Goal: Task Accomplishment & Management: Use online tool/utility

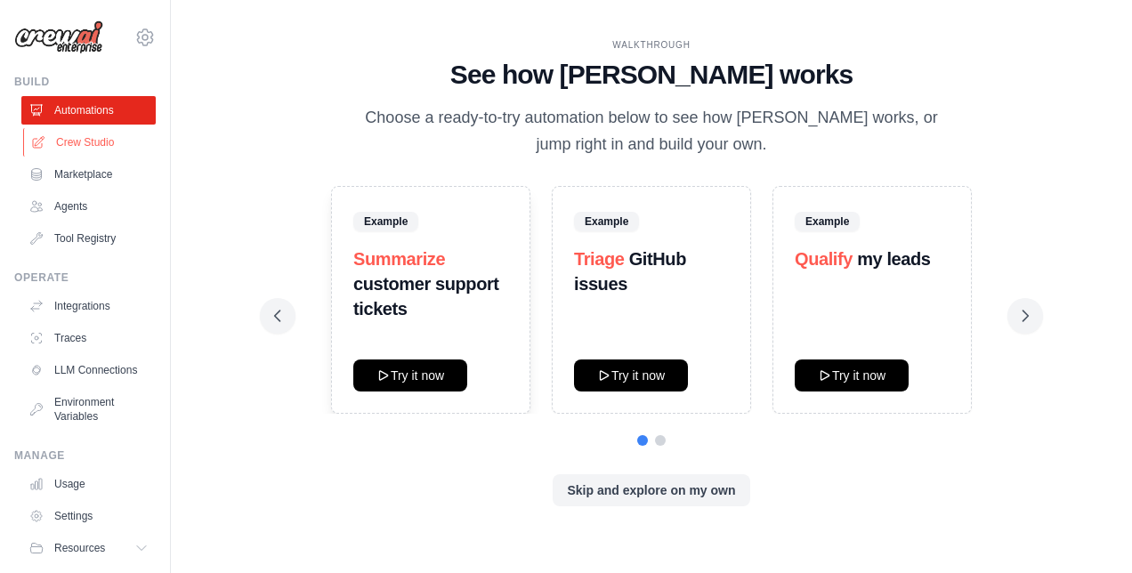
click at [94, 146] on link "Crew Studio" at bounding box center [90, 142] width 134 height 28
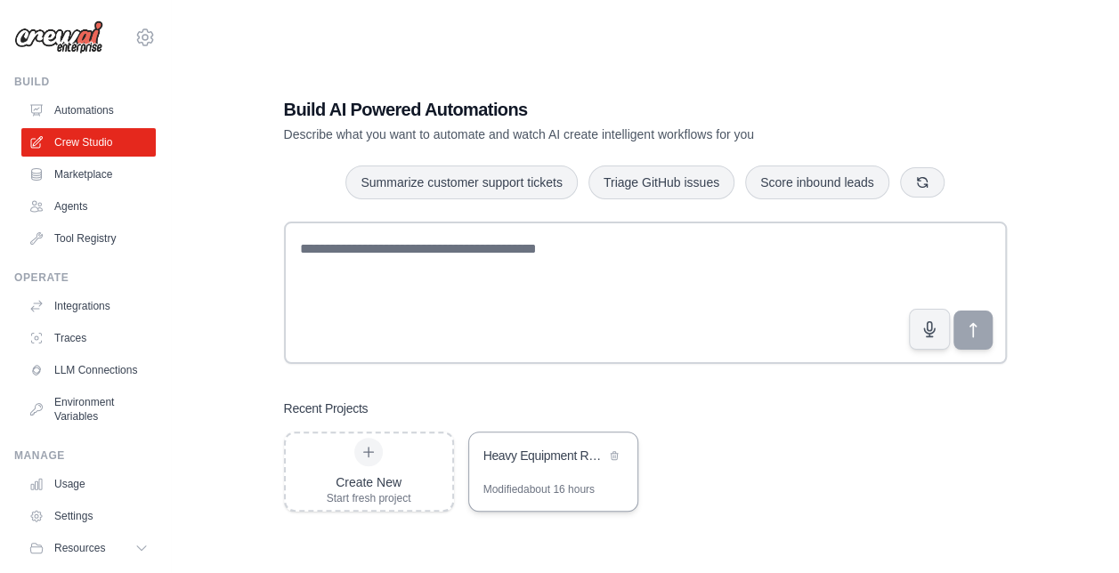
click at [547, 477] on div "Heavy Equipment Rental Sales Assistant" at bounding box center [553, 458] width 168 height 50
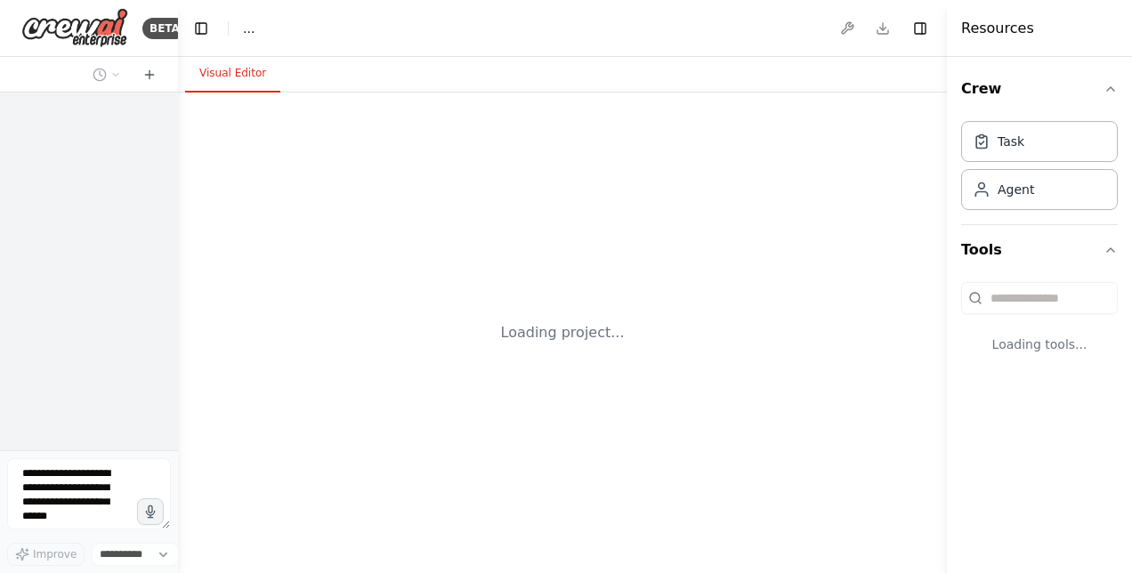
select select "****"
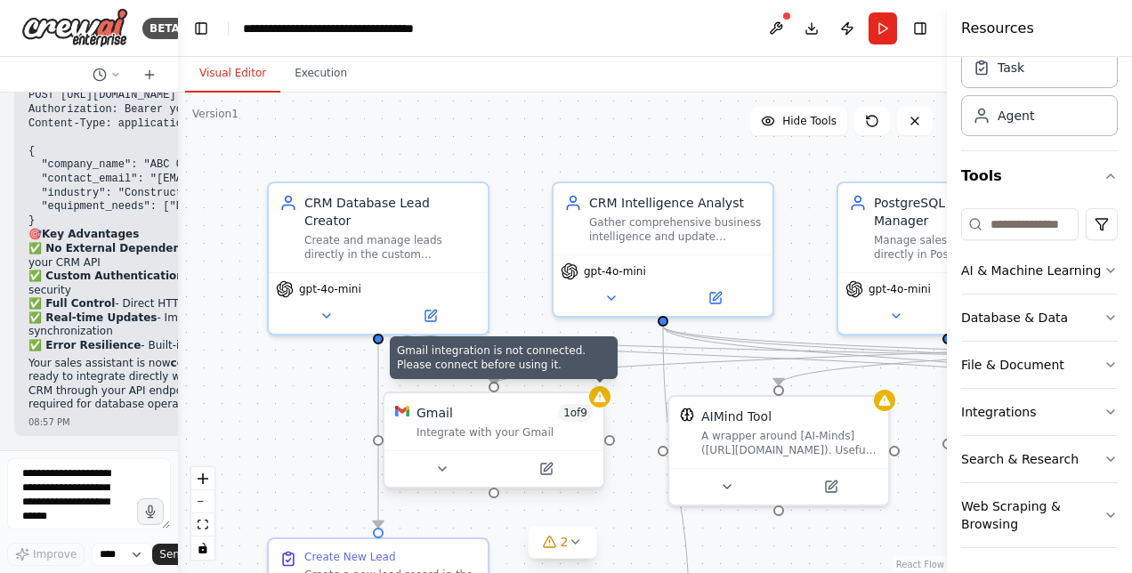
scroll to position [25824, 0]
click at [600, 403] on icon at bounding box center [600, 397] width 14 height 14
click at [605, 400] on icon at bounding box center [600, 397] width 12 height 11
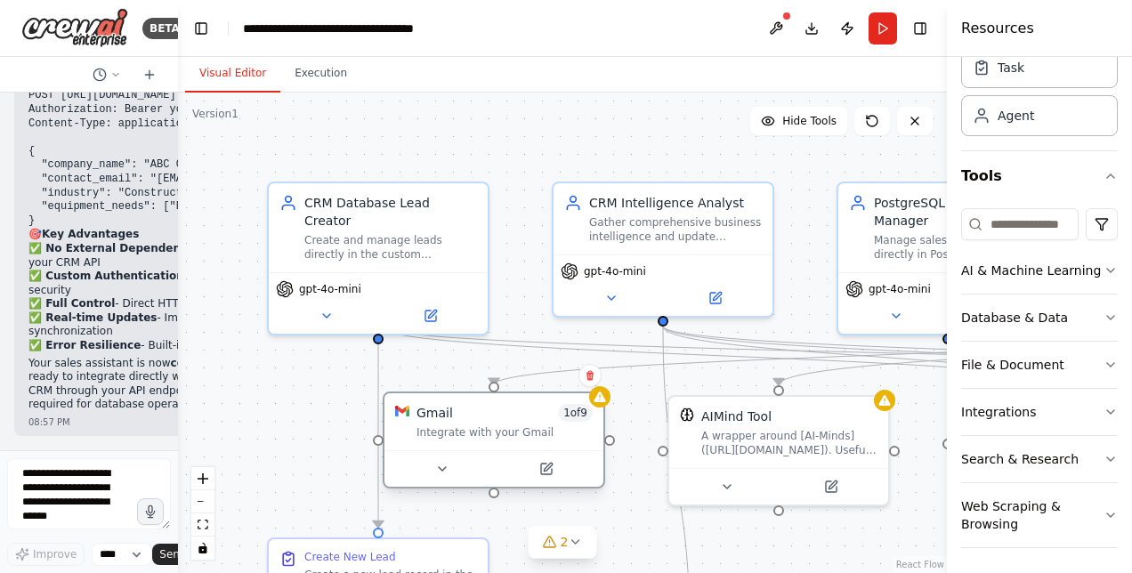
click at [545, 480] on div at bounding box center [493, 468] width 219 height 36
click at [547, 473] on icon at bounding box center [546, 469] width 11 height 11
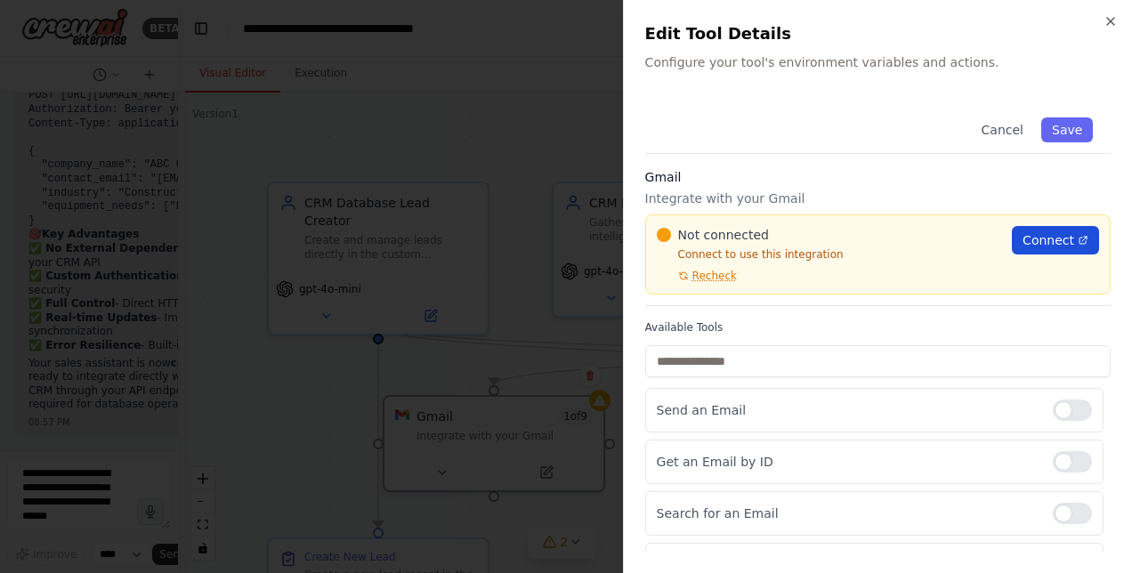
click at [1023, 239] on span "Connect" at bounding box center [1049, 240] width 52 height 18
click at [1057, 126] on button "Save" at bounding box center [1067, 129] width 52 height 25
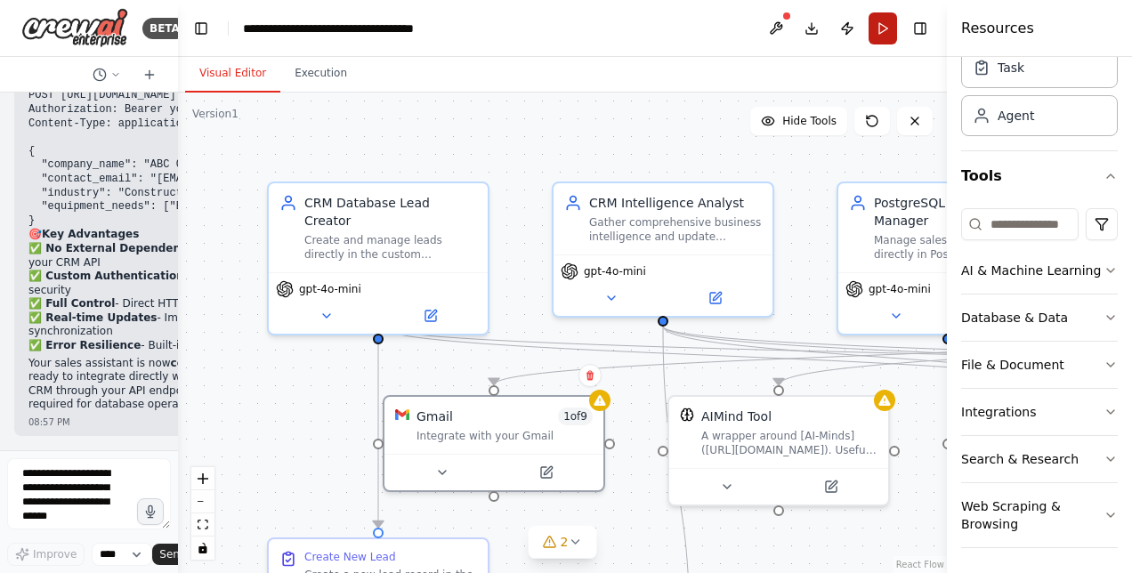
click at [883, 21] on button "Run" at bounding box center [883, 28] width 28 height 32
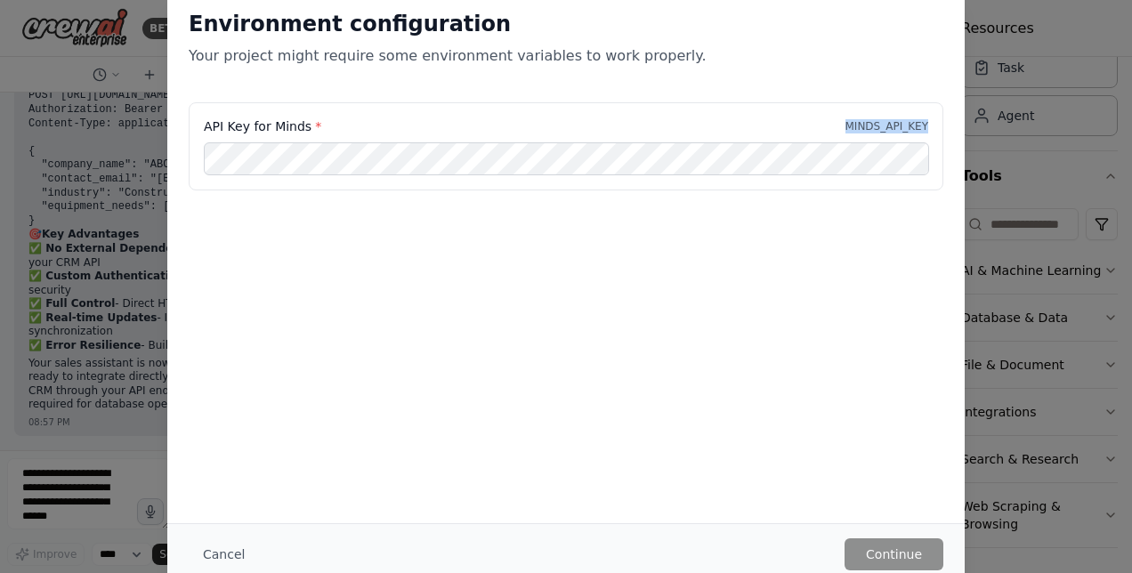
drag, startPoint x: 854, startPoint y: 124, endPoint x: 933, endPoint y: 130, distance: 78.6
click at [933, 130] on div "API Key for Minds * MINDS_API_KEY" at bounding box center [566, 146] width 755 height 88
copy p "MINDS_API_KEY"
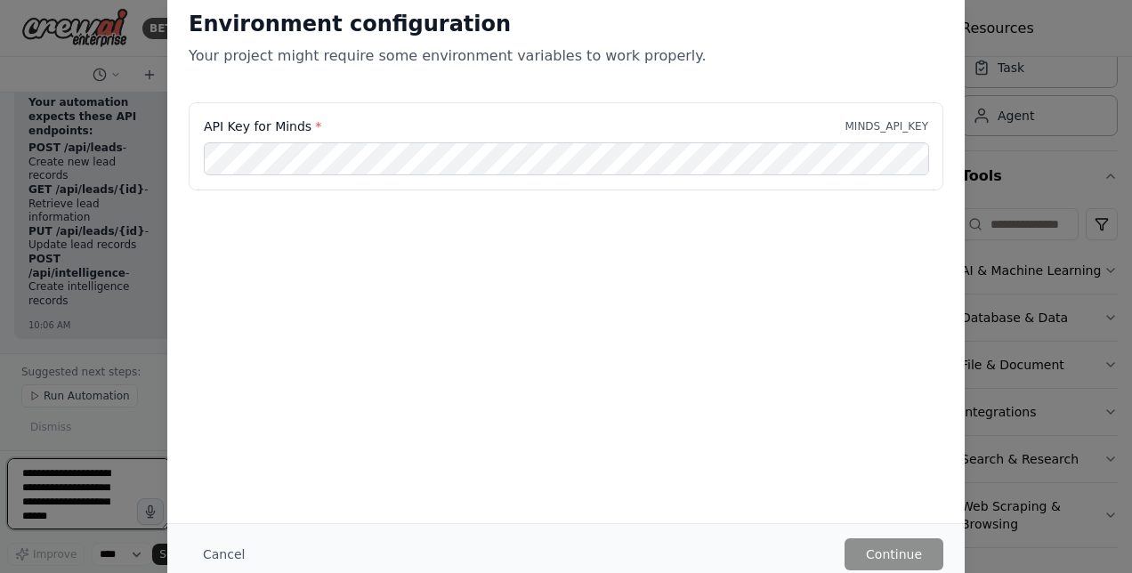
scroll to position [33340, 0]
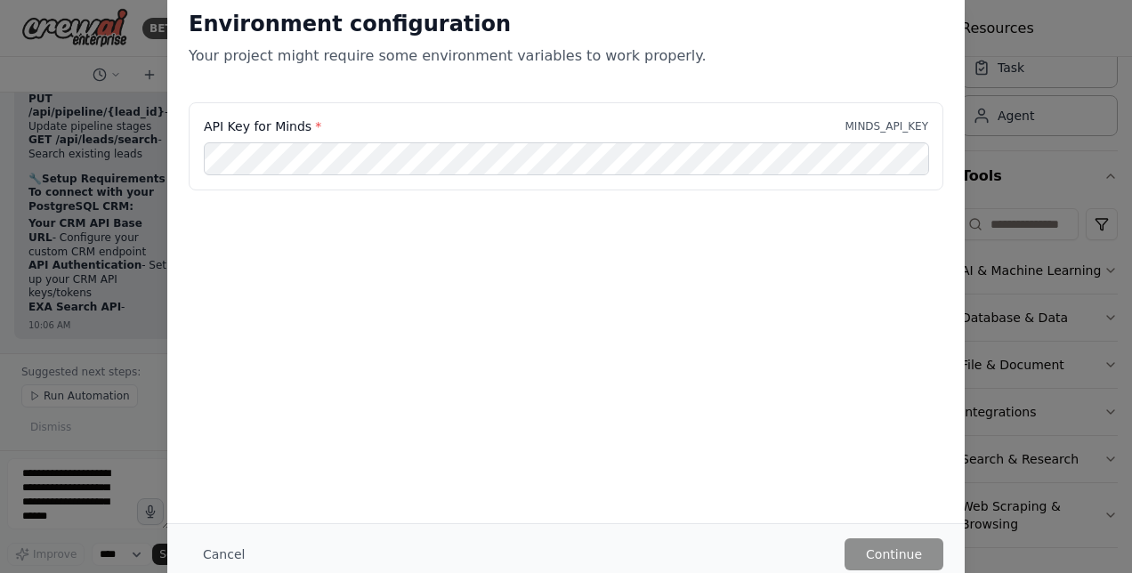
click at [550, 185] on div "API Key for Minds * MINDS_API_KEY" at bounding box center [566, 146] width 755 height 88
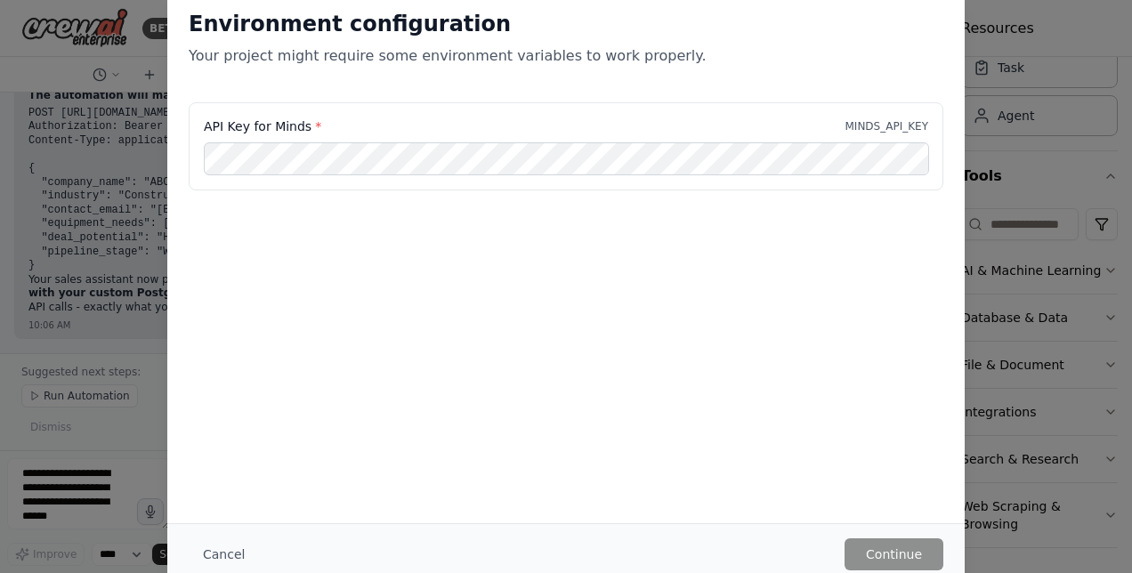
scroll to position [33227, 0]
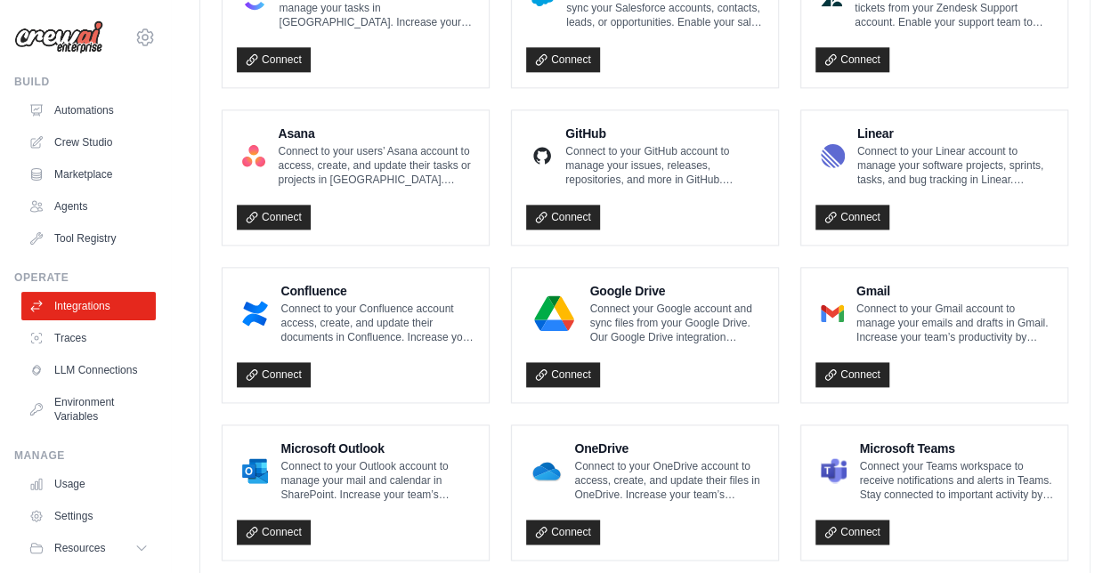
scroll to position [1079, 0]
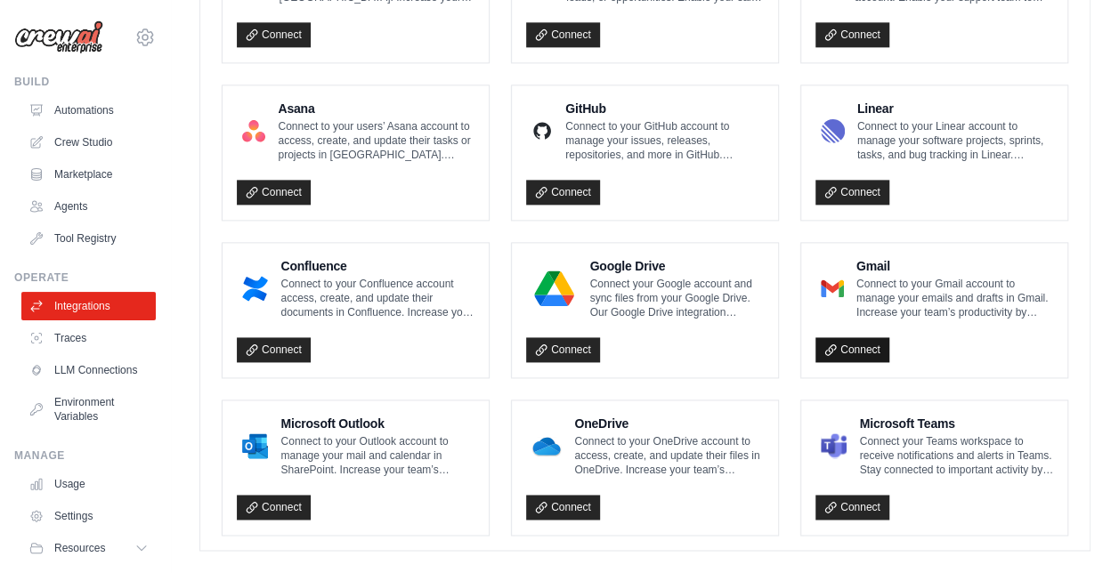
click at [858, 344] on link "Connect" at bounding box center [852, 349] width 74 height 25
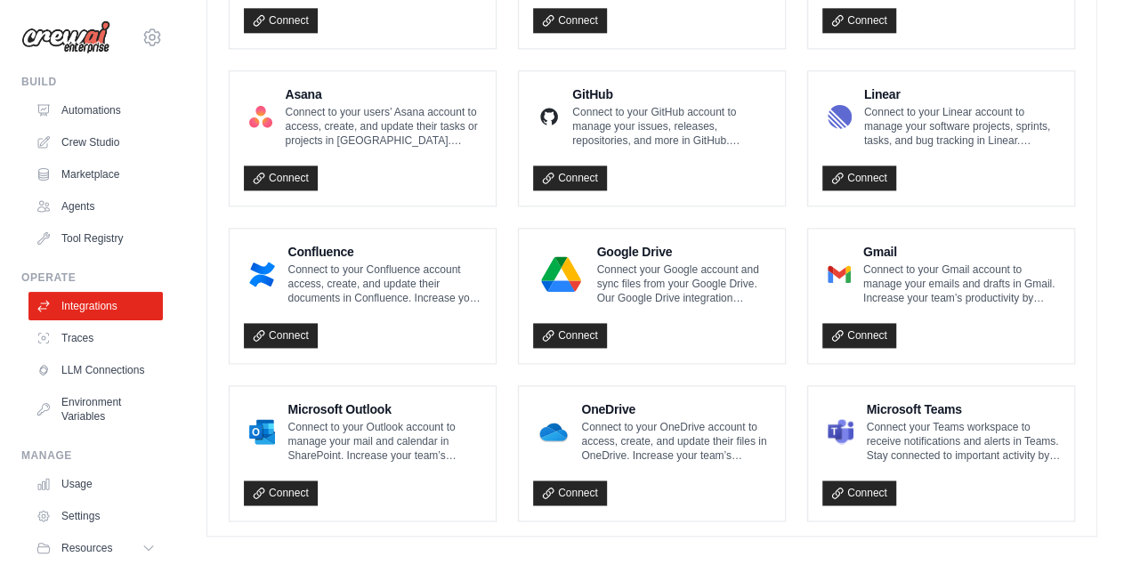
scroll to position [0, 0]
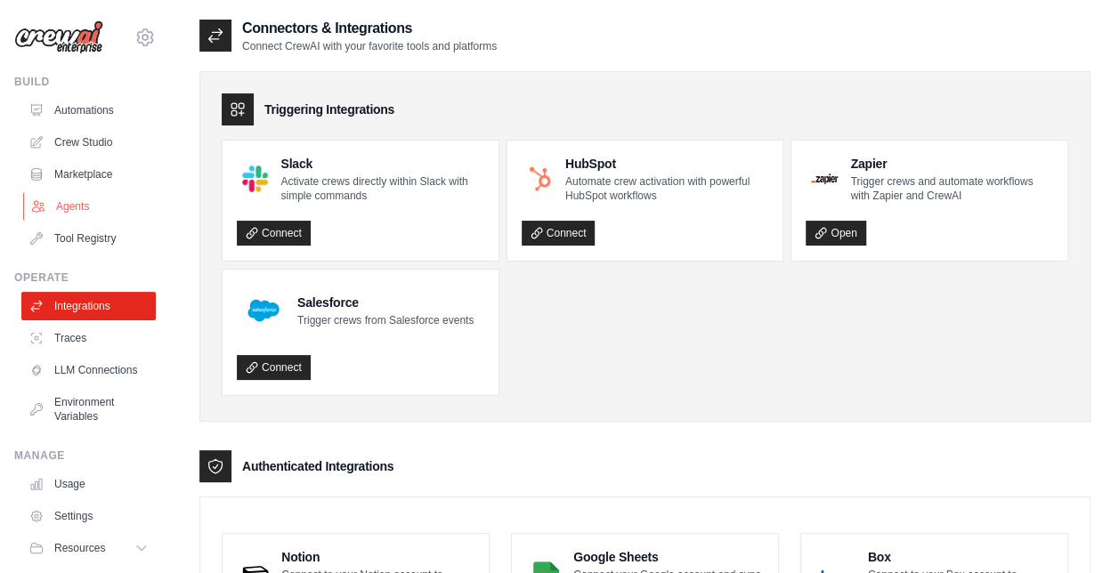
click at [76, 201] on link "Agents" at bounding box center [90, 206] width 134 height 28
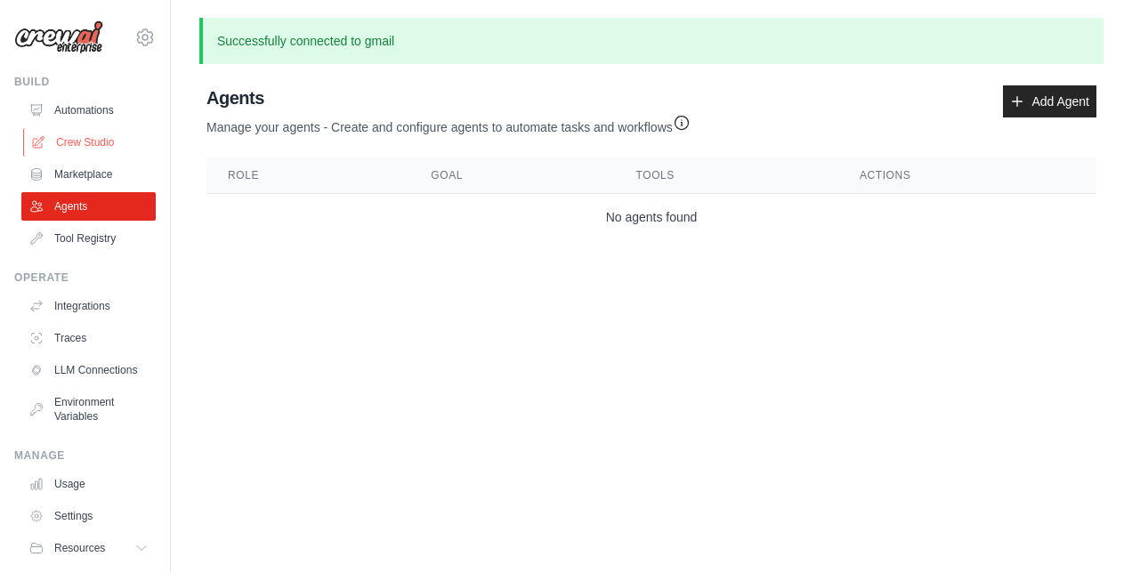
click at [101, 139] on link "Crew Studio" at bounding box center [90, 142] width 134 height 28
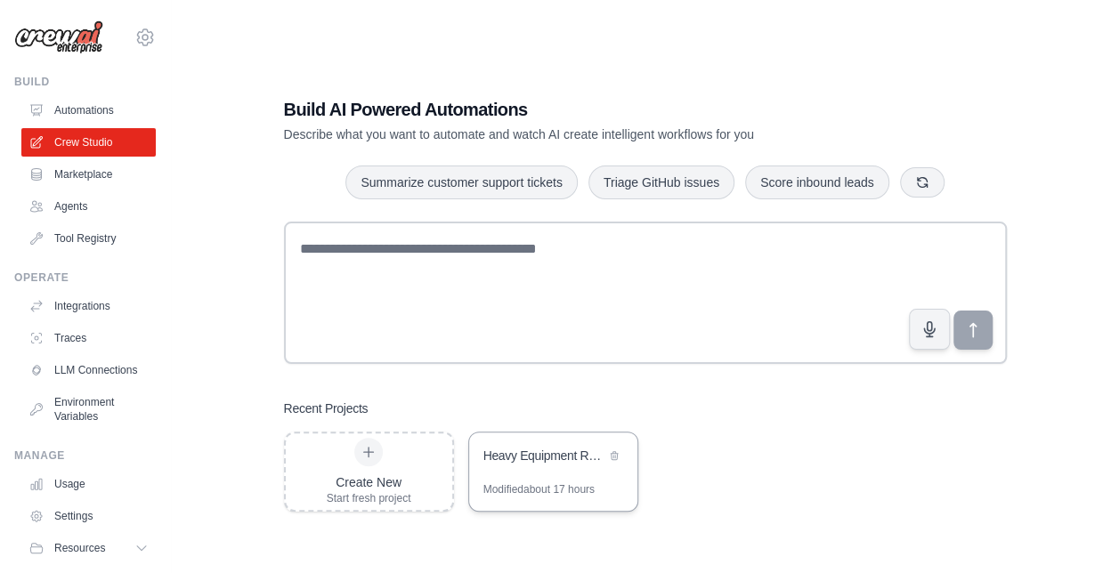
click at [520, 477] on div "Heavy Equipment Rental Sales Assistant" at bounding box center [553, 458] width 168 height 50
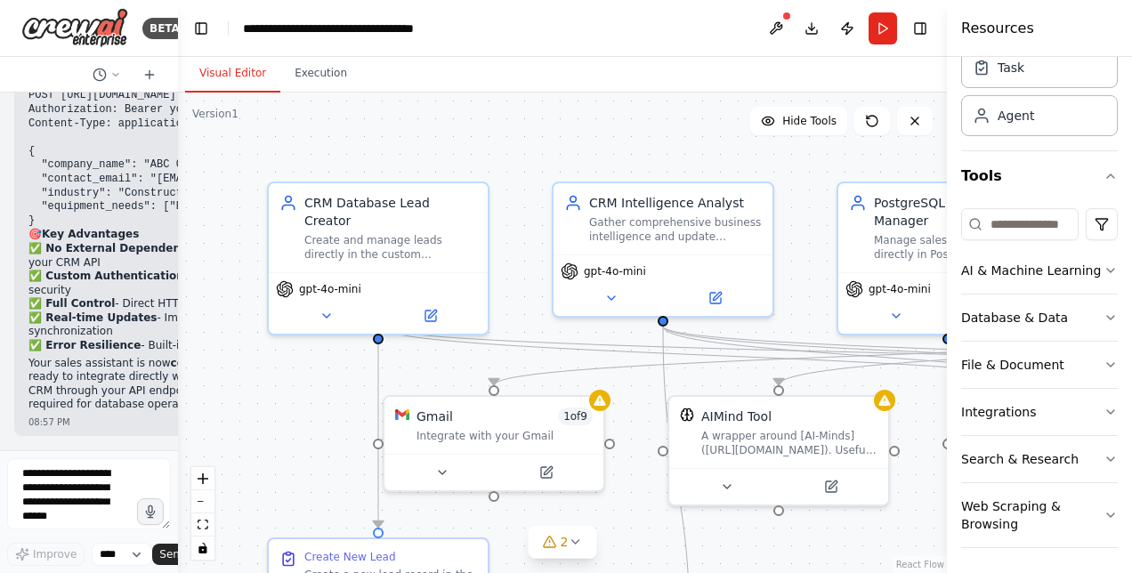
scroll to position [25824, 0]
click at [807, 449] on div "A wrapper around [AI-Minds](https://mindsdb.com/minds). Useful for when you nee…" at bounding box center [789, 439] width 176 height 28
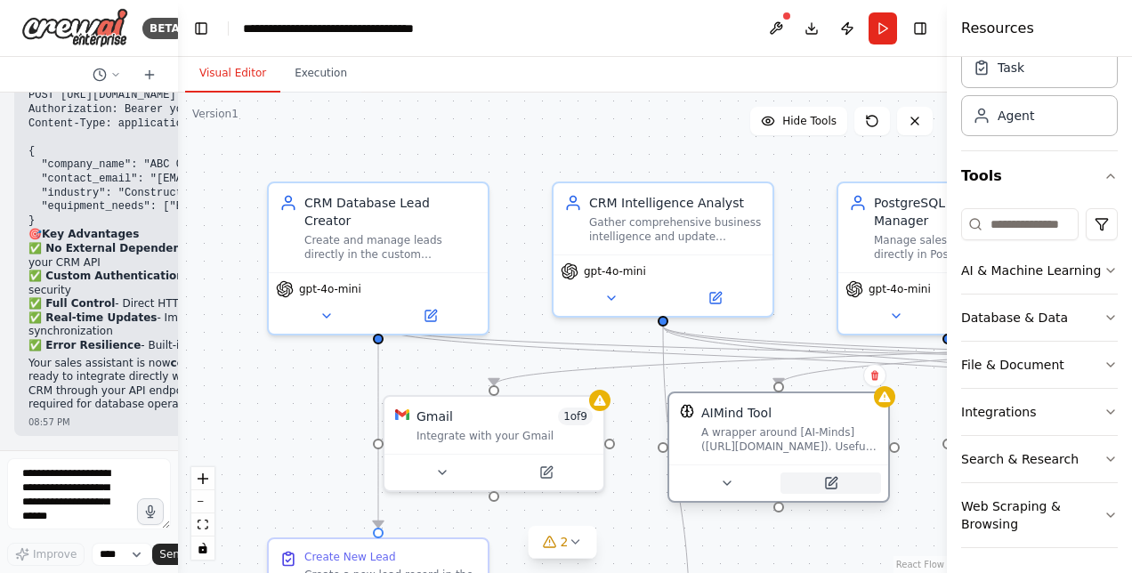
click at [835, 481] on icon at bounding box center [831, 483] width 14 height 14
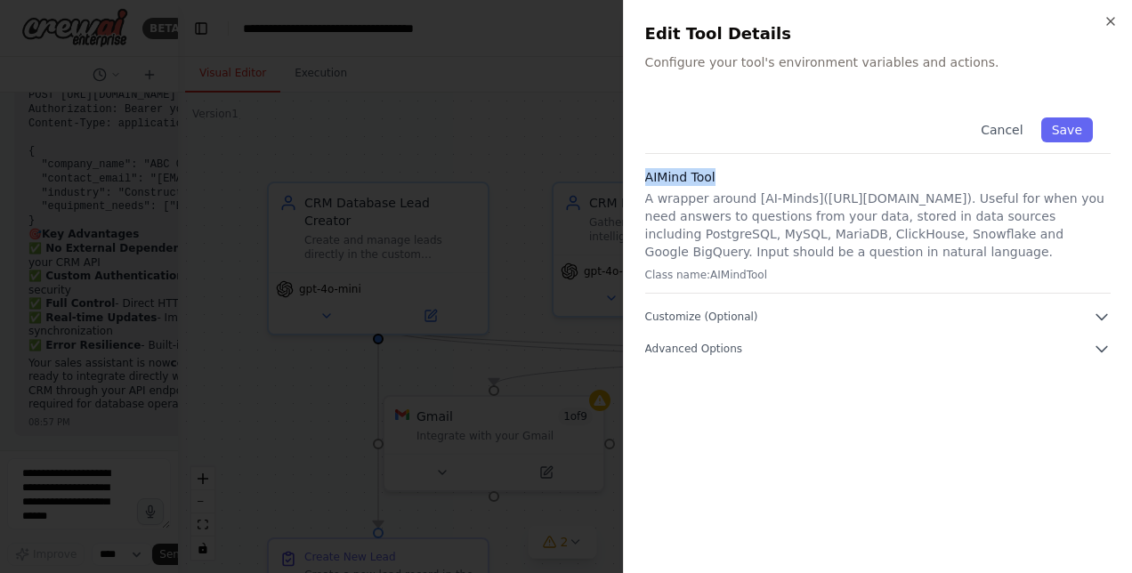
drag, startPoint x: 645, startPoint y: 178, endPoint x: 734, endPoint y: 173, distance: 89.2
click at [734, 173] on h3 "AIMind Tool" at bounding box center [877, 177] width 465 height 18
click at [733, 343] on button "Advanced Options" at bounding box center [877, 349] width 465 height 18
click at [1109, 311] on icon "button" at bounding box center [1102, 317] width 18 height 18
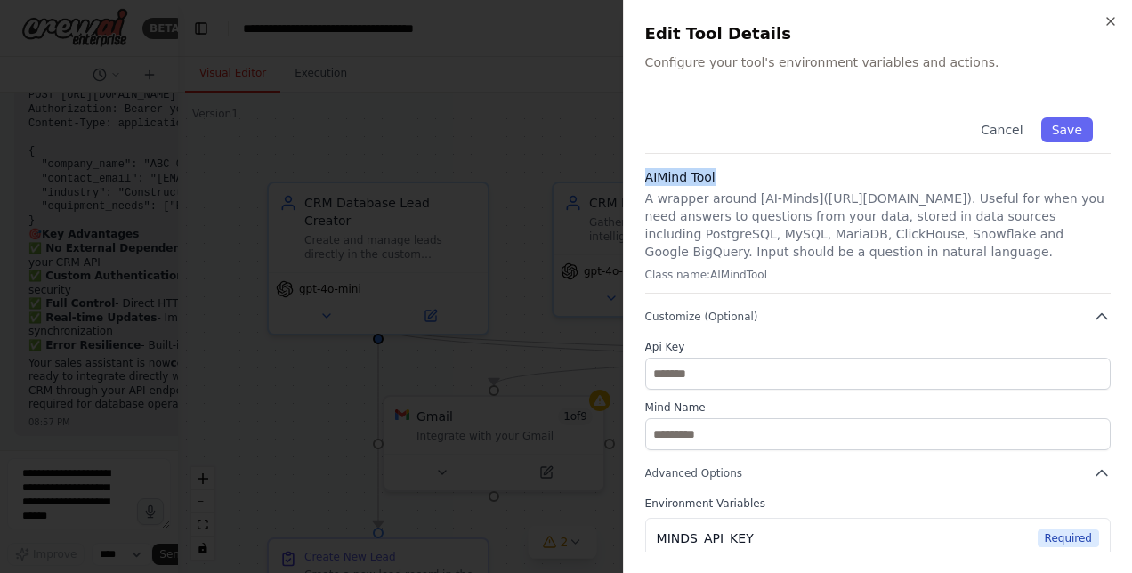
scroll to position [62, 0]
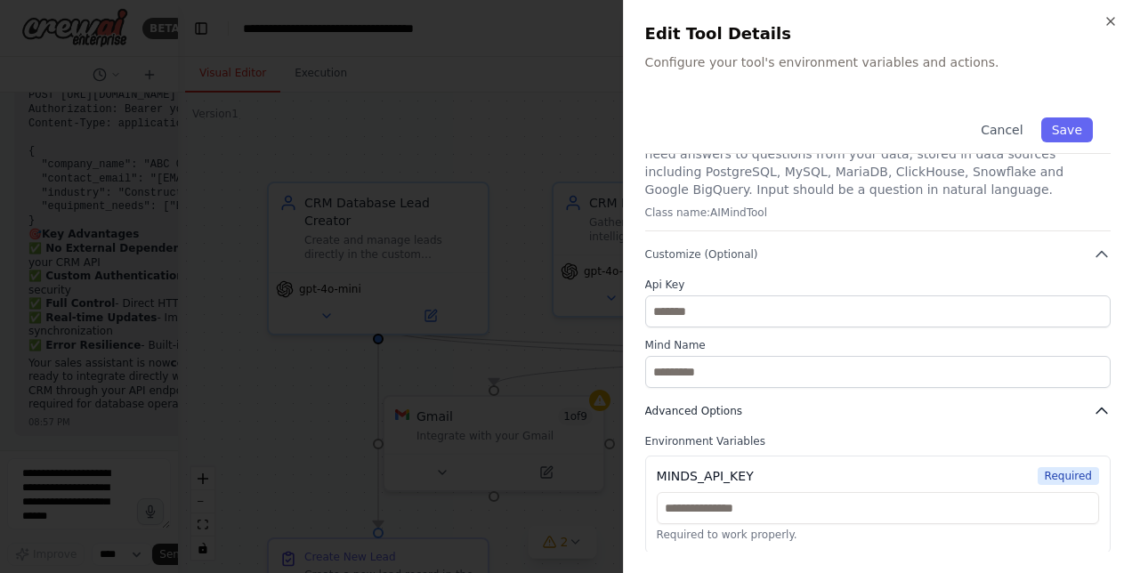
click at [1093, 408] on icon "button" at bounding box center [1102, 411] width 18 height 18
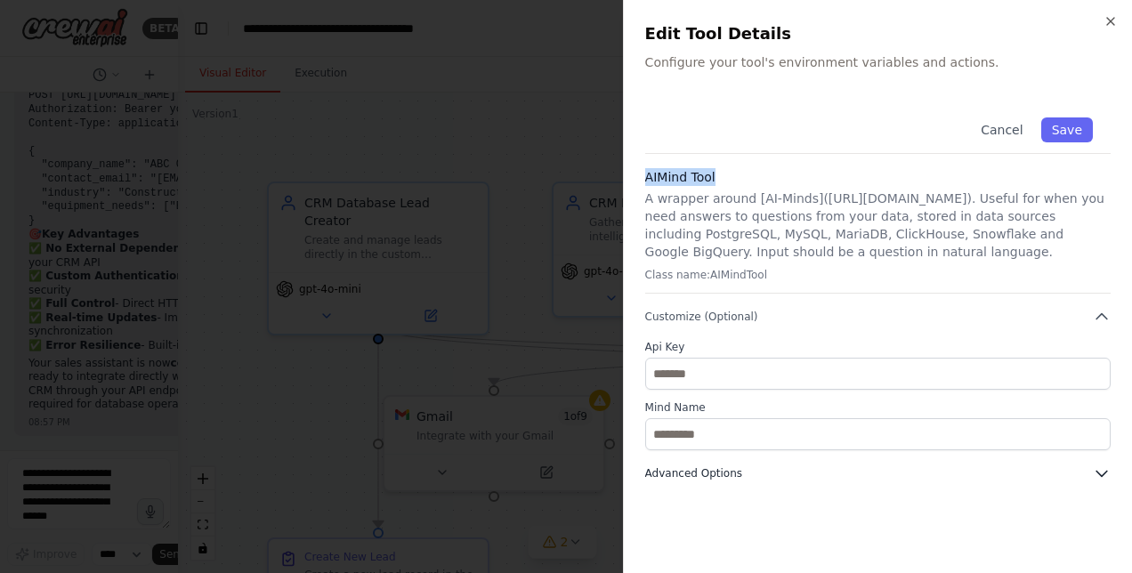
click at [1100, 470] on icon "button" at bounding box center [1102, 474] width 18 height 18
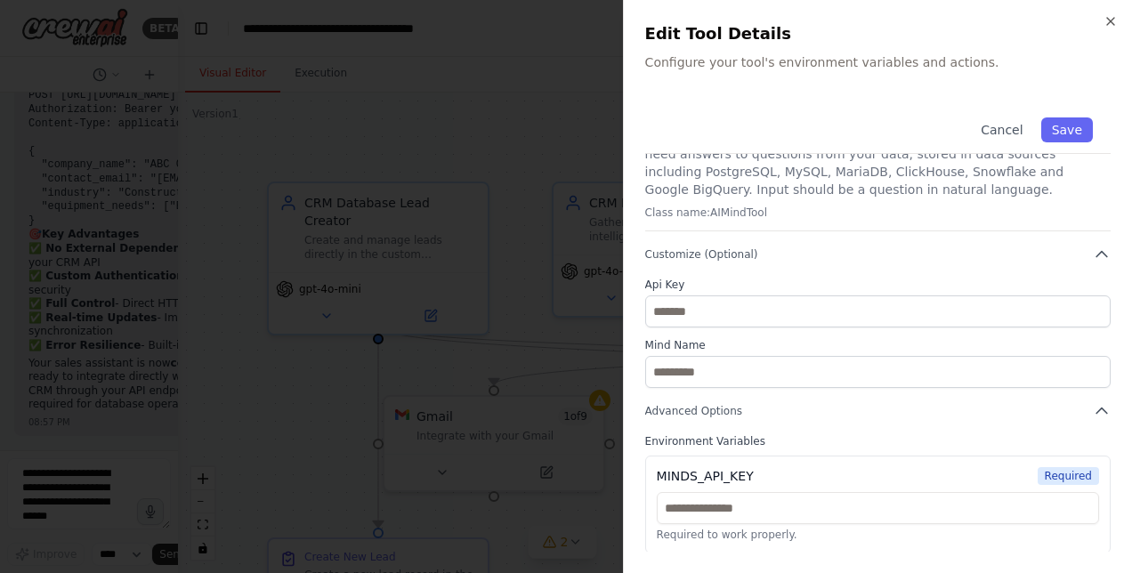
click at [303, 374] on div at bounding box center [566, 286] width 1132 height 573
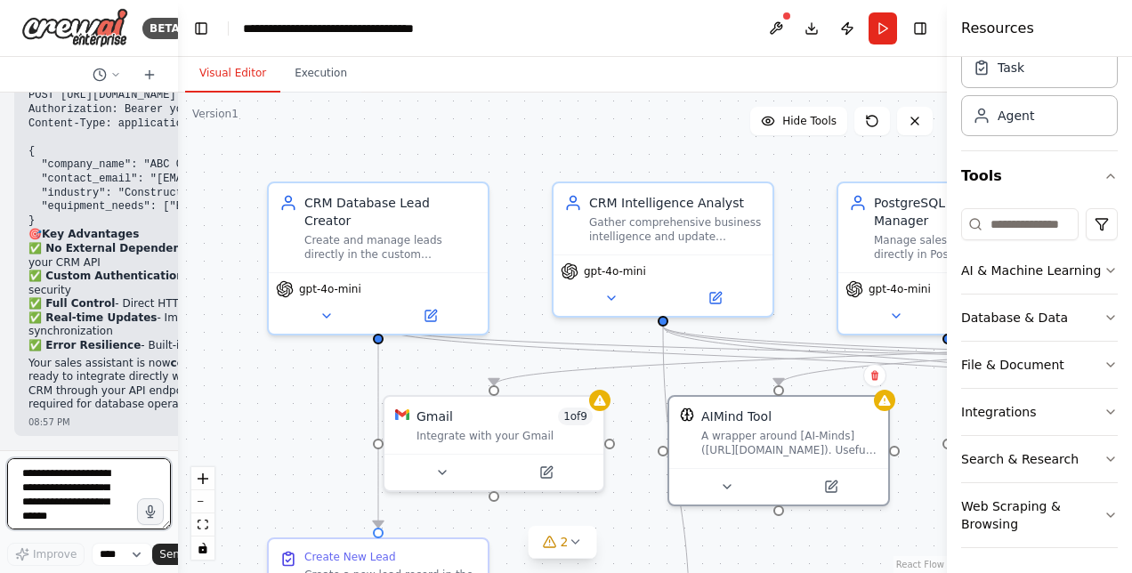
click at [41, 486] on textarea at bounding box center [89, 493] width 164 height 71
type textarea "**********"
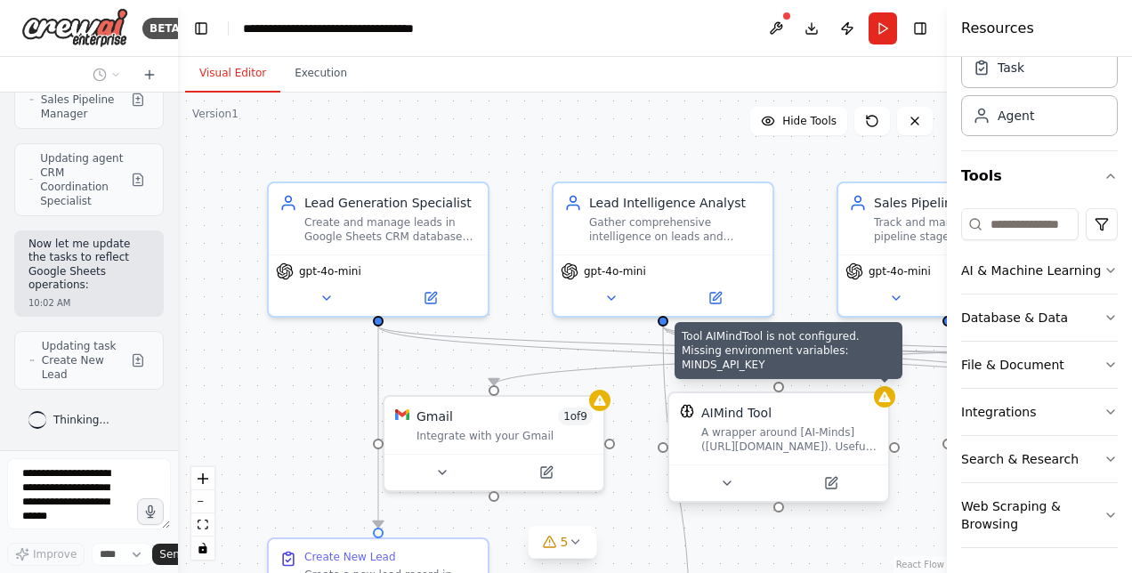
scroll to position [28499, 0]
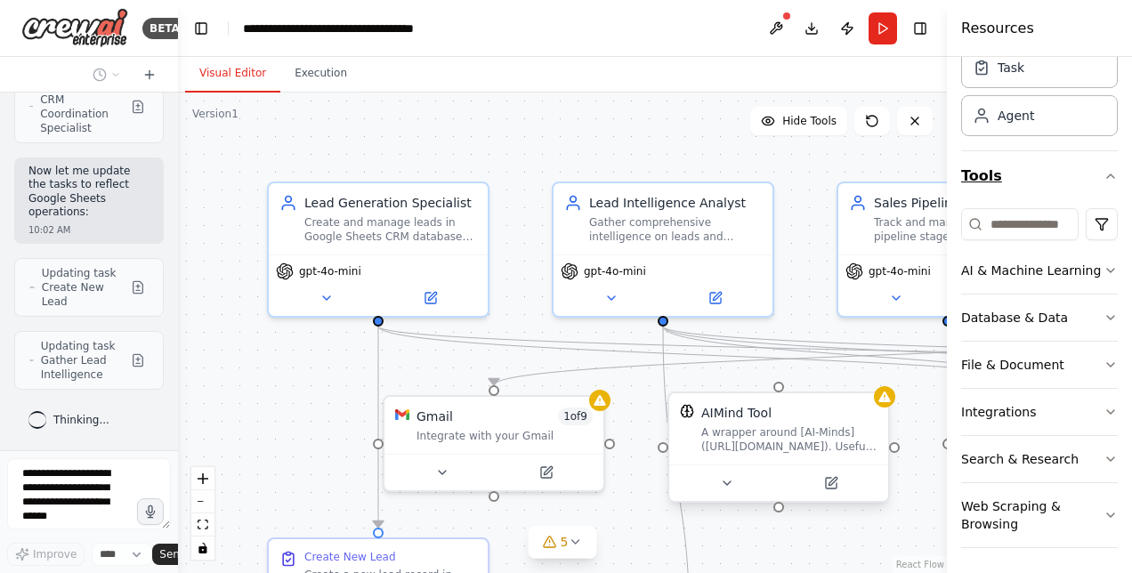
click at [1104, 178] on icon "button" at bounding box center [1111, 176] width 14 height 14
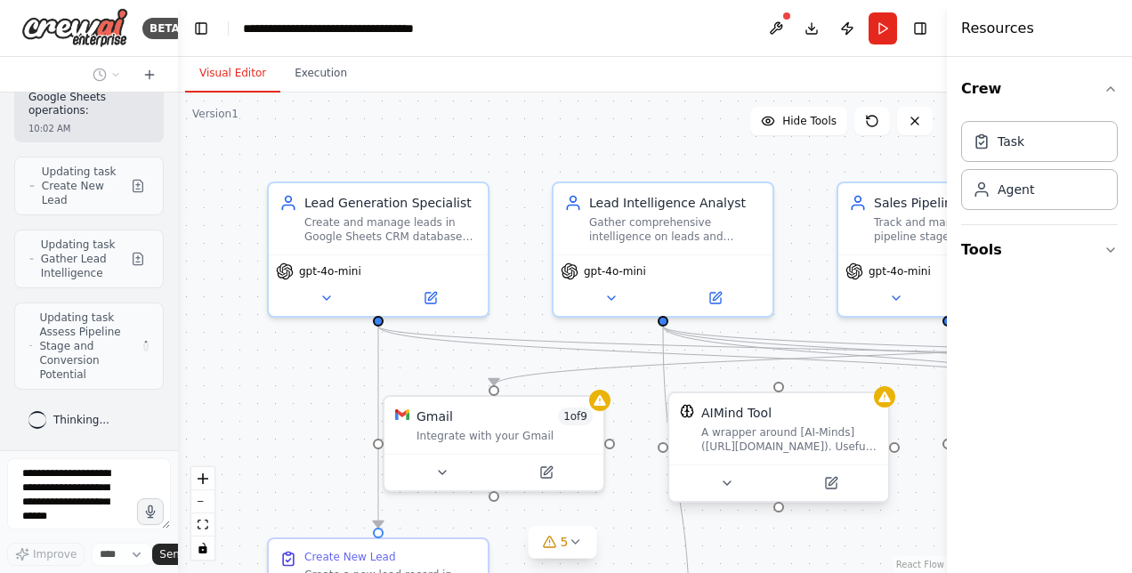
scroll to position [28599, 0]
drag, startPoint x: 950, startPoint y: 66, endPoint x: 1135, endPoint y: 45, distance: 186.2
click at [1131, 45] on html "BETA I want to create a sales assistant that help my sales team to create the l…" at bounding box center [566, 286] width 1132 height 573
click at [571, 543] on icon at bounding box center [575, 542] width 14 height 14
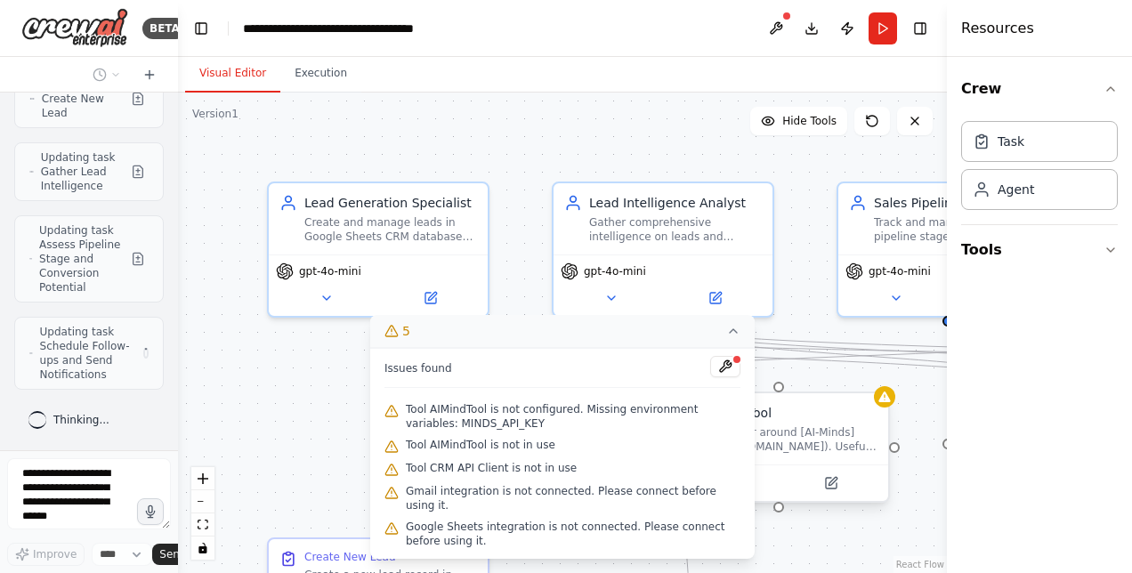
scroll to position [28701, 0]
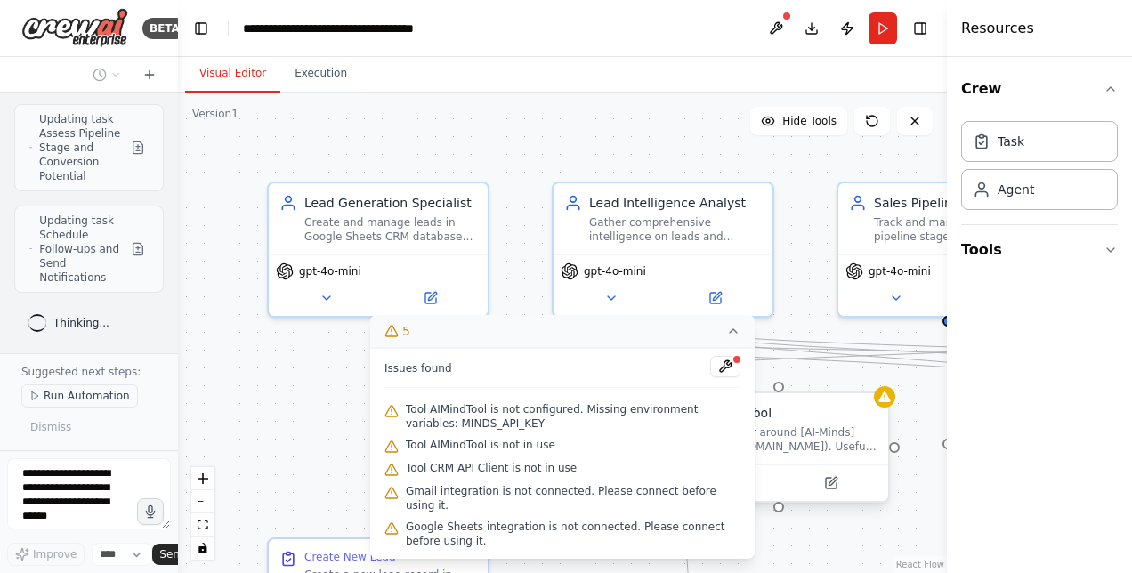
click at [72, 399] on span "Run Automation" at bounding box center [87, 396] width 86 height 14
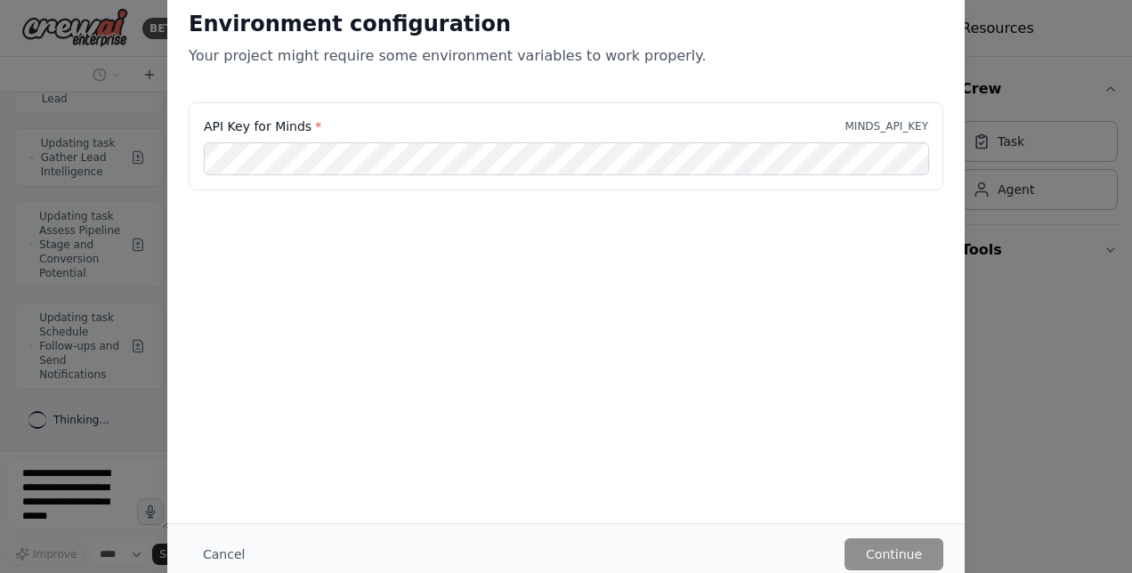
click at [996, 398] on div "Environment configuration Your project might require some environment variables…" at bounding box center [566, 286] width 1132 height 573
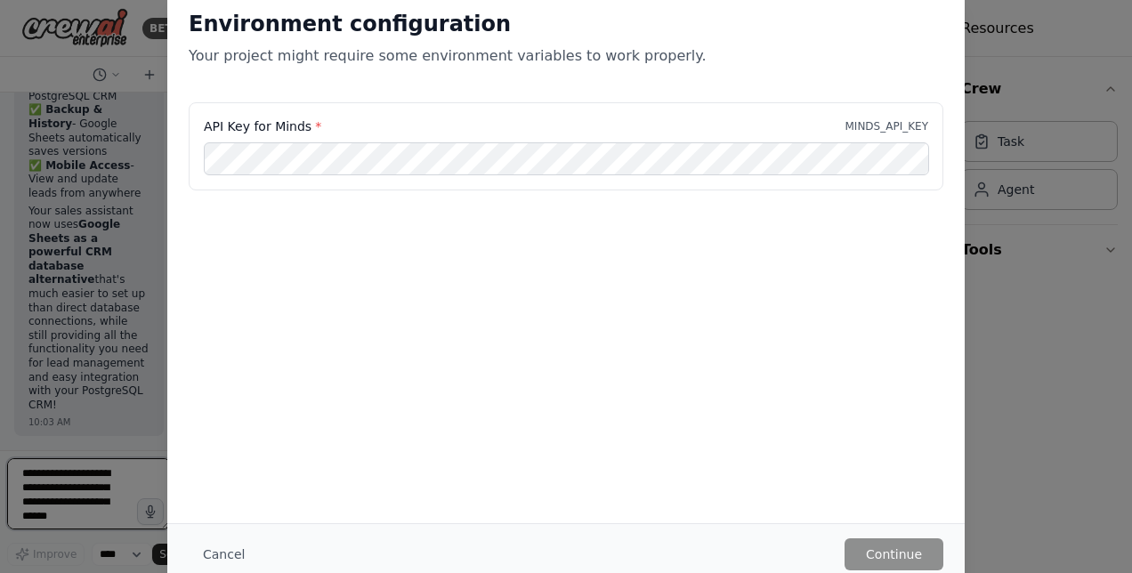
scroll to position [30863, 0]
click at [125, 468] on div "Environment configuration Your project might require some environment variables…" at bounding box center [566, 286] width 1132 height 573
click at [1005, 475] on div "Environment configuration Your project might require some environment variables…" at bounding box center [566, 286] width 1132 height 573
click at [37, 478] on div "Environment configuration Your project might require some environment variables…" at bounding box center [566, 286] width 1132 height 573
click at [39, 479] on div "Environment configuration Your project might require some environment variables…" at bounding box center [566, 286] width 1132 height 573
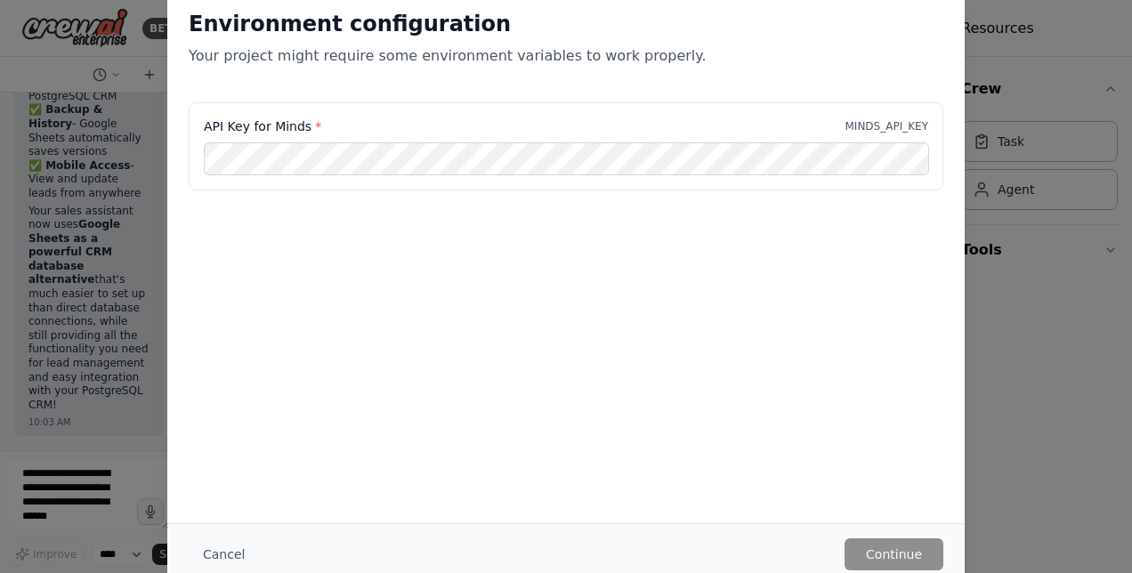
click at [63, 491] on div "Environment configuration Your project might require some environment variables…" at bounding box center [566, 286] width 1132 height 573
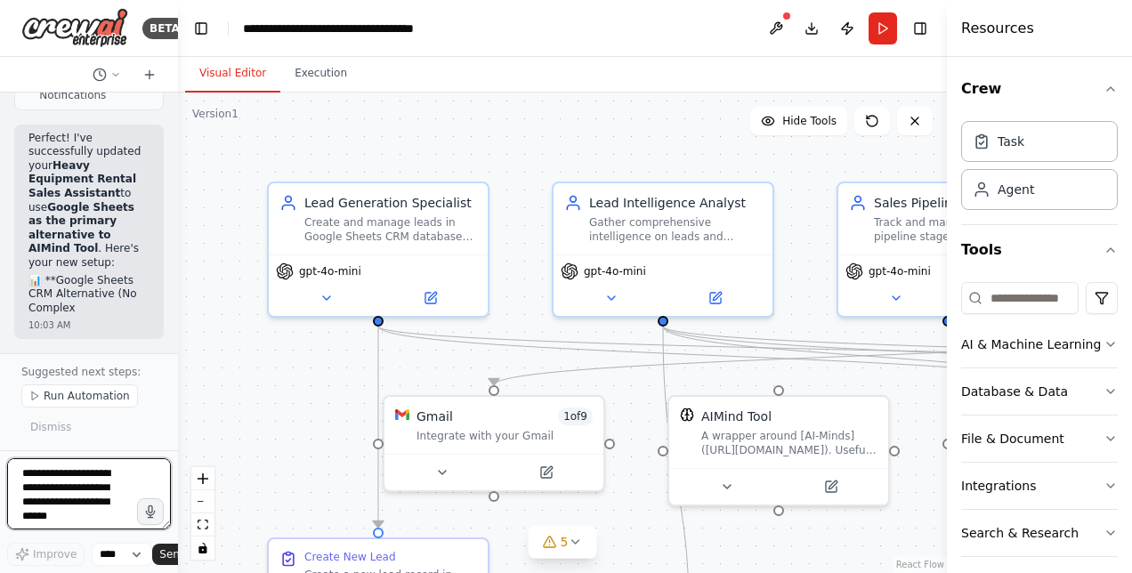
scroll to position [74, 0]
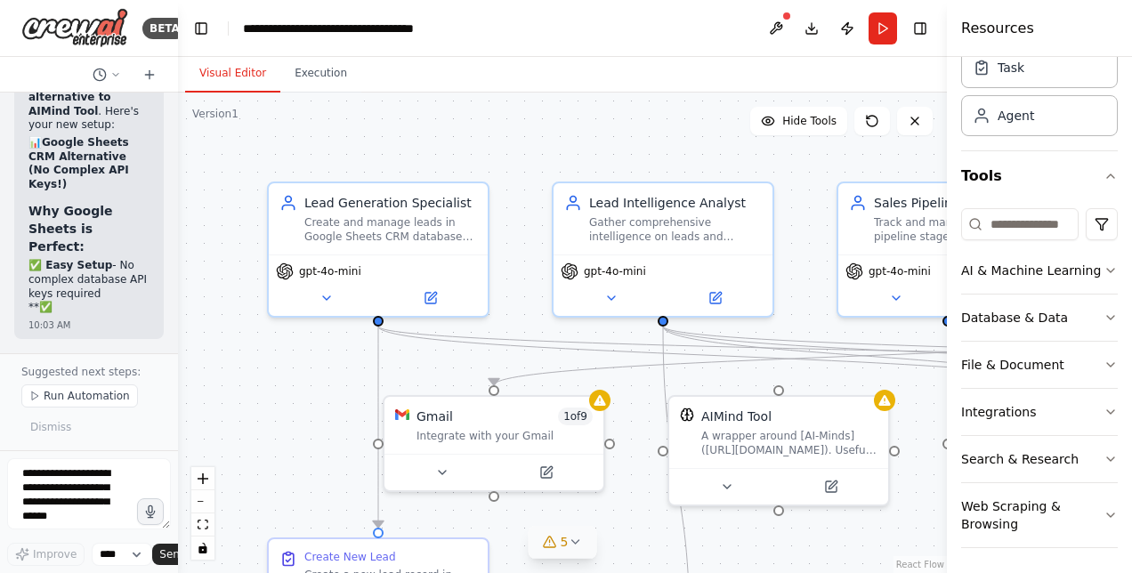
click at [577, 538] on icon at bounding box center [575, 542] width 14 height 14
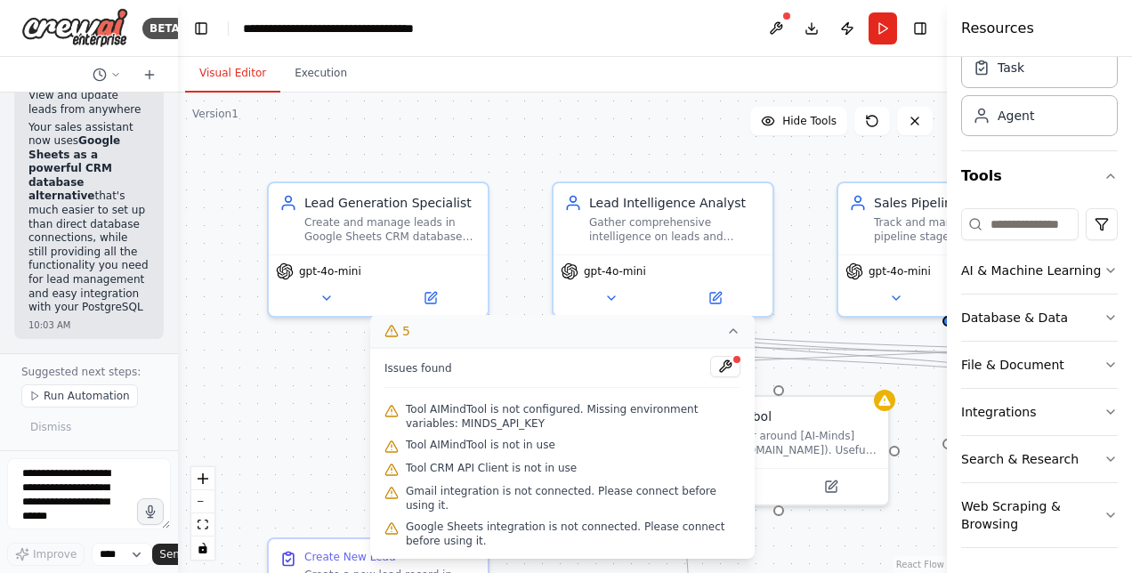
scroll to position [30959, 0]
click at [816, 532] on div ".deletable-edge-delete-btn { width: 20px; height: 20px; border: 0px solid #ffff…" at bounding box center [562, 333] width 769 height 481
click at [824, 541] on div ".deletable-edge-delete-btn { width: 20px; height: 20px; border: 0px solid #ffff…" at bounding box center [562, 333] width 769 height 481
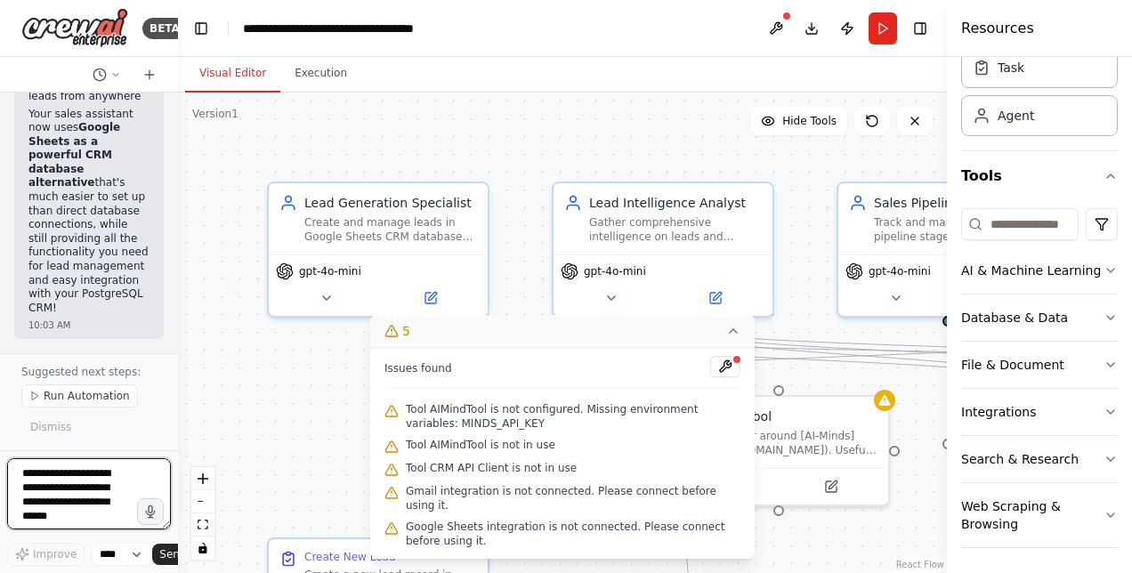
click at [61, 484] on textarea at bounding box center [89, 493] width 164 height 71
type textarea "**********"
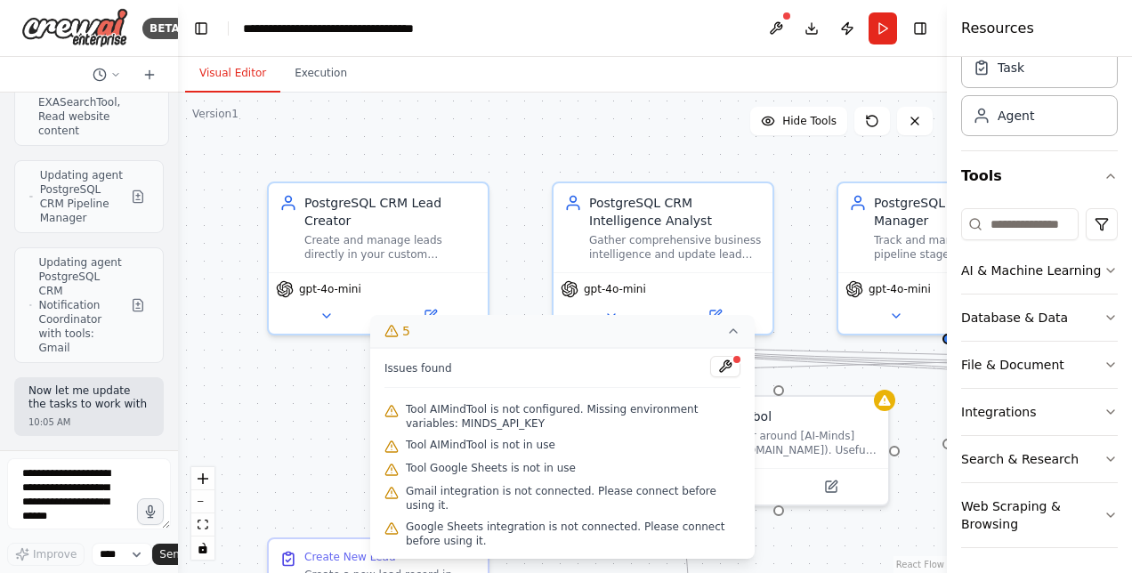
scroll to position [31785, 0]
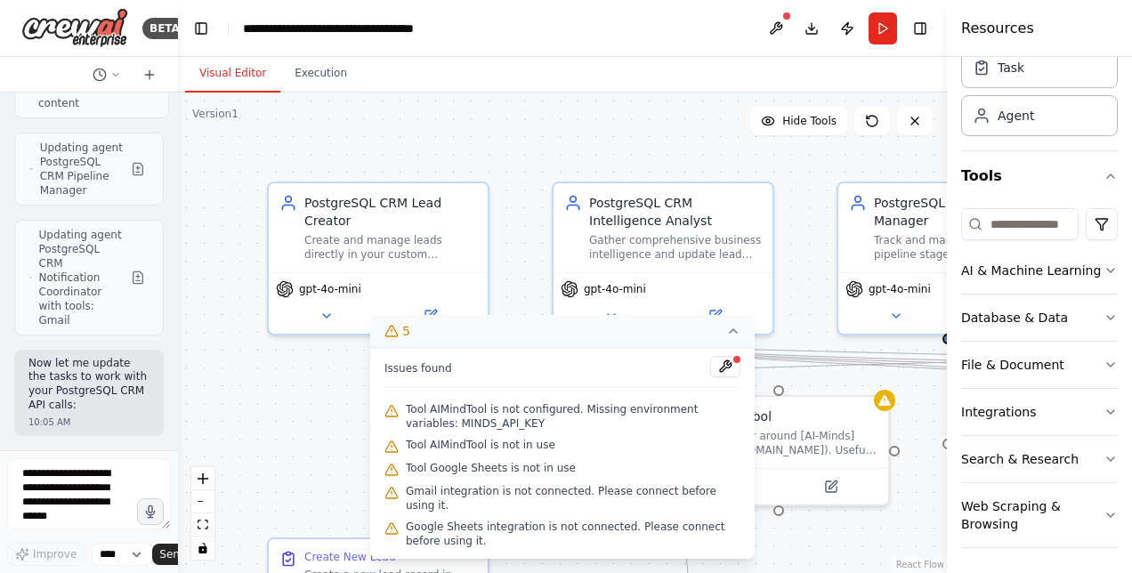
click at [732, 338] on icon at bounding box center [733, 331] width 14 height 14
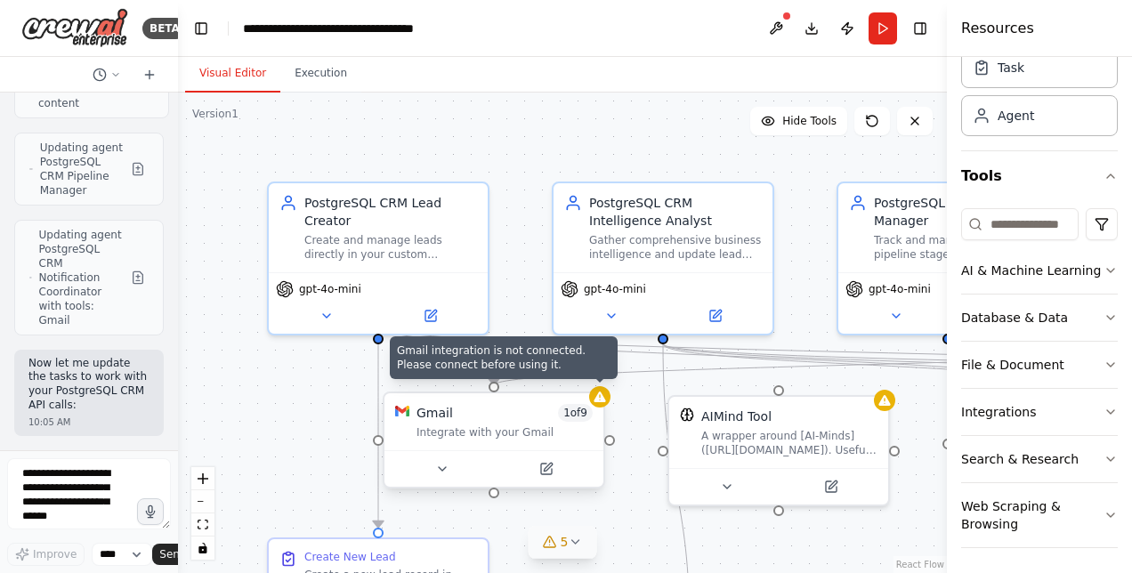
click at [607, 400] on div at bounding box center [599, 396] width 21 height 21
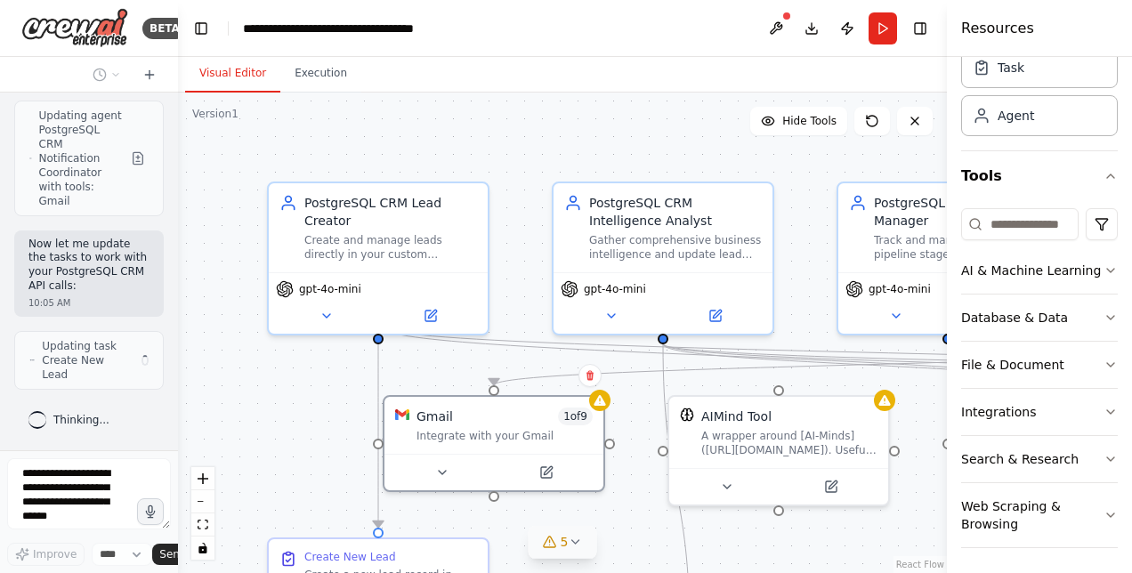
scroll to position [31904, 0]
click at [564, 550] on span "5" at bounding box center [565, 542] width 8 height 18
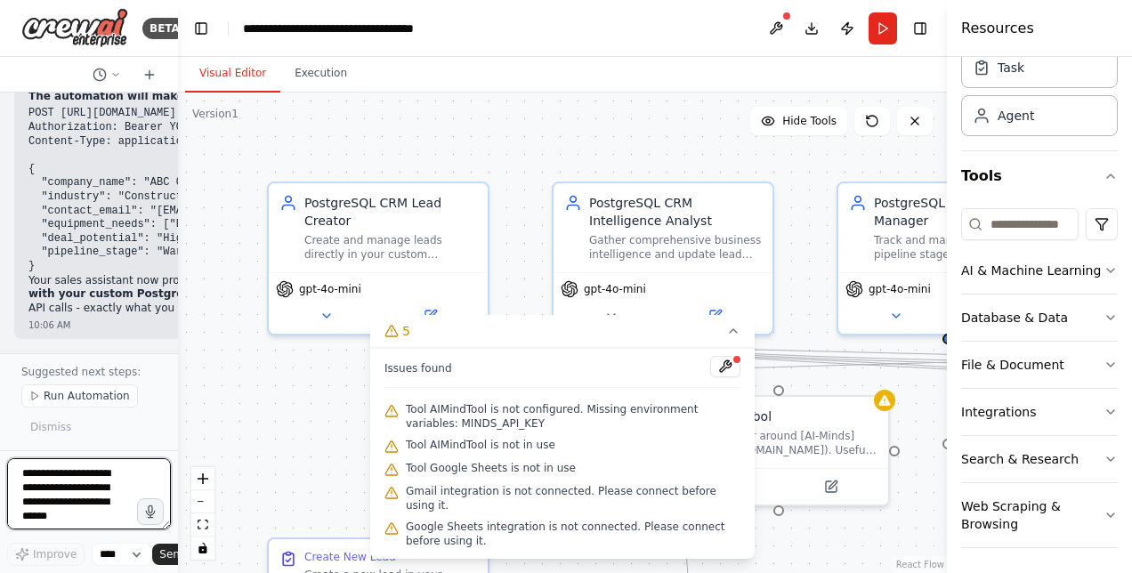
scroll to position [33314, 0]
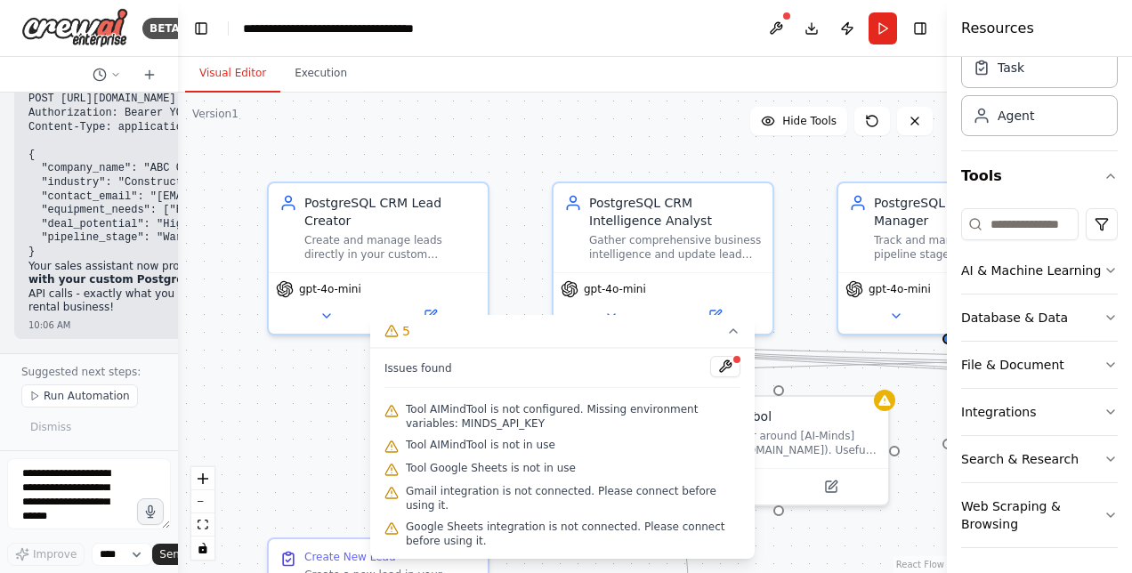
click at [227, 376] on div ".deletable-edge-delete-btn { width: 20px; height: 20px; border: 0px solid #ffff…" at bounding box center [562, 333] width 769 height 481
click at [728, 377] on button at bounding box center [725, 366] width 30 height 21
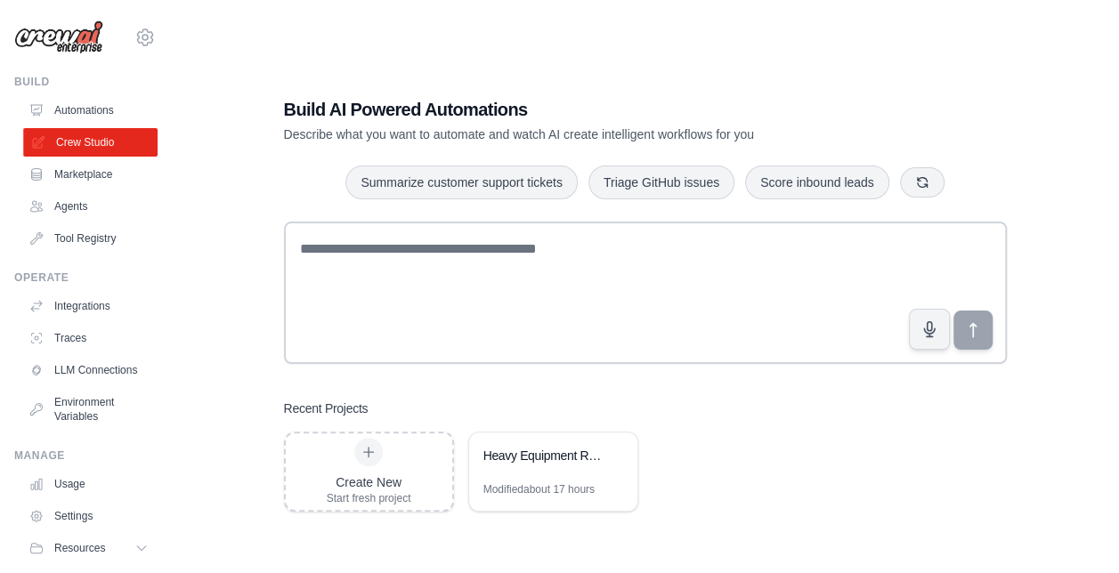
click at [71, 148] on link "Crew Studio" at bounding box center [90, 142] width 134 height 28
click at [502, 450] on div "Heavy Equipment Rental Sales Assistant" at bounding box center [544, 456] width 122 height 18
click at [381, 463] on div "Create New Start fresh project" at bounding box center [369, 472] width 85 height 68
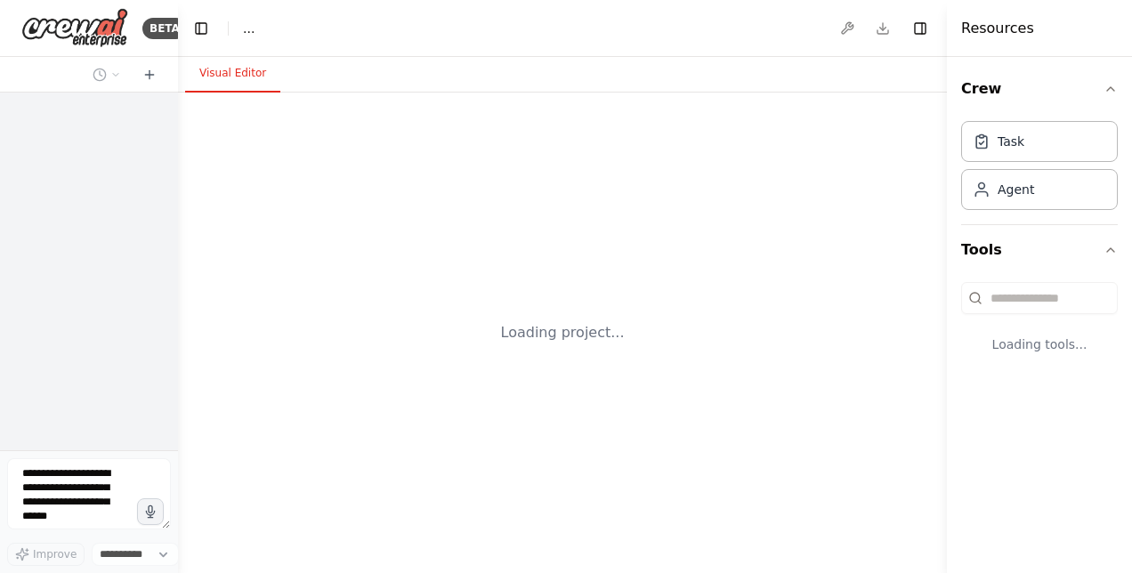
select select "****"
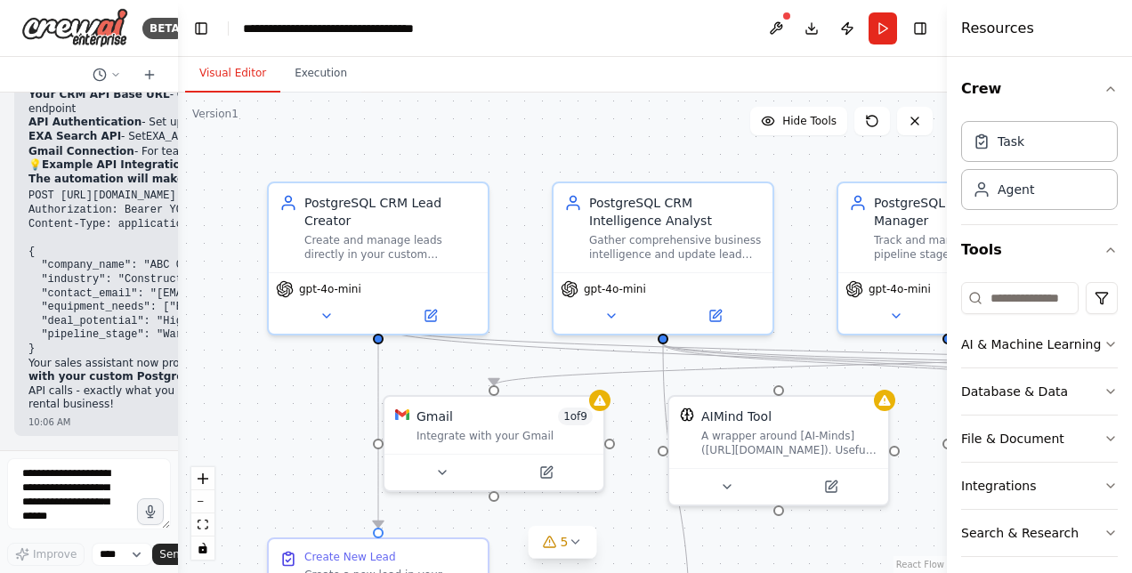
scroll to position [33218, 0]
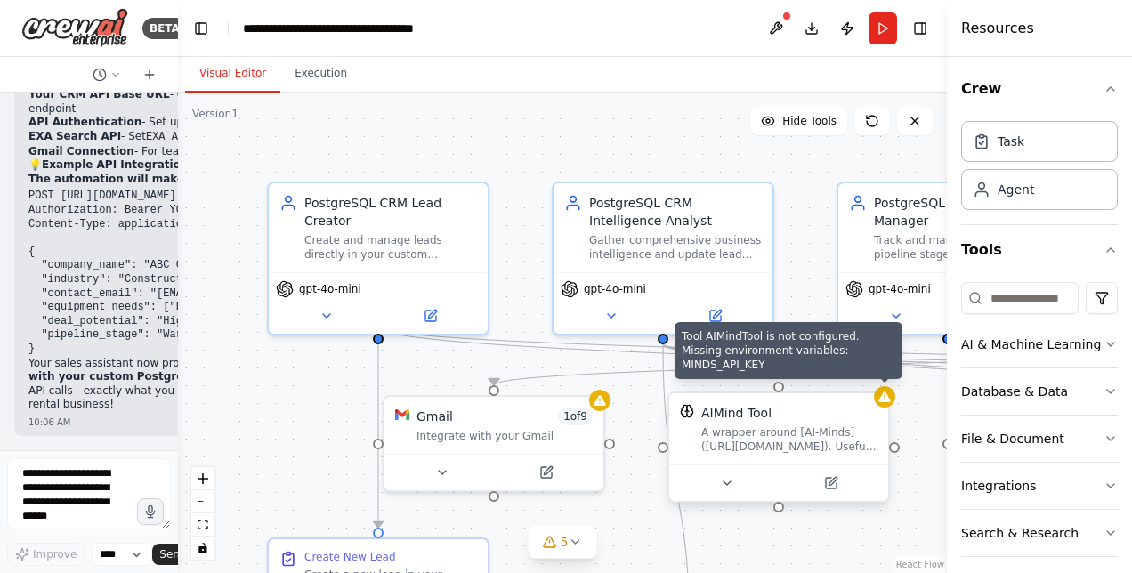
click at [882, 406] on div at bounding box center [884, 396] width 21 height 21
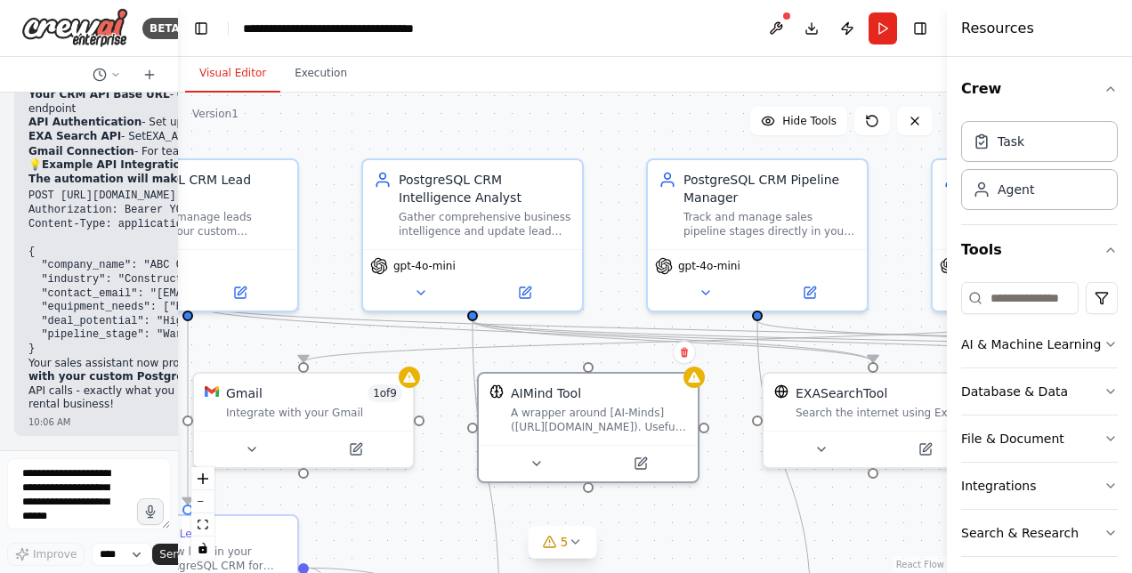
drag, startPoint x: 667, startPoint y: 155, endPoint x: 477, endPoint y: 132, distance: 191.8
click at [477, 132] on div ".deletable-edge-delete-btn { width: 20px; height: 20px; border: 0px solid #ffff…" at bounding box center [562, 333] width 769 height 481
click at [541, 455] on icon at bounding box center [537, 460] width 14 height 14
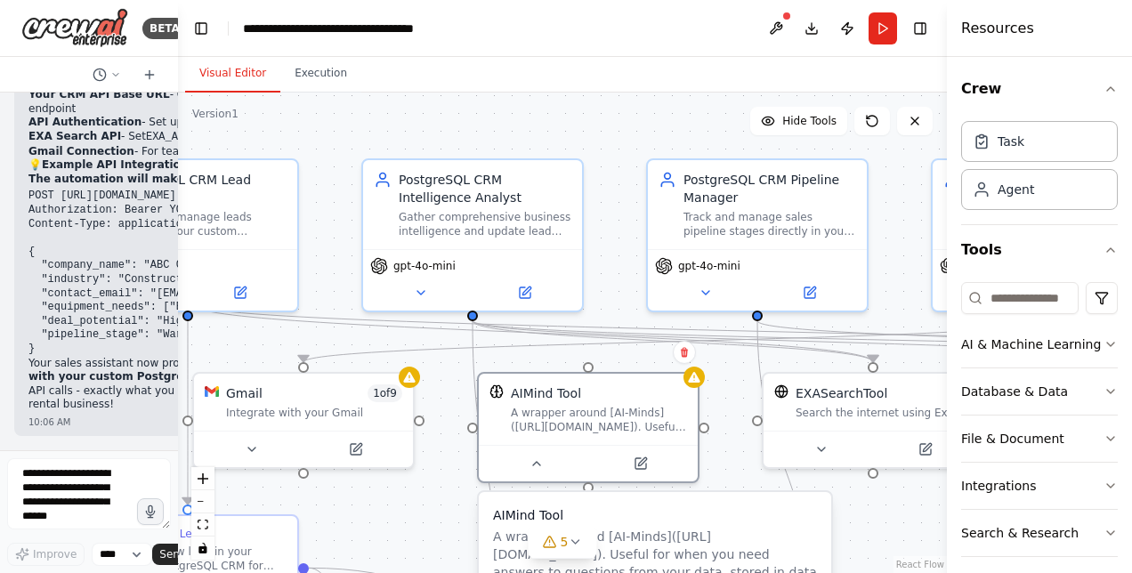
scroll to position [74, 0]
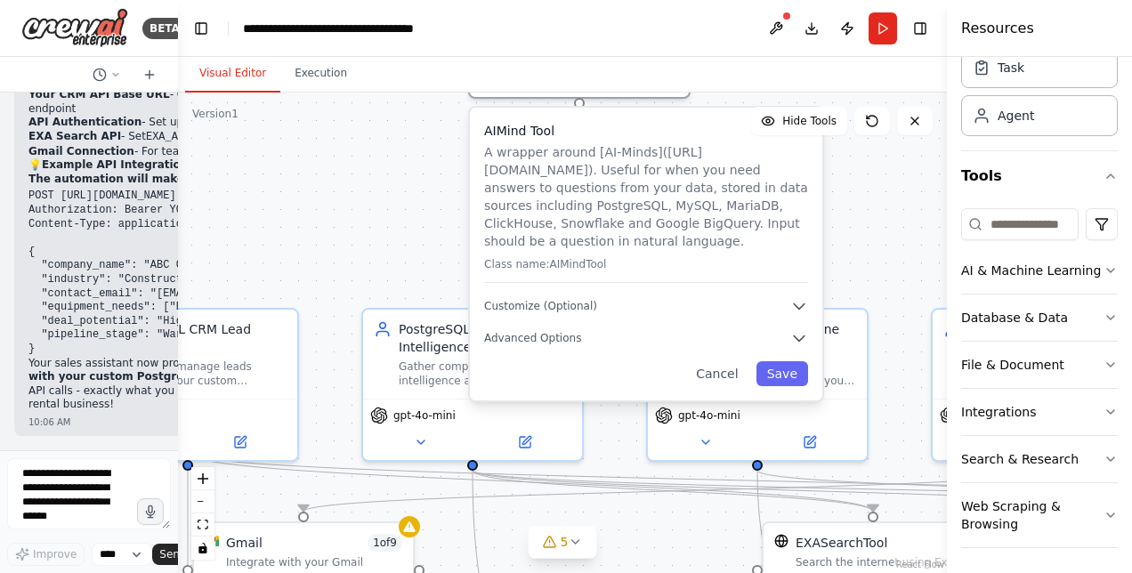
drag, startPoint x: 740, startPoint y: 529, endPoint x: 722, endPoint y: 93, distance: 436.5
click at [722, 93] on div ".deletable-edge-delete-btn { width: 20px; height: 20px; border: 0px solid #ffff…" at bounding box center [562, 333] width 769 height 481
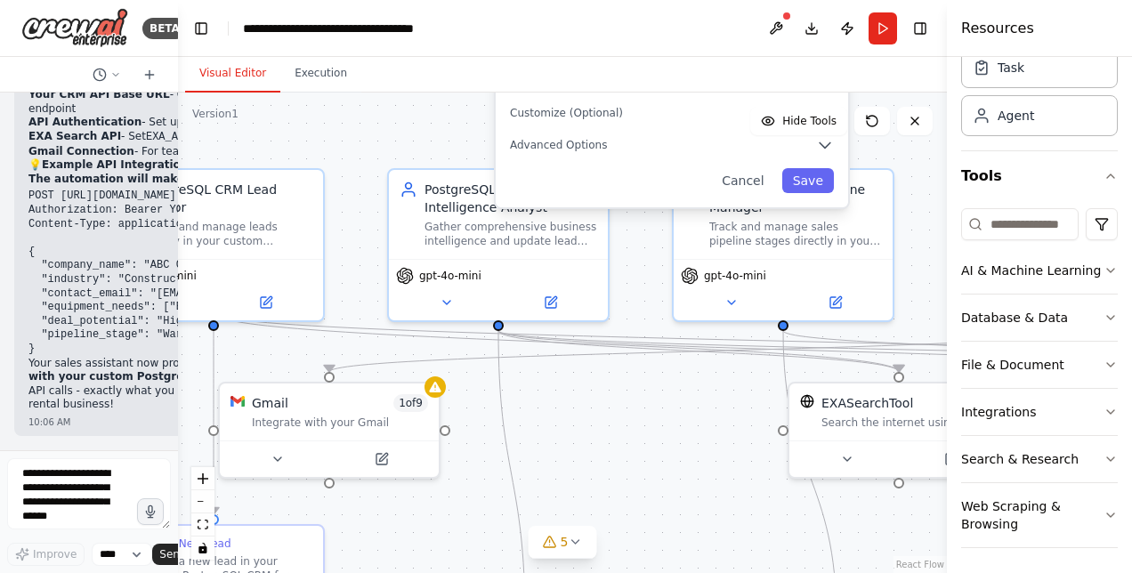
drag, startPoint x: 247, startPoint y: 289, endPoint x: 264, endPoint y: 98, distance: 192.2
click at [264, 98] on div ".deletable-edge-delete-btn { width: 20px; height: 20px; border: 0px solid #ffff…" at bounding box center [562, 333] width 769 height 481
drag, startPoint x: 177, startPoint y: 133, endPoint x: 126, endPoint y: 127, distance: 51.1
click at [126, 127] on div "BETA I want to create a sales assistant that help my sales team to create the l…" at bounding box center [89, 286] width 178 height 573
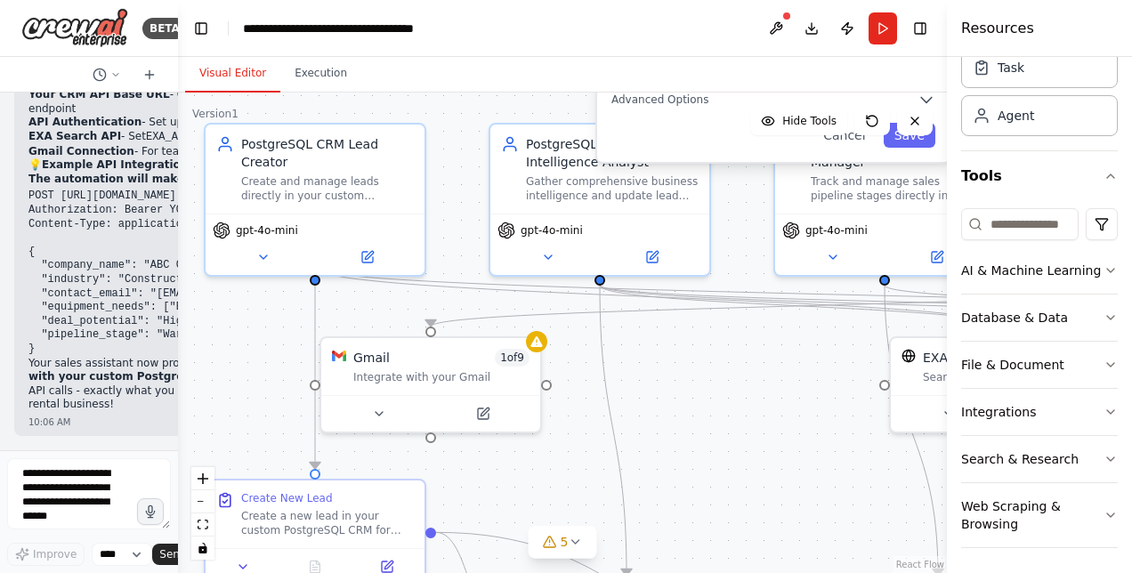
drag, startPoint x: 294, startPoint y: 354, endPoint x: 395, endPoint y: 311, distance: 110.4
click at [395, 311] on div ".deletable-edge-delete-btn { width: 20px; height: 20px; border: 0px solid #ffff…" at bounding box center [562, 333] width 769 height 481
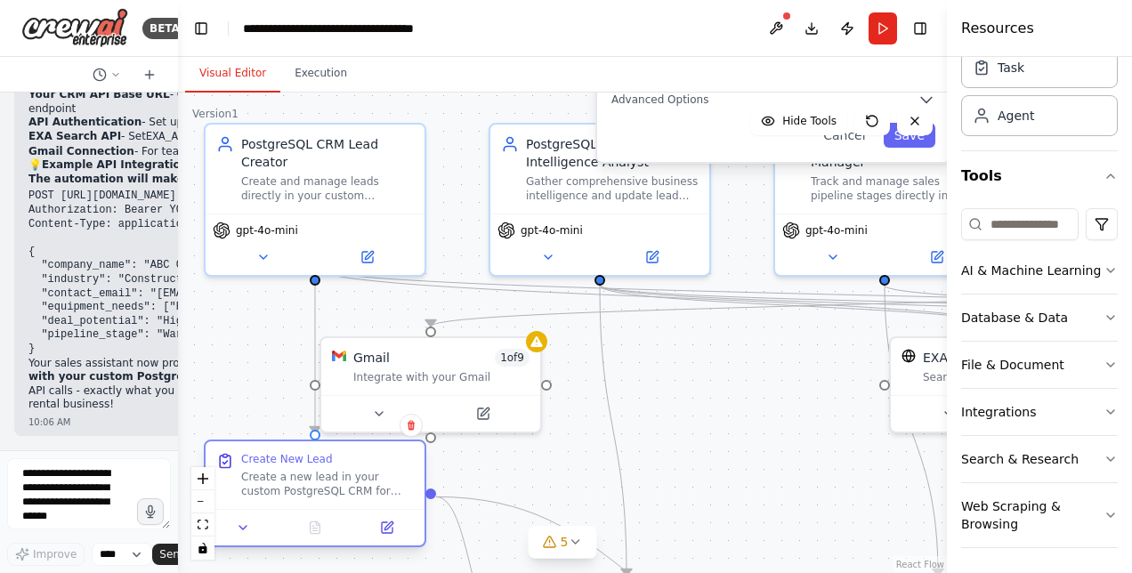
drag, startPoint x: 336, startPoint y: 546, endPoint x: 342, endPoint y: 497, distance: 49.3
click at [342, 497] on div "Create New Lead Create a new lead in your custom PostgreSQL CRM for {lead_compa…" at bounding box center [315, 494] width 222 height 108
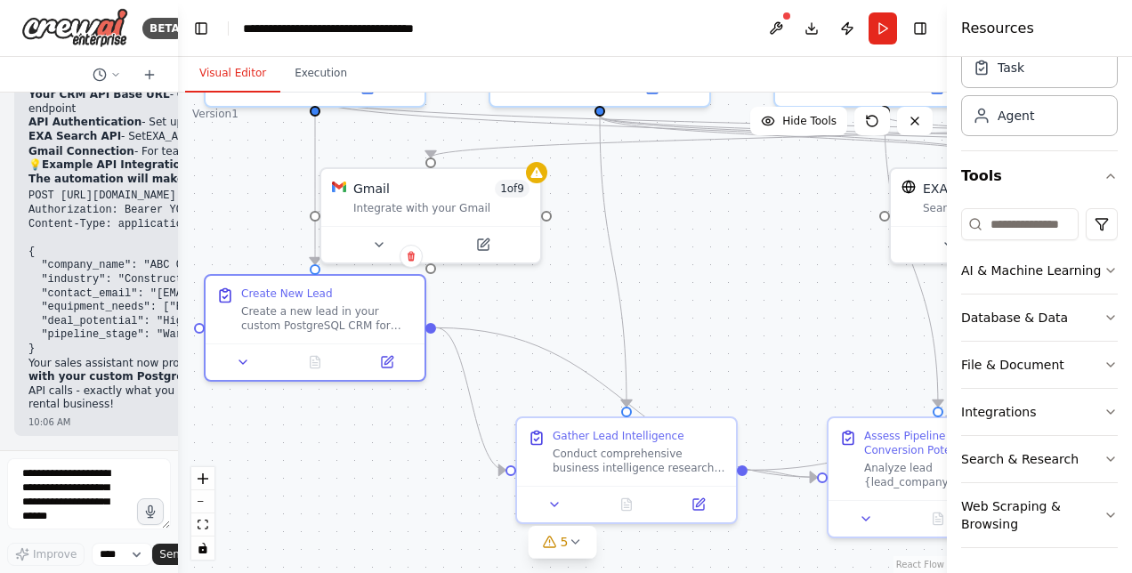
drag, startPoint x: 710, startPoint y: 470, endPoint x: 710, endPoint y: 301, distance: 169.1
click at [710, 301] on div ".deletable-edge-delete-btn { width: 20px; height: 20px; border: 0px solid #ffff…" at bounding box center [562, 333] width 769 height 481
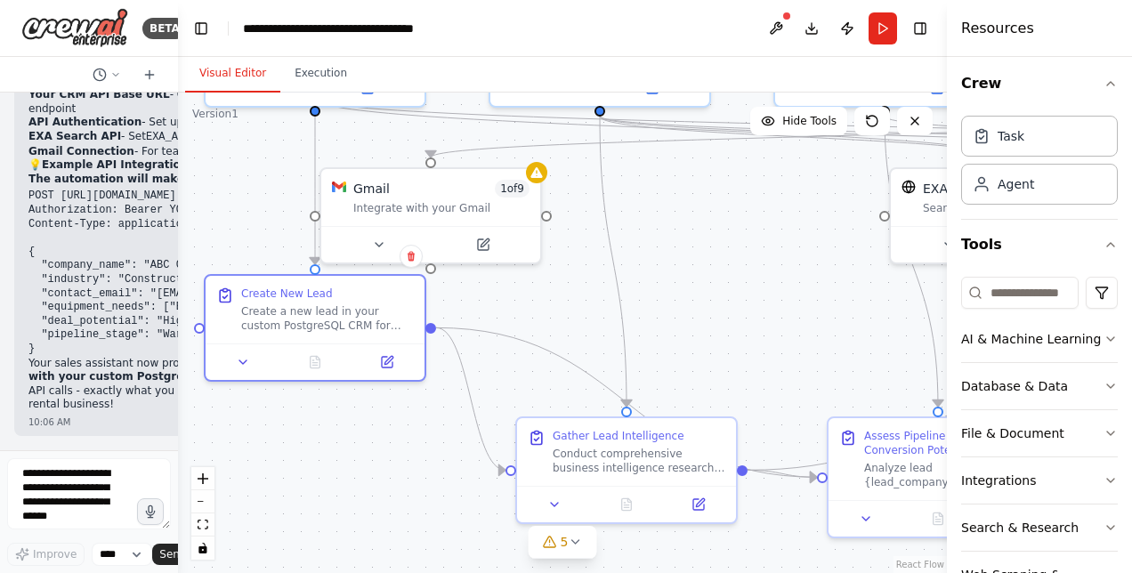
scroll to position [0, 0]
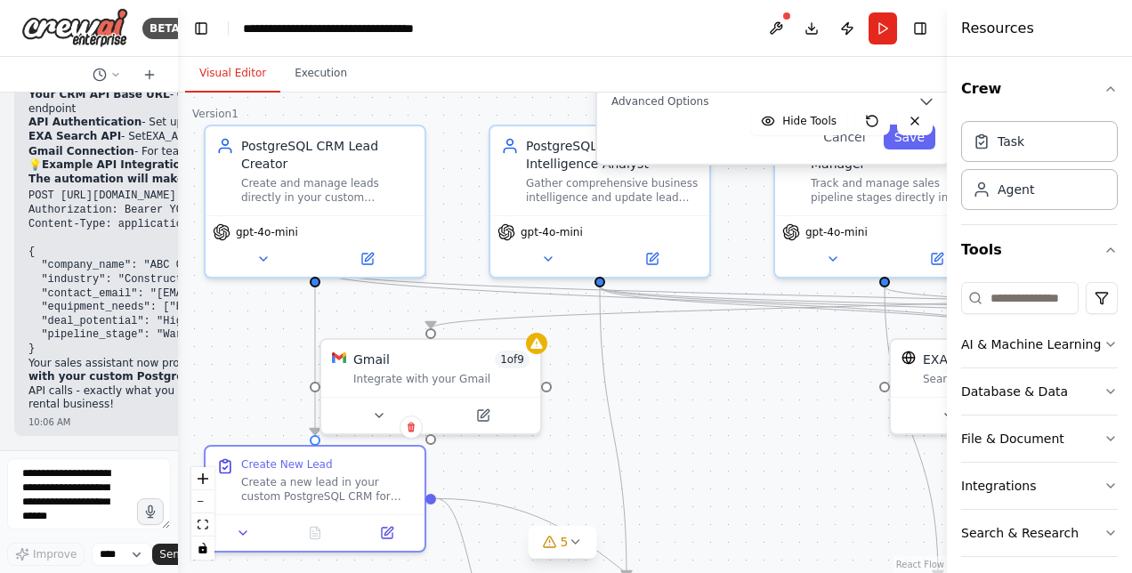
drag, startPoint x: 769, startPoint y: 259, endPoint x: 769, endPoint y: 430, distance: 170.9
click at [769, 430] on div ".deletable-edge-delete-btn { width: 20px; height: 20px; border: 0px solid #ffff…" at bounding box center [562, 333] width 769 height 481
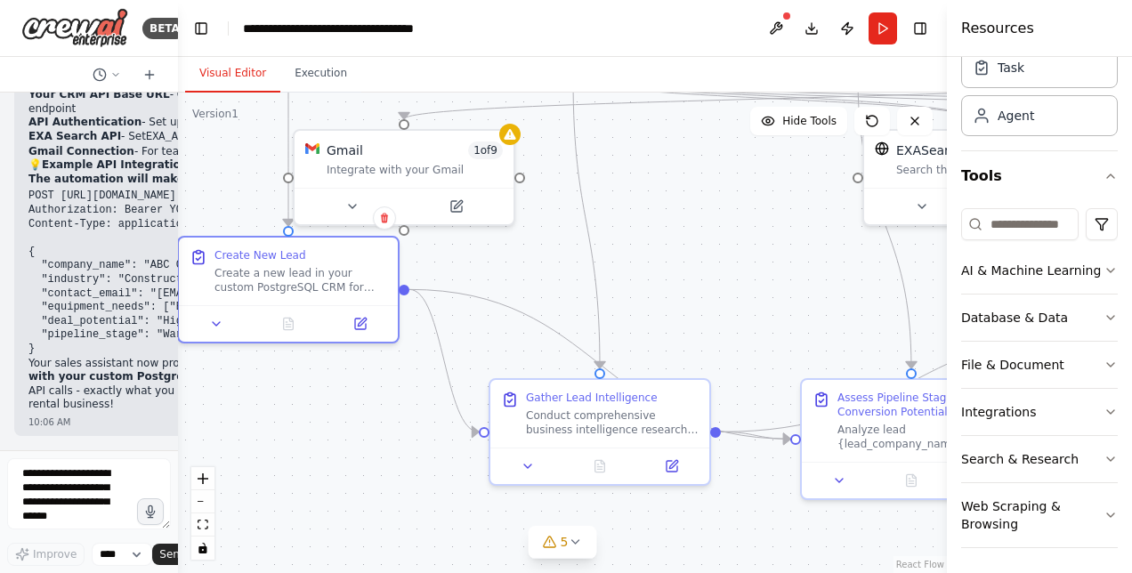
drag, startPoint x: 792, startPoint y: 498, endPoint x: 765, endPoint y: 290, distance: 210.0
click at [765, 290] on div ".deletable-edge-delete-btn { width: 20px; height: 20px; border: 0px solid #ffff…" at bounding box center [562, 333] width 769 height 481
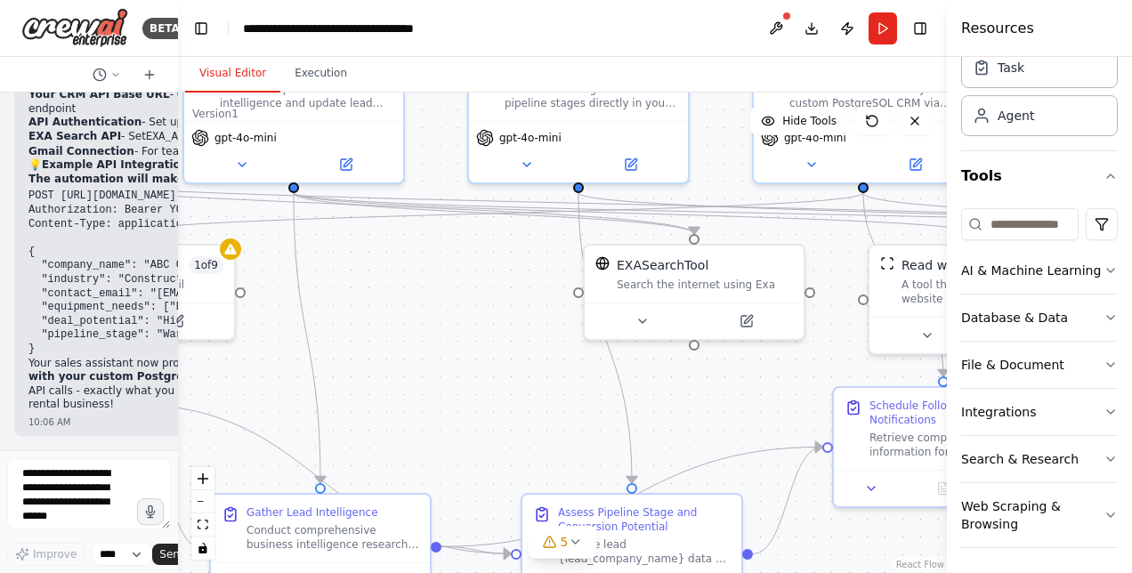
drag, startPoint x: 708, startPoint y: 257, endPoint x: 395, endPoint y: 357, distance: 328.7
click at [395, 357] on div ".deletable-edge-delete-btn { width: 20px; height: 20px; border: 0px solid #ffff…" at bounding box center [562, 333] width 769 height 481
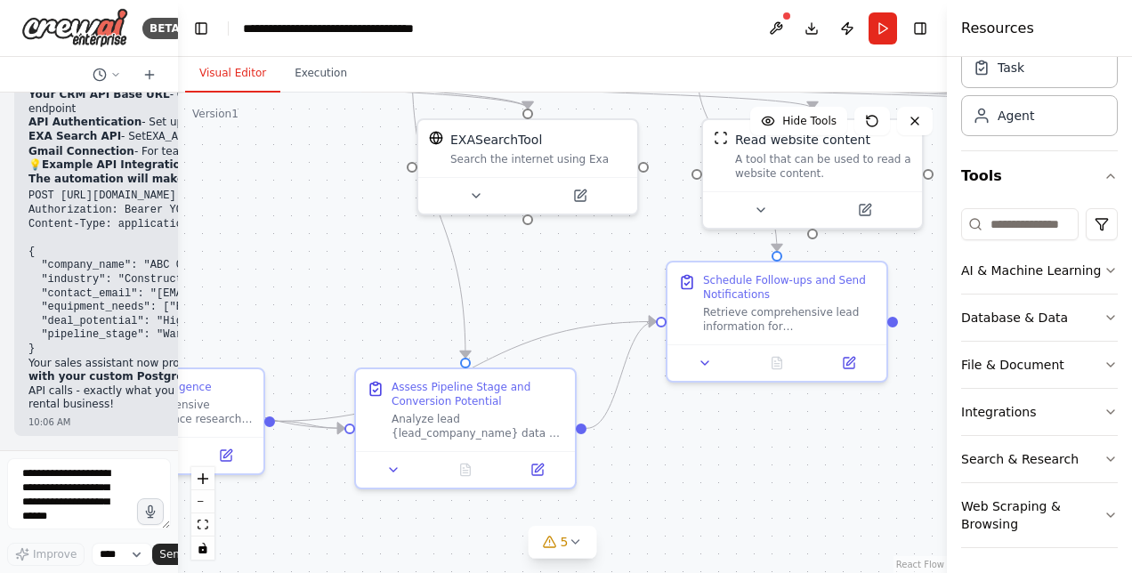
drag, startPoint x: 819, startPoint y: 538, endPoint x: 686, endPoint y: 427, distance: 173.1
click at [686, 427] on div ".deletable-edge-delete-btn { width: 20px; height: 20px; border: 0px solid #ffff…" at bounding box center [562, 333] width 769 height 481
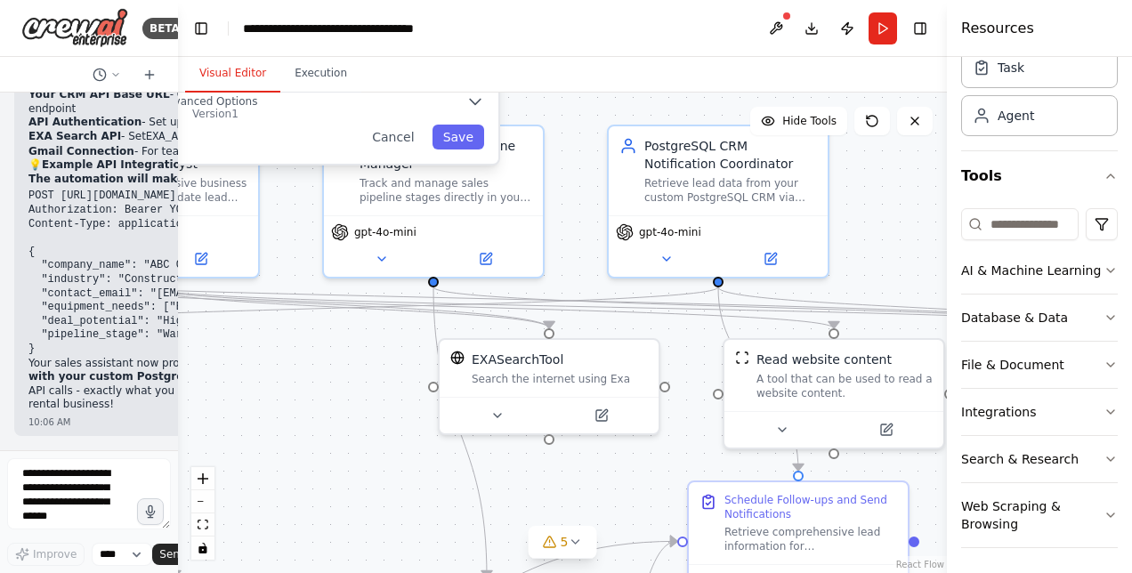
drag, startPoint x: 578, startPoint y: 288, endPoint x: 593, endPoint y: 526, distance: 238.0
click at [593, 526] on div "Version 1 Hide Tools .deletable-edge-delete-btn { width: 20px; height: 20px; bo…" at bounding box center [562, 333] width 769 height 481
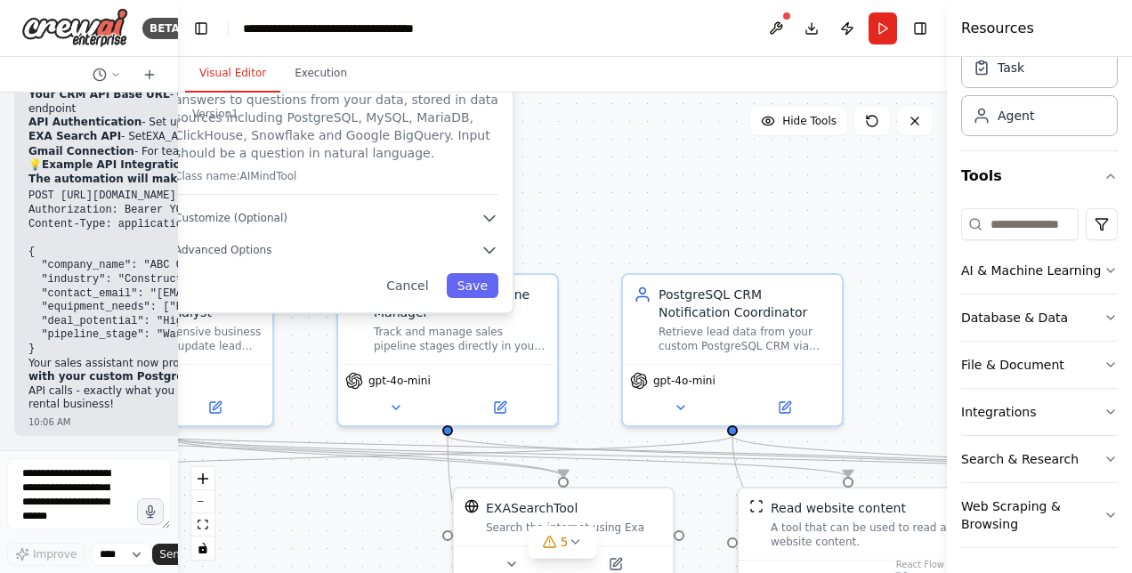
drag, startPoint x: 557, startPoint y: 154, endPoint x: 578, endPoint y: 285, distance: 132.6
click at [578, 285] on div ".deletable-edge-delete-btn { width: 20px; height: 20px; border: 0px solid #ffff…" at bounding box center [562, 333] width 769 height 481
click at [611, 239] on div ".deletable-edge-delete-btn { width: 20px; height: 20px; border: 0px solid #ffff…" at bounding box center [562, 333] width 769 height 481
click at [425, 285] on button "Cancel" at bounding box center [407, 285] width 63 height 25
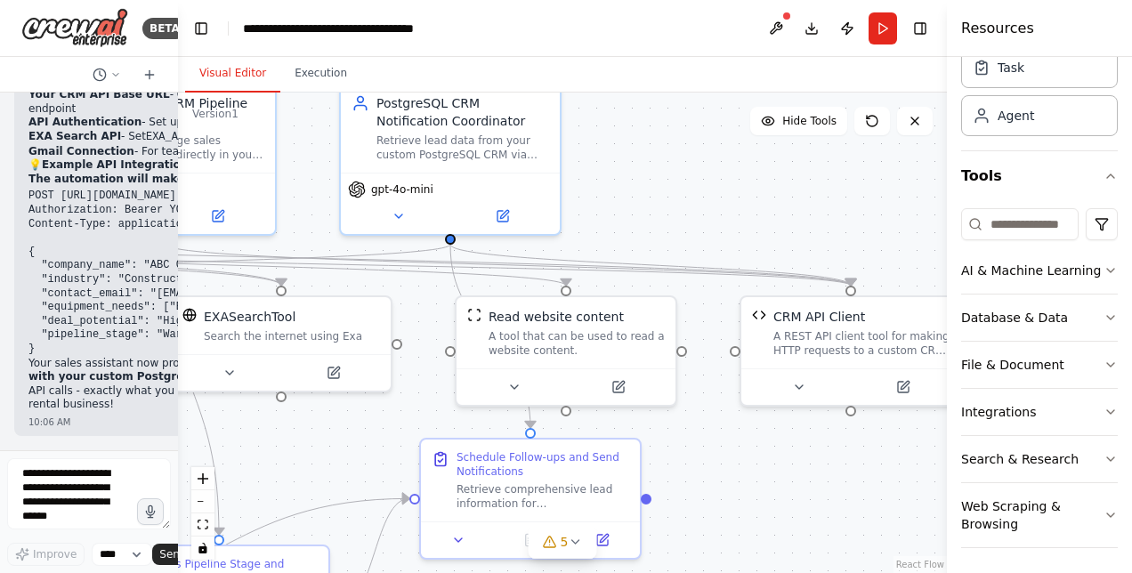
drag, startPoint x: 874, startPoint y: 343, endPoint x: 592, endPoint y: 151, distance: 340.9
click at [592, 151] on div ".deletable-edge-delete-btn { width: 20px; height: 20px; border: 0px solid #ffff…" at bounding box center [562, 333] width 769 height 481
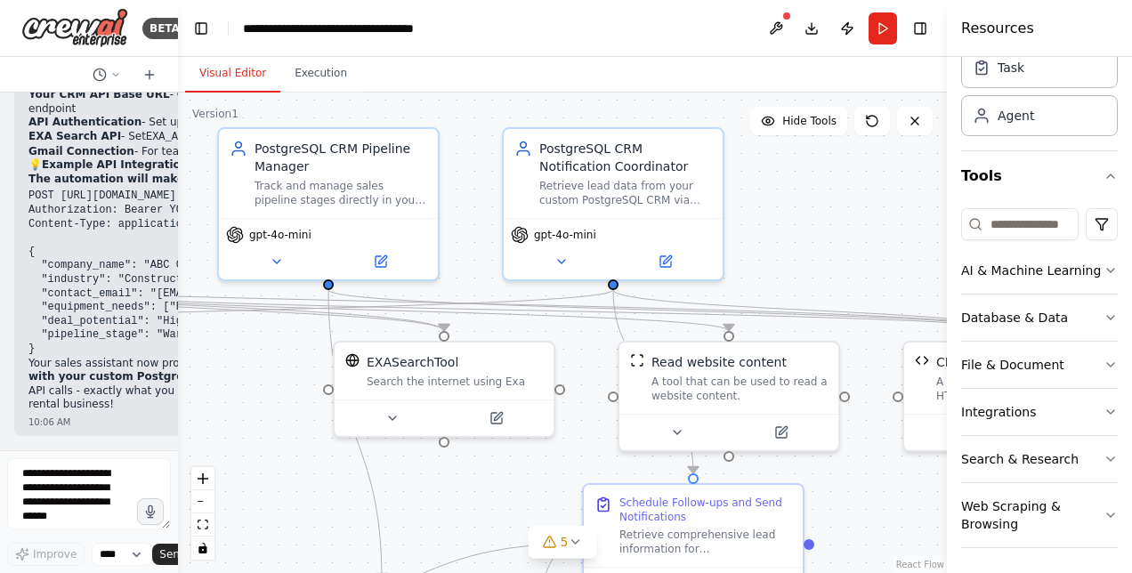
drag, startPoint x: 792, startPoint y: 471, endPoint x: 955, endPoint y: 516, distance: 169.1
click at [955, 516] on div "BETA I want to create a sales assistant that help my sales team to create the l…" at bounding box center [566, 286] width 1132 height 573
drag, startPoint x: 172, startPoint y: 422, endPoint x: 147, endPoint y: 173, distance: 250.4
click at [147, 145] on div "BETA I want to create a sales assistant that help my sales team to create the l…" at bounding box center [89, 286] width 178 height 573
click at [173, 422] on div at bounding box center [174, 286] width 7 height 573
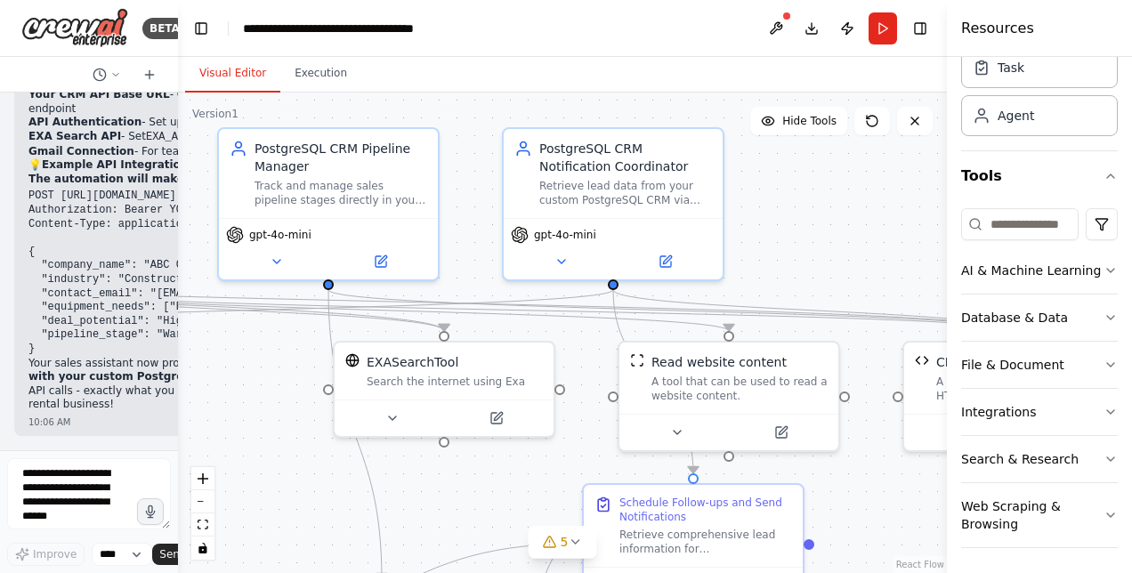
scroll to position [0, 0]
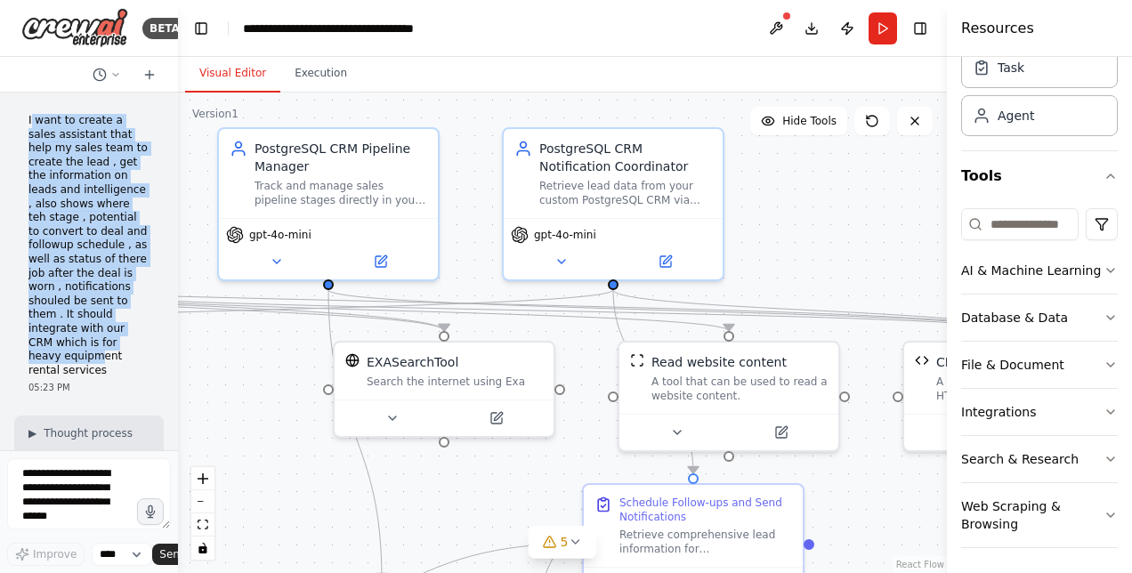
drag, startPoint x: 30, startPoint y: 120, endPoint x: 95, endPoint y: 333, distance: 222.4
click at [95, 333] on p "I want to create a sales assistant that help my sales team to create the lead ,…" at bounding box center [88, 245] width 121 height 263
drag, startPoint x: 95, startPoint y: 333, endPoint x: 12, endPoint y: 203, distance: 154.1
click at [12, 203] on div "I want to create a sales assistant that help my sales team to create the lead ,…" at bounding box center [89, 272] width 178 height 358
click at [158, 164] on div "I want to create a sales assistant that help my sales team to create the lead ,…" at bounding box center [89, 272] width 178 height 358
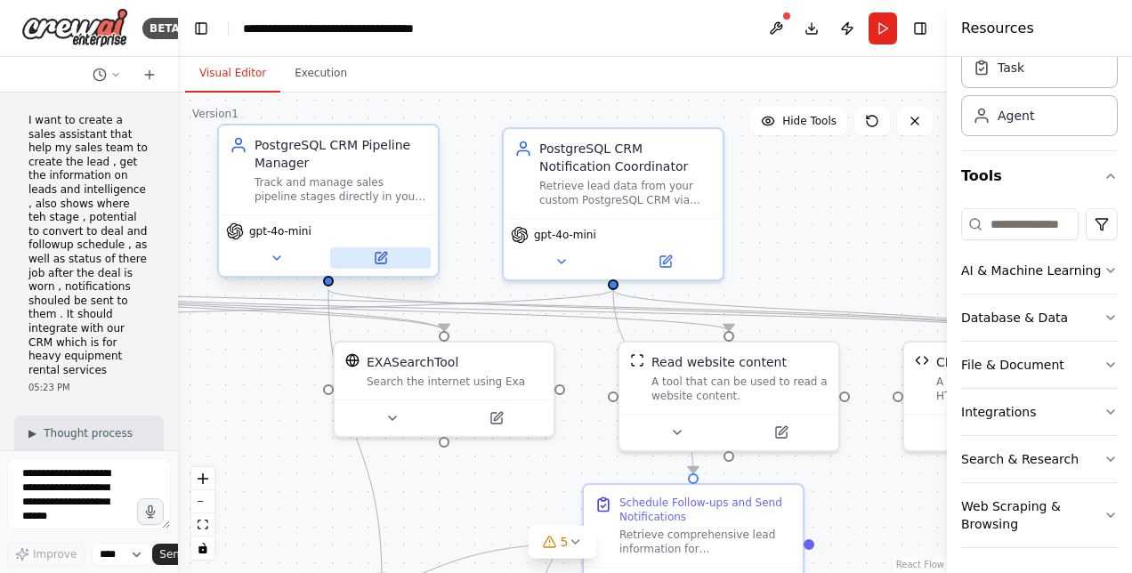
click at [384, 263] on icon at bounding box center [381, 258] width 11 height 11
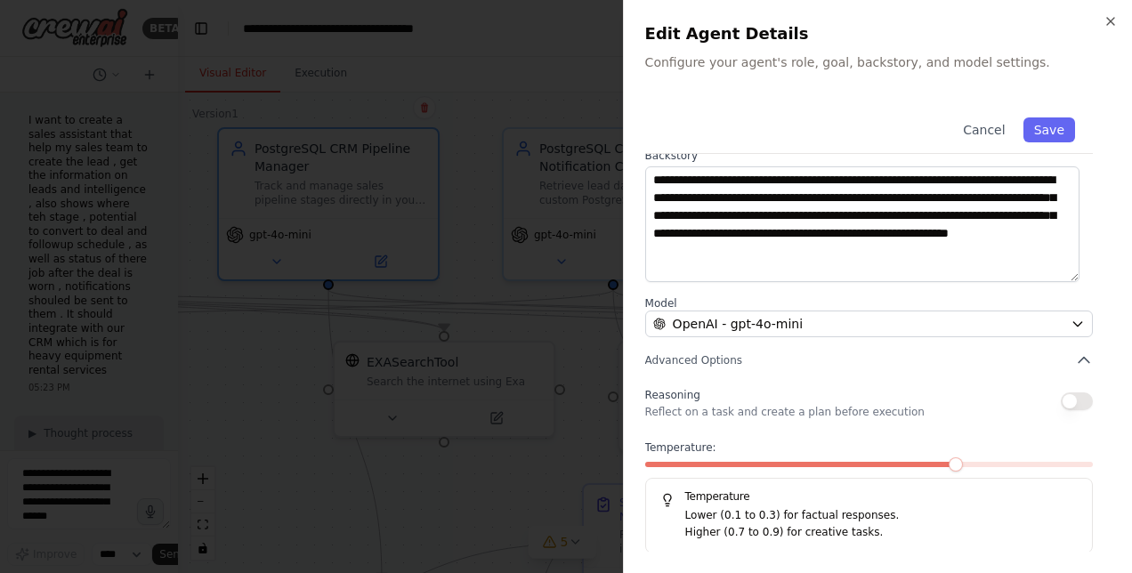
scroll to position [78, 0]
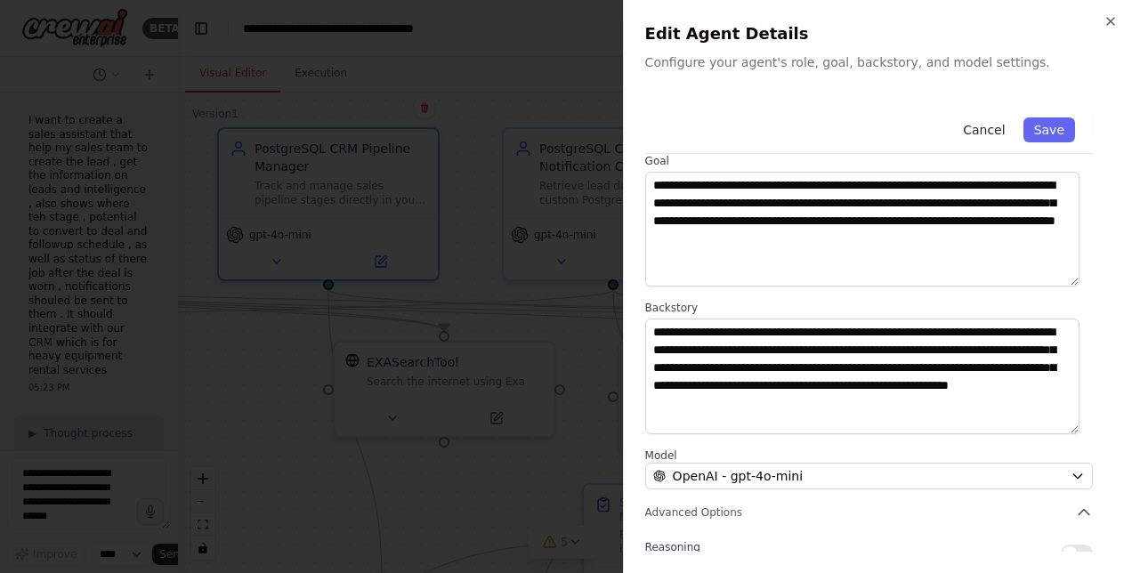
click at [985, 130] on button "Cancel" at bounding box center [983, 129] width 63 height 25
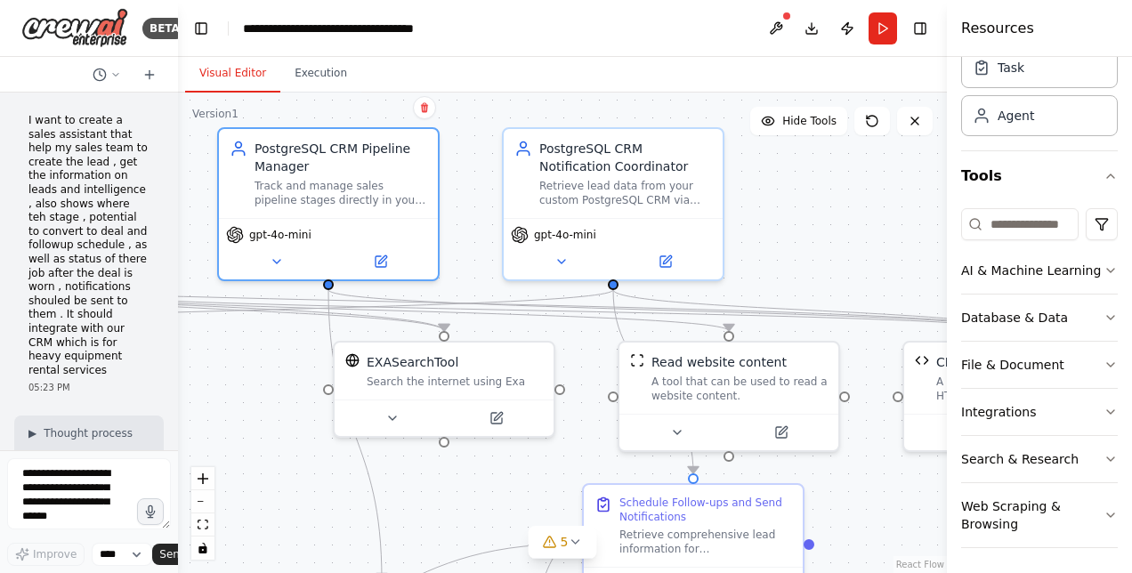
click at [233, 386] on div ".deletable-edge-delete-btn { width: 20px; height: 20px; border: 0px solid #ffff…" at bounding box center [562, 333] width 769 height 481
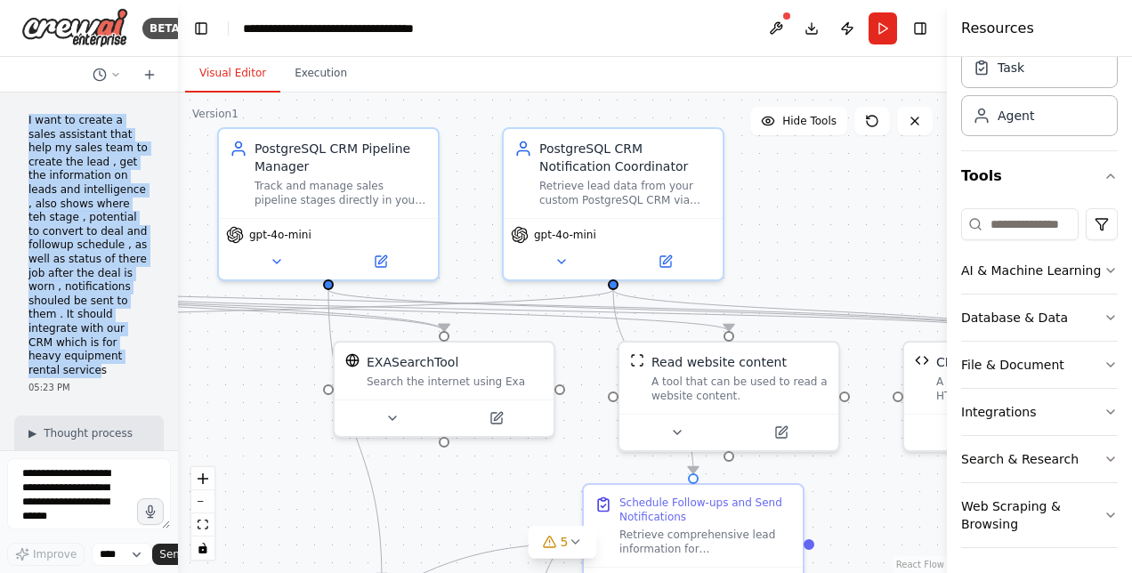
drag, startPoint x: 88, startPoint y: 360, endPoint x: 23, endPoint y: 114, distance: 254.1
click at [23, 114] on div "I want to create a sales assistant that help my sales team to create the lead ,…" at bounding box center [89, 254] width 150 height 295
copy p "I want to create a sales assistant that help my sales team to create the lead ,…"
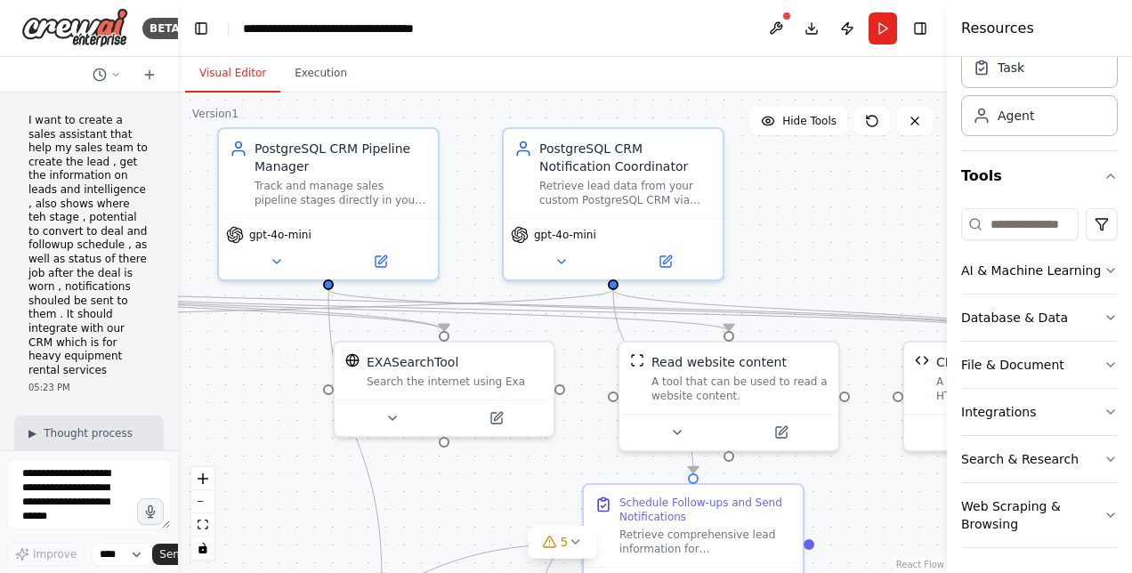
click at [518, 73] on div "Visual Editor Execution" at bounding box center [562, 75] width 769 height 36
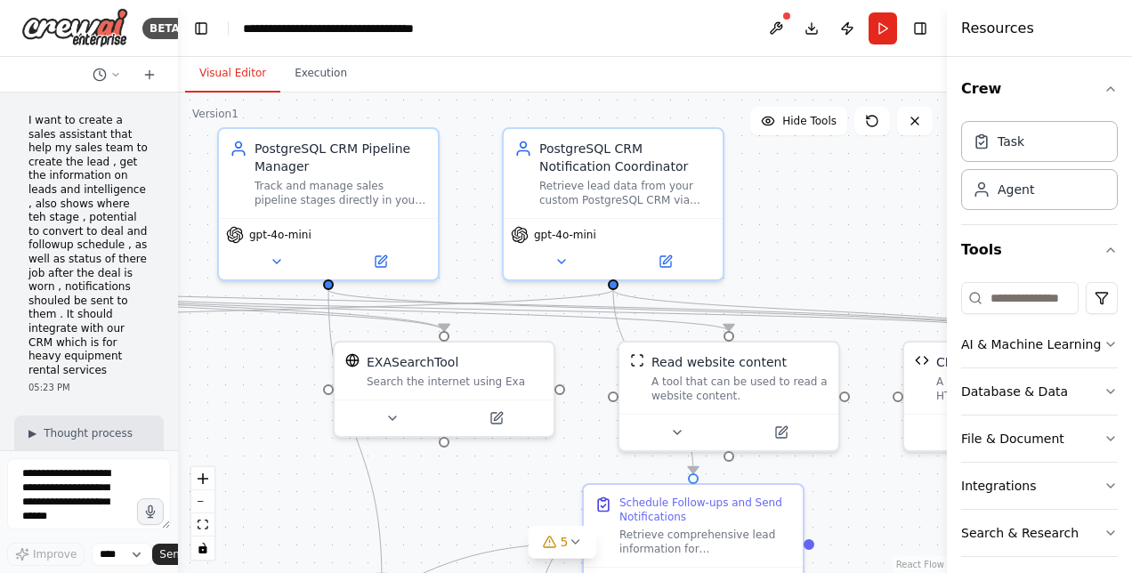
click at [518, 87] on div "Visual Editor Execution" at bounding box center [562, 75] width 769 height 36
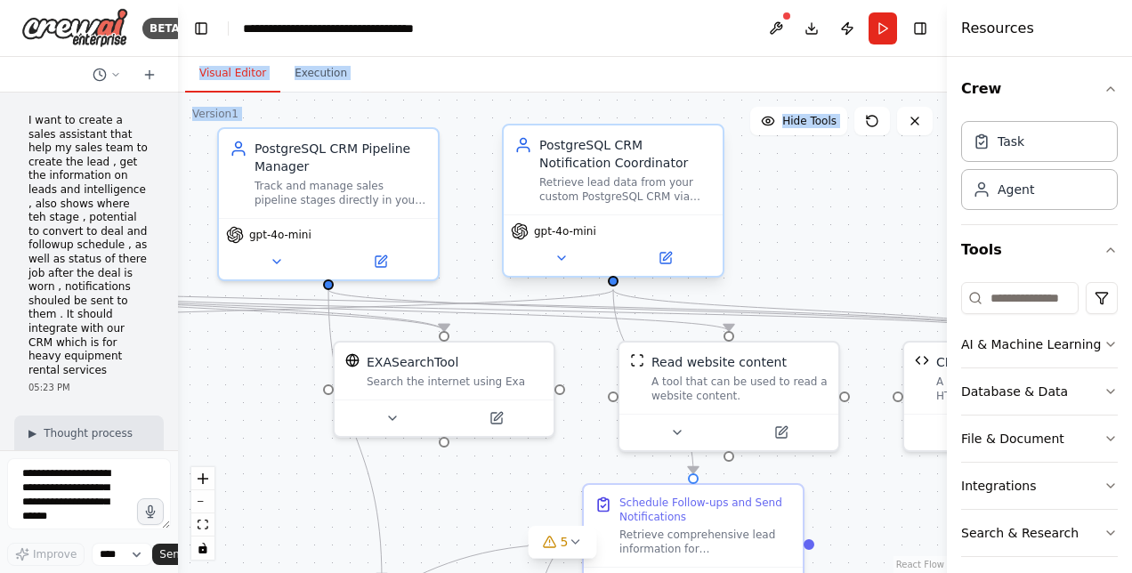
drag, startPoint x: 530, startPoint y: 30, endPoint x: 546, endPoint y: 192, distance: 162.8
click at [546, 192] on main "**********" at bounding box center [562, 286] width 769 height 573
click at [623, 127] on div "PostgreSQL CRM Notification Coordinator Retrieve lead data from your custom Pos…" at bounding box center [613, 169] width 219 height 89
click at [606, 50] on header "**********" at bounding box center [562, 28] width 769 height 57
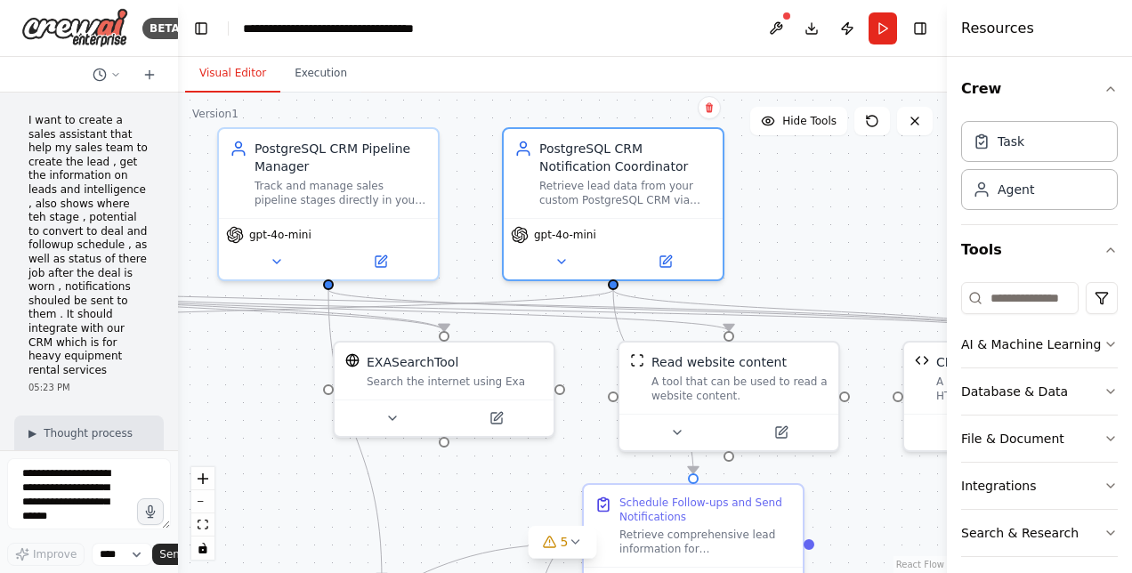
click at [606, 50] on header "**********" at bounding box center [562, 28] width 769 height 57
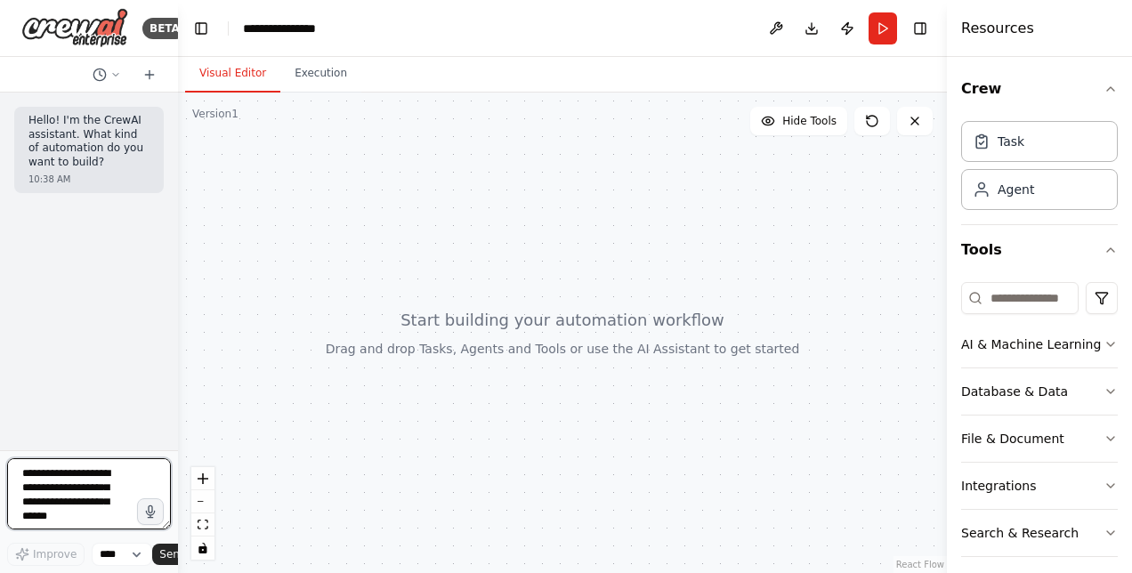
click at [56, 477] on textarea at bounding box center [89, 493] width 164 height 71
paste textarea "**********"
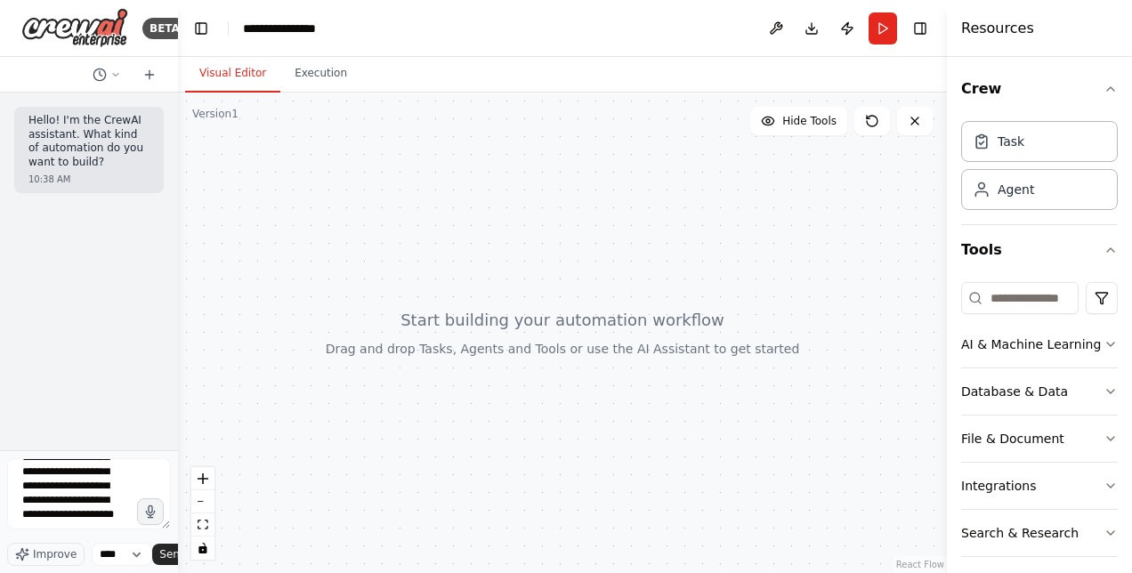
scroll to position [235, 0]
type textarea "**********"
click at [166, 552] on span "Send" at bounding box center [172, 554] width 27 height 14
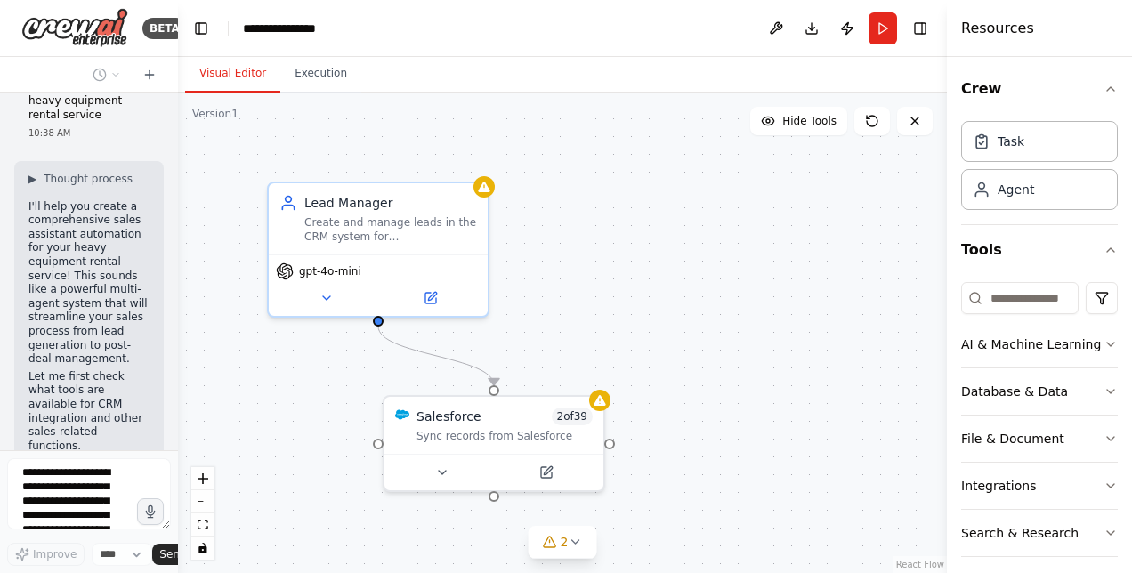
scroll to position [1531, 0]
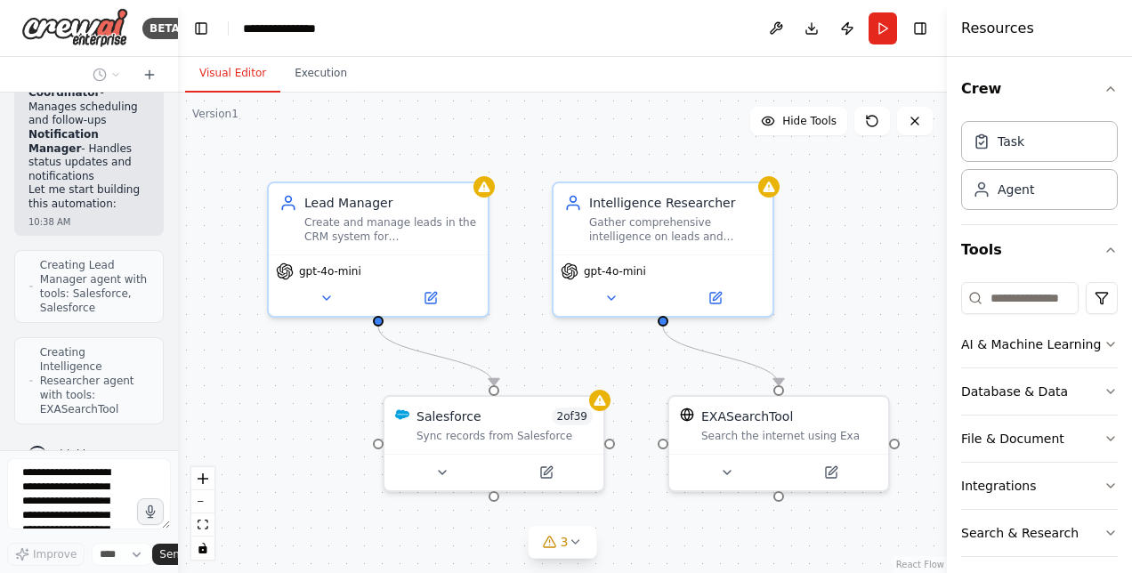
drag, startPoint x: 171, startPoint y: 400, endPoint x: 167, endPoint y: 348, distance: 52.6
click at [167, 348] on div "BETA Hello! I'm the CrewAI assistant. What kind of automation do you want to bu…" at bounding box center [89, 286] width 178 height 573
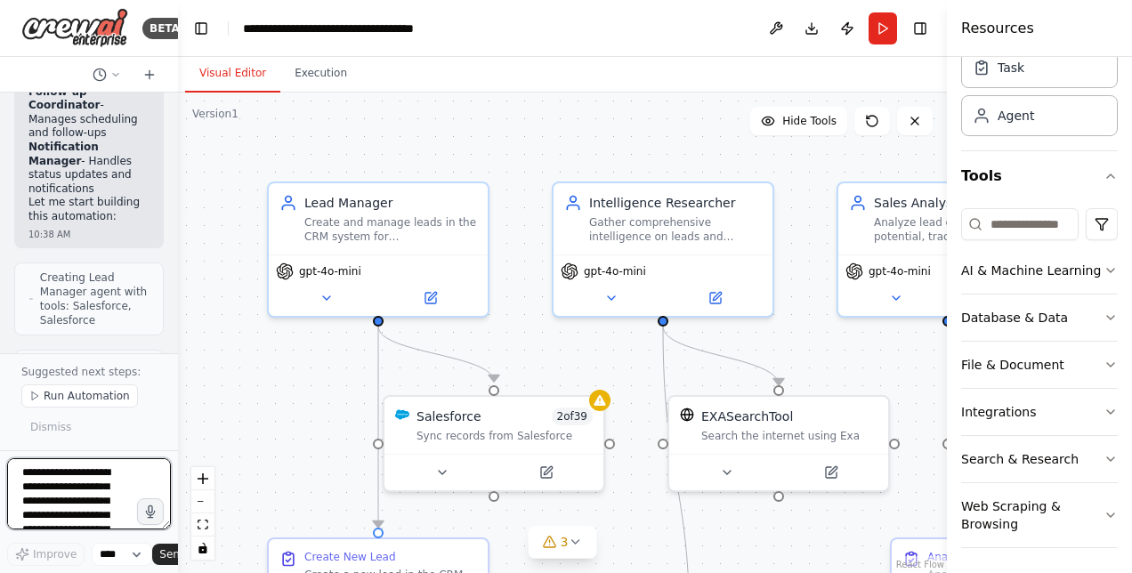
scroll to position [1535, 0]
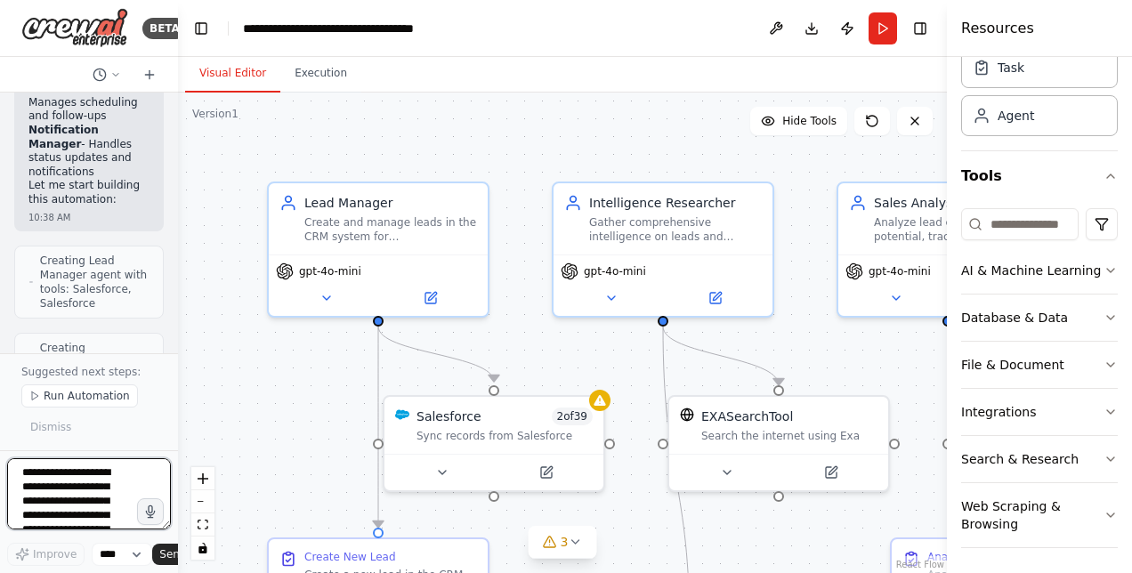
click at [67, 482] on textarea "**********" at bounding box center [89, 493] width 164 height 71
type textarea "*"
type textarea "**********"
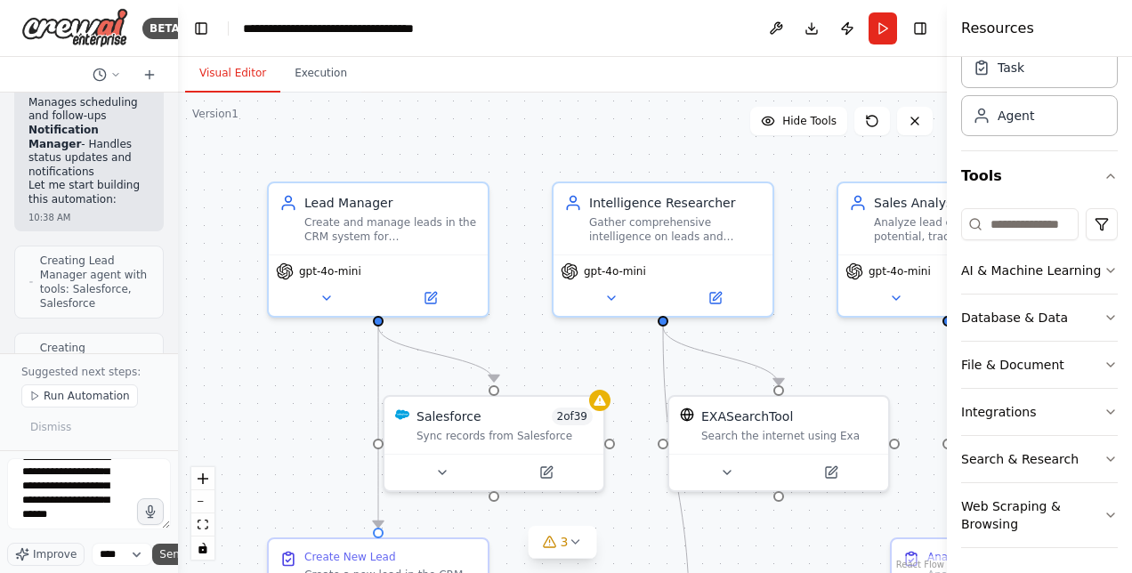
click at [169, 558] on span "Send" at bounding box center [172, 554] width 27 height 14
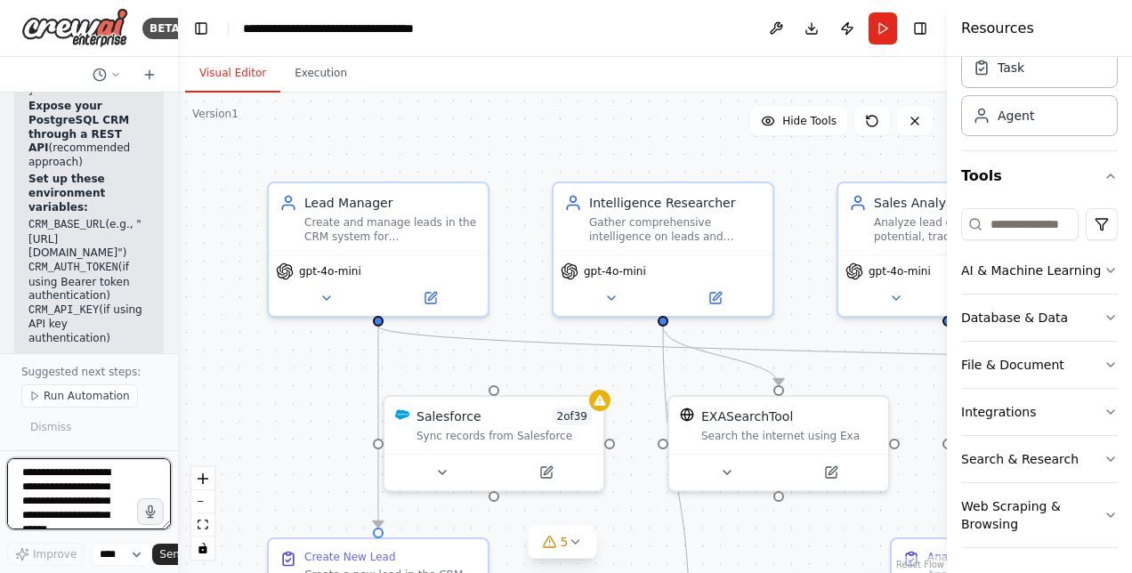
scroll to position [8628, 0]
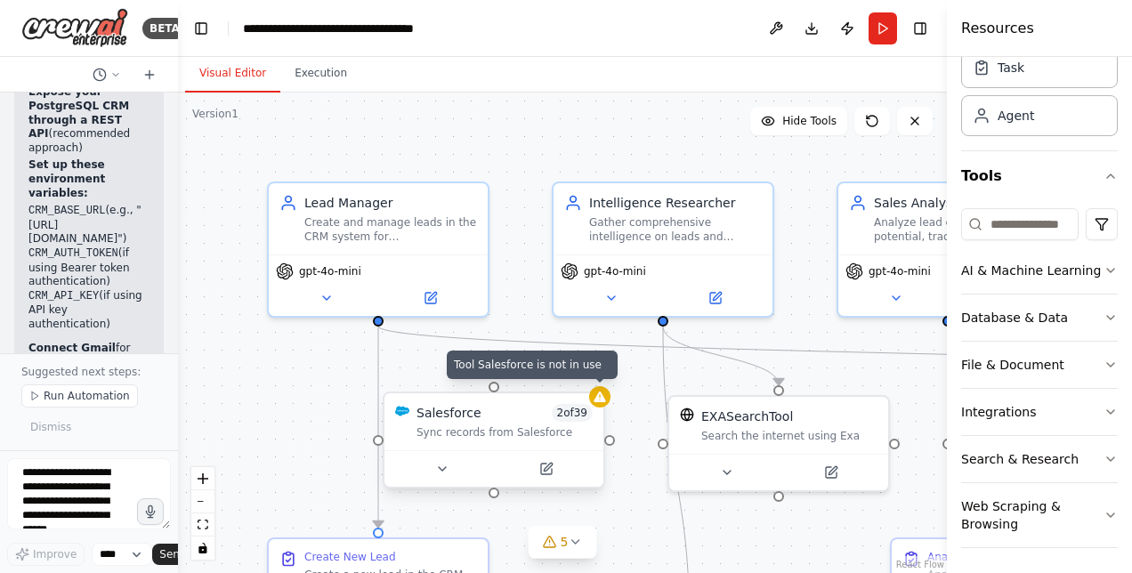
click at [600, 407] on div at bounding box center [599, 396] width 21 height 21
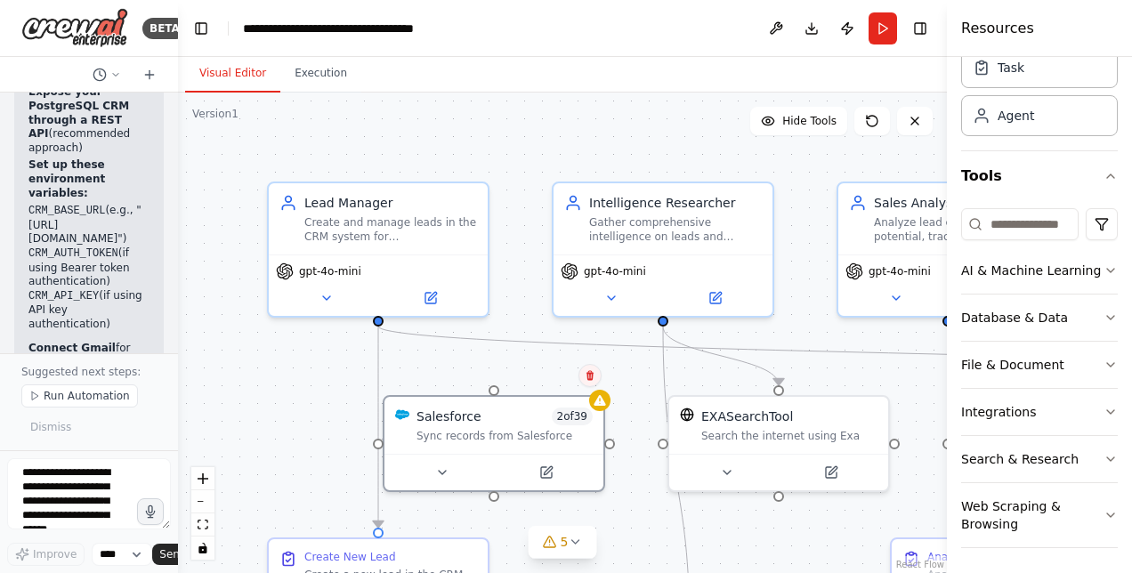
click at [593, 376] on icon at bounding box center [589, 376] width 7 height 10
click at [535, 370] on button "Confirm" at bounding box center [539, 375] width 63 height 21
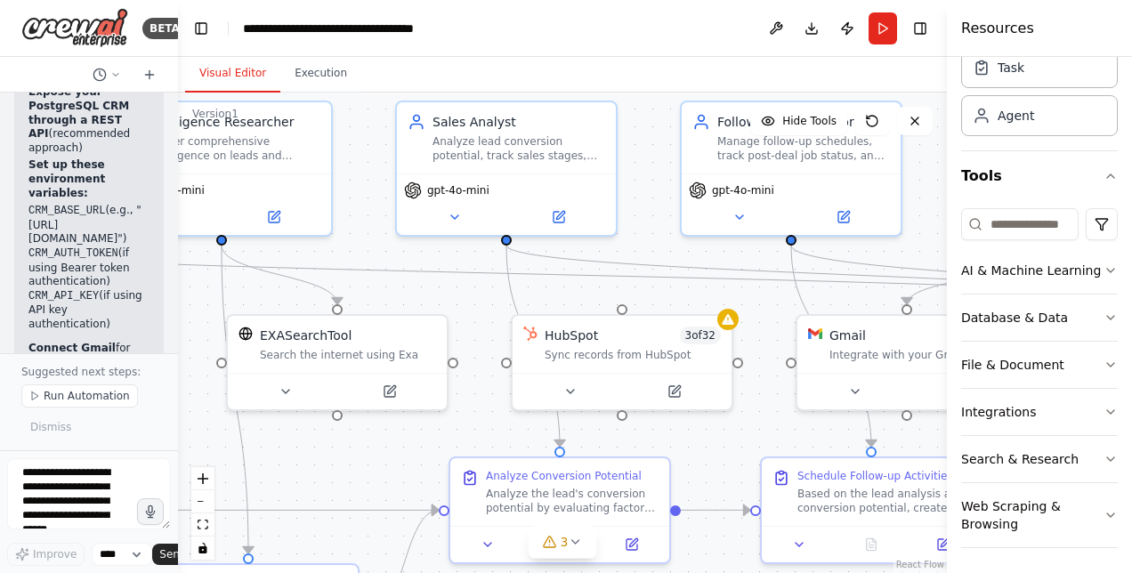
drag, startPoint x: 600, startPoint y: 454, endPoint x: 158, endPoint y: 372, distance: 448.9
click at [158, 372] on div "BETA Hello! I'm the CrewAI assistant. What kind of automation do you want to bu…" at bounding box center [566, 286] width 1132 height 573
click at [80, 470] on textarea "**********" at bounding box center [89, 493] width 164 height 71
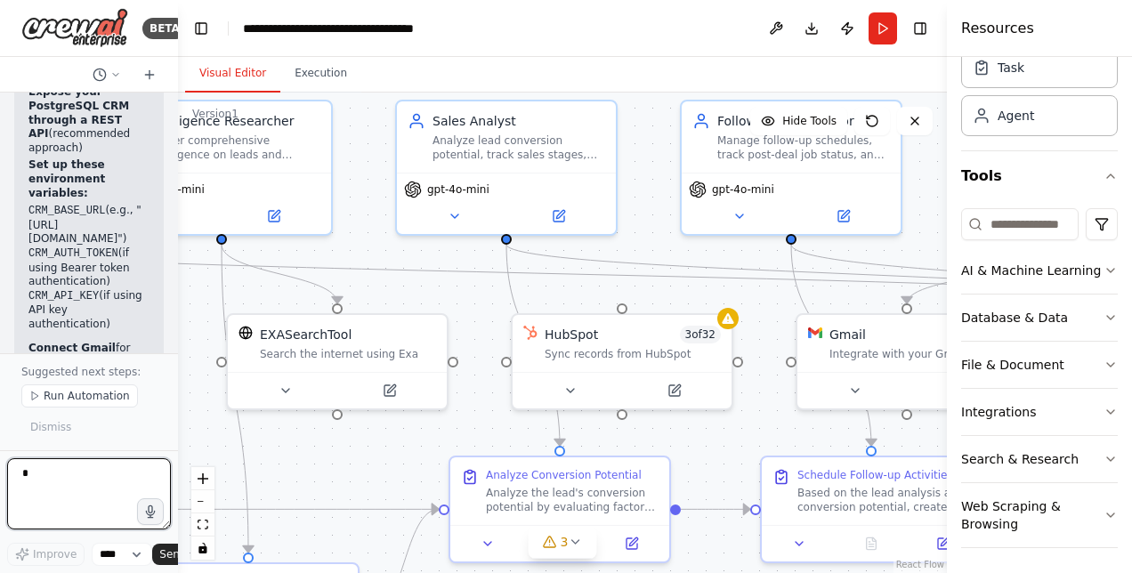
scroll to position [0, 0]
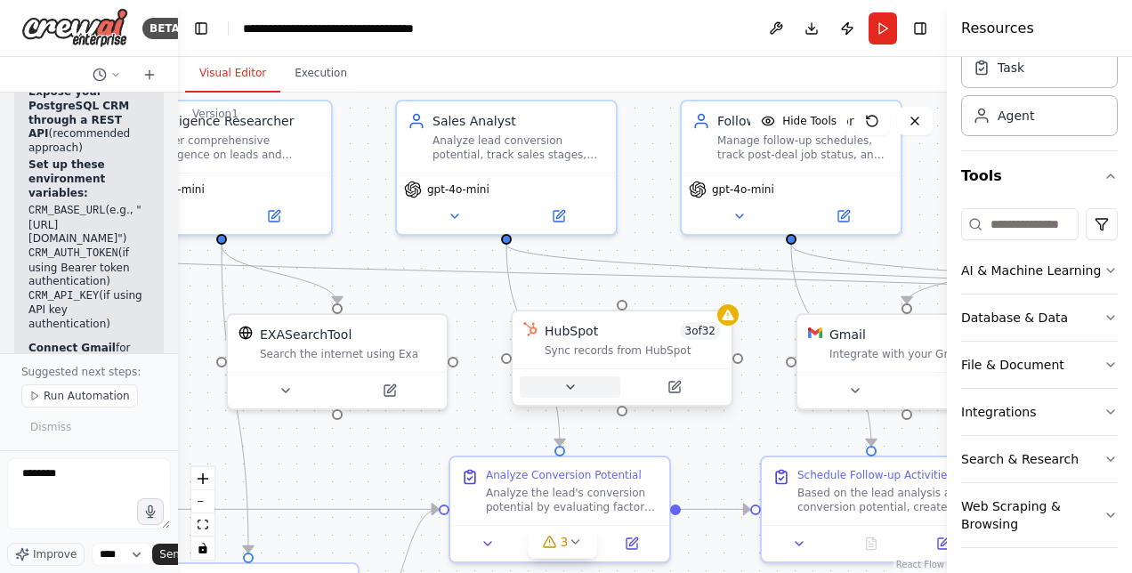
click at [572, 386] on icon at bounding box center [570, 387] width 7 height 4
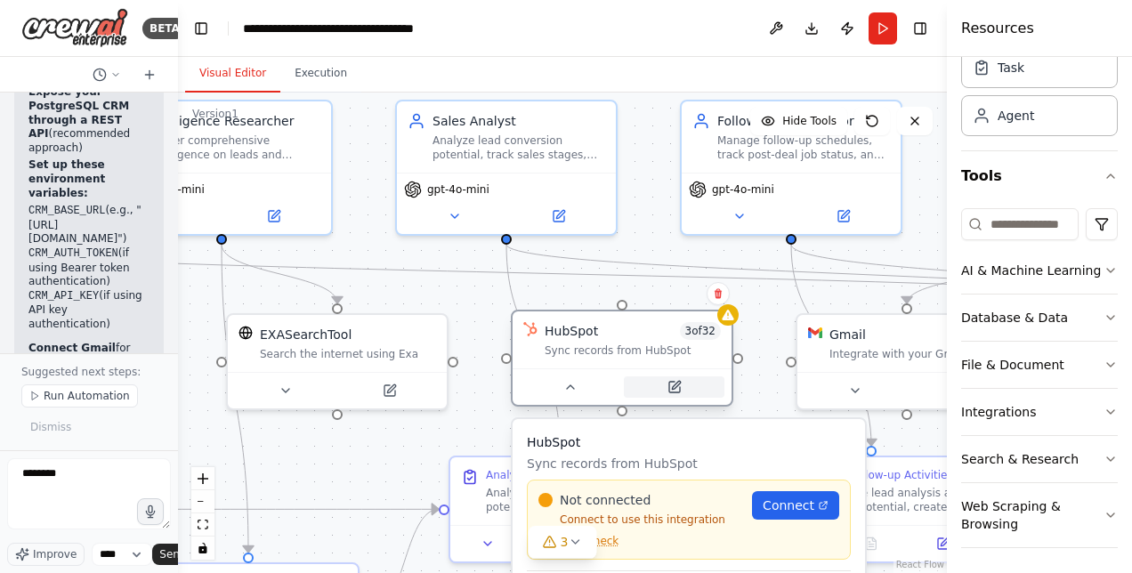
click at [667, 384] on icon at bounding box center [674, 387] width 14 height 14
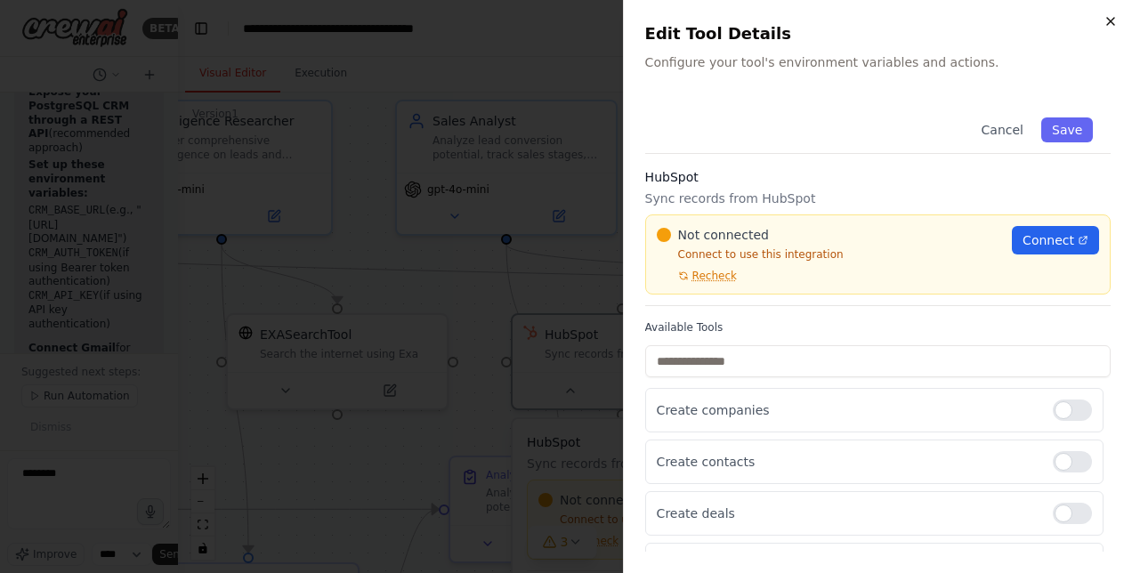
click at [1113, 21] on icon "button" at bounding box center [1111, 21] width 14 height 14
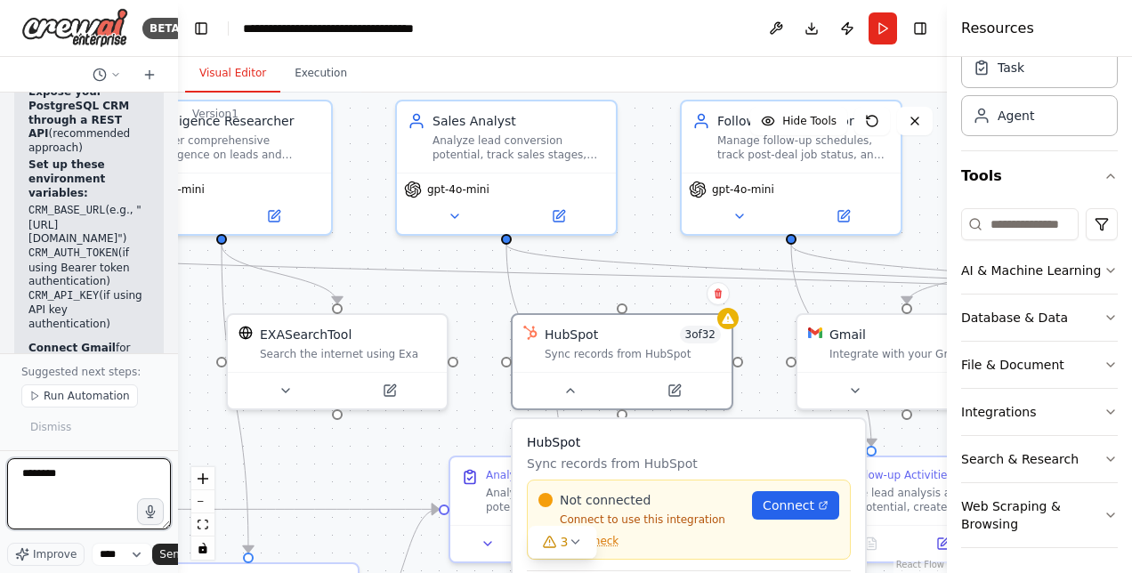
drag, startPoint x: 100, startPoint y: 477, endPoint x: -4, endPoint y: 465, distance: 103.9
click at [0, 465] on html "BETA Hello! I'm the CrewAI assistant. What kind of automation do you want to bu…" at bounding box center [566, 286] width 1132 height 573
type textarea "*"
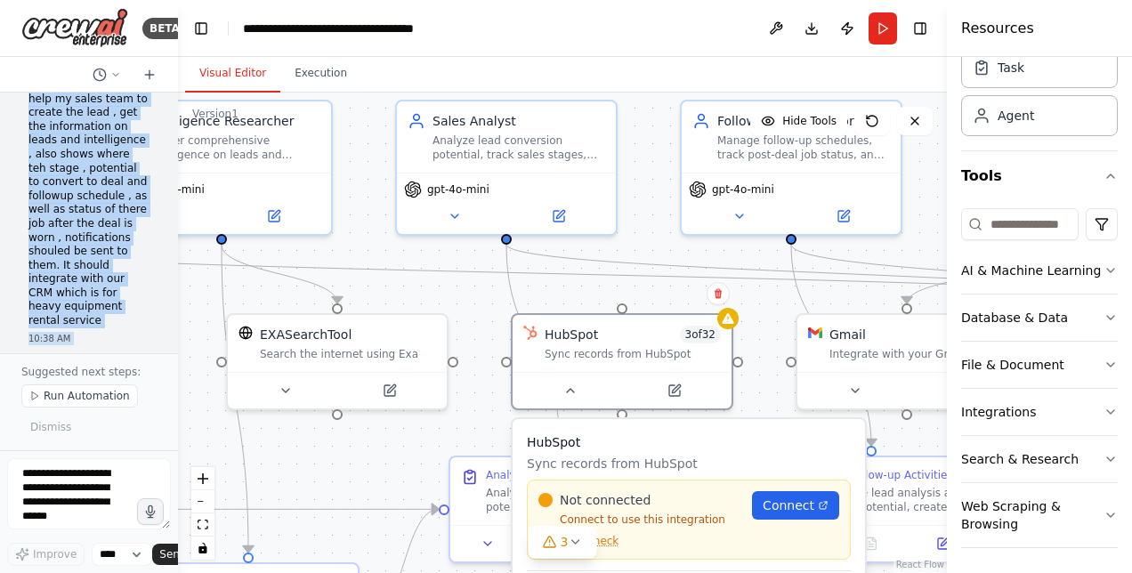
scroll to position [158, 0]
drag, startPoint x: 28, startPoint y: 125, endPoint x: 118, endPoint y: 295, distance: 192.3
click at [118, 295] on p "I want to create a sales assistant that help my sales team to create the lead ,…" at bounding box center [88, 187] width 121 height 263
copy p "I want to create a sales assistant that help my sales team to create the lead ,…"
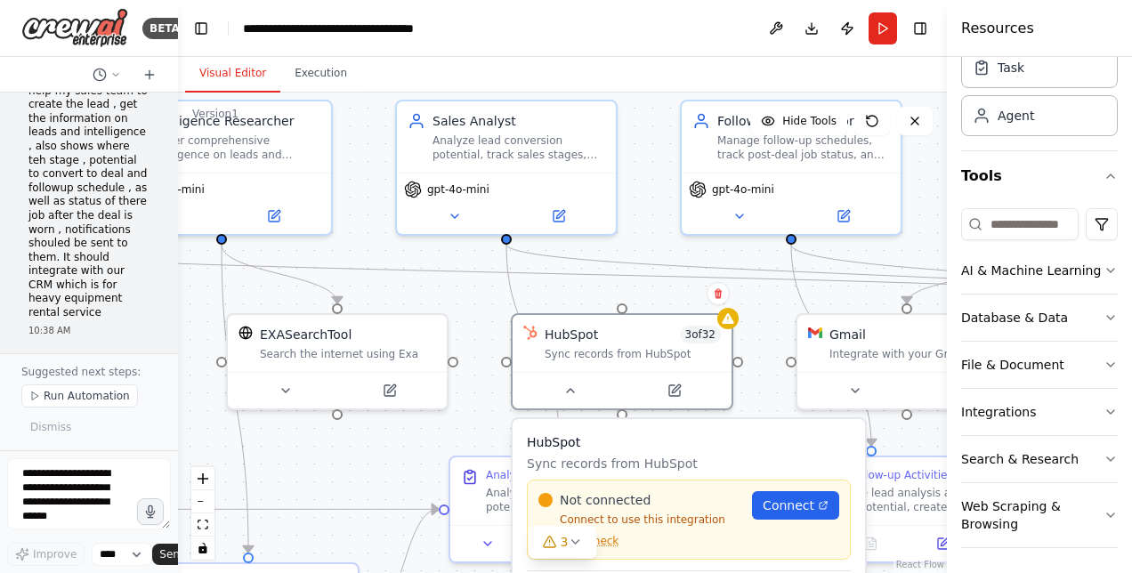
click at [57, 457] on form "Improve **** Send" at bounding box center [89, 511] width 178 height 123
click at [57, 466] on textarea at bounding box center [89, 493] width 164 height 71
paste textarea "**********"
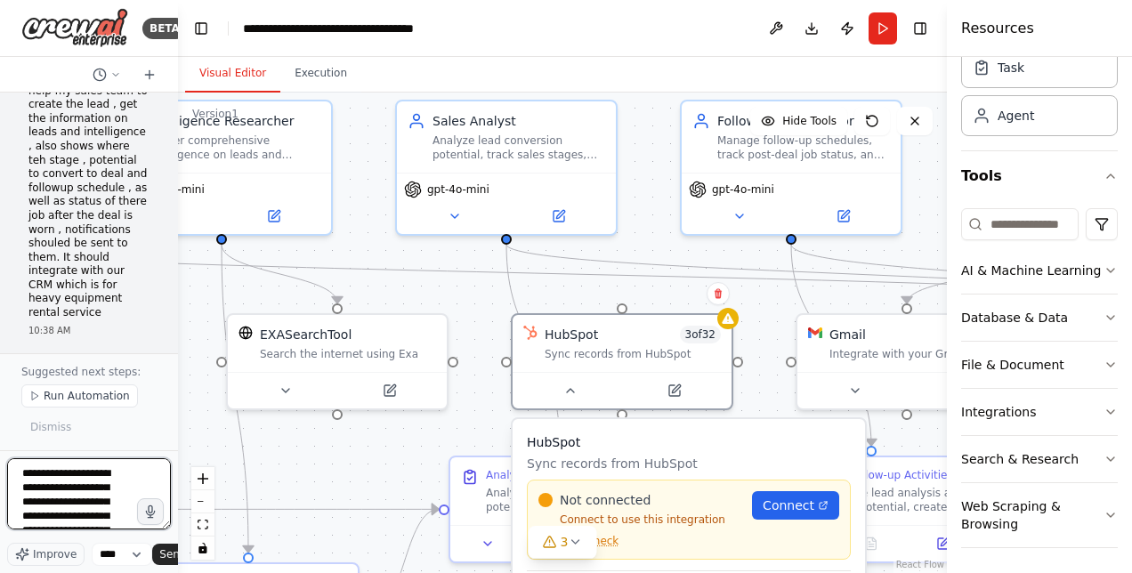
scroll to position [236, 0]
click at [96, 522] on textarea "**********" at bounding box center [89, 493] width 164 height 71
type textarea "**********"
click at [169, 553] on span "Send" at bounding box center [172, 554] width 27 height 14
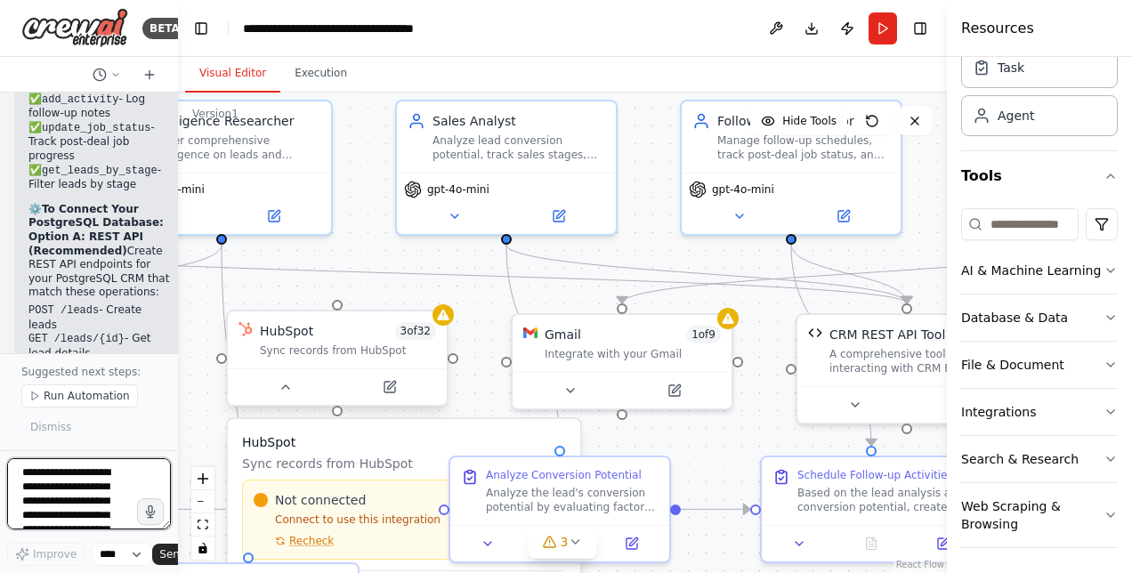
scroll to position [11476, 0]
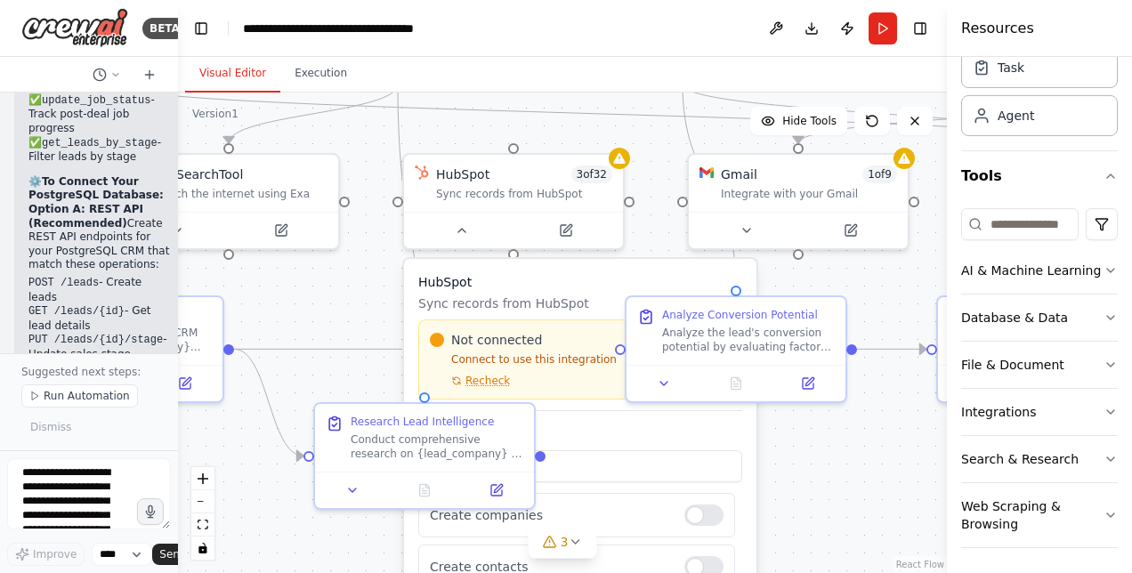
drag, startPoint x: 200, startPoint y: 438, endPoint x: 376, endPoint y: 278, distance: 238.1
click at [376, 278] on div ".deletable-edge-delete-btn { width: 20px; height: 20px; border: 0px solid #ffff…" at bounding box center [562, 333] width 769 height 481
click at [465, 230] on icon at bounding box center [462, 227] width 14 height 14
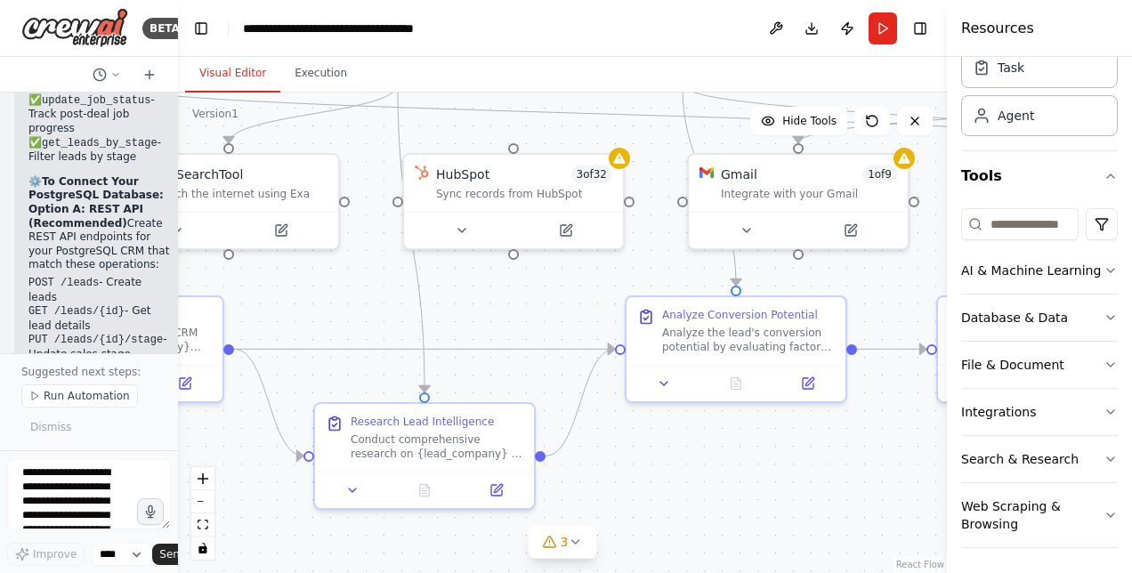
scroll to position [0, 0]
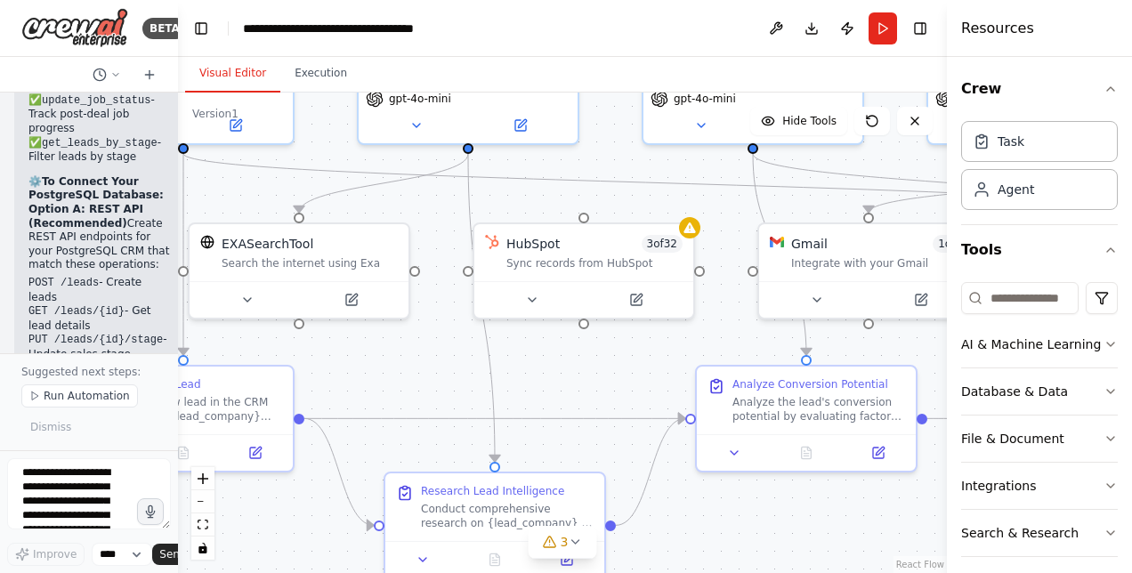
drag, startPoint x: 583, startPoint y: 314, endPoint x: 681, endPoint y: 368, distance: 111.9
click at [681, 368] on div ".deletable-edge-delete-btn { width: 20px; height: 20px; border: 0px solid #ffff…" at bounding box center [562, 333] width 769 height 481
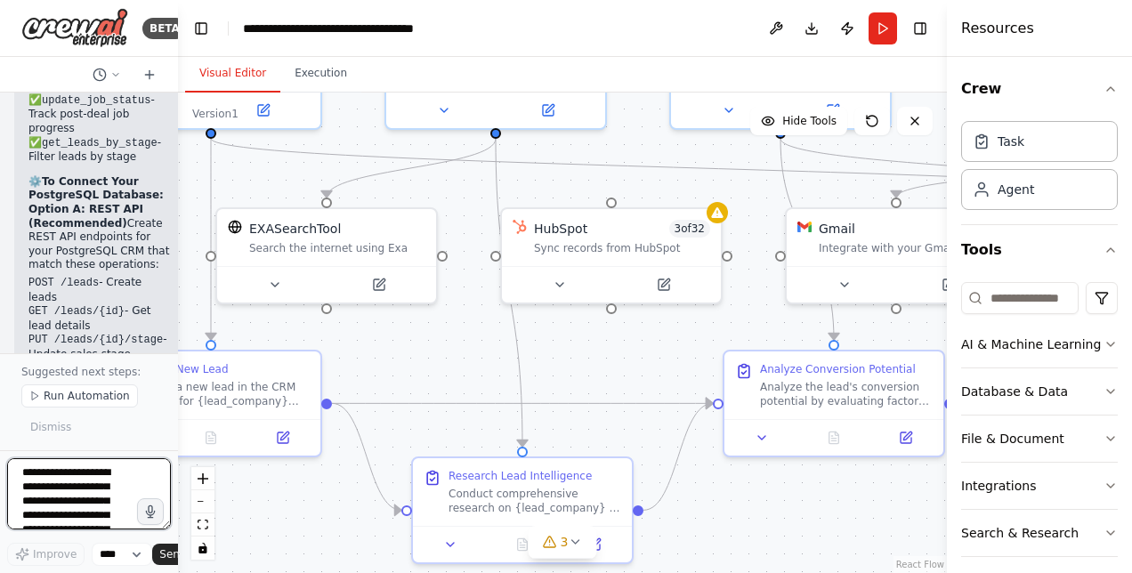
click at [53, 474] on textarea "**********" at bounding box center [89, 493] width 164 height 71
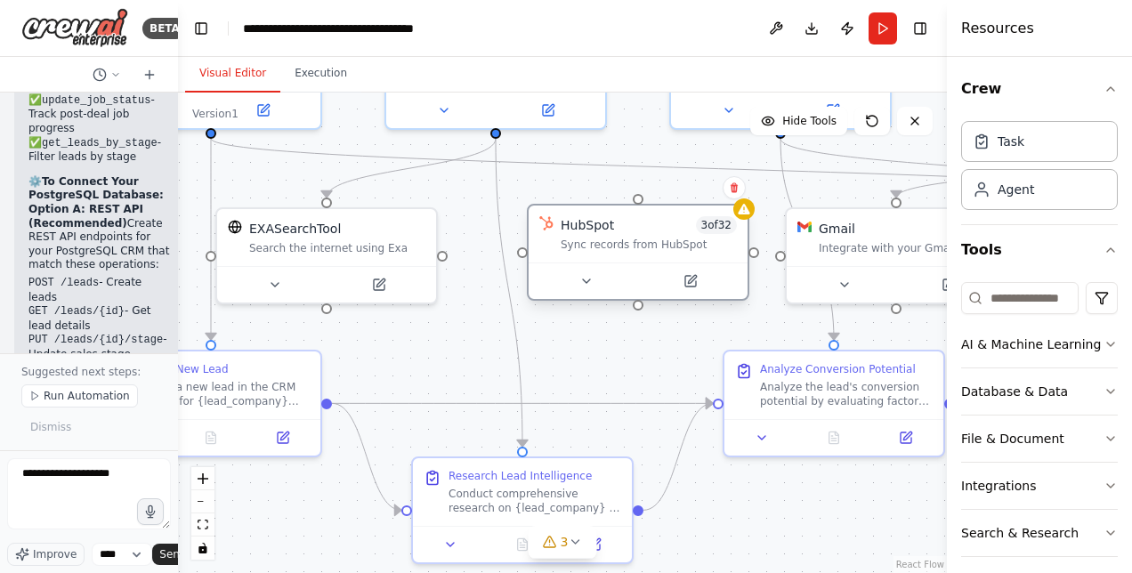
drag, startPoint x: 563, startPoint y: 221, endPoint x: 587, endPoint y: 227, distance: 24.8
click at [587, 227] on div "HubSpot" at bounding box center [587, 225] width 53 height 18
click at [740, 193] on button at bounding box center [734, 187] width 23 height 23
click at [683, 185] on button "Confirm" at bounding box center [683, 187] width 63 height 21
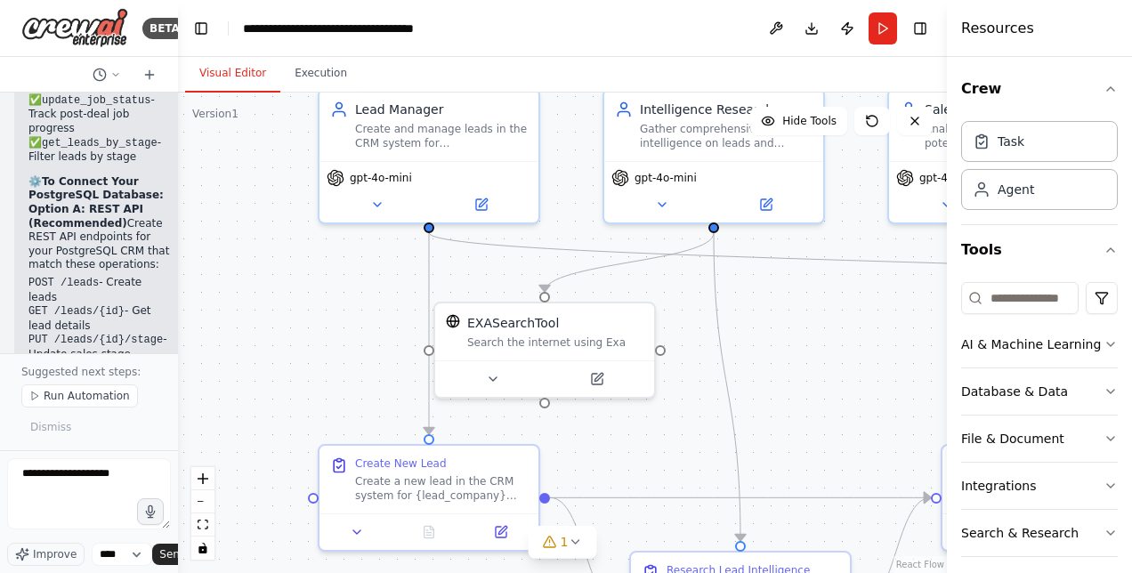
drag, startPoint x: 459, startPoint y: 340, endPoint x: 676, endPoint y: 434, distance: 236.8
click at [676, 434] on div ".deletable-edge-delete-btn { width: 20px; height: 20px; border: 0px solid #ffff…" at bounding box center [562, 333] width 769 height 481
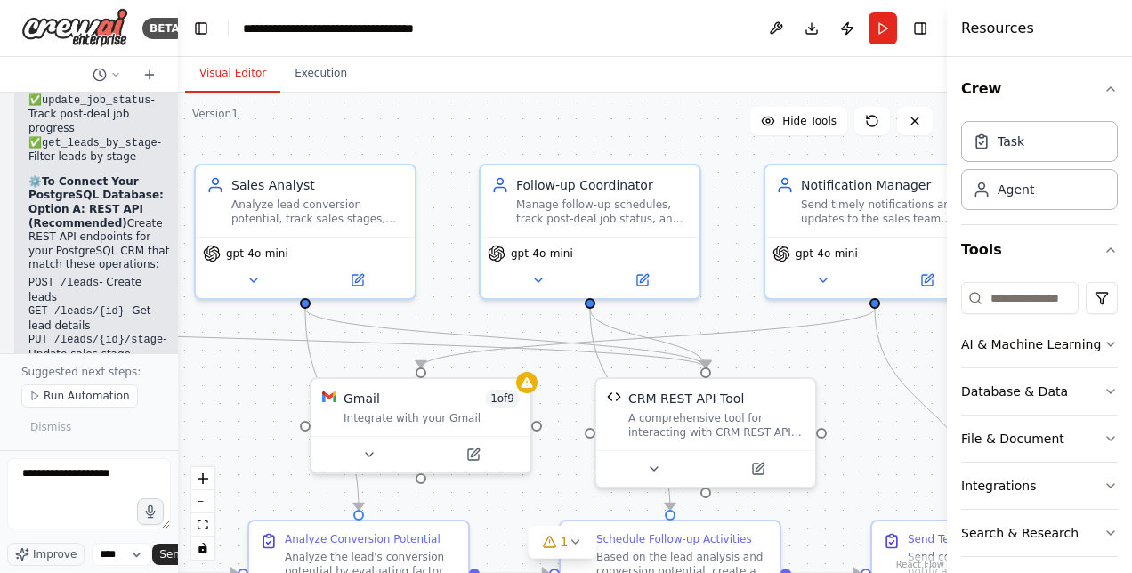
drag, startPoint x: 689, startPoint y: 441, endPoint x: 0, endPoint y: 516, distance: 693.0
click at [0, 516] on html "BETA Hello! I'm the CrewAI assistant. What kind of automation do you want to bu…" at bounding box center [566, 286] width 1132 height 573
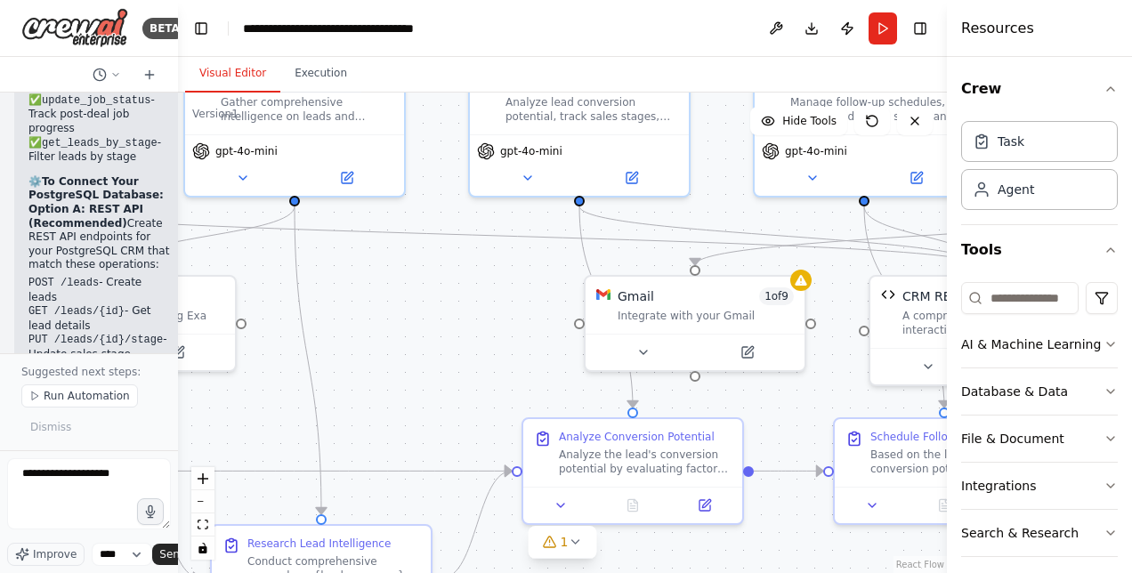
drag, startPoint x: 844, startPoint y: 481, endPoint x: 1118, endPoint y: 379, distance: 292.3
click at [1118, 379] on div "BETA Hello! I'm the CrewAI assistant. What kind of automation do you want to bu…" at bounding box center [566, 286] width 1132 height 573
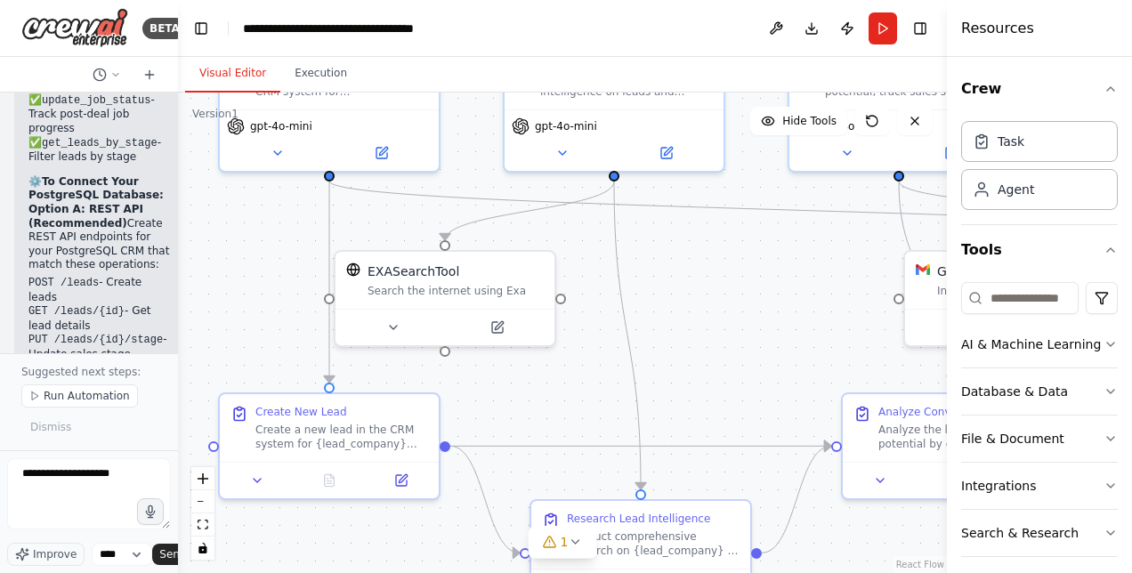
drag, startPoint x: 537, startPoint y: 338, endPoint x: 856, endPoint y: 312, distance: 320.5
click at [856, 312] on div ".deletable-edge-delete-btn { width: 20px; height: 20px; border: 0px solid #ffff…" at bounding box center [562, 333] width 769 height 481
click at [396, 326] on icon at bounding box center [393, 324] width 14 height 14
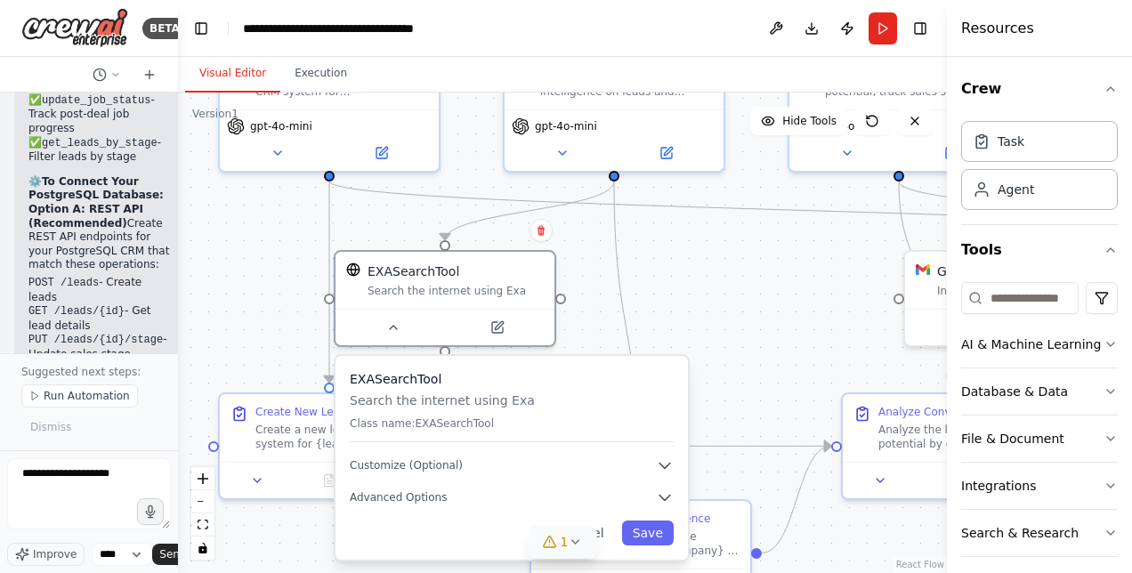
click at [570, 550] on button "1" at bounding box center [563, 542] width 69 height 33
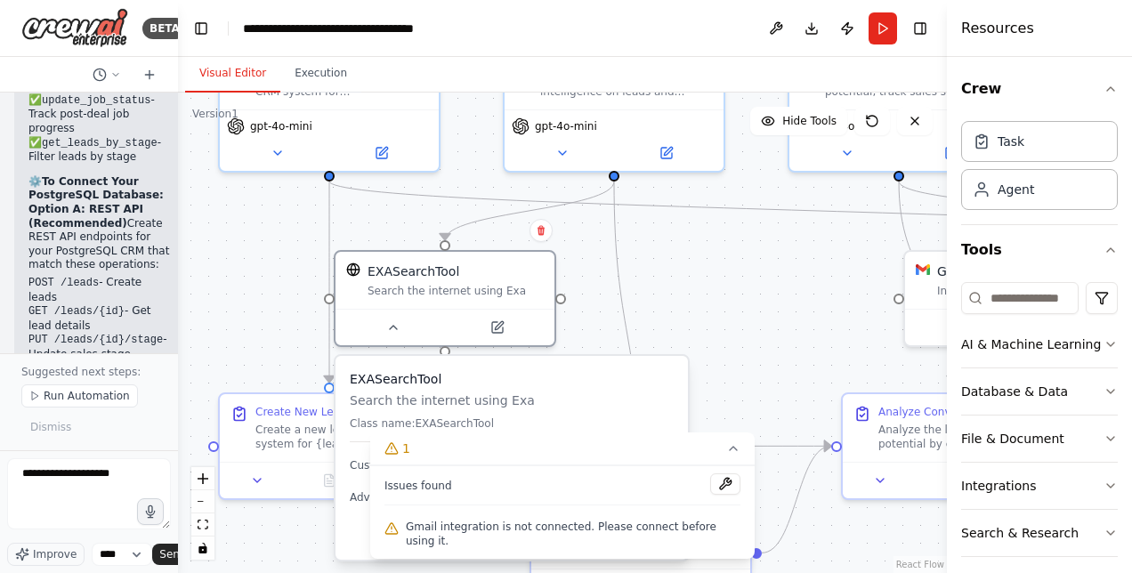
click at [701, 261] on div ".deletable-edge-delete-btn { width: 20px; height: 20px; border: 0px solid #ffff…" at bounding box center [562, 333] width 769 height 481
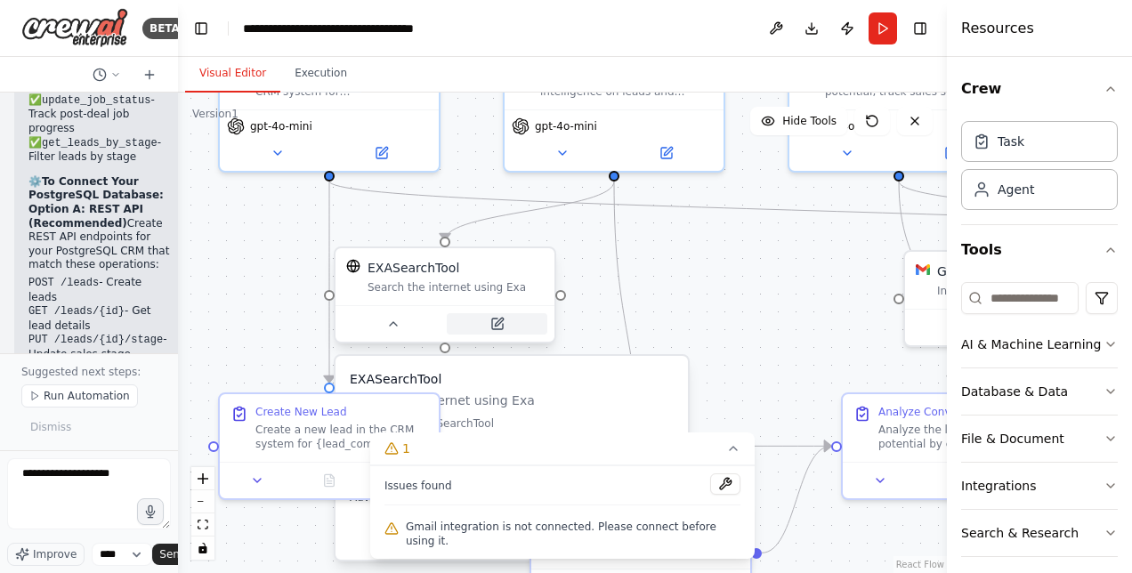
click at [503, 324] on icon at bounding box center [497, 324] width 14 height 14
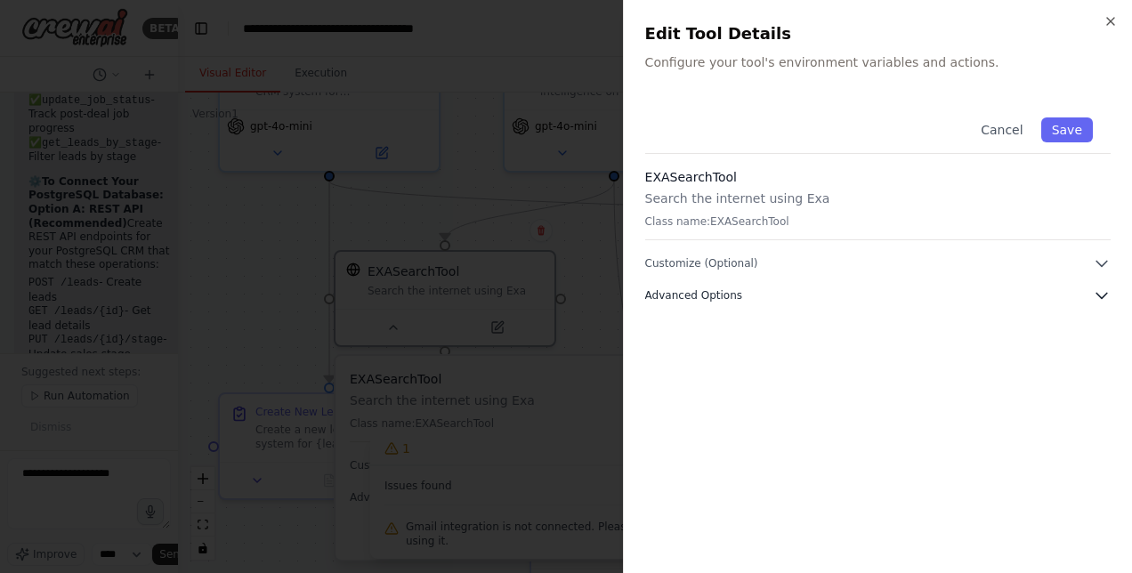
click at [664, 297] on span "Advanced Options" at bounding box center [693, 295] width 97 height 14
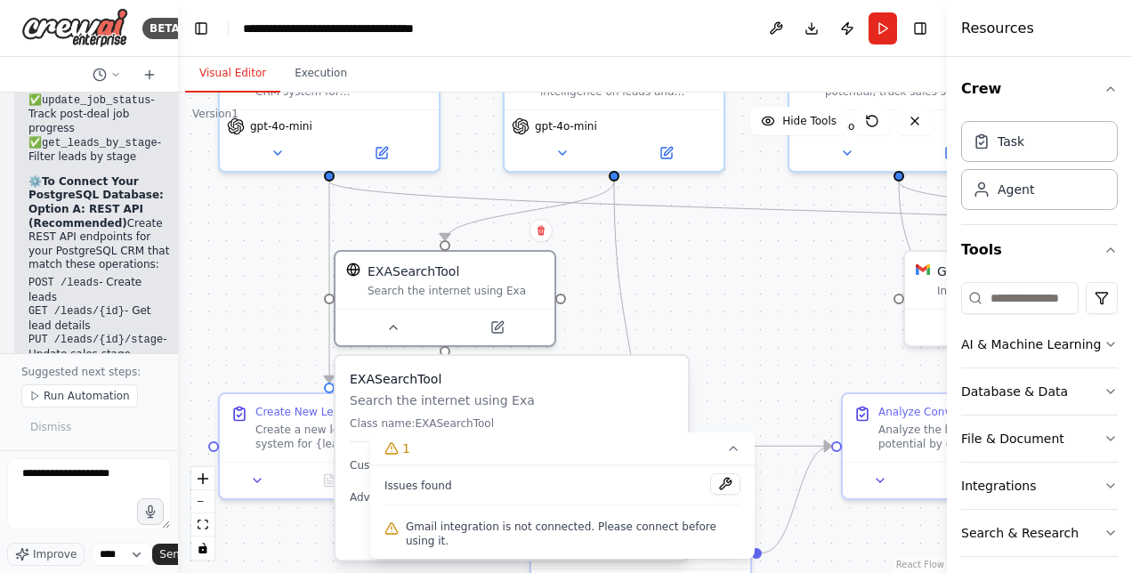
click at [292, 225] on div ".deletable-edge-delete-btn { width: 20px; height: 20px; border: 0px solid #ffff…" at bounding box center [562, 333] width 769 height 481
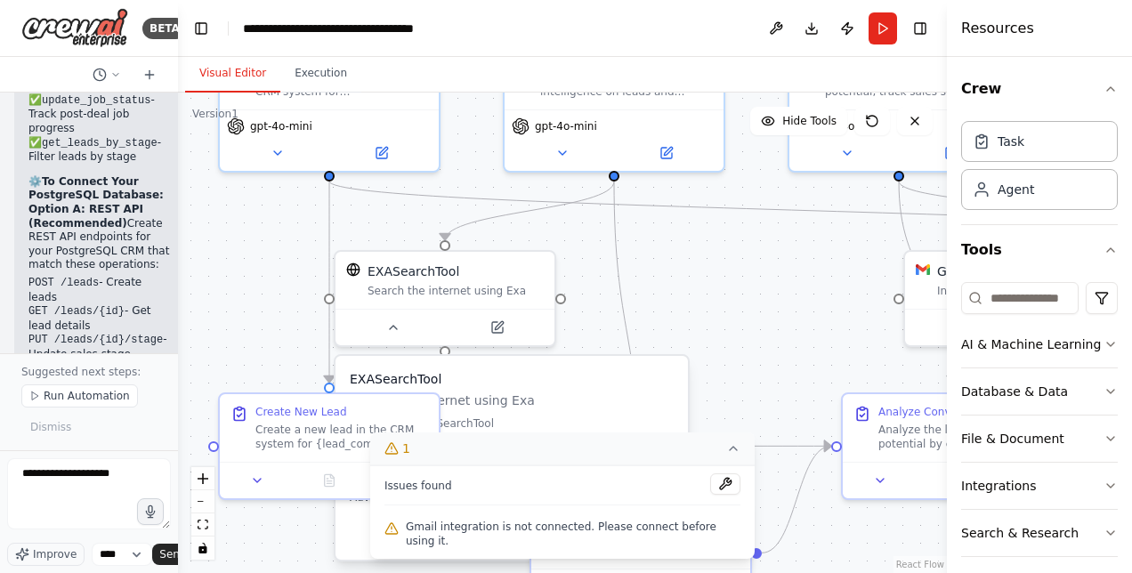
click at [726, 456] on icon at bounding box center [733, 448] width 14 height 14
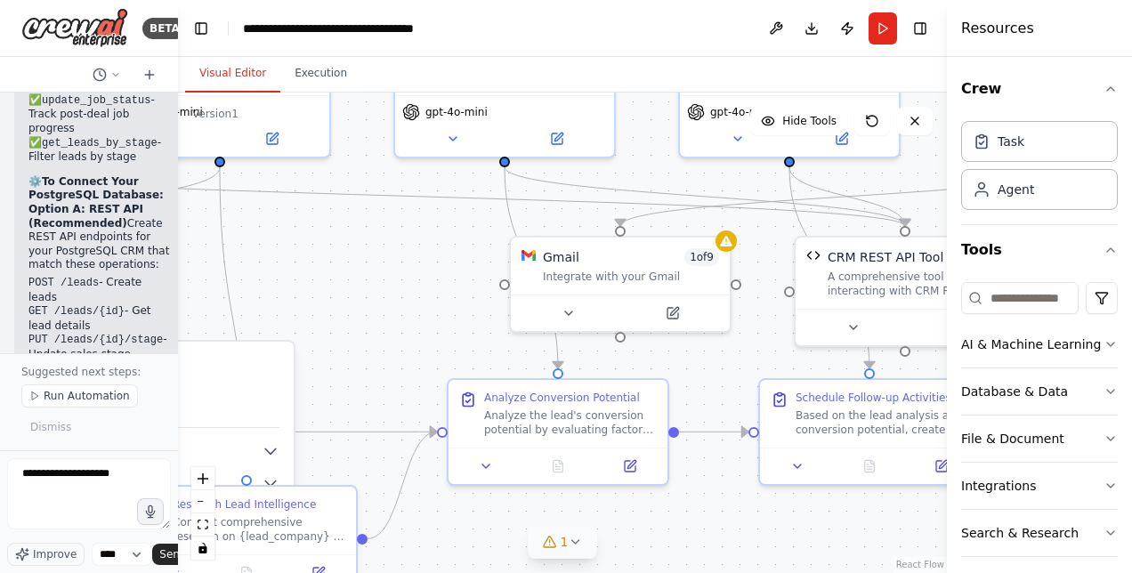
drag, startPoint x: 809, startPoint y: 317, endPoint x: 404, endPoint y: 299, distance: 405.3
click at [404, 299] on div ".deletable-edge-delete-btn { width: 20px; height: 20px; border: 0px solid #ffff…" at bounding box center [562, 333] width 769 height 481
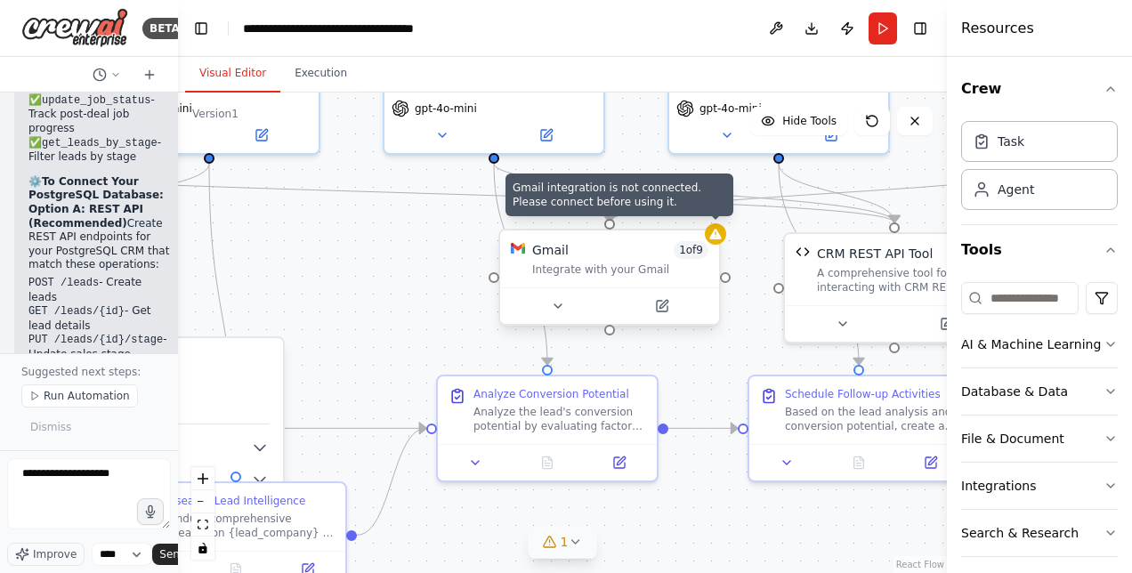
click at [721, 239] on icon at bounding box center [715, 234] width 12 height 11
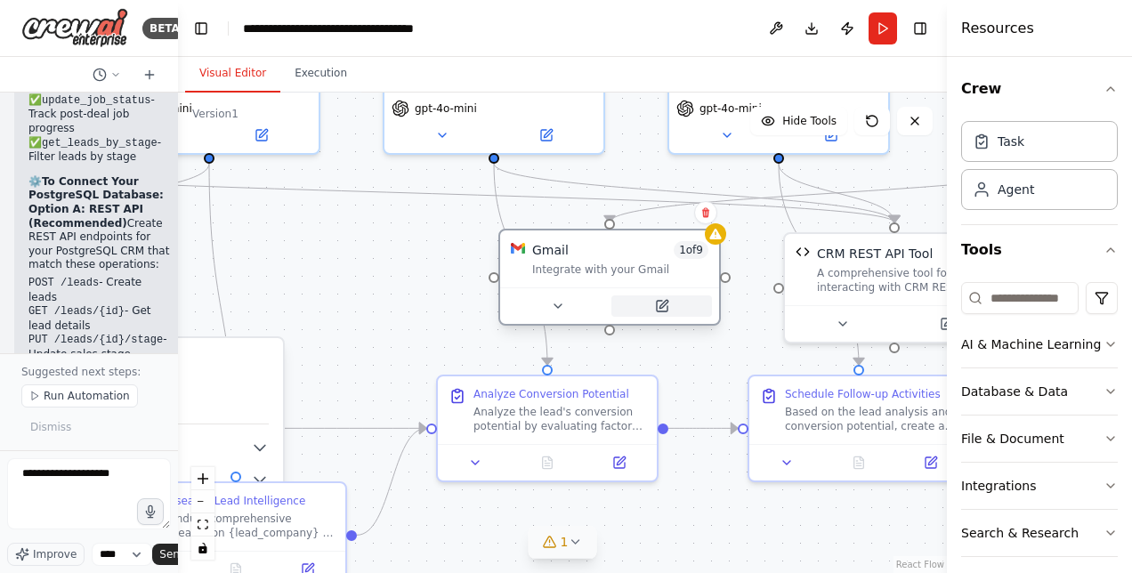
click at [659, 312] on icon at bounding box center [662, 306] width 14 height 14
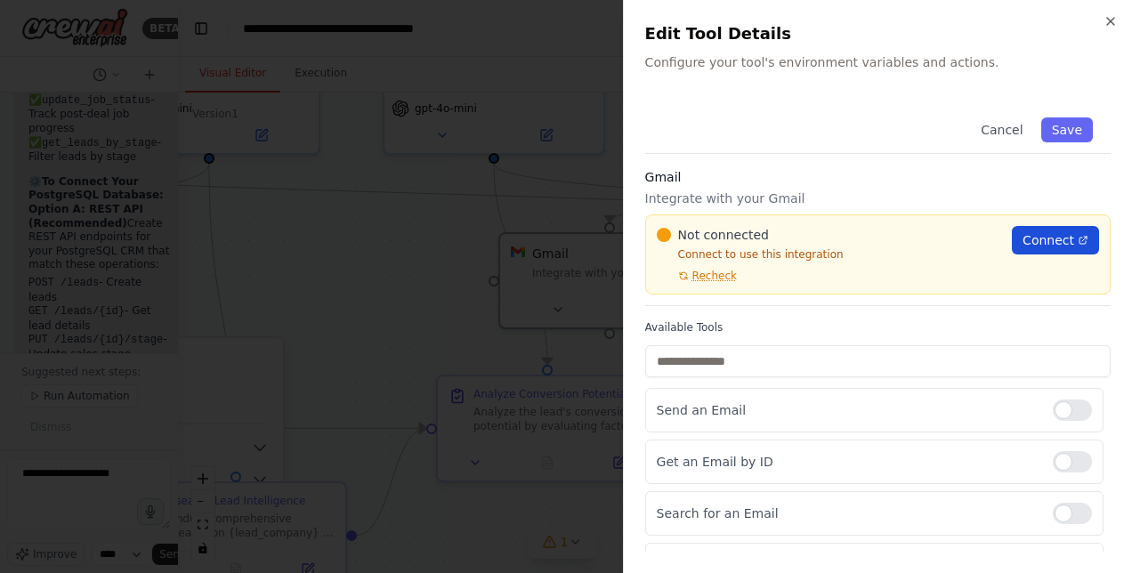
click at [1034, 237] on span "Connect" at bounding box center [1049, 240] width 52 height 18
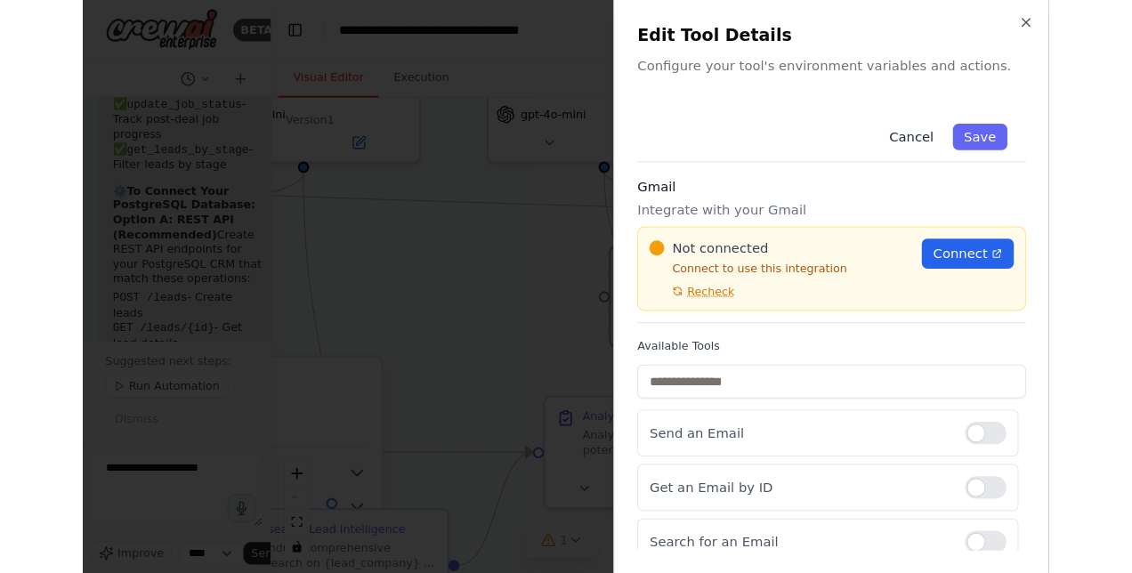
scroll to position [11476, 0]
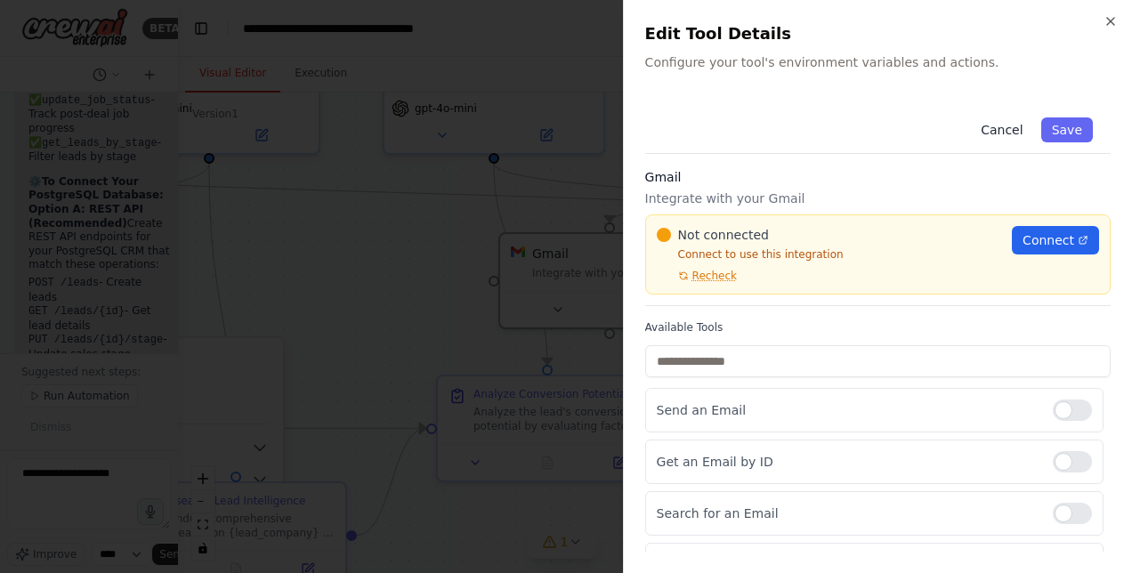
click at [995, 130] on button "Cancel" at bounding box center [1001, 129] width 63 height 25
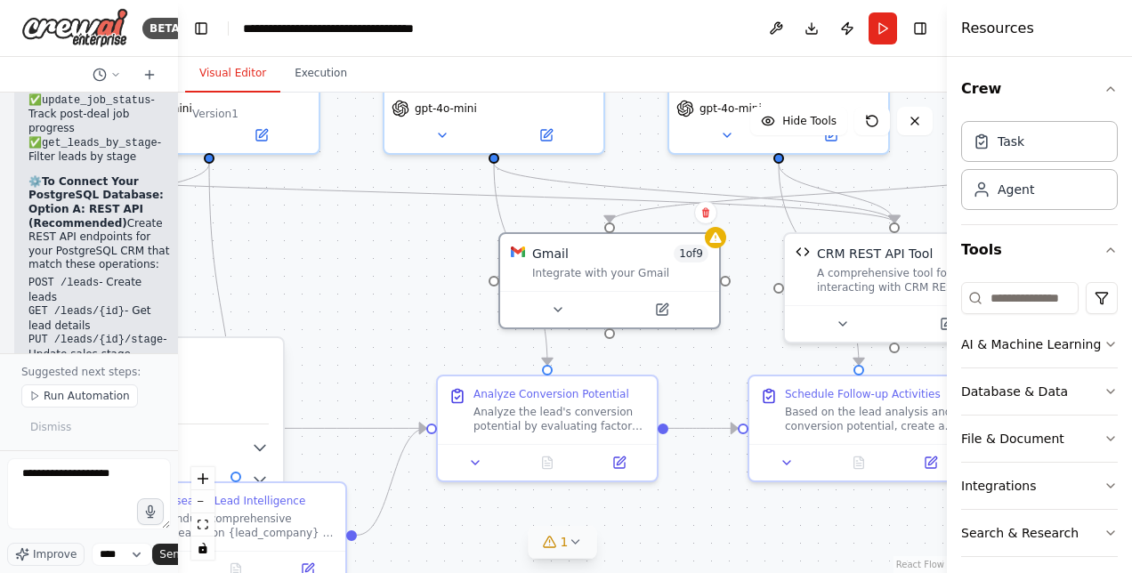
scroll to position [74, 0]
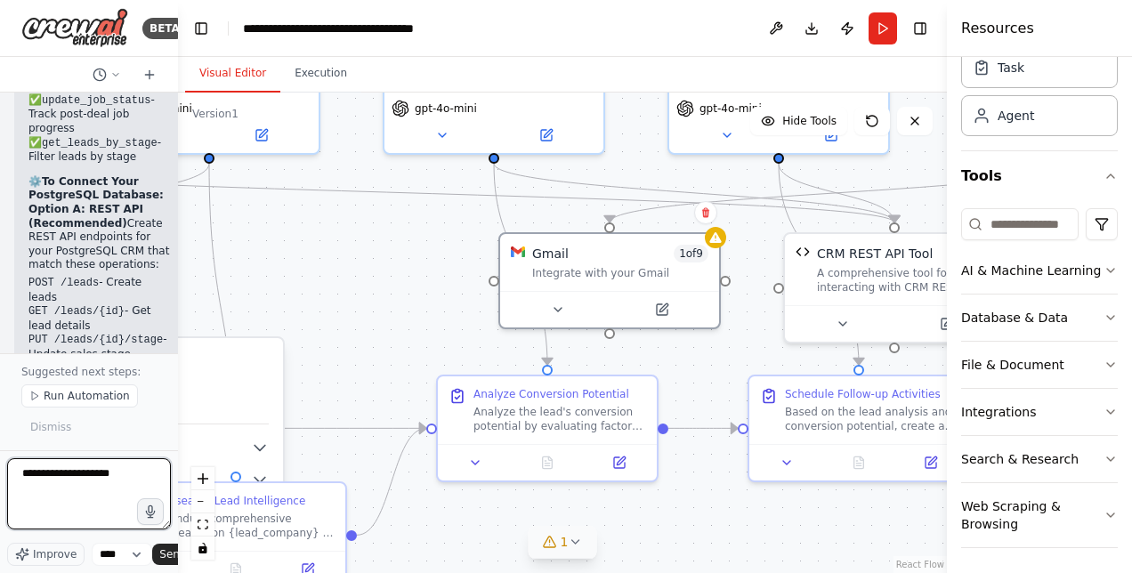
drag, startPoint x: 123, startPoint y: 480, endPoint x: 0, endPoint y: 489, distance: 123.2
click at [0, 489] on html "BETA Hello! I'm the CrewAI assistant. What kind of automation do you want to bu…" at bounding box center [566, 286] width 1132 height 573
type textarea "**********"
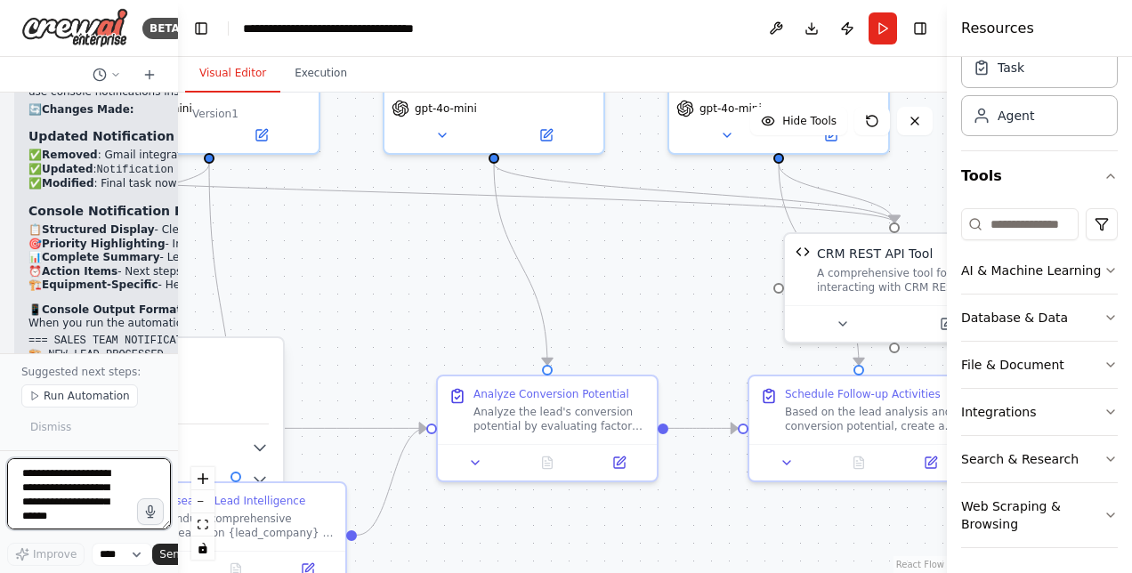
scroll to position [13450, 0]
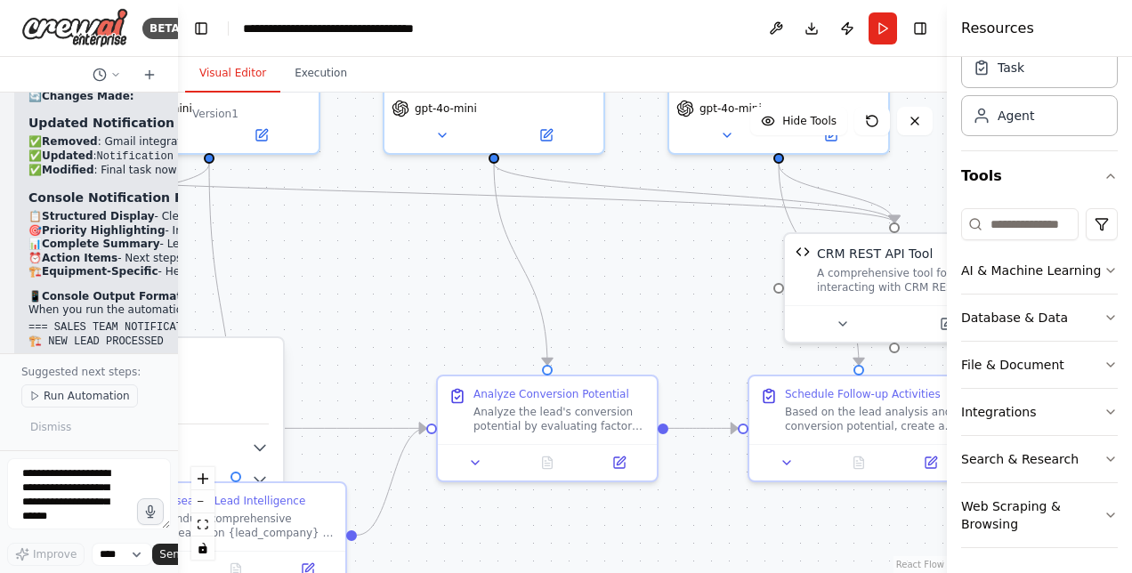
click at [89, 397] on span "Run Automation" at bounding box center [87, 396] width 86 height 14
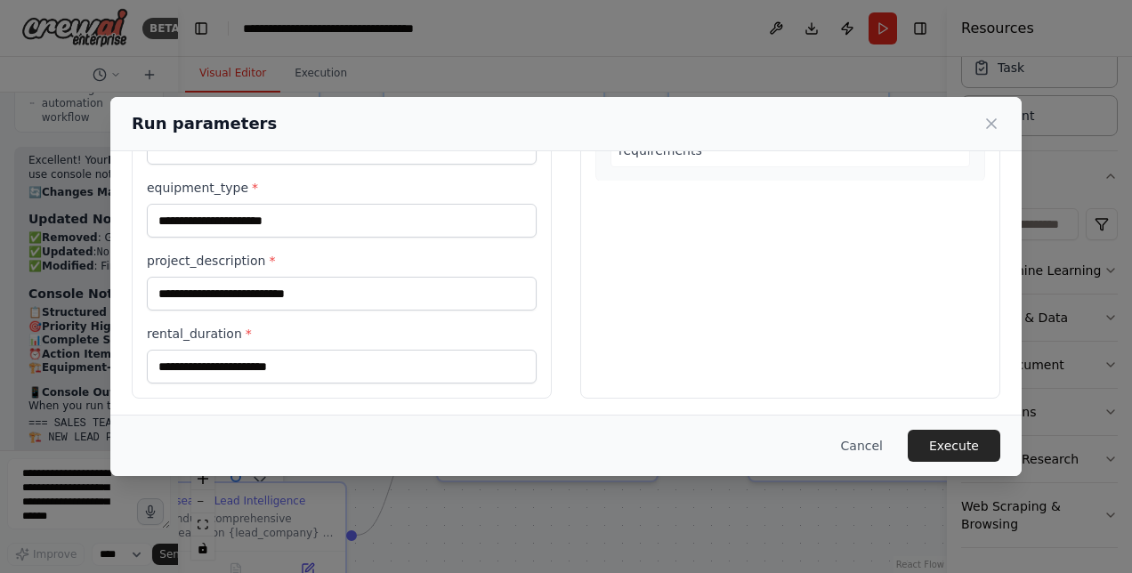
scroll to position [0, 0]
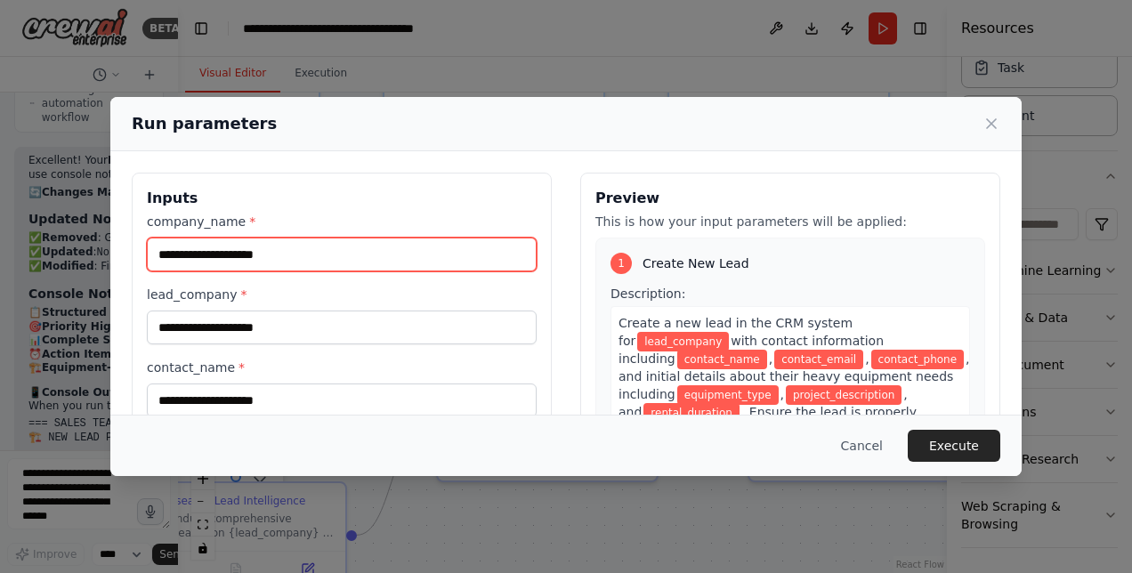
click at [359, 253] on input "company_name *" at bounding box center [342, 255] width 390 height 34
type input "***"
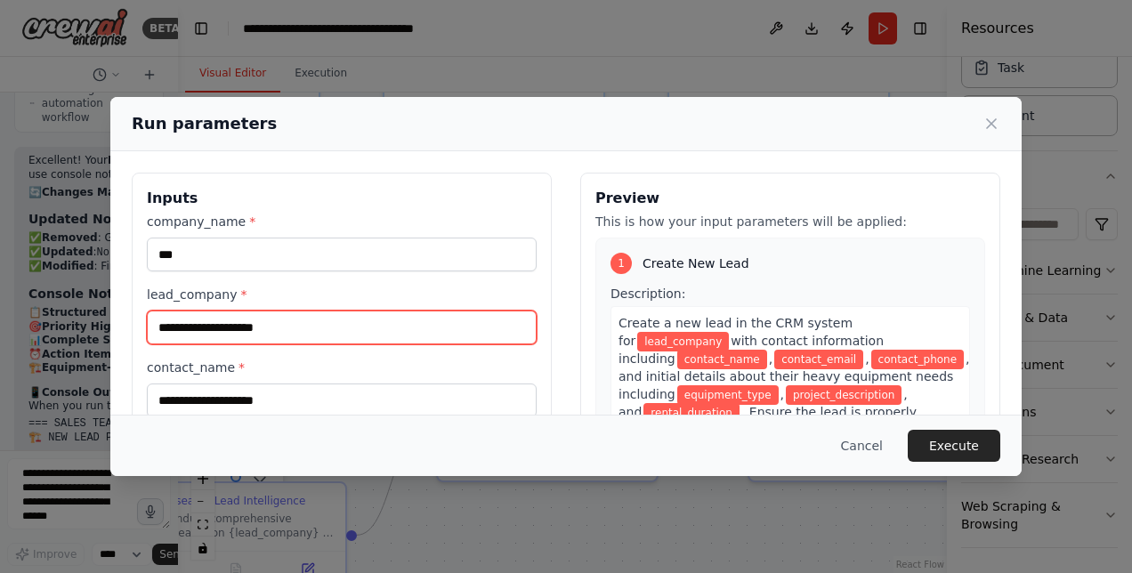
click at [174, 327] on input "lead_company *" at bounding box center [342, 328] width 390 height 34
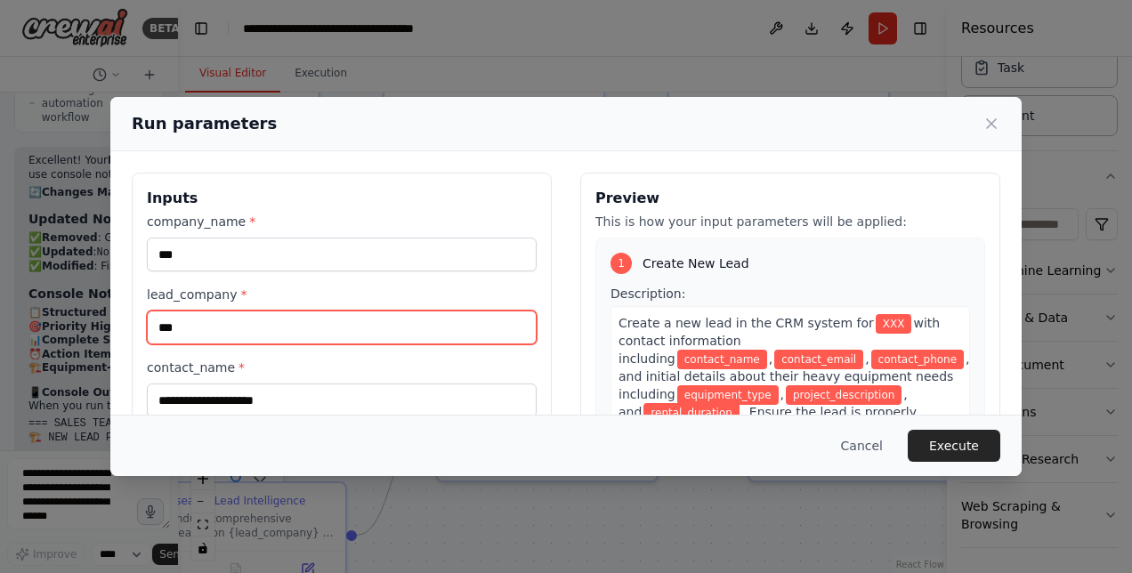
type input "***"
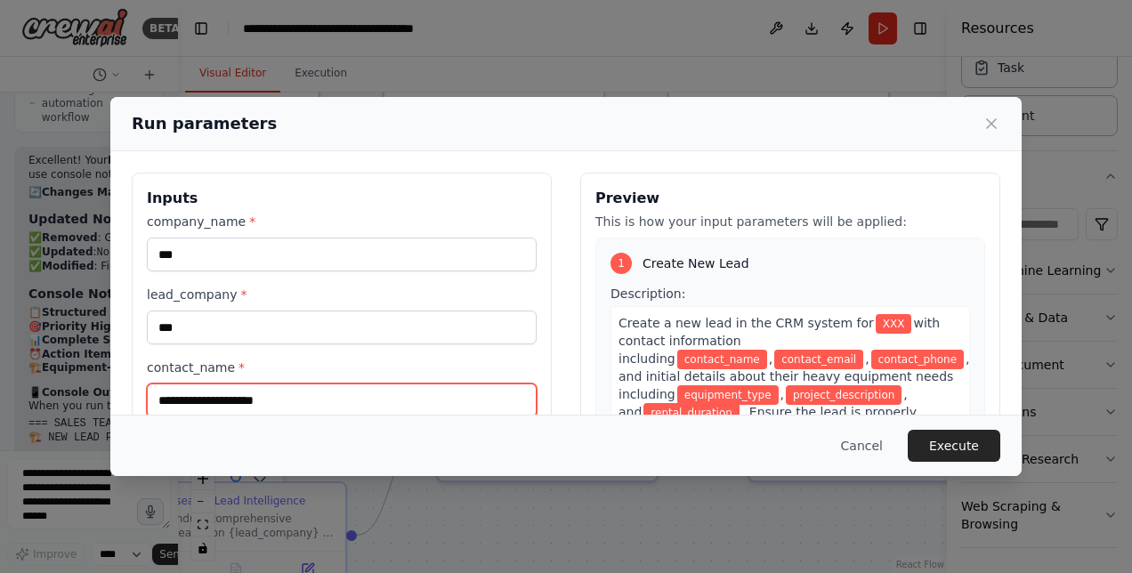
click at [198, 406] on input "contact_name *" at bounding box center [342, 401] width 390 height 34
click at [310, 402] on input "****" at bounding box center [342, 401] width 390 height 34
type input "****"
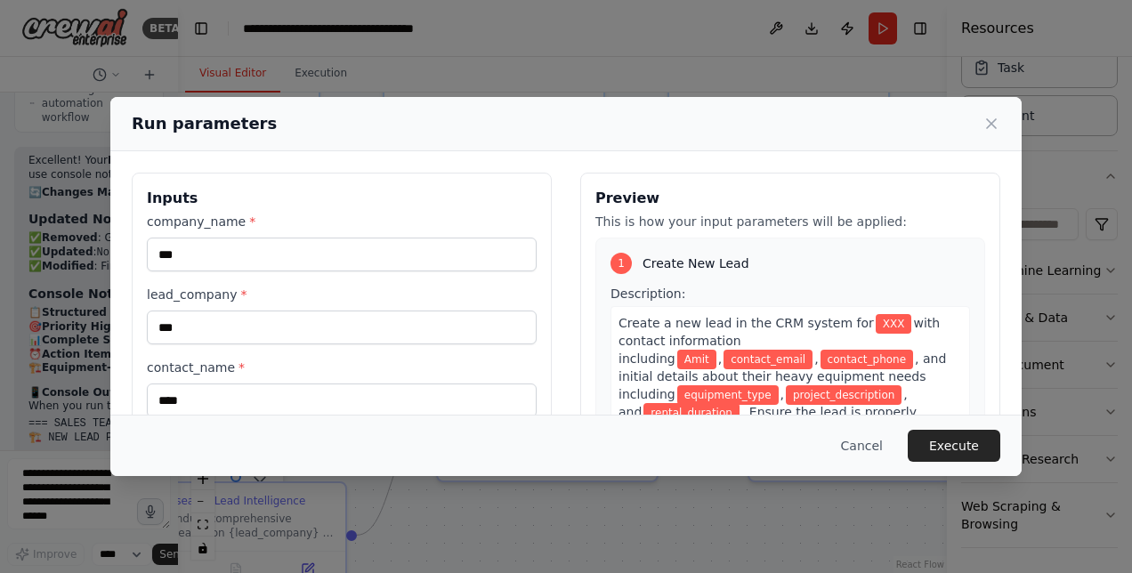
click at [557, 356] on div "Inputs company_name * *** lead_company * *** contact_name * **** contact_email …" at bounding box center [566, 485] width 869 height 625
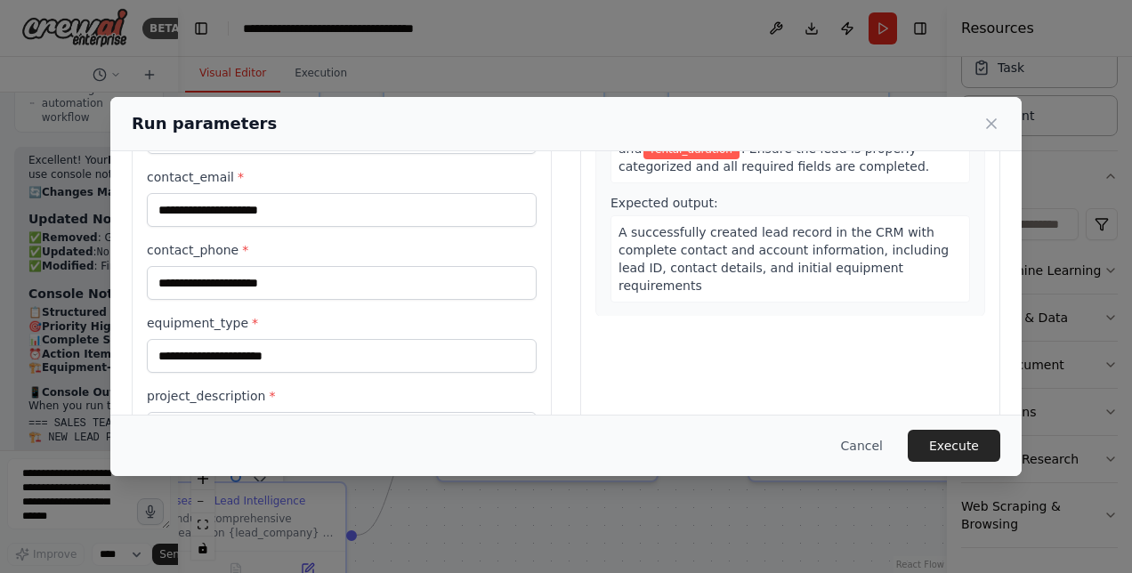
scroll to position [260, 0]
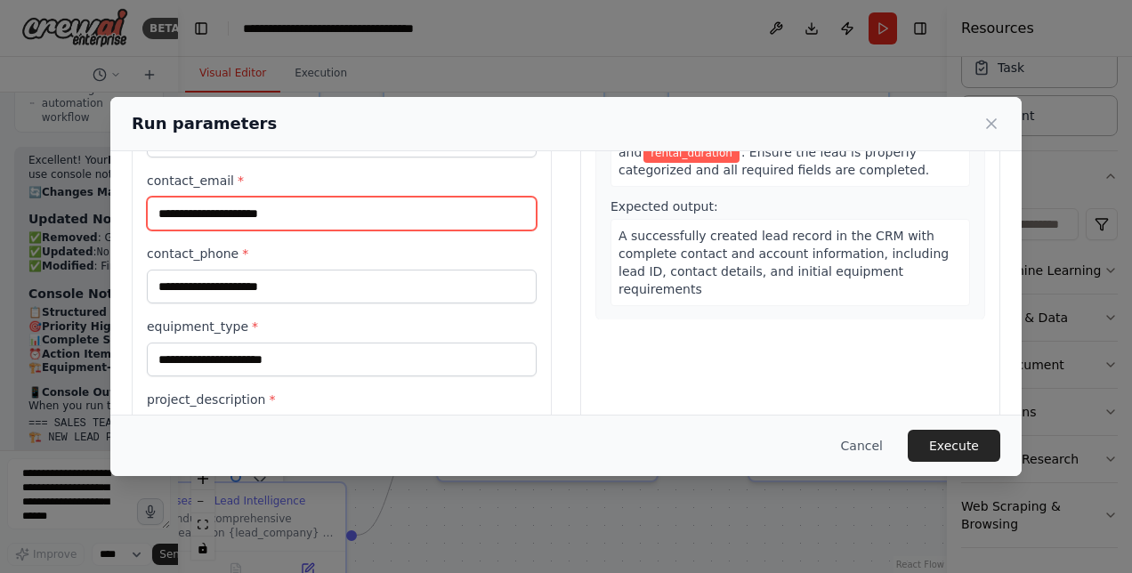
click at [225, 204] on input "contact_email *" at bounding box center [342, 214] width 390 height 34
type input "**********"
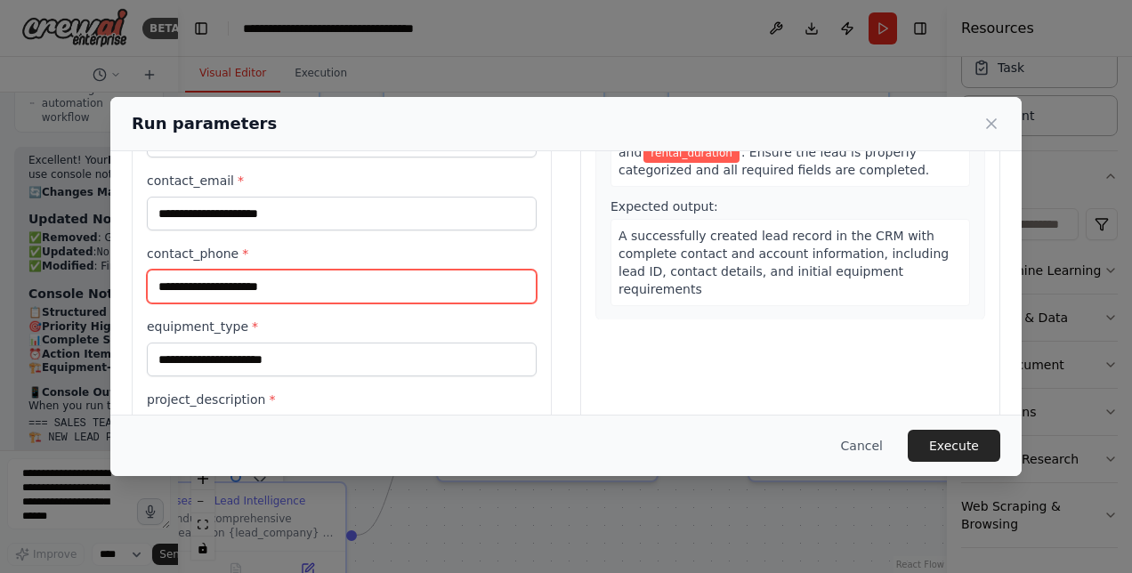
click at [205, 283] on input "contact_phone *" at bounding box center [342, 287] width 390 height 34
click at [219, 280] on input "contact_phone *" at bounding box center [342, 287] width 390 height 34
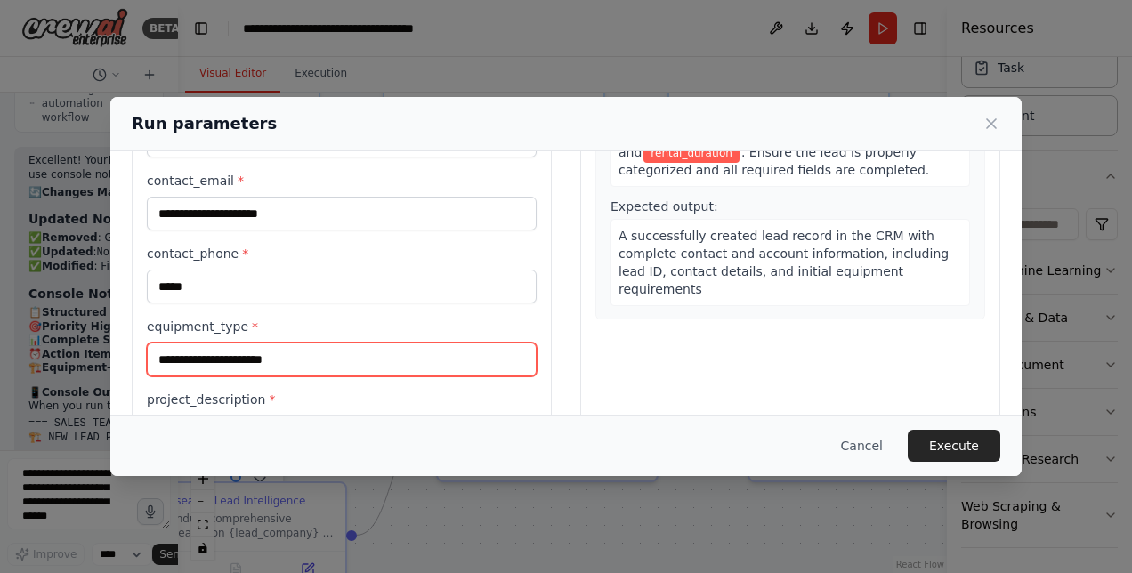
click at [212, 360] on input "equipment_type *" at bounding box center [342, 360] width 390 height 34
click at [212, 352] on input "equipment_type *" at bounding box center [342, 360] width 390 height 34
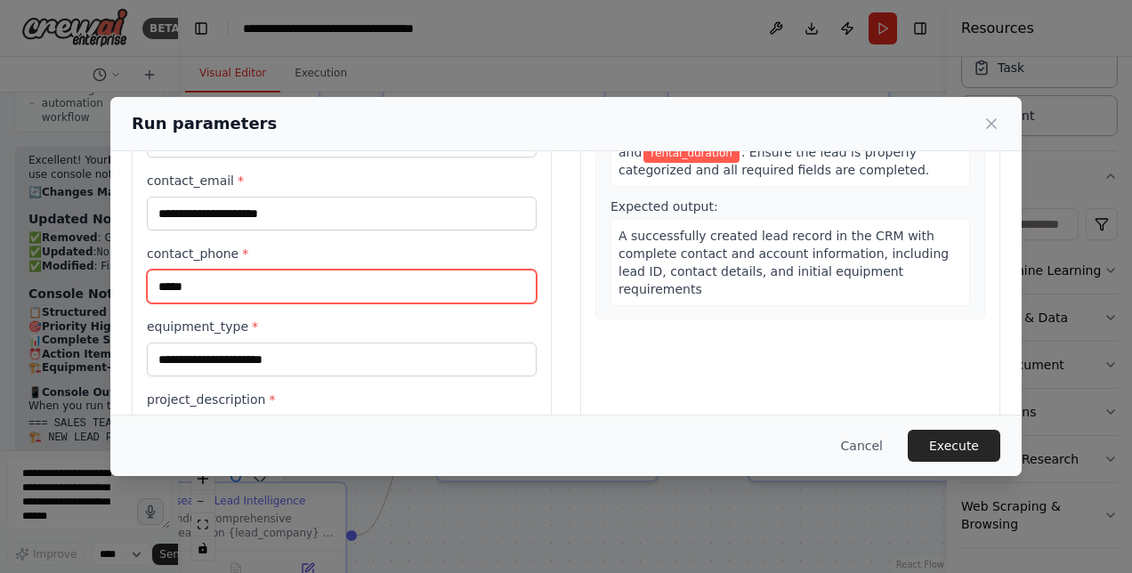
click at [233, 271] on input "*****" at bounding box center [342, 287] width 390 height 34
type input "*"
type input "*********"
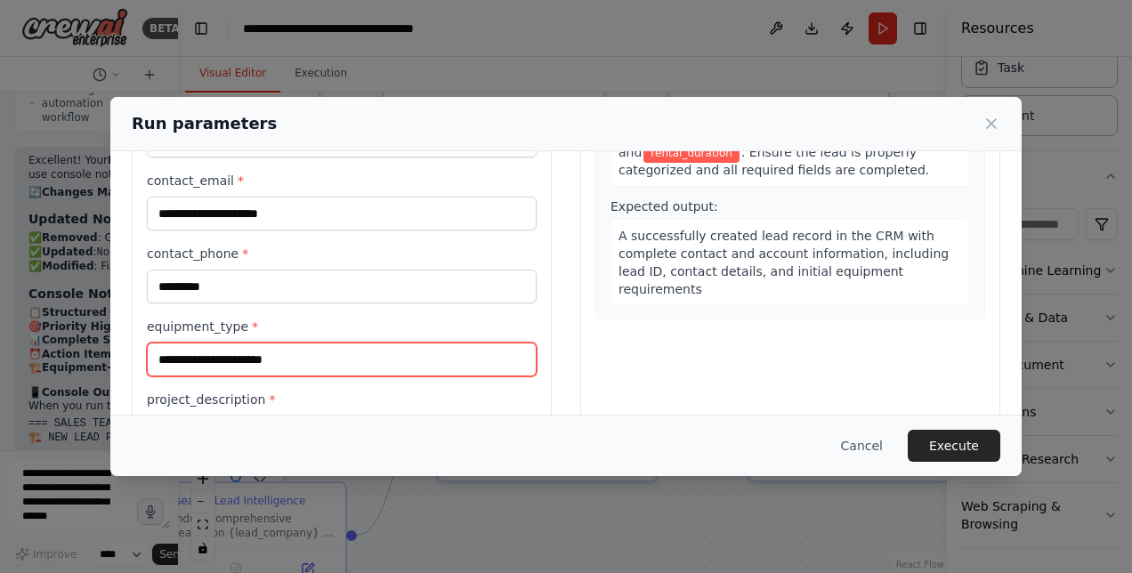
click at [221, 358] on input "equipment_type *" at bounding box center [342, 360] width 390 height 34
type input "*****"
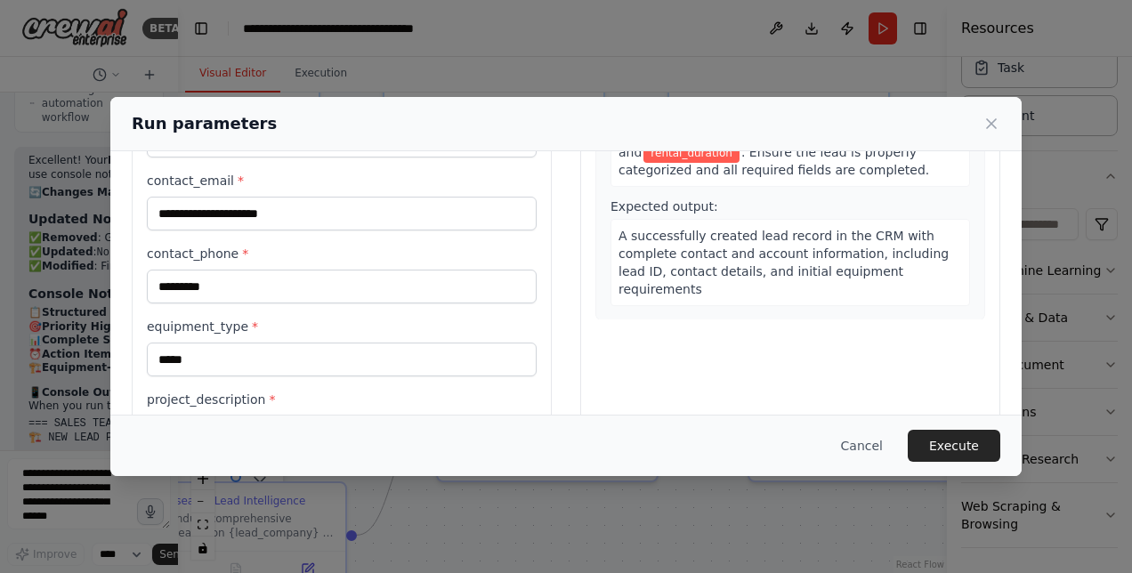
click at [210, 420] on div "Cancel Execute" at bounding box center [565, 445] width 911 height 61
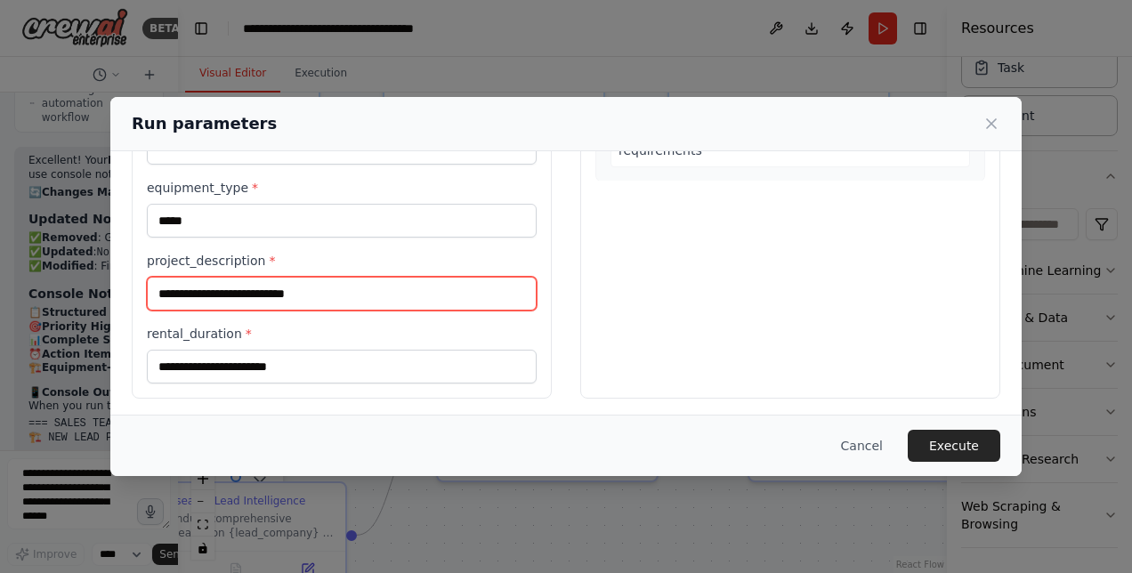
click at [272, 290] on input "project_description *" at bounding box center [342, 294] width 390 height 34
type input "*****"
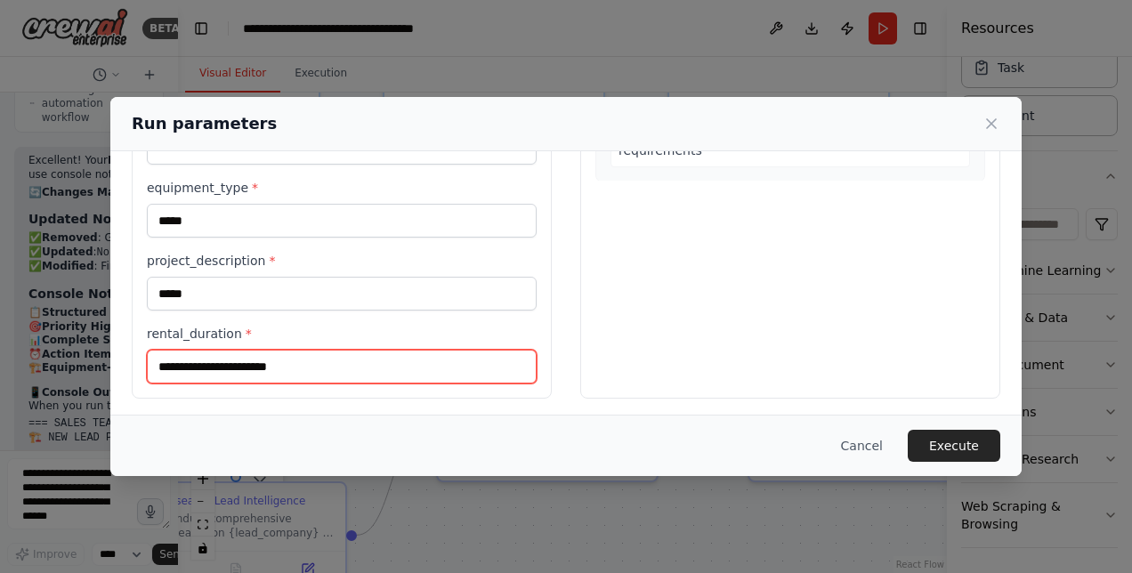
click at [257, 363] on input "rental_duration *" at bounding box center [342, 367] width 390 height 34
type input "*"
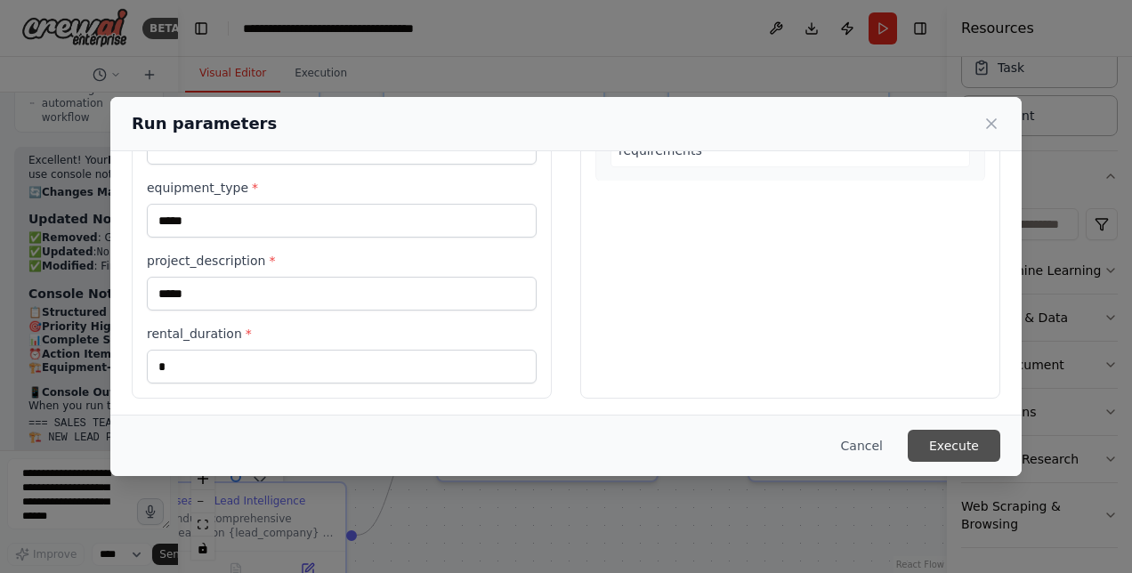
click at [940, 432] on button "Execute" at bounding box center [954, 446] width 93 height 32
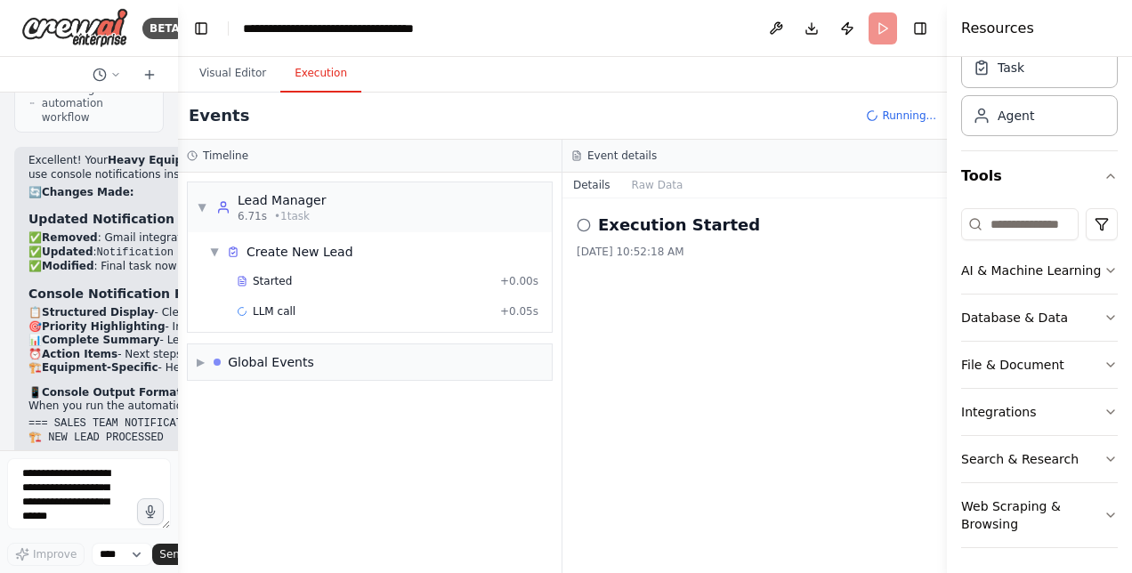
click at [319, 71] on button "Execution" at bounding box center [320, 73] width 81 height 37
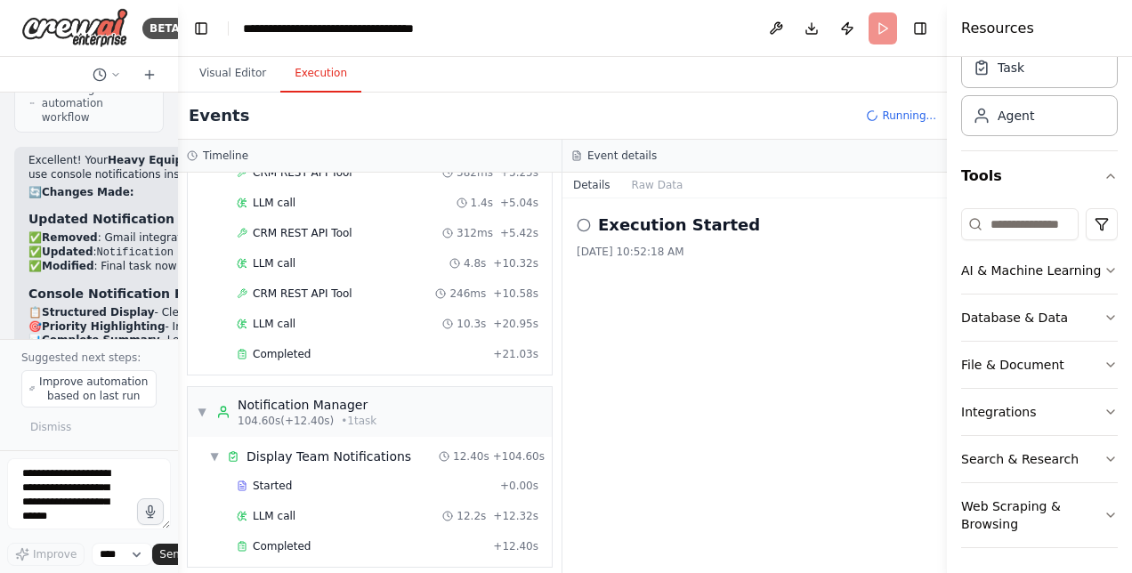
scroll to position [1563, 0]
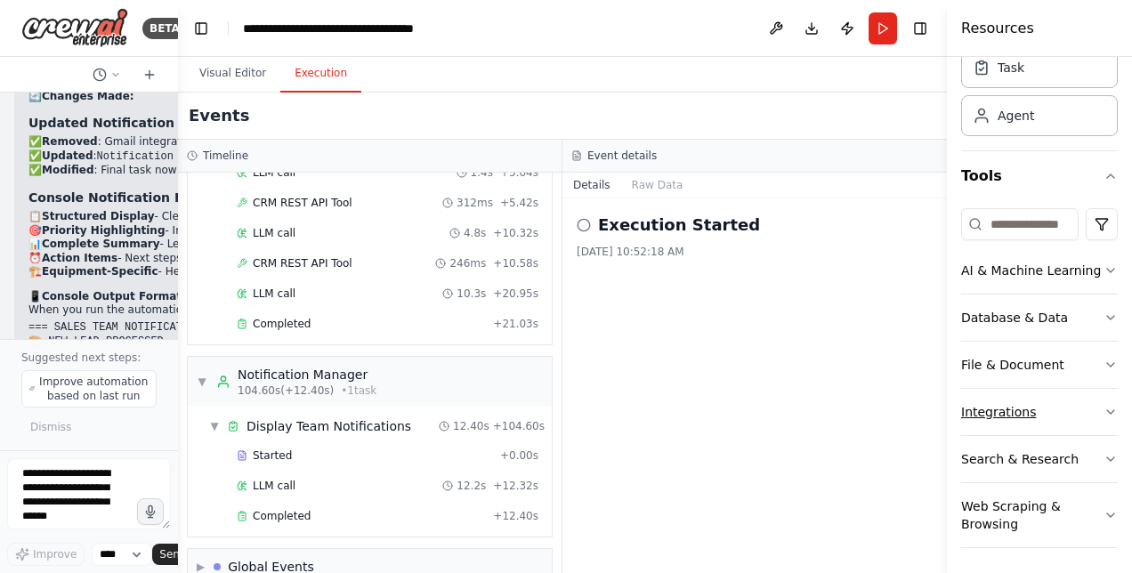
click at [1045, 406] on button "Integrations" at bounding box center [1039, 412] width 157 height 46
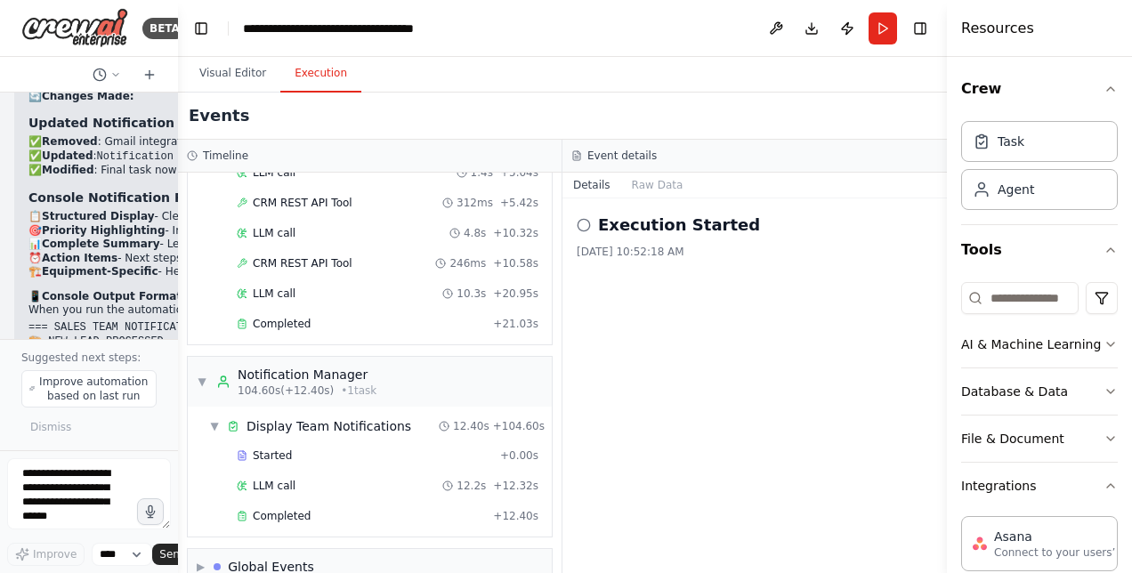
scroll to position [0, 0]
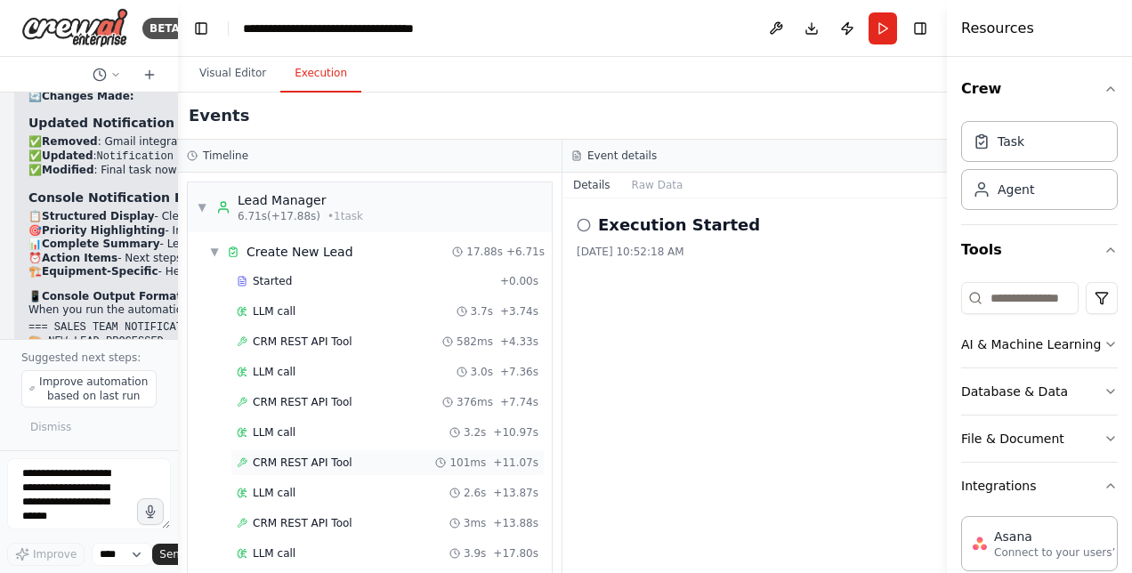
click at [297, 459] on span "CRM REST API Tool" at bounding box center [303, 463] width 100 height 14
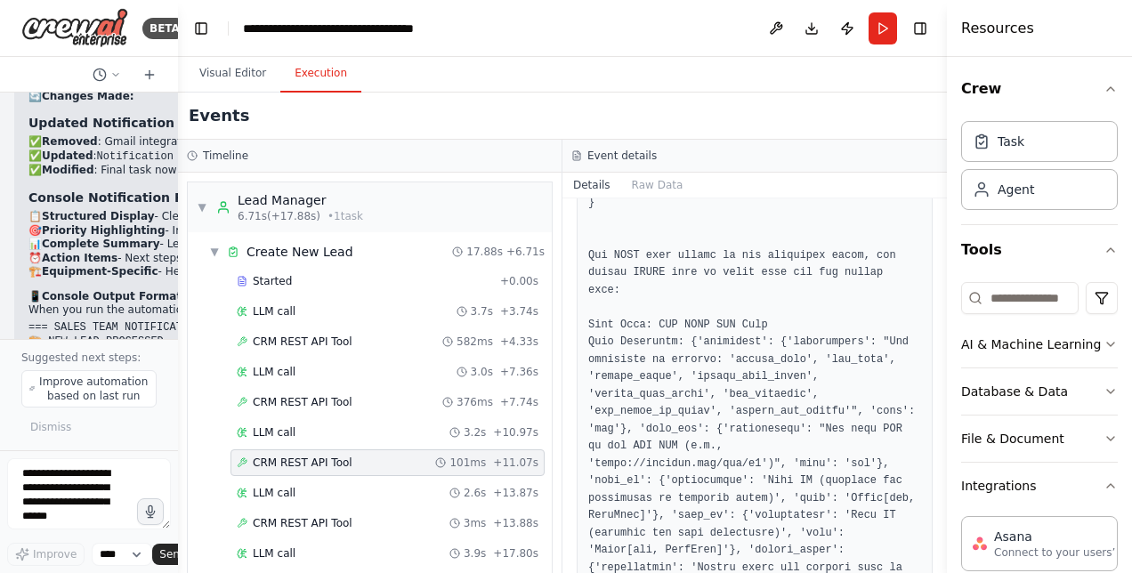
scroll to position [570, 0]
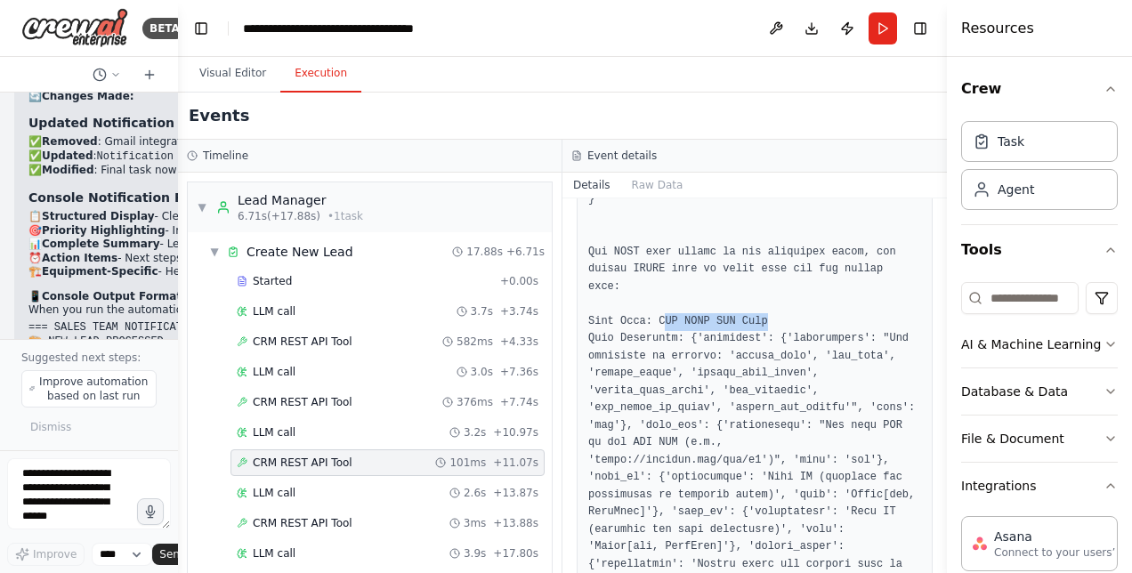
drag, startPoint x: 658, startPoint y: 301, endPoint x: 776, endPoint y: 298, distance: 118.4
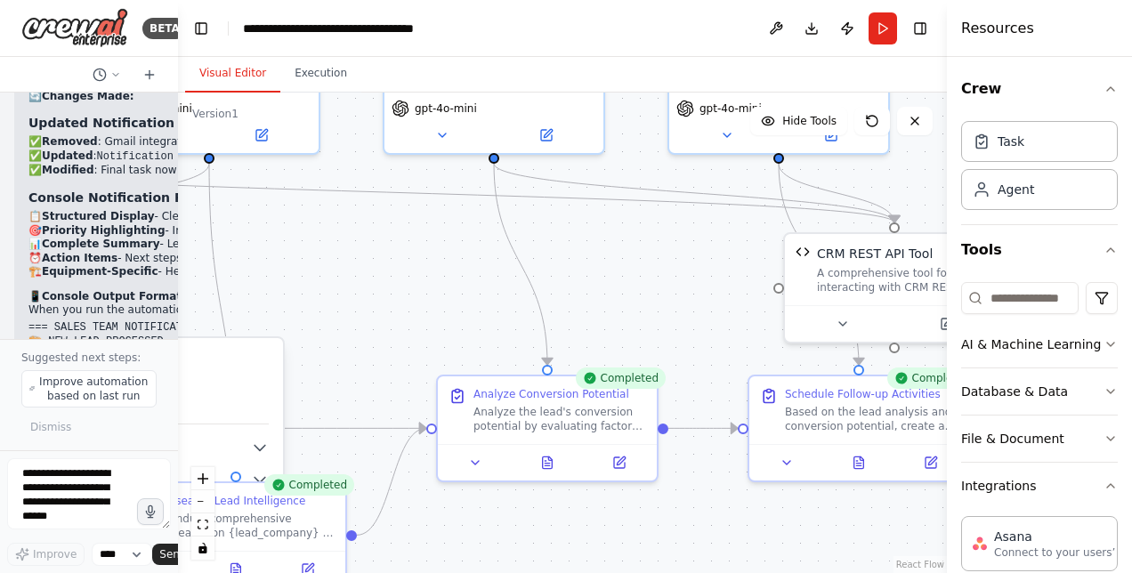
click at [216, 72] on button "Visual Editor" at bounding box center [232, 73] width 95 height 37
click at [666, 271] on div ".deletable-edge-delete-btn { width: 20px; height: 20px; border: 0px solid #ffff…" at bounding box center [562, 333] width 769 height 481
click at [865, 263] on div "A comprehensive tool for interacting with CRM REST APIs for heavy equipment ren…" at bounding box center [905, 277] width 176 height 28
click at [942, 325] on button "Toggle Sidebar" at bounding box center [947, 286] width 14 height 573
click at [866, 290] on div "A comprehensive tool for interacting with CRM REST APIs for heavy equipment ren…" at bounding box center [905, 277] width 176 height 28
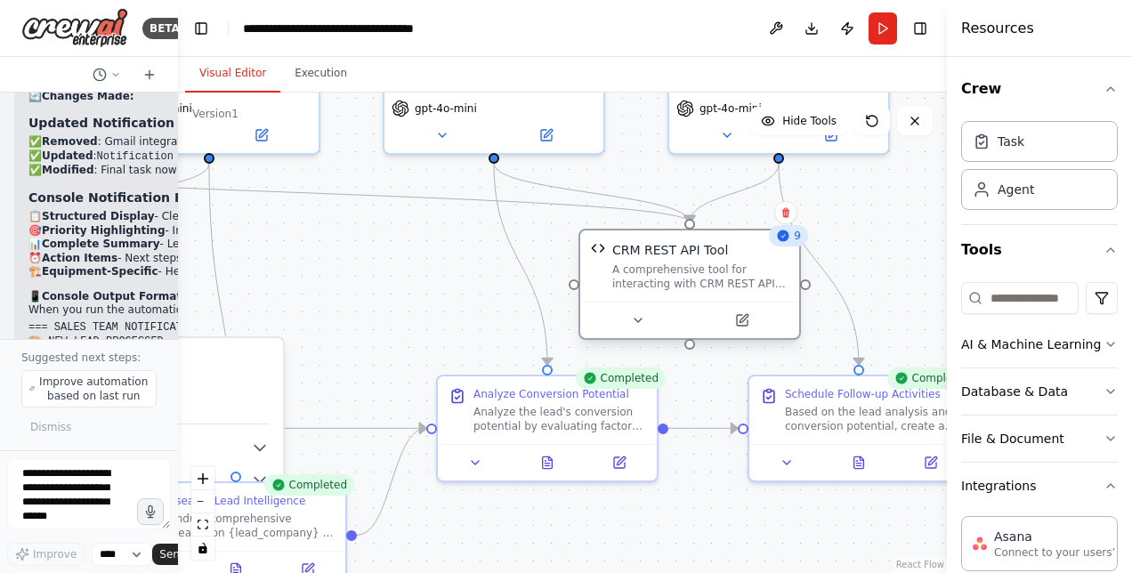
drag, startPoint x: 847, startPoint y: 244, endPoint x: 635, endPoint y: 240, distance: 212.7
click at [635, 240] on div "CRM REST API Tool A comprehensive tool for interacting with CRM REST APIs for h…" at bounding box center [689, 265] width 219 height 71
click at [748, 322] on icon at bounding box center [742, 320] width 11 height 11
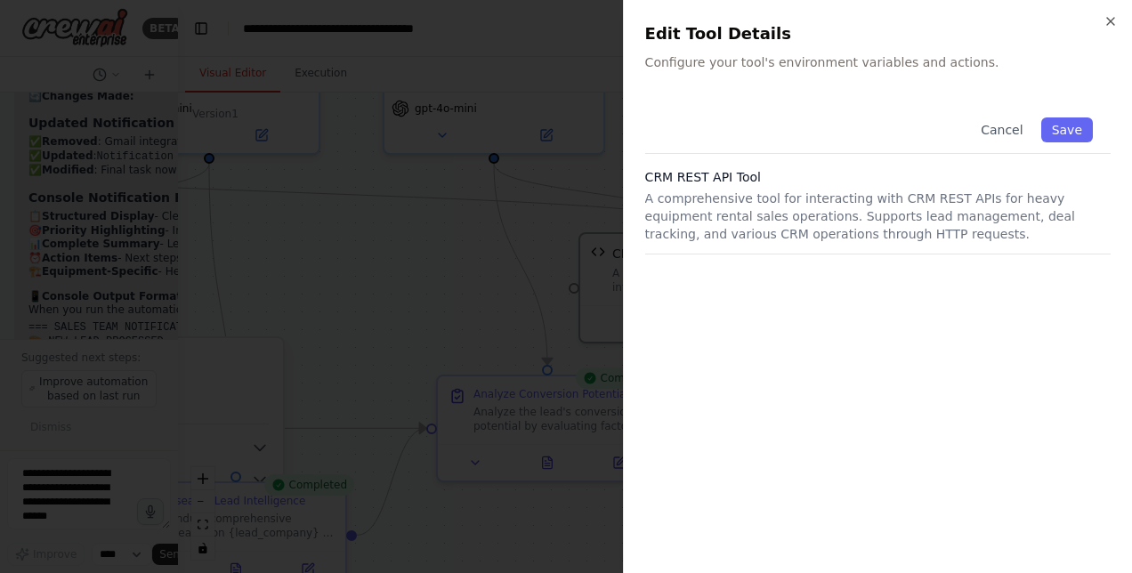
click at [716, 214] on p "A comprehensive tool for interacting with CRM REST APIs for heavy equipment ren…" at bounding box center [877, 216] width 465 height 53
click at [813, 109] on div "Cancel Save" at bounding box center [877, 127] width 465 height 54
click at [818, 132] on div "Cancel Save" at bounding box center [877, 127] width 465 height 54
click at [786, 214] on p "A comprehensive tool for interacting with CRM REST APIs for heavy equipment ren…" at bounding box center [877, 216] width 465 height 53
click at [787, 256] on div "Cancel Save CRM REST API Tool A comprehensive tool for interacting with CRM RES…" at bounding box center [877, 326] width 465 height 452
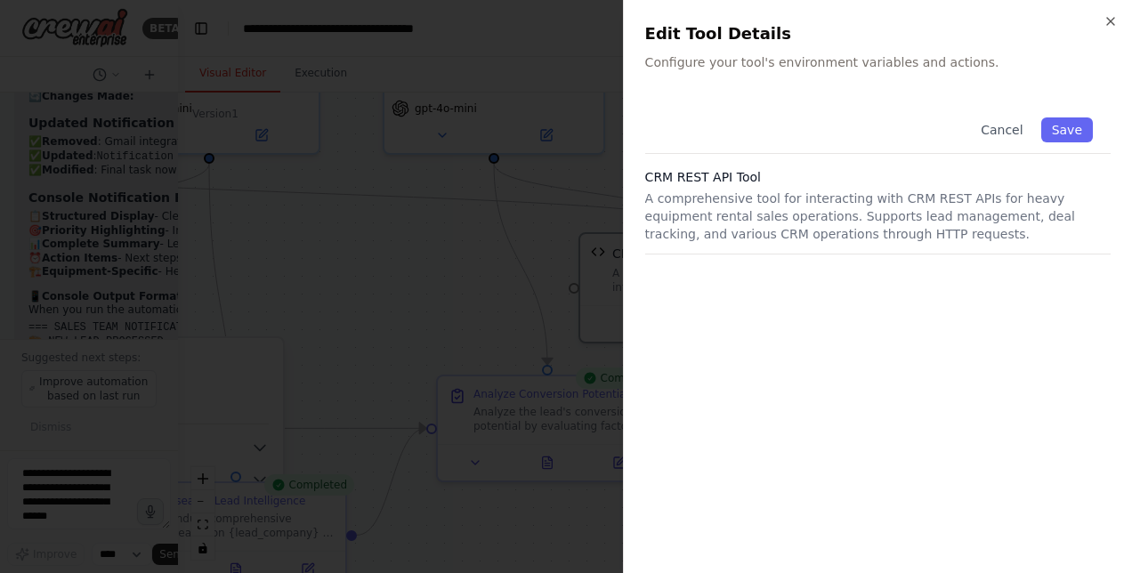
click at [786, 239] on p "A comprehensive tool for interacting with CRM REST APIs for heavy equipment ren…" at bounding box center [877, 216] width 465 height 53
drag, startPoint x: 786, startPoint y: 239, endPoint x: 762, endPoint y: 251, distance: 26.7
click at [762, 251] on div "CRM REST API Tool A comprehensive tool for interacting with CRM REST APIs for h…" at bounding box center [877, 211] width 465 height 86
click at [732, 285] on div "Cancel Save CRM REST API Tool A comprehensive tool for interacting with CRM RES…" at bounding box center [877, 326] width 465 height 452
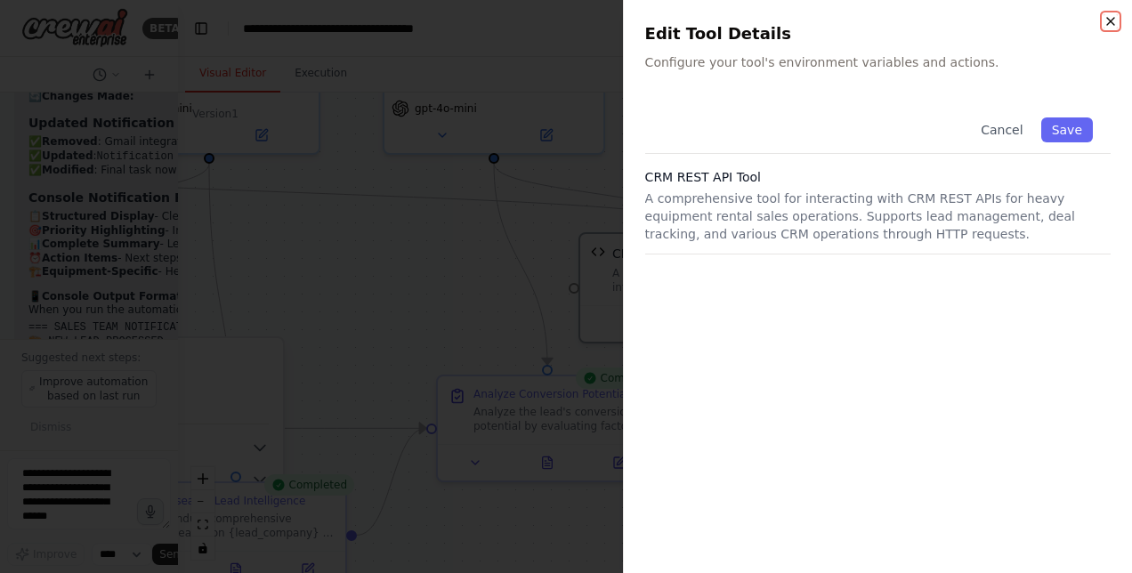
click at [1109, 21] on icon "button" at bounding box center [1111, 21] width 14 height 14
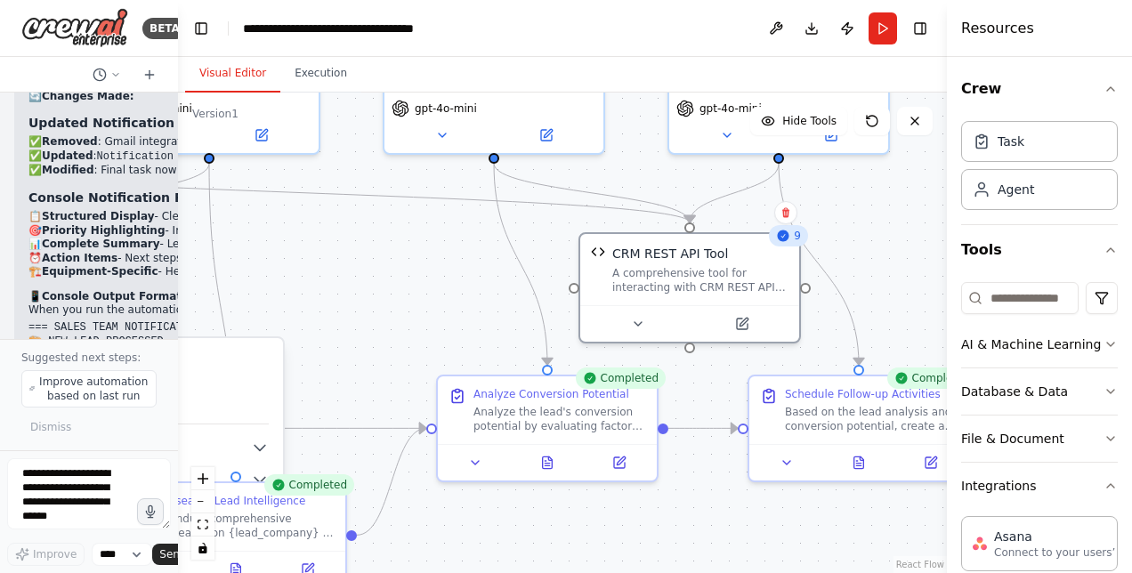
click at [921, 274] on div ".deletable-edge-delete-btn { width: 20px; height: 20px; border: 0px solid #ffff…" at bounding box center [562, 333] width 769 height 481
click at [993, 396] on button "Database & Data" at bounding box center [1039, 391] width 157 height 46
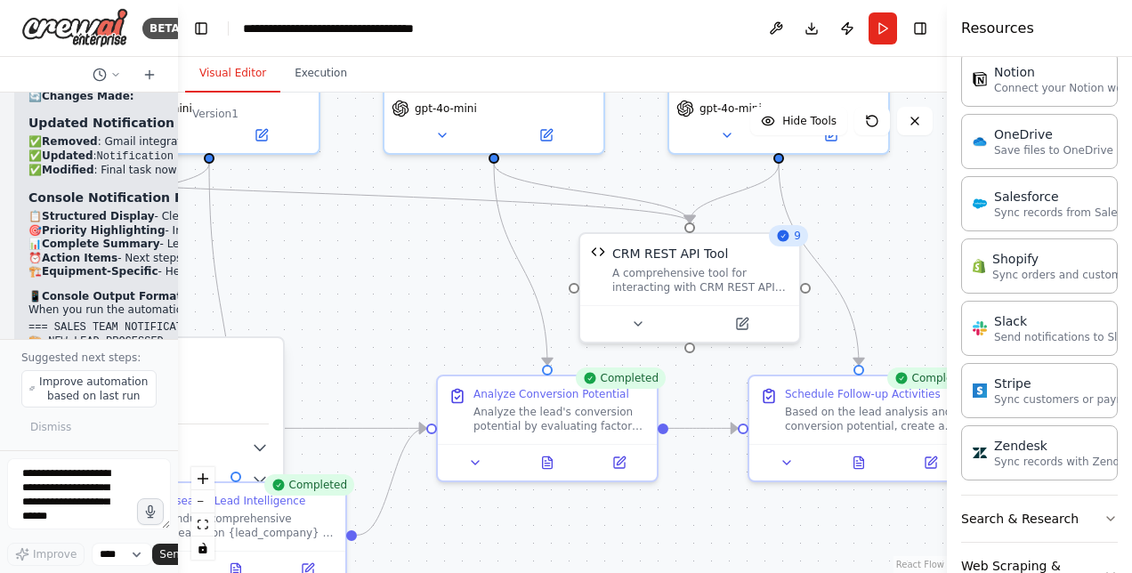
scroll to position [1468, 0]
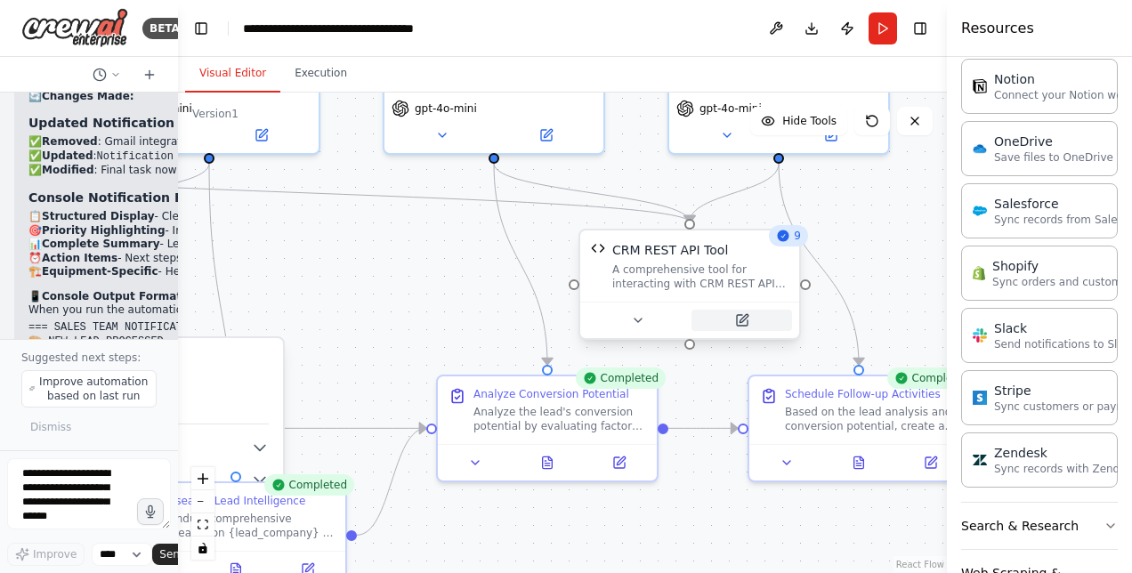
click at [746, 319] on icon at bounding box center [742, 320] width 11 height 11
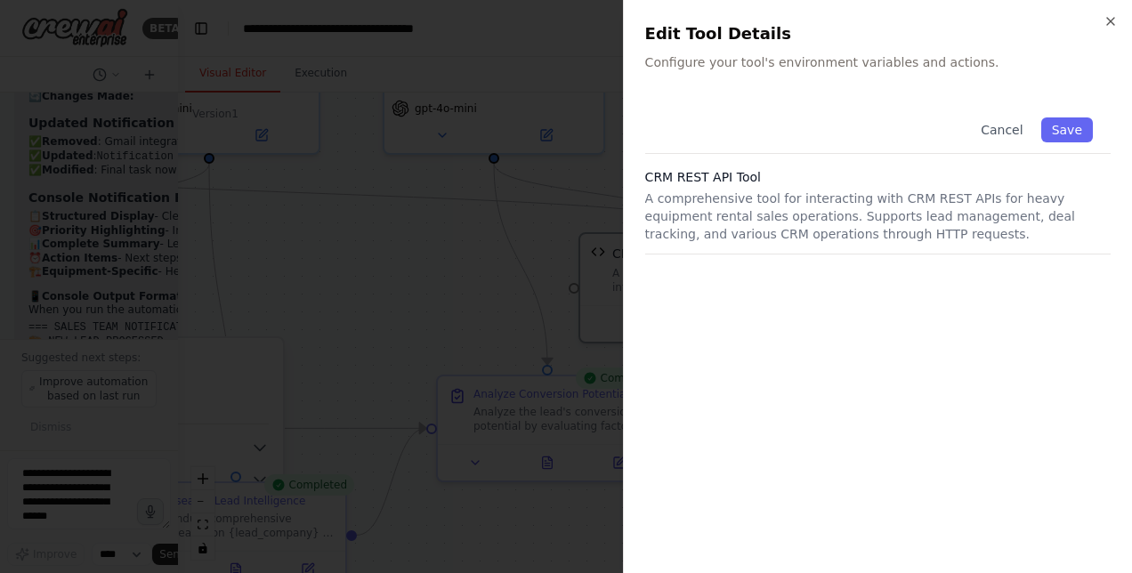
click at [759, 215] on p "A comprehensive tool for interacting with CRM REST APIs for heavy equipment ren…" at bounding box center [877, 216] width 465 height 53
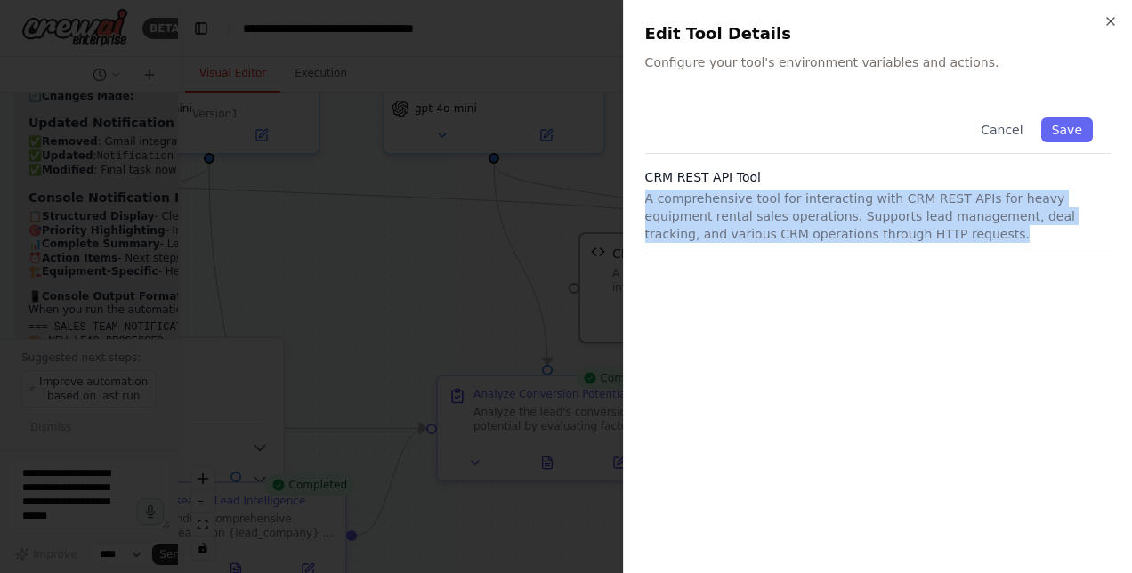
click at [759, 215] on p "A comprehensive tool for interacting with CRM REST APIs for heavy equipment ren…" at bounding box center [877, 216] width 465 height 53
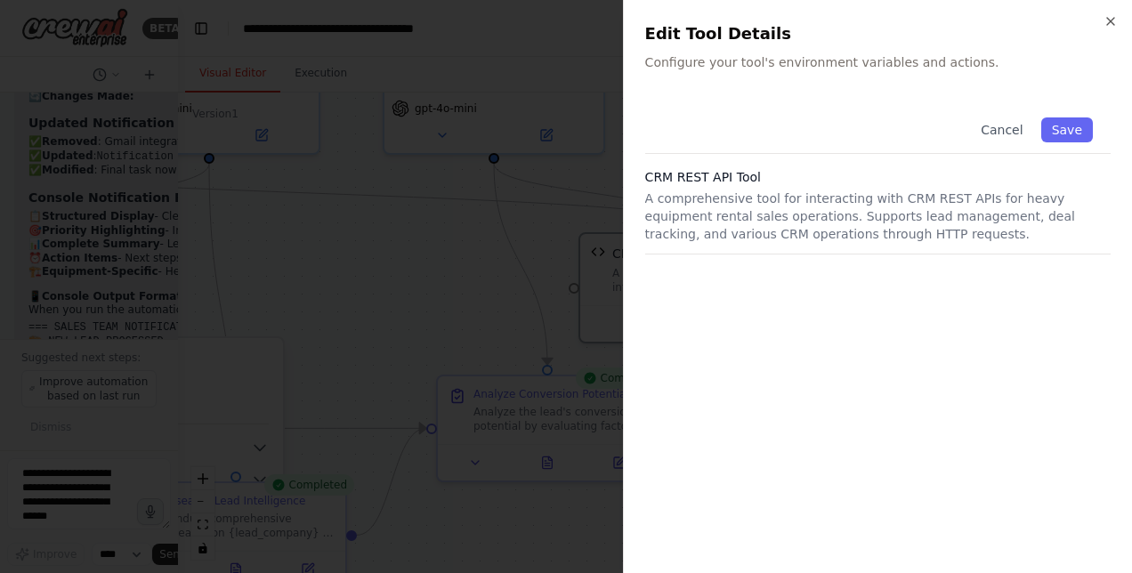
drag, startPoint x: 759, startPoint y: 215, endPoint x: 695, endPoint y: 59, distance: 169.2
click at [695, 59] on p "Configure your tool's environment variables and actions." at bounding box center [877, 62] width 465 height 18
drag, startPoint x: 695, startPoint y: 59, endPoint x: 706, endPoint y: 117, distance: 59.7
click at [706, 117] on div "Cancel Save" at bounding box center [877, 127] width 465 height 54
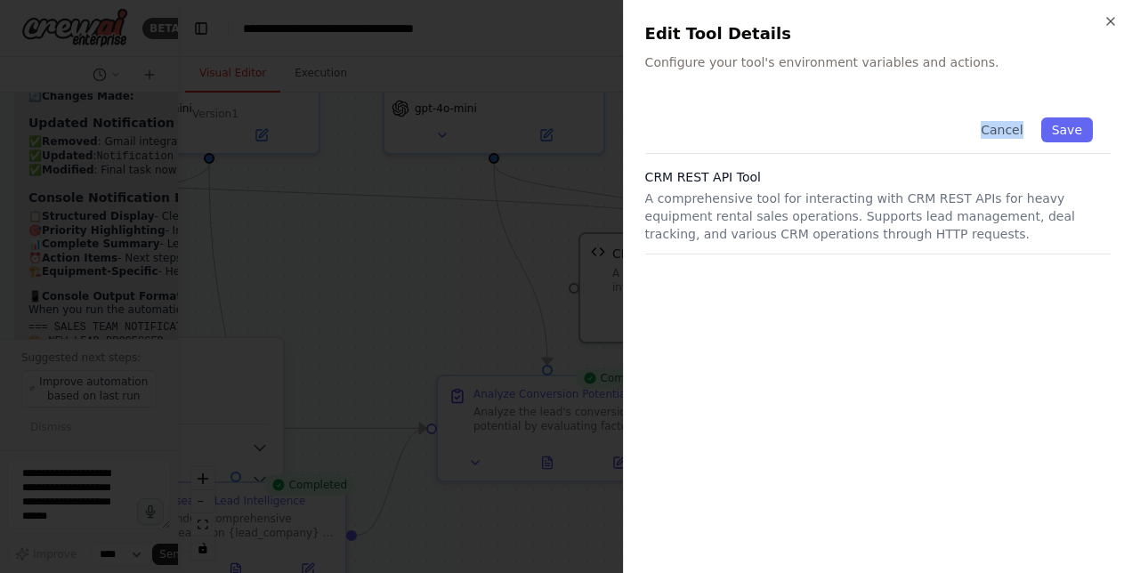
click at [706, 117] on div "Cancel Save" at bounding box center [877, 127] width 465 height 54
click at [701, 116] on div "Cancel Save" at bounding box center [877, 127] width 465 height 54
click at [718, 203] on p "A comprehensive tool for interacting with CRM REST APIs for heavy equipment ren…" at bounding box center [877, 216] width 465 height 53
click at [724, 226] on p "A comprehensive tool for interacting with CRM REST APIs for heavy equipment ren…" at bounding box center [877, 216] width 465 height 53
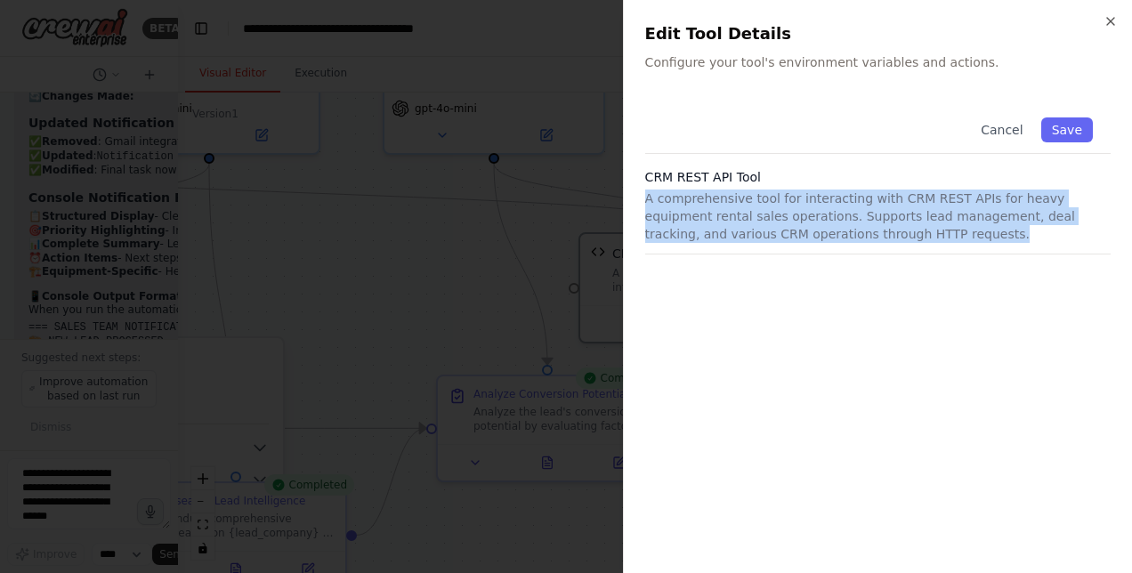
drag, startPoint x: 840, startPoint y: 240, endPoint x: 627, endPoint y: 192, distance: 218.1
click at [627, 192] on div "Close Edit Tool Details Configure your tool's environment variables and actions…" at bounding box center [877, 286] width 509 height 573
click at [1112, 21] on icon "button" at bounding box center [1111, 21] width 14 height 14
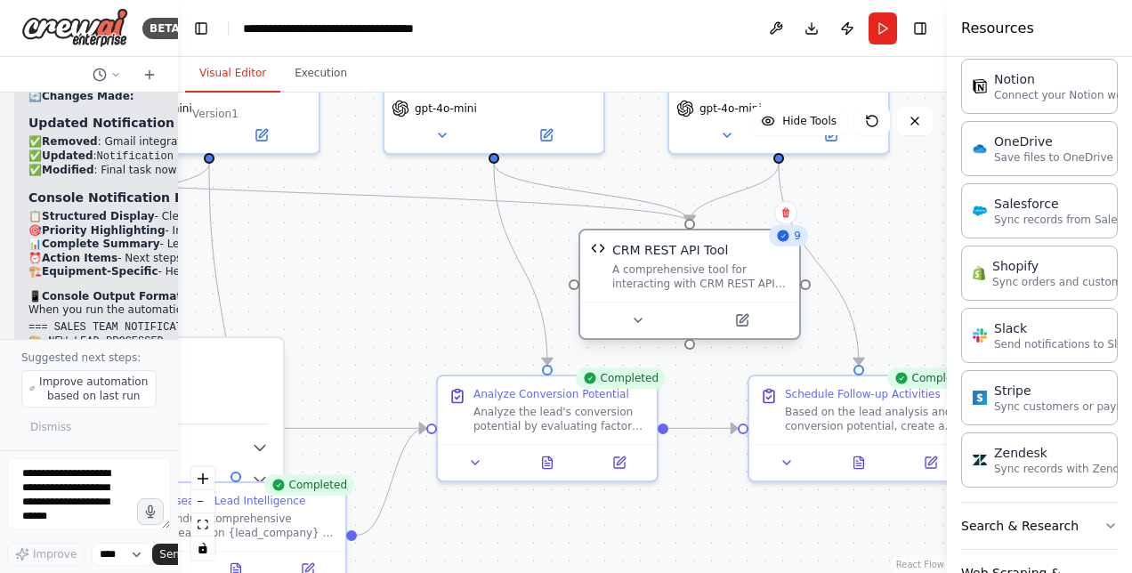
click at [721, 255] on div "CRM REST API Tool" at bounding box center [700, 250] width 176 height 18
click at [91, 485] on textarea at bounding box center [89, 493] width 164 height 71
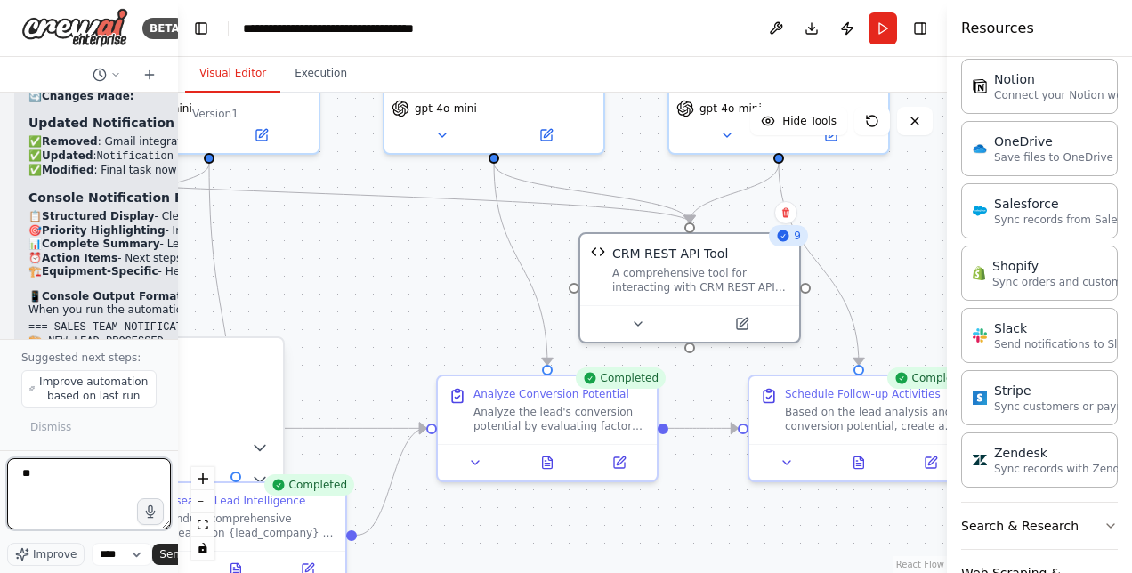
type textarea "*"
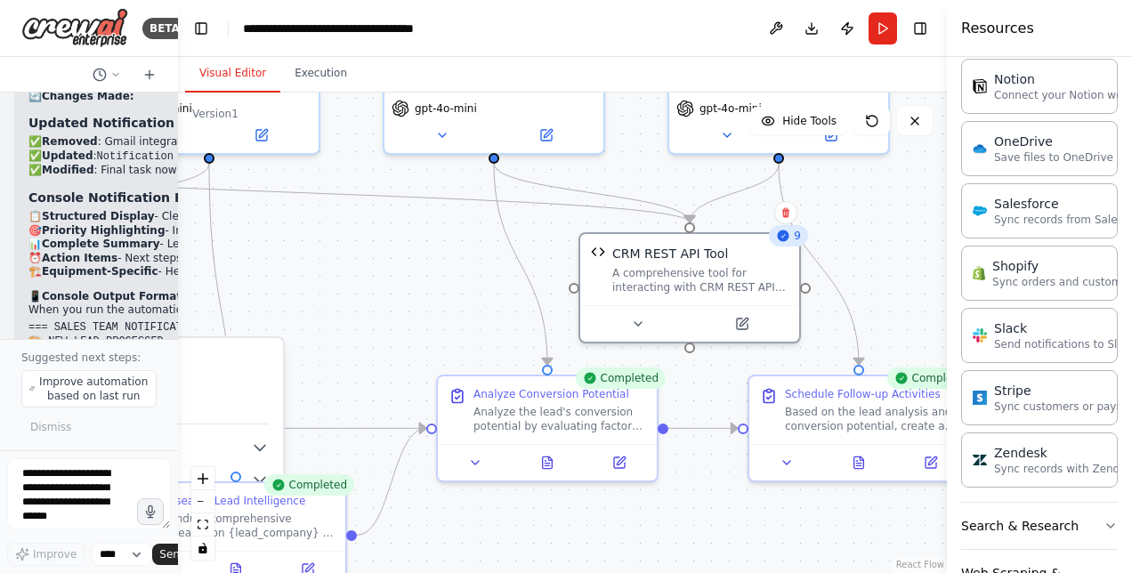
click at [441, 289] on div ".deletable-edge-delete-btn { width: 20px; height: 20px; border: 0px solid #ffff…" at bounding box center [562, 333] width 769 height 481
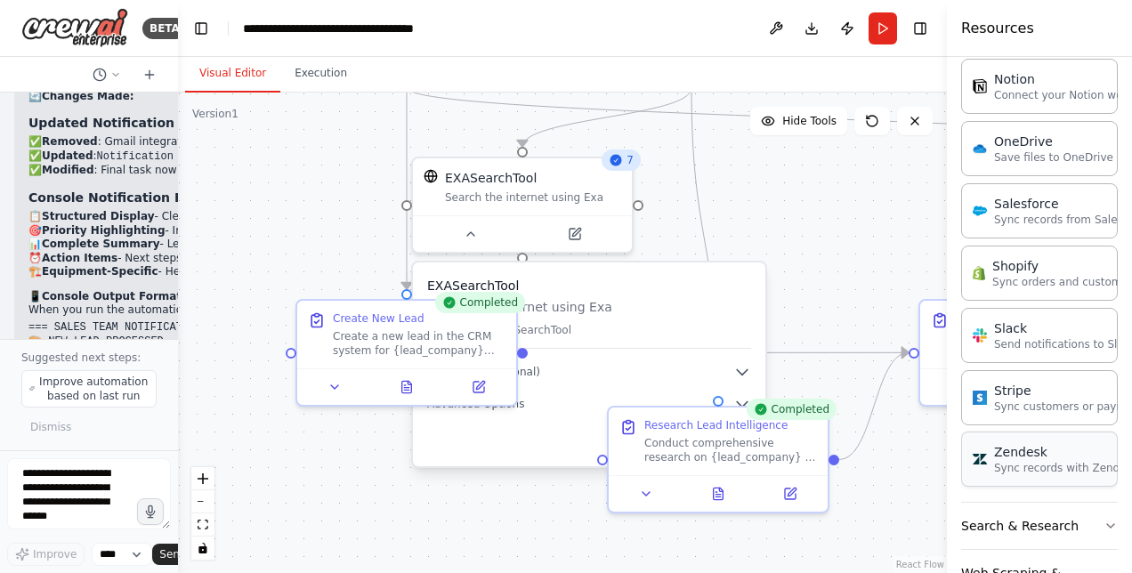
drag, startPoint x: 511, startPoint y: 546, endPoint x: 993, endPoint y: 471, distance: 488.2
click at [993, 471] on div "BETA Hello! I'm the CrewAI assistant. What kind of automation do you want to bu…" at bounding box center [566, 286] width 1132 height 573
click at [470, 234] on icon at bounding box center [471, 230] width 14 height 14
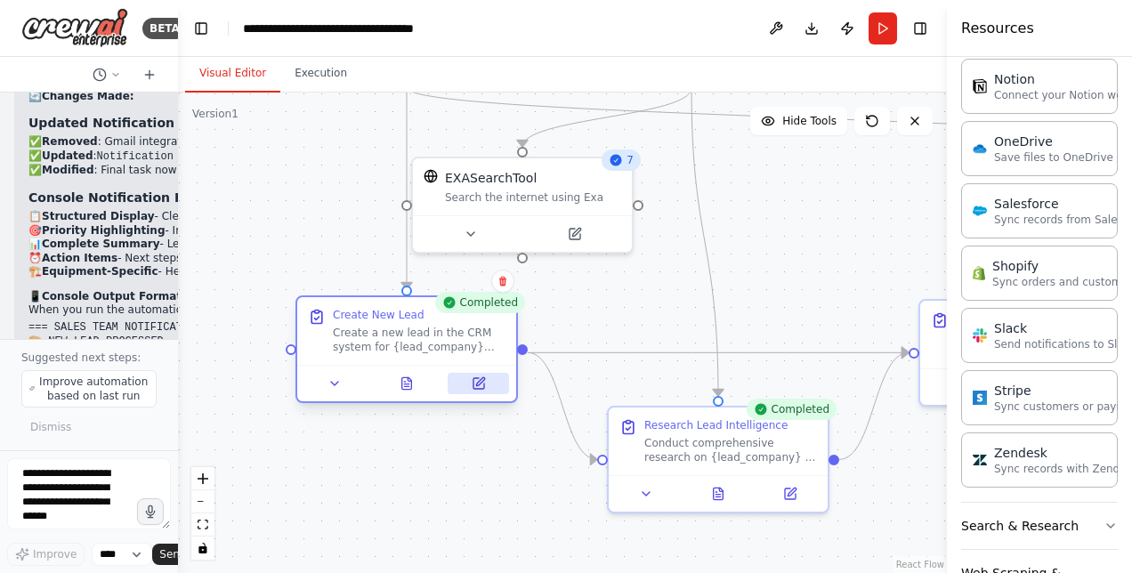
click at [481, 381] on icon at bounding box center [480, 381] width 8 height 8
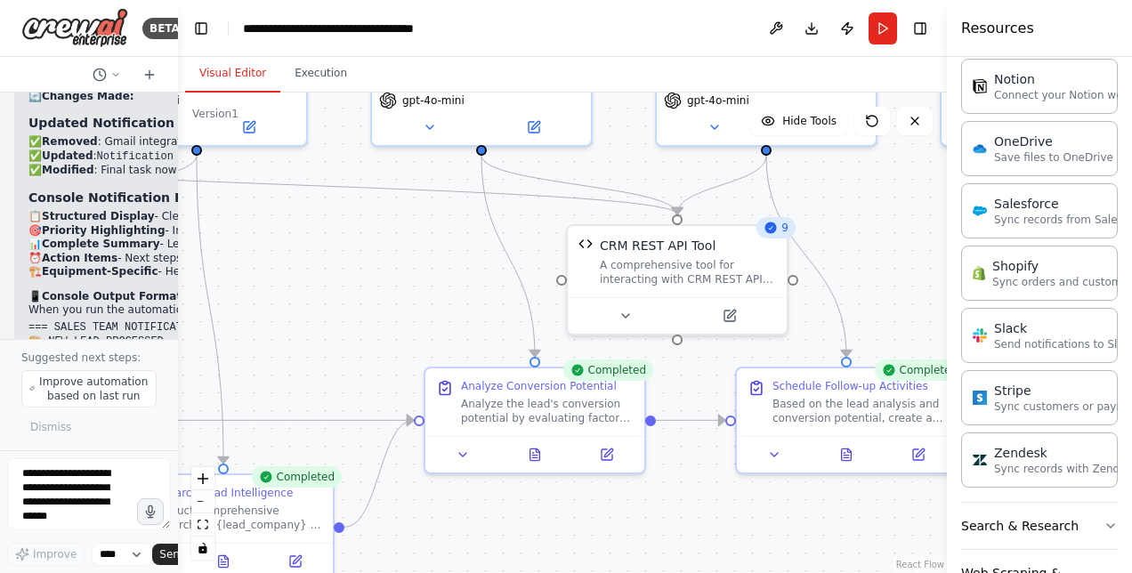
drag, startPoint x: 813, startPoint y: 298, endPoint x: 319, endPoint y: 366, distance: 499.4
click at [319, 366] on div ".deletable-edge-delete-btn { width: 20px; height: 20px; border: 0px solid #ffff…" at bounding box center [562, 333] width 769 height 481
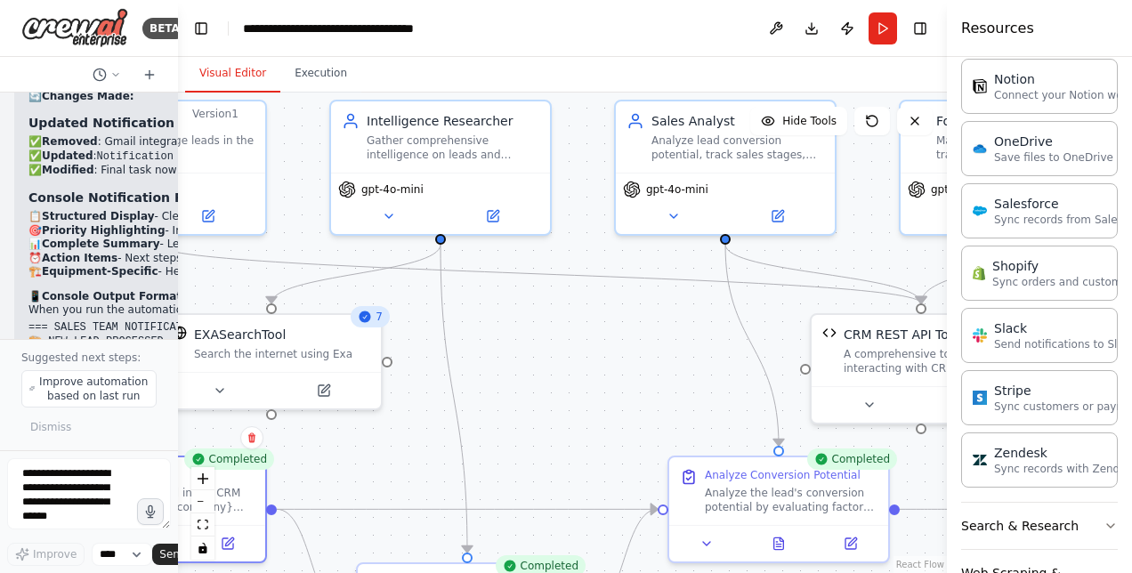
drag, startPoint x: 891, startPoint y: 226, endPoint x: 1135, endPoint y: 315, distance: 259.6
click at [1131, 315] on html "BETA Hello! I'm the CrewAI assistant. What kind of automation do you want to bu…" at bounding box center [566, 286] width 1132 height 573
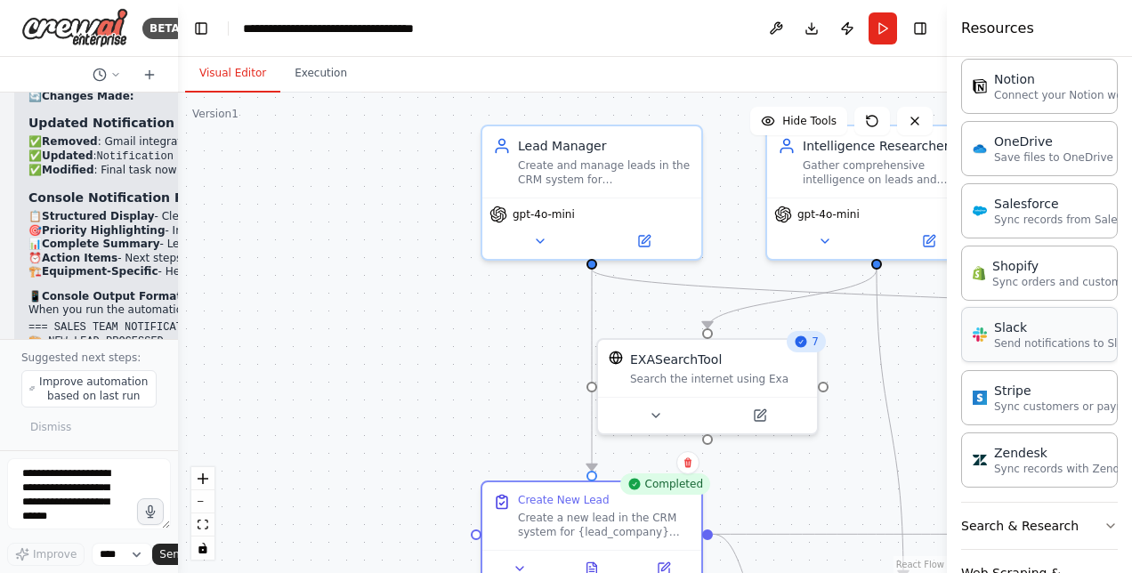
drag, startPoint x: 584, startPoint y: 320, endPoint x: 1020, endPoint y: 345, distance: 436.8
click at [1020, 345] on div "BETA Hello! I'm the CrewAI assistant. What kind of automation do you want to bu…" at bounding box center [566, 286] width 1132 height 573
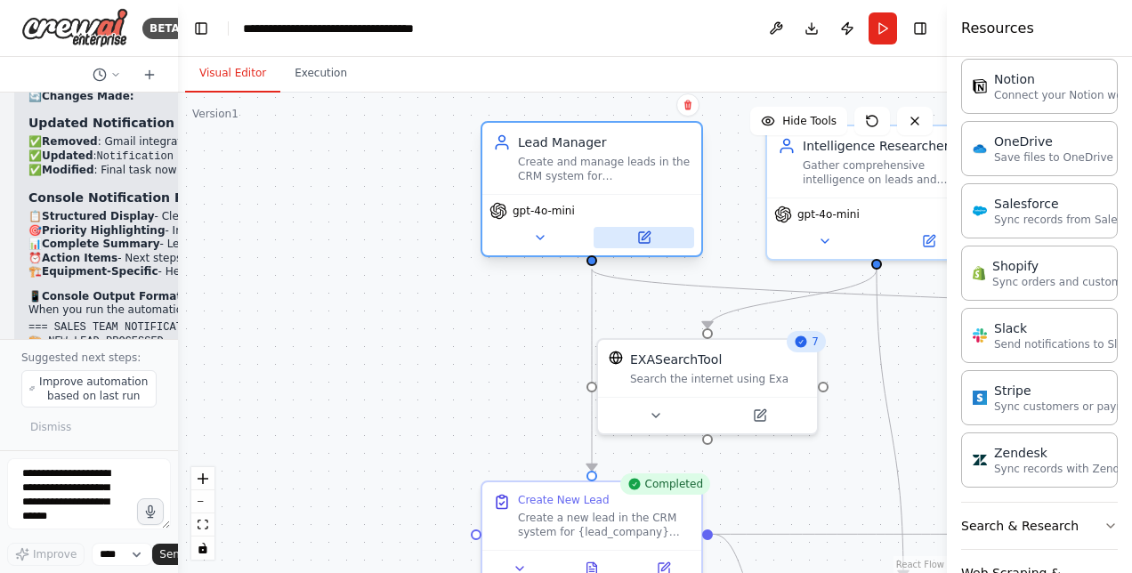
click at [642, 239] on icon at bounding box center [646, 235] width 8 height 8
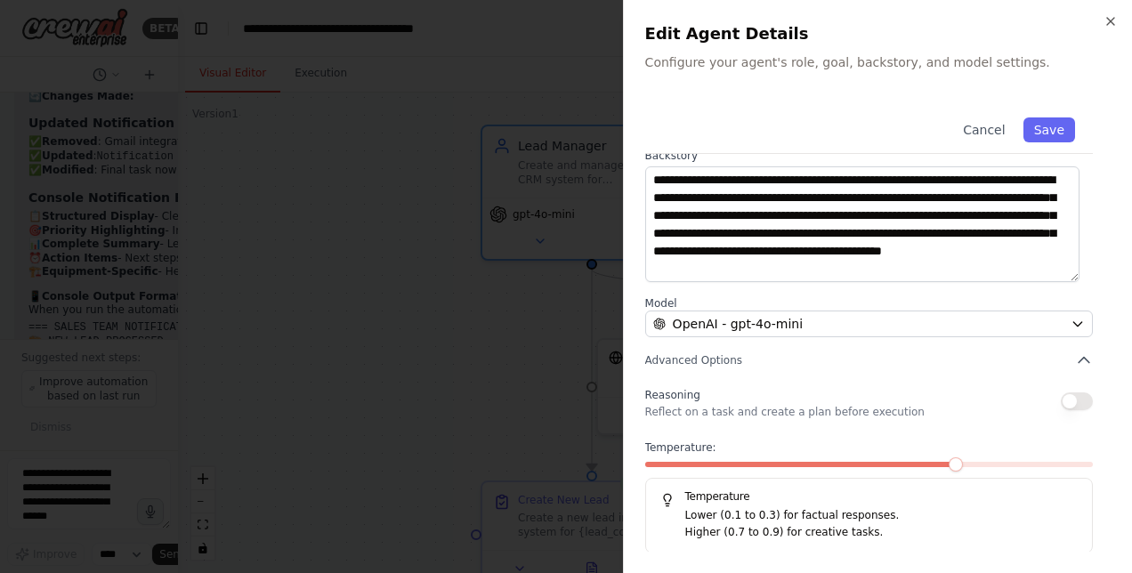
scroll to position [0, 0]
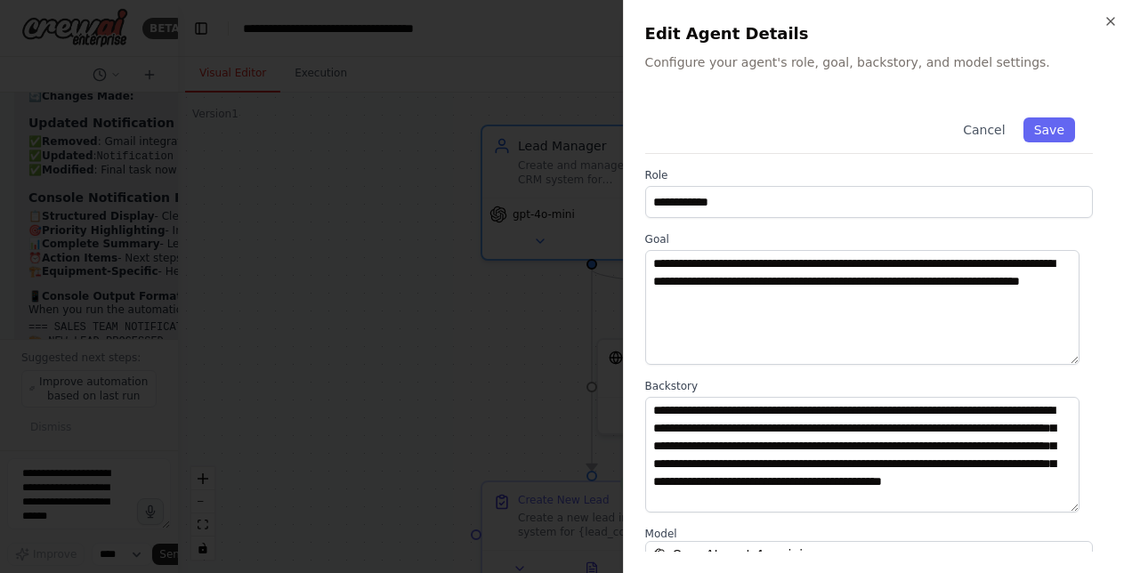
click at [1116, 12] on div "**********" at bounding box center [877, 286] width 509 height 573
click at [1108, 19] on icon "button" at bounding box center [1110, 21] width 7 height 7
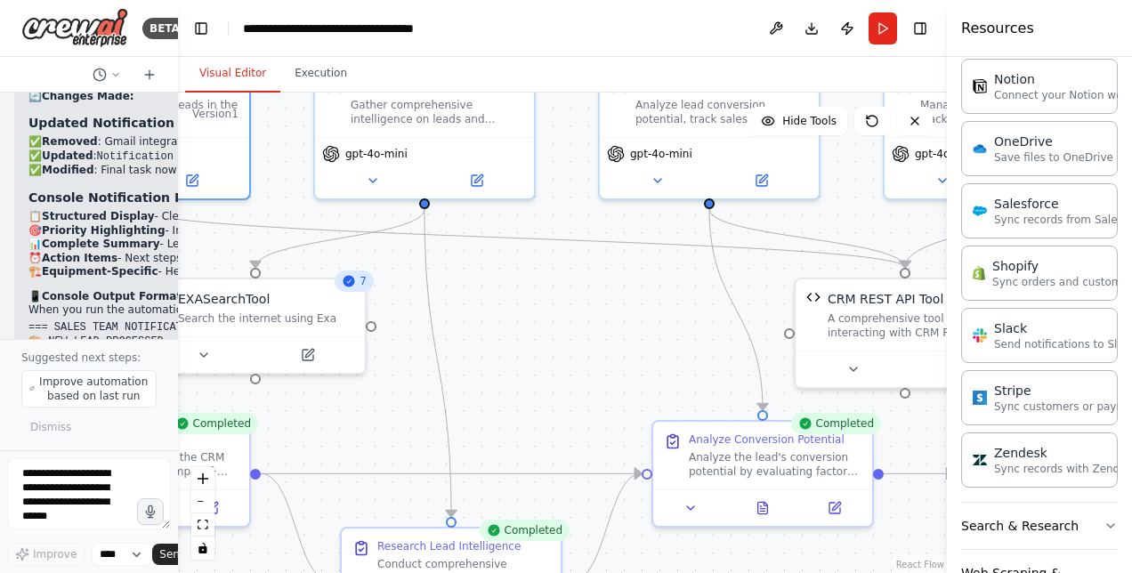
drag, startPoint x: 449, startPoint y: 343, endPoint x: -4, endPoint y: 282, distance: 456.1
click at [0, 282] on html "BETA Hello! I'm the CrewAI assistant. What kind of automation do you want to bu…" at bounding box center [566, 286] width 1132 height 573
click at [855, 323] on div "A comprehensive tool for interacting with CRM REST APIs for heavy equipment ren…" at bounding box center [916, 322] width 176 height 28
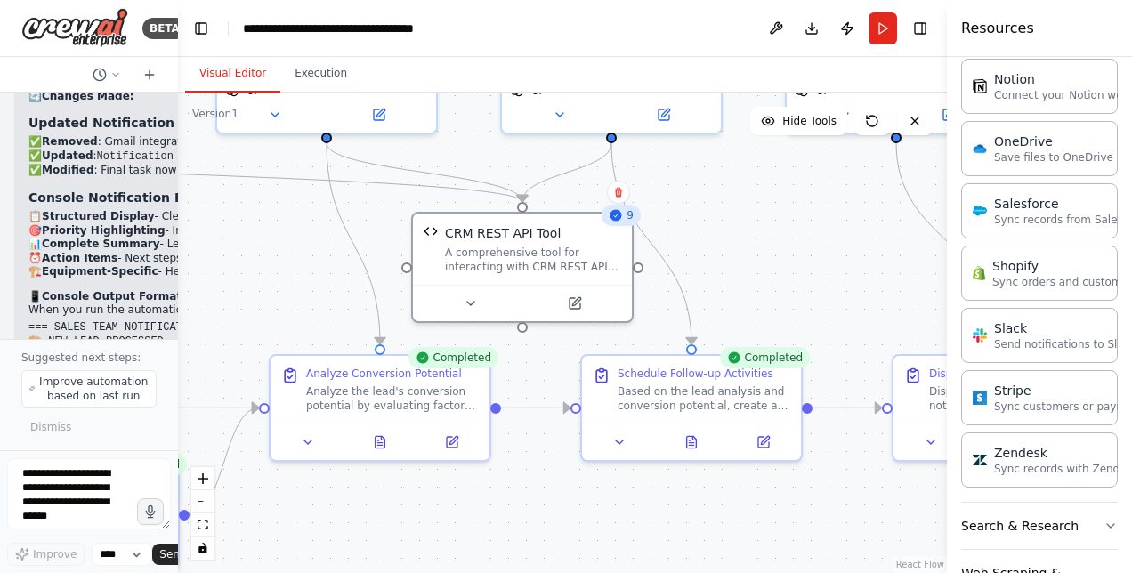
drag, startPoint x: 635, startPoint y: 359, endPoint x: 253, endPoint y: 294, distance: 388.2
click at [253, 294] on div ".deletable-edge-delete-btn { width: 20px; height: 20px; border: 0px solid #ffff…" at bounding box center [562, 333] width 769 height 481
click at [28, 493] on textarea at bounding box center [89, 493] width 164 height 71
type textarea "**********"
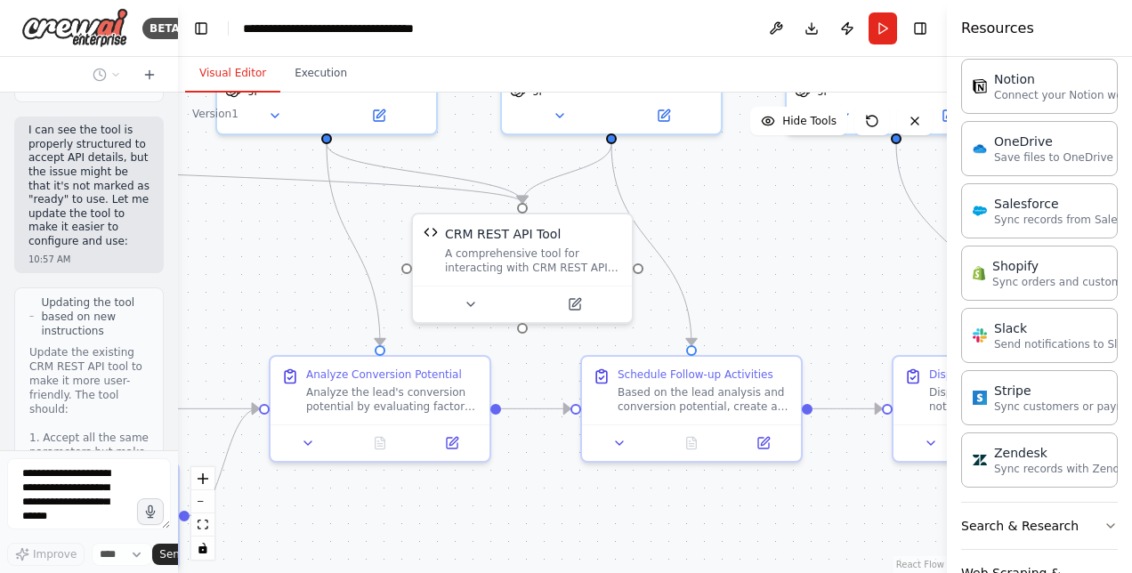
scroll to position [14697, 0]
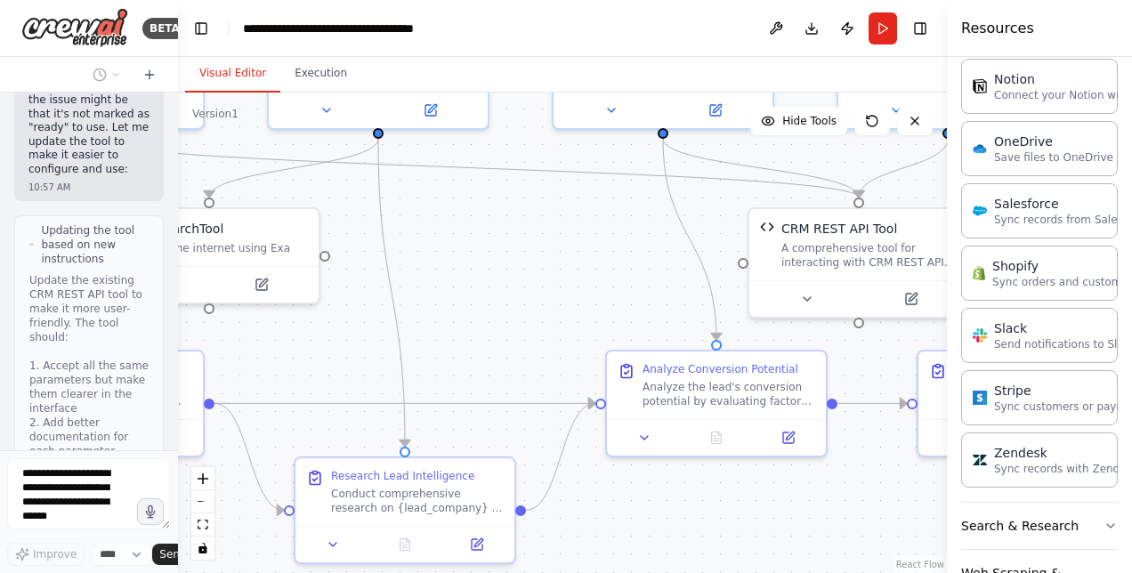
drag, startPoint x: 545, startPoint y: 513, endPoint x: 881, endPoint y: 507, distance: 336.4
click at [881, 507] on div ".deletable-edge-delete-btn { width: 20px; height: 20px; border: 0px solid #ffff…" at bounding box center [562, 333] width 769 height 481
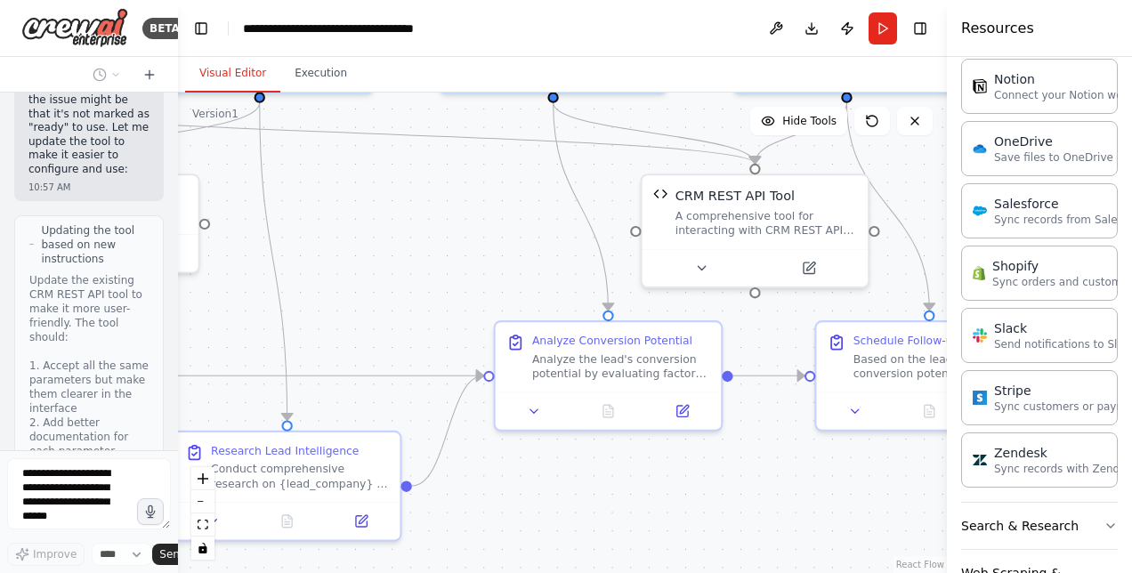
drag, startPoint x: 548, startPoint y: 251, endPoint x: 441, endPoint y: 228, distance: 110.1
click at [441, 228] on div ".deletable-edge-delete-btn { width: 20px; height: 20px; border: 0px solid #ffff…" at bounding box center [562, 333] width 769 height 481
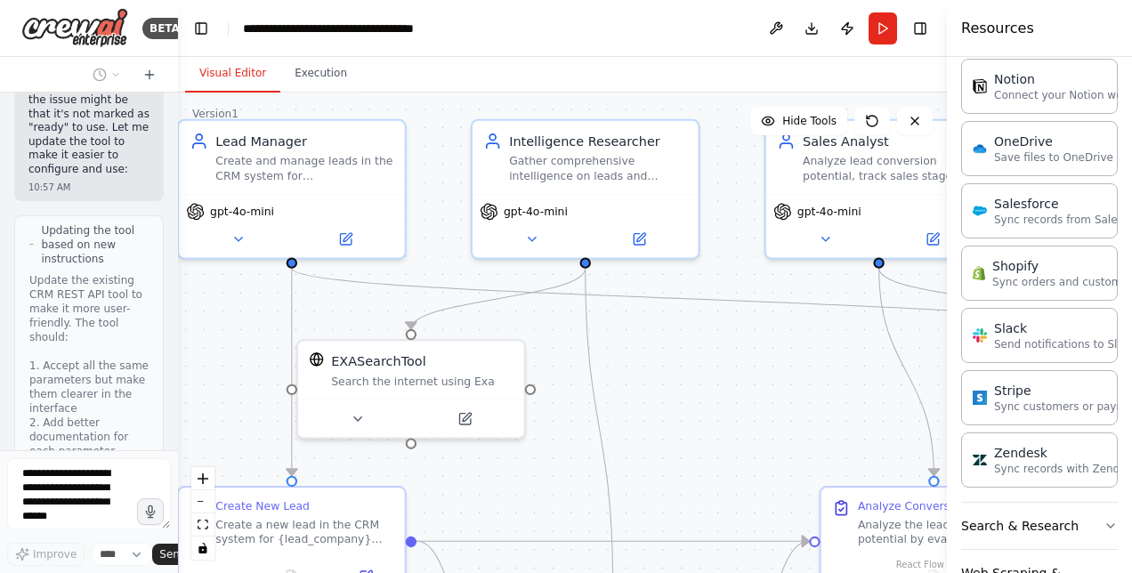
drag, startPoint x: 452, startPoint y: 194, endPoint x: 778, endPoint y: 360, distance: 365.4
click at [778, 360] on div ".deletable-edge-delete-btn { width: 20px; height: 20px; border: 0px solid #ffff…" at bounding box center [562, 333] width 769 height 481
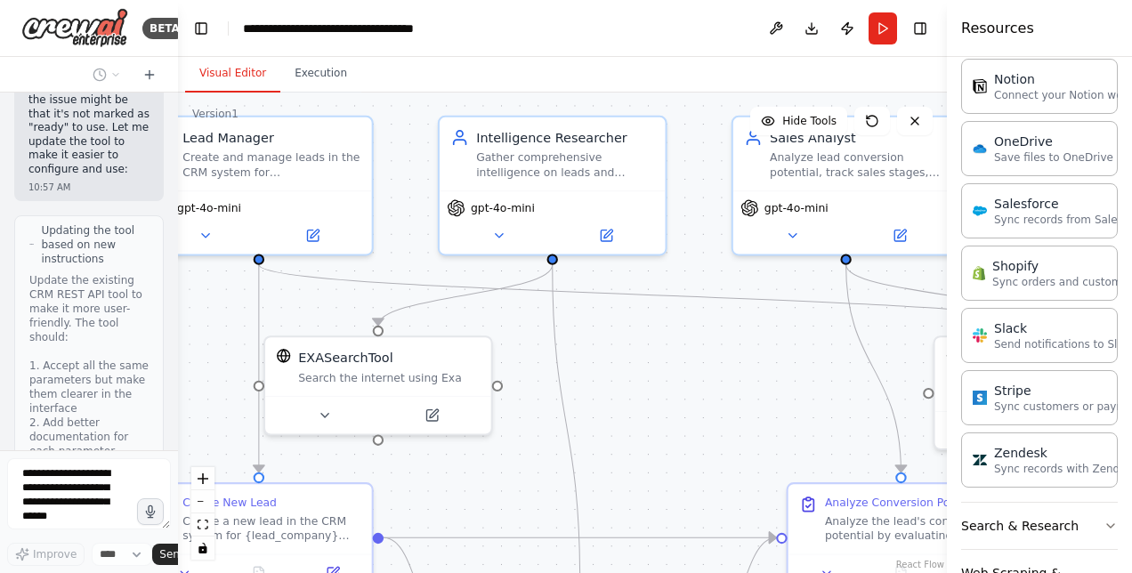
drag, startPoint x: 754, startPoint y: 409, endPoint x: 721, endPoint y: 406, distance: 33.1
click at [721, 406] on div ".deletable-edge-delete-btn { width: 20px; height: 20px; border: 0px solid #ffff…" at bounding box center [562, 333] width 769 height 481
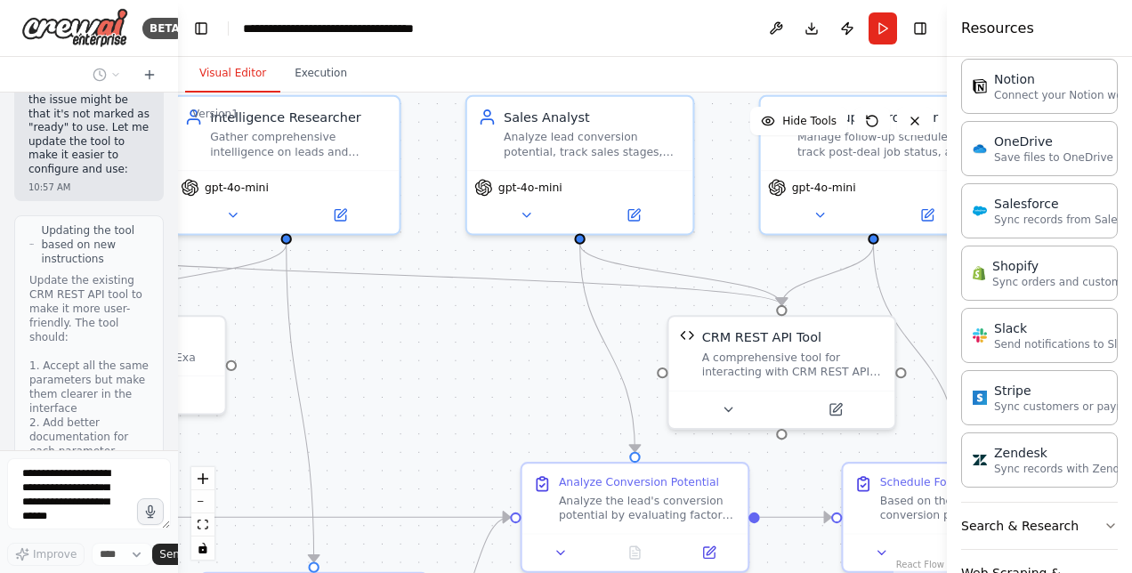
drag, startPoint x: 705, startPoint y: 379, endPoint x: 439, endPoint y: 359, distance: 266.9
click at [439, 359] on div ".deletable-edge-delete-btn { width: 20px; height: 20px; border: 0px solid #ffff…" at bounding box center [562, 333] width 769 height 481
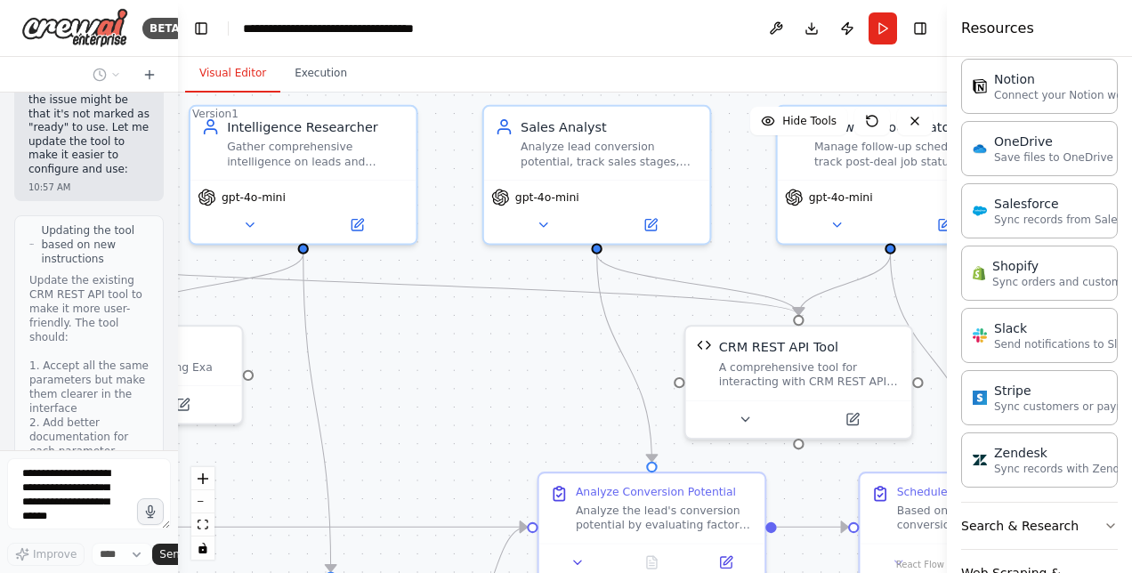
drag, startPoint x: 434, startPoint y: 349, endPoint x: 451, endPoint y: 359, distance: 19.5
click at [451, 359] on div ".deletable-edge-delete-btn { width: 20px; height: 20px; border: 0px solid #ffff…" at bounding box center [562, 333] width 769 height 481
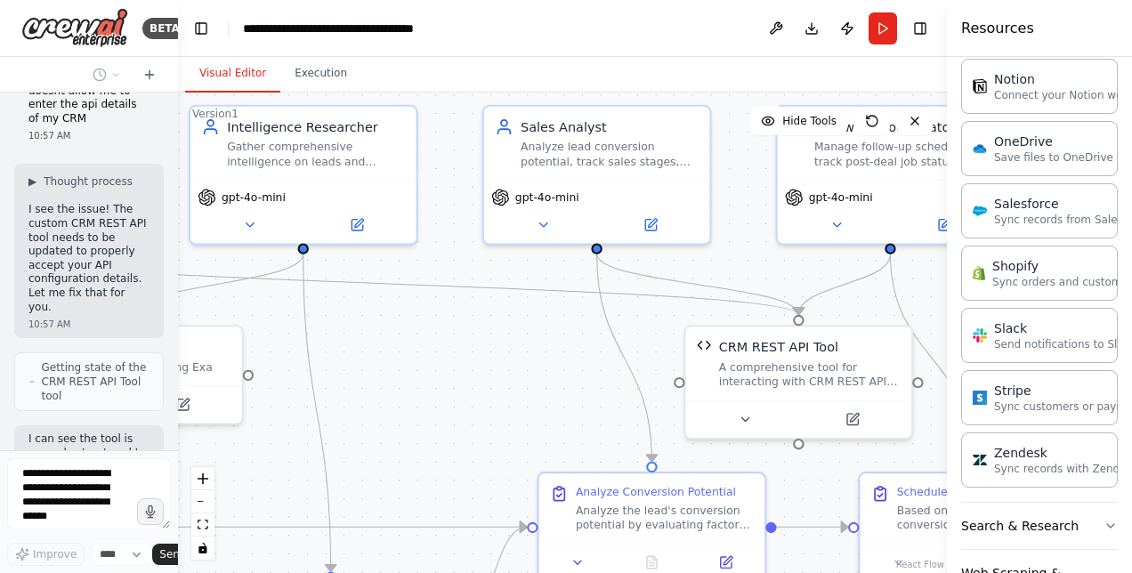
scroll to position [14305, 0]
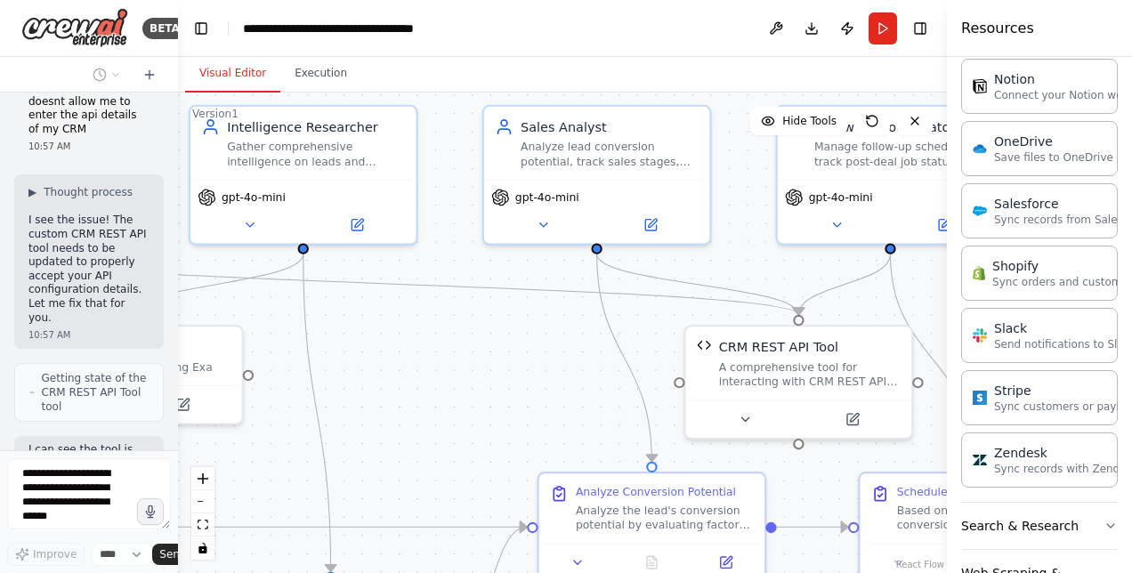
click at [171, 418] on div at bounding box center [174, 286] width 7 height 573
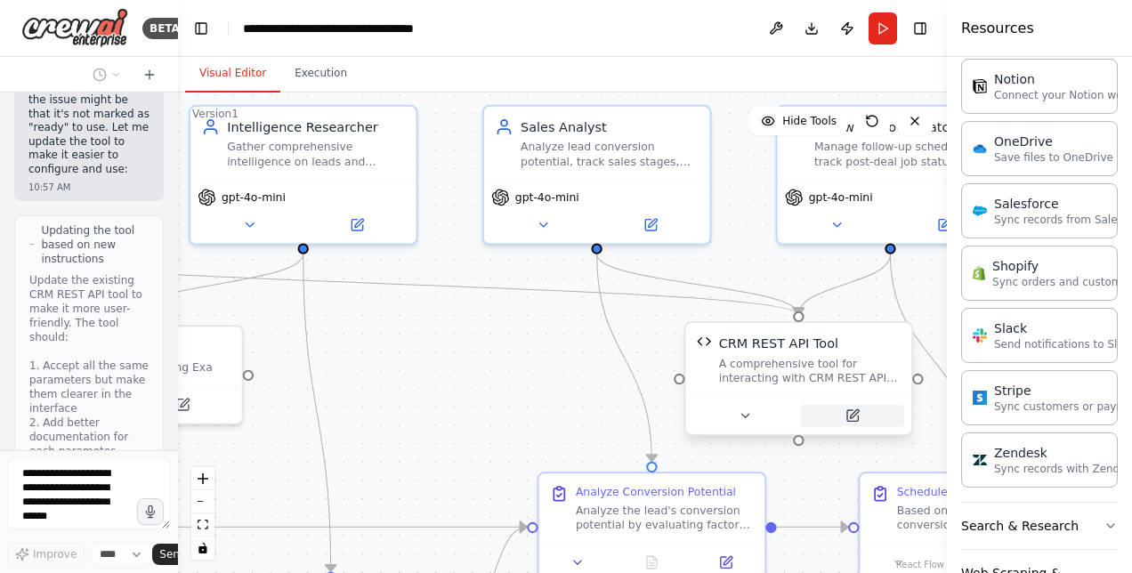
click at [849, 413] on icon at bounding box center [851, 415] width 11 height 11
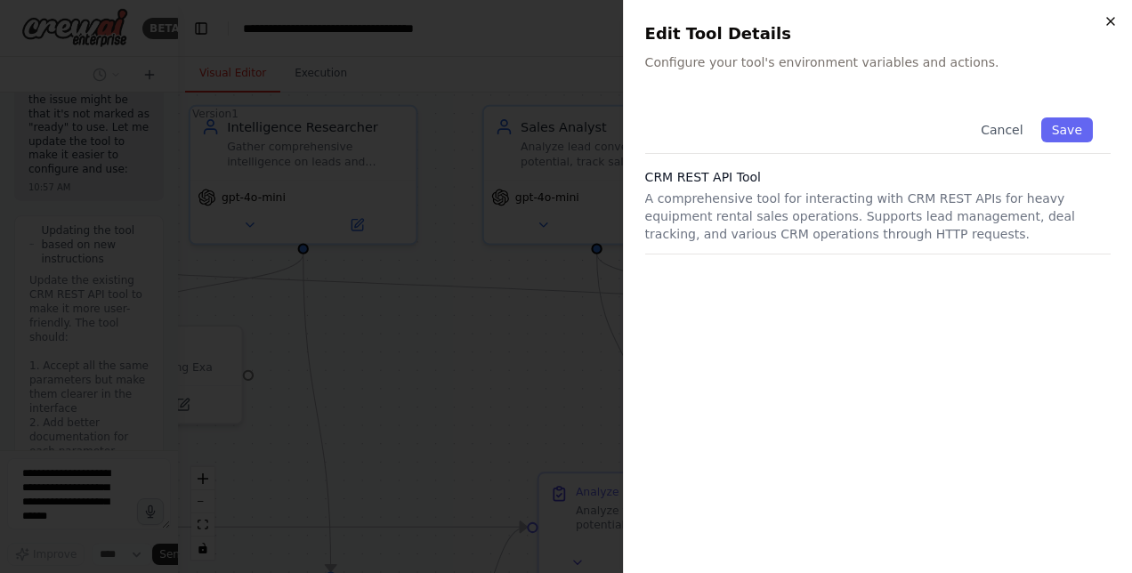
click at [1113, 21] on icon "button" at bounding box center [1111, 21] width 14 height 14
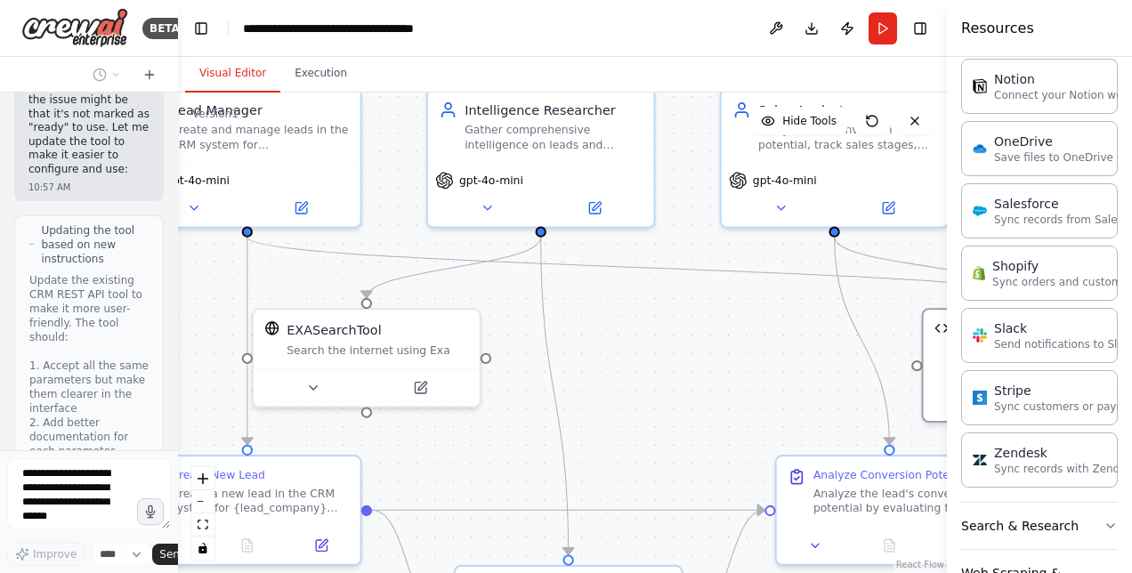
drag, startPoint x: 508, startPoint y: 374, endPoint x: 746, endPoint y: 357, distance: 238.2
click at [746, 357] on div ".deletable-edge-delete-btn { width: 20px; height: 20px; border: 0px solid #ffff…" at bounding box center [562, 333] width 769 height 481
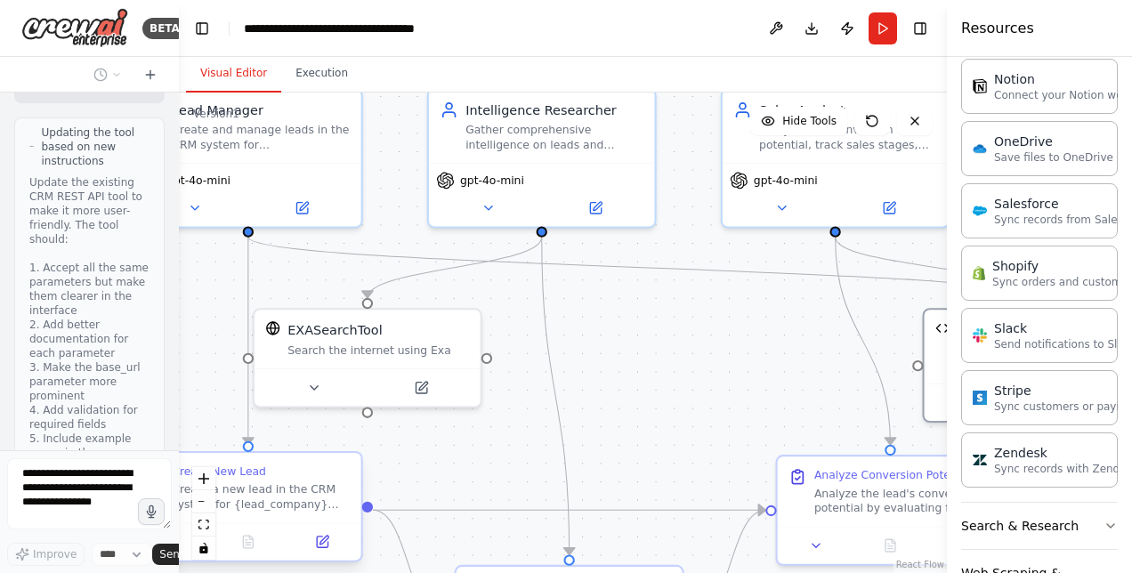
scroll to position [14627, 0]
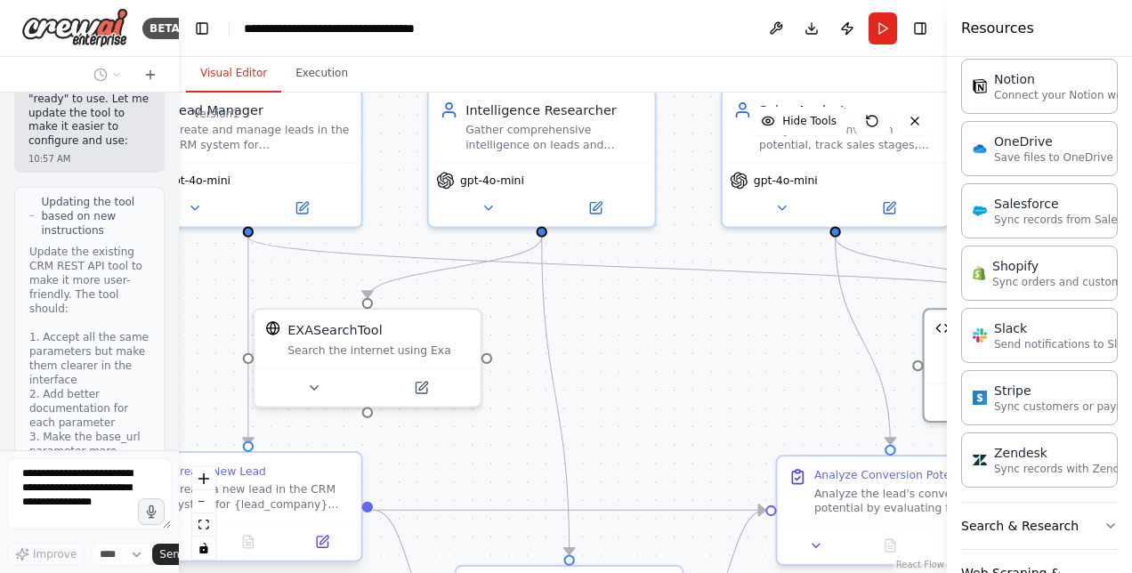
drag, startPoint x: 174, startPoint y: 427, endPoint x: 179, endPoint y: 455, distance: 28.1
click at [179, 455] on div "BETA Hello! I'm the CrewAI assistant. What kind of automation do you want to bu…" at bounding box center [566, 286] width 1132 height 573
drag, startPoint x: 174, startPoint y: 424, endPoint x: 178, endPoint y: 461, distance: 37.5
click at [178, 461] on div "BETA Hello! I'm the CrewAI assistant. What kind of automation do you want to bu…" at bounding box center [566, 286] width 1132 height 573
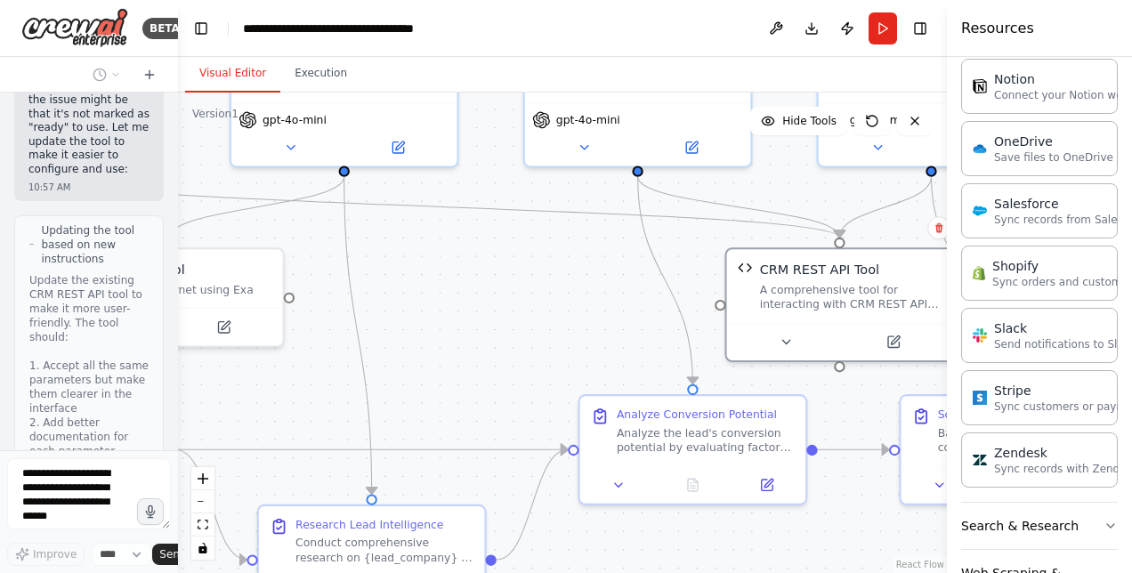
drag, startPoint x: 651, startPoint y: 377, endPoint x: 455, endPoint y: 317, distance: 205.8
click at [455, 317] on div ".deletable-edge-delete-btn { width: 20px; height: 20px; border: 0px solid #ffff…" at bounding box center [562, 333] width 769 height 481
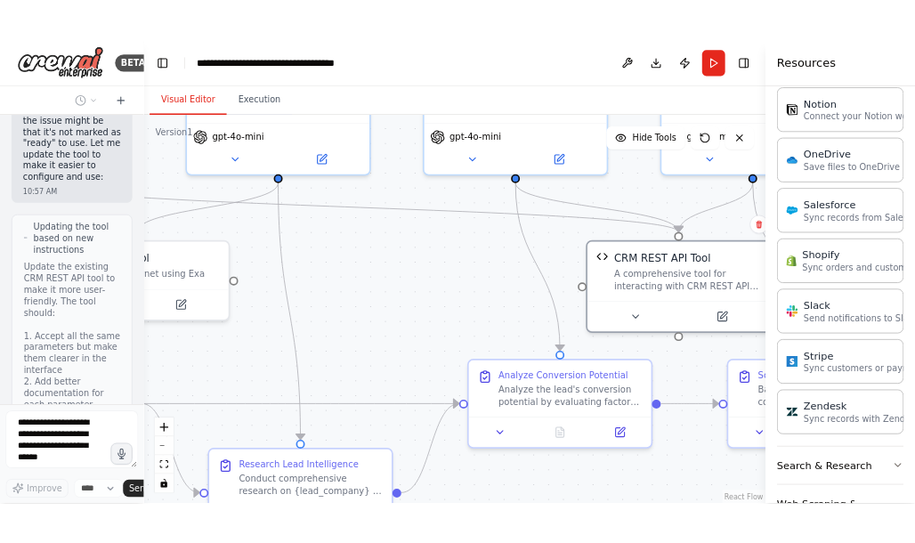
scroll to position [0, 0]
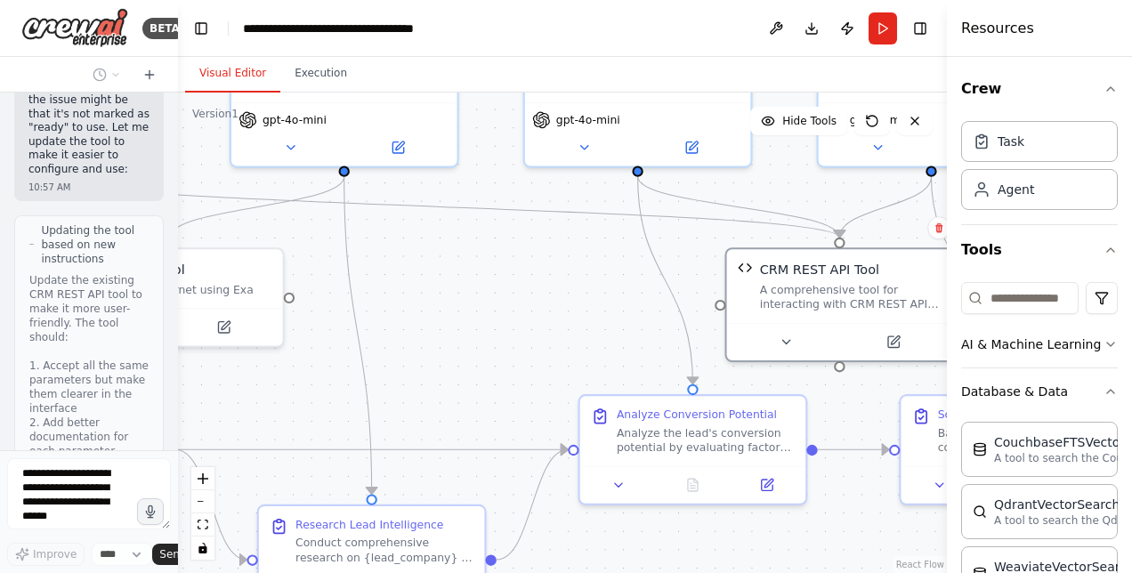
click at [172, 425] on div at bounding box center [174, 286] width 7 height 573
click at [171, 424] on div at bounding box center [174, 286] width 7 height 573
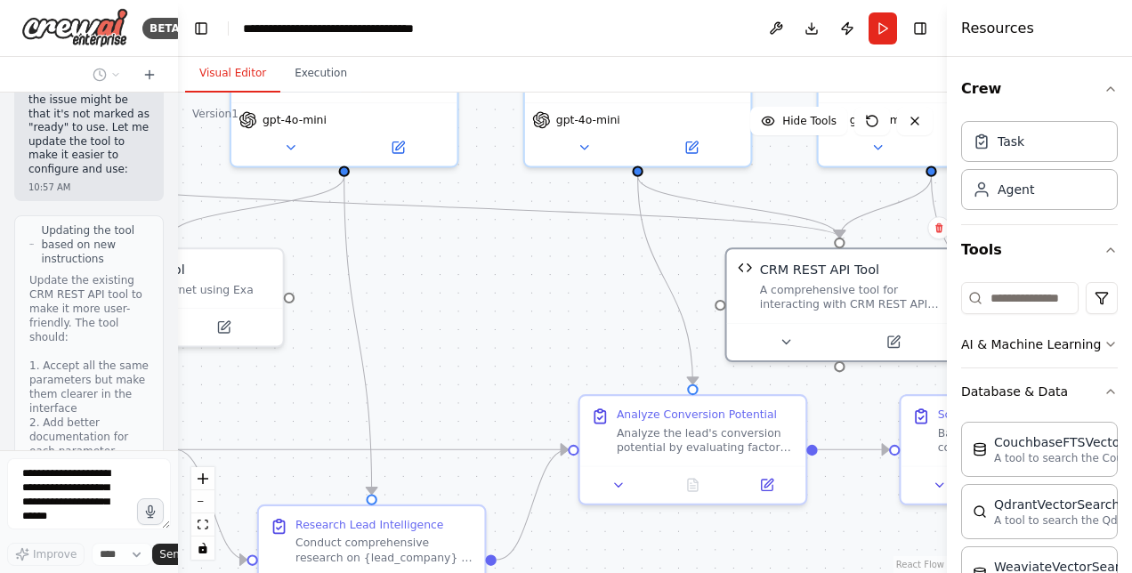
click at [890, 338] on icon at bounding box center [892, 338] width 11 height 11
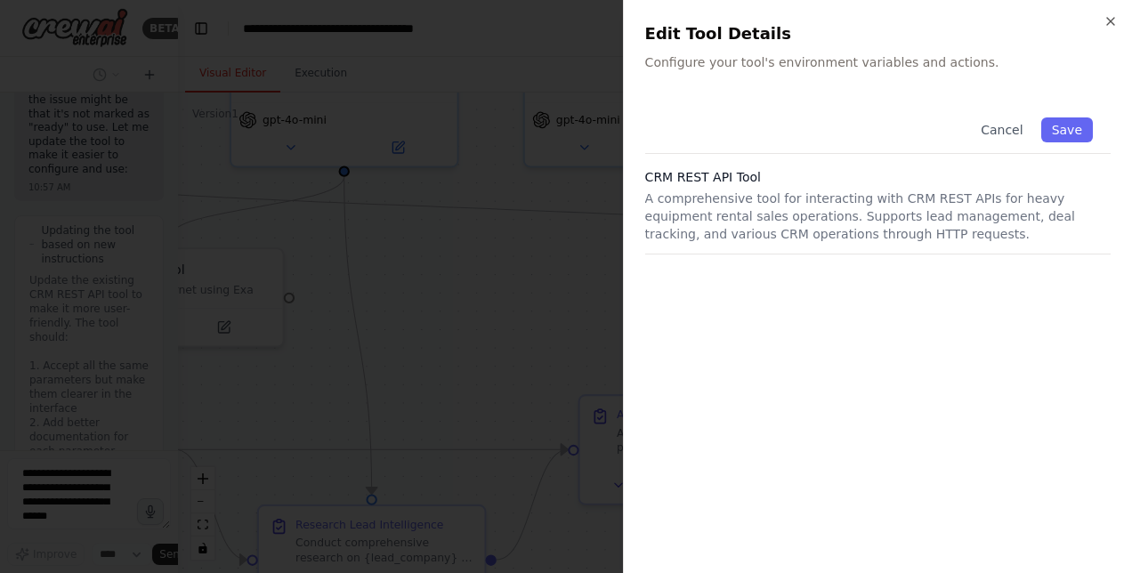
click at [816, 185] on h3 "CRM REST API Tool" at bounding box center [877, 177] width 465 height 18
click at [812, 215] on p "A comprehensive tool for interacting with CRM REST APIs for heavy equipment ren…" at bounding box center [877, 216] width 465 height 53
click at [756, 79] on div "Close Edit Tool Details Configure your tool's environment variables and actions…" at bounding box center [877, 286] width 509 height 573
click at [756, 70] on p "Configure your tool's environment variables and actions." at bounding box center [877, 62] width 465 height 18
click at [1109, 20] on icon "button" at bounding box center [1110, 21] width 7 height 7
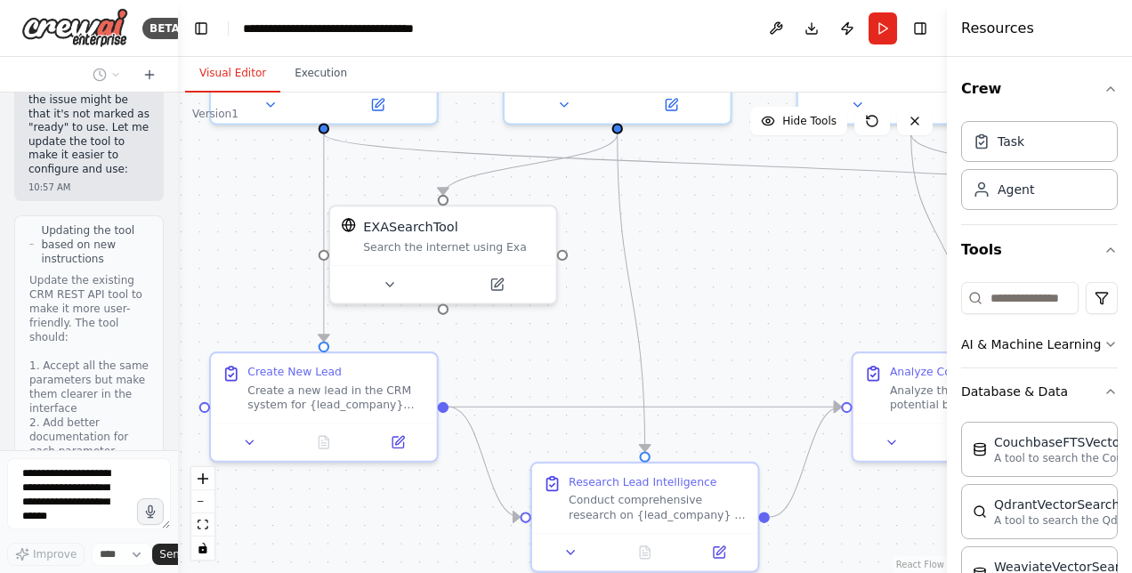
drag, startPoint x: 450, startPoint y: 339, endPoint x: 724, endPoint y: 296, distance: 276.5
click at [724, 296] on div ".deletable-edge-delete-btn { width: 20px; height: 20px; border: 0px solid #ffff…" at bounding box center [562, 333] width 769 height 481
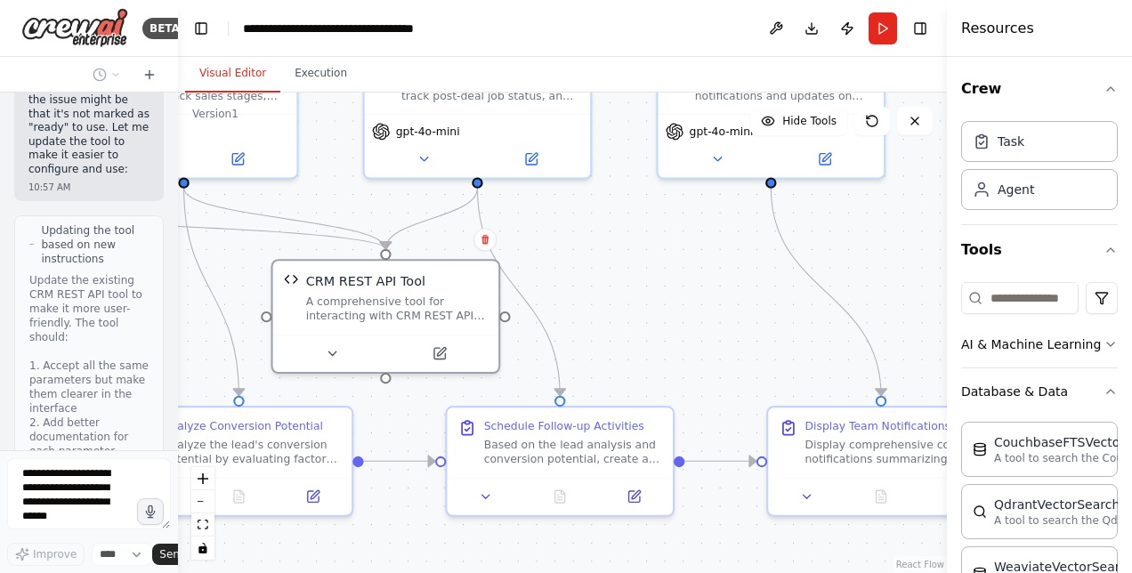
drag, startPoint x: 724, startPoint y: 296, endPoint x: -4, endPoint y: 351, distance: 729.1
click at [0, 351] on html "BETA Hello! I'm the CrewAI assistant. What kind of automation do you want to bu…" at bounding box center [566, 286] width 1132 height 573
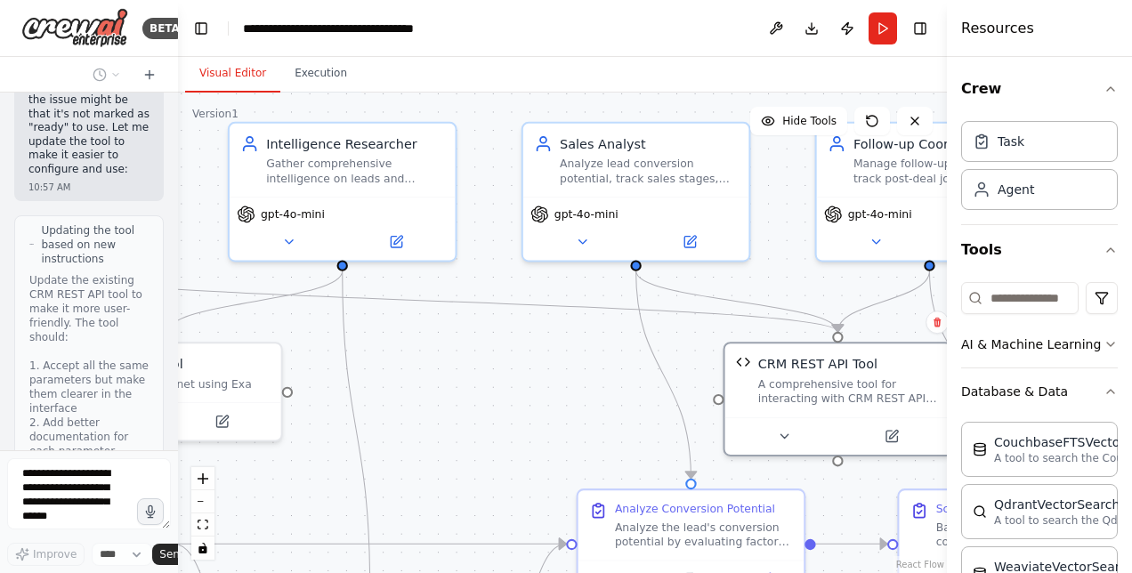
drag, startPoint x: 683, startPoint y: 302, endPoint x: 1135, endPoint y: 384, distance: 459.6
click at [1131, 384] on html "BETA Hello! I'm the CrewAI assistant. What kind of automation do you want to bu…" at bounding box center [566, 286] width 1132 height 573
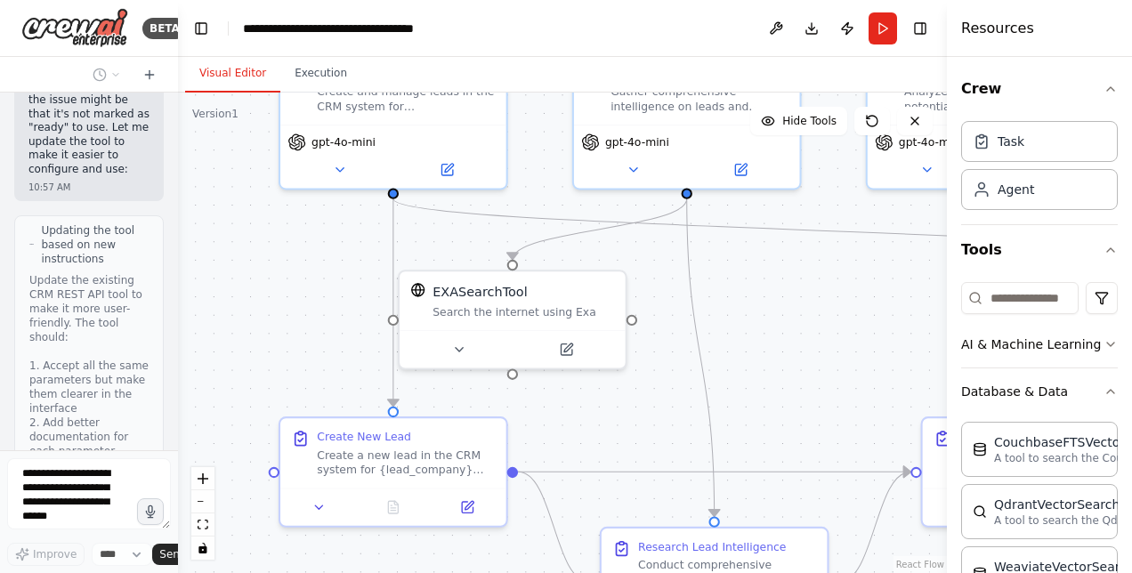
drag, startPoint x: 593, startPoint y: 367, endPoint x: 934, endPoint y: 251, distance: 360.8
click at [934, 251] on div ".deletable-edge-delete-btn { width: 20px; height: 20px; border: 0px solid #ffff…" at bounding box center [562, 333] width 769 height 481
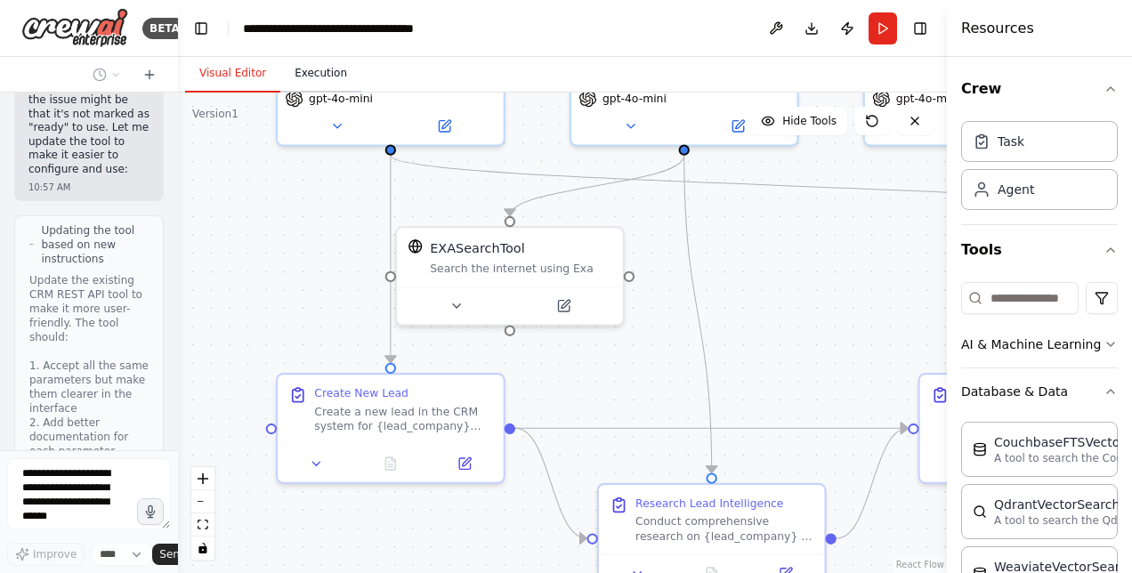
click at [331, 71] on button "Execution" at bounding box center [320, 73] width 81 height 37
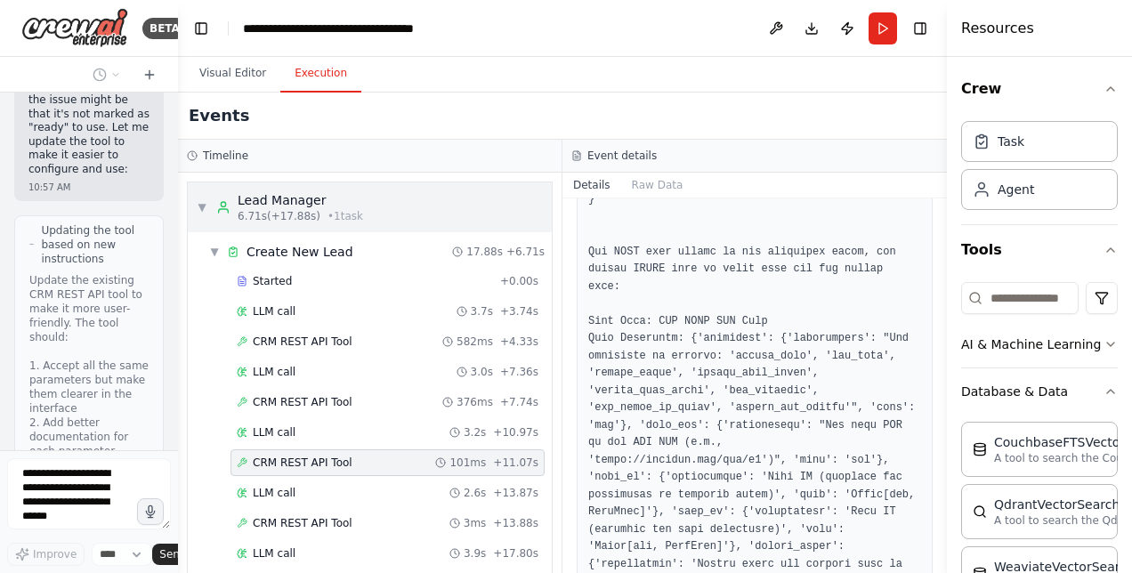
click at [200, 202] on span "▼" at bounding box center [202, 207] width 11 height 14
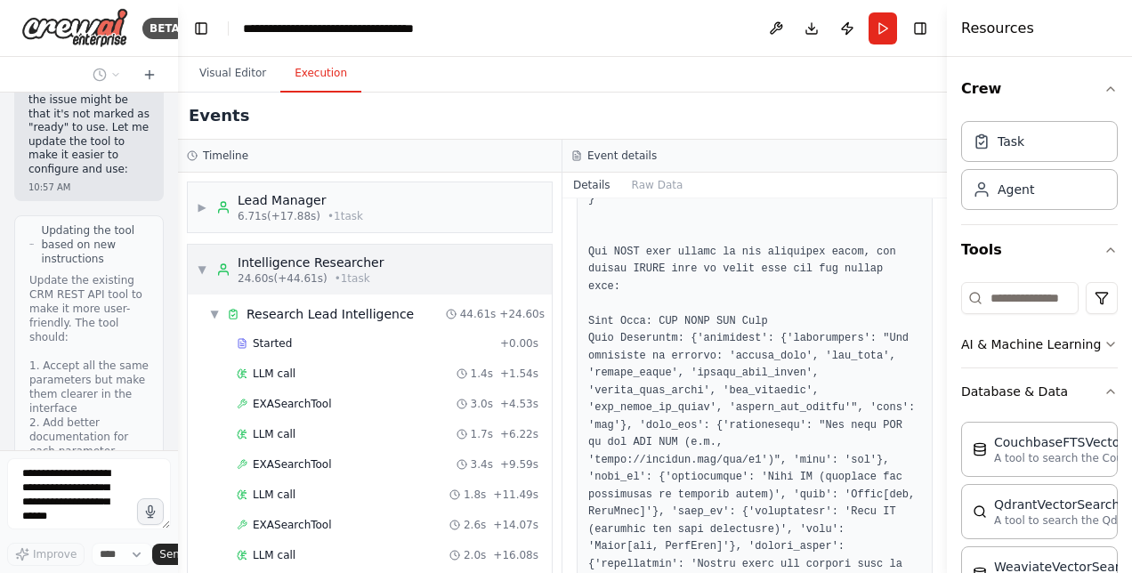
click at [201, 267] on span "▼" at bounding box center [202, 270] width 11 height 14
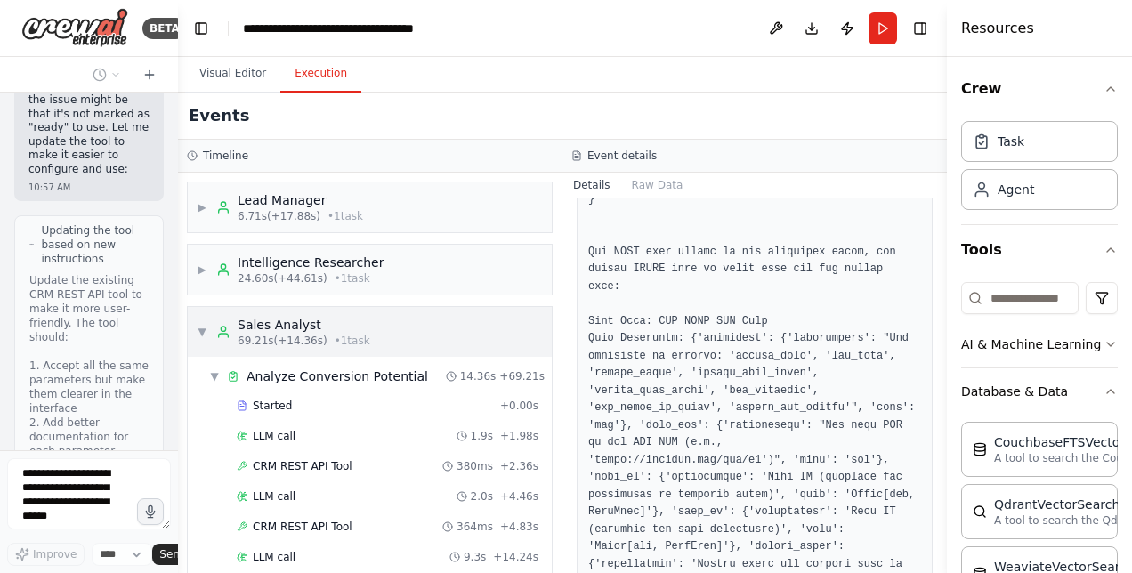
click at [200, 328] on span "▼" at bounding box center [202, 332] width 11 height 14
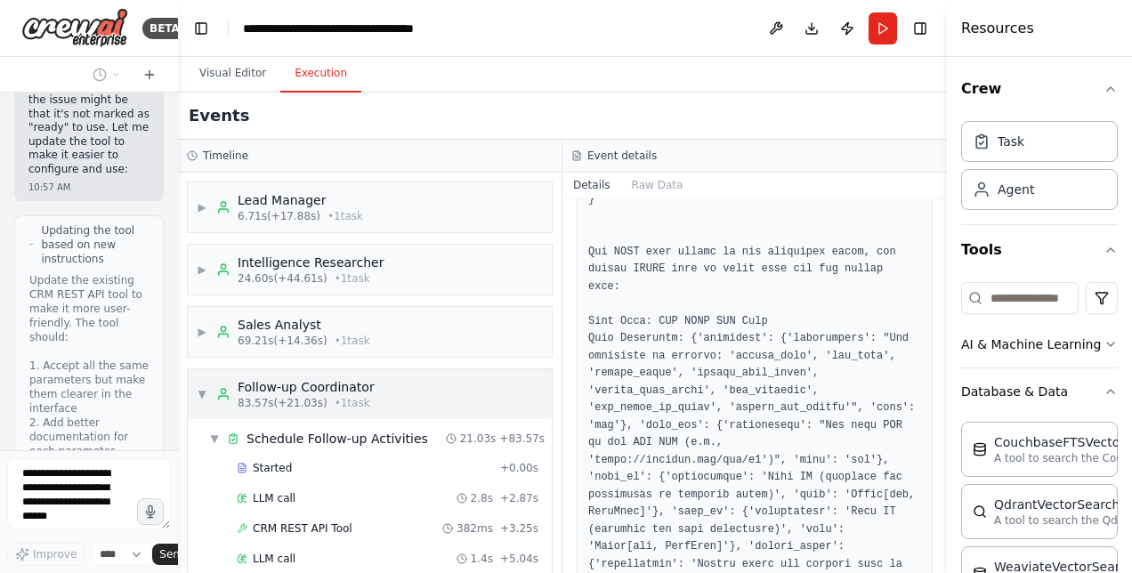
click at [203, 388] on span "▼" at bounding box center [202, 394] width 11 height 14
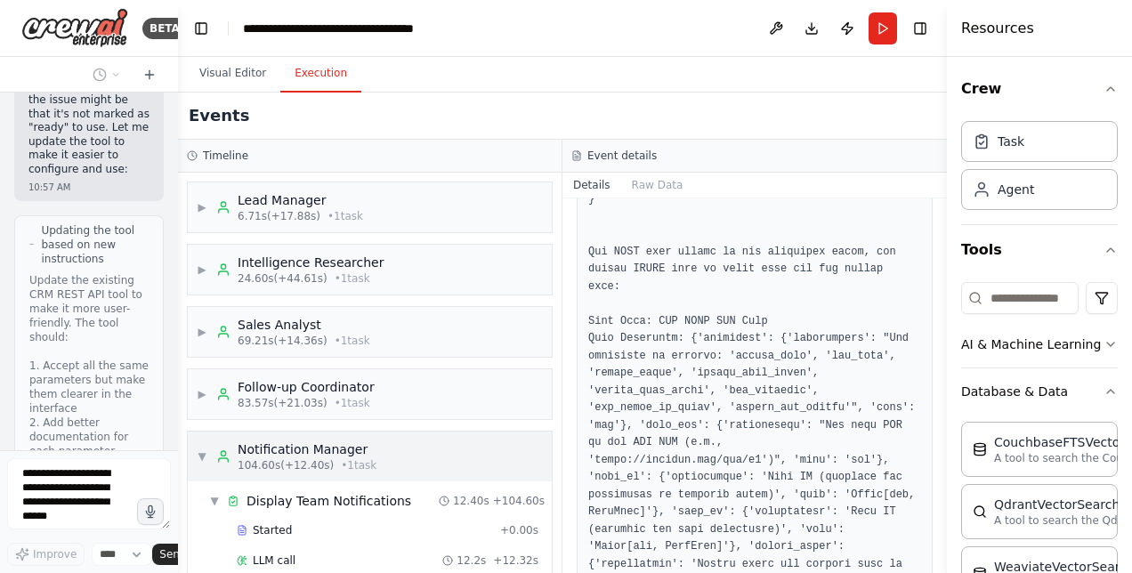
click at [201, 449] on span "▼" at bounding box center [202, 456] width 11 height 14
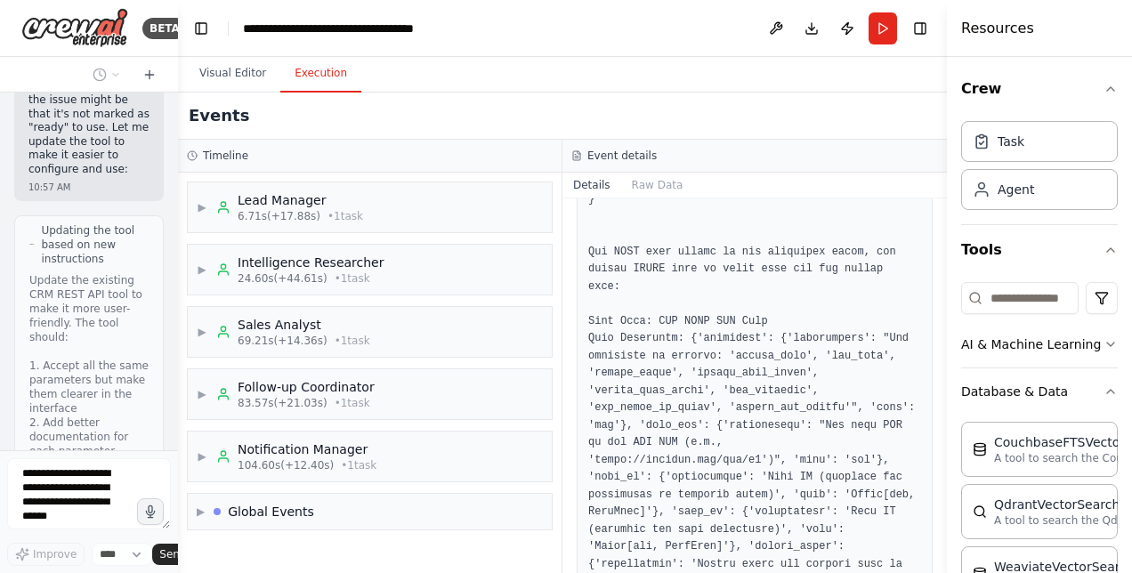
click at [171, 431] on div at bounding box center [174, 286] width 7 height 573
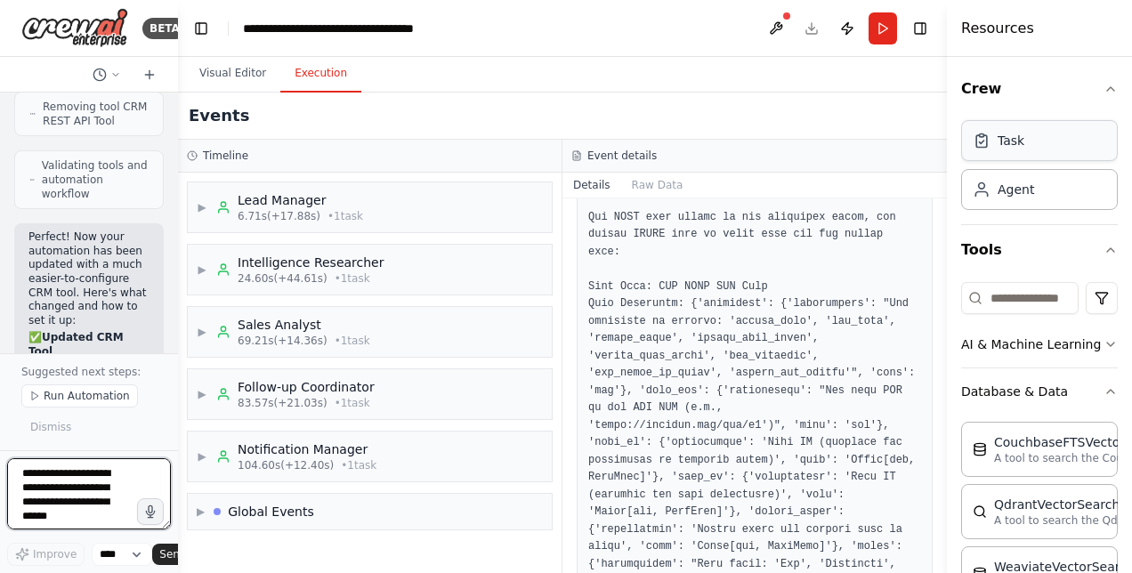
scroll to position [570, 0]
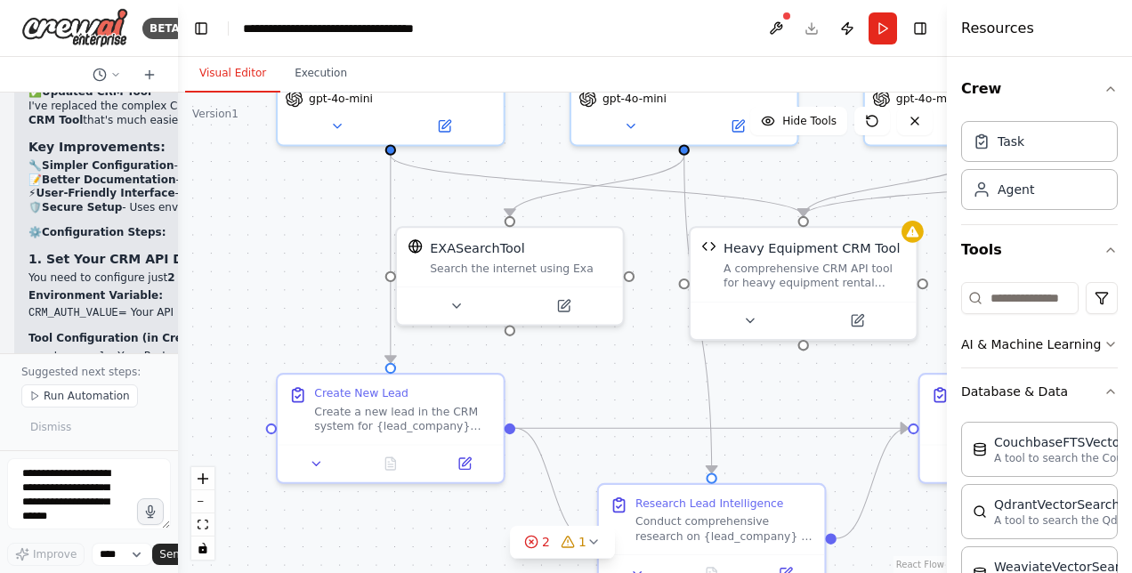
click at [212, 77] on button "Visual Editor" at bounding box center [232, 73] width 95 height 37
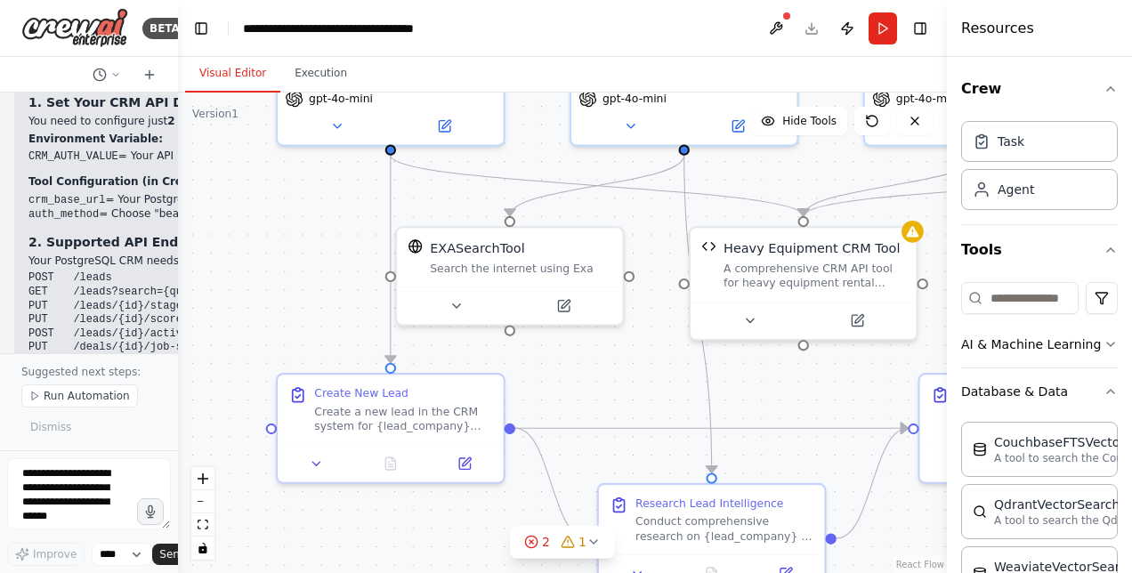
scroll to position [17616, 0]
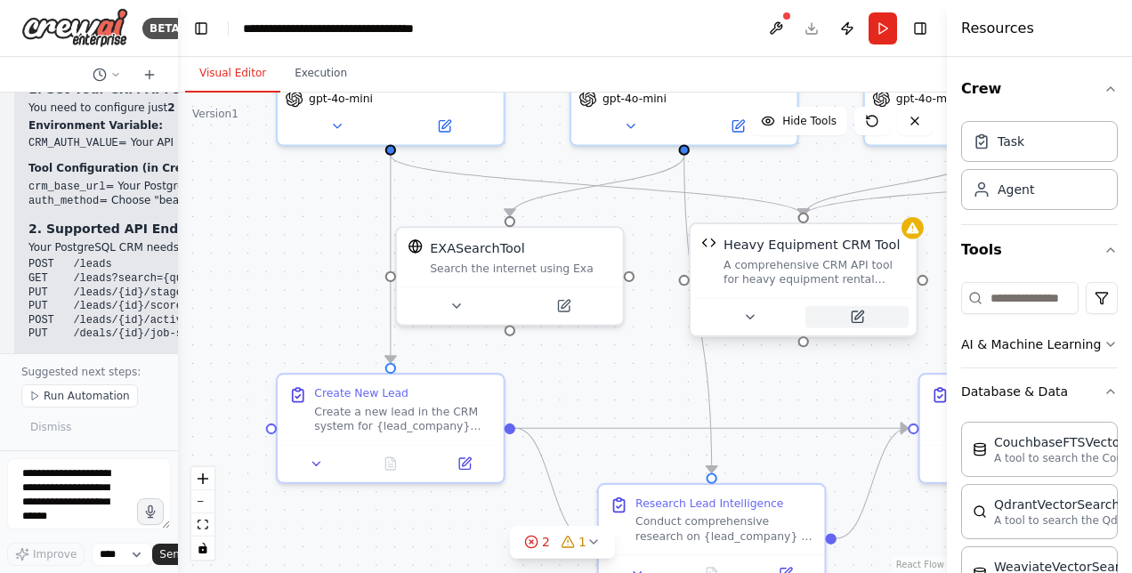
click at [860, 316] on icon at bounding box center [857, 316] width 11 height 11
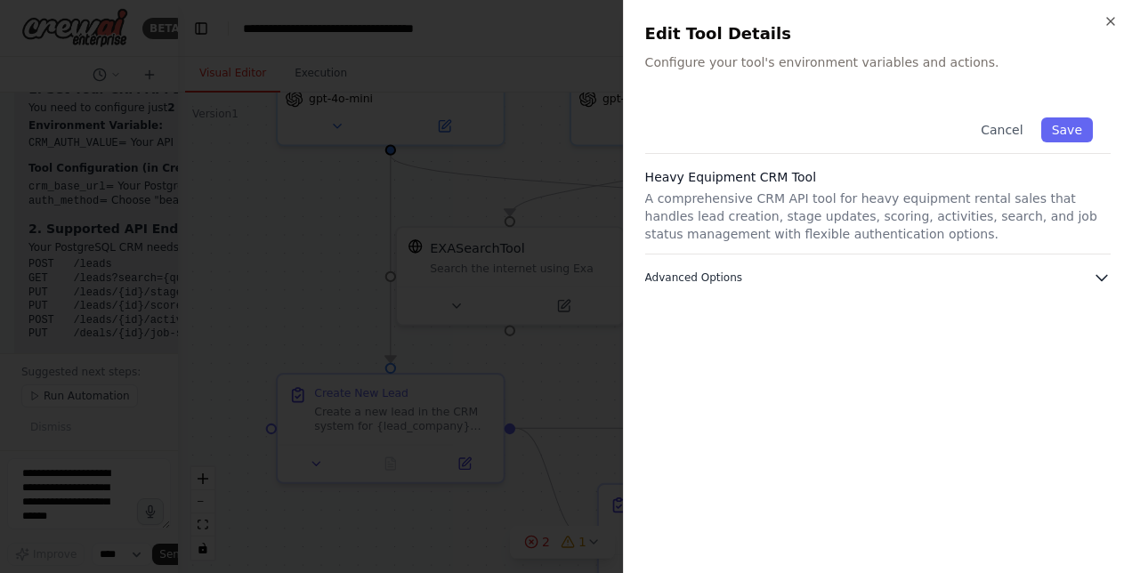
click at [1101, 279] on icon "button" at bounding box center [1101, 278] width 11 height 5
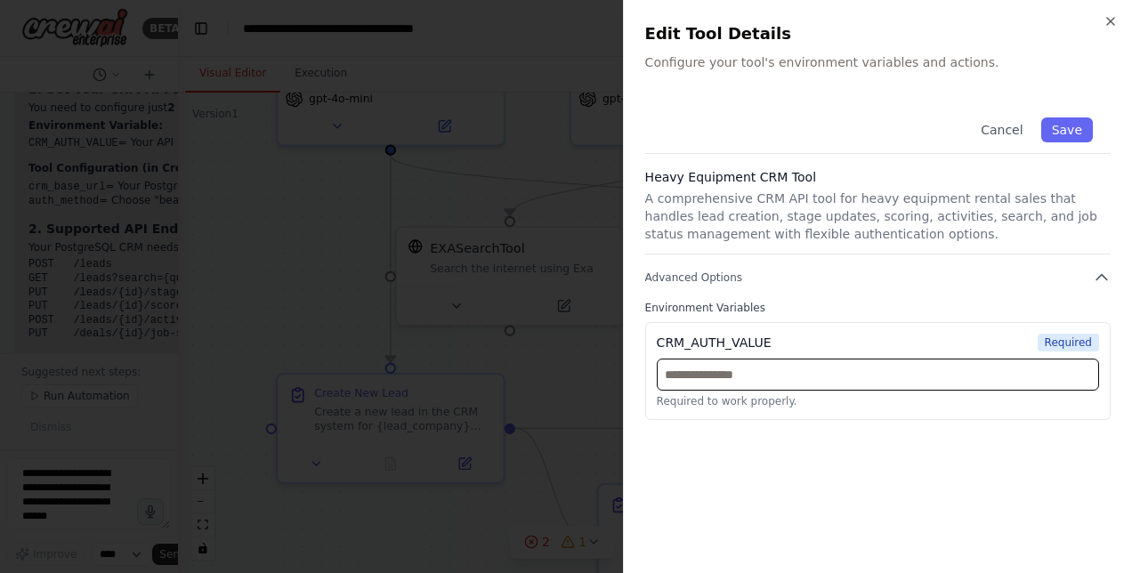
click at [734, 376] on input "text" at bounding box center [878, 375] width 442 height 32
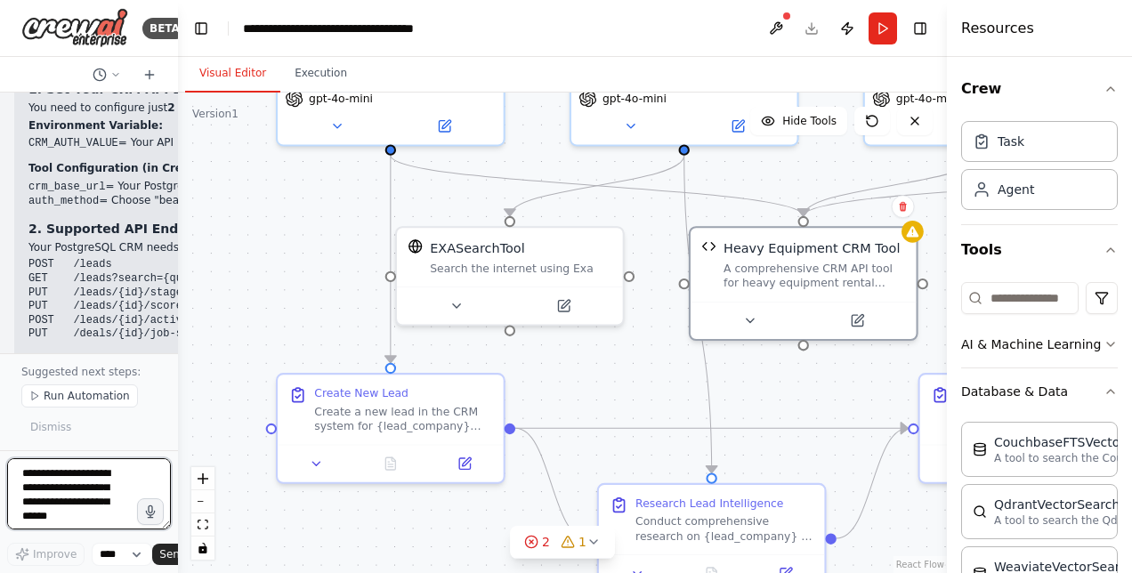
click at [79, 483] on textarea at bounding box center [89, 493] width 164 height 71
type textarea "**********"
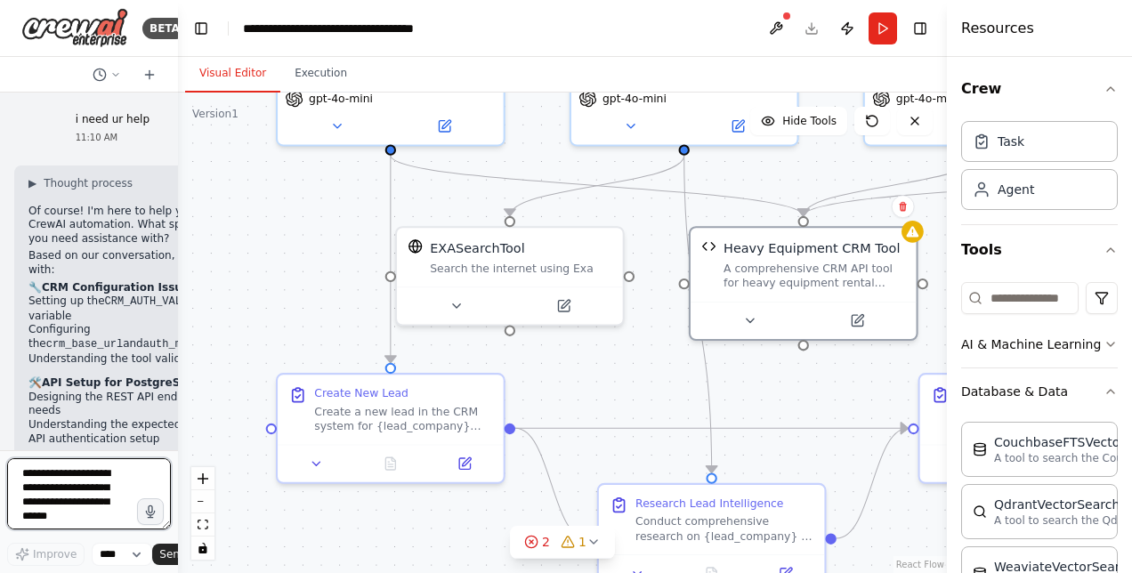
scroll to position [18389, 0]
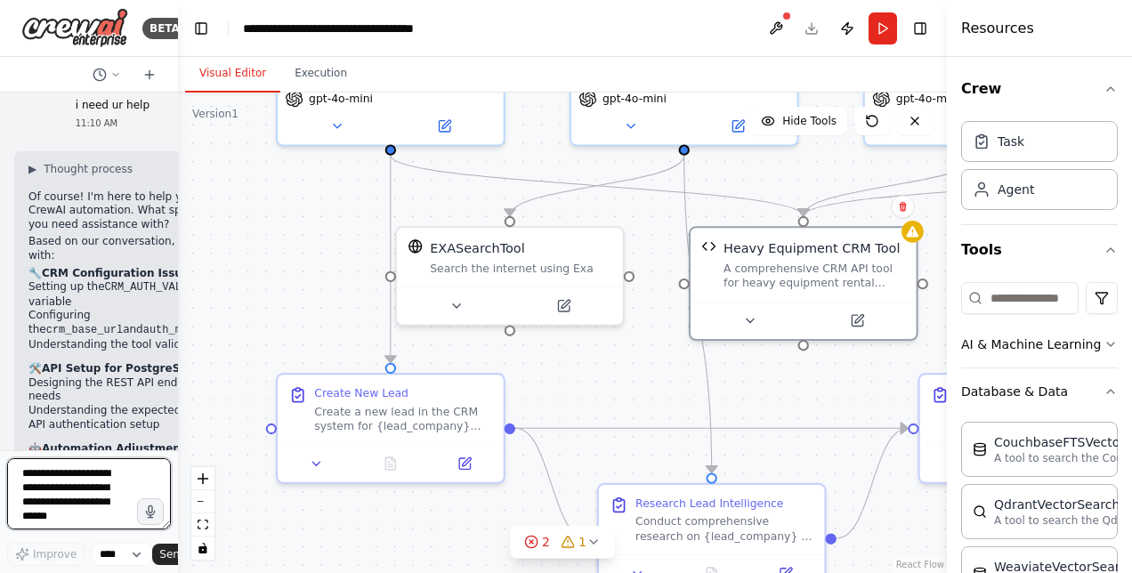
drag, startPoint x: 171, startPoint y: 428, endPoint x: 169, endPoint y: 409, distance: 18.8
click at [169, 409] on div "BETA Hello! I'm the CrewAI assistant. What kind of automation do you want to bu…" at bounding box center [89, 286] width 178 height 573
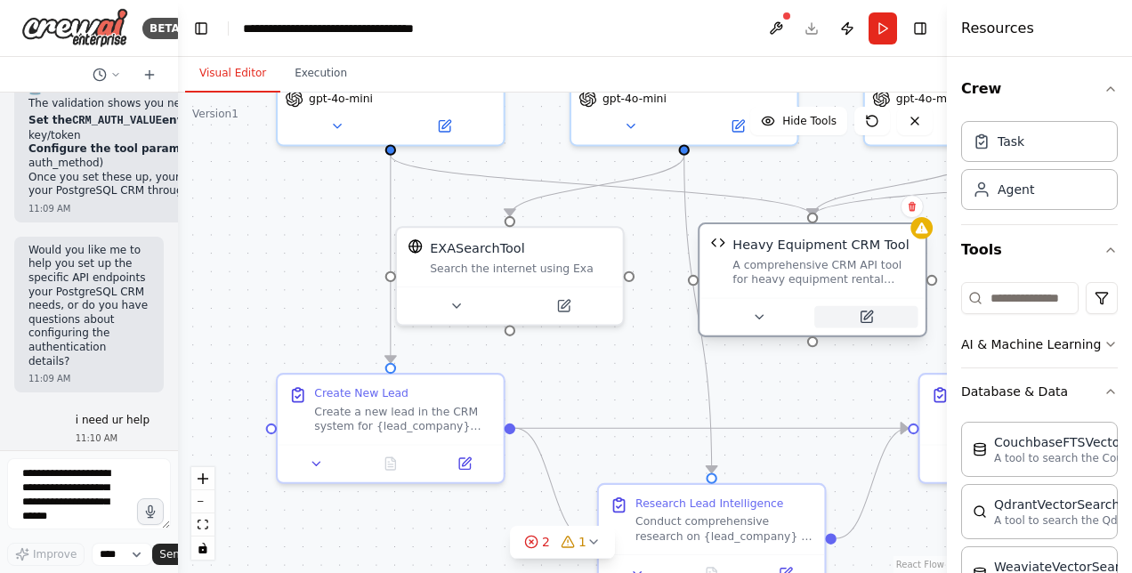
click at [861, 323] on icon at bounding box center [866, 317] width 14 height 14
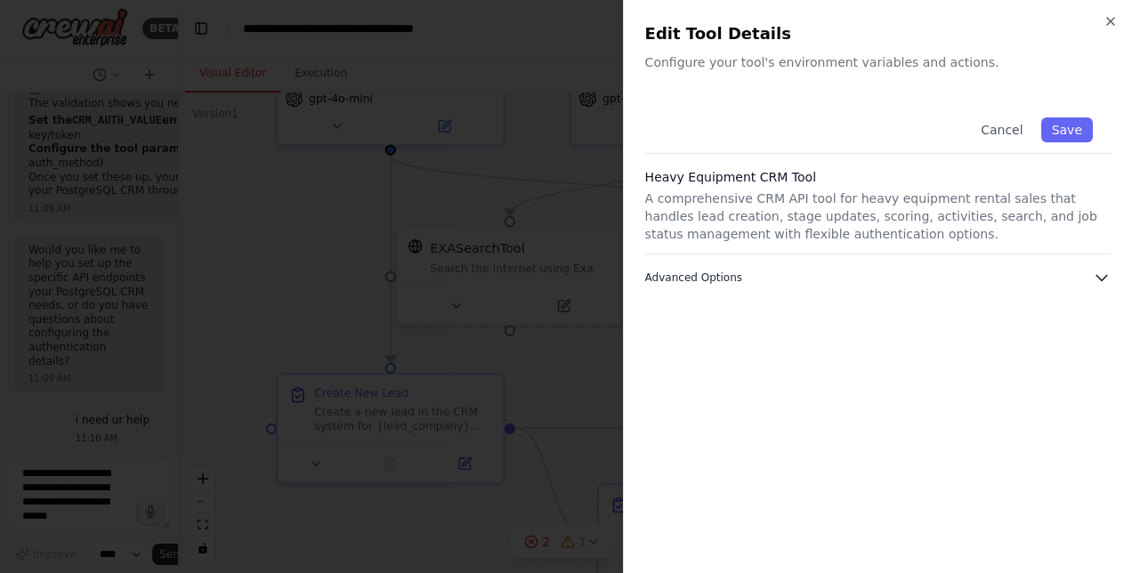
click at [711, 276] on span "Advanced Options" at bounding box center [693, 278] width 97 height 14
click at [693, 404] on p "Required to work properly." at bounding box center [878, 401] width 442 height 14
click at [763, 59] on p "Configure your tool's environment variables and actions." at bounding box center [877, 62] width 465 height 18
click at [687, 197] on p "A comprehensive CRM API tool for heavy equipment rental sales that handles lead…" at bounding box center [877, 216] width 465 height 53
click at [297, 196] on div at bounding box center [566, 286] width 1132 height 573
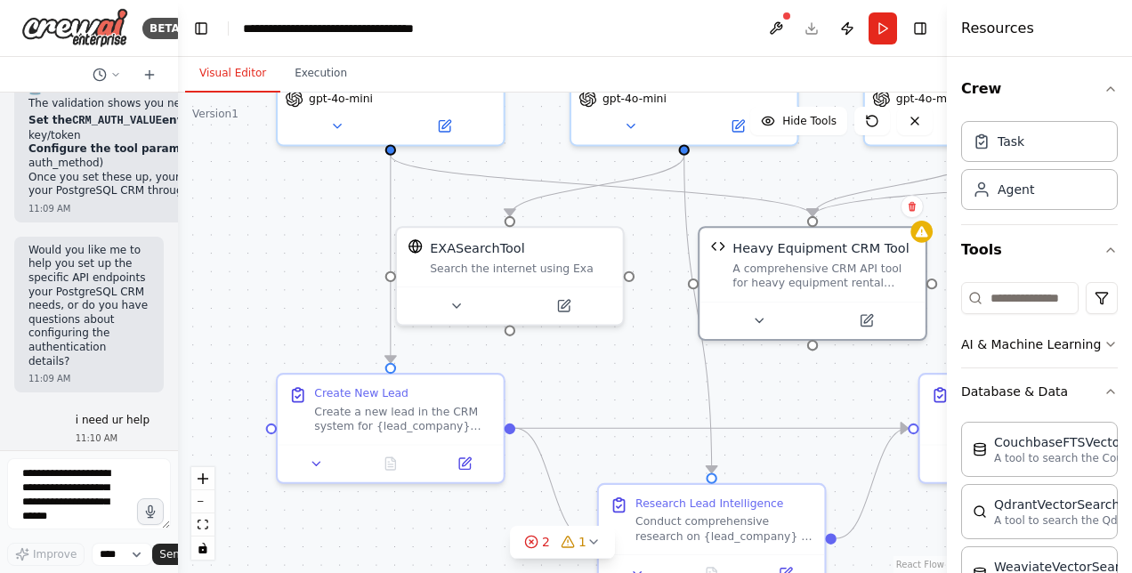
drag, startPoint x: 67, startPoint y: 157, endPoint x: 134, endPoint y: 248, distance: 113.9
drag, startPoint x: 134, startPoint y: 248, endPoint x: 109, endPoint y: 234, distance: 29.5
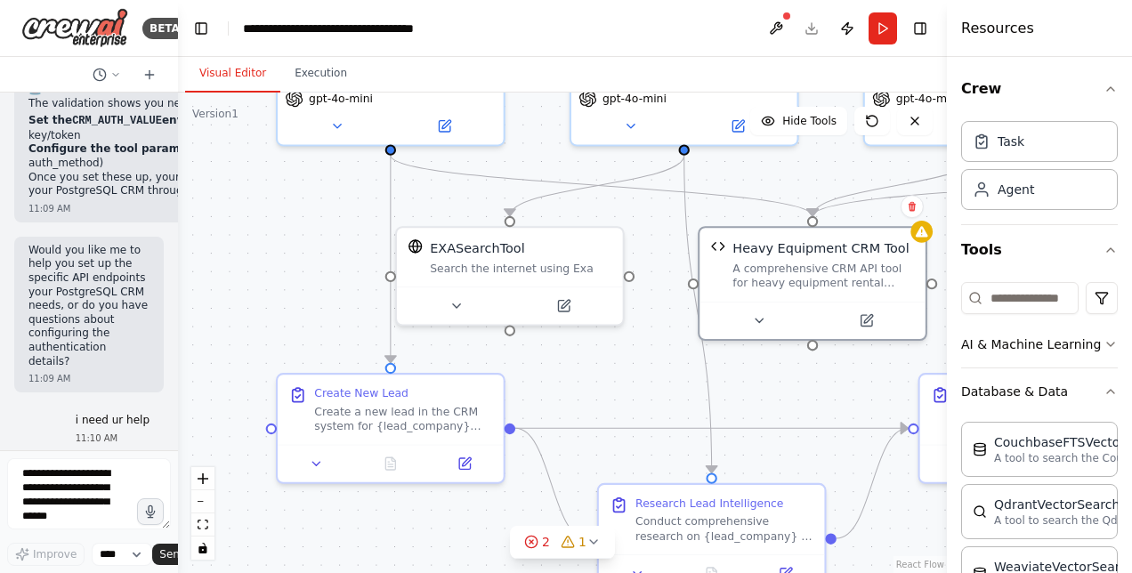
drag, startPoint x: 28, startPoint y: 220, endPoint x: 82, endPoint y: 246, distance: 60.1
drag, startPoint x: 31, startPoint y: 223, endPoint x: 98, endPoint y: 221, distance: 66.8
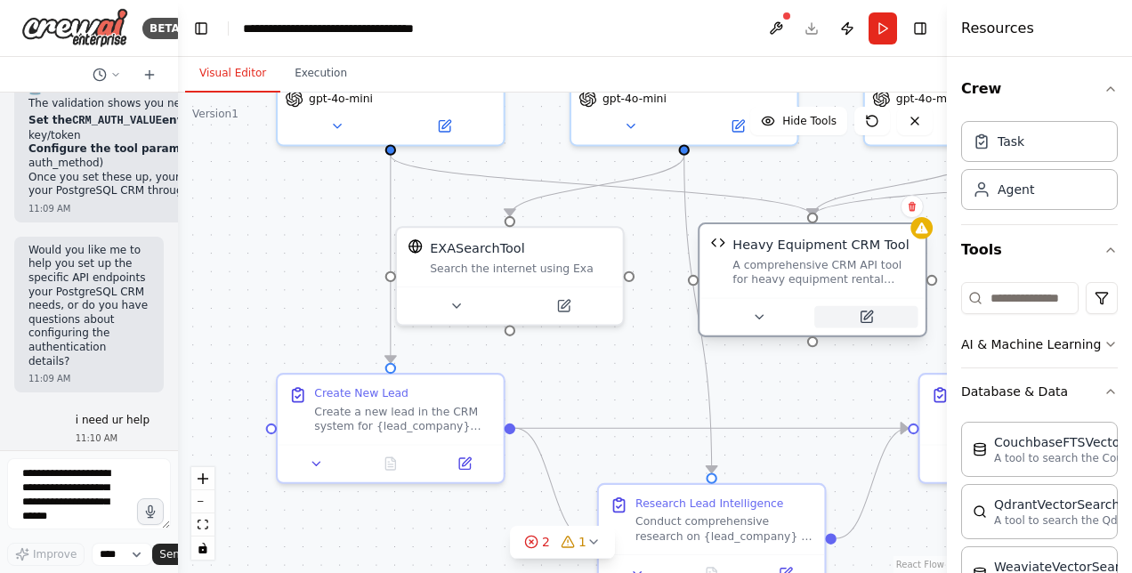
click at [866, 315] on icon at bounding box center [868, 315] width 9 height 9
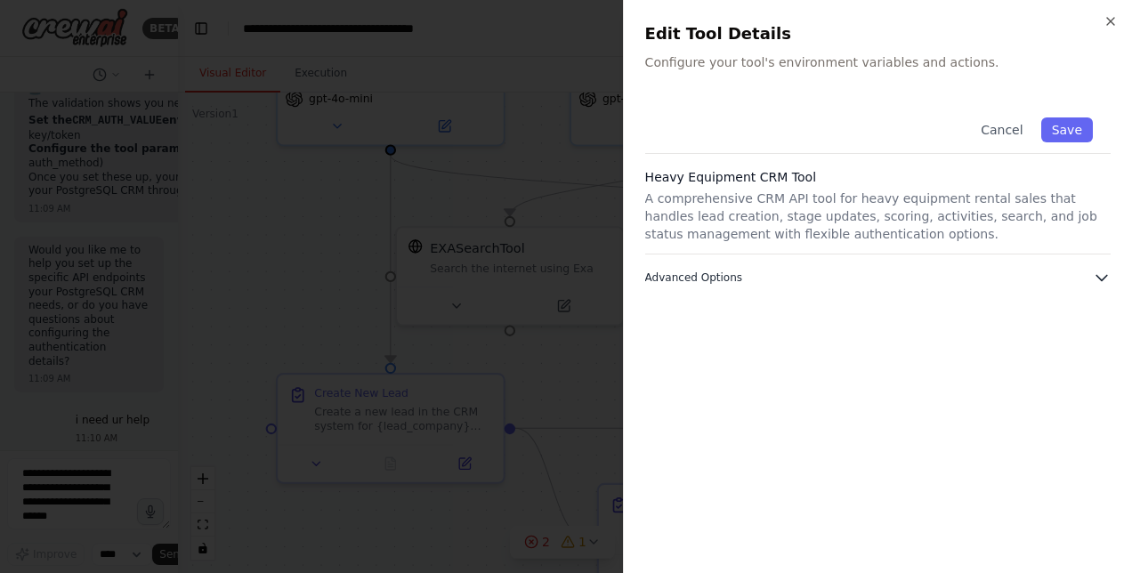
click at [821, 275] on button "Advanced Options" at bounding box center [877, 278] width 465 height 18
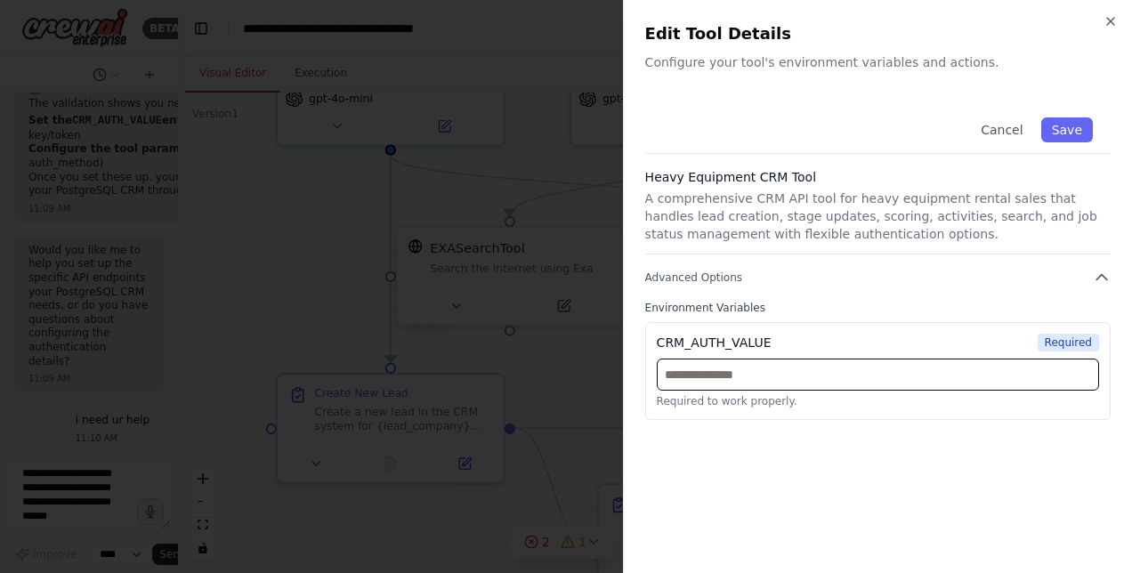
click at [702, 372] on input "text" at bounding box center [878, 375] width 442 height 32
click at [767, 376] on input "**********" at bounding box center [878, 375] width 442 height 32
type input "**********"
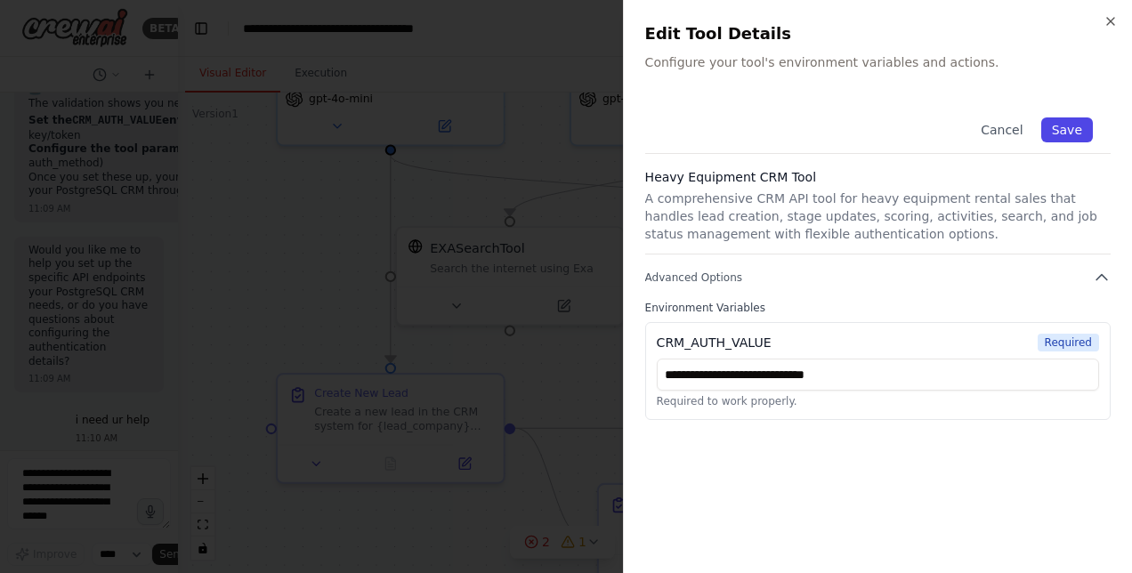
click at [1063, 133] on button "Save" at bounding box center [1067, 129] width 52 height 25
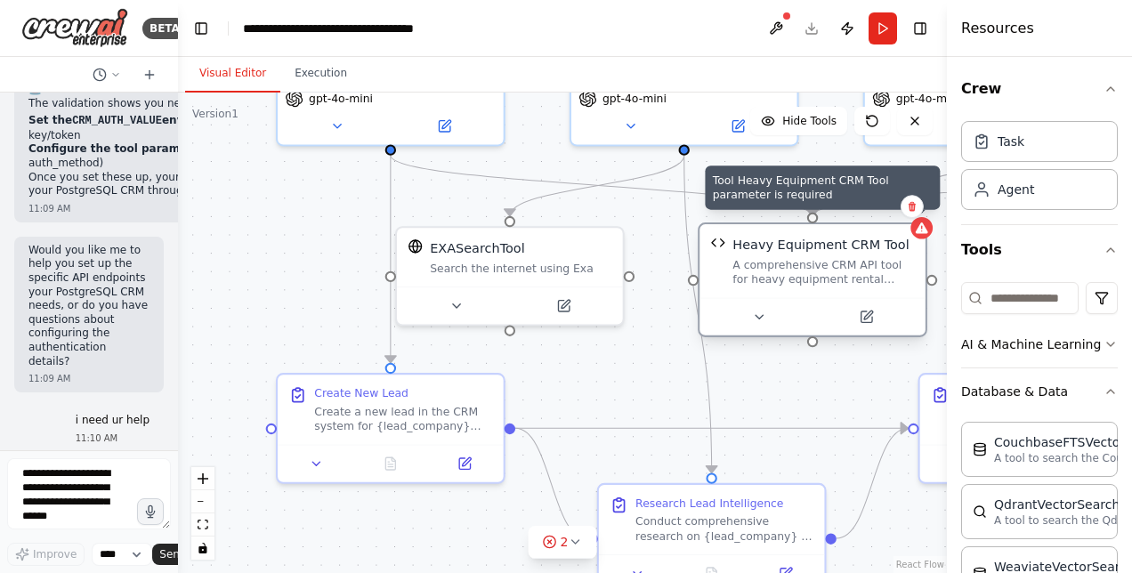
click at [927, 235] on div at bounding box center [921, 228] width 22 height 22
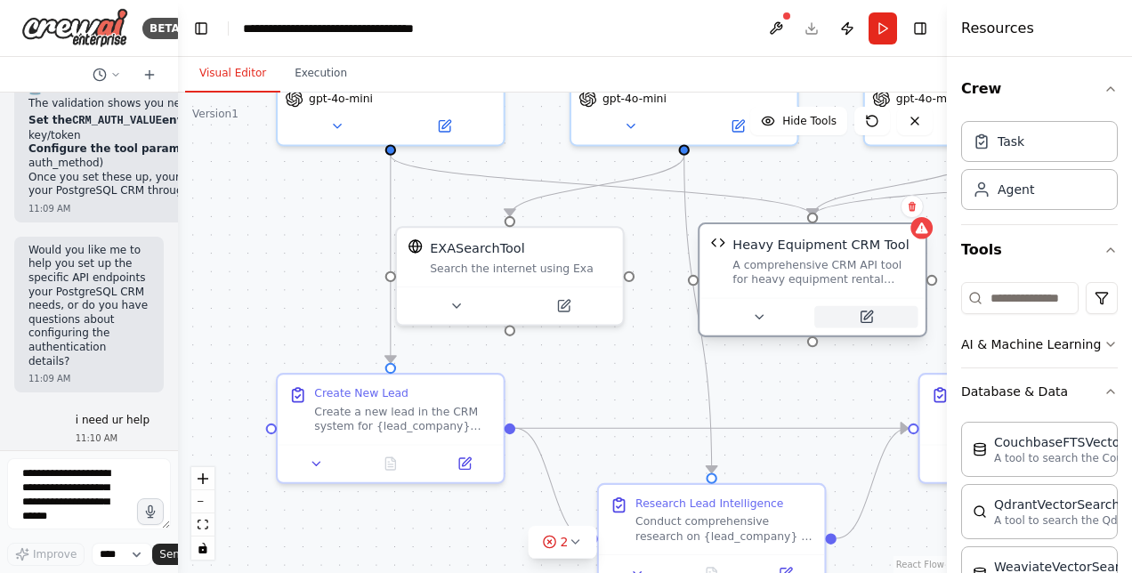
click at [867, 315] on icon at bounding box center [868, 315] width 9 height 9
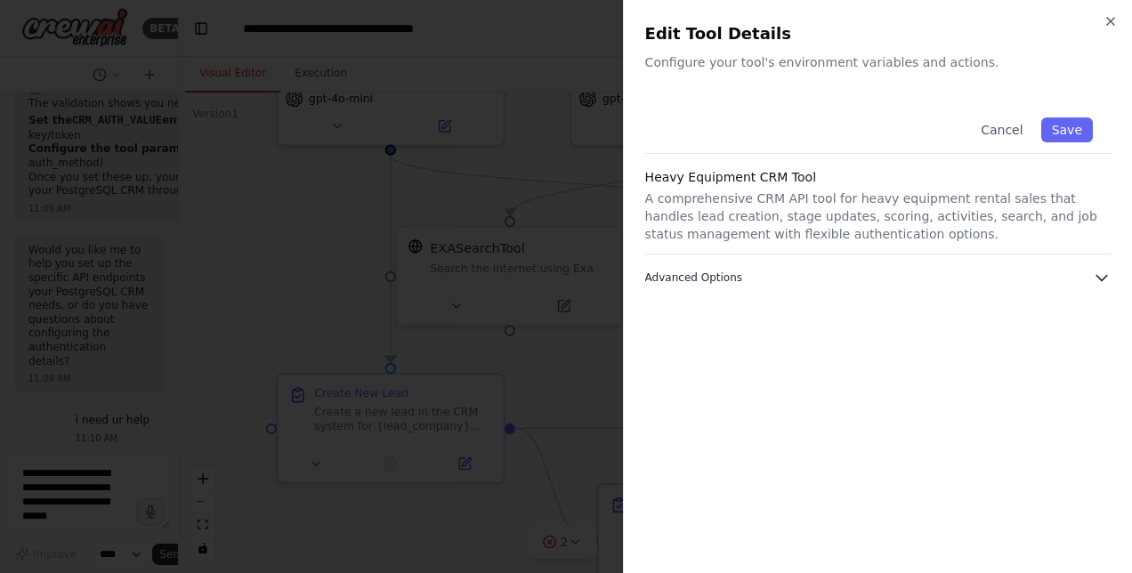
click at [855, 275] on button "Advanced Options" at bounding box center [877, 278] width 465 height 18
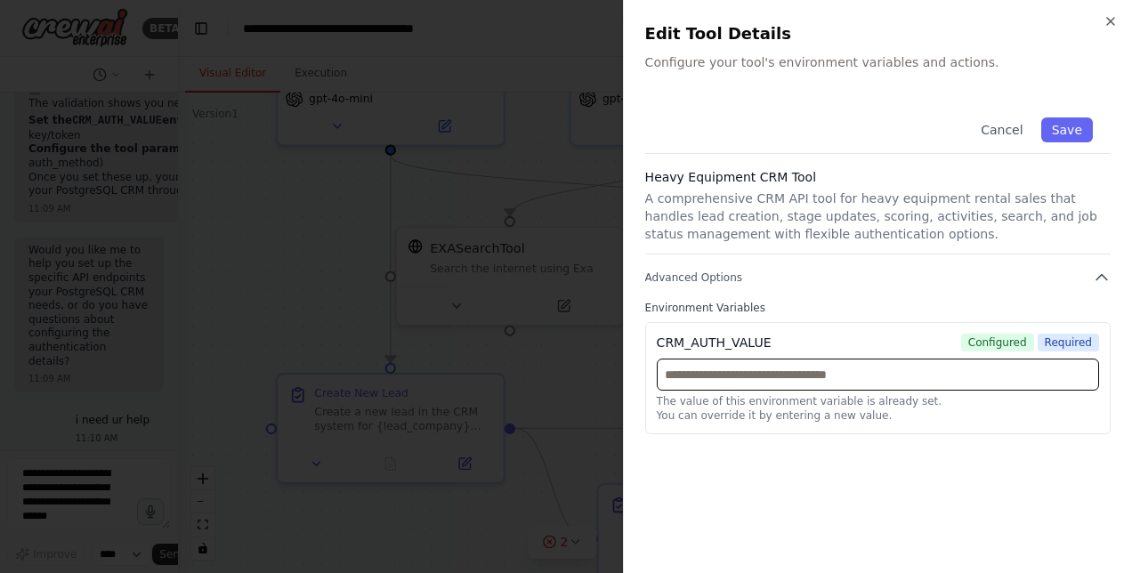
click at [861, 388] on input "text" at bounding box center [878, 375] width 442 height 32
type input "*"
type input "**********"
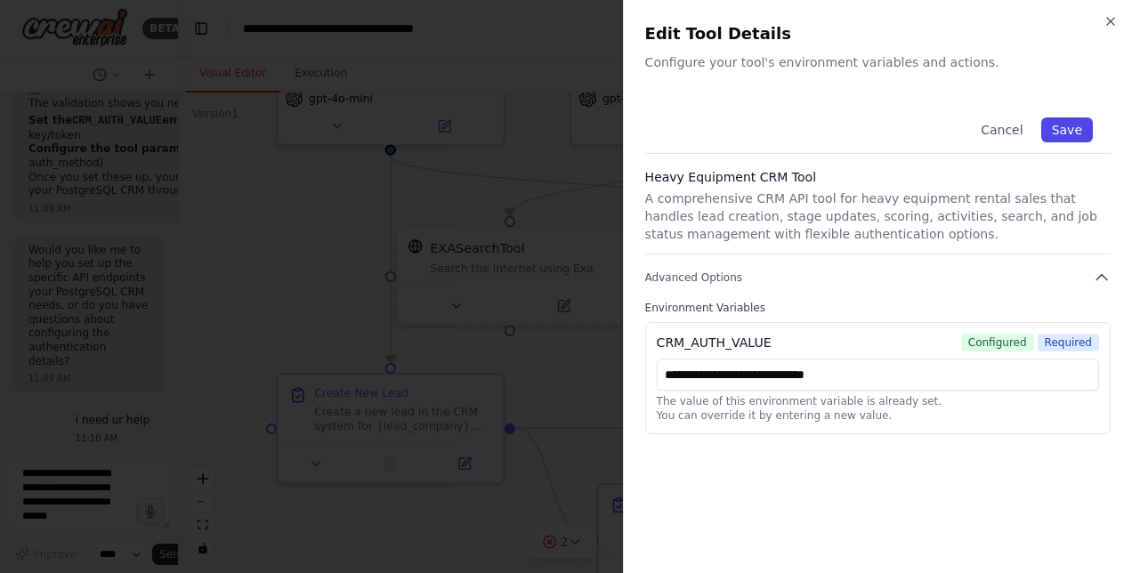
click at [1057, 124] on button "Save" at bounding box center [1067, 129] width 52 height 25
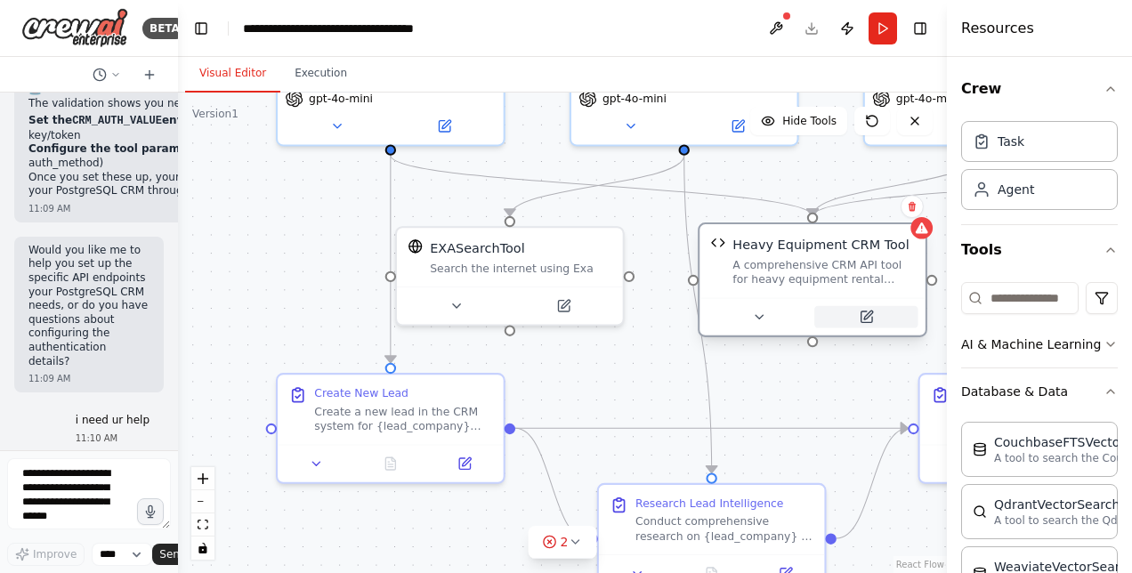
click at [869, 322] on icon at bounding box center [866, 316] width 11 height 11
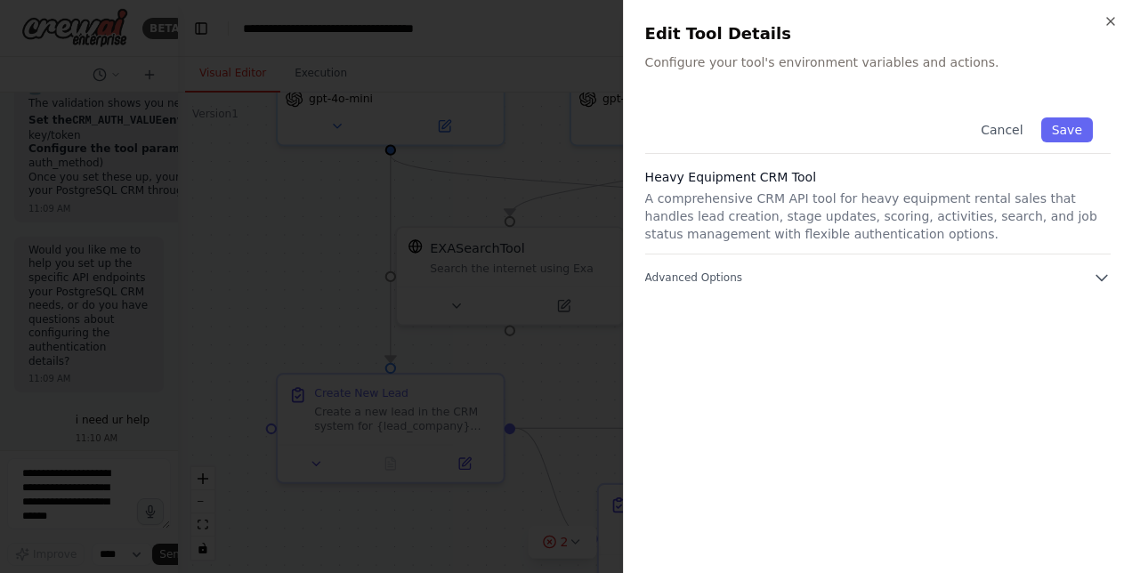
click at [819, 292] on div "Cancel Save Heavy Equipment CRM Tool A comprehensive CRM API tool for heavy equ…" at bounding box center [877, 326] width 465 height 452
click at [767, 271] on button "Advanced Options" at bounding box center [877, 278] width 465 height 18
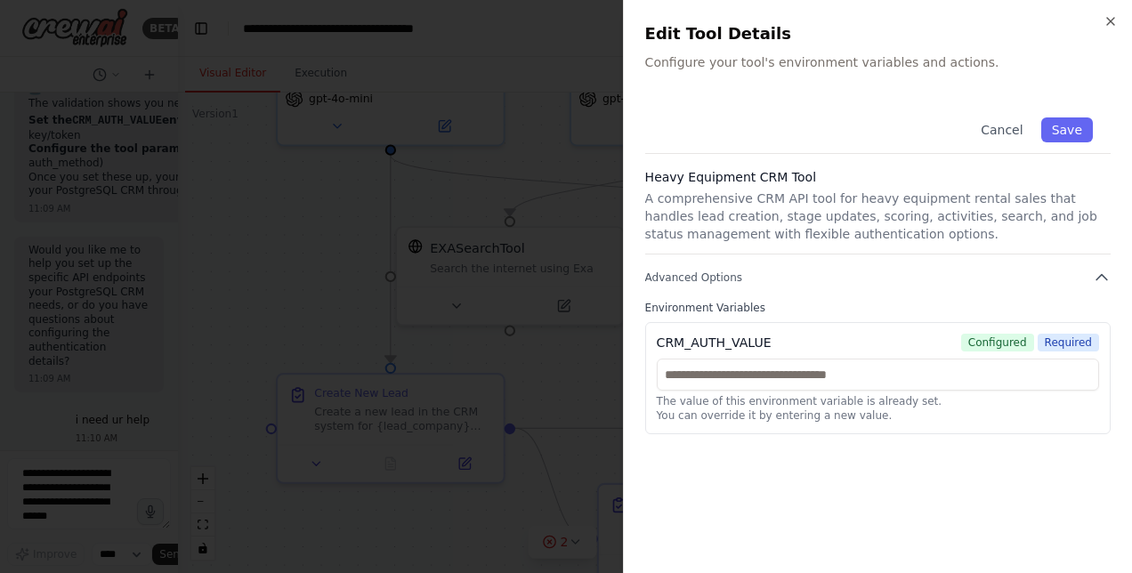
click at [324, 315] on div at bounding box center [566, 286] width 1132 height 573
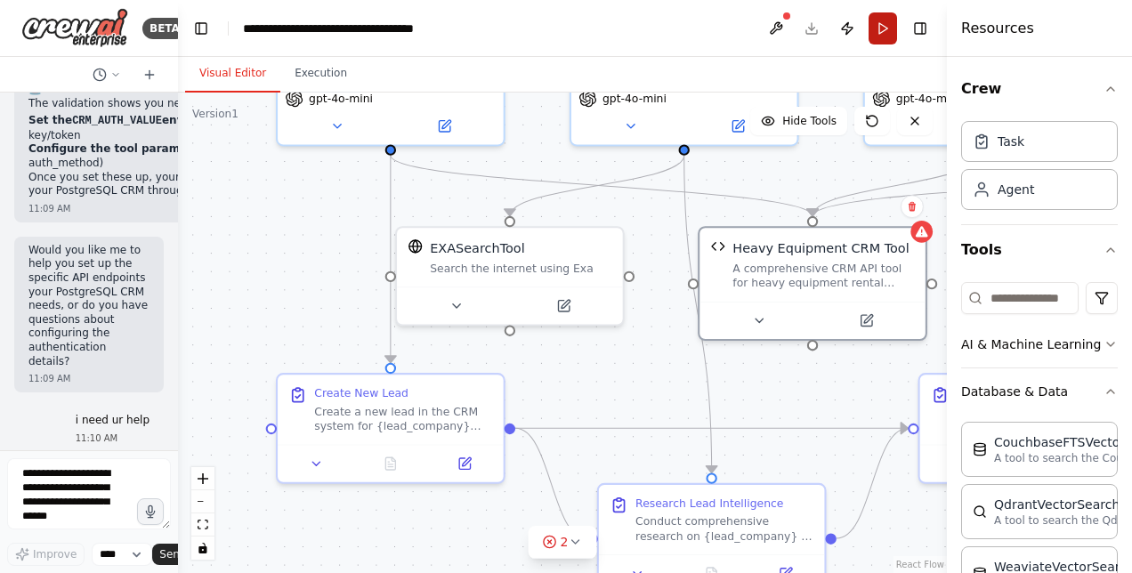
click at [885, 32] on button "Run" at bounding box center [883, 28] width 28 height 32
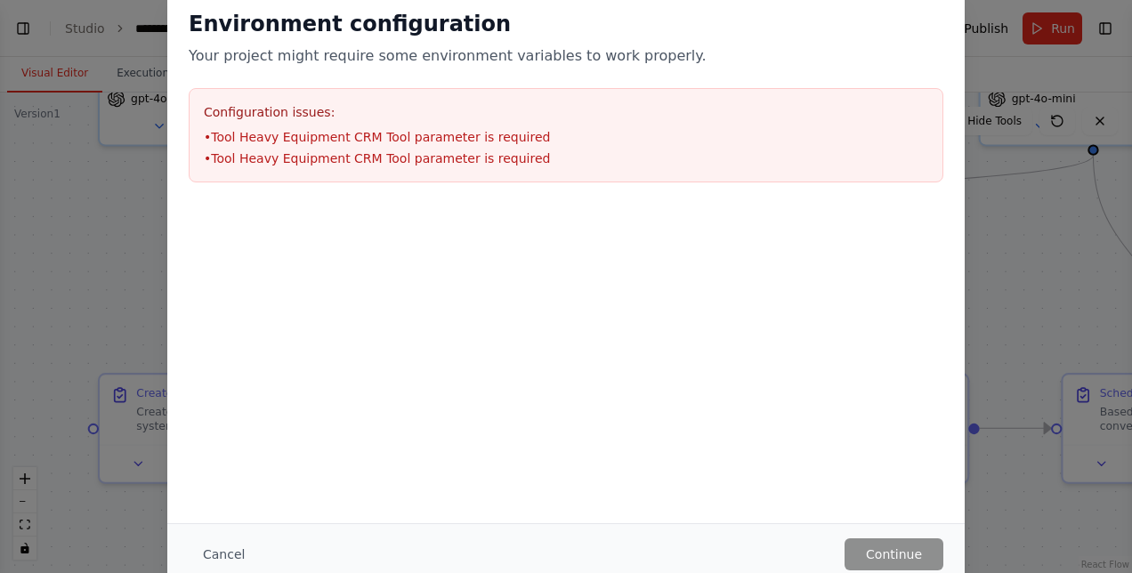
select select "****"
click at [986, 259] on div "Environment configuration Your project might require some environment variables…" at bounding box center [566, 286] width 1132 height 573
click at [100, 221] on div "Environment configuration Your project might require some environment variables…" at bounding box center [566, 286] width 1132 height 573
click at [974, 231] on div "Environment configuration Your project might require some environment variables…" at bounding box center [566, 286] width 1132 height 573
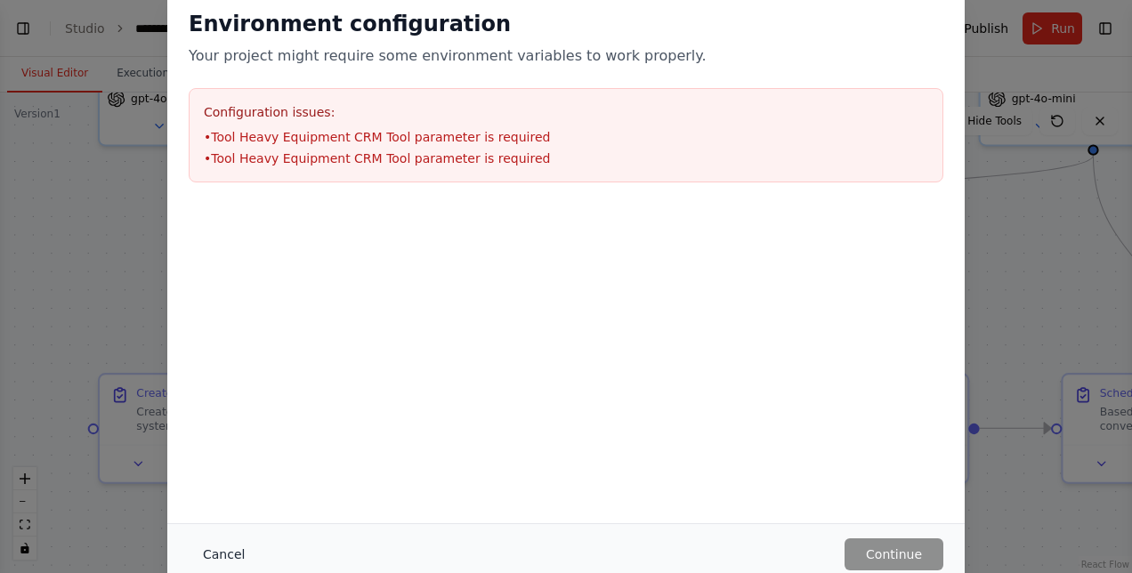
click at [230, 554] on button "Cancel" at bounding box center [224, 554] width 70 height 32
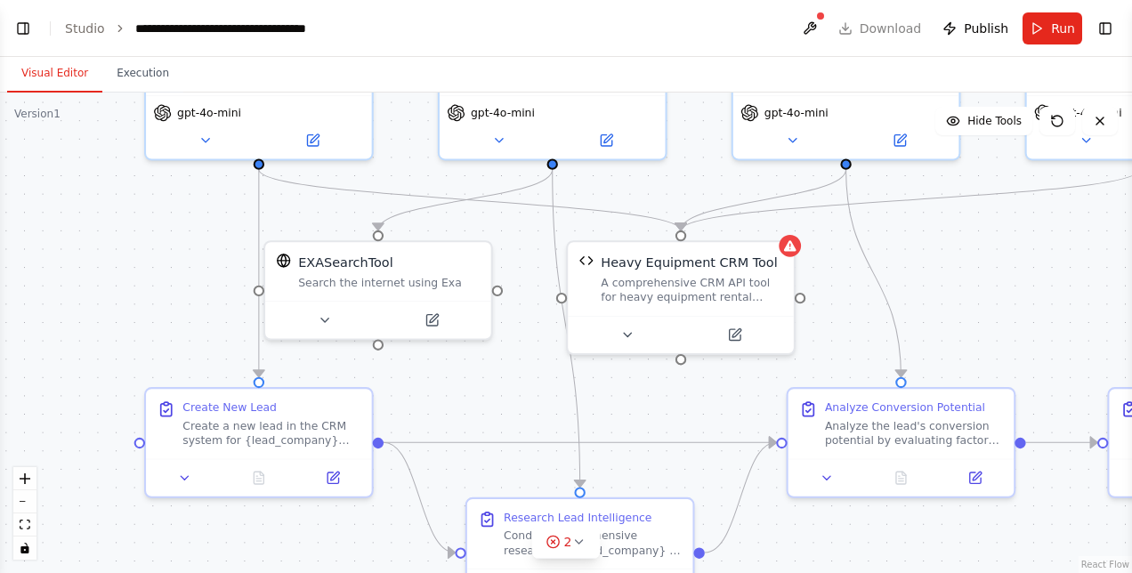
drag, startPoint x: 989, startPoint y: 273, endPoint x: 1056, endPoint y: 257, distance: 69.5
click at [1056, 257] on div ".deletable-edge-delete-btn { width: 20px; height: 20px; border: 0px solid #ffff…" at bounding box center [566, 333] width 1132 height 481
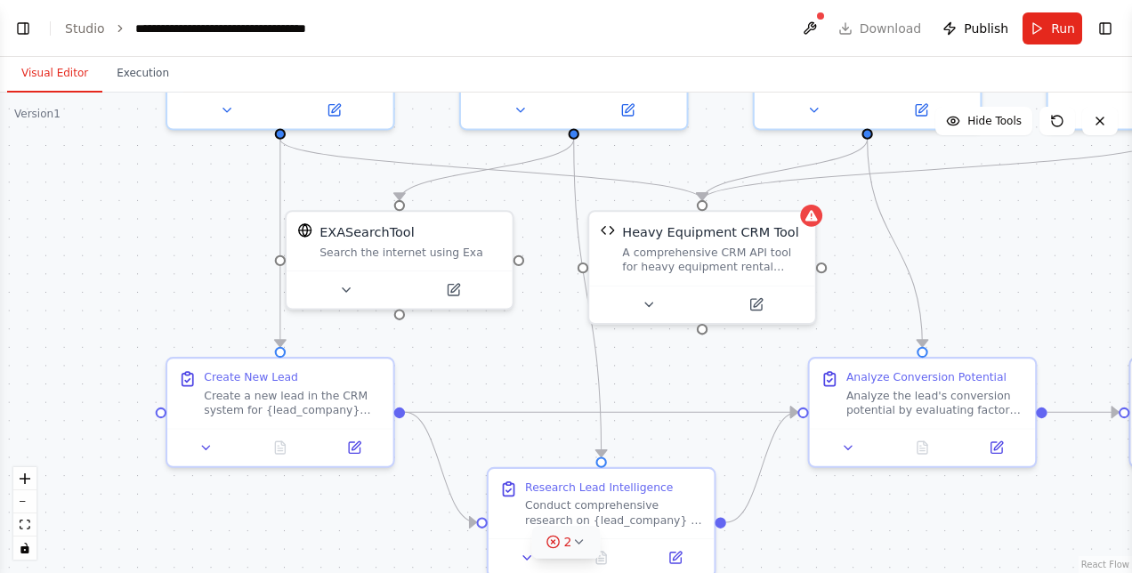
click at [554, 539] on icon at bounding box center [553, 542] width 14 height 14
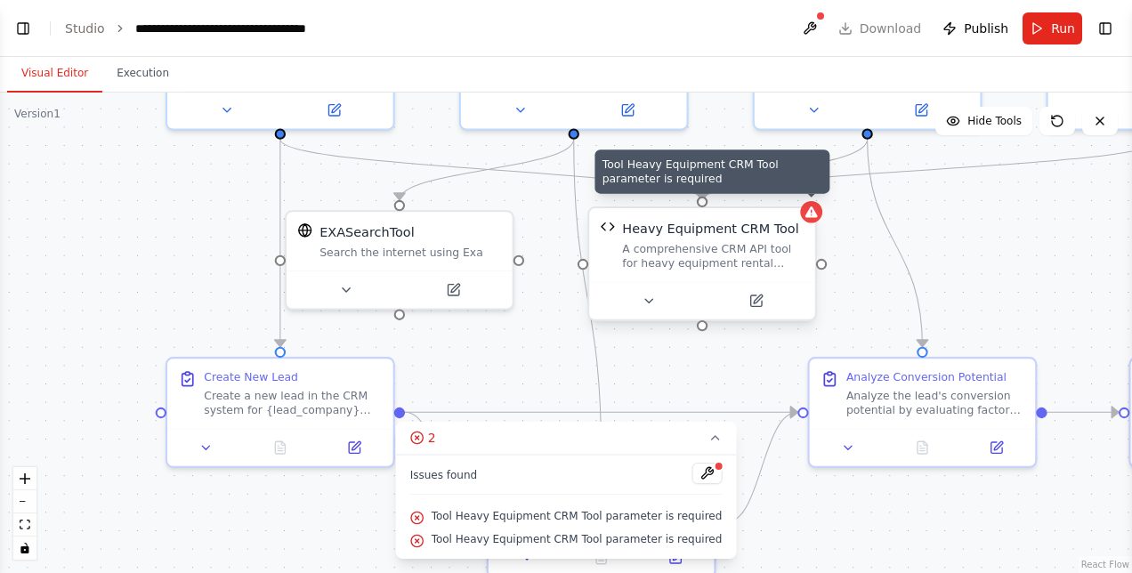
click at [815, 217] on icon at bounding box center [811, 211] width 12 height 11
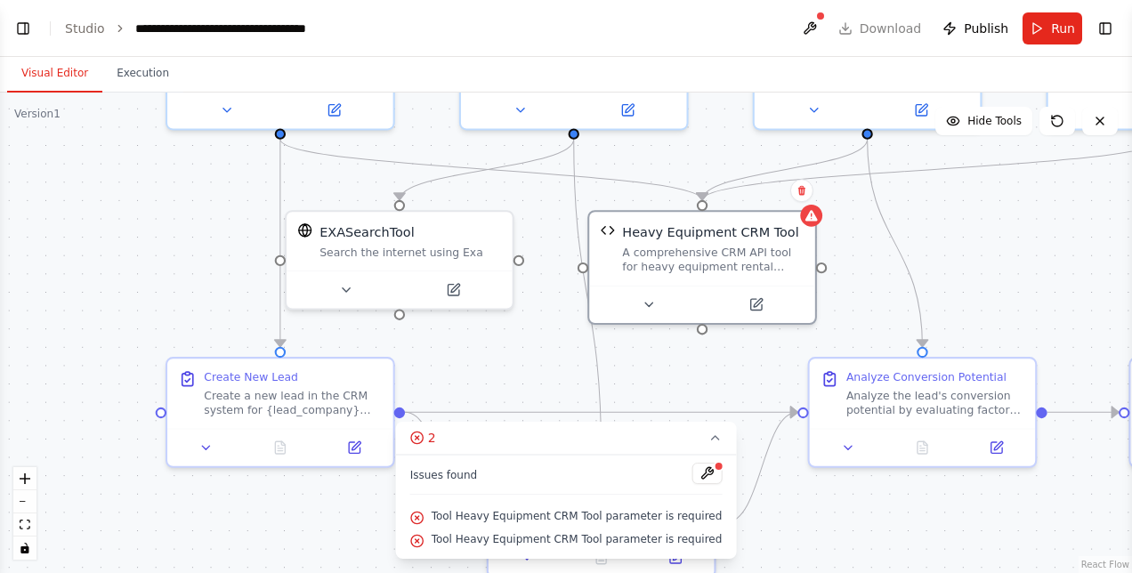
click at [845, 243] on div ".deletable-edge-delete-btn { width: 20px; height: 20px; border: 0px solid #ffff…" at bounding box center [566, 333] width 1132 height 481
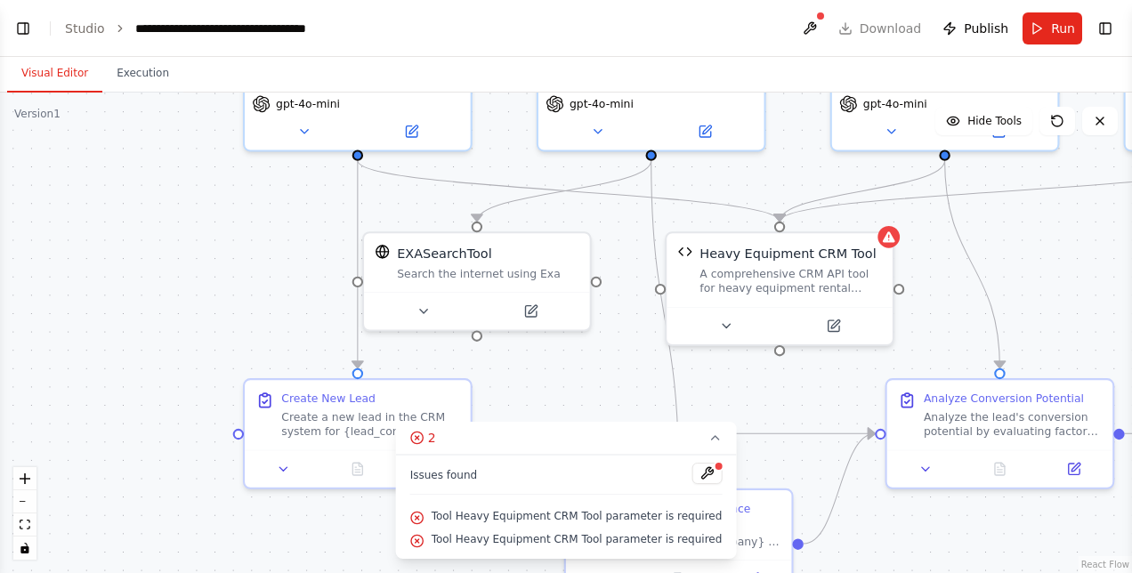
drag, startPoint x: 490, startPoint y: 379, endPoint x: 568, endPoint y: 400, distance: 80.3
click at [568, 400] on div ".deletable-edge-delete-btn { width: 20px; height: 20px; border: 0px solid #ffff…" at bounding box center [566, 333] width 1132 height 481
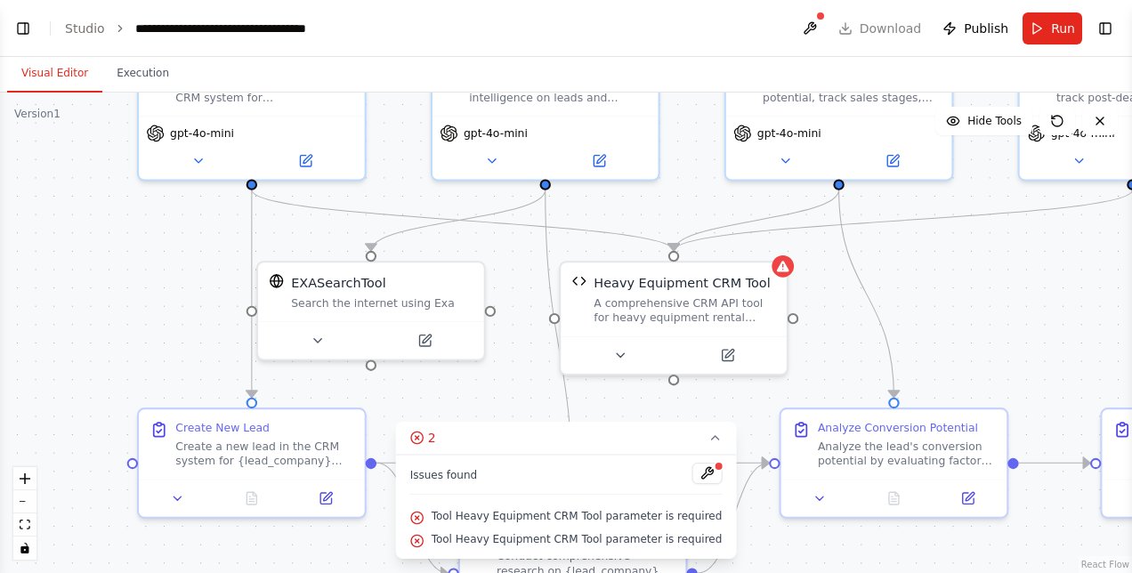
drag, startPoint x: 247, startPoint y: 225, endPoint x: 141, endPoint y: 255, distance: 109.9
click at [141, 255] on div ".deletable-edge-delete-btn { width: 20px; height: 20px; border: 0px solid #ffff…" at bounding box center [566, 333] width 1132 height 481
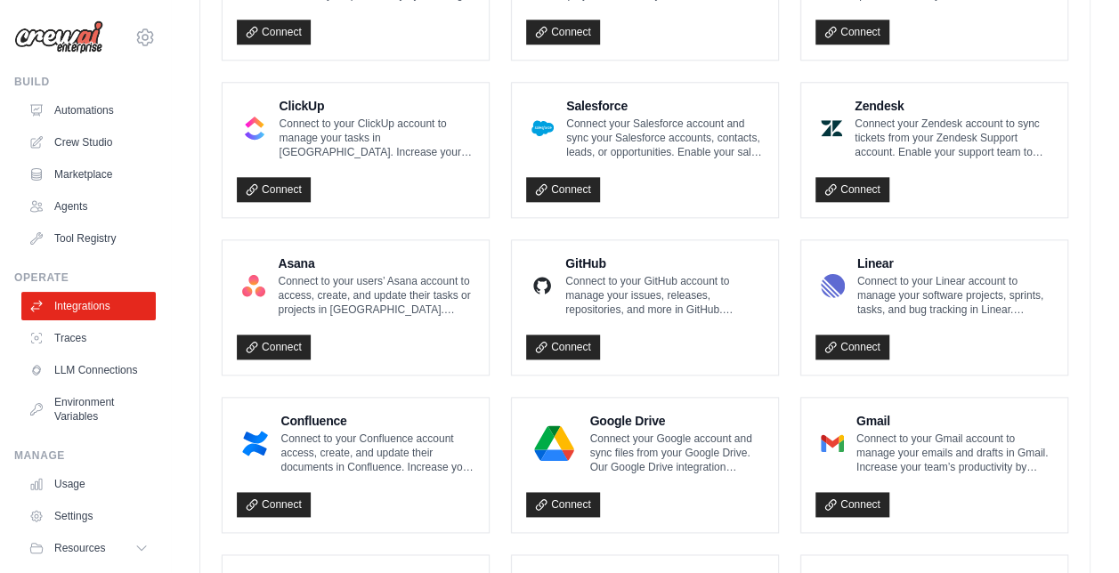
scroll to position [961, 0]
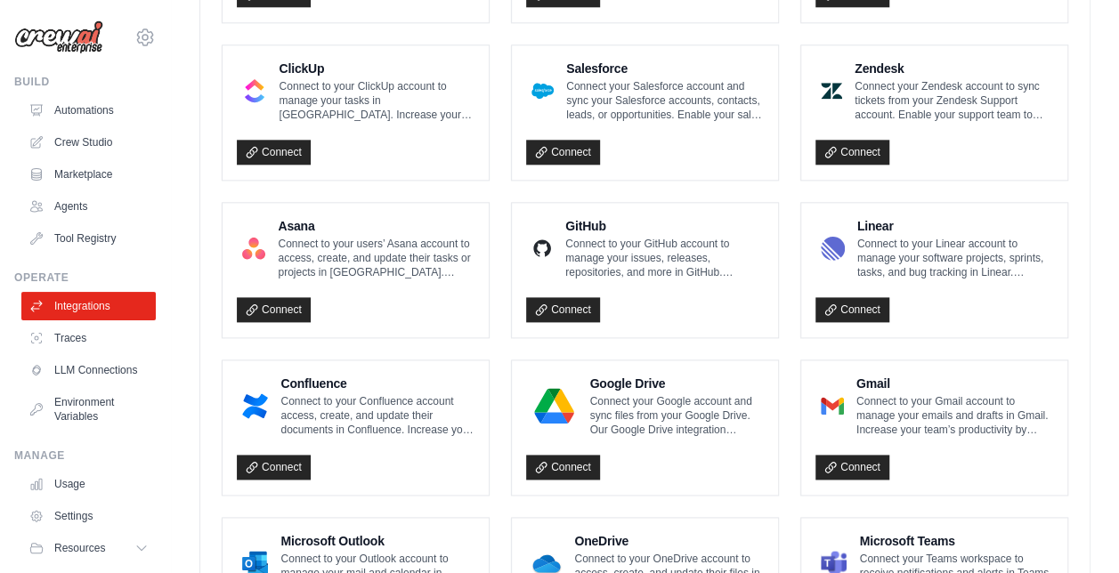
click at [934, 425] on p "Connect to your Gmail account to manage your emails and drafts in Gmail. Increa…" at bounding box center [954, 415] width 197 height 43
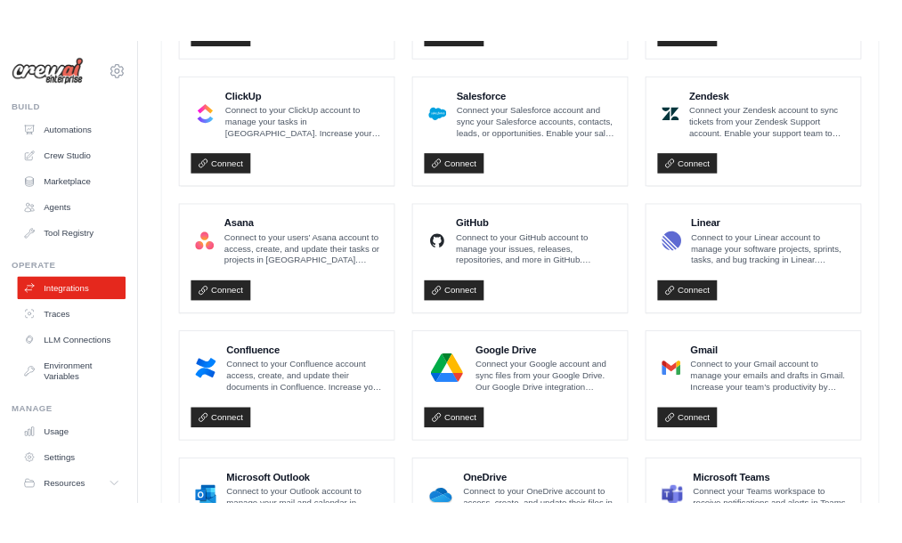
scroll to position [1093, 0]
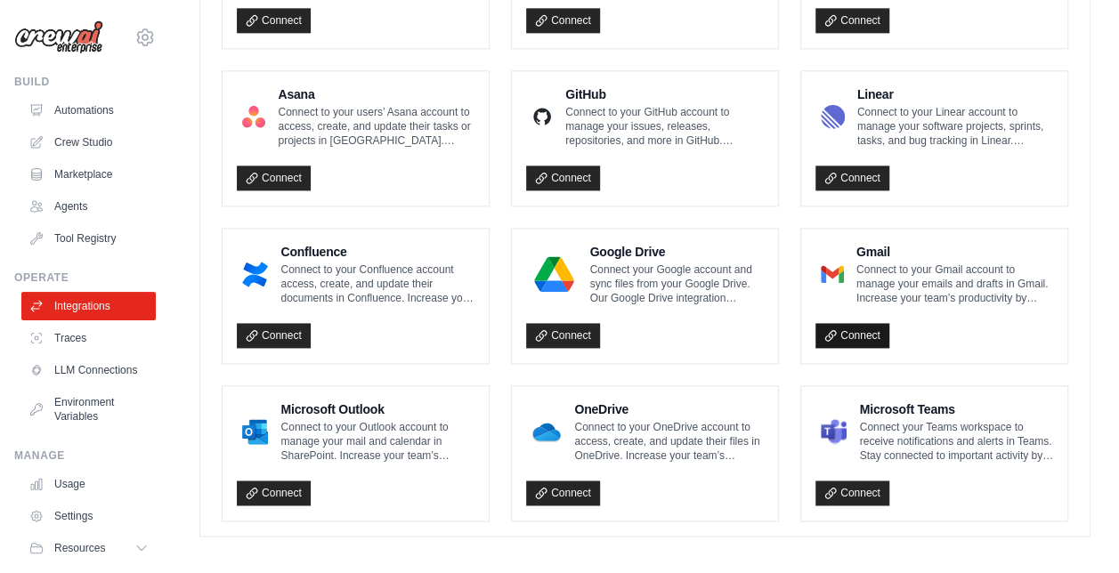
click at [860, 328] on link "Connect" at bounding box center [852, 335] width 74 height 25
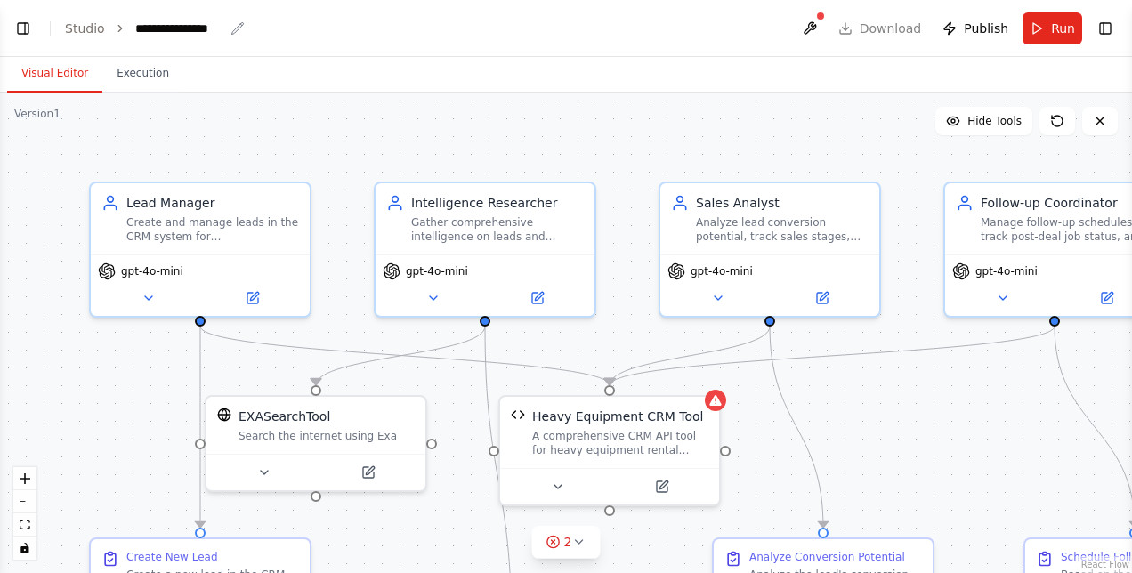
click at [176, 27] on div "**********" at bounding box center [179, 29] width 89 height 18
click at [223, 26] on div "**********" at bounding box center [201, 29] width 133 height 18
drag, startPoint x: 220, startPoint y: 28, endPoint x: 131, endPoint y: 28, distance: 89.0
click at [135, 28] on div "**********" at bounding box center [201, 29] width 133 height 18
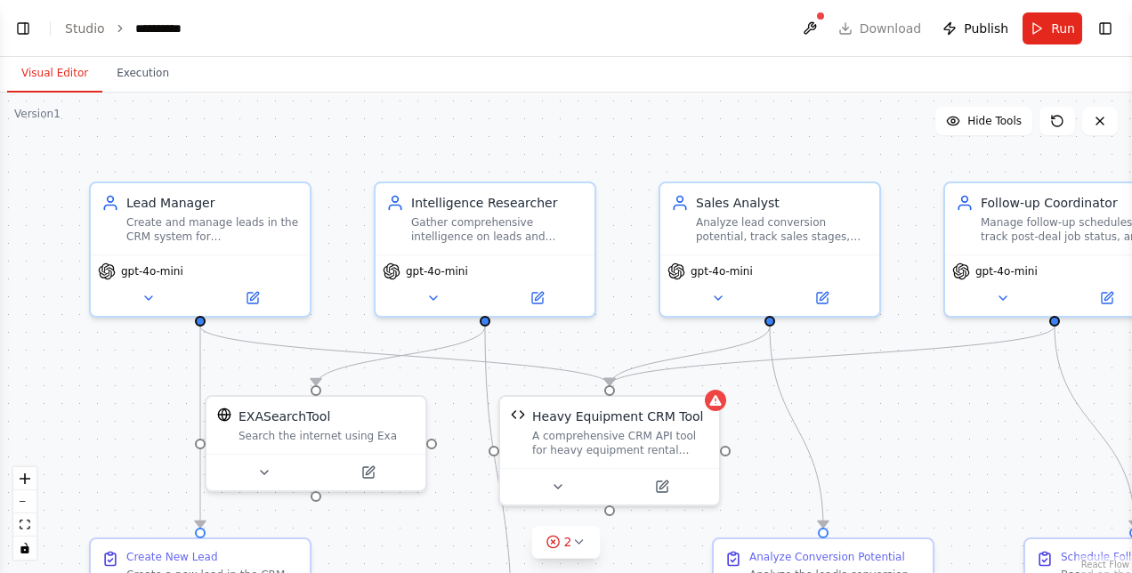
click at [465, 22] on header "**********" at bounding box center [566, 28] width 1132 height 57
drag, startPoint x: 417, startPoint y: 89, endPoint x: 608, endPoint y: 101, distance: 190.9
click at [608, 101] on div "Visual Editor Execution Version 1 Hide Tools .deletable-edge-delete-btn { width…" at bounding box center [566, 315] width 1132 height 516
click at [85, 25] on link "Studio" at bounding box center [85, 28] width 40 height 14
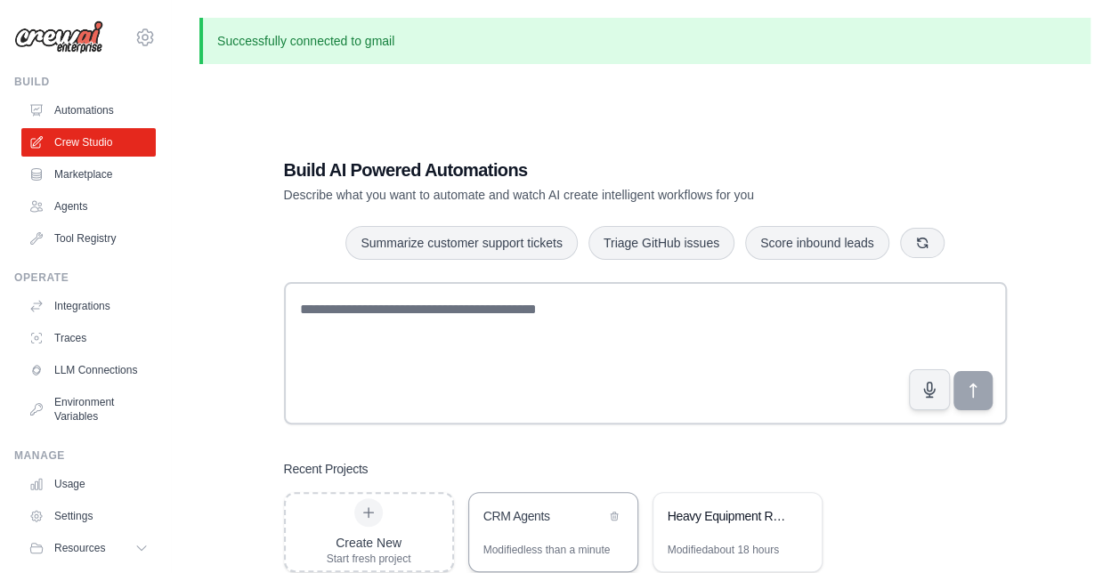
click at [534, 518] on div "CRM Agents" at bounding box center [544, 516] width 122 height 18
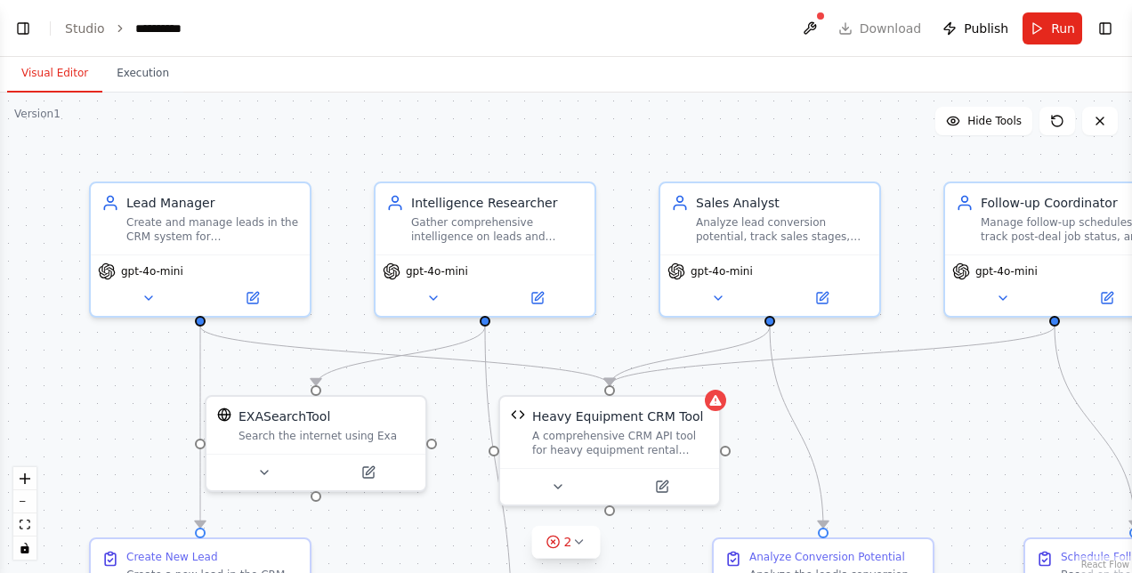
scroll to position [18389, 0]
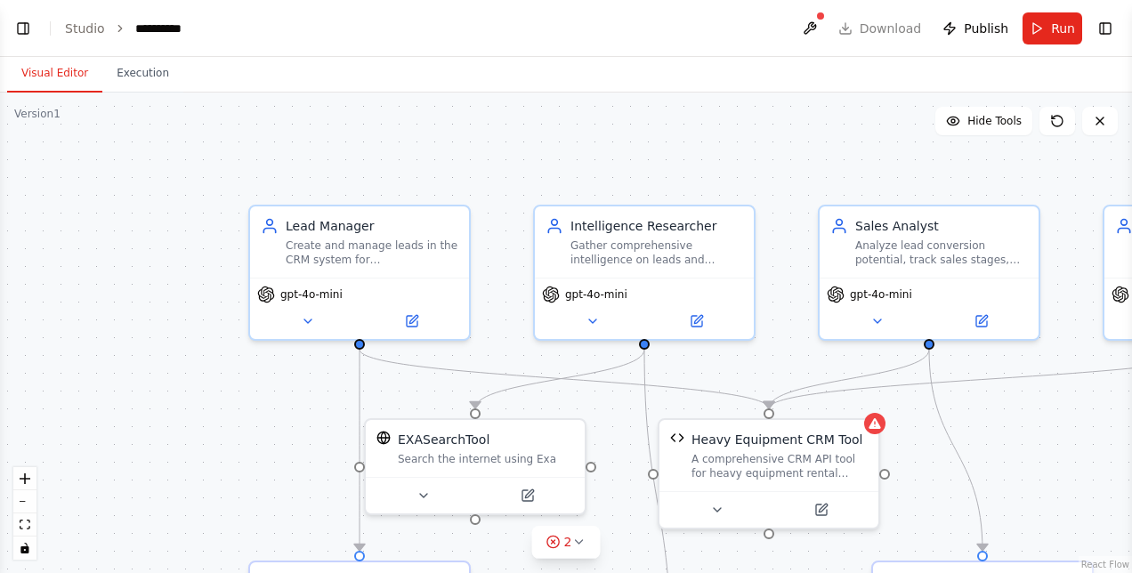
drag, startPoint x: 125, startPoint y: 132, endPoint x: 279, endPoint y: 152, distance: 154.4
click at [279, 152] on div ".deletable-edge-delete-btn { width: 20px; height: 20px; border: 0px solid #ffff…" at bounding box center [566, 333] width 1132 height 481
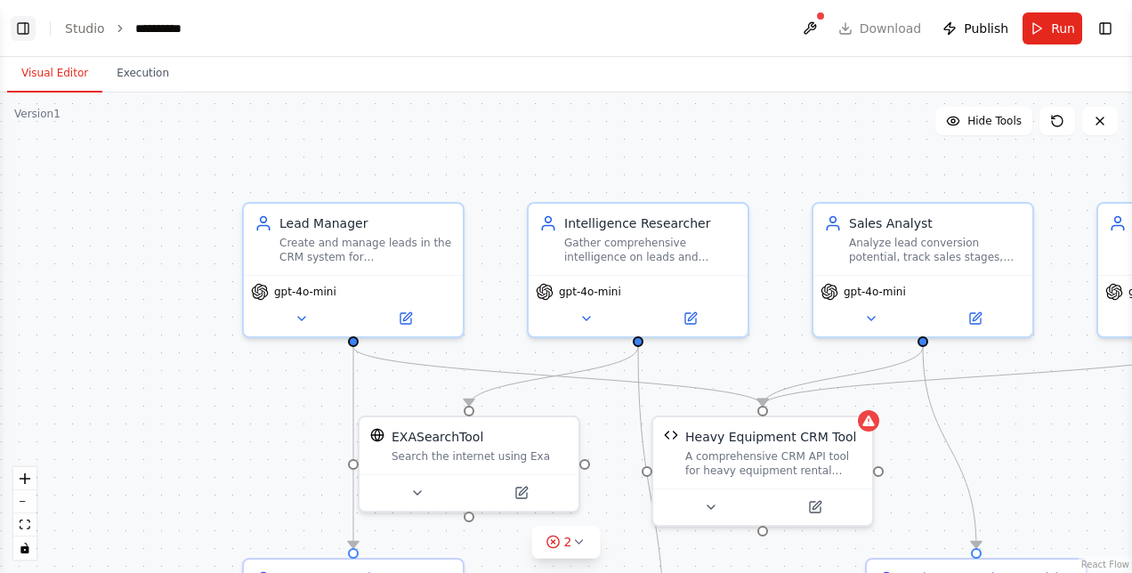
click at [26, 26] on button "Toggle Left Sidebar" at bounding box center [23, 28] width 25 height 25
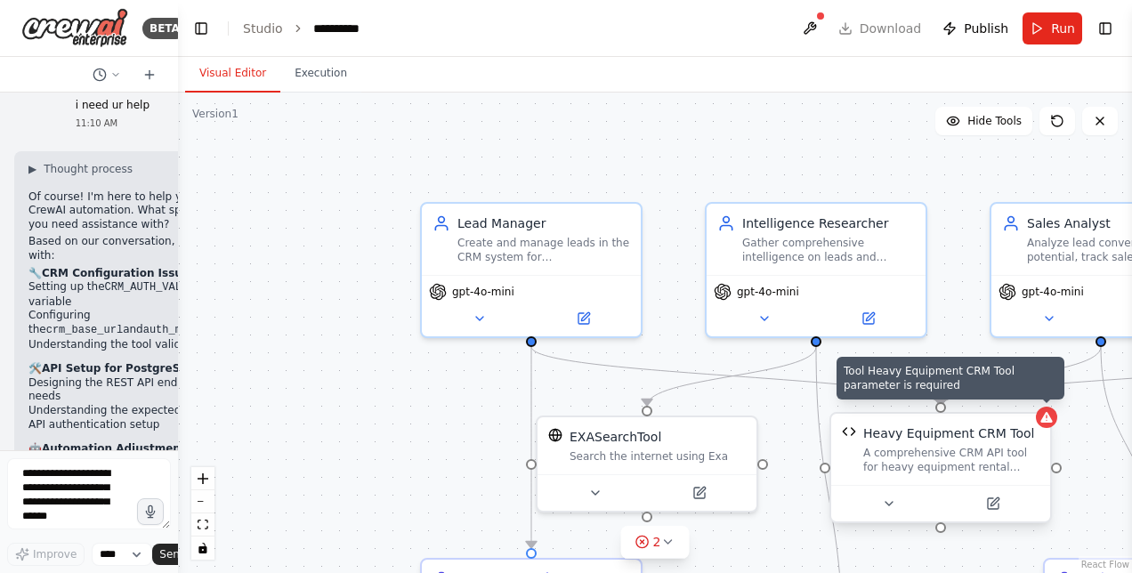
click at [1050, 425] on div at bounding box center [1046, 417] width 21 height 21
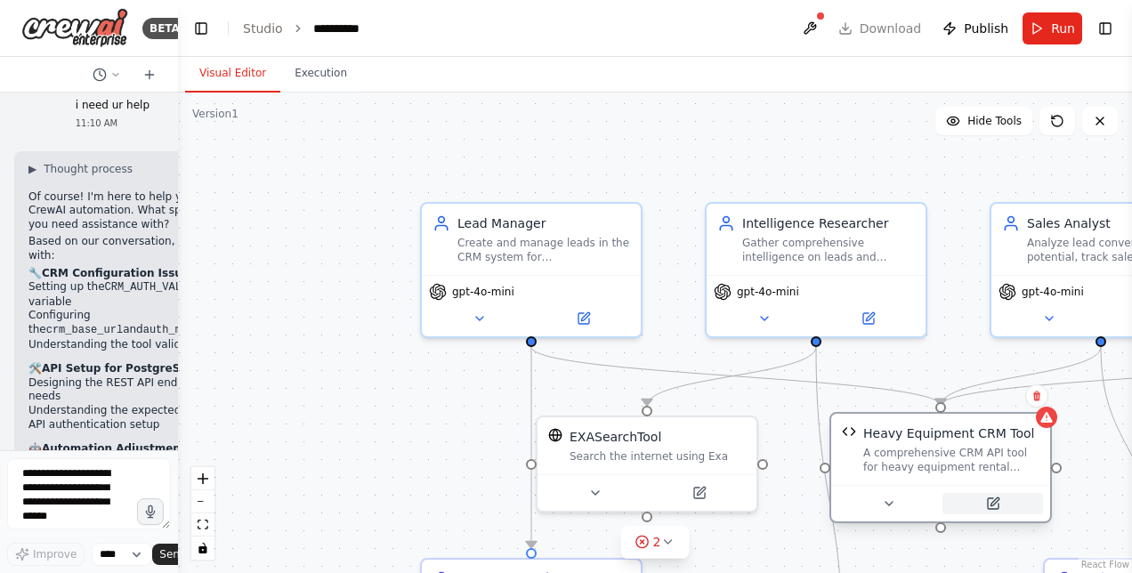
click at [1002, 508] on button at bounding box center [992, 503] width 101 height 21
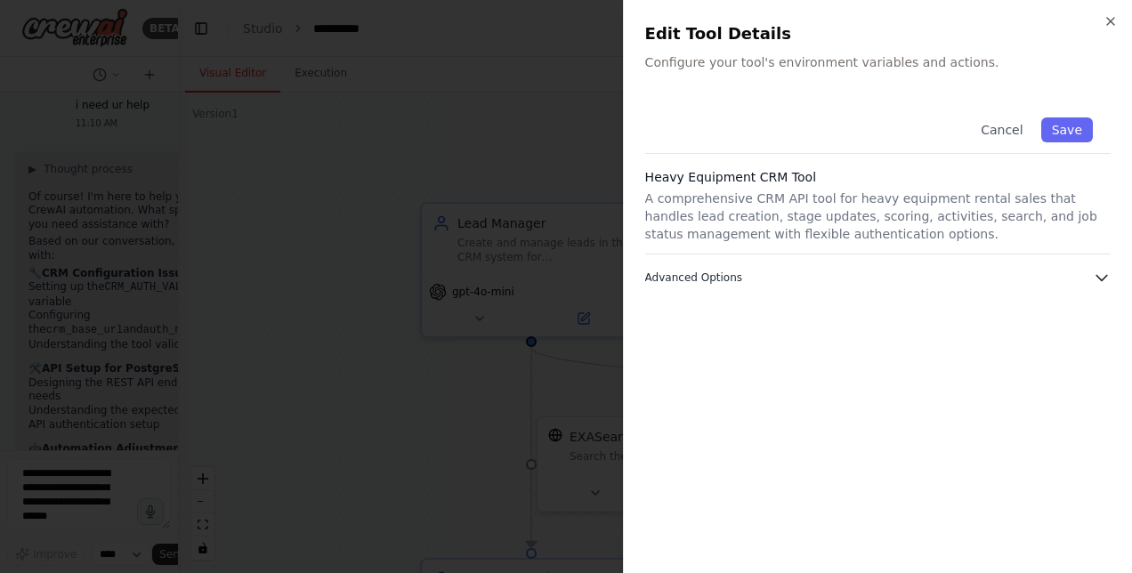
click at [818, 279] on button "Advanced Options" at bounding box center [877, 278] width 465 height 18
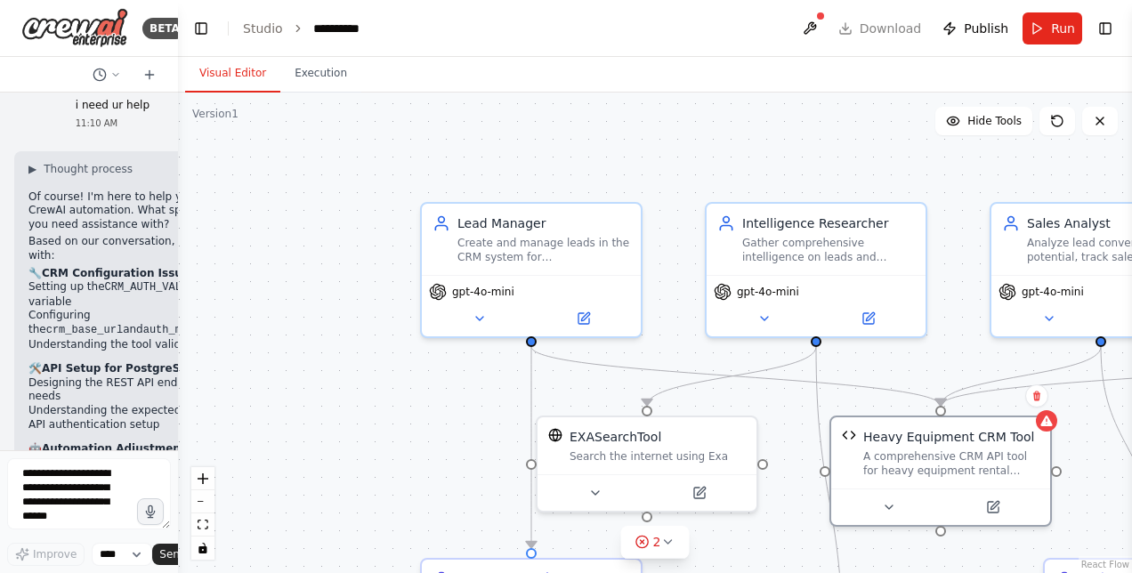
drag, startPoint x: 172, startPoint y: 422, endPoint x: 174, endPoint y: 400, distance: 21.5
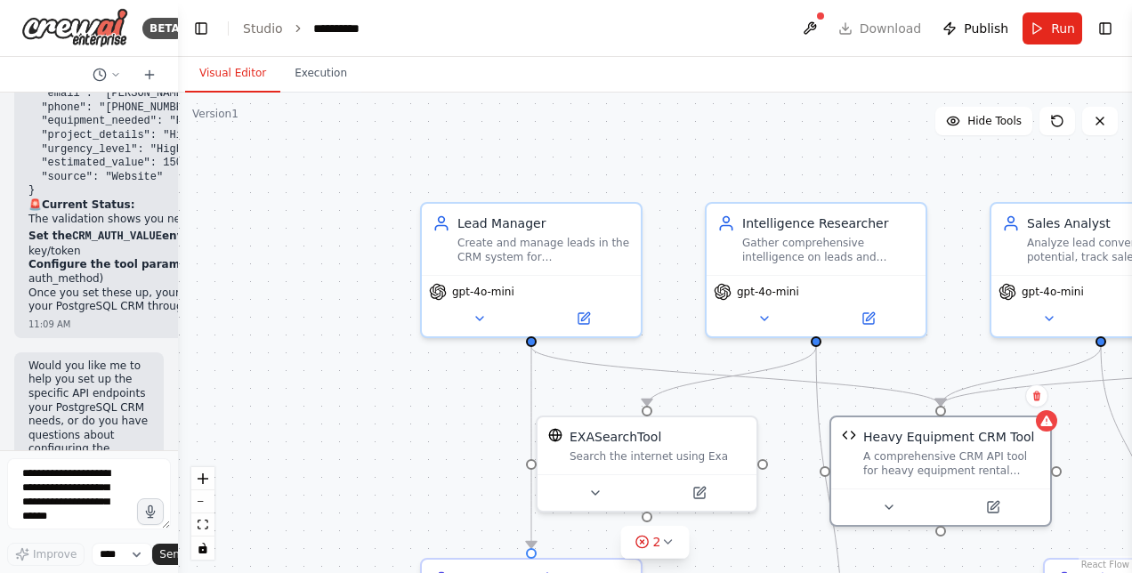
scroll to position [17994, 0]
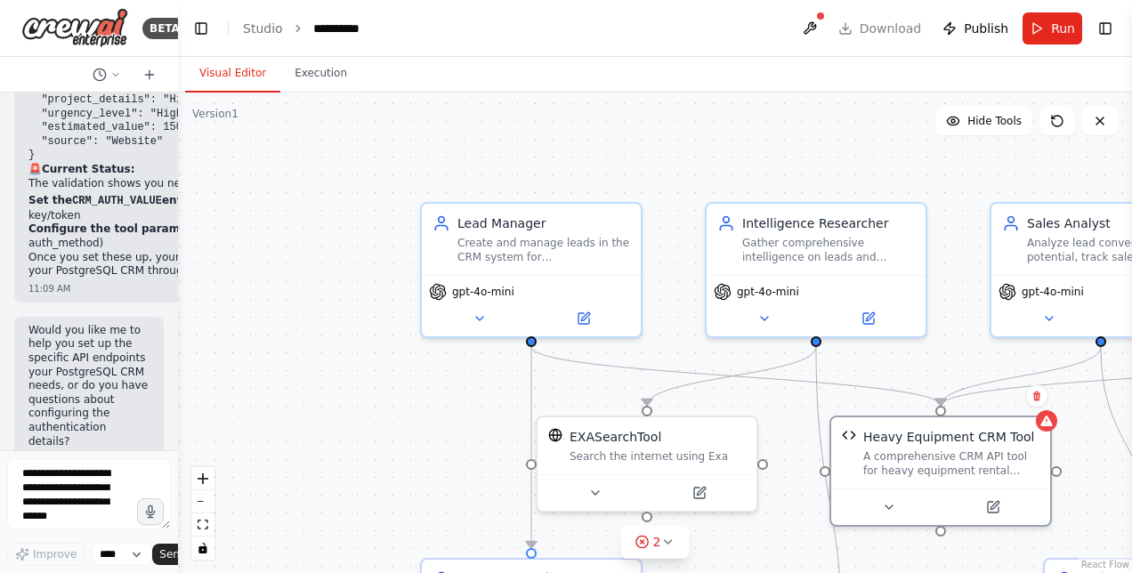
drag, startPoint x: 35, startPoint y: 295, endPoint x: 102, endPoint y: 320, distance: 72.1
click at [111, 479] on textarea at bounding box center [89, 493] width 164 height 71
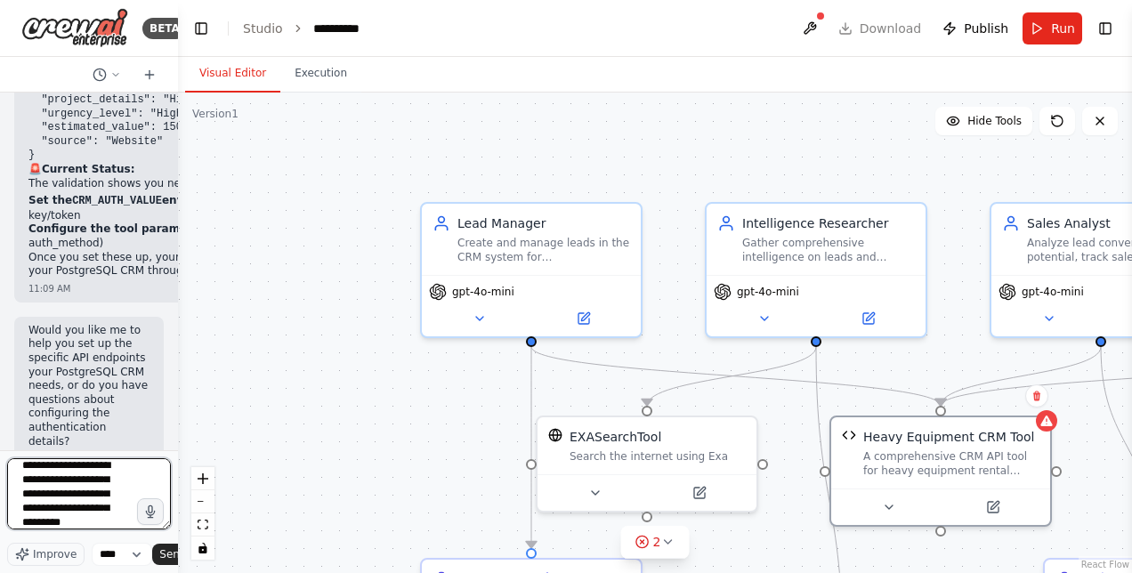
scroll to position [22, 0]
type textarea "**********"
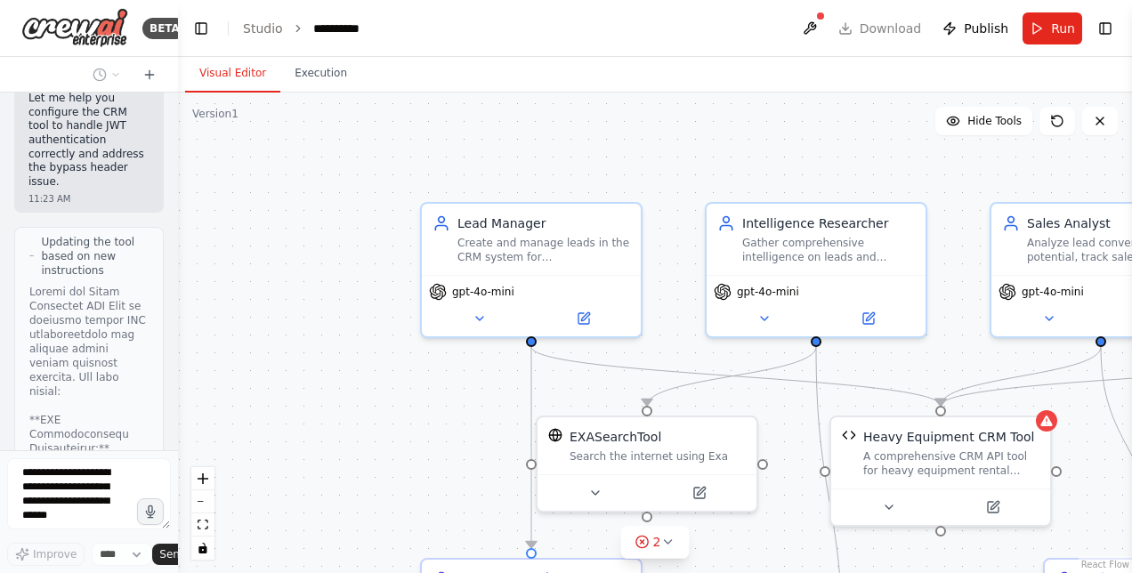
scroll to position [19246, 0]
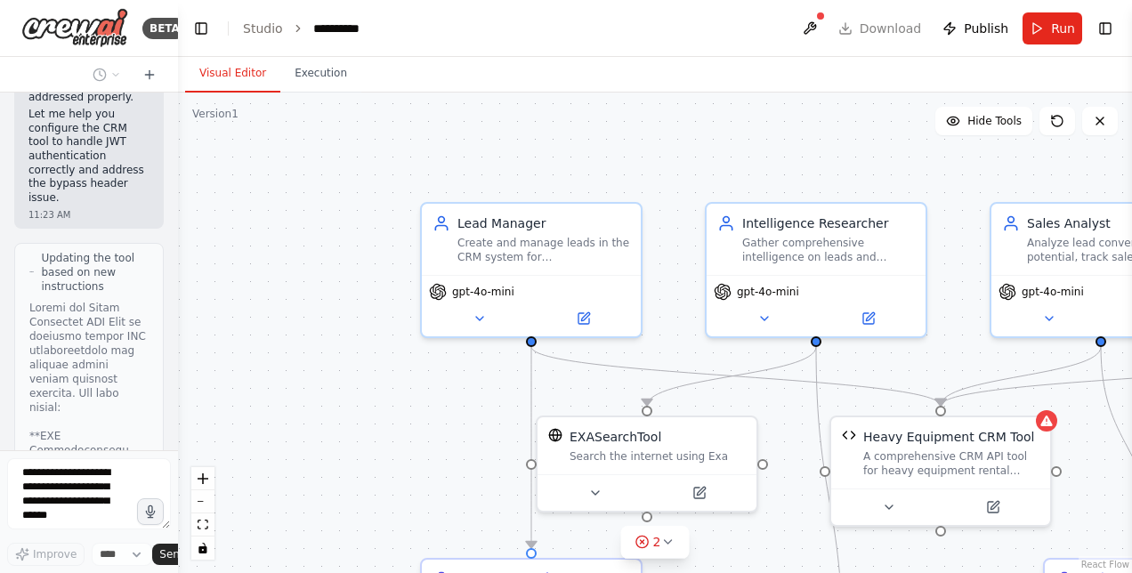
click at [170, 413] on div "BETA Hello! I'm the CrewAI assistant. What kind of automation do you want to bu…" at bounding box center [89, 286] width 178 height 573
click at [171, 102] on div at bounding box center [174, 286] width 7 height 573
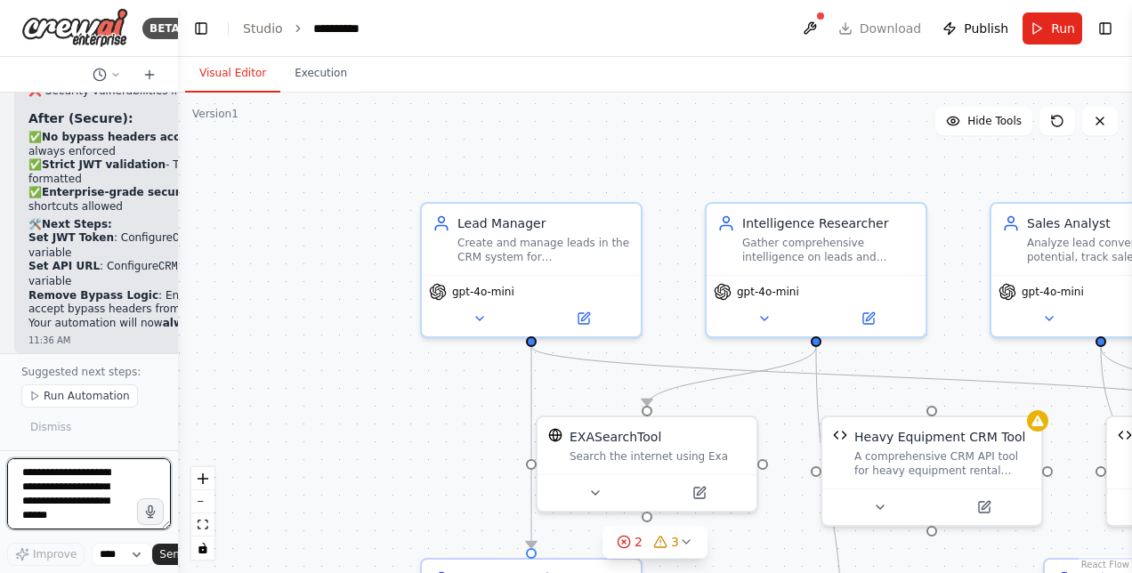
scroll to position [23411, 0]
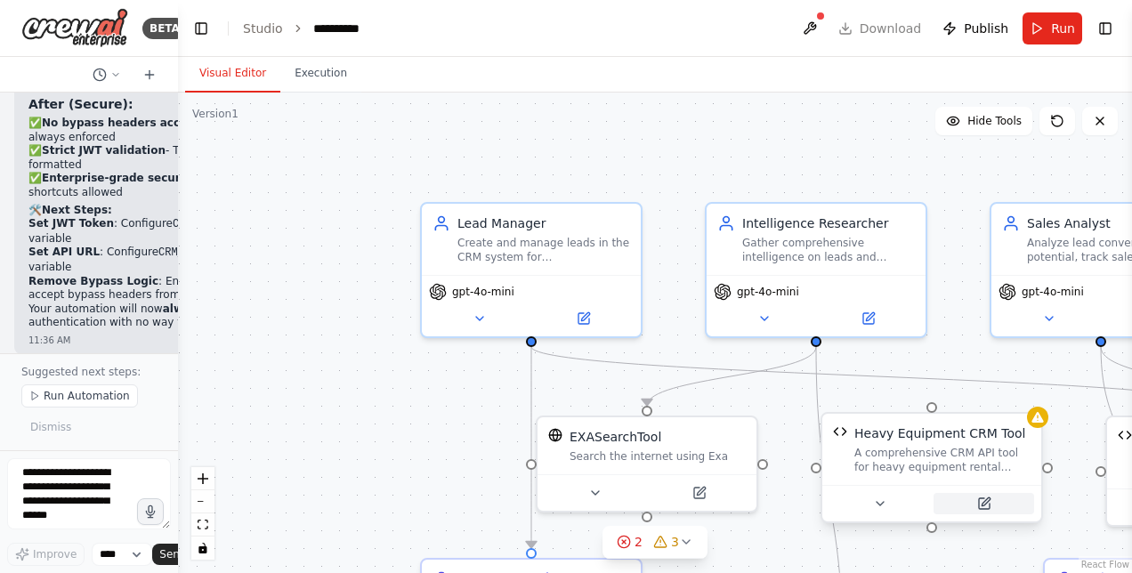
click at [988, 501] on icon at bounding box center [986, 501] width 8 height 8
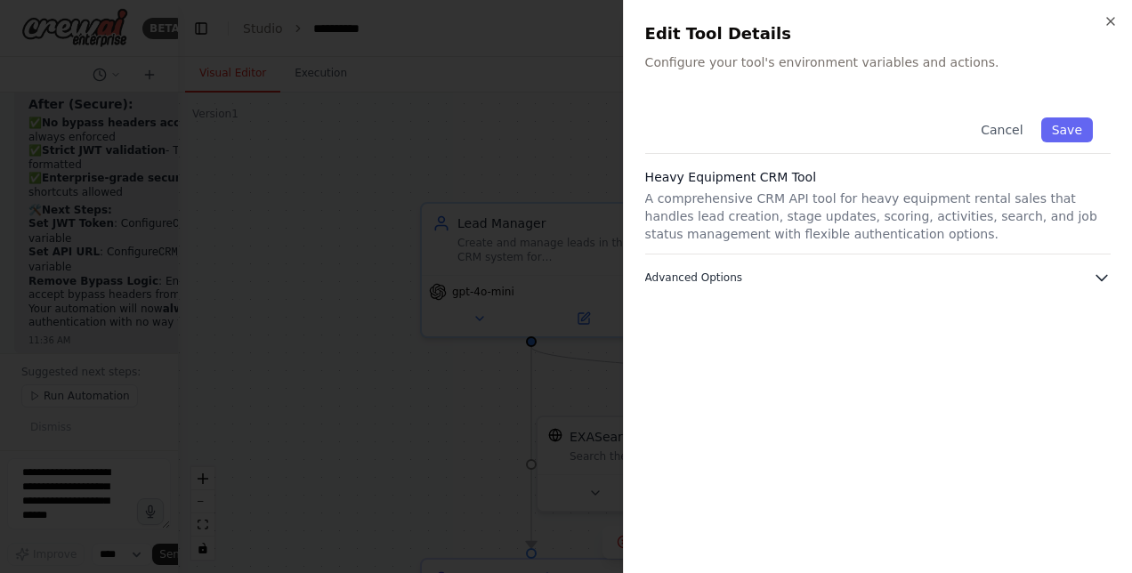
click at [737, 283] on button "Advanced Options" at bounding box center [877, 278] width 465 height 18
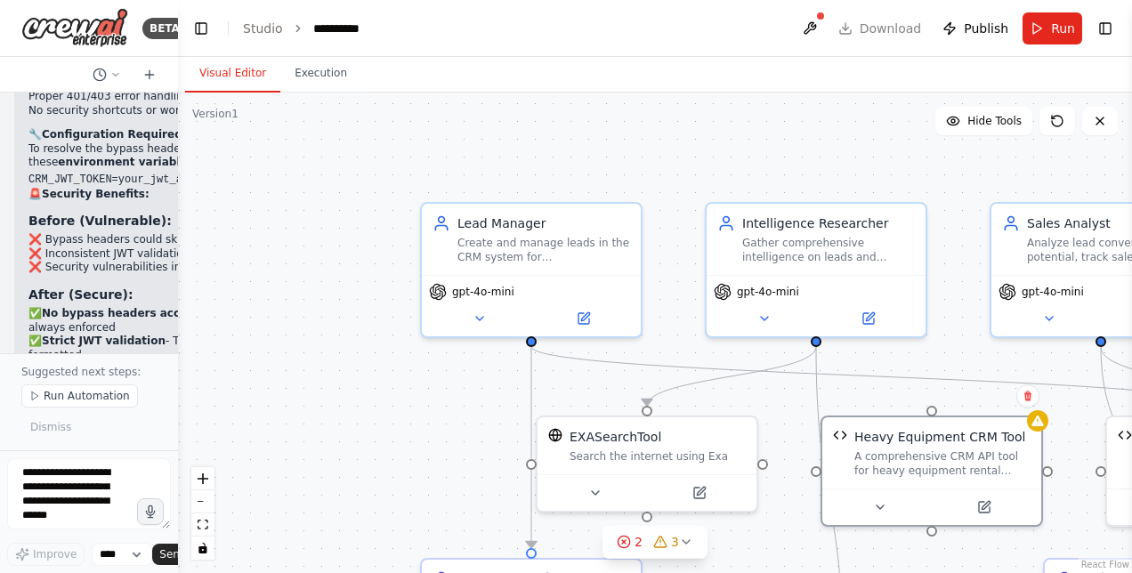
scroll to position [23220, 0]
click at [35, 482] on textarea at bounding box center [89, 493] width 164 height 71
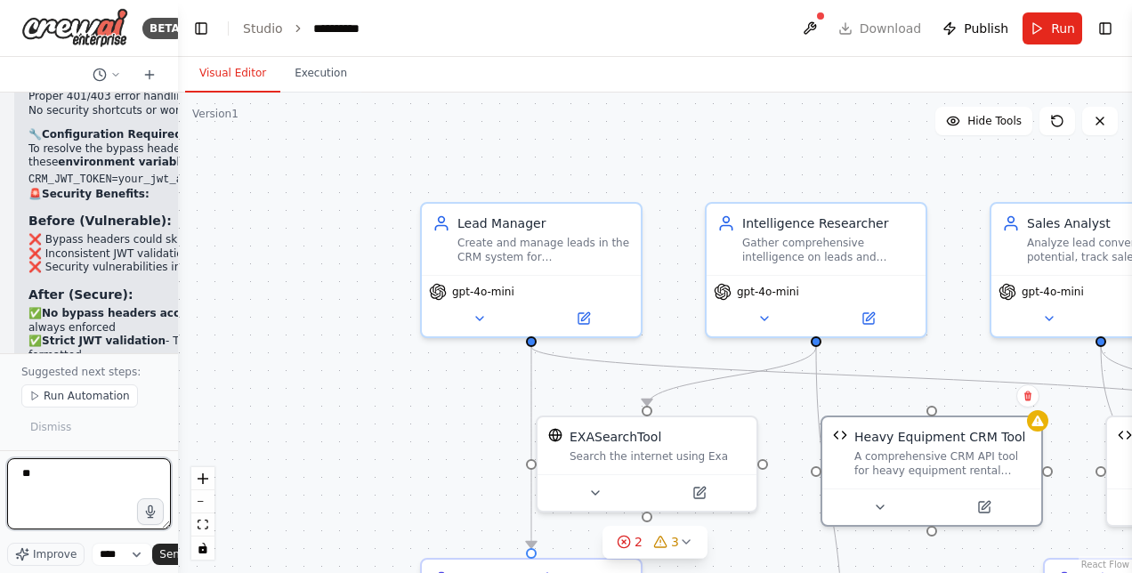
scroll to position [0, 0]
type textarea "**********"
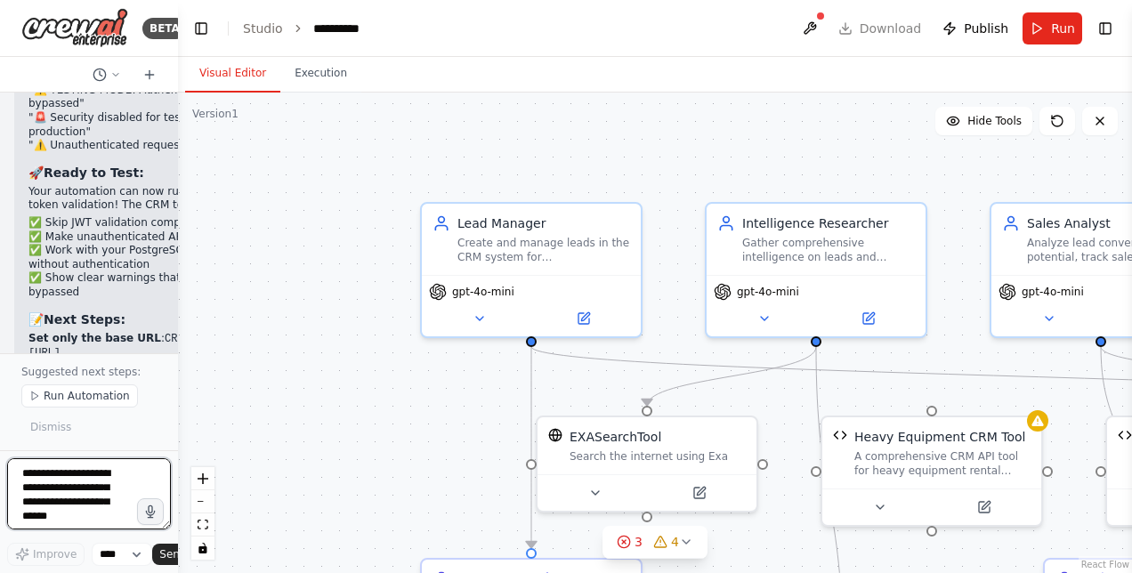
scroll to position [26943, 0]
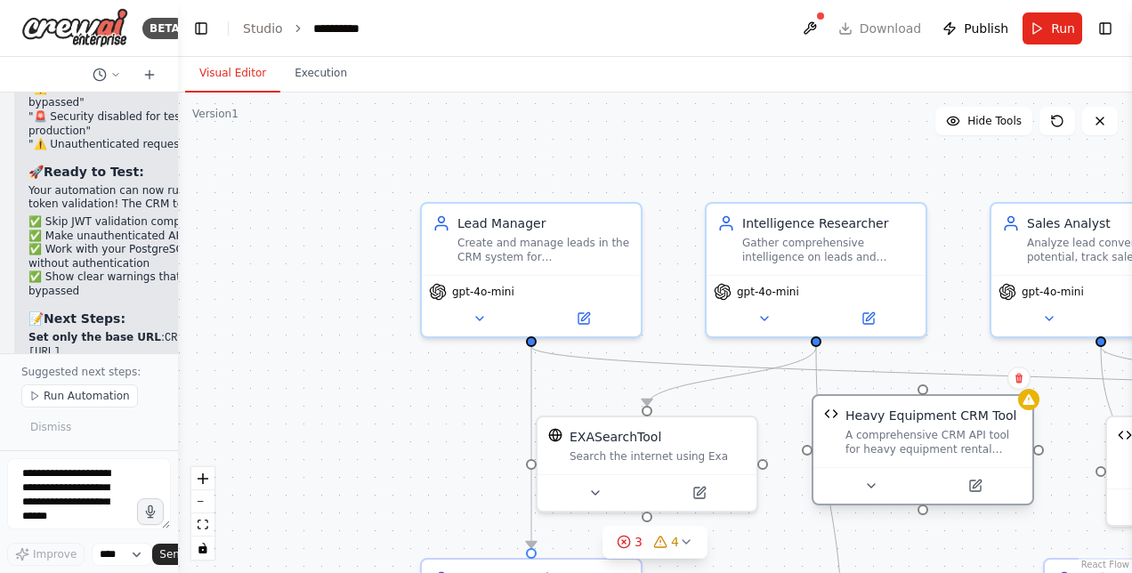
drag, startPoint x: 886, startPoint y: 428, endPoint x: 880, endPoint y: 416, distance: 13.9
click at [880, 416] on div "Heavy Equipment CRM Tool" at bounding box center [930, 416] width 171 height 18
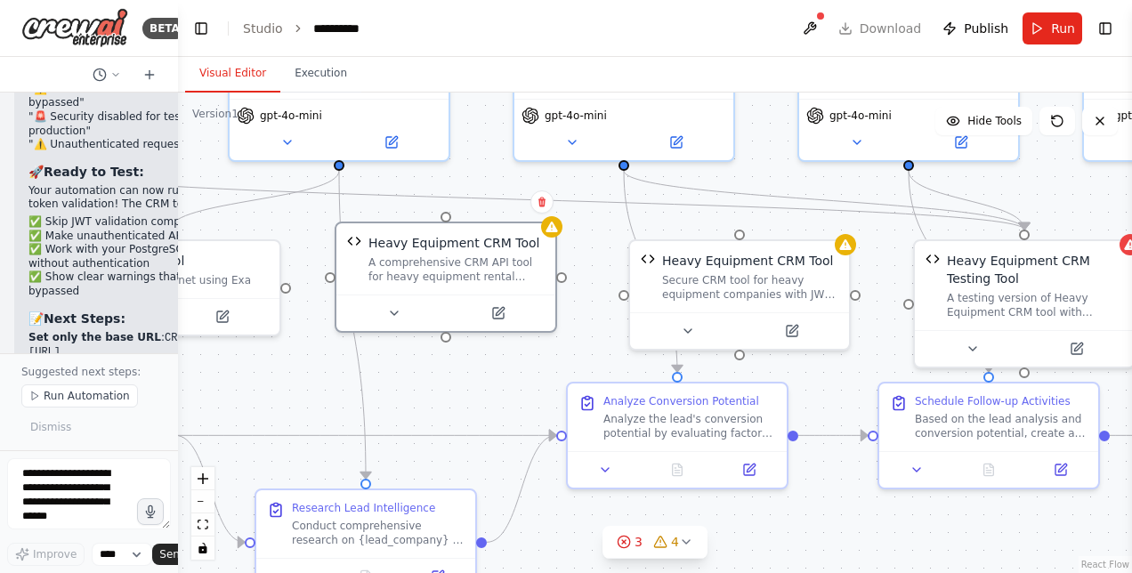
drag, startPoint x: 682, startPoint y: 174, endPoint x: 205, endPoint y: -2, distance: 508.5
click at [205, 0] on html "BETA Hello! I'm the CrewAI assistant. What kind of automation do you want to bu…" at bounding box center [566, 286] width 1132 height 573
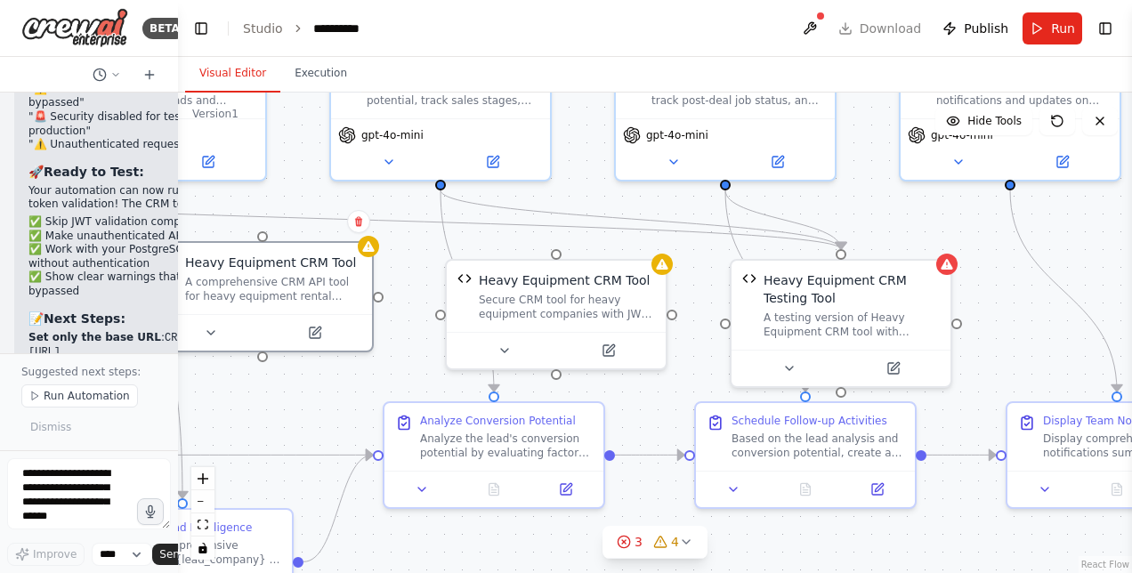
drag, startPoint x: 559, startPoint y: 379, endPoint x: 376, endPoint y: 399, distance: 184.4
click at [376, 399] on div ".deletable-edge-delete-btn { width: 20px; height: 20px; border: 0px solid #ffff…" at bounding box center [655, 333] width 954 height 481
click at [360, 230] on button at bounding box center [358, 221] width 23 height 23
click at [324, 224] on button "Confirm" at bounding box center [308, 221] width 63 height 21
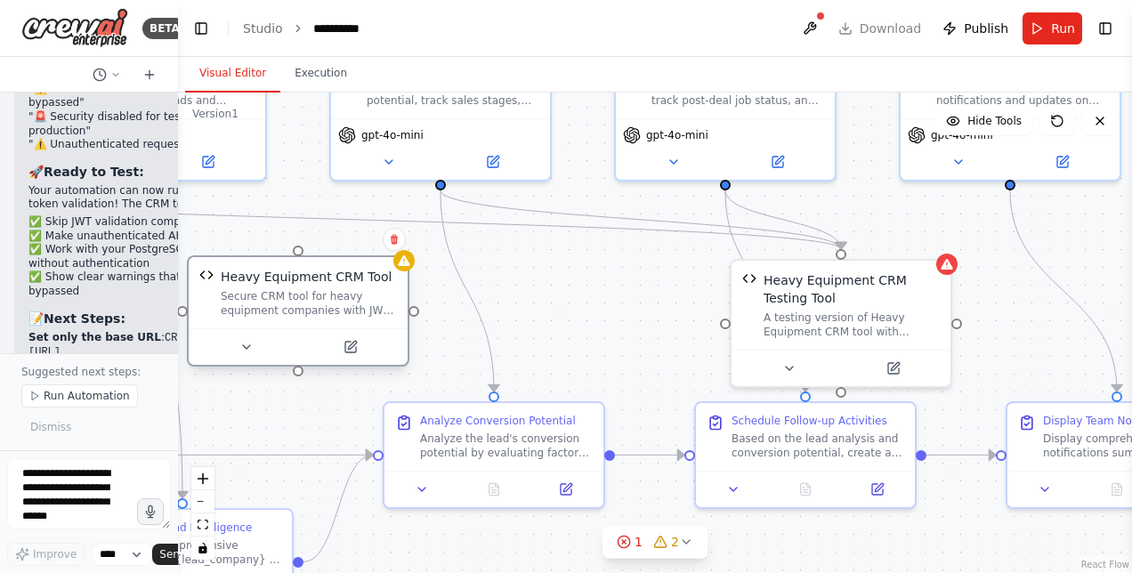
drag, startPoint x: 517, startPoint y: 300, endPoint x: 253, endPoint y: 294, distance: 264.4
click at [253, 294] on div "Secure CRM tool for heavy equipment companies with JWT authentication and compr…" at bounding box center [309, 303] width 176 height 28
click at [393, 242] on icon at bounding box center [394, 239] width 11 height 11
click at [342, 248] on button "Confirm" at bounding box center [343, 239] width 63 height 21
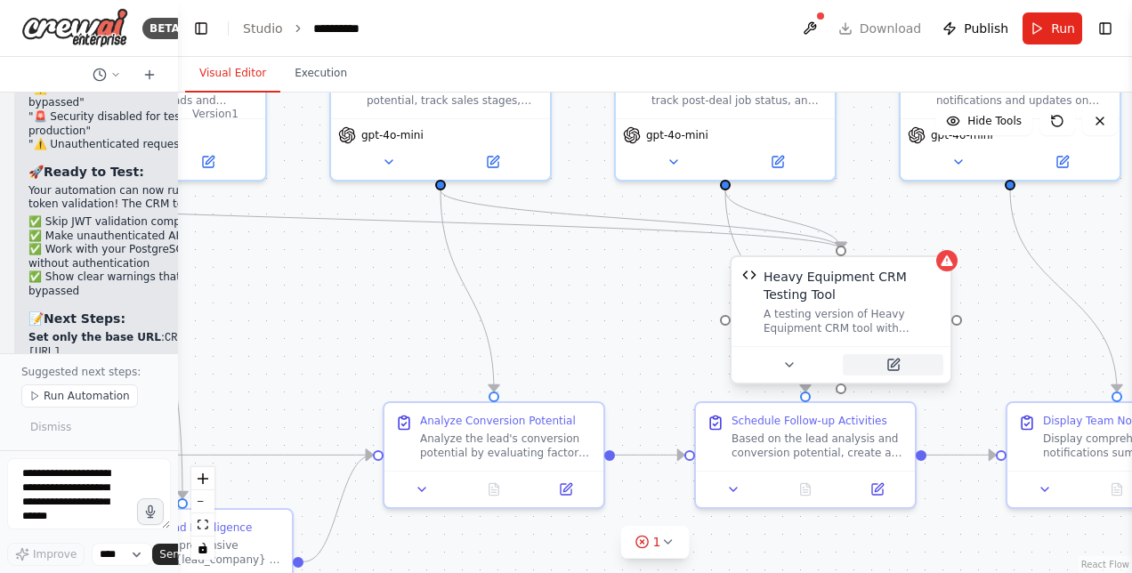
click at [890, 369] on icon at bounding box center [893, 365] width 11 height 11
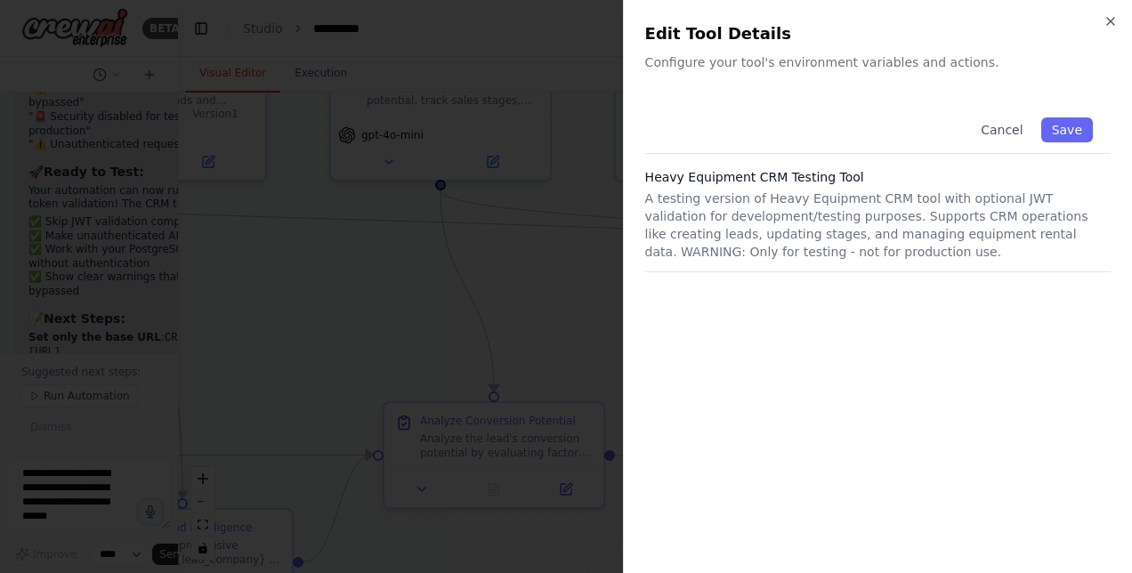
click at [813, 251] on p "A testing version of Heavy Equipment CRM tool with optional JWT validation for …" at bounding box center [877, 225] width 465 height 71
click at [764, 178] on h3 "Heavy Equipment CRM Testing Tool" at bounding box center [877, 177] width 465 height 18
click at [768, 197] on p "A testing version of Heavy Equipment CRM tool with optional JWT validation for …" at bounding box center [877, 225] width 465 height 71
click at [1057, 130] on button "Save" at bounding box center [1067, 129] width 52 height 25
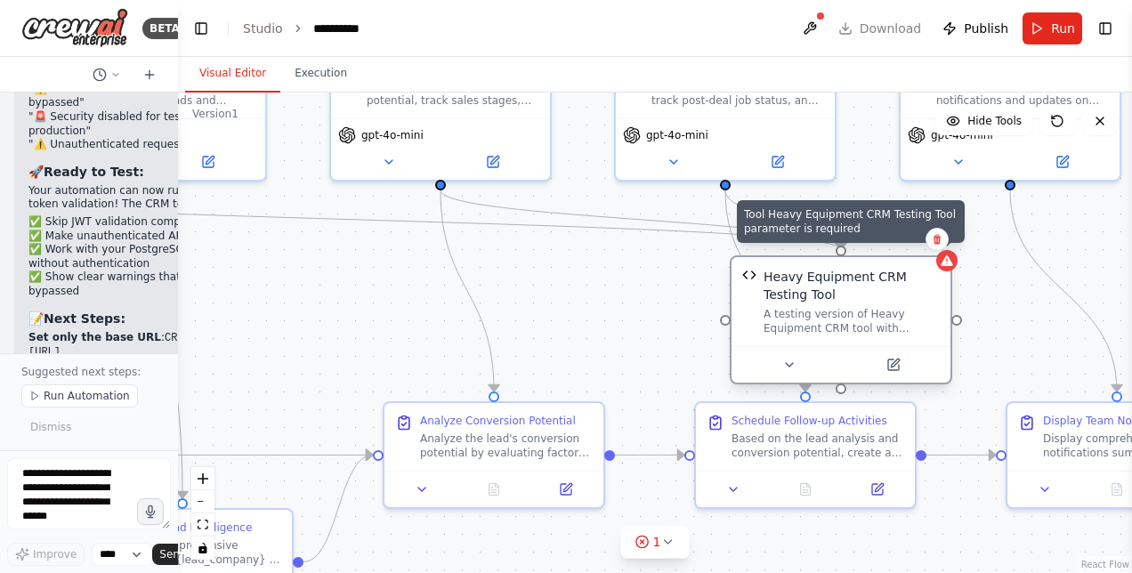
click at [950, 267] on icon at bounding box center [947, 261] width 14 height 14
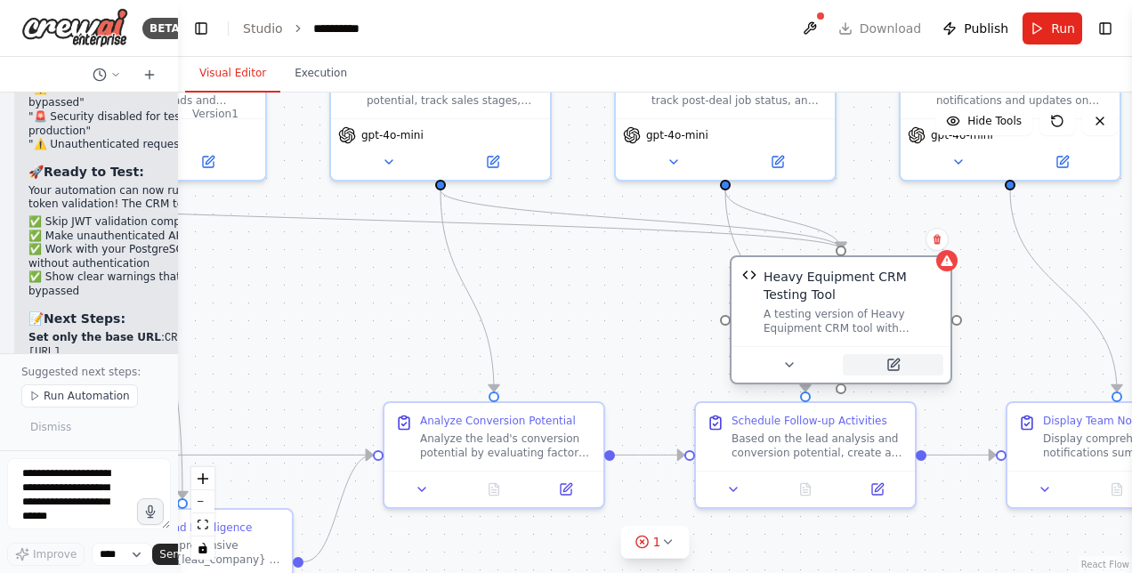
click at [894, 363] on icon at bounding box center [895, 363] width 8 height 8
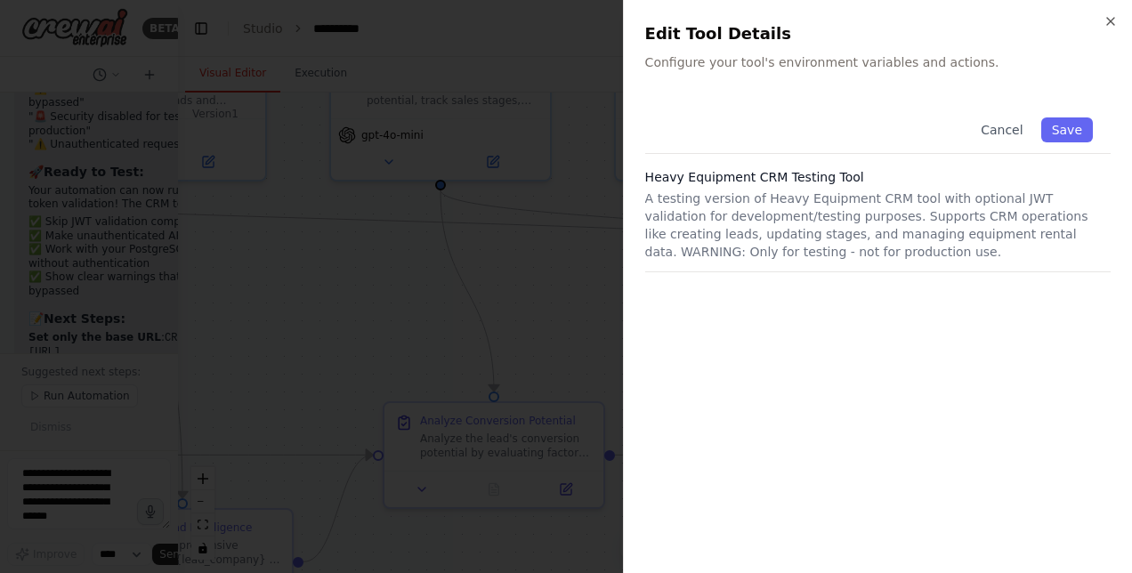
click at [894, 363] on div "Cancel Save Heavy Equipment CRM Testing Tool A testing version of Heavy Equipme…" at bounding box center [877, 326] width 465 height 452
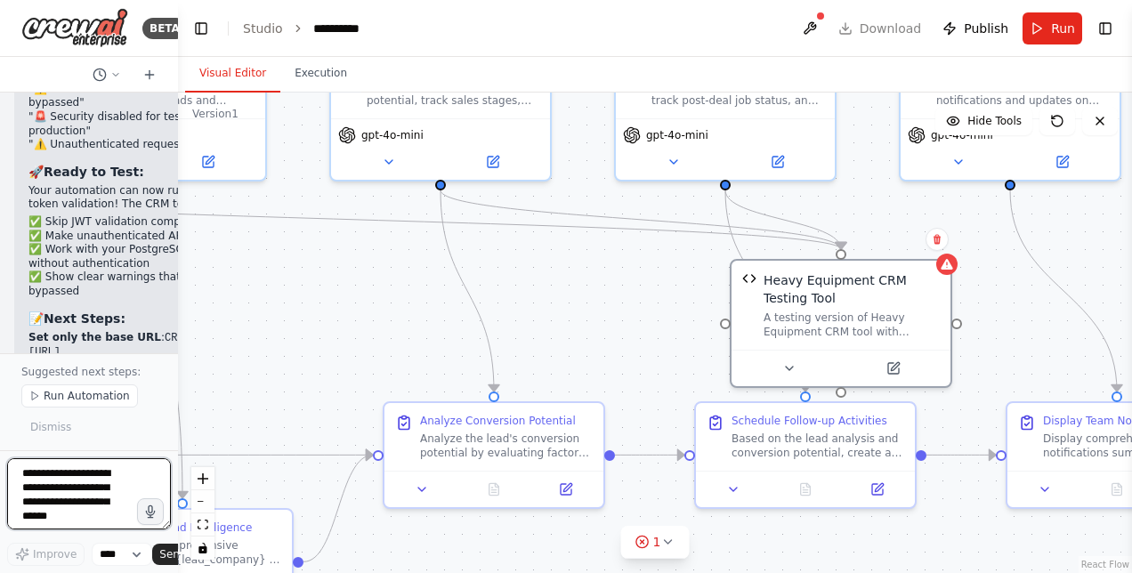
click at [73, 491] on textarea at bounding box center [89, 493] width 164 height 71
type textarea "**********"
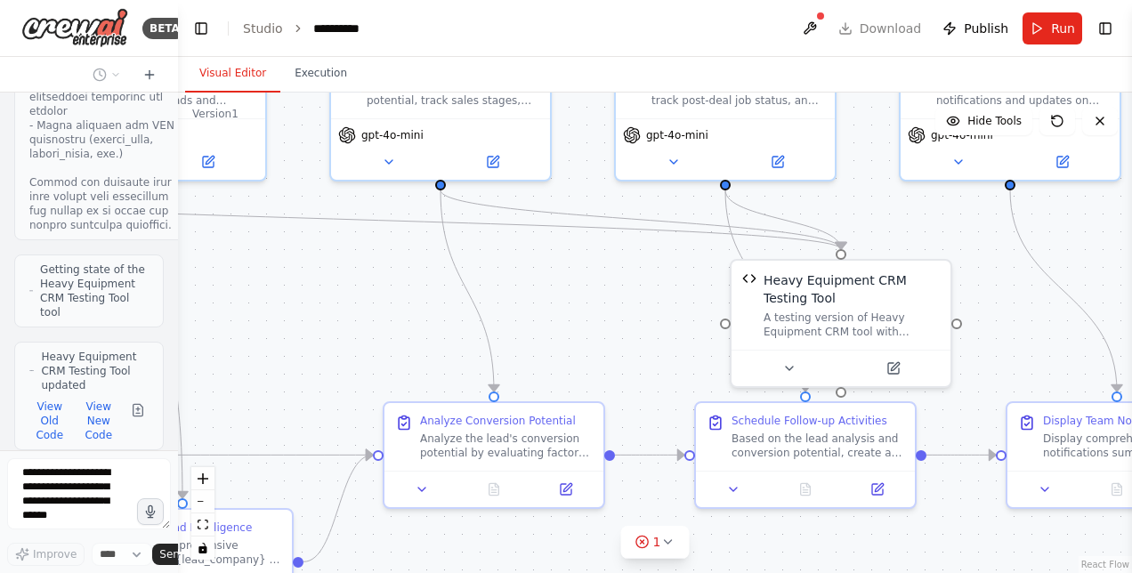
scroll to position [28611, 0]
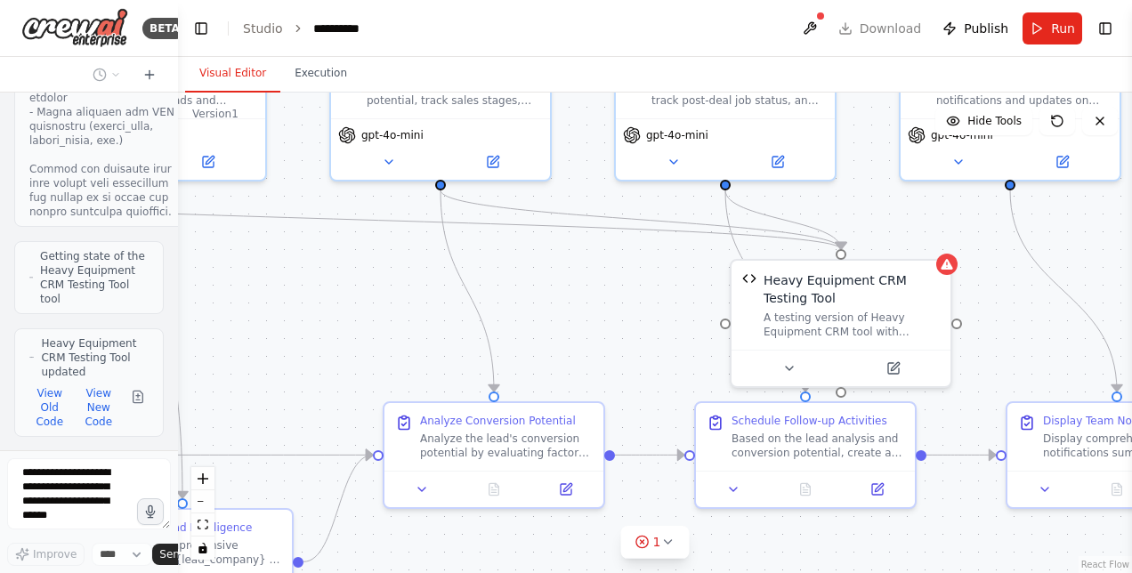
click at [897, 358] on icon at bounding box center [893, 365] width 14 height 14
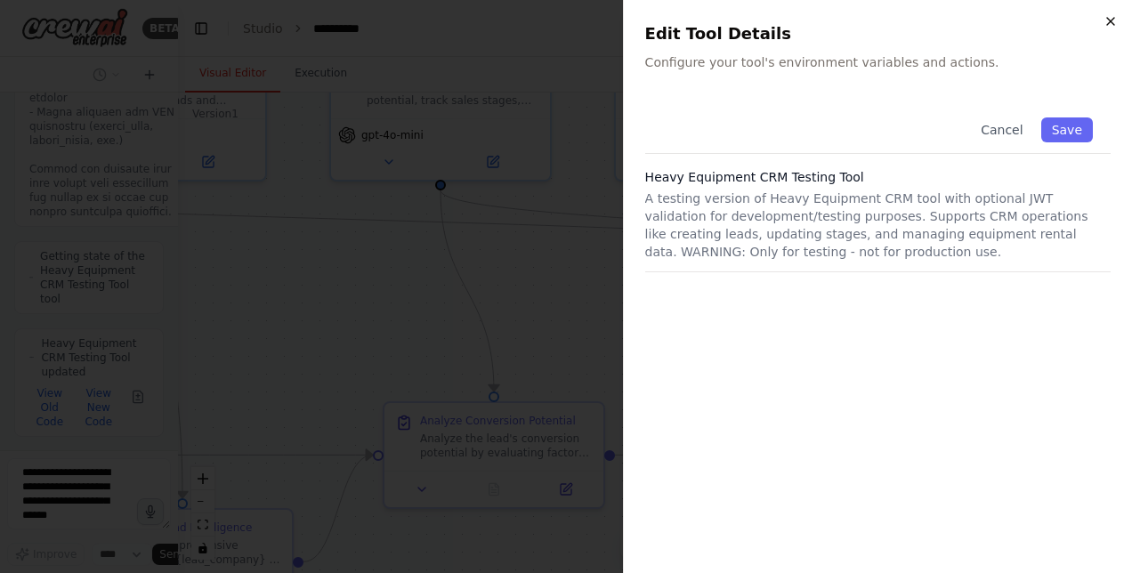
click at [1112, 18] on icon "button" at bounding box center [1111, 21] width 14 height 14
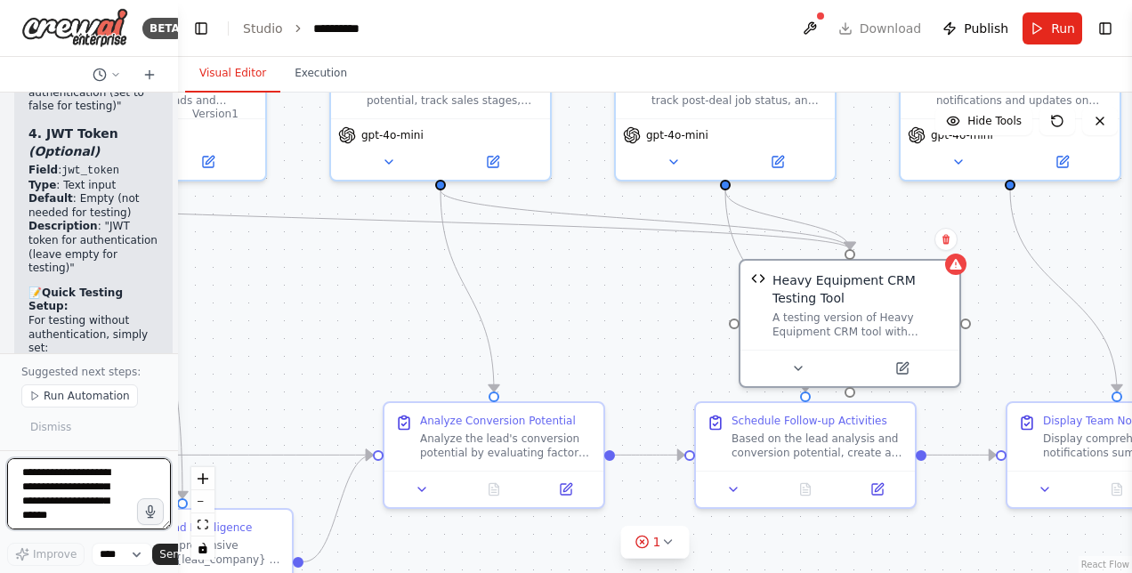
scroll to position [29822, 0]
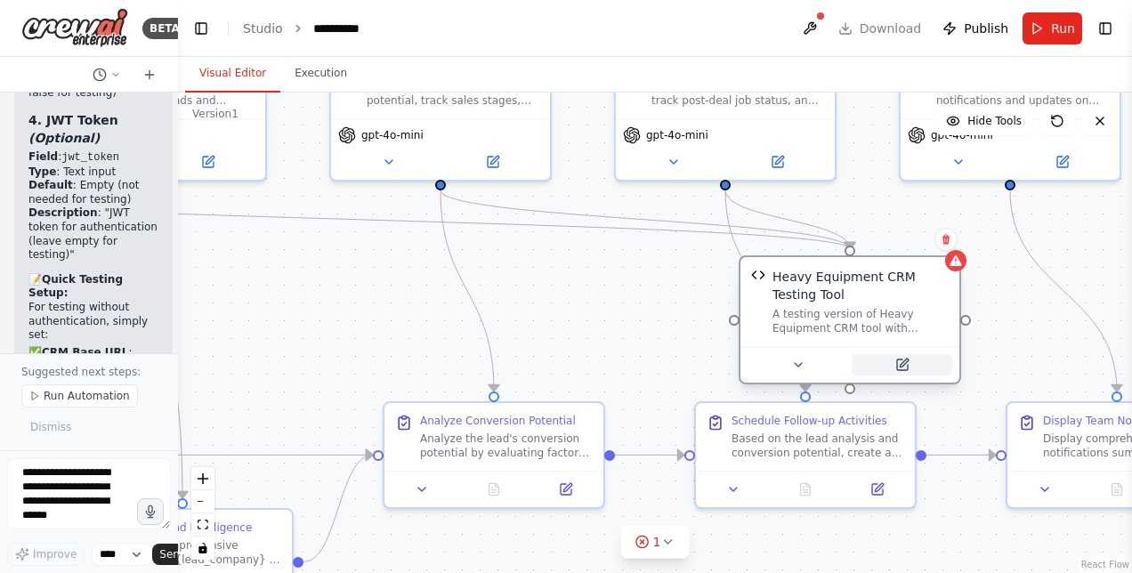
click at [914, 364] on button at bounding box center [902, 364] width 101 height 21
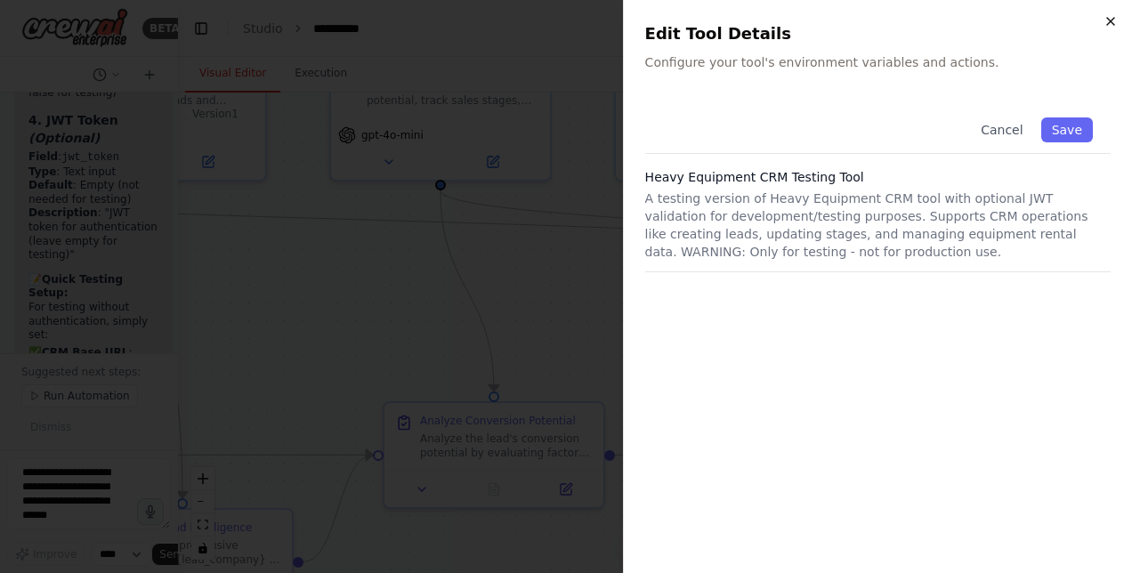
click at [1111, 20] on icon "button" at bounding box center [1110, 21] width 7 height 7
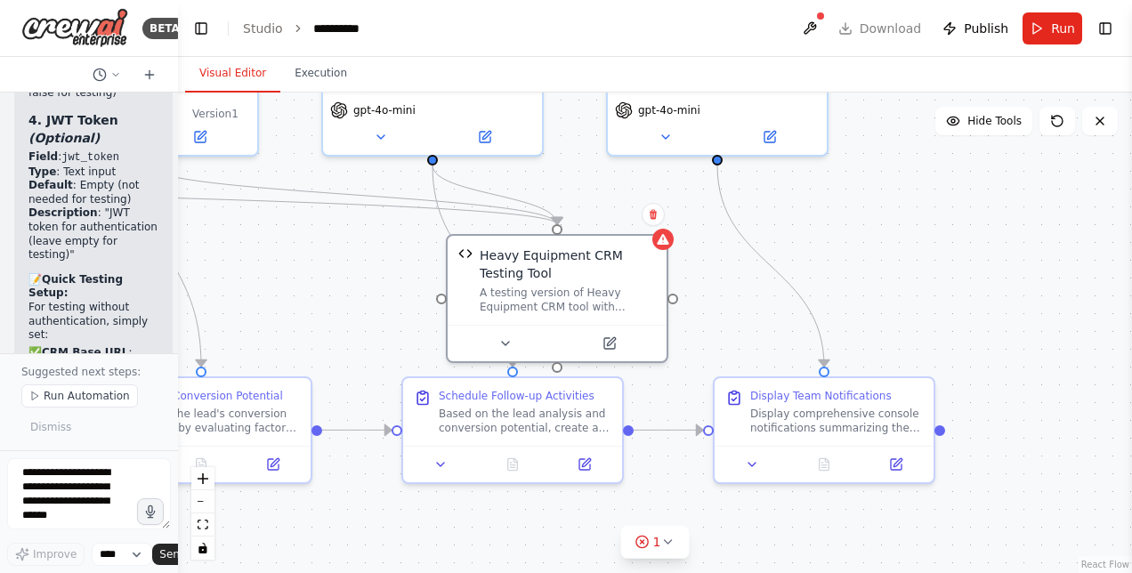
drag, startPoint x: 1029, startPoint y: 283, endPoint x: 736, endPoint y: 258, distance: 293.9
click at [736, 258] on div ".deletable-edge-delete-btn { width: 20px; height: 20px; border: 0px solid #ffff…" at bounding box center [655, 333] width 954 height 481
click at [991, 128] on button "Hide Tools" at bounding box center [983, 121] width 97 height 28
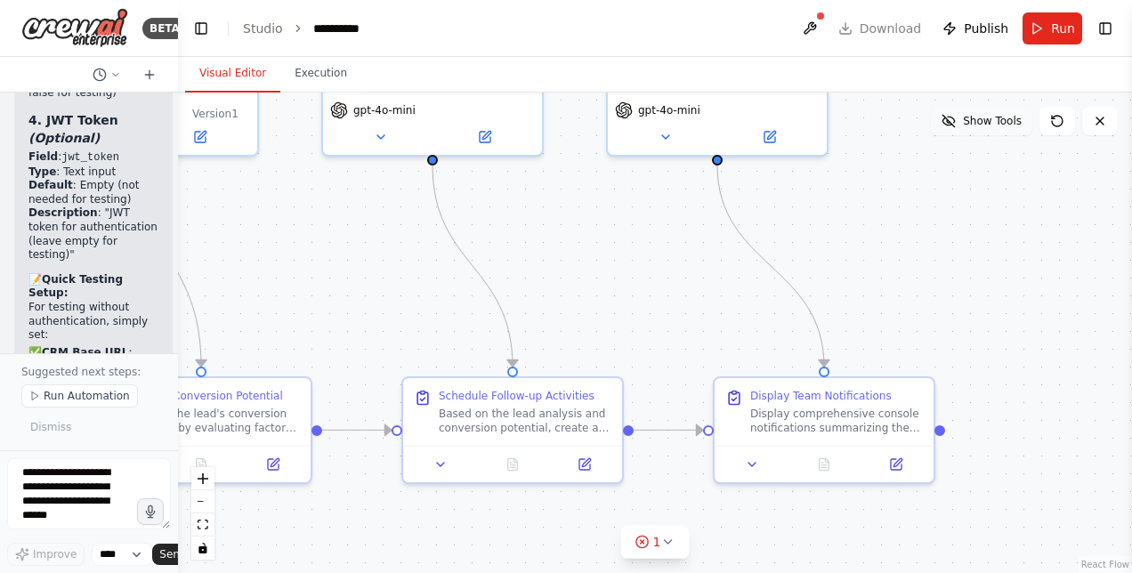
click at [991, 128] on button "Show Tools" at bounding box center [981, 121] width 101 height 28
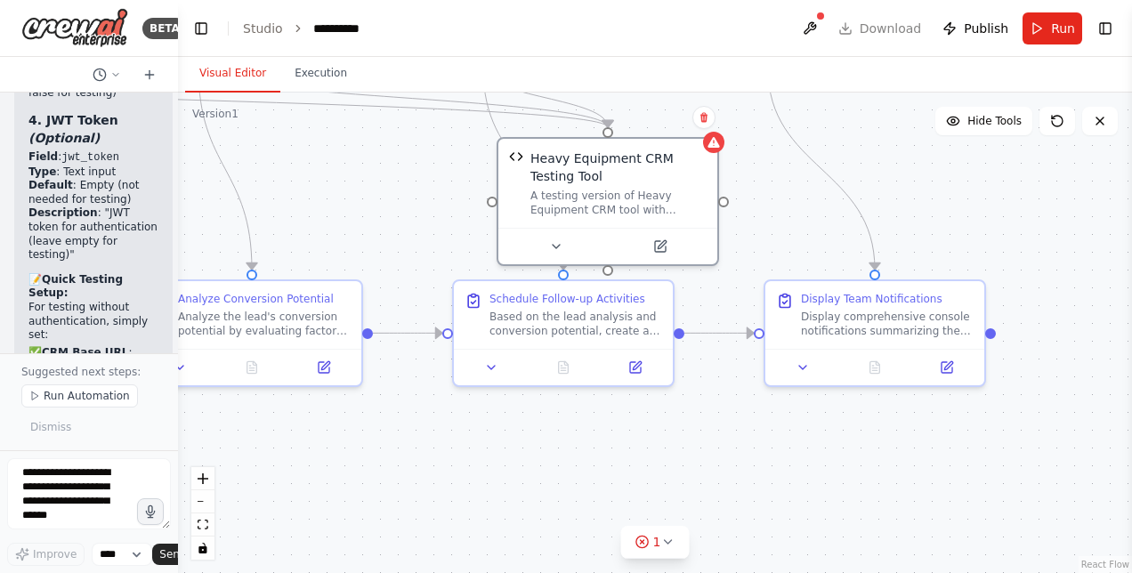
drag, startPoint x: 1084, startPoint y: 364, endPoint x: 1135, endPoint y: 267, distance: 109.5
click at [1131, 267] on html "BETA Hello! I'm the CrewAI assistant. What kind of automation do you want to bu…" at bounding box center [566, 286] width 1132 height 573
click at [648, 548] on icon at bounding box center [642, 542] width 14 height 14
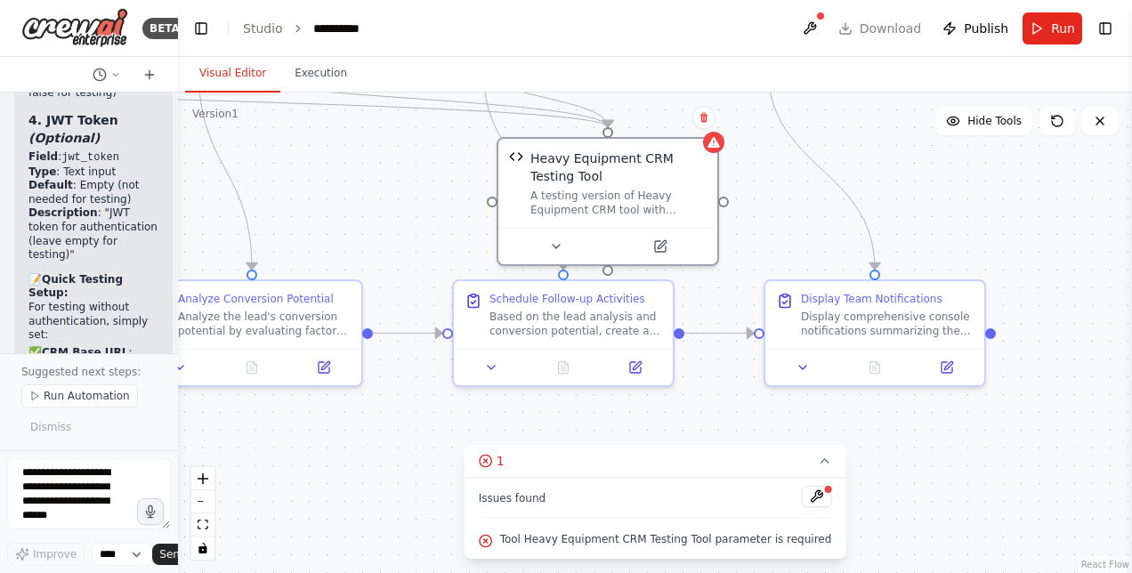
click at [634, 540] on span "Tool Heavy Equipment CRM Testing Tool parameter is required" at bounding box center [666, 539] width 332 height 14
click at [801, 491] on button at bounding box center [816, 496] width 30 height 21
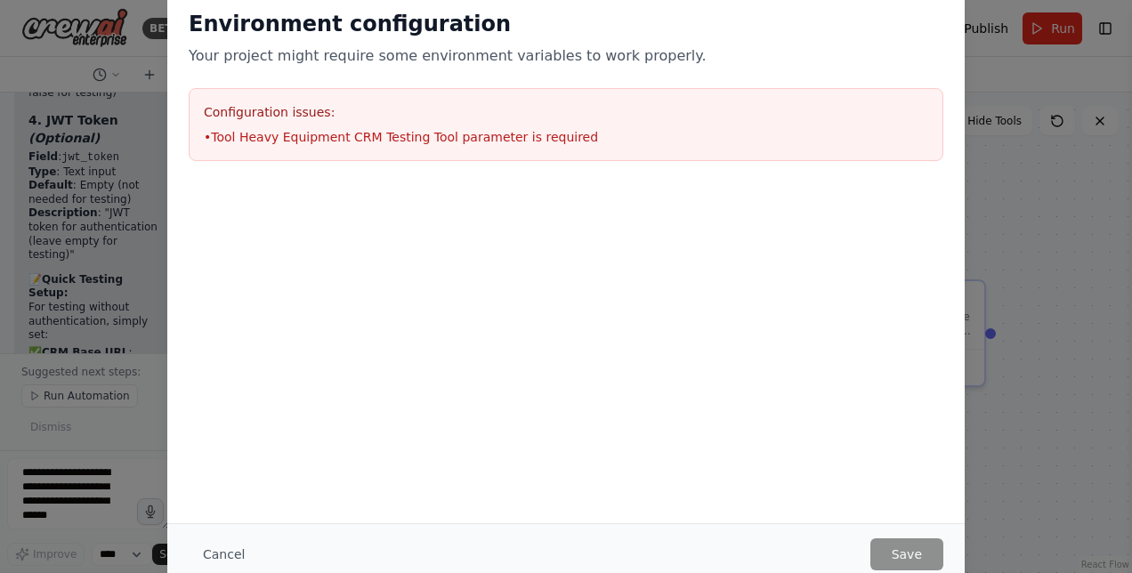
click at [983, 506] on div "Environment configuration Your project might require some environment variables…" at bounding box center [566, 286] width 1132 height 573
click at [1020, 493] on div "Environment configuration Your project might require some environment variables…" at bounding box center [566, 286] width 1132 height 573
click at [1016, 187] on div "Environment configuration Your project might require some environment variables…" at bounding box center [566, 286] width 1132 height 573
click at [511, 128] on li "• Tool Heavy Equipment CRM Testing Tool parameter is required" at bounding box center [566, 137] width 724 height 18
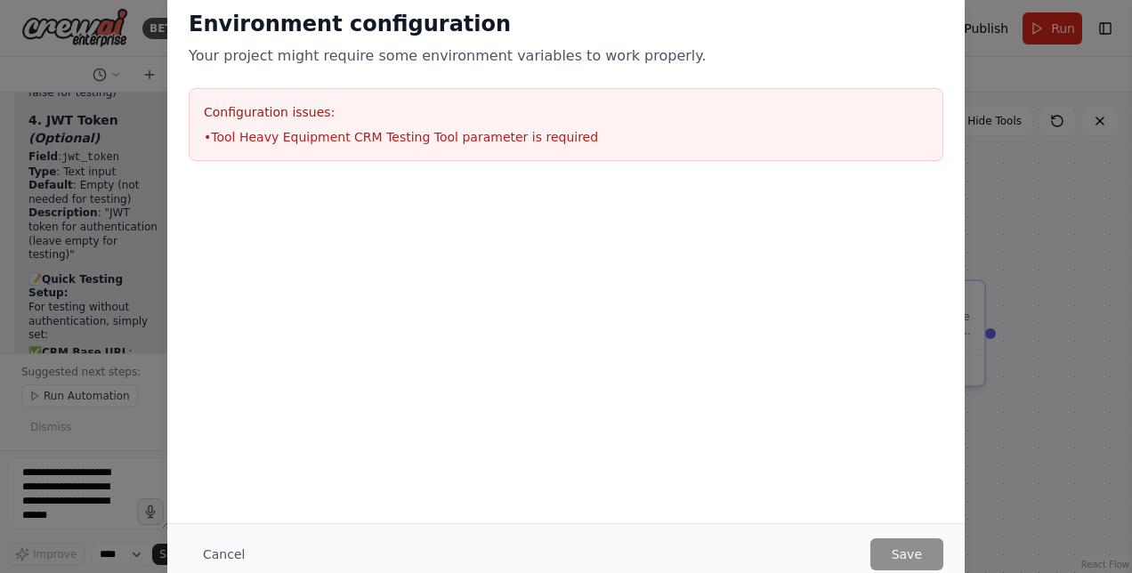
click at [82, 477] on div "Environment configuration Your project might require some environment variables…" at bounding box center [566, 286] width 1132 height 573
drag, startPoint x: 82, startPoint y: 477, endPoint x: 214, endPoint y: 552, distance: 152.2
click at [214, 552] on button "Cancel" at bounding box center [224, 554] width 70 height 32
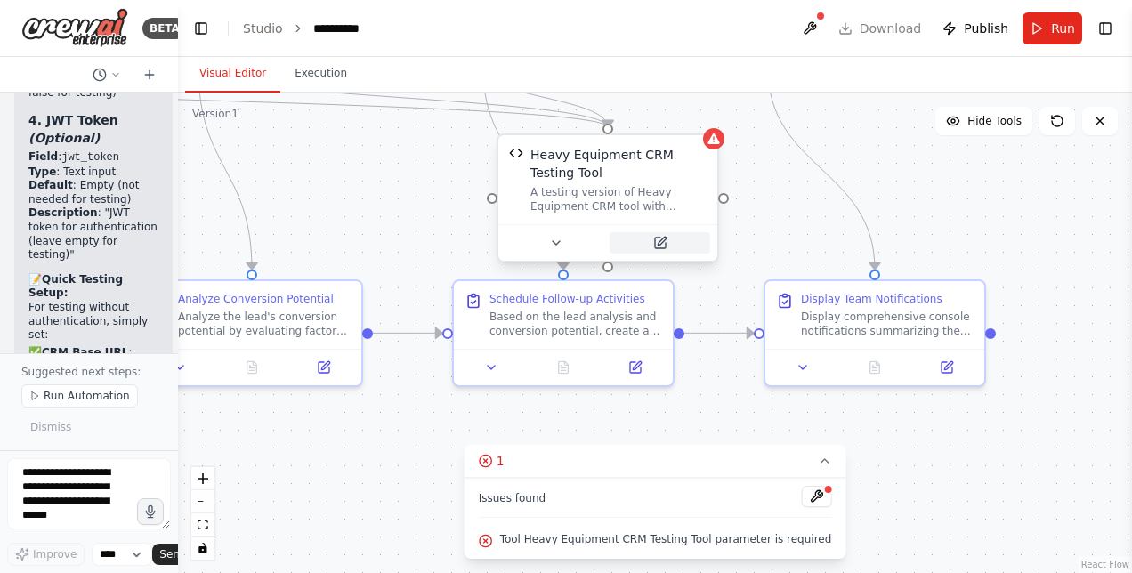
click at [667, 239] on button at bounding box center [660, 242] width 101 height 21
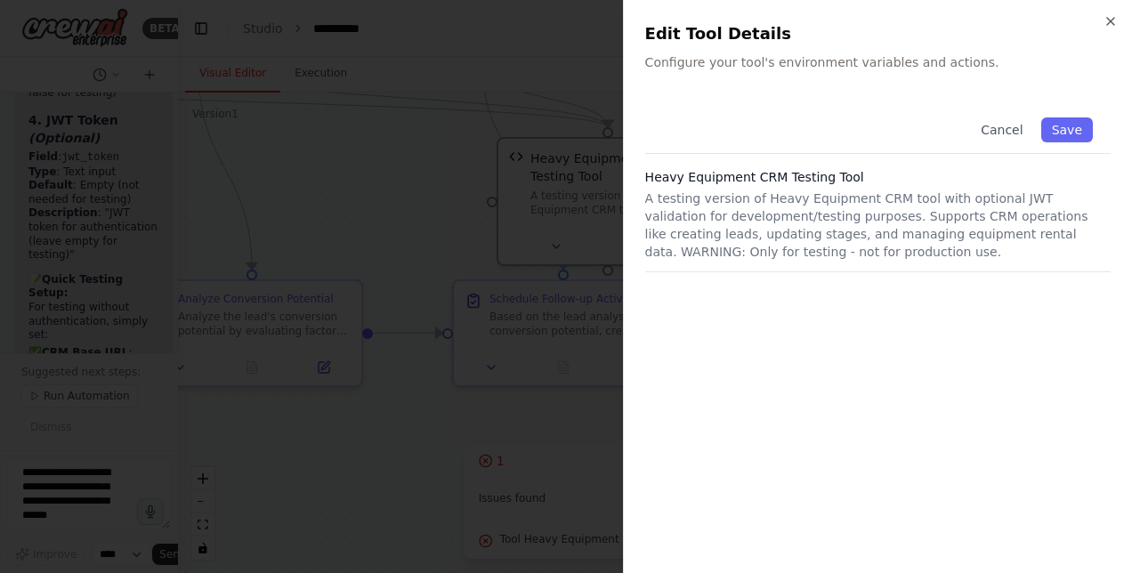
click at [701, 255] on p "A testing version of Heavy Equipment CRM tool with optional JWT validation for …" at bounding box center [877, 225] width 465 height 71
drag, startPoint x: 701, startPoint y: 255, endPoint x: 664, endPoint y: 109, distance: 150.7
click at [664, 109] on div "Cancel Save" at bounding box center [877, 127] width 465 height 54
click at [664, 90] on div "Close Edit Tool Details Configure your tool's environment variables and actions…" at bounding box center [877, 286] width 509 height 573
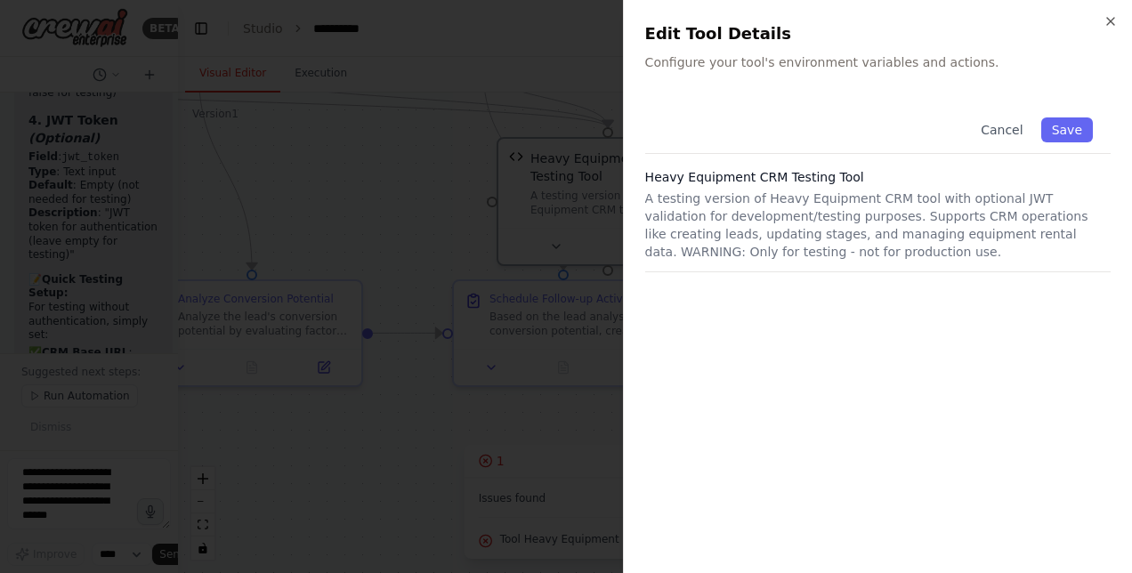
click at [663, 61] on p "Configure your tool's environment variables and actions." at bounding box center [877, 62] width 465 height 18
drag, startPoint x: 663, startPoint y: 61, endPoint x: 721, endPoint y: 113, distance: 78.1
click at [721, 113] on div "Cancel Save" at bounding box center [877, 127] width 465 height 54
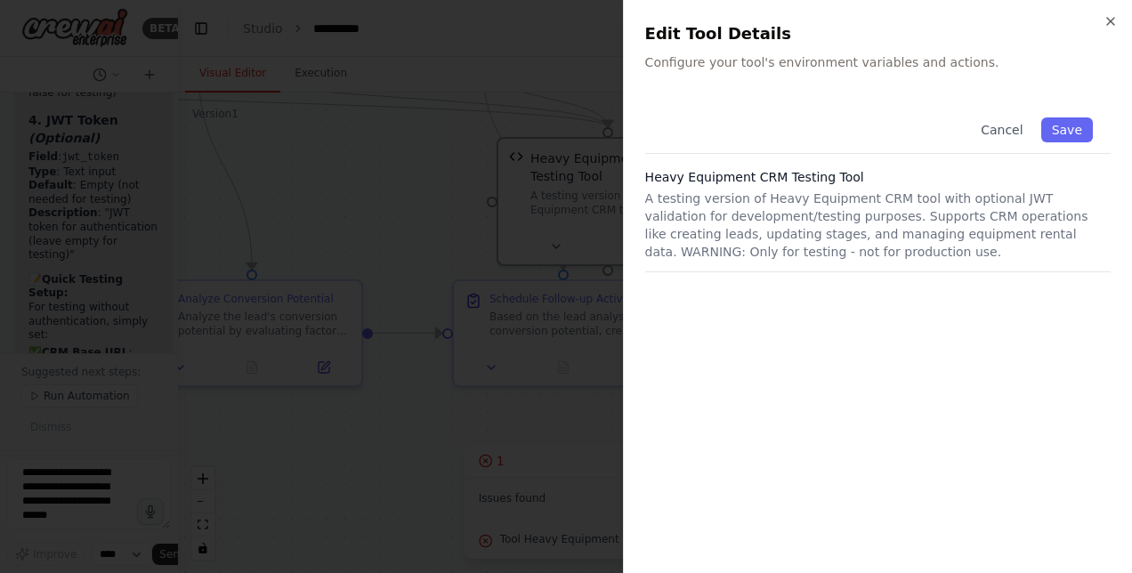
click at [89, 481] on div at bounding box center [566, 286] width 1132 height 573
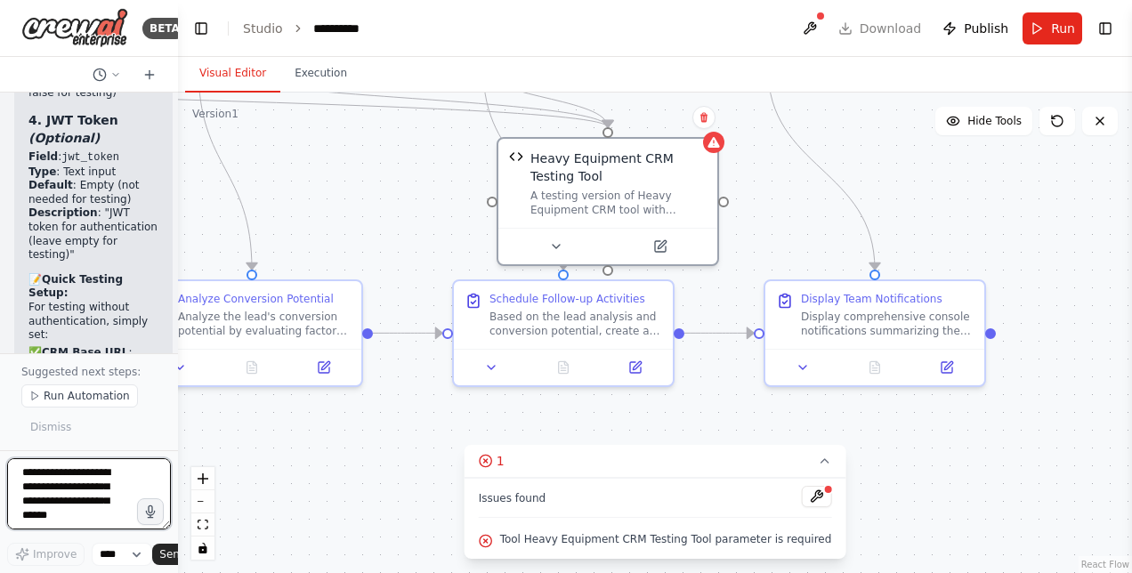
click at [82, 495] on textarea at bounding box center [89, 493] width 164 height 71
type textarea "**********"
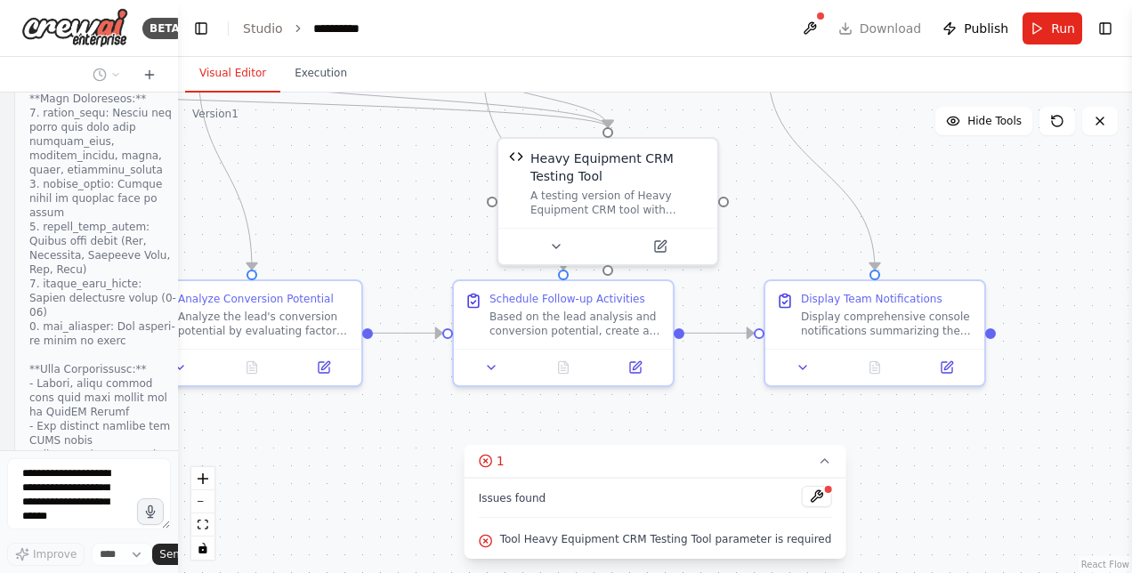
scroll to position [31168, 0]
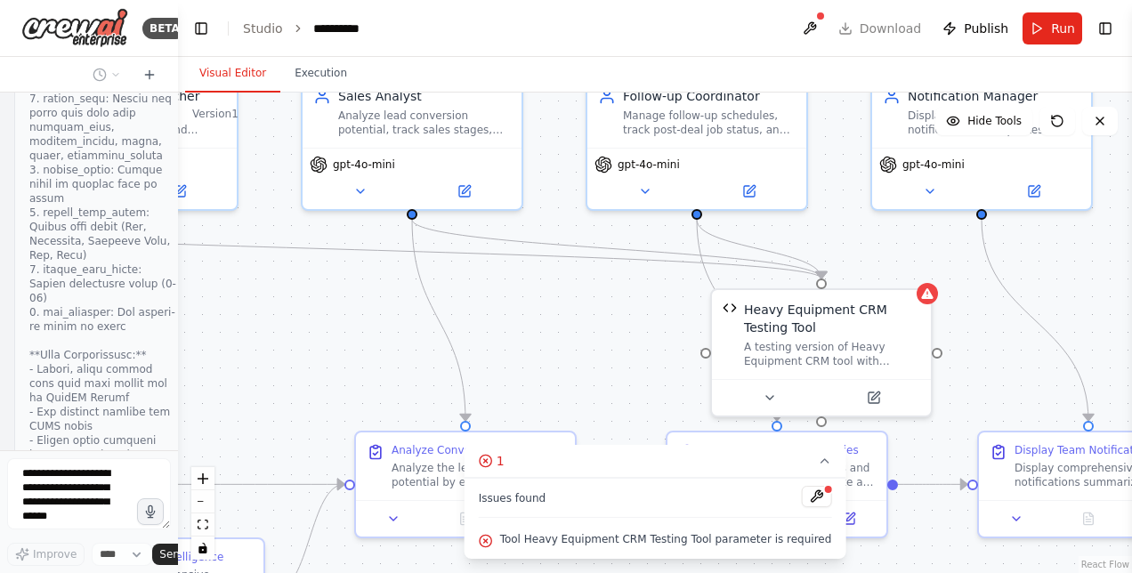
drag, startPoint x: 339, startPoint y: 237, endPoint x: 553, endPoint y: 388, distance: 261.7
click at [553, 388] on div ".deletable-edge-delete-btn { width: 20px; height: 20px; border: 0px solid #ffff…" at bounding box center [655, 333] width 954 height 481
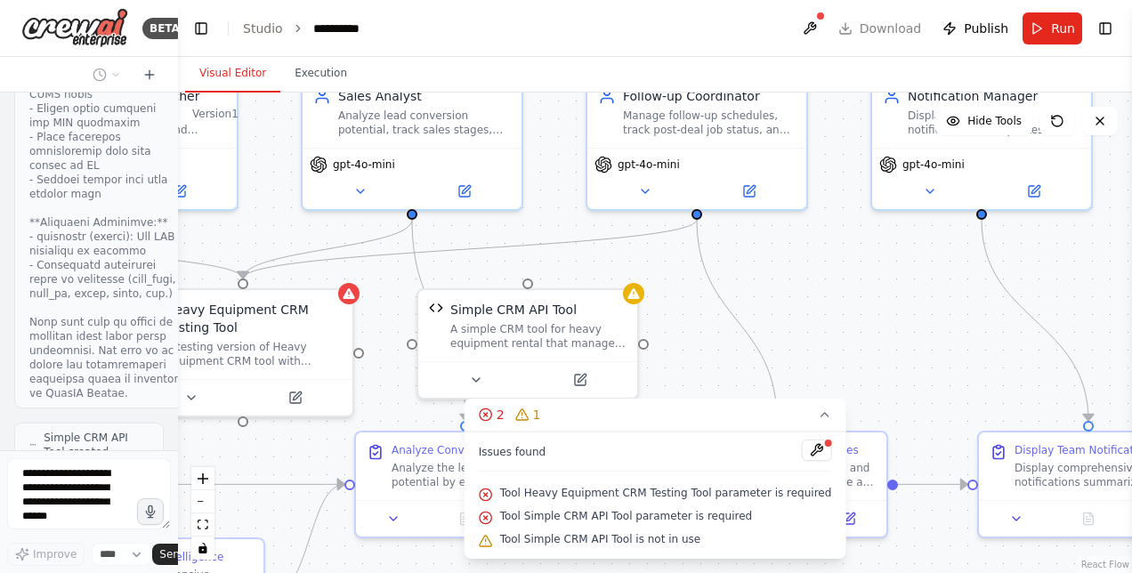
scroll to position [31513, 0]
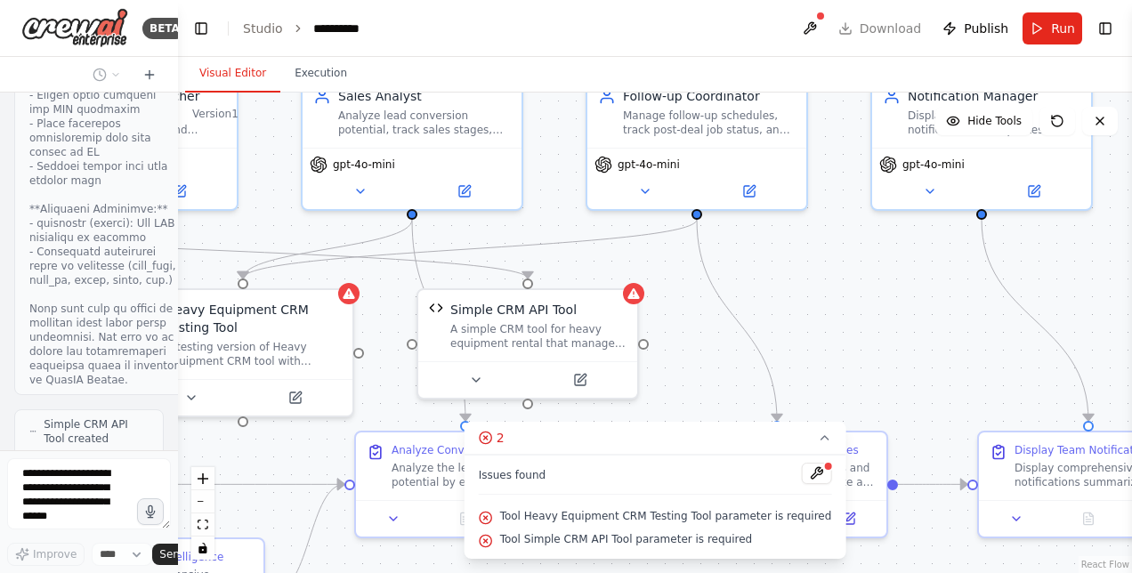
drag, startPoint x: 128, startPoint y: 379, endPoint x: 158, endPoint y: 436, distance: 64.5
click at [158, 436] on div "Hello! I'm the CrewAI assistant. What kind of automation do you want to build? …" at bounding box center [89, 272] width 178 height 358
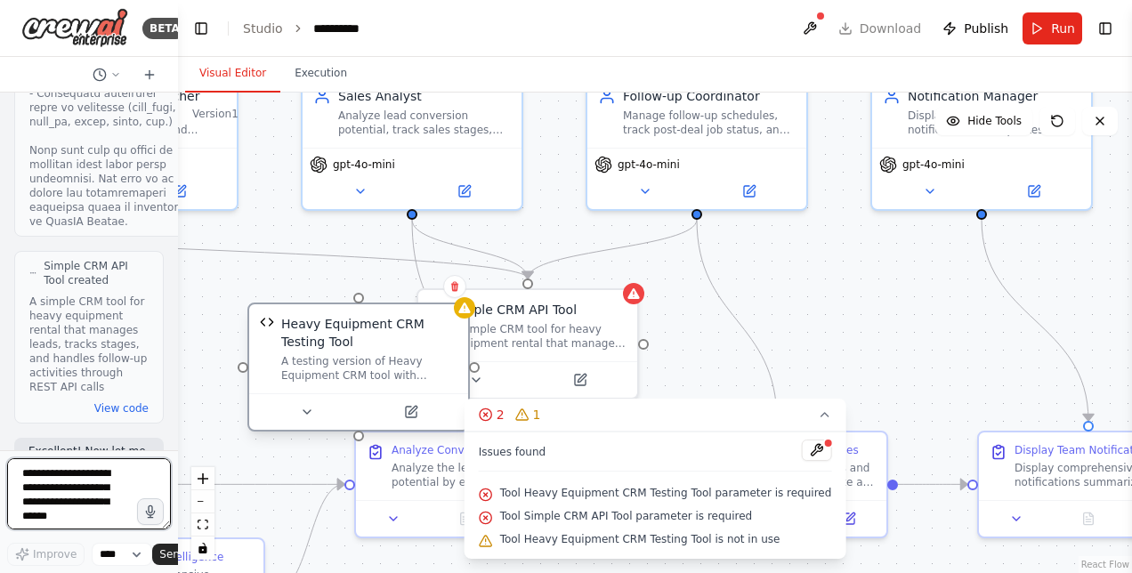
scroll to position [31698, 0]
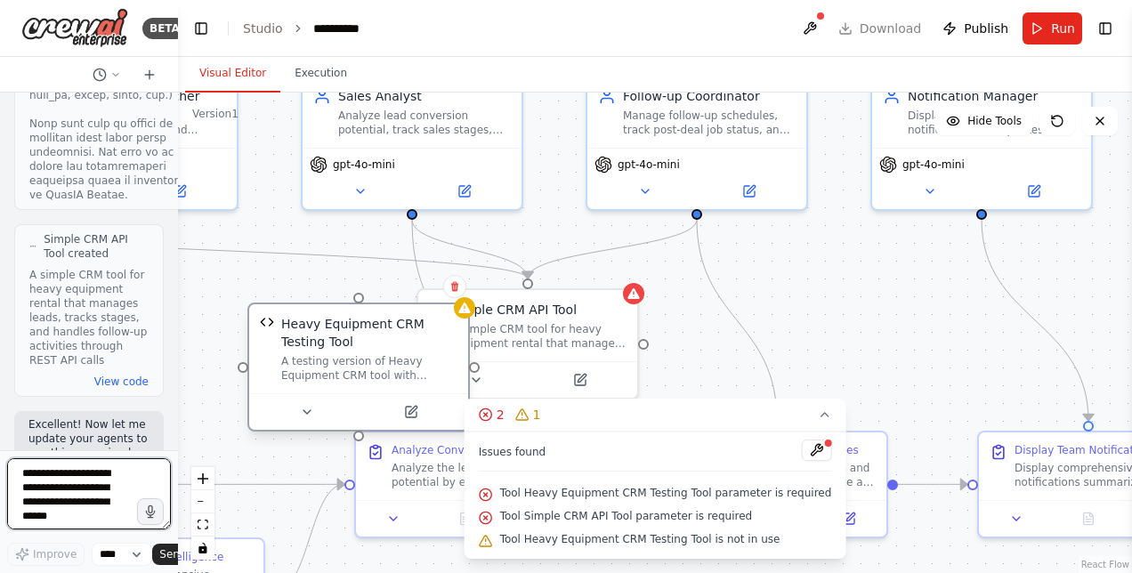
drag, startPoint x: 319, startPoint y: 331, endPoint x: 449, endPoint y: 345, distance: 130.7
click at [449, 345] on div "Heavy Equipment CRM Testing Tool" at bounding box center [369, 333] width 176 height 36
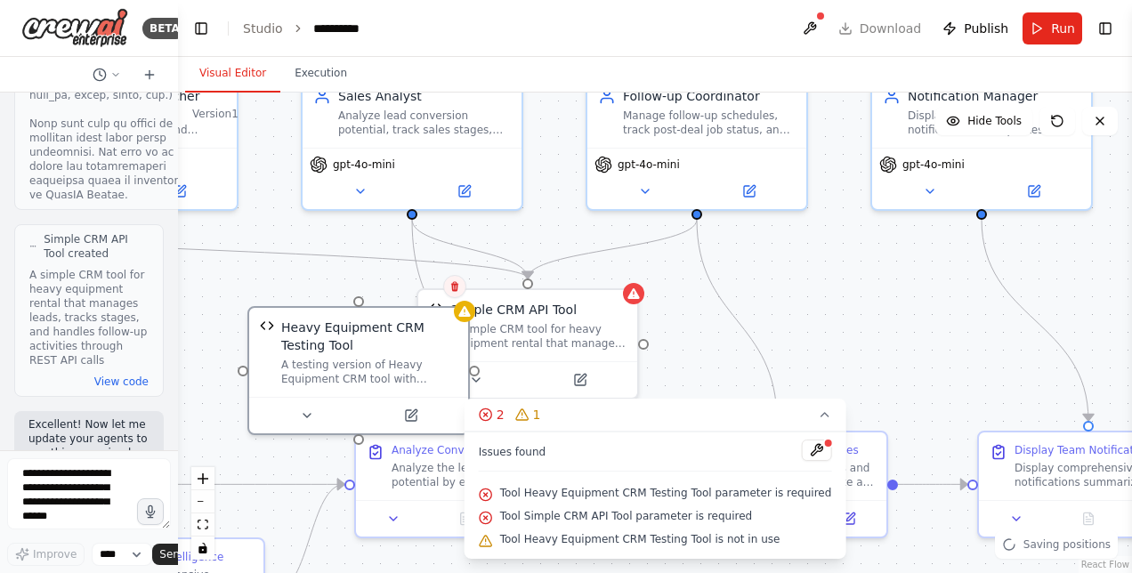
click at [457, 288] on icon at bounding box center [454, 287] width 7 height 10
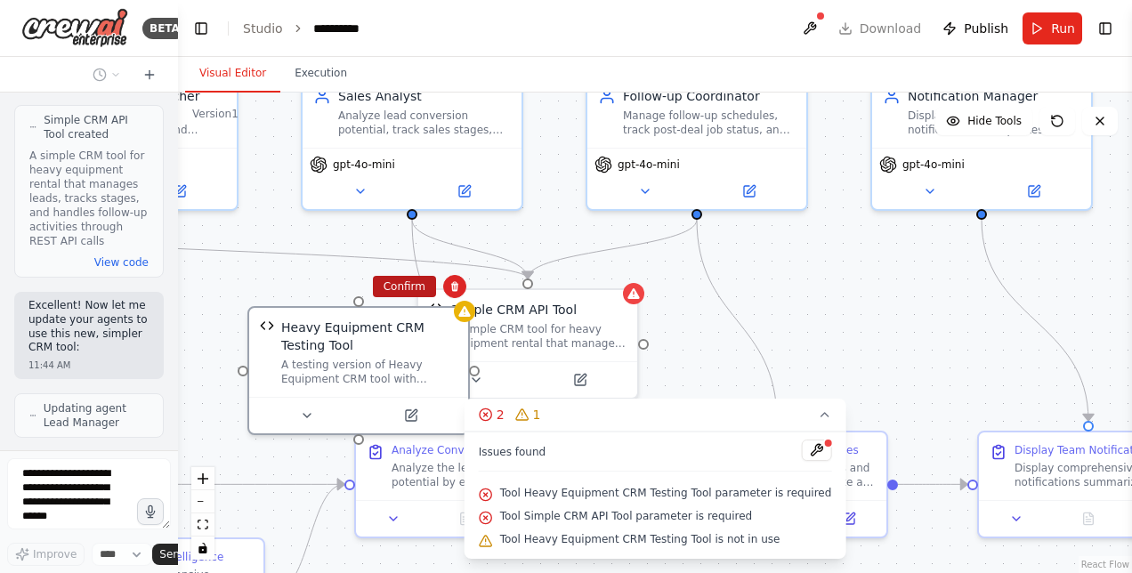
click at [414, 282] on button "Confirm" at bounding box center [404, 286] width 63 height 21
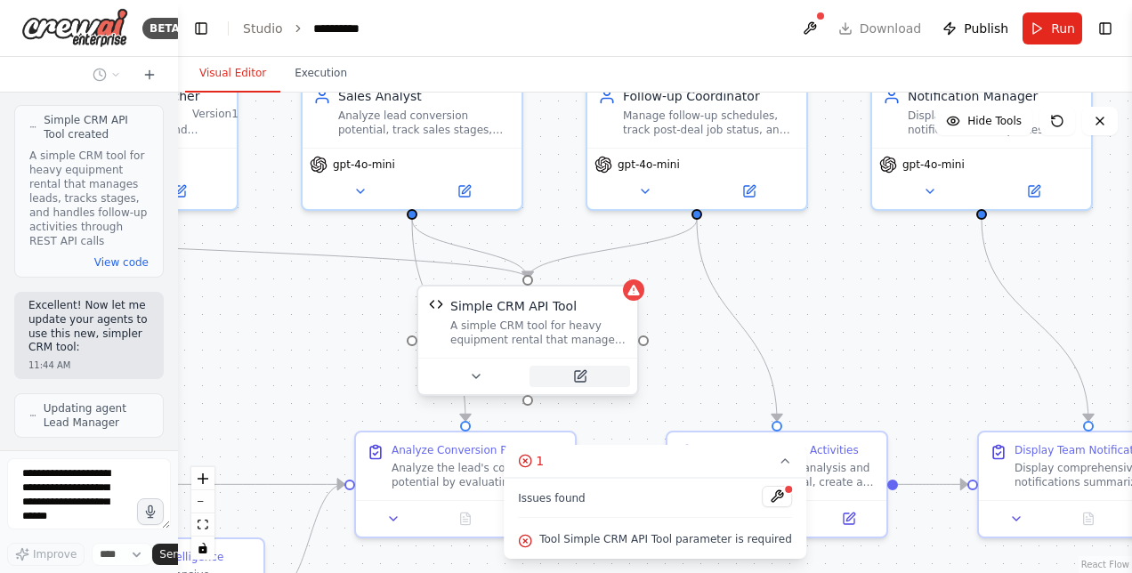
click at [580, 376] on icon at bounding box center [582, 374] width 8 height 8
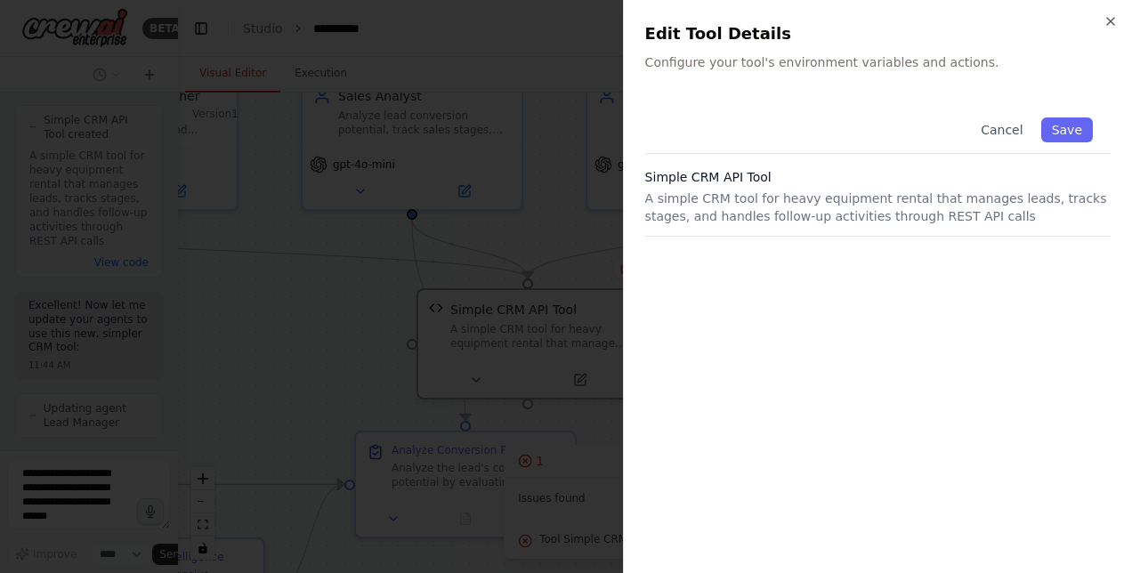
click at [711, 248] on div "Cancel Save Simple CRM API Tool A simple CRM tool for heavy equipment rental th…" at bounding box center [877, 326] width 465 height 452
click at [721, 210] on p "A simple CRM tool for heavy equipment rental that manages leads, tracks stages,…" at bounding box center [877, 208] width 465 height 36
click at [714, 210] on p "A simple CRM tool for heavy equipment rental that manages leads, tracks stages,…" at bounding box center [877, 208] width 465 height 36
click at [685, 134] on div "Cancel Save" at bounding box center [877, 127] width 465 height 54
click at [682, 121] on div "Cancel Save" at bounding box center [877, 127] width 465 height 54
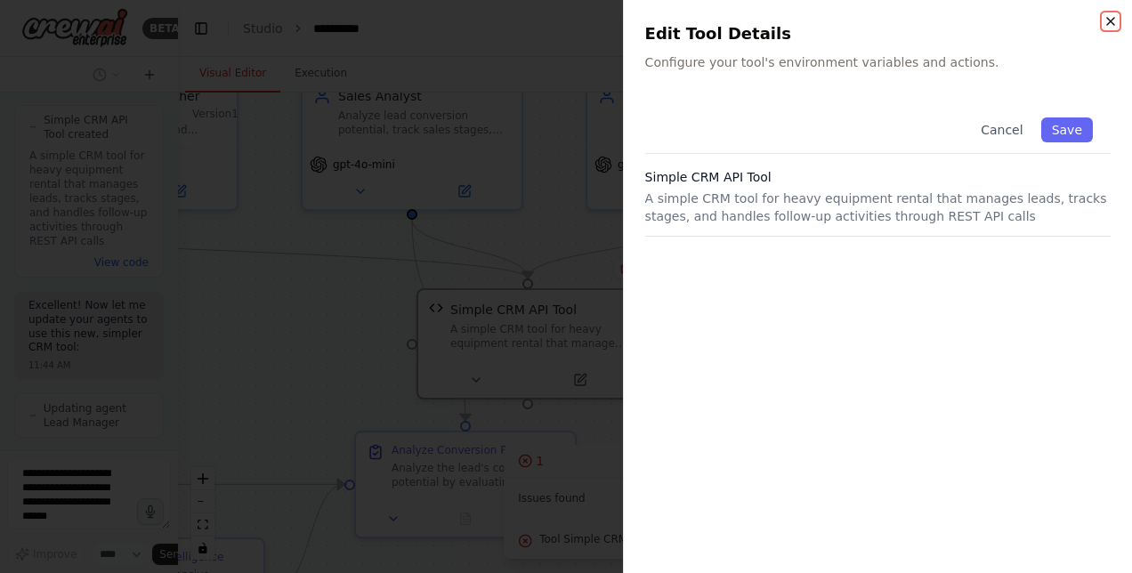
click at [1109, 25] on icon "button" at bounding box center [1111, 21] width 14 height 14
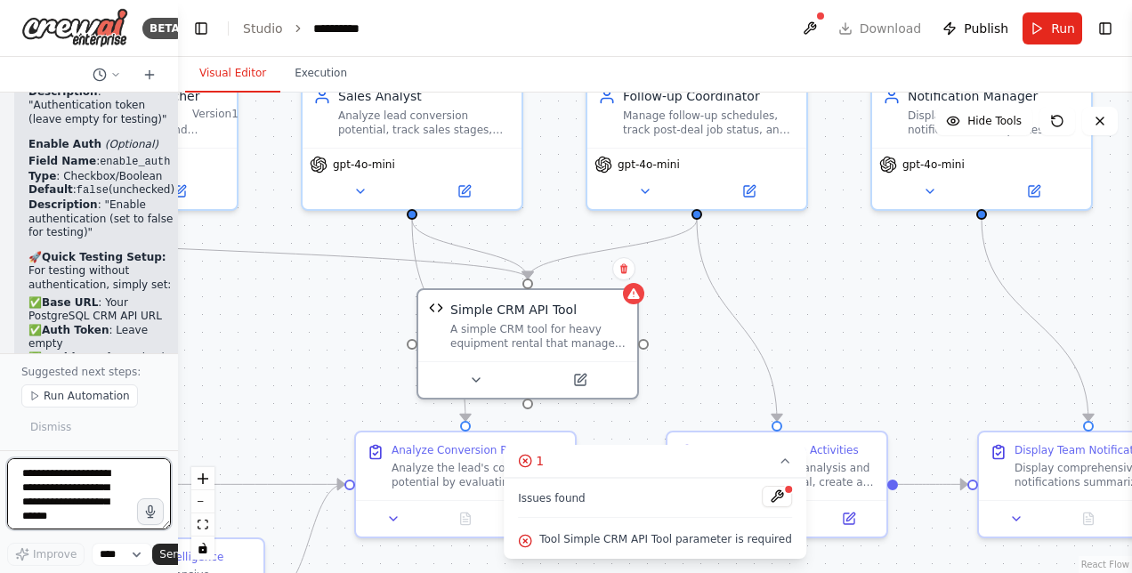
scroll to position [32904, 0]
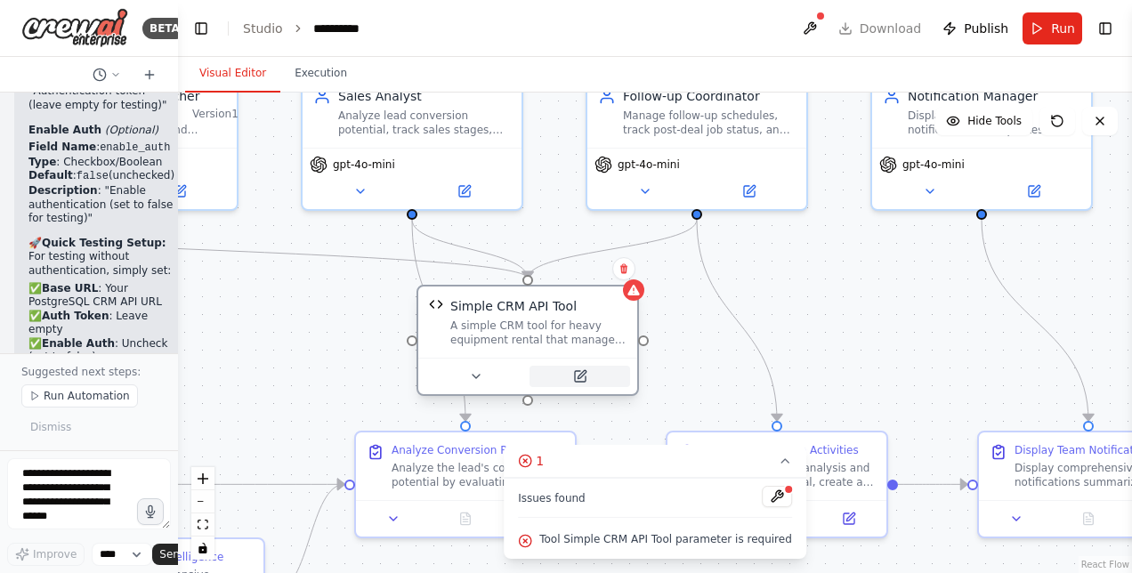
click at [584, 376] on icon at bounding box center [580, 376] width 11 height 11
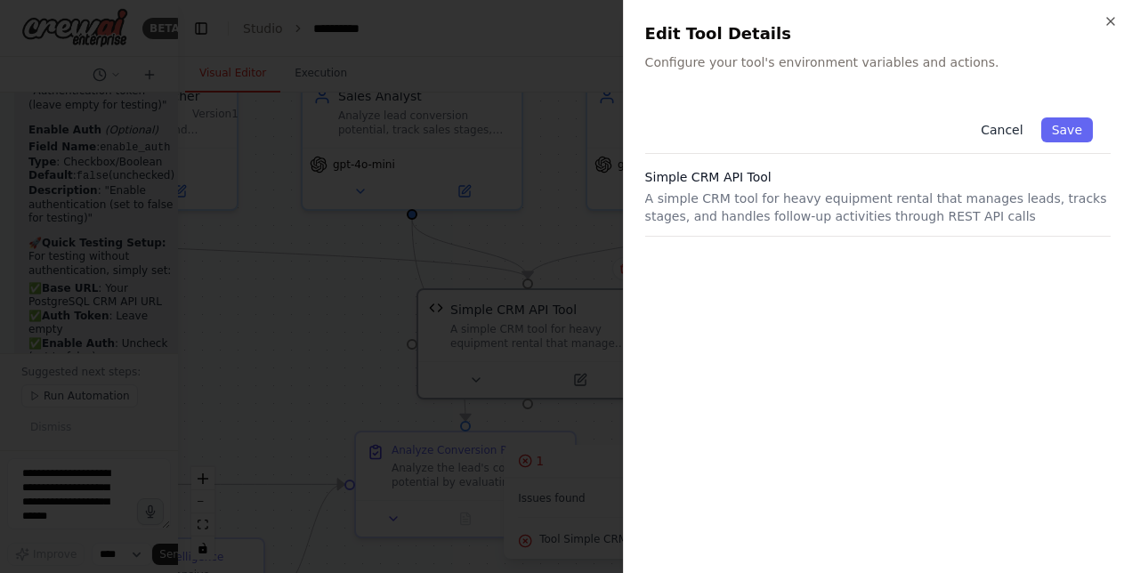
click at [1009, 128] on button "Cancel" at bounding box center [1001, 129] width 63 height 25
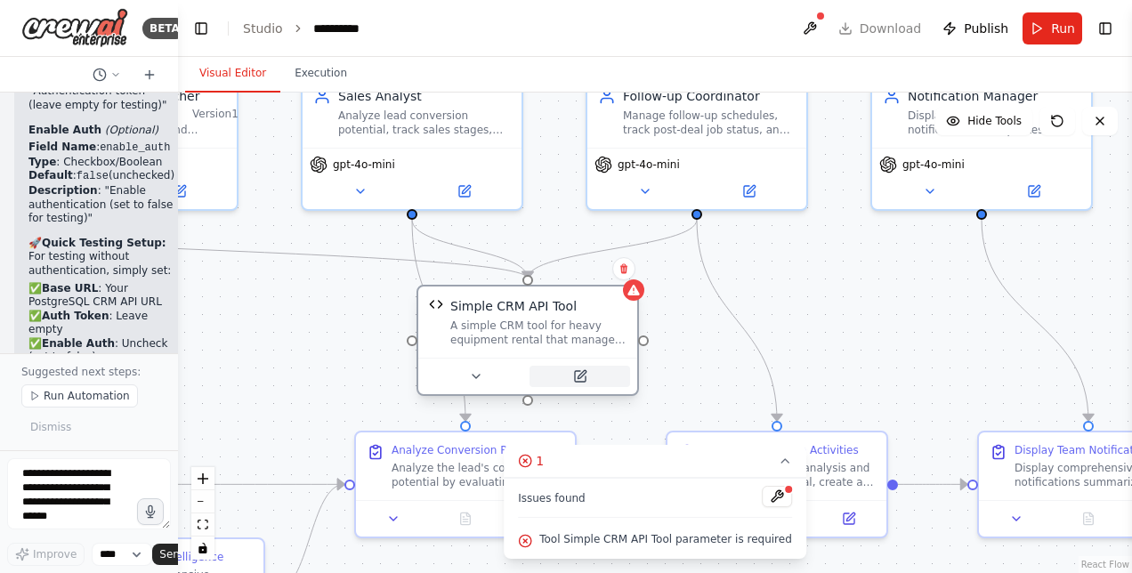
click at [584, 376] on icon at bounding box center [580, 376] width 11 height 11
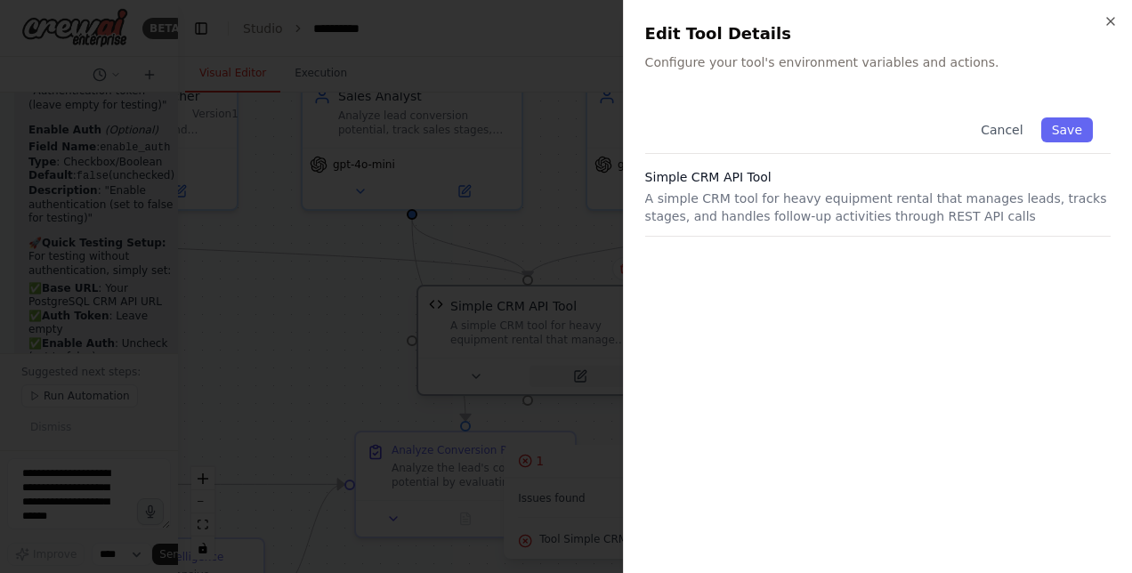
click at [584, 376] on div at bounding box center [566, 286] width 1132 height 573
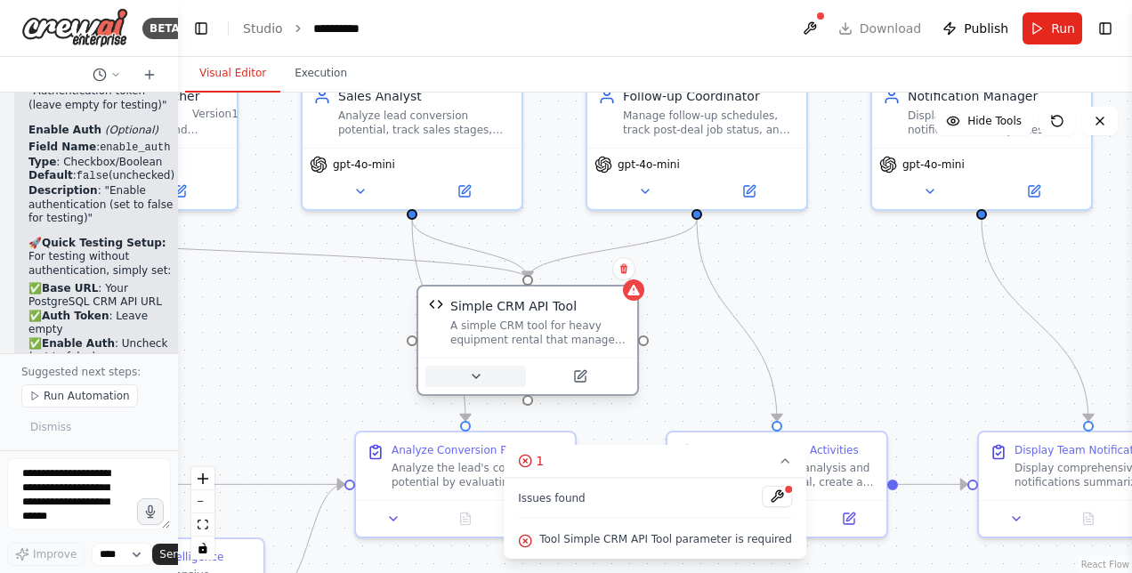
click at [472, 382] on icon at bounding box center [476, 376] width 14 height 14
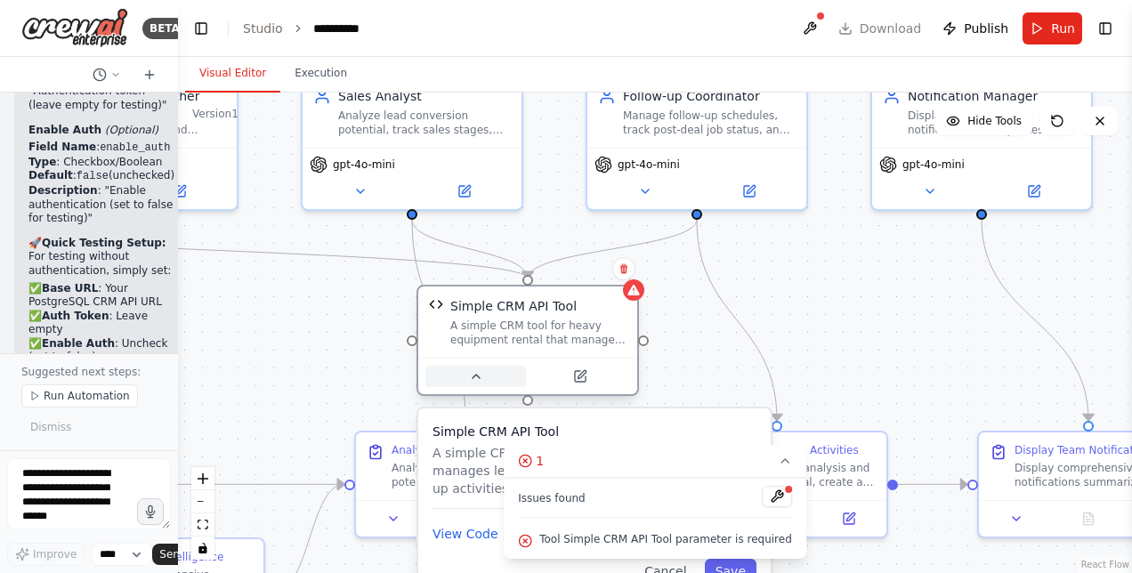
click at [472, 382] on icon at bounding box center [476, 376] width 14 height 14
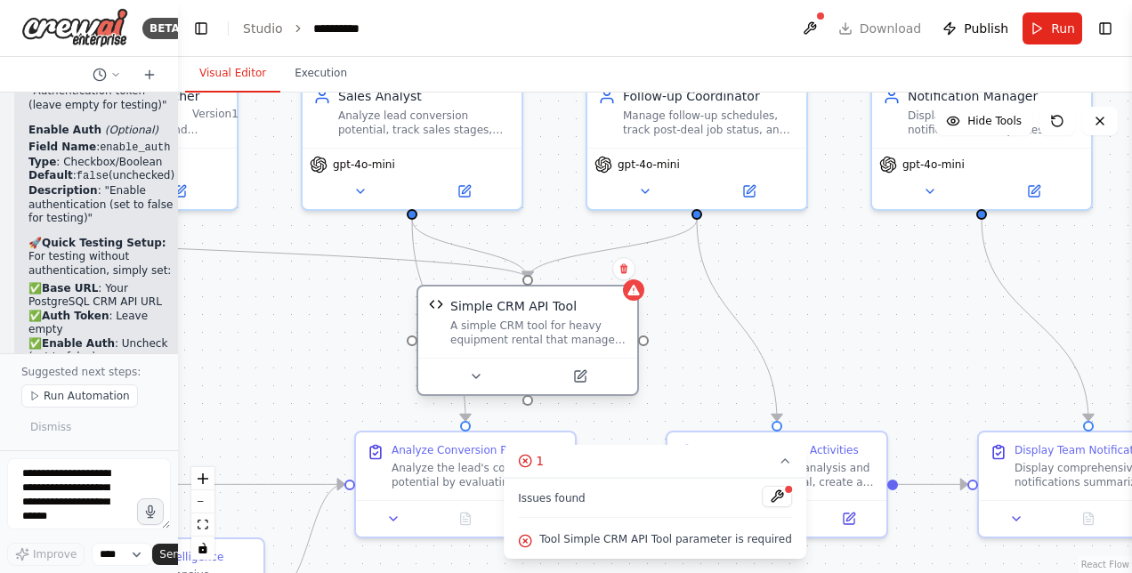
click at [440, 309] on img at bounding box center [436, 304] width 14 height 14
click at [479, 377] on icon at bounding box center [476, 376] width 14 height 14
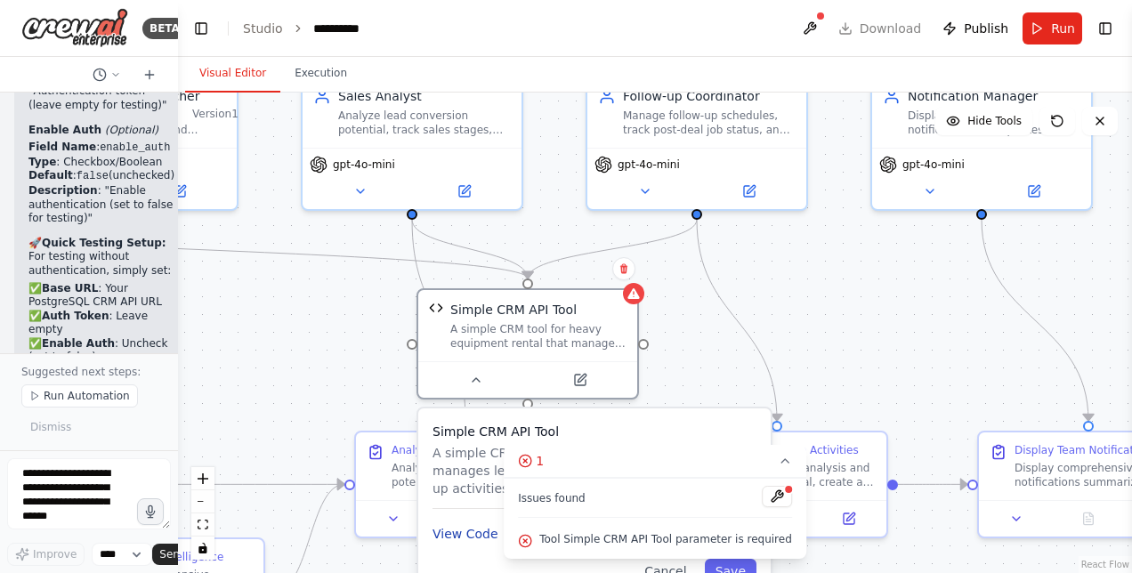
click at [468, 539] on button "View Code" at bounding box center [466, 534] width 66 height 18
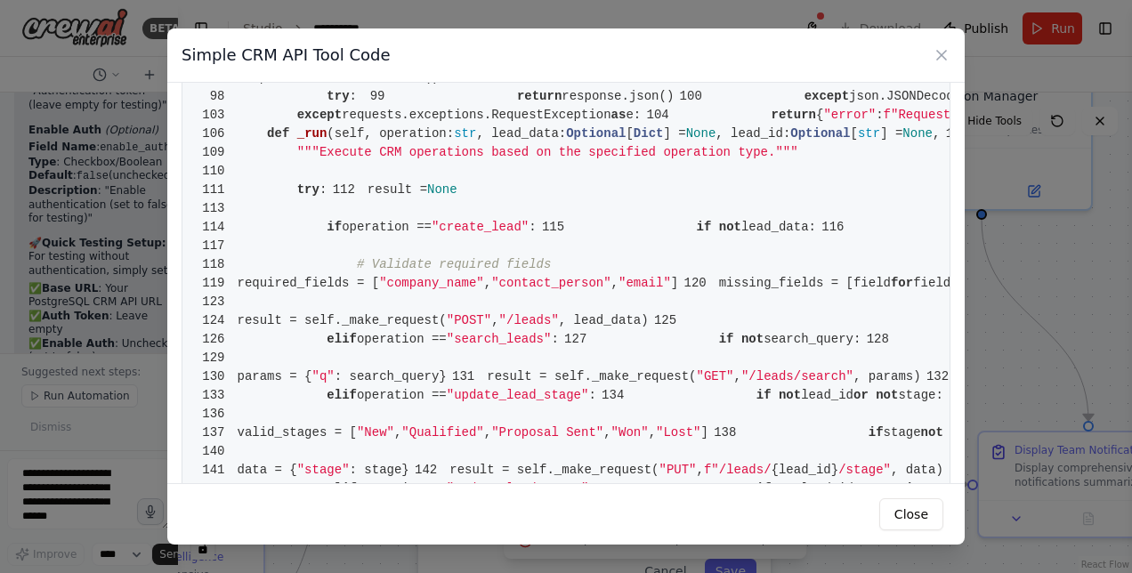
scroll to position [778, 0]
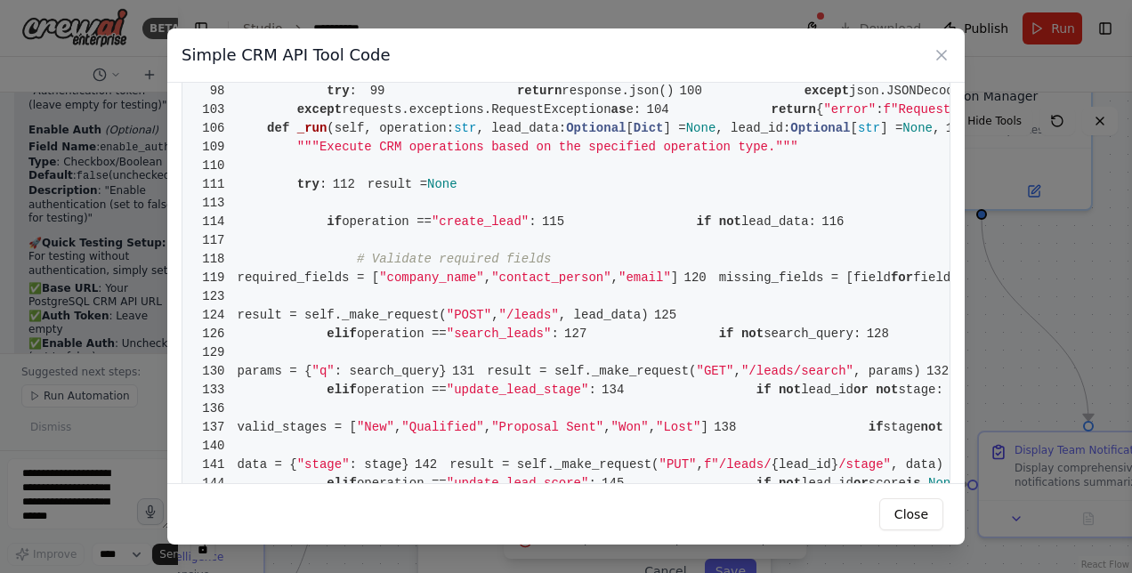
drag, startPoint x: 383, startPoint y: 293, endPoint x: 720, endPoint y: 297, distance: 337.3
drag, startPoint x: 349, startPoint y: 276, endPoint x: 408, endPoint y: 274, distance: 58.8
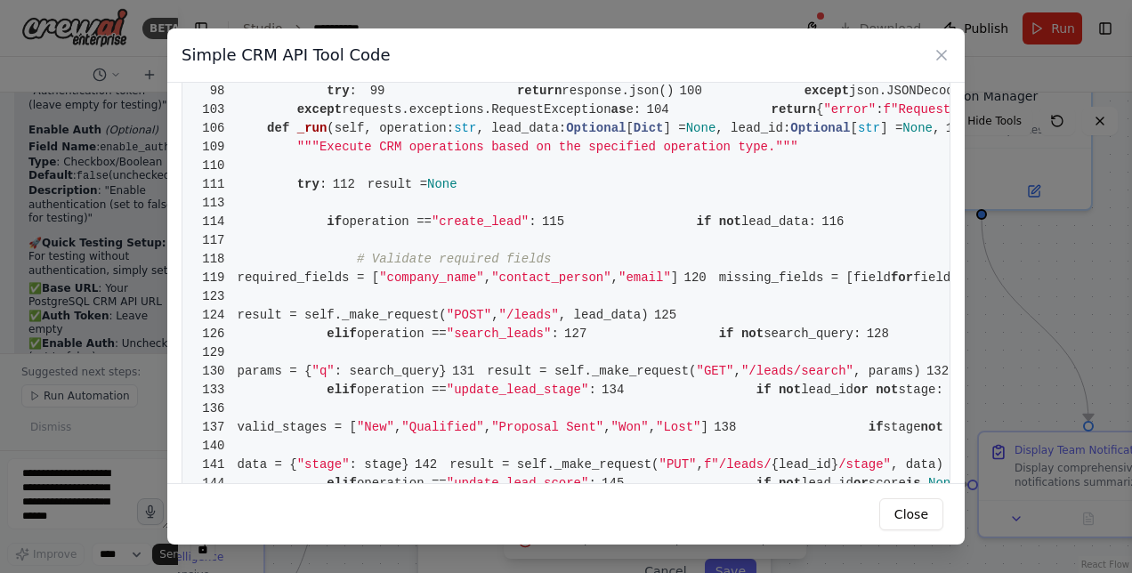
drag, startPoint x: 408, startPoint y: 274, endPoint x: 384, endPoint y: 272, distance: 24.1
click at [937, 53] on icon at bounding box center [942, 55] width 18 height 18
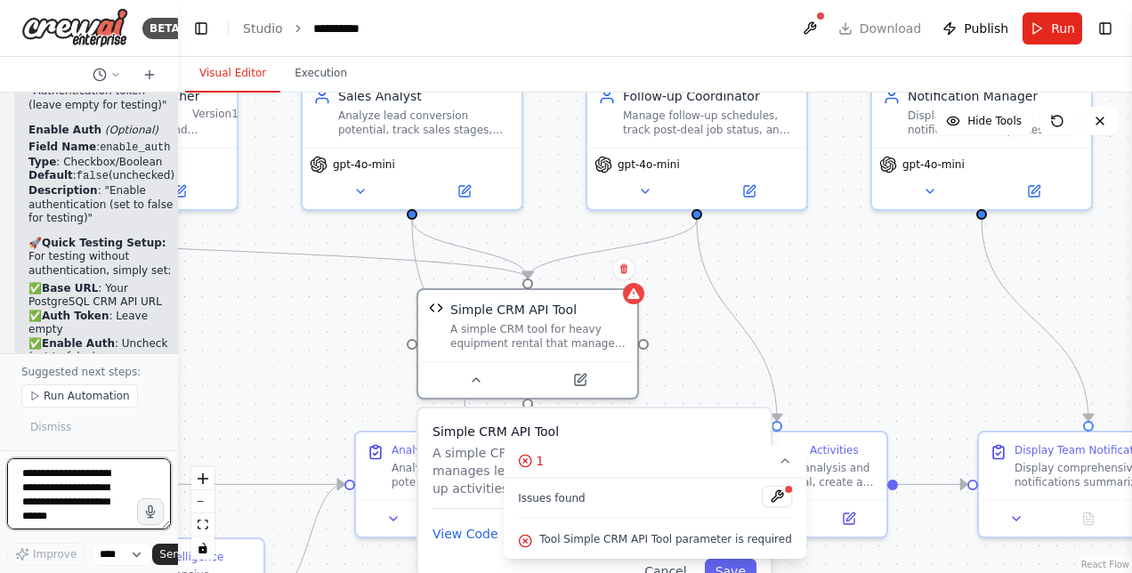
click at [100, 478] on textarea at bounding box center [89, 493] width 164 height 71
type textarea "**********"
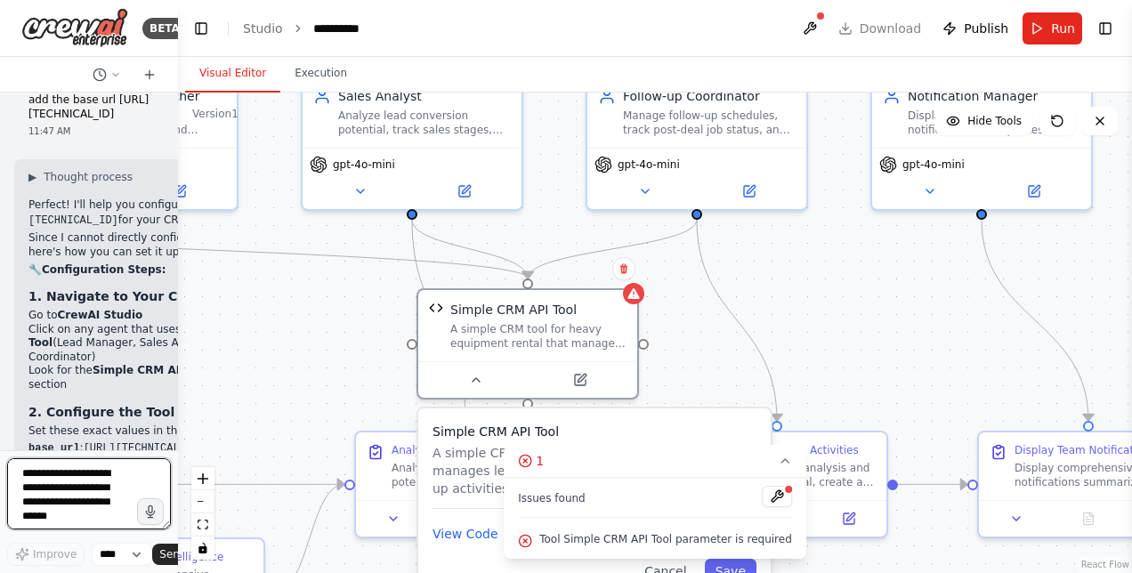
scroll to position [33569, 0]
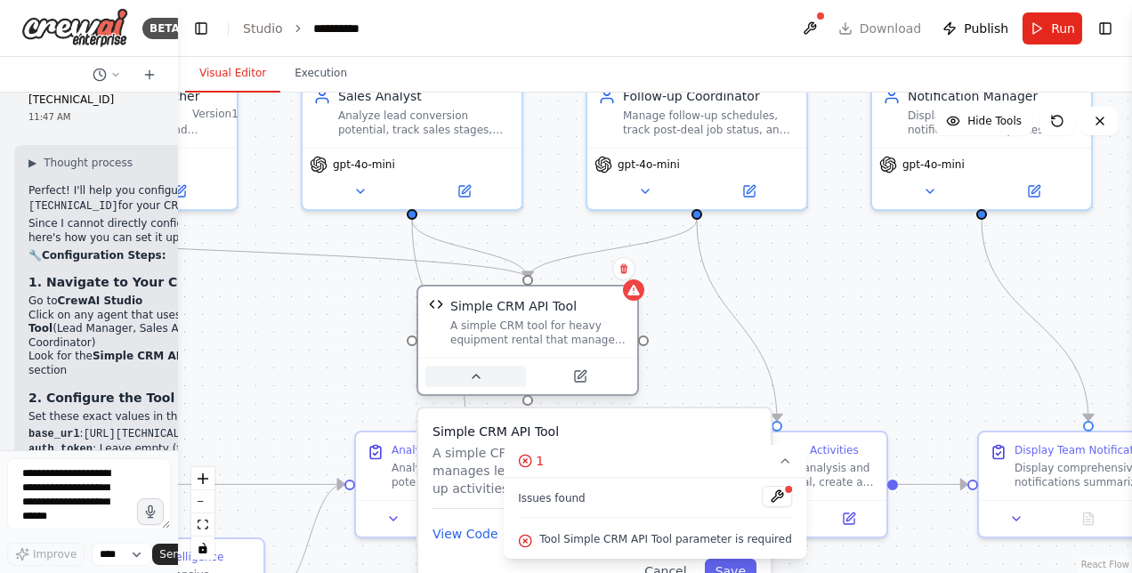
click at [474, 376] on icon at bounding box center [476, 377] width 7 height 4
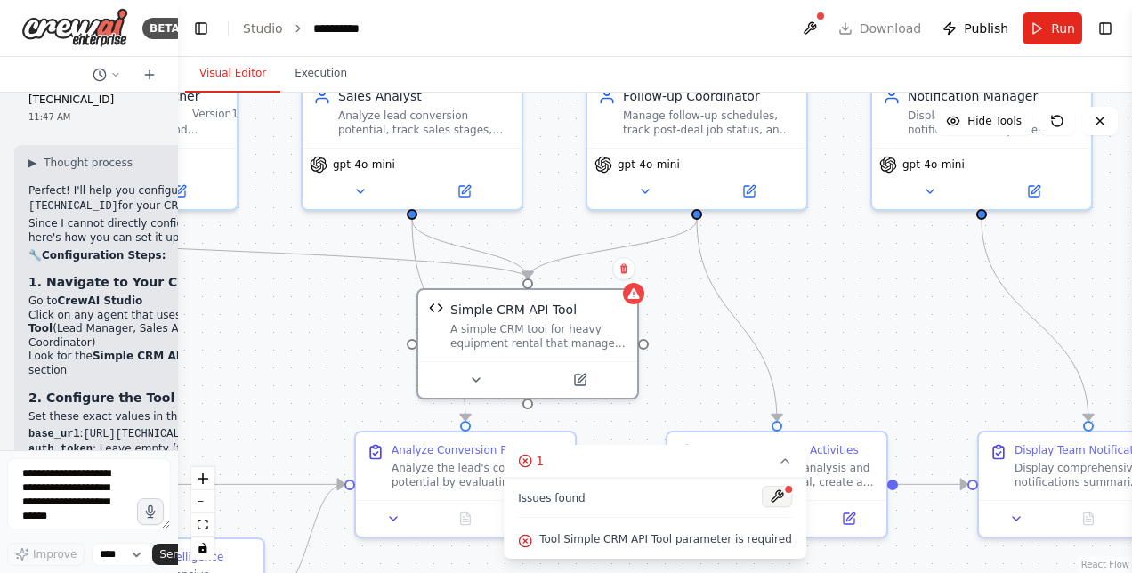
click at [764, 502] on button at bounding box center [777, 496] width 30 height 21
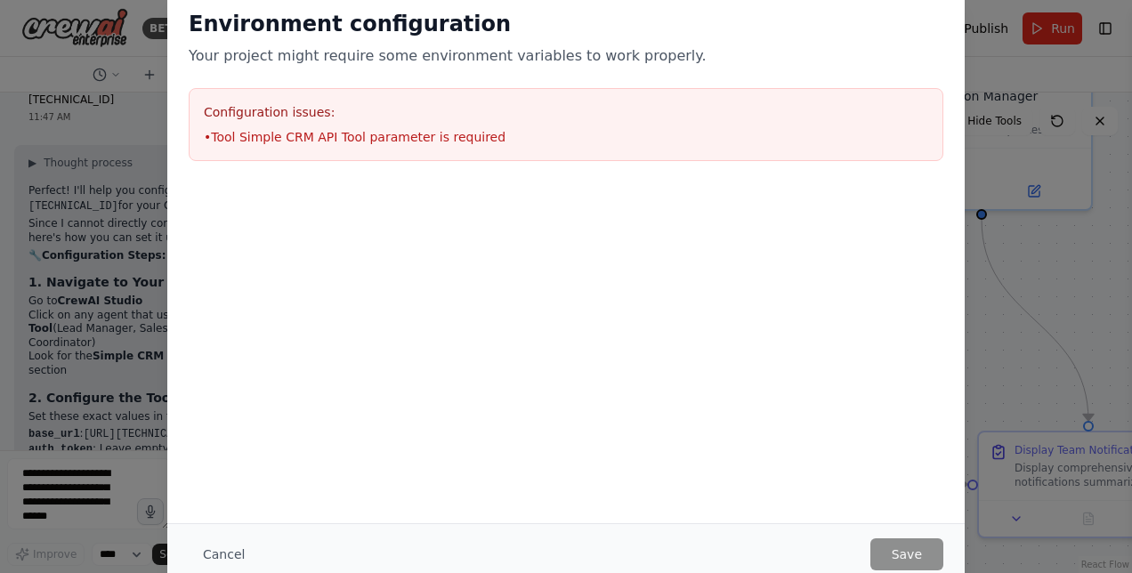
click at [990, 374] on div "Environment configuration Your project might require some environment variables…" at bounding box center [566, 286] width 1132 height 573
click at [221, 554] on button "Cancel" at bounding box center [224, 554] width 70 height 32
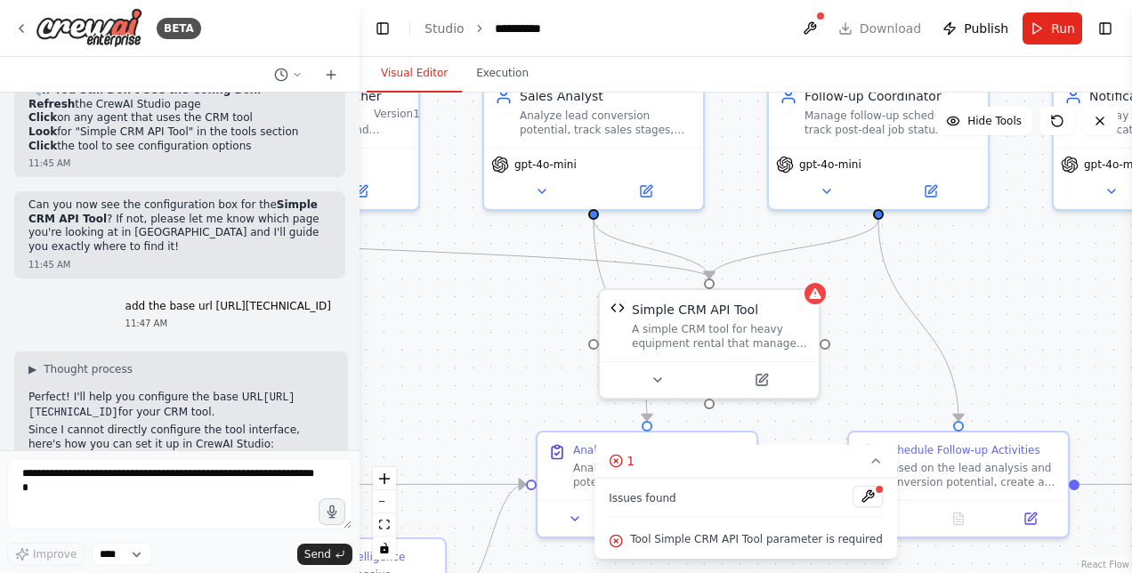
scroll to position [20193, 0]
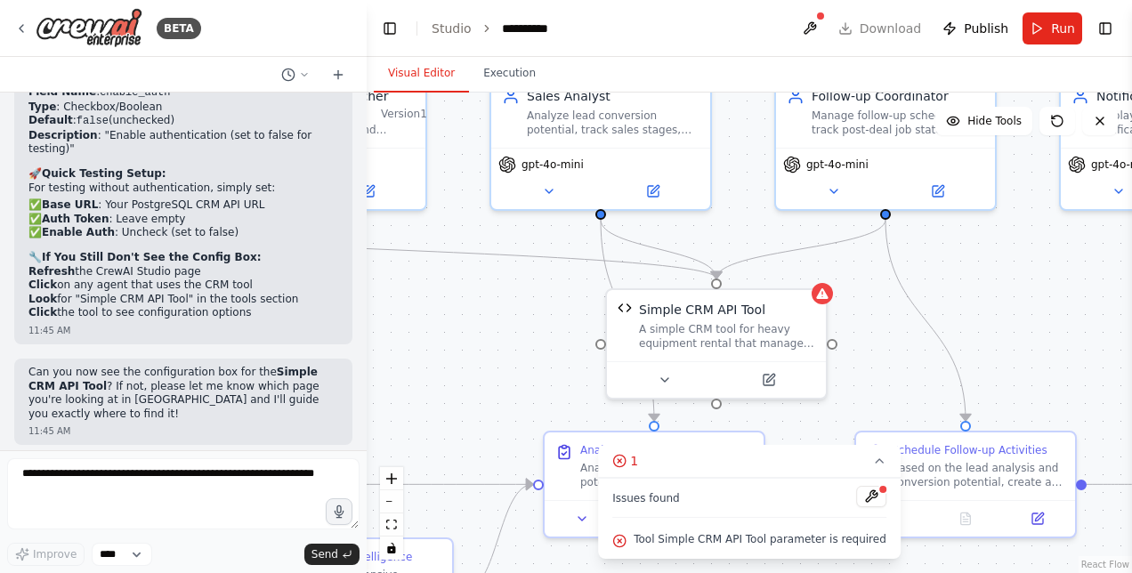
drag, startPoint x: 177, startPoint y: 368, endPoint x: 367, endPoint y: 360, distance: 189.7
click at [367, 360] on div "BETA Hello! I'm the CrewAI assistant. What kind of automation do you want to bu…" at bounding box center [566, 286] width 1132 height 573
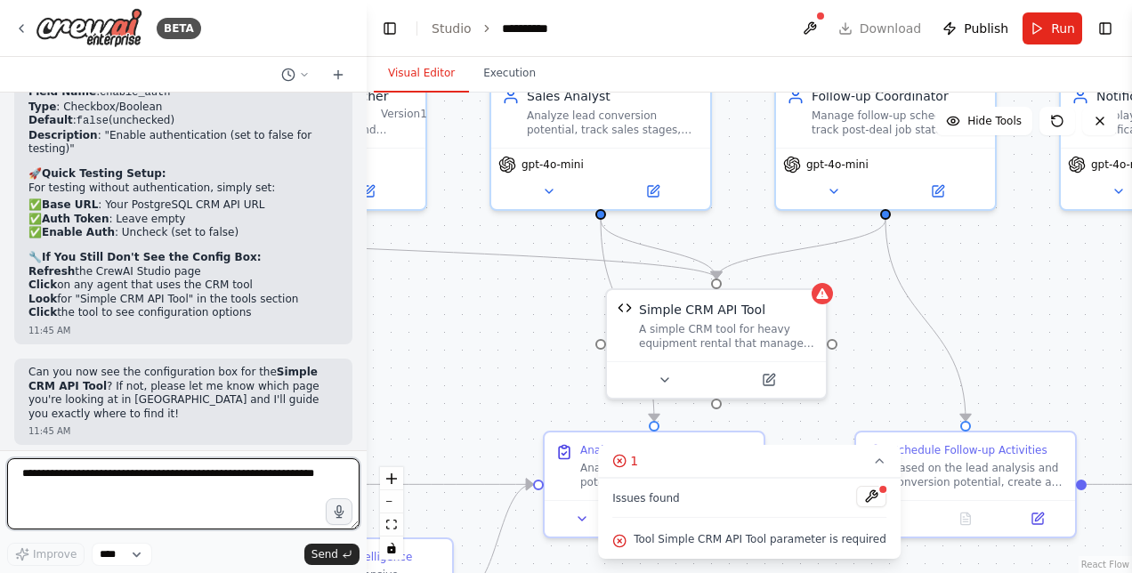
click at [197, 484] on textarea at bounding box center [183, 493] width 352 height 71
type textarea "**********"
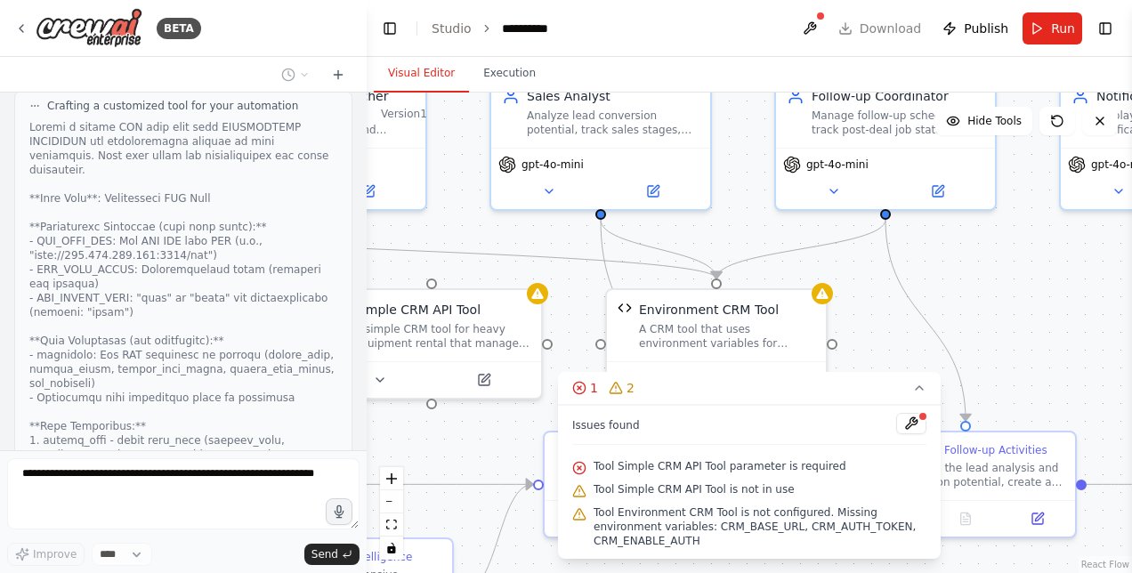
scroll to position [21624, 0]
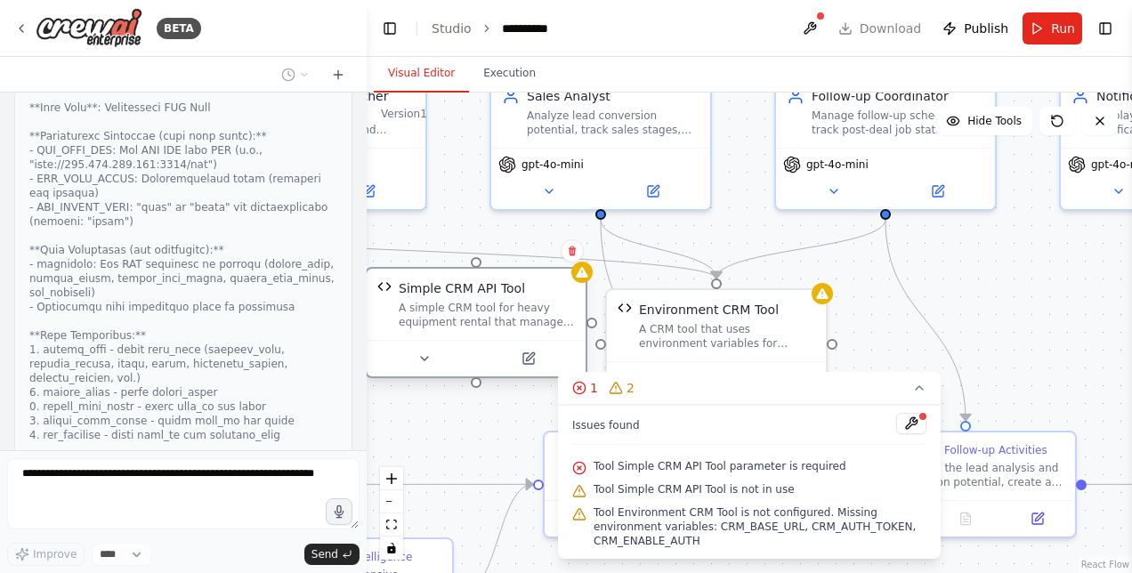
drag, startPoint x: 504, startPoint y: 307, endPoint x: 562, endPoint y: 290, distance: 61.1
click at [562, 290] on div "Simple CRM API Tool" at bounding box center [487, 288] width 176 height 18
click at [575, 251] on icon at bounding box center [572, 252] width 7 height 10
click at [541, 247] on button "Confirm" at bounding box center [521, 250] width 63 height 21
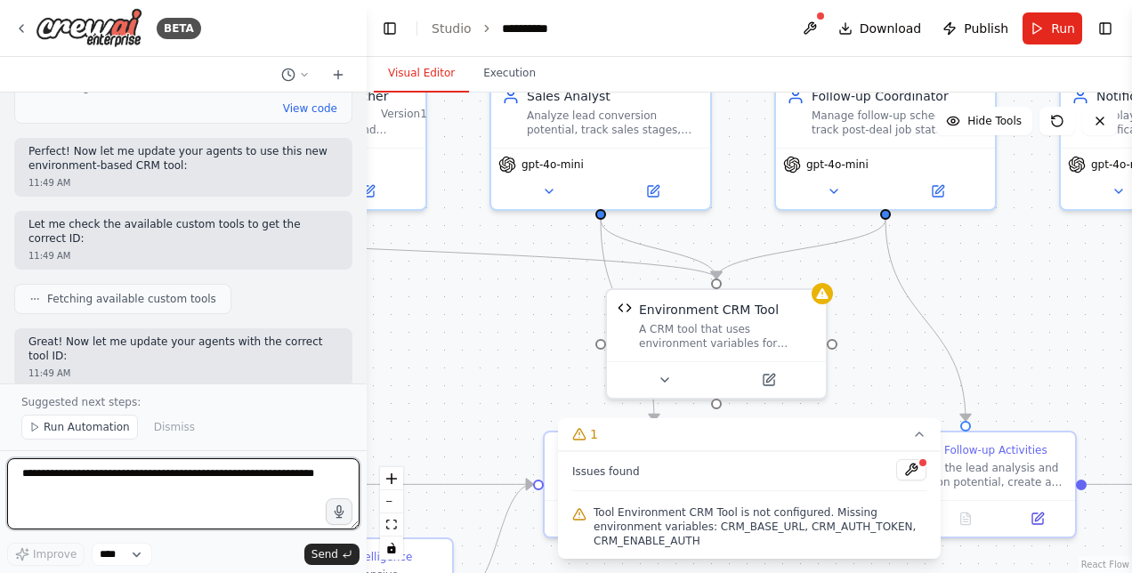
scroll to position [22279, 0]
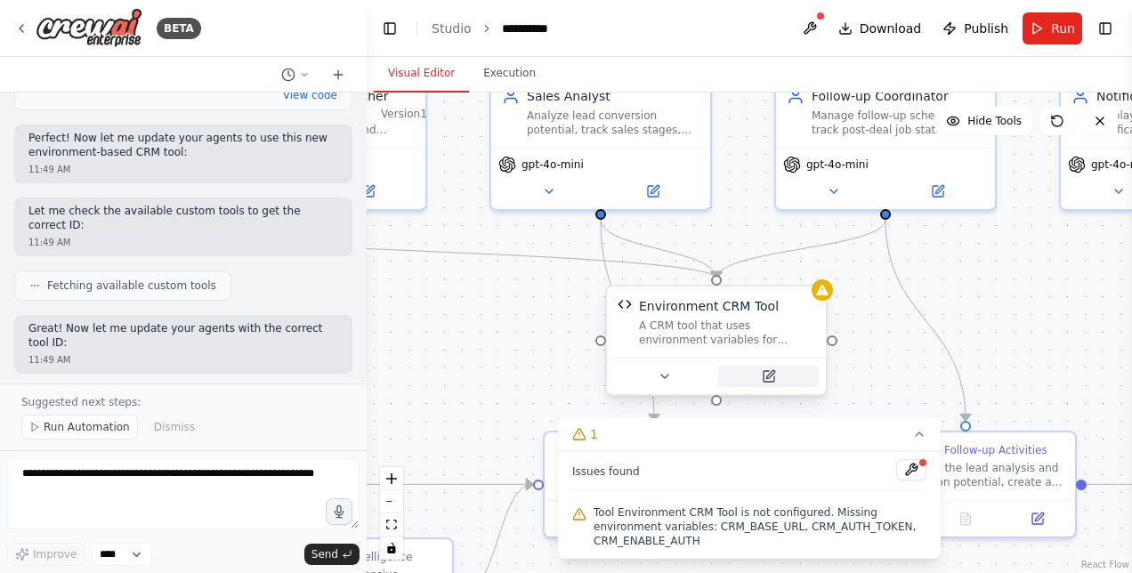
click at [764, 375] on icon at bounding box center [769, 376] width 11 height 11
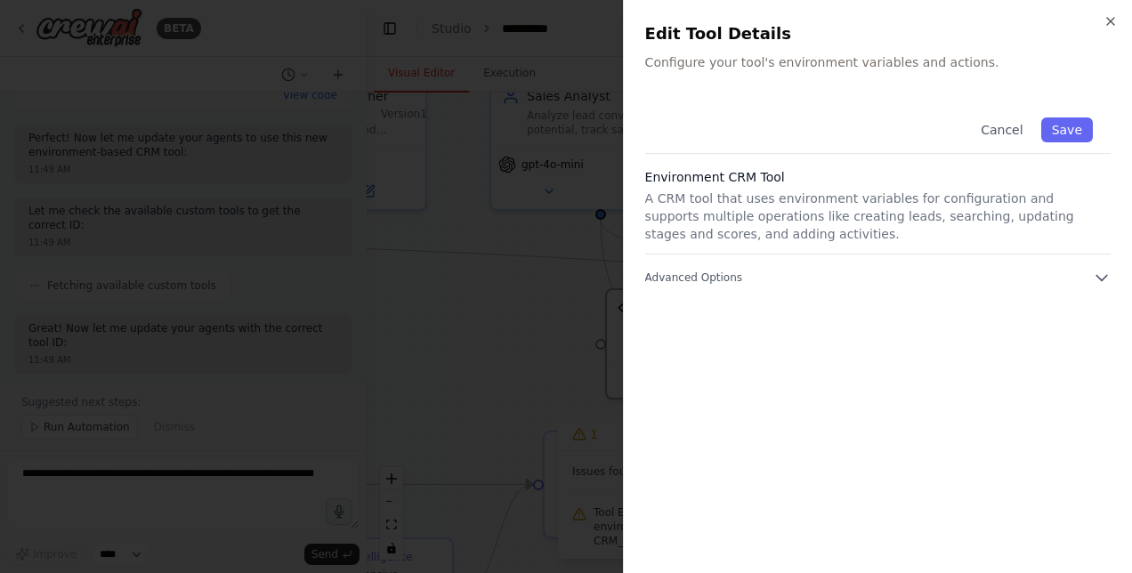
click at [719, 287] on div "Cancel Save Environment CRM Tool A CRM tool that uses environment variables for…" at bounding box center [877, 326] width 465 height 452
click at [716, 272] on span "Advanced Options" at bounding box center [693, 278] width 97 height 14
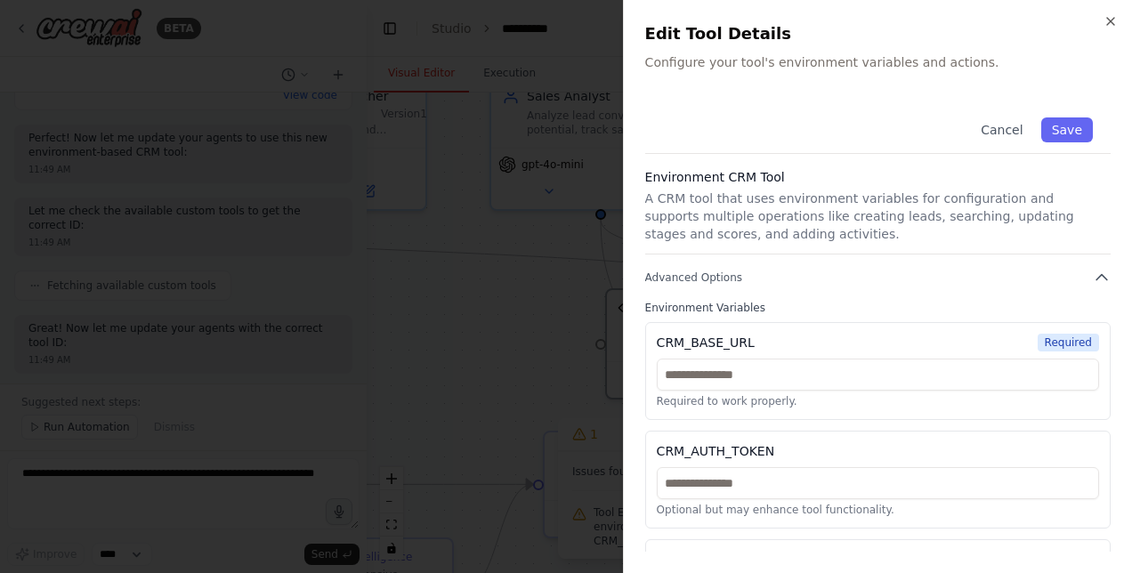
click at [711, 405] on p "Required to work properly." at bounding box center [878, 401] width 442 height 14
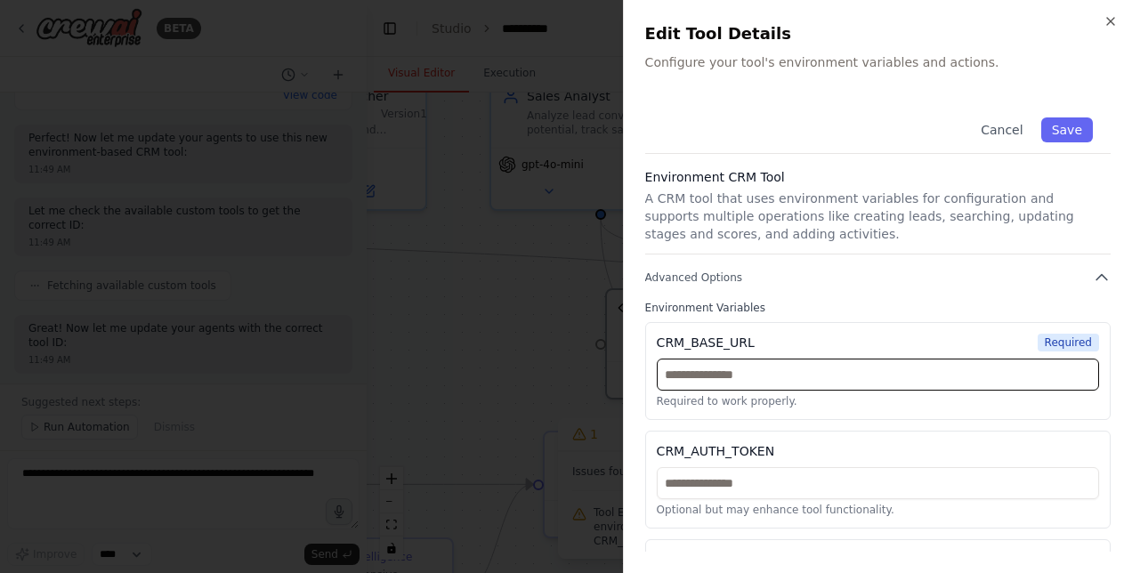
click at [694, 368] on input "text" at bounding box center [878, 375] width 442 height 32
click at [790, 374] on input "**********" at bounding box center [878, 375] width 442 height 32
type input "**********"
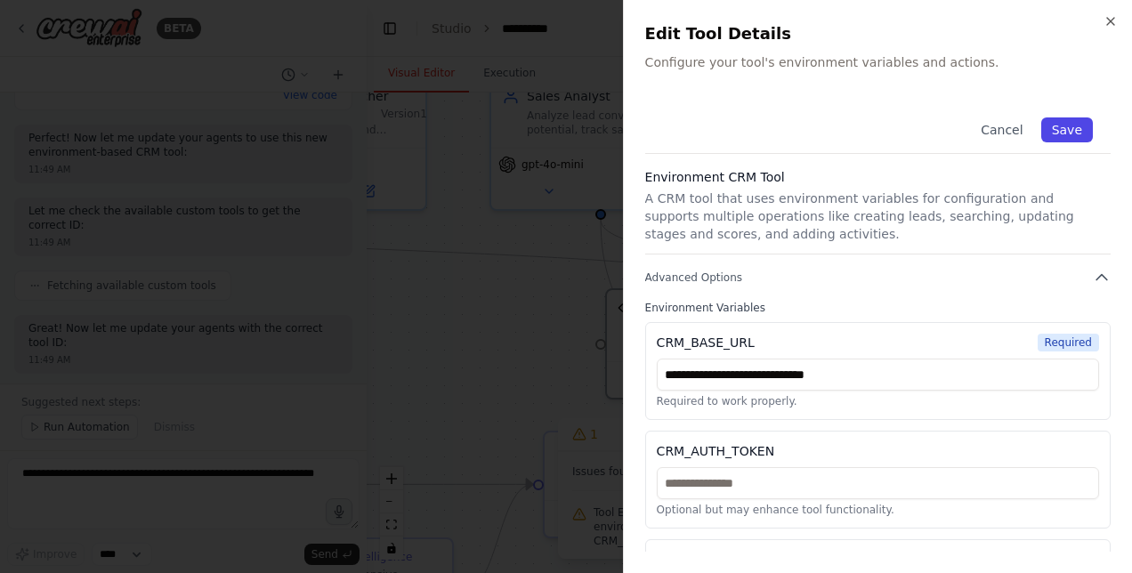
click at [1059, 134] on button "Save" at bounding box center [1067, 129] width 52 height 25
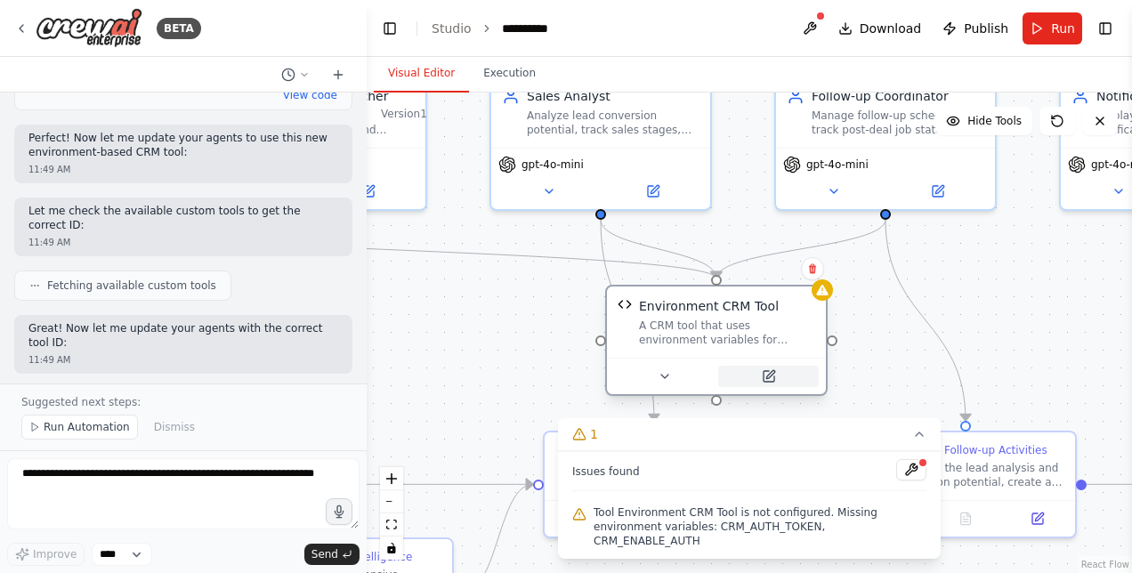
click at [771, 371] on icon at bounding box center [770, 374] width 8 height 8
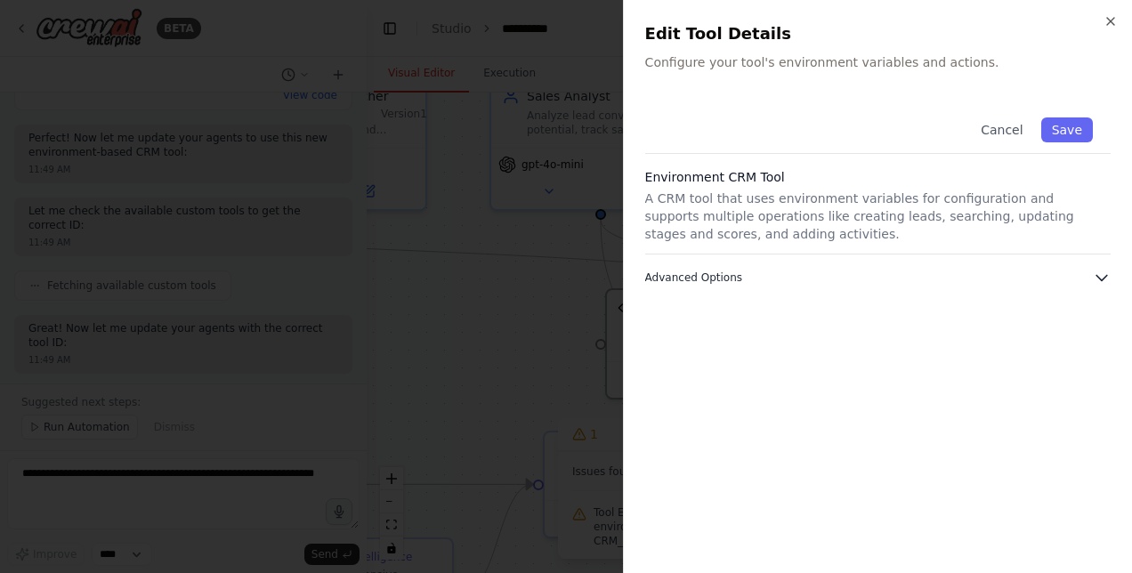
click at [717, 276] on span "Advanced Options" at bounding box center [693, 278] width 97 height 14
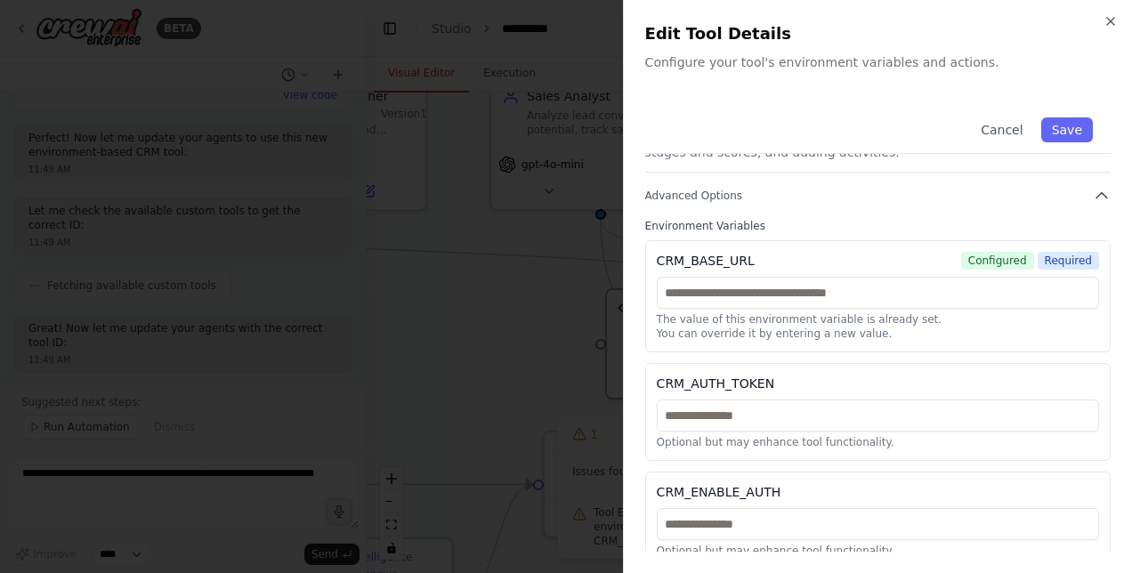
scroll to position [97, 0]
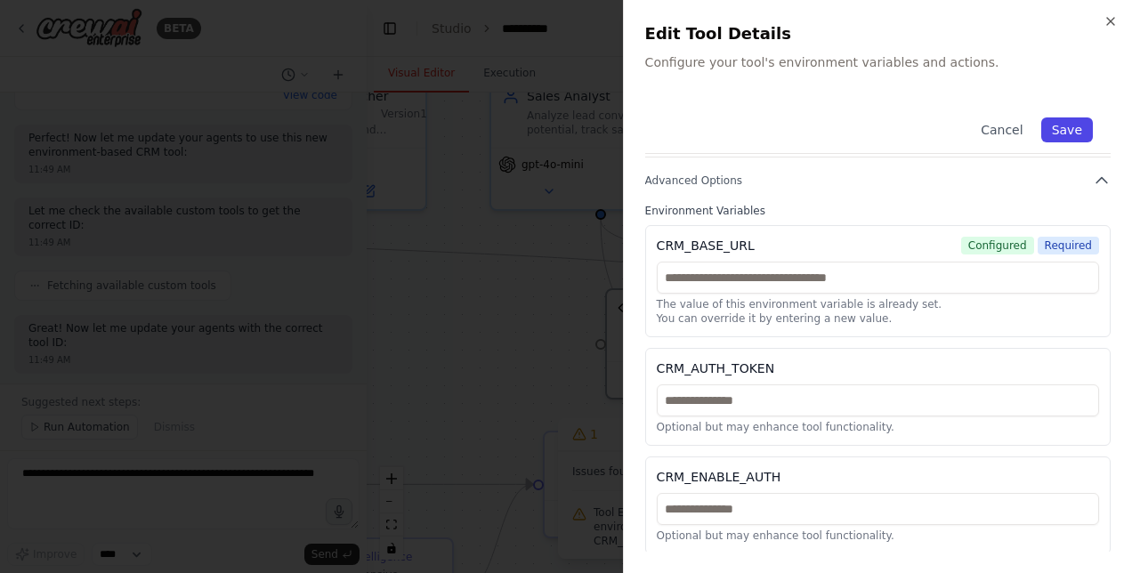
click at [1053, 128] on button "Save" at bounding box center [1067, 129] width 52 height 25
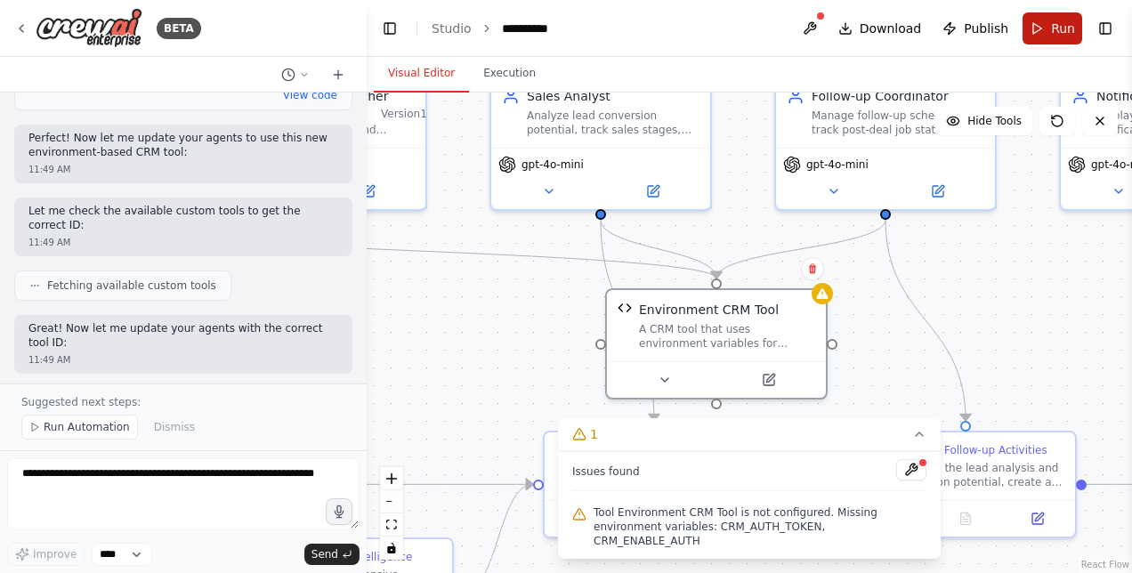
click at [1050, 33] on button "Run" at bounding box center [1053, 28] width 60 height 32
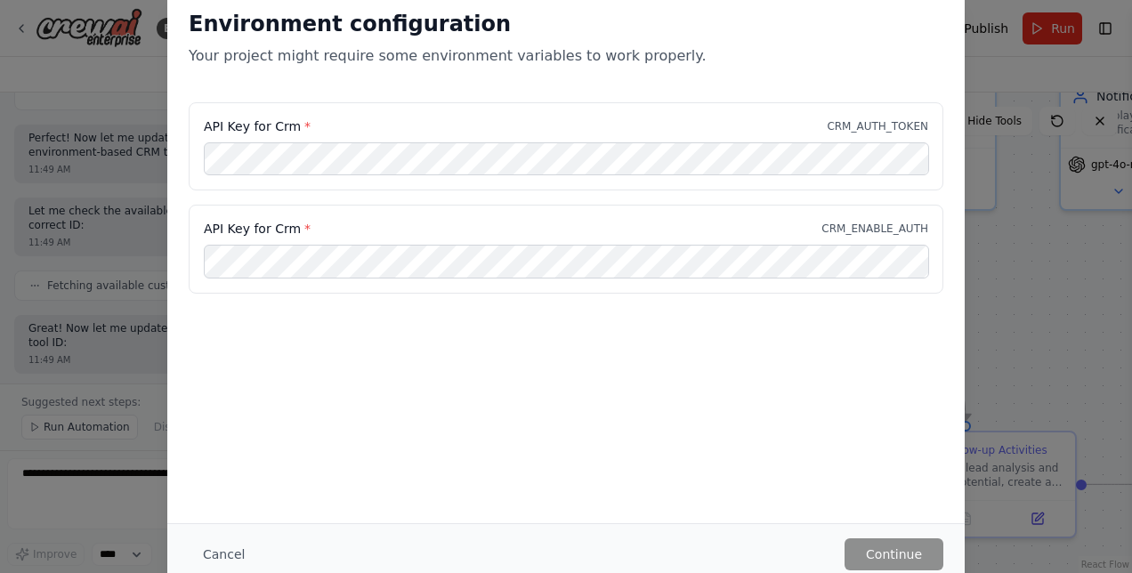
click at [130, 484] on div "Environment configuration Your project might require some environment variables…" at bounding box center [566, 286] width 1132 height 573
click at [982, 311] on div "Environment configuration Your project might require some environment variables…" at bounding box center [566, 286] width 1132 height 573
click at [990, 303] on div "Environment configuration Your project might require some environment variables…" at bounding box center [566, 286] width 1132 height 573
click at [221, 554] on button "Cancel" at bounding box center [224, 554] width 70 height 32
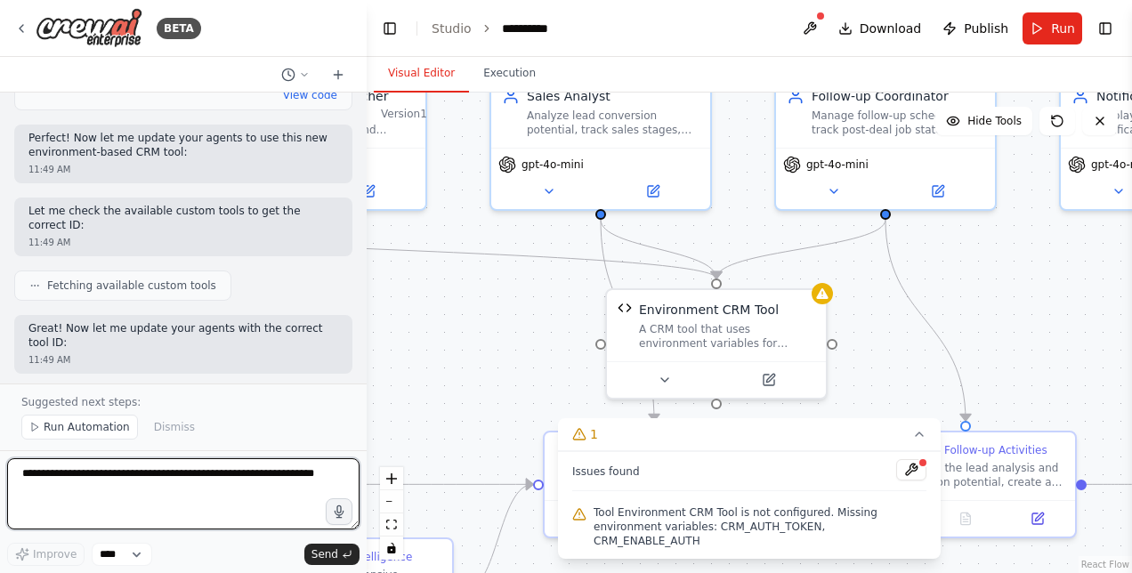
click at [75, 488] on textarea at bounding box center [183, 493] width 352 height 71
type textarea "**********"
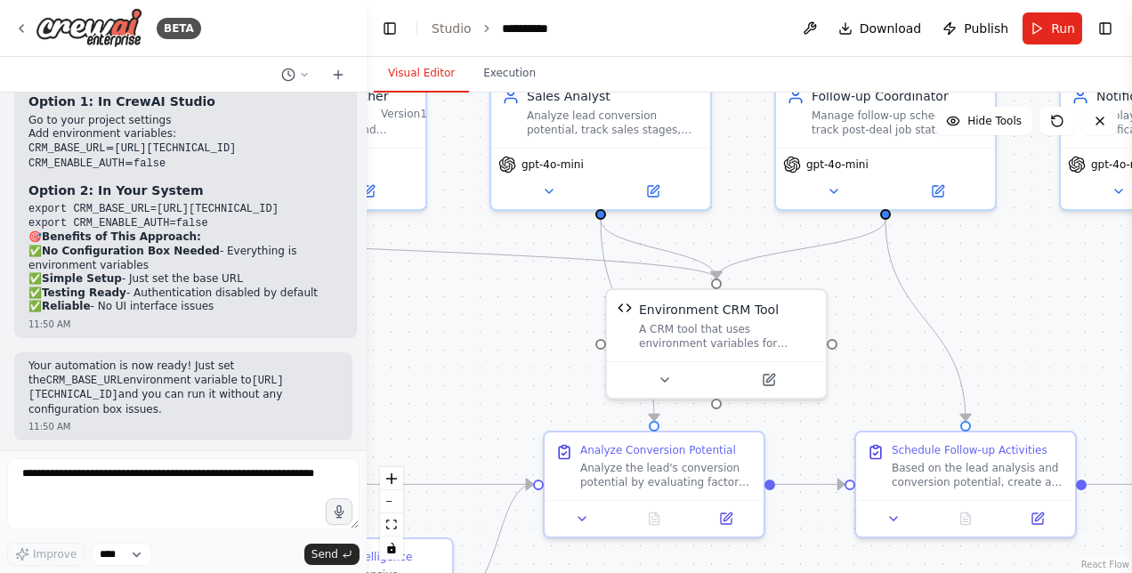
scroll to position [23235, 0]
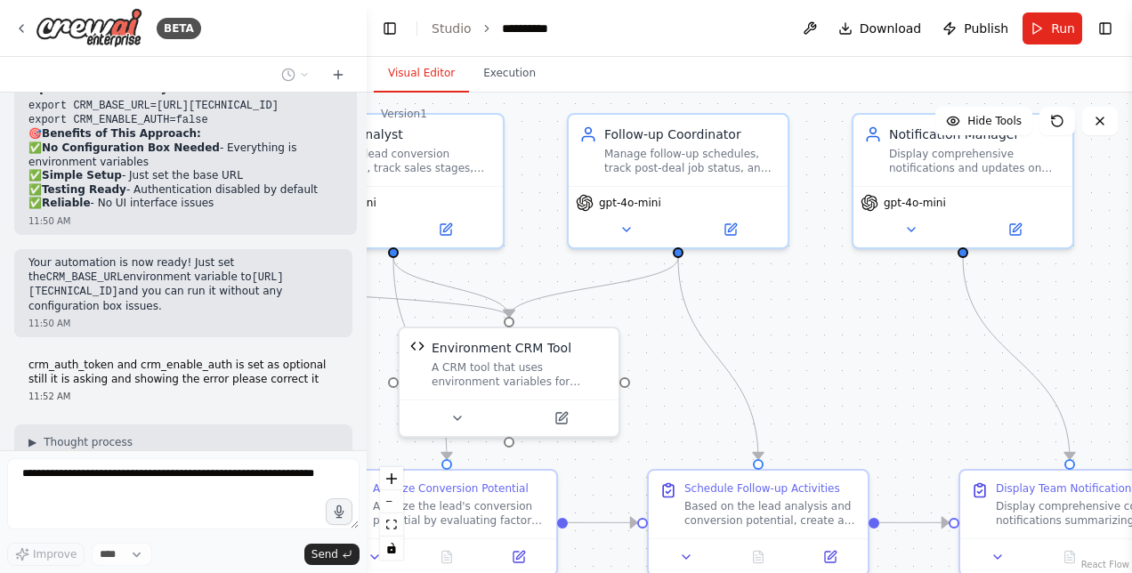
drag, startPoint x: 467, startPoint y: 379, endPoint x: 260, endPoint y: 417, distance: 210.9
click at [260, 417] on div "BETA Hello! I'm the CrewAI assistant. What kind of automation do you want to bu…" at bounding box center [566, 286] width 1132 height 573
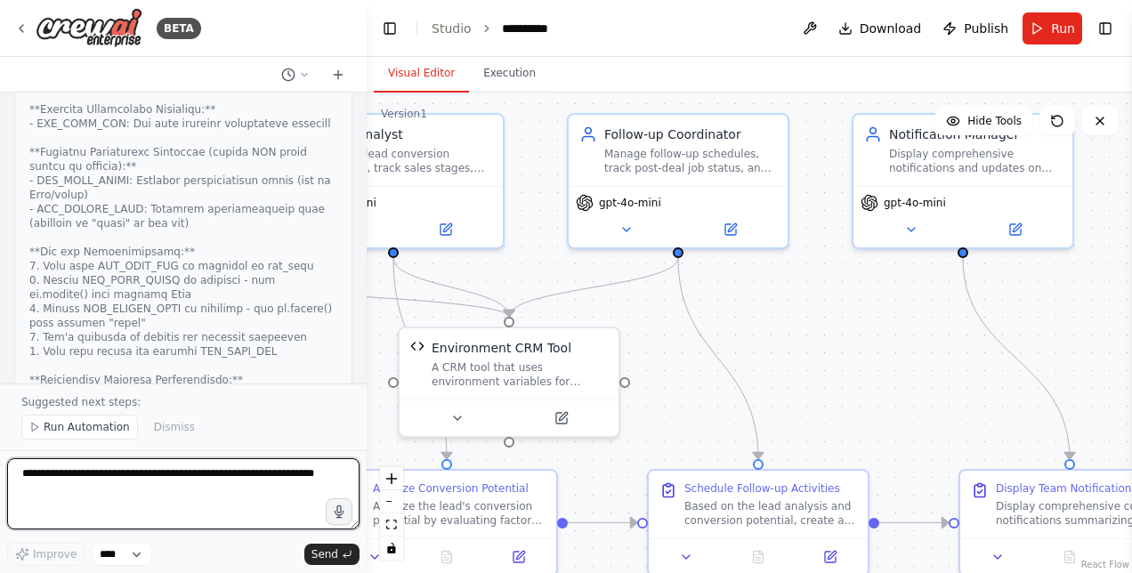
scroll to position [23763, 0]
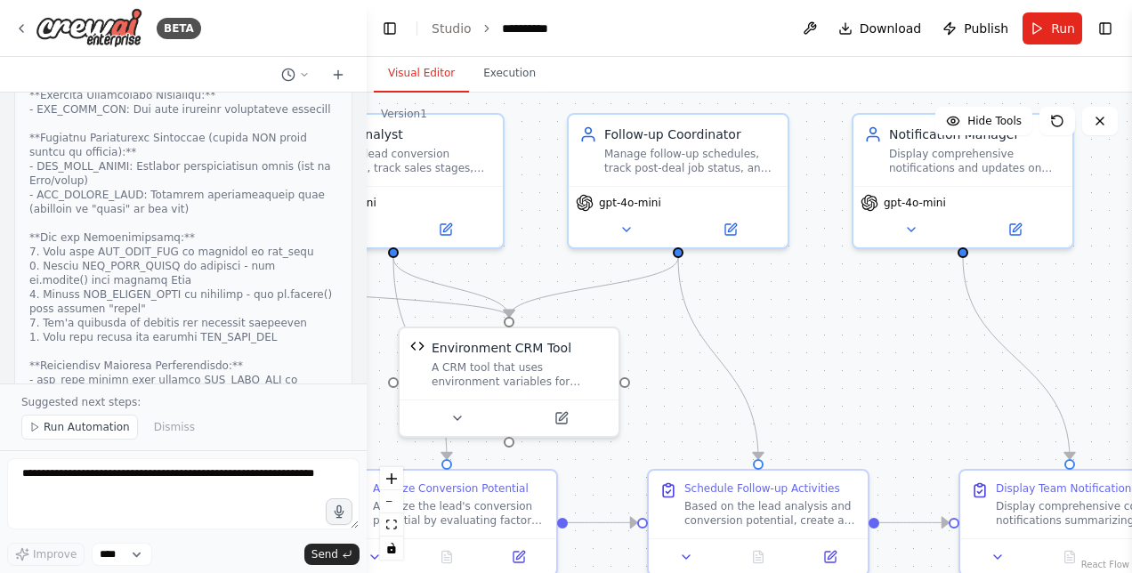
drag, startPoint x: 28, startPoint y: 325, endPoint x: 210, endPoint y: 328, distance: 181.6
copy code "[URL][TECHNICAL_ID]"
click at [569, 414] on button at bounding box center [561, 414] width 101 height 21
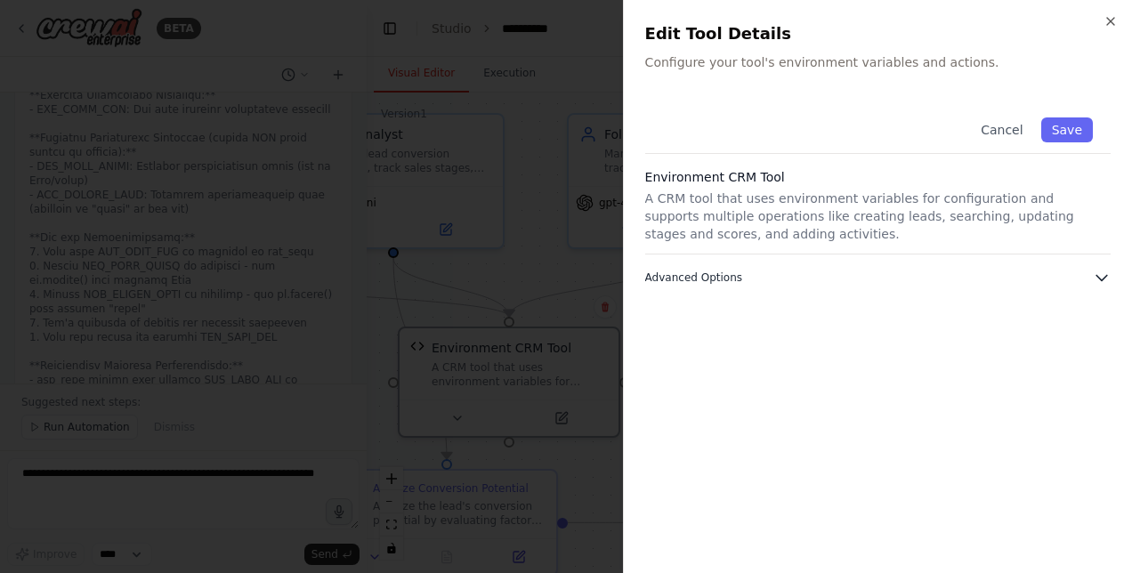
click at [675, 283] on span "Advanced Options" at bounding box center [693, 278] width 97 height 14
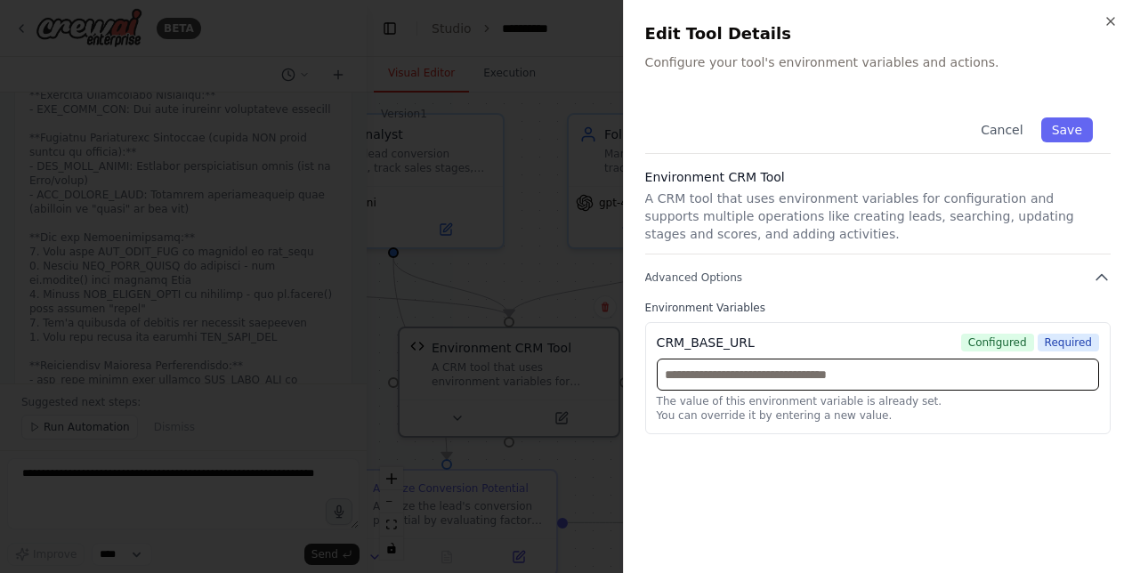
click at [697, 379] on input "text" at bounding box center [878, 375] width 442 height 32
paste input "**********"
type input "**********"
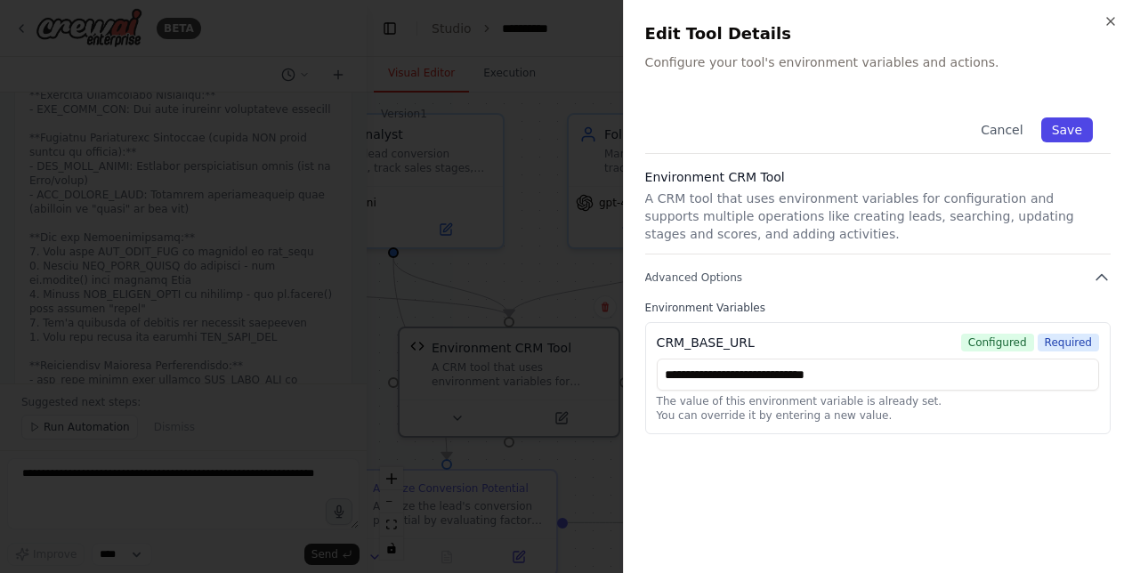
click at [1071, 133] on button "Save" at bounding box center [1067, 129] width 52 height 25
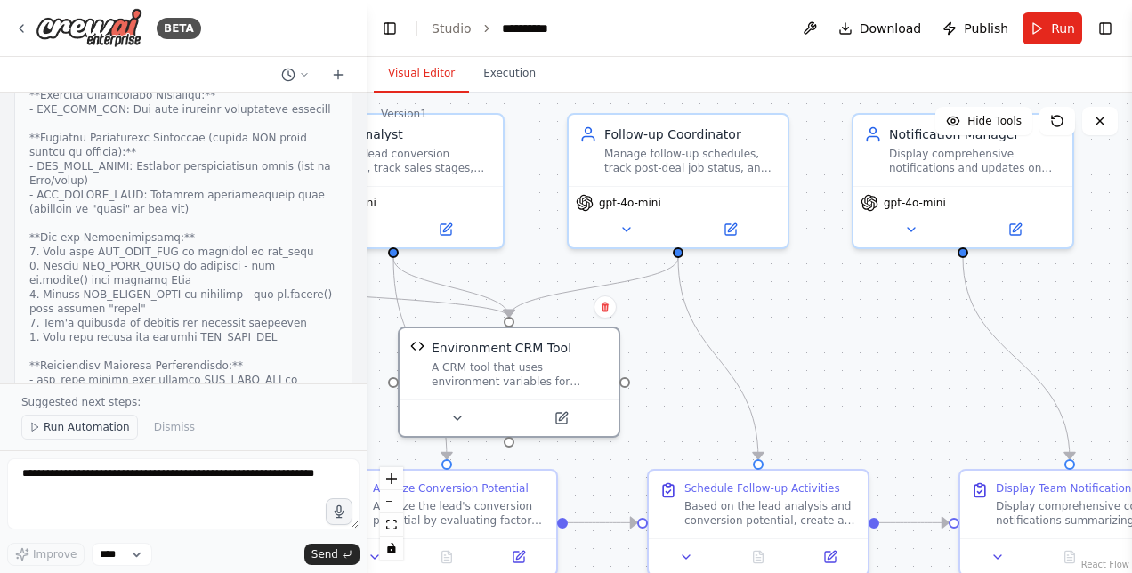
click at [101, 422] on button "Run Automation" at bounding box center [79, 427] width 117 height 25
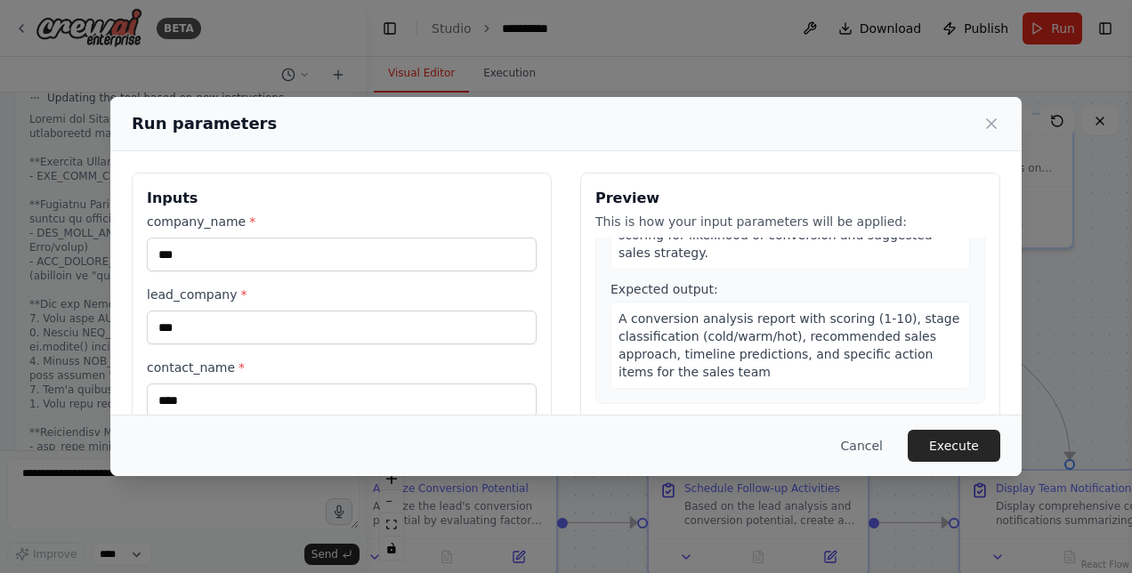
scroll to position [1036, 0]
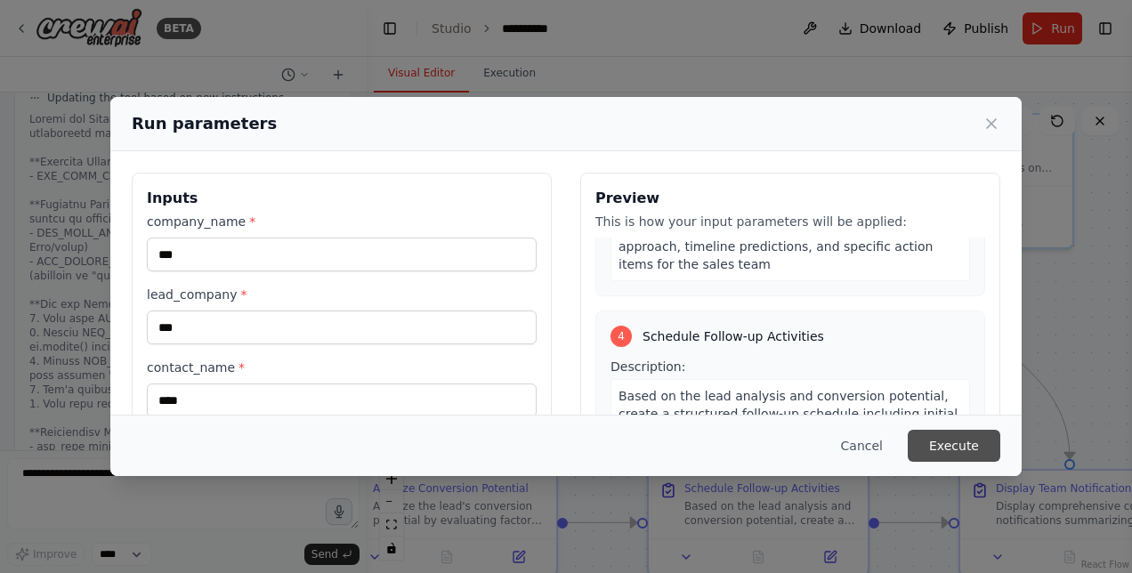
click at [965, 449] on button "Execute" at bounding box center [954, 446] width 93 height 32
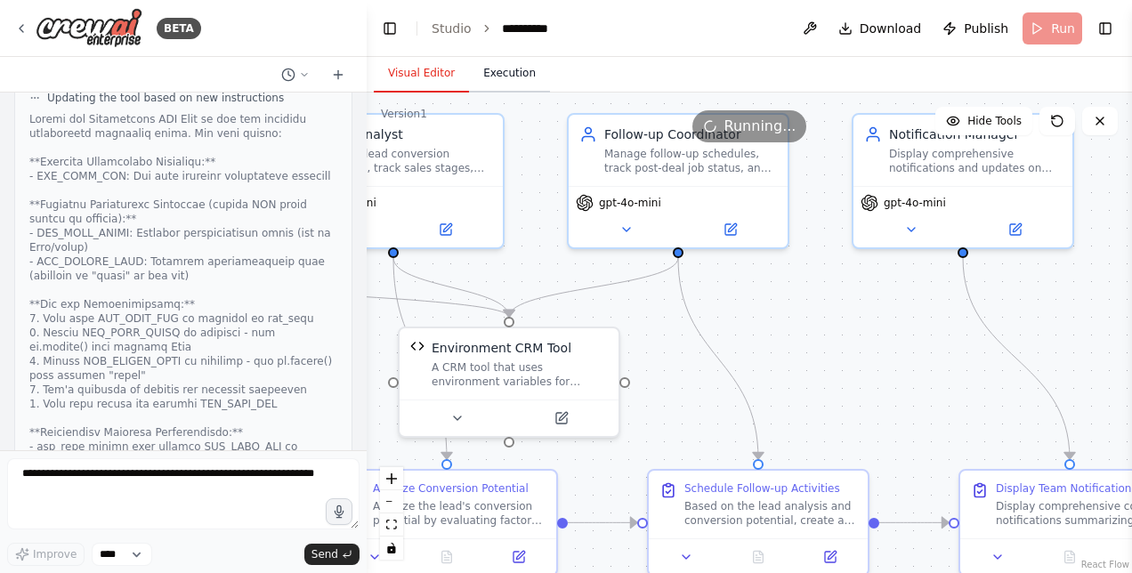
click at [507, 72] on button "Execution" at bounding box center [509, 73] width 81 height 37
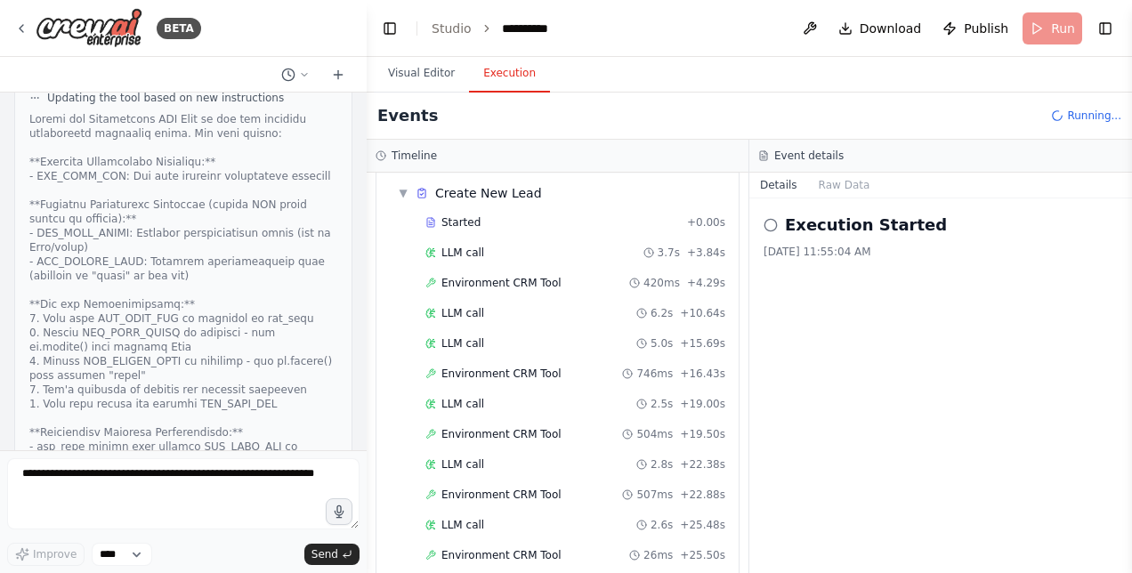
scroll to position [52, 0]
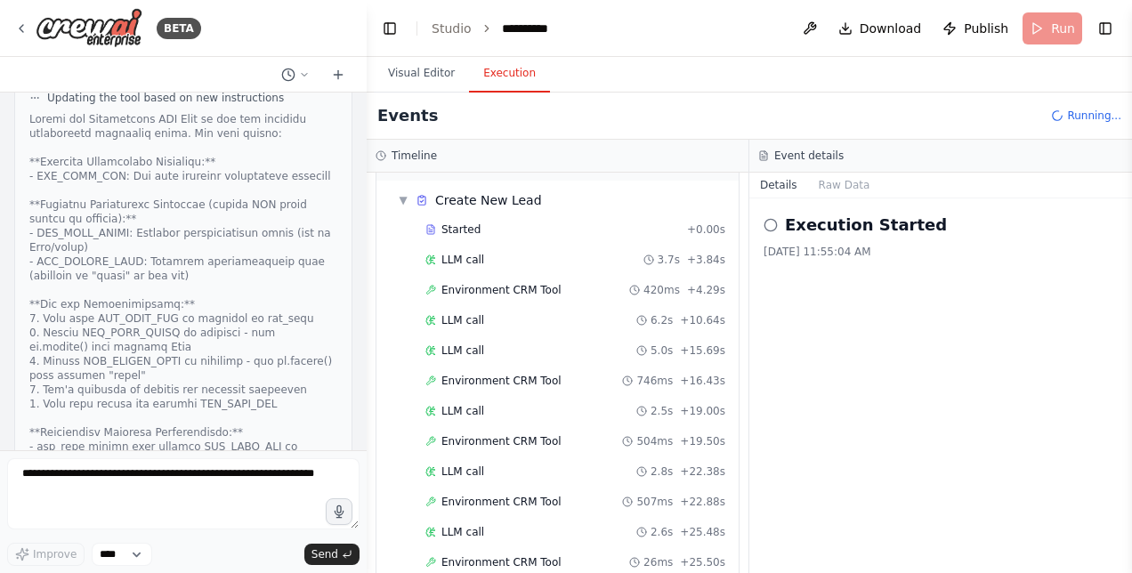
click at [788, 146] on div "Event details" at bounding box center [940, 156] width 383 height 33
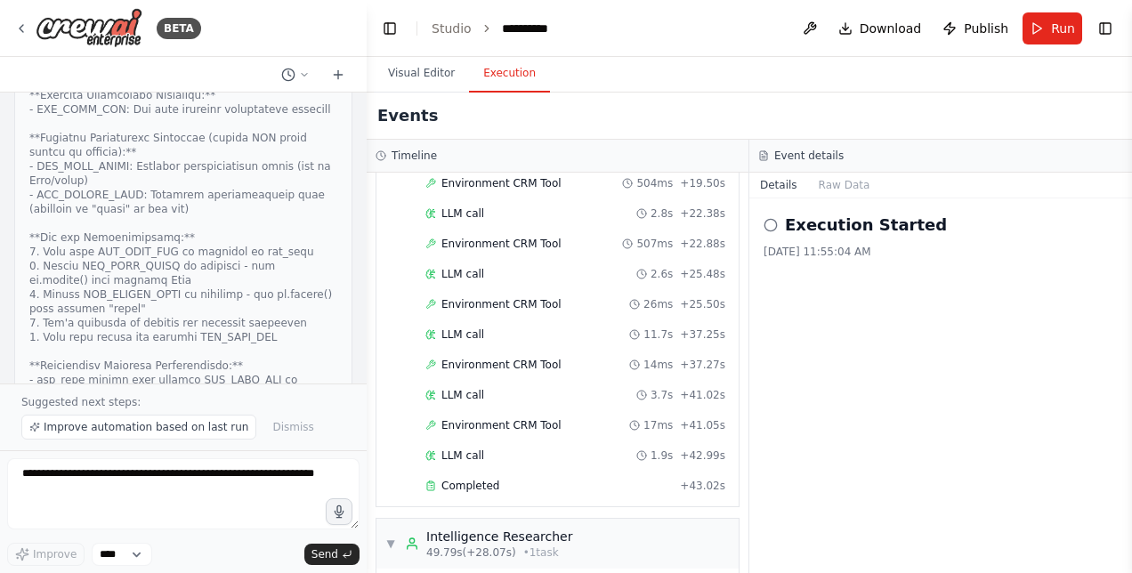
scroll to position [0, 0]
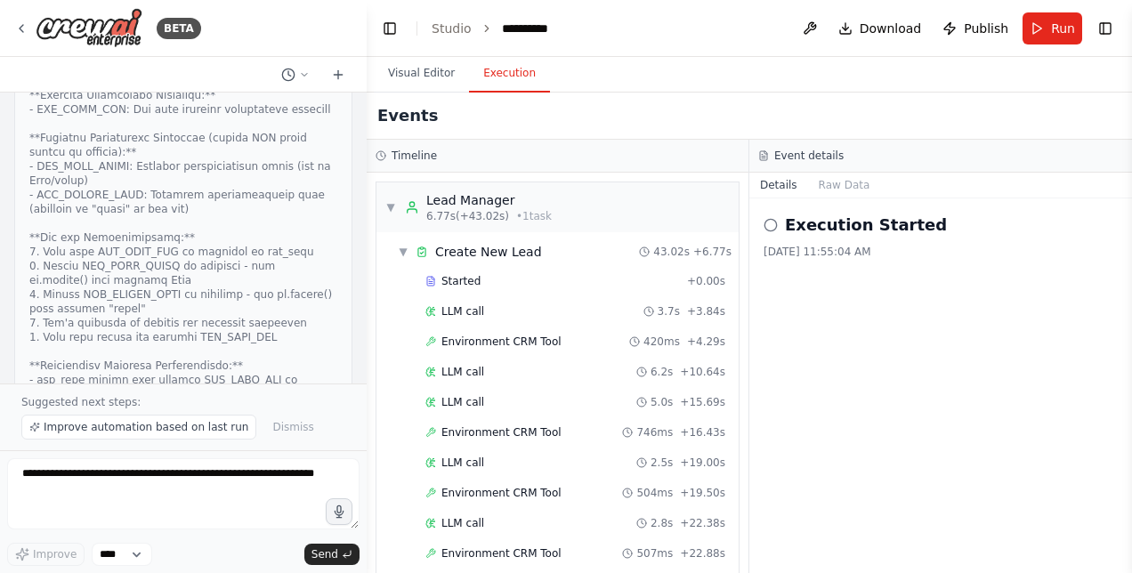
drag, startPoint x: 464, startPoint y: 273, endPoint x: 822, endPoint y: 328, distance: 362.9
click at [822, 328] on div "Execution Started 8/27/2025, 11:55:04 AM" at bounding box center [940, 385] width 383 height 375
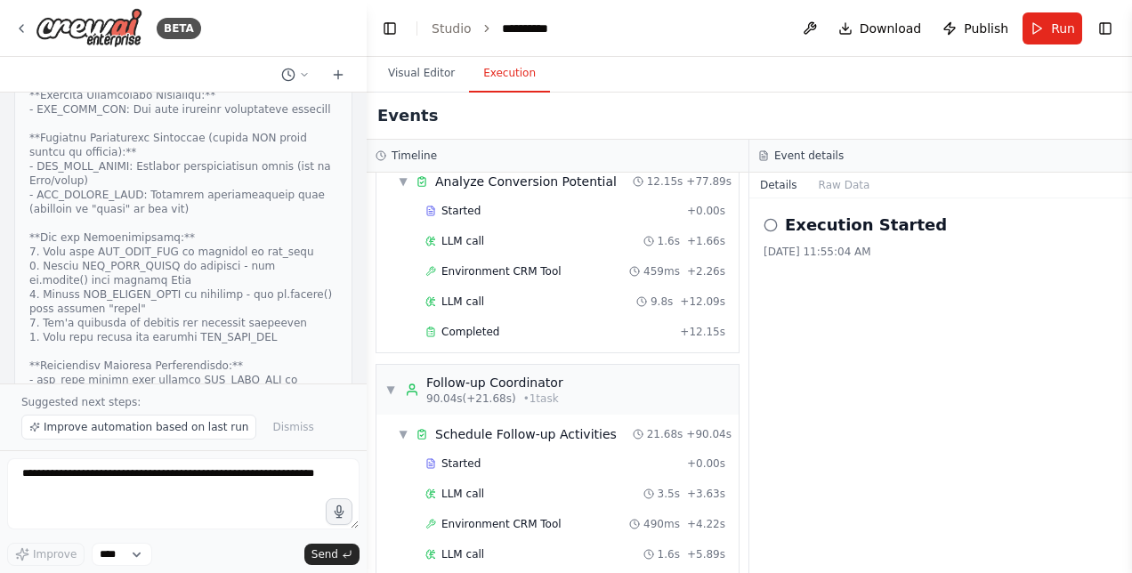
scroll to position [1205, 0]
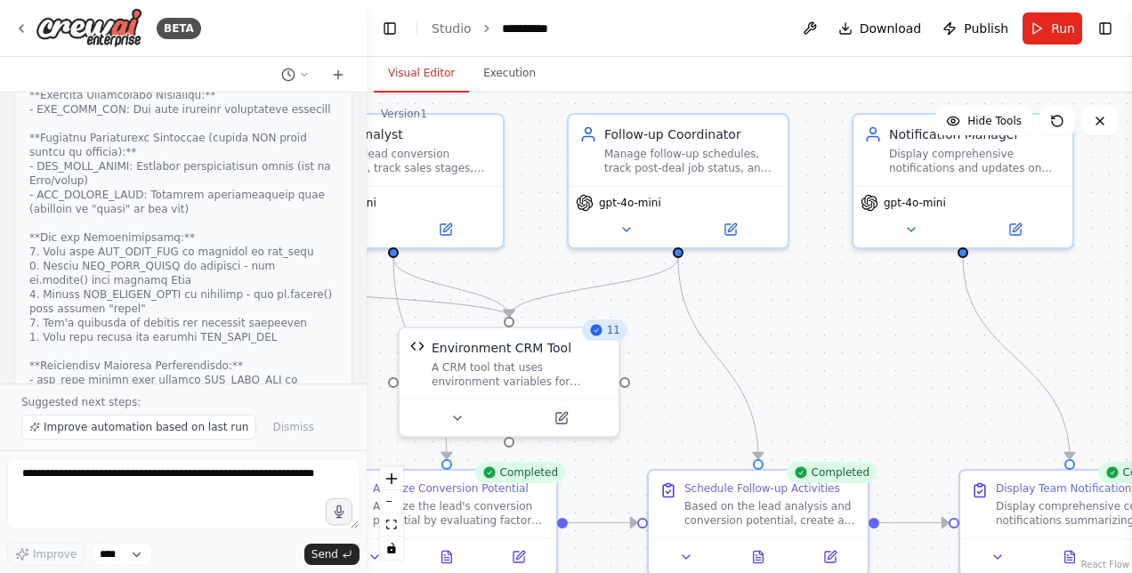
click at [425, 81] on button "Visual Editor" at bounding box center [421, 73] width 95 height 37
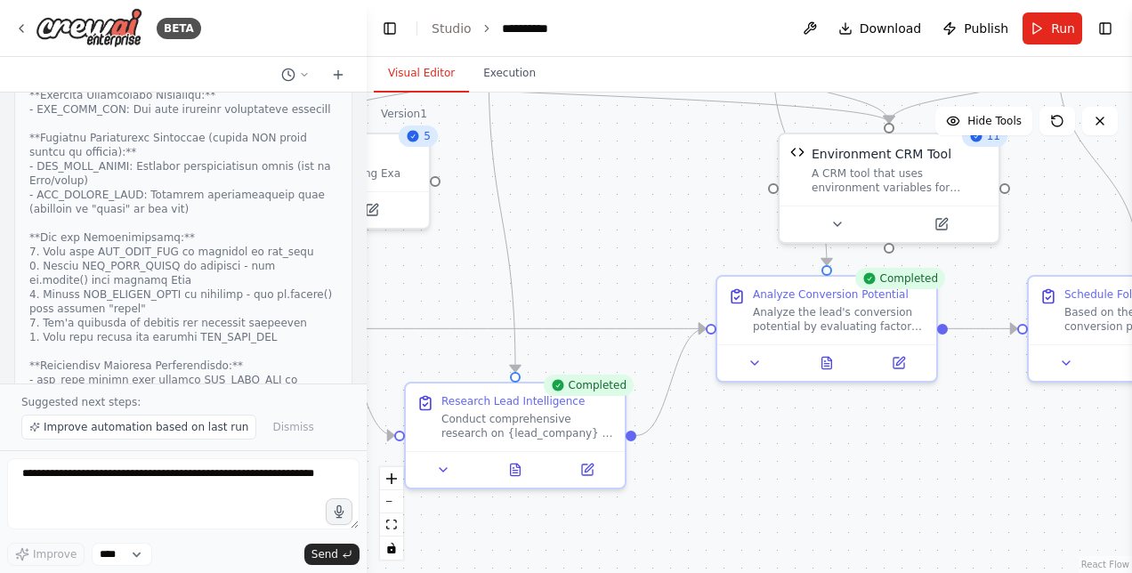
drag, startPoint x: 712, startPoint y: 438, endPoint x: 1092, endPoint y: 244, distance: 426.7
click at [1092, 244] on div ".deletable-edge-delete-btn { width: 20px; height: 20px; border: 0px solid #ffff…" at bounding box center [749, 333] width 765 height 481
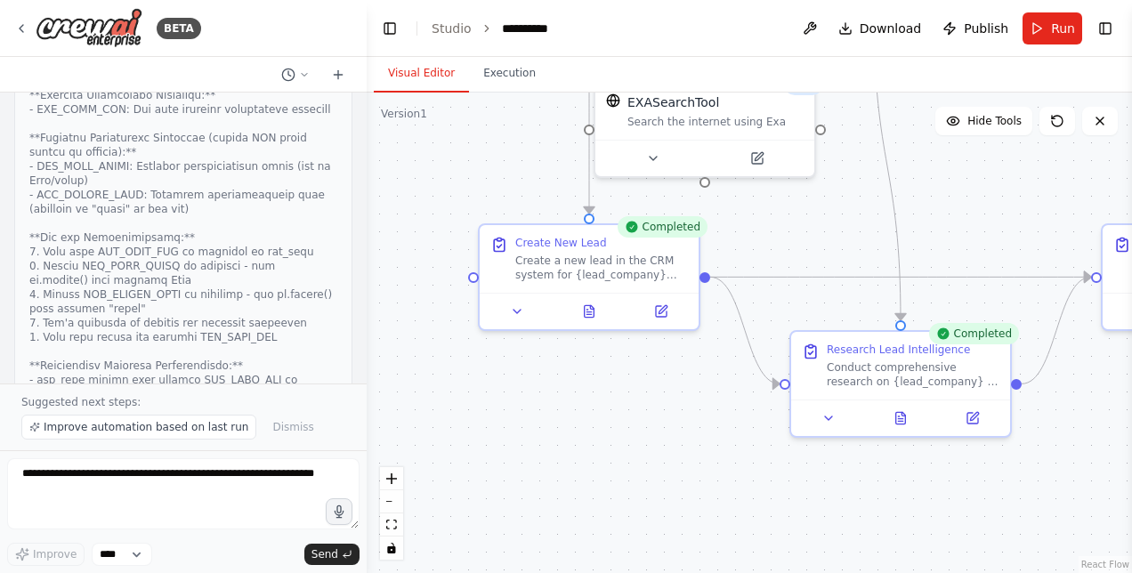
drag, startPoint x: 732, startPoint y: 516, endPoint x: 1116, endPoint y: 466, distance: 387.7
click at [1116, 466] on div ".deletable-edge-delete-btn { width: 20px; height: 20px; border: 0px solid #ffff…" at bounding box center [749, 333] width 765 height 481
click at [587, 312] on icon at bounding box center [588, 312] width 4 height 0
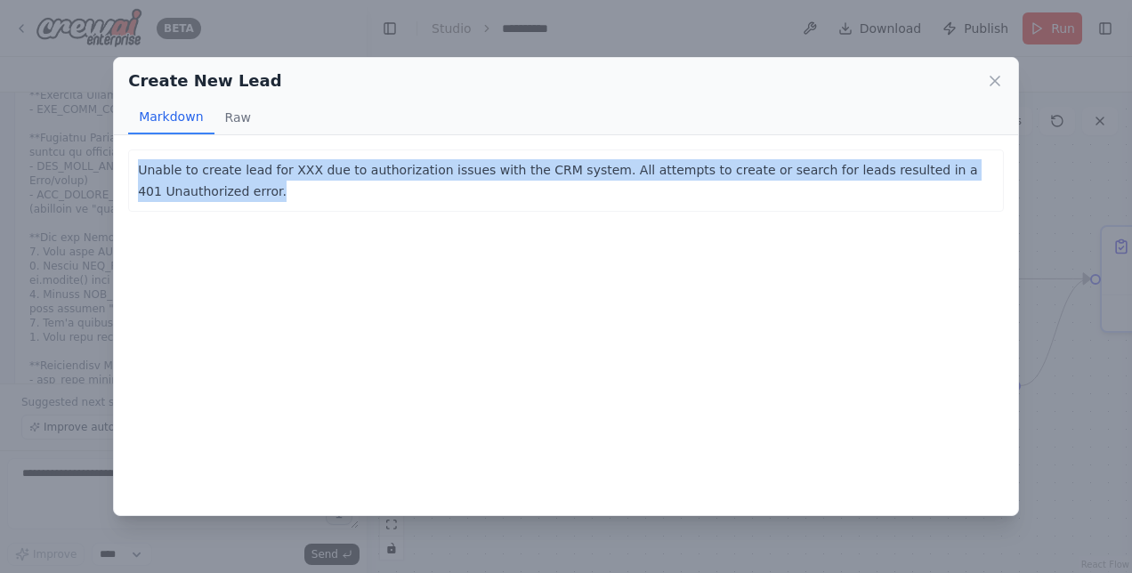
drag, startPoint x: 166, startPoint y: 187, endPoint x: 113, endPoint y: 173, distance: 54.4
click at [114, 173] on div "Unable to create lead for XXX due to authorization issues with the CRM system. …" at bounding box center [566, 324] width 904 height 379
copy p "Unable to create lead for XXX due to authorization issues with the CRM system. …"
click at [237, 119] on button "Raw" at bounding box center [237, 118] width 47 height 34
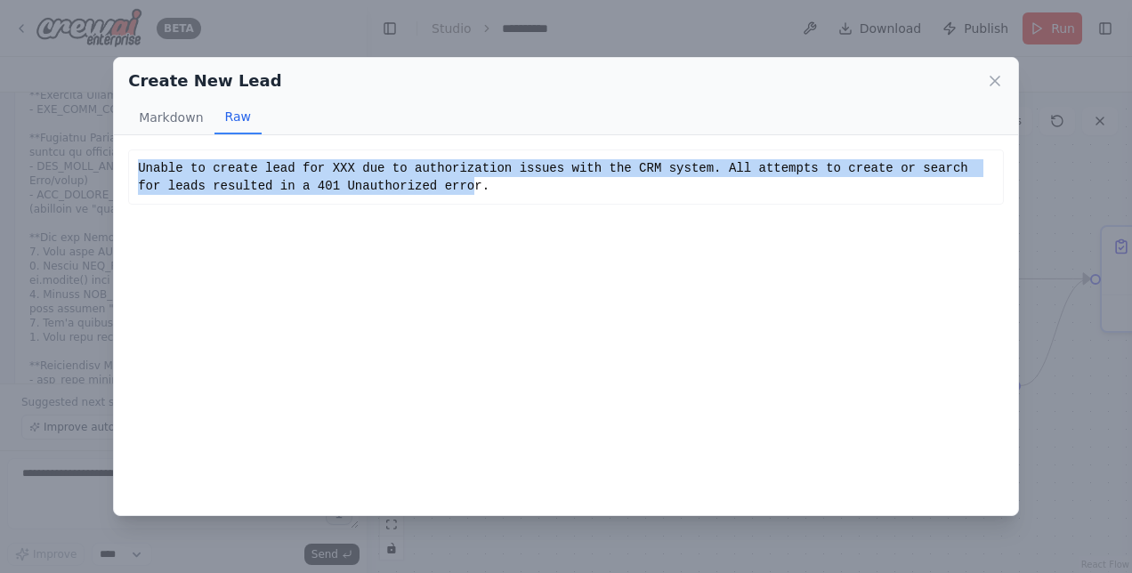
drag, startPoint x: 378, startPoint y: 186, endPoint x: 128, endPoint y: 166, distance: 250.8
click at [128, 166] on div "Unable to create lead for XXX due to authorization issues with the CRM system. …" at bounding box center [566, 177] width 876 height 55
drag, startPoint x: 128, startPoint y: 166, endPoint x: 211, endPoint y: 269, distance: 131.6
click at [211, 269] on div "Unable to create lead for XXX due to authorization issues with the CRM system. …" at bounding box center [566, 324] width 904 height 379
click at [270, 287] on div "Unable to create lead for XXX due to authorization issues with the CRM system. …" at bounding box center [566, 324] width 904 height 379
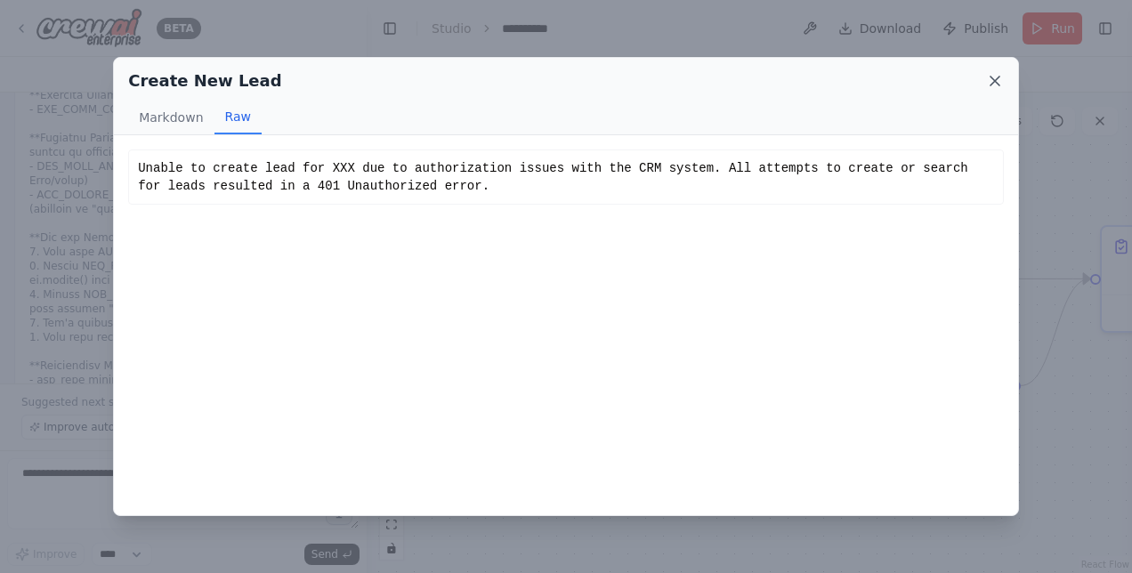
click at [988, 79] on icon at bounding box center [995, 81] width 18 height 18
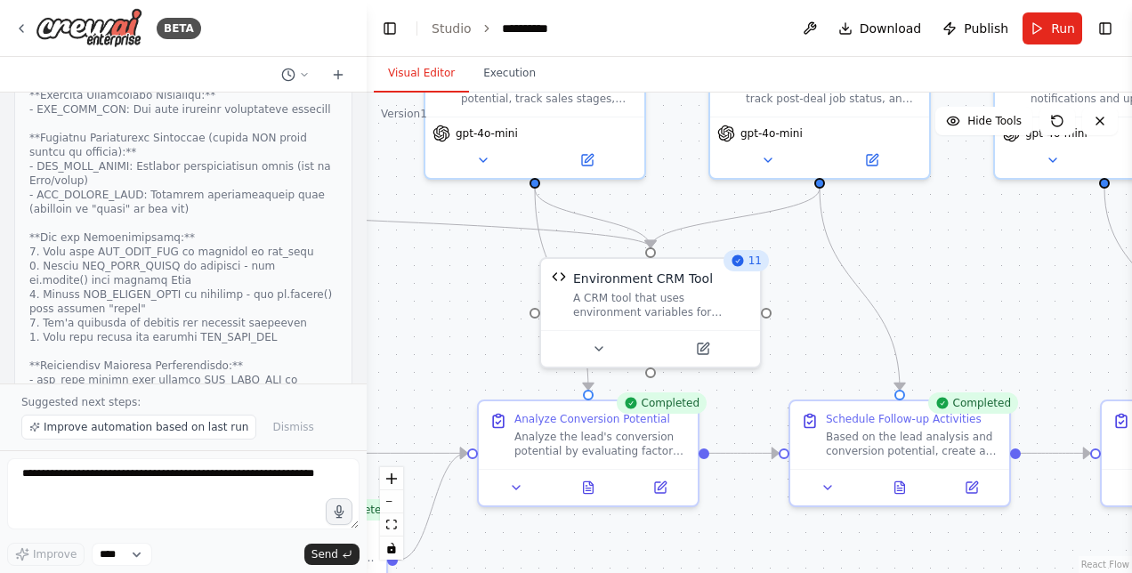
drag, startPoint x: 619, startPoint y: 433, endPoint x: -4, endPoint y: 607, distance: 646.9
click at [0, 572] on html "BETA Hello! I'm the CrewAI assistant. What kind of automation do you want to bu…" at bounding box center [566, 286] width 1132 height 573
click at [707, 344] on icon at bounding box center [703, 345] width 14 height 14
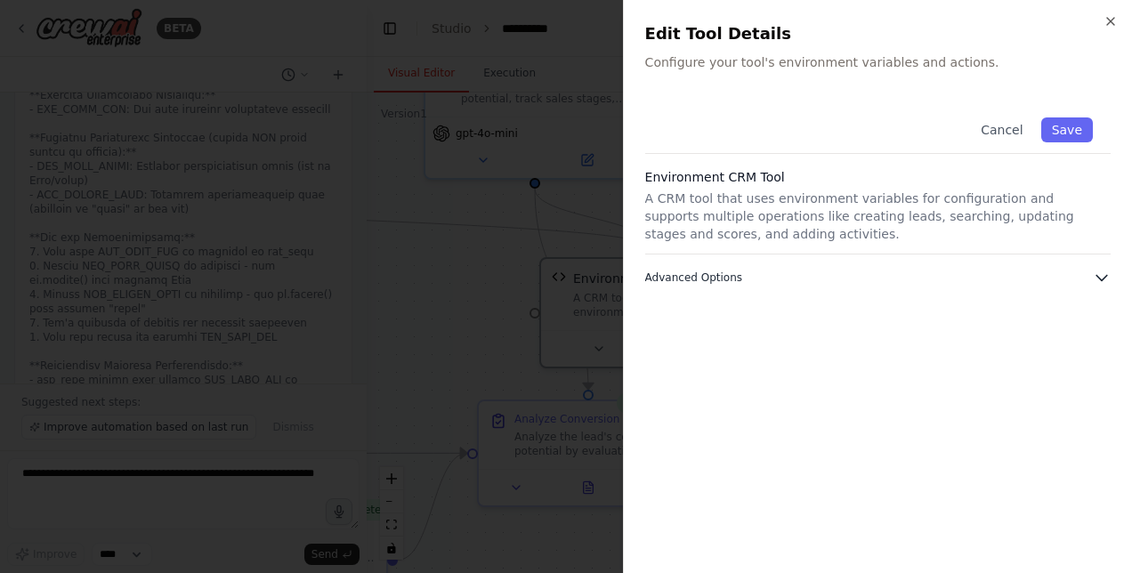
click at [727, 278] on span "Advanced Options" at bounding box center [693, 278] width 97 height 14
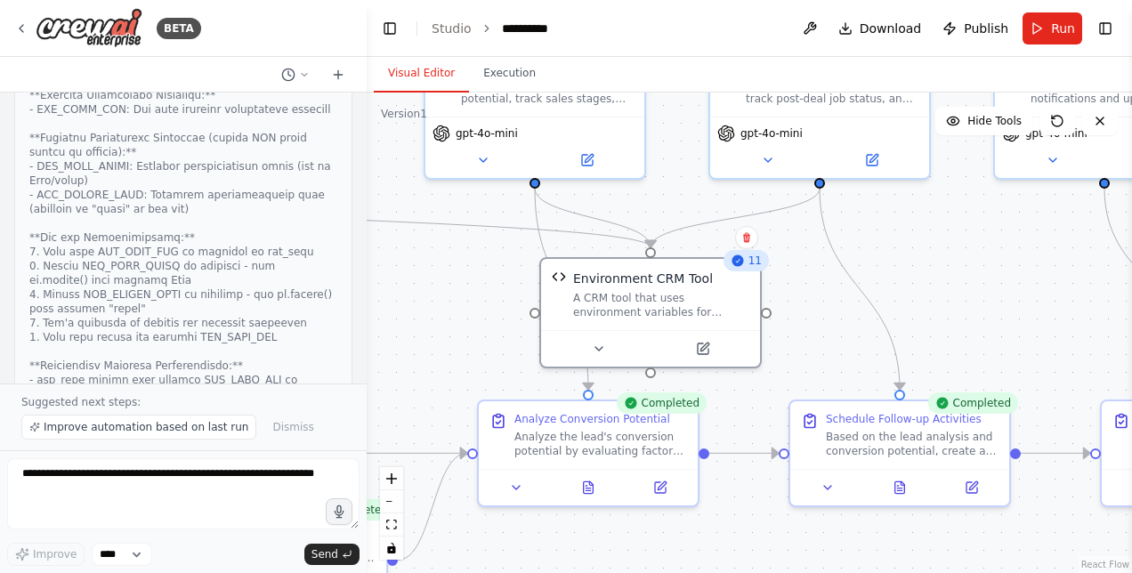
click at [824, 297] on div ".deletable-edge-delete-btn { width: 20px; height: 20px; border: 0px solid #ffff…" at bounding box center [749, 333] width 765 height 481
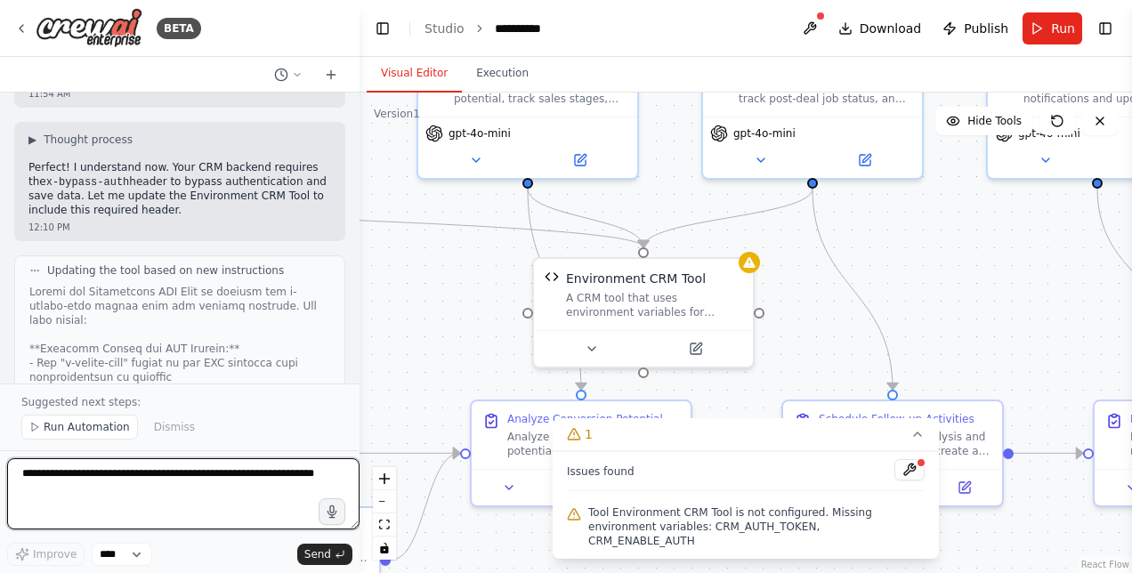
scroll to position [25444, 0]
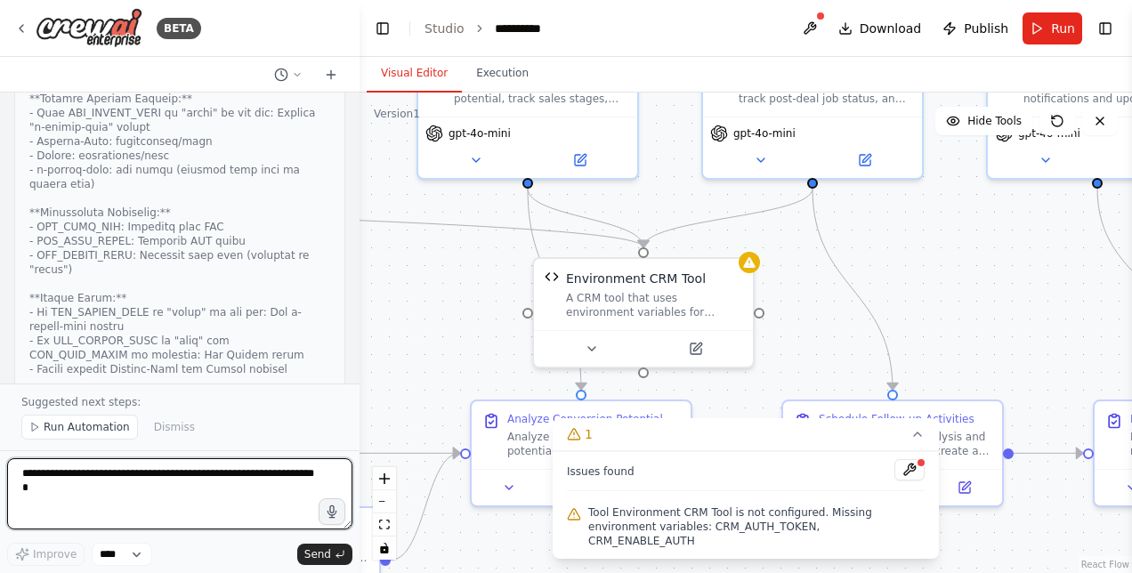
drag, startPoint x: 360, startPoint y: 358, endPoint x: 360, endPoint y: 372, distance: 14.2
click at [360, 372] on div "BETA Hello! I'm the CrewAI assistant. What kind of automation do you want to bu…" at bounding box center [566, 286] width 1132 height 573
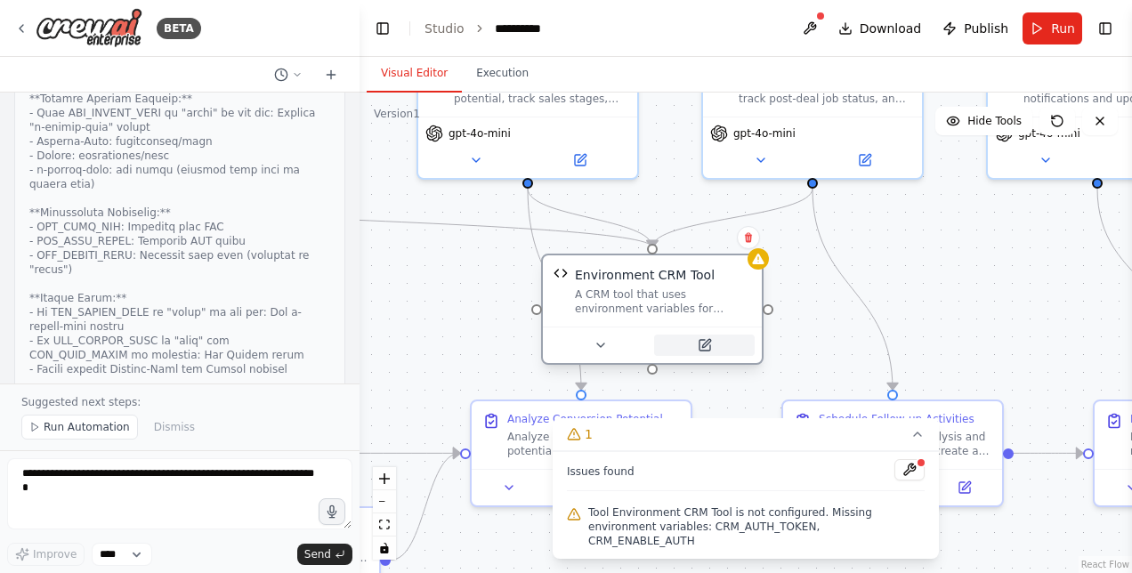
click at [685, 346] on button at bounding box center [704, 345] width 101 height 21
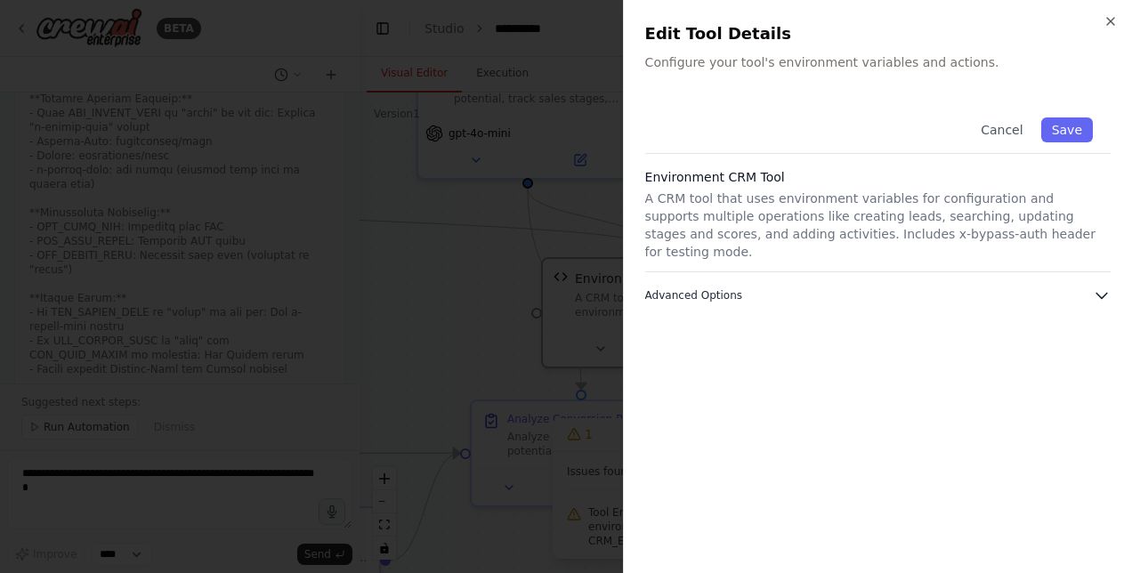
click at [719, 288] on span "Advanced Options" at bounding box center [693, 295] width 97 height 14
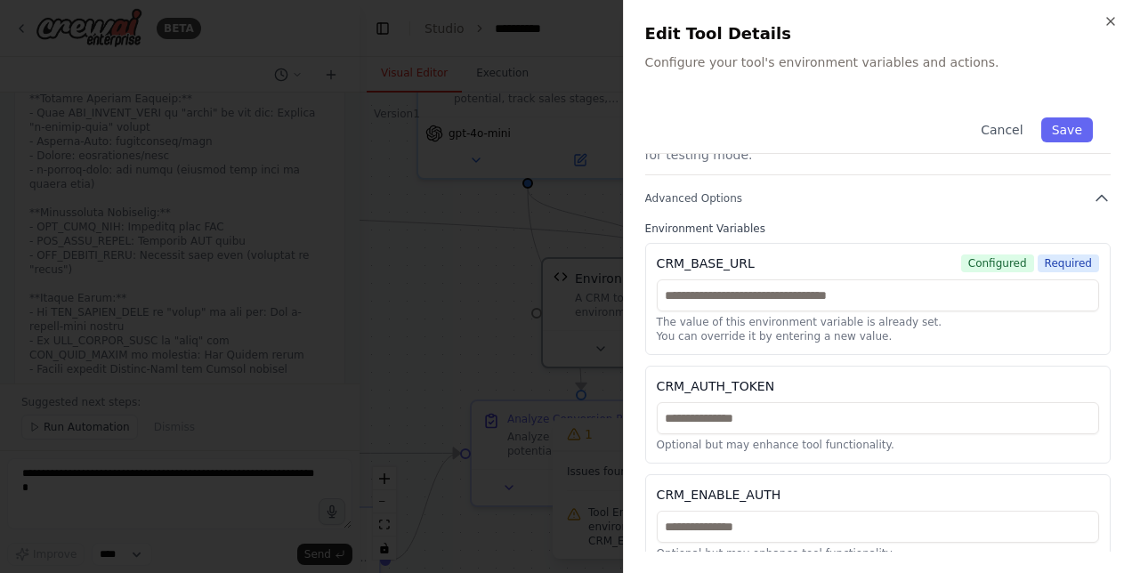
scroll to position [0, 0]
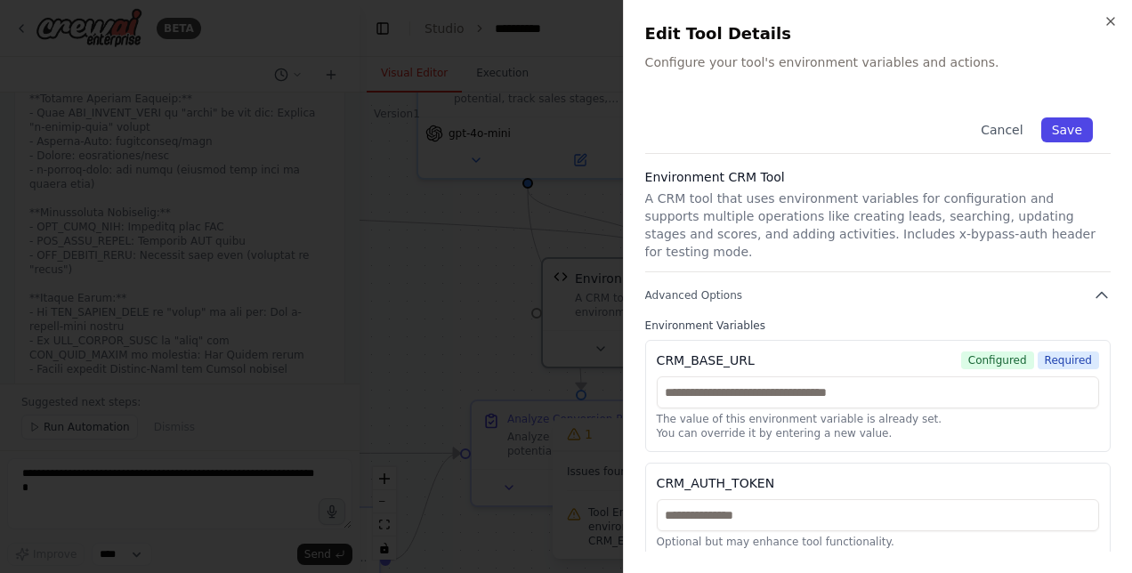
click at [1057, 130] on button "Save" at bounding box center [1067, 129] width 52 height 25
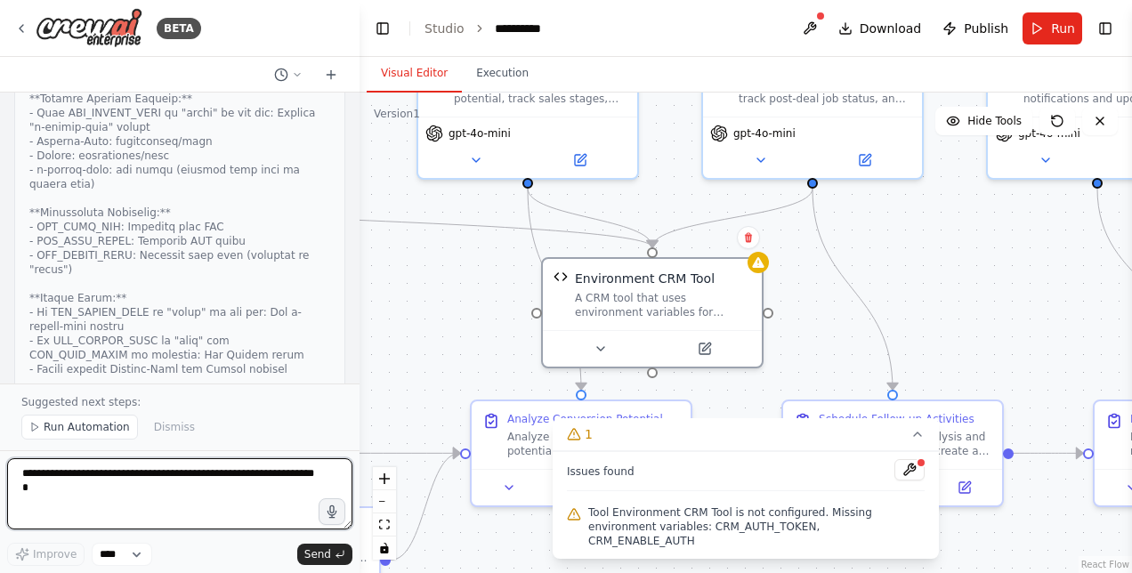
click at [90, 507] on textarea at bounding box center [179, 493] width 345 height 71
click at [147, 473] on textarea "**********" at bounding box center [179, 493] width 345 height 71
click at [169, 475] on textarea "**********" at bounding box center [179, 493] width 345 height 71
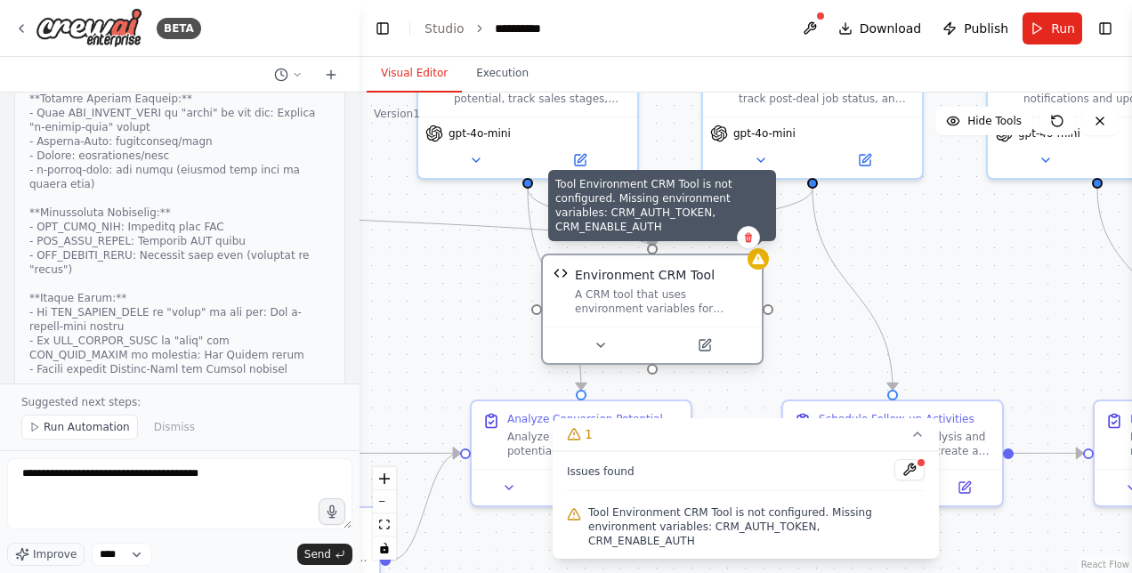
click at [764, 268] on div at bounding box center [758, 258] width 21 height 21
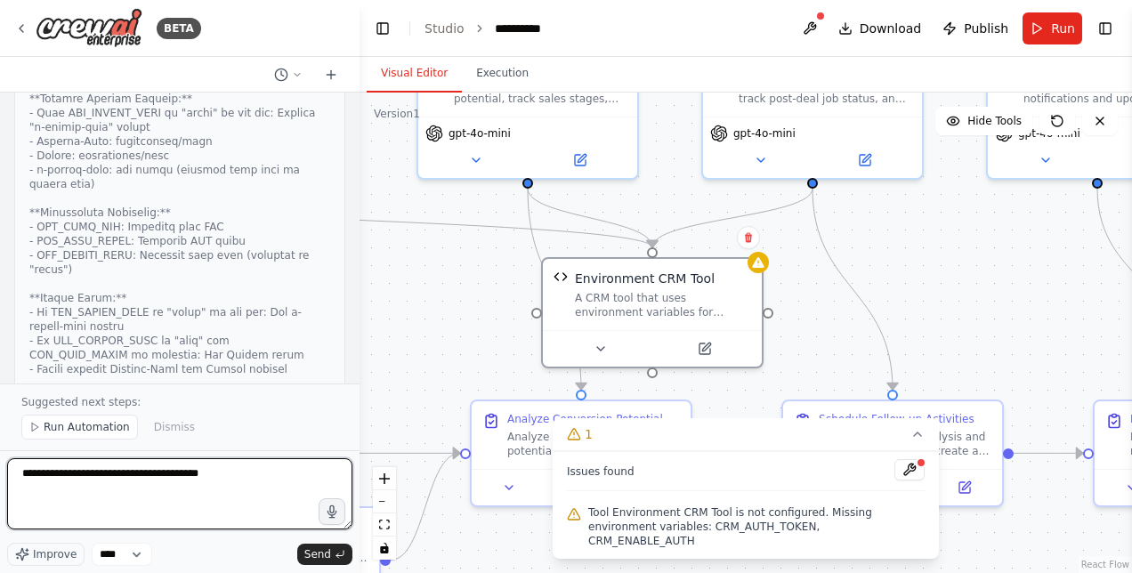
click at [274, 475] on textarea "**********" at bounding box center [179, 493] width 345 height 71
type textarea "**********"
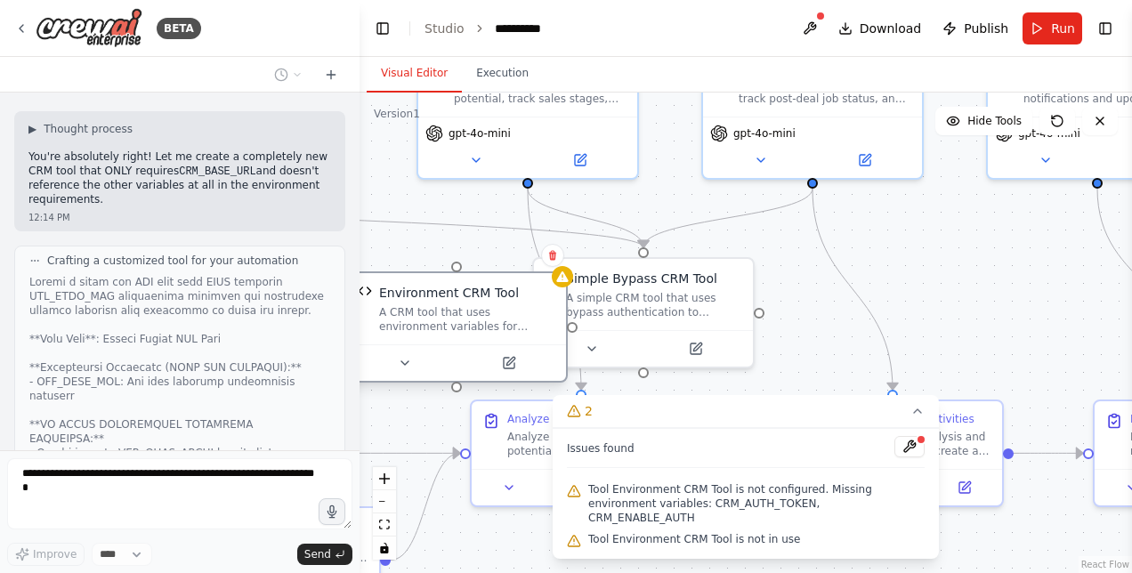
scroll to position [26762, 0]
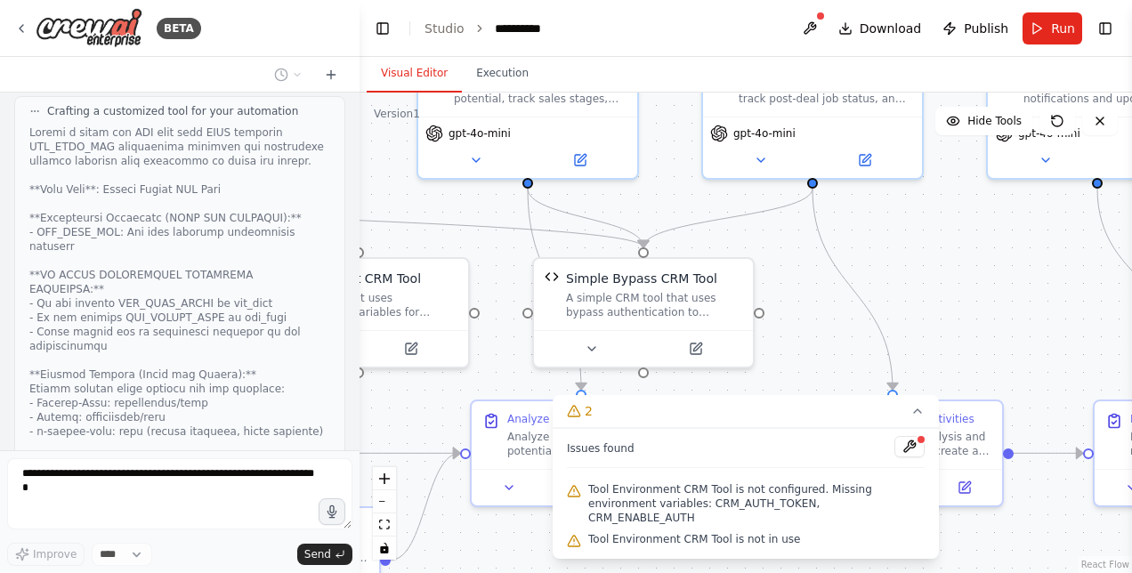
drag, startPoint x: 428, startPoint y: 293, endPoint x: 506, endPoint y: 303, distance: 78.9
click at [506, 303] on div ".deletable-edge-delete-btn { width: 20px; height: 20px; border: 0px solid #ffff…" at bounding box center [746, 333] width 772 height 481
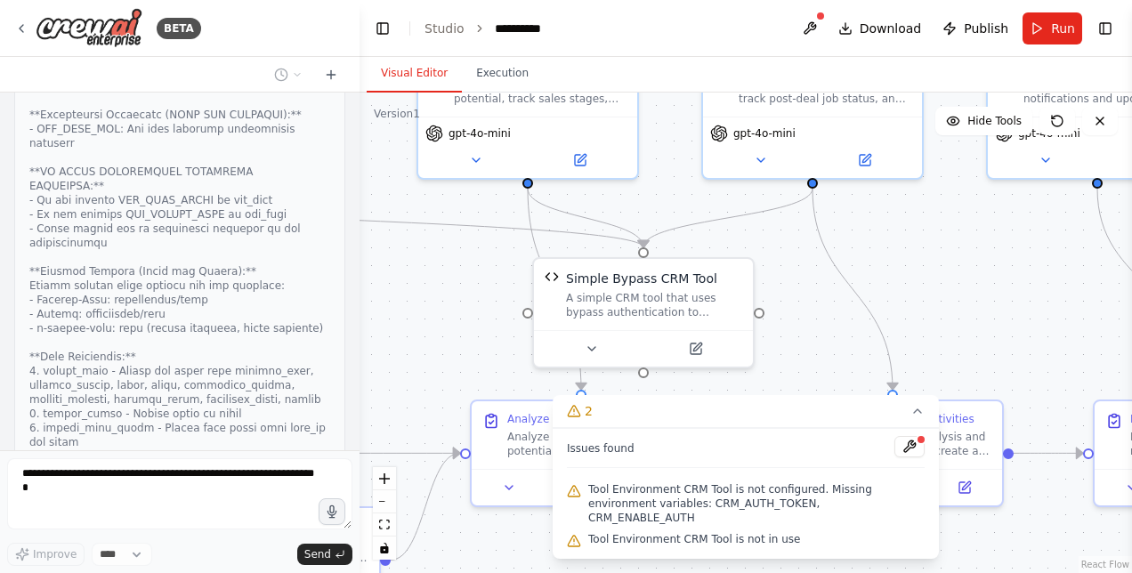
scroll to position [26879, 0]
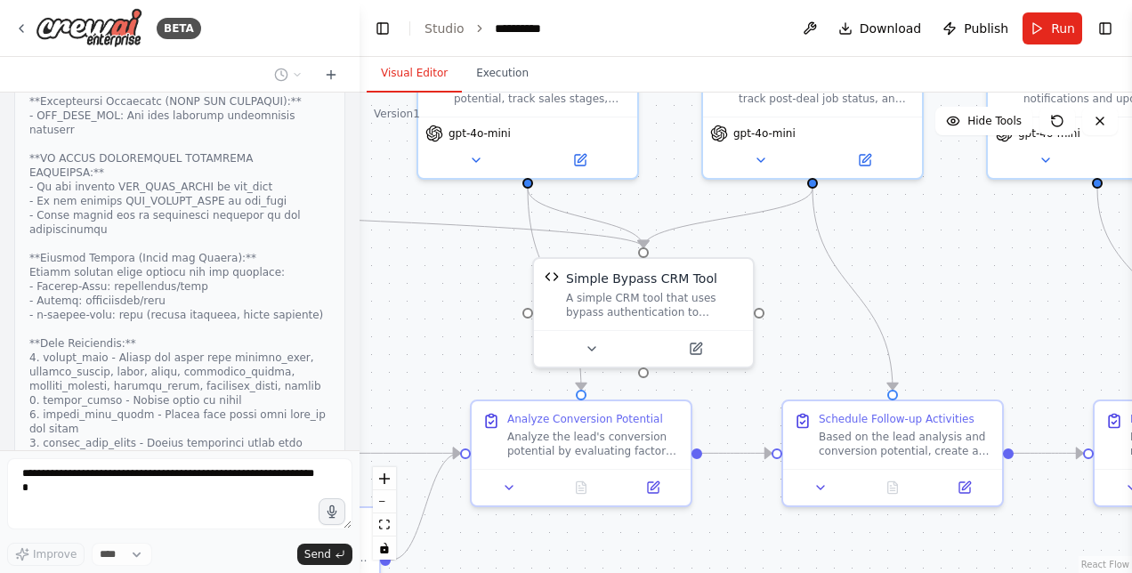
drag, startPoint x: 477, startPoint y: 294, endPoint x: 768, endPoint y: 317, distance: 291.9
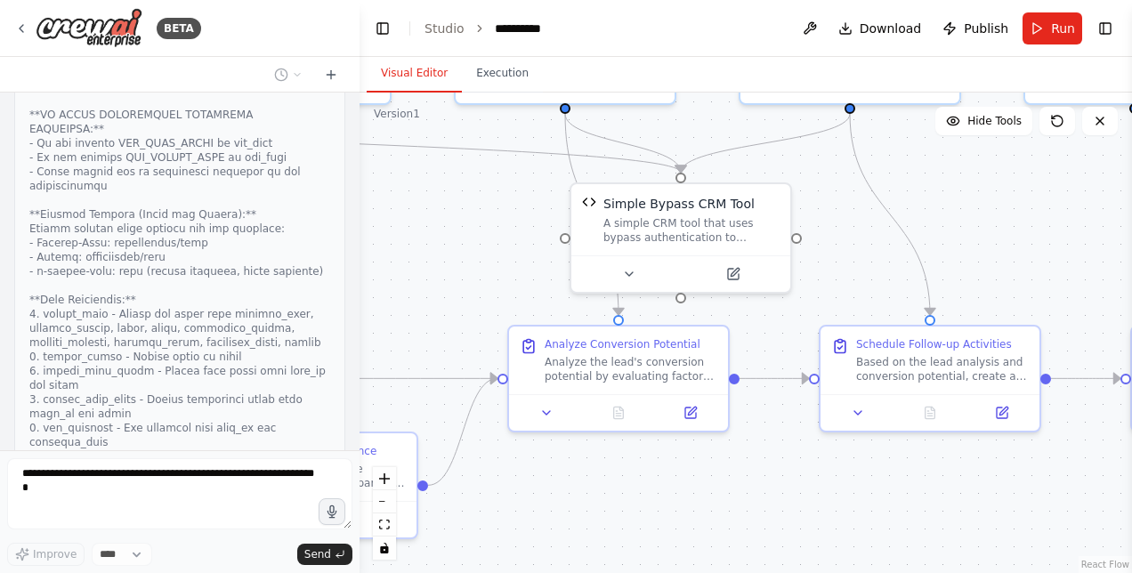
drag, startPoint x: 488, startPoint y: 306, endPoint x: 525, endPoint y: 231, distance: 83.6
click at [525, 231] on div ".deletable-edge-delete-btn { width: 20px; height: 20px; border: 0px solid #ffff…" at bounding box center [746, 333] width 772 height 481
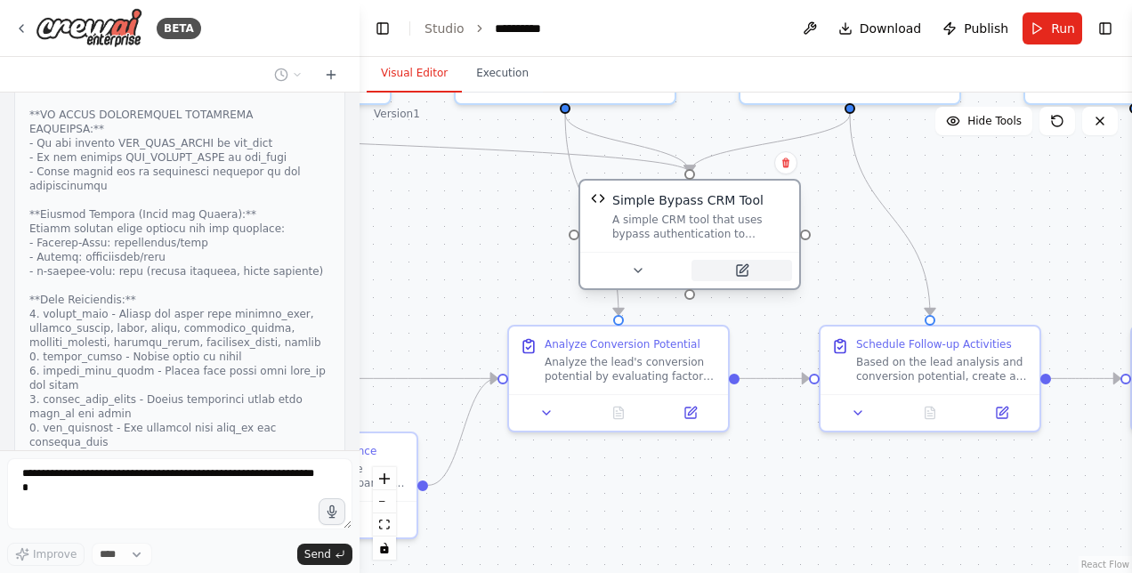
click at [735, 270] on icon at bounding box center [742, 270] width 14 height 14
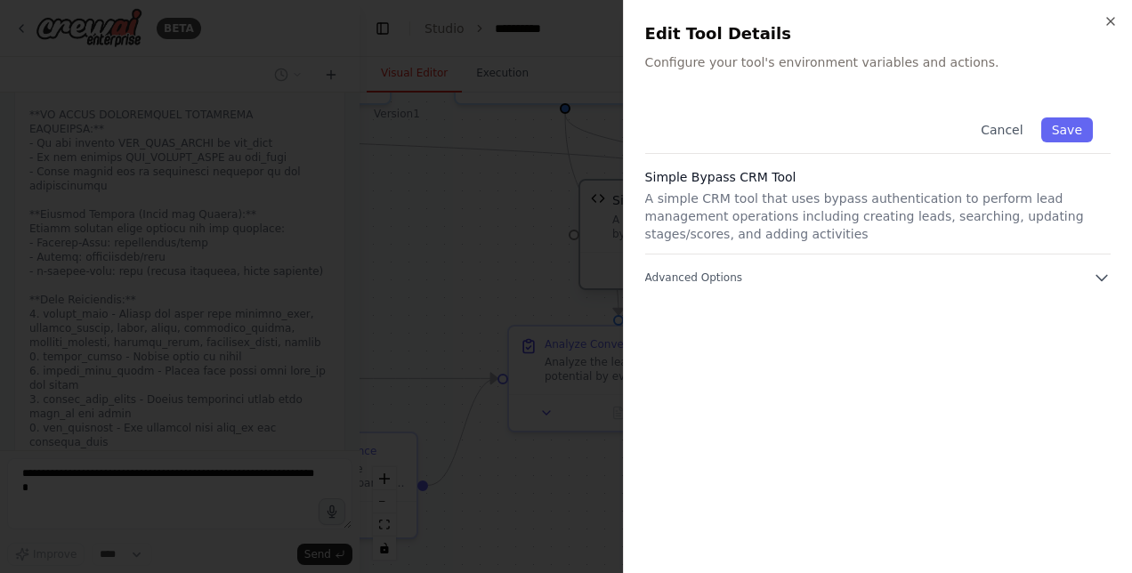
click at [734, 270] on button "Advanced Options" at bounding box center [877, 278] width 465 height 18
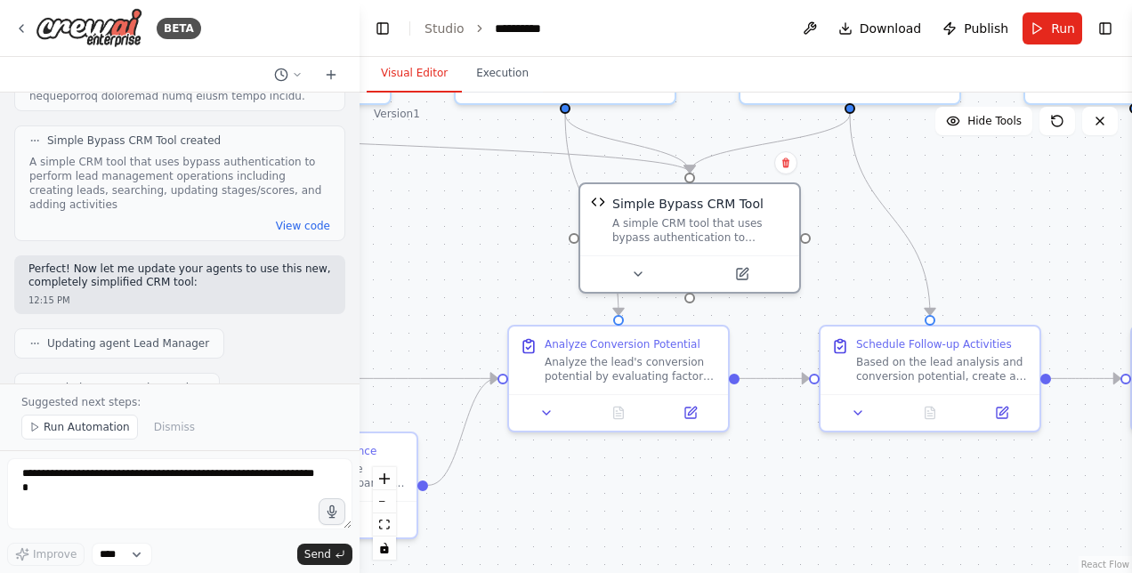
scroll to position [27454, 0]
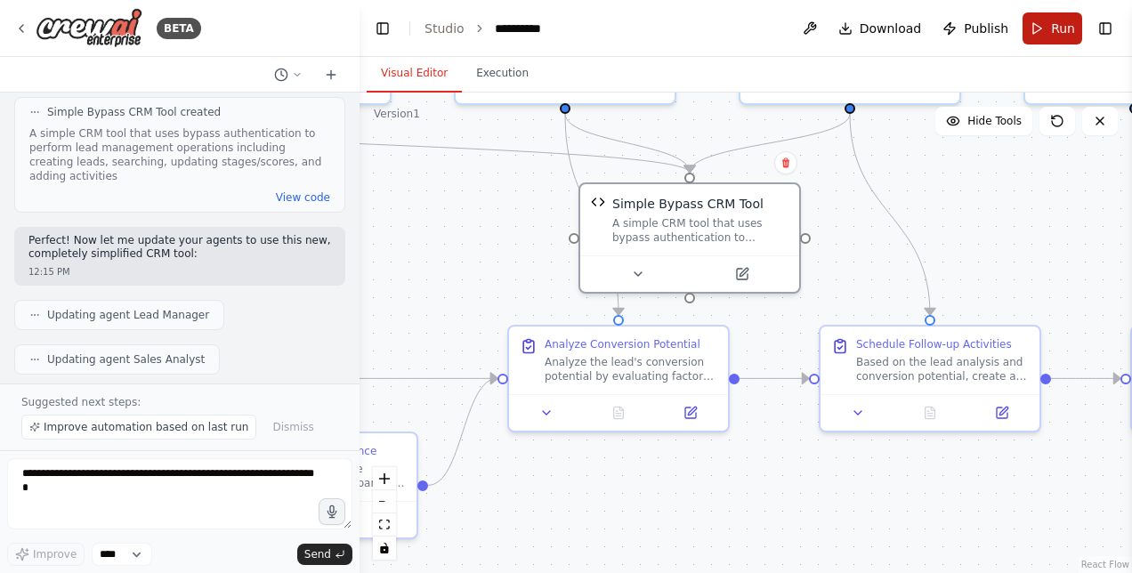
click at [1036, 25] on button "Run" at bounding box center [1053, 28] width 60 height 32
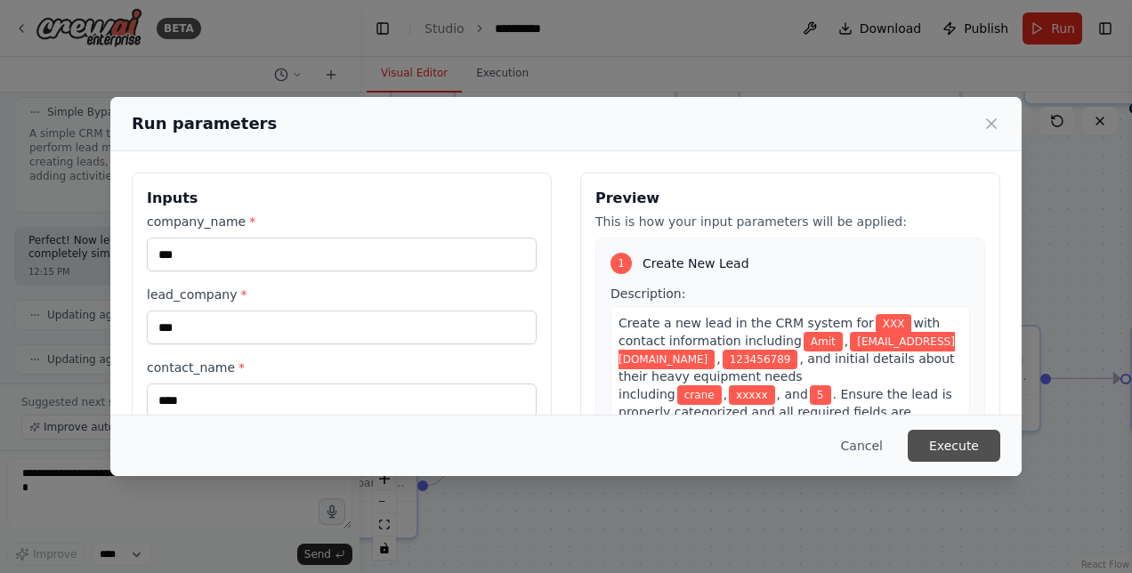
click at [947, 449] on button "Execute" at bounding box center [954, 446] width 93 height 32
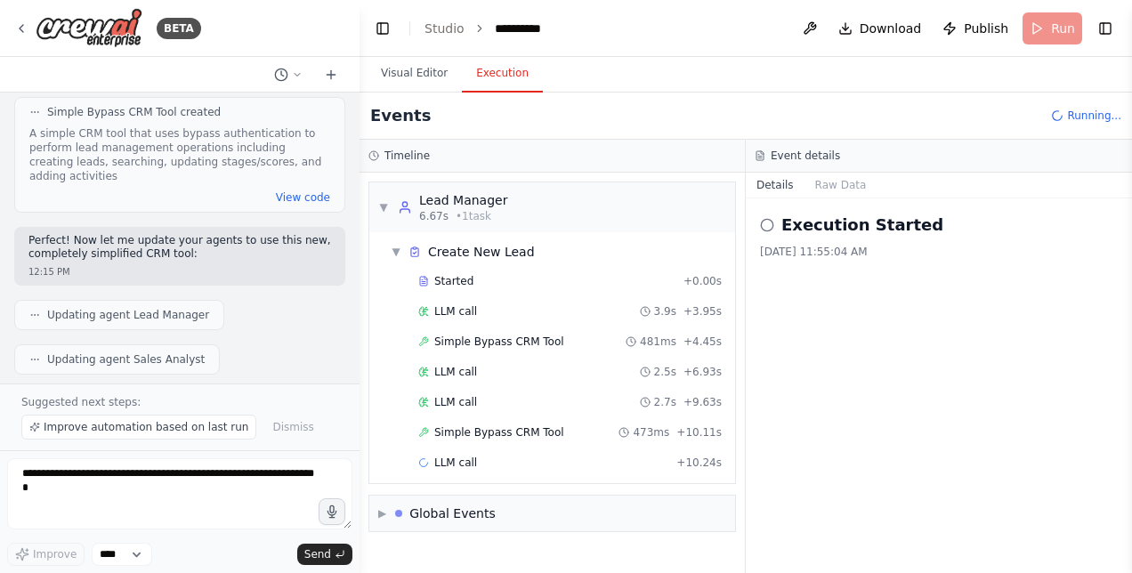
scroll to position [0, 0]
click at [508, 69] on button "Execution" at bounding box center [502, 73] width 81 height 37
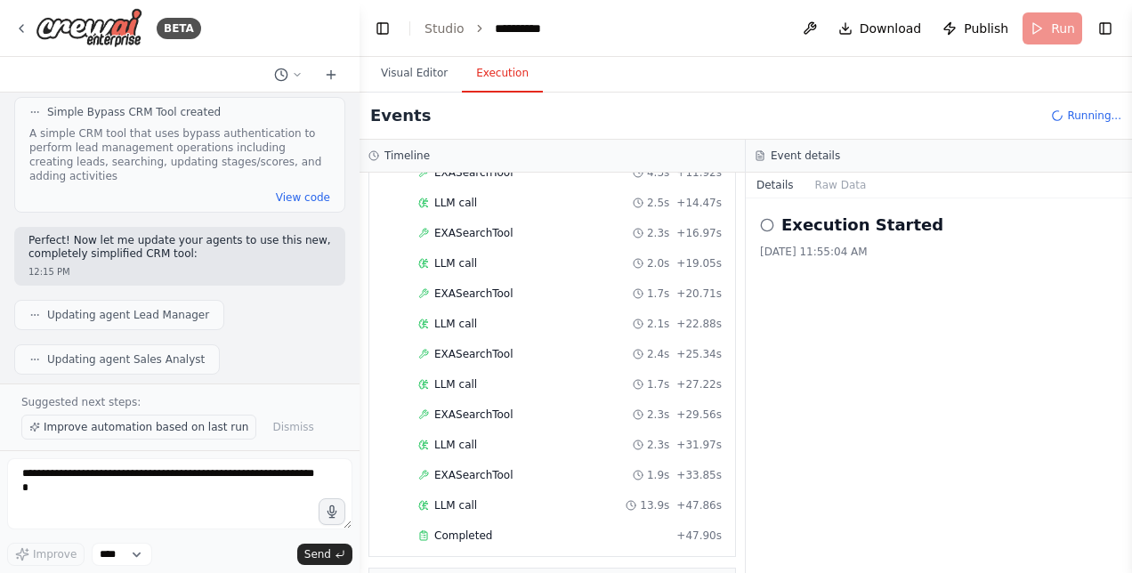
scroll to position [975, 0]
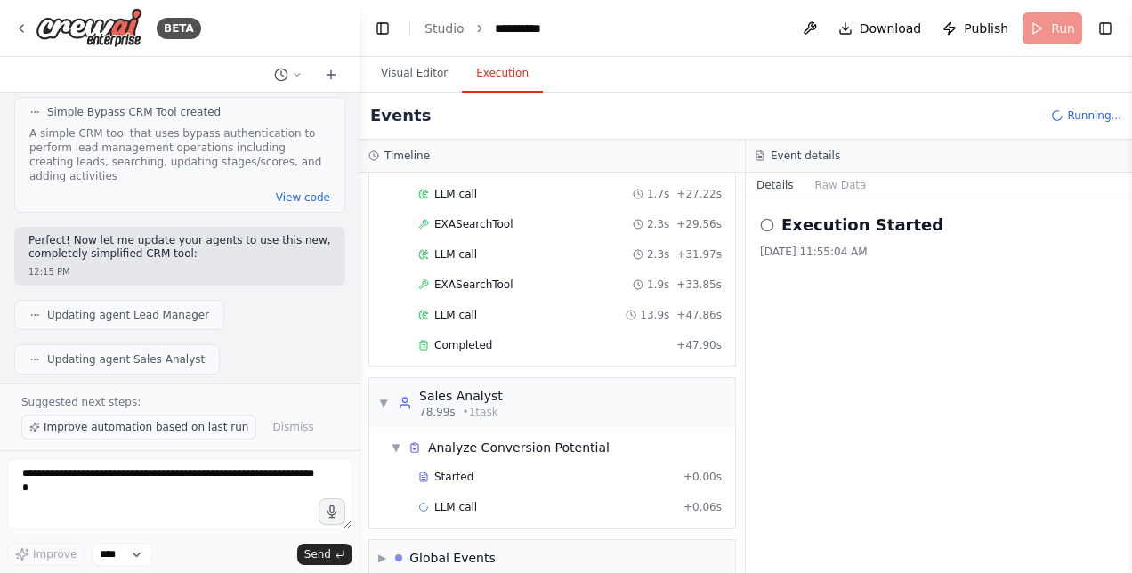
click at [166, 425] on span "Improve automation based on last run" at bounding box center [146, 427] width 205 height 14
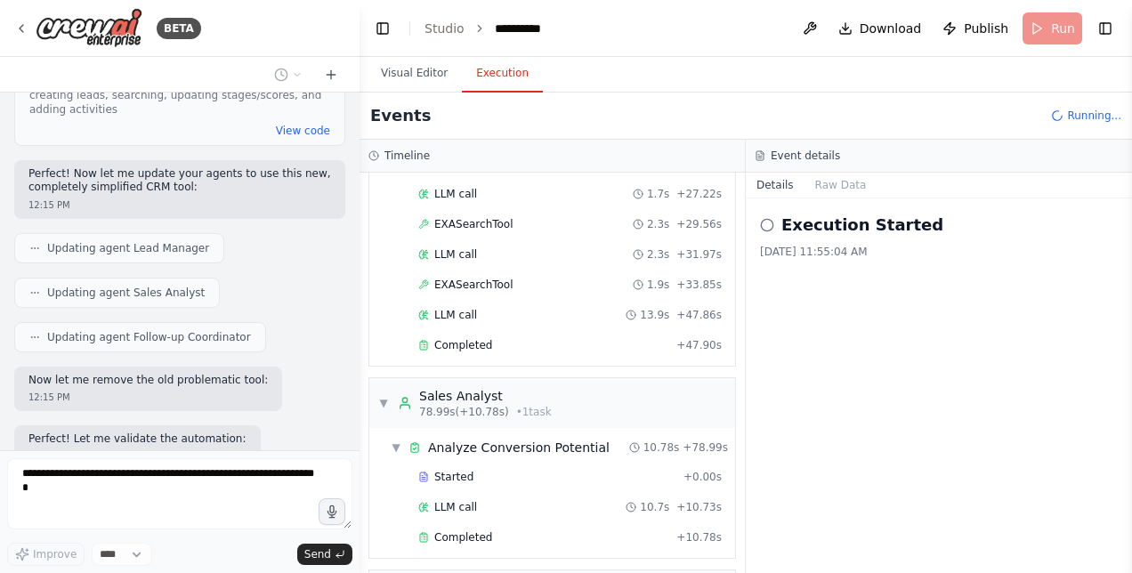
scroll to position [1165, 0]
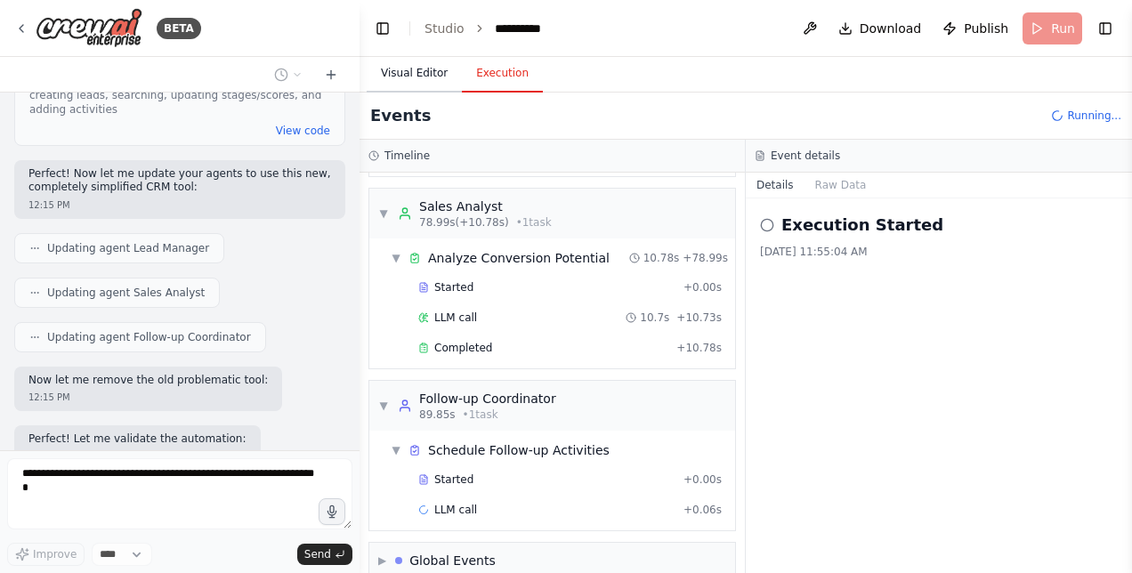
click at [402, 75] on button "Visual Editor" at bounding box center [414, 73] width 95 height 37
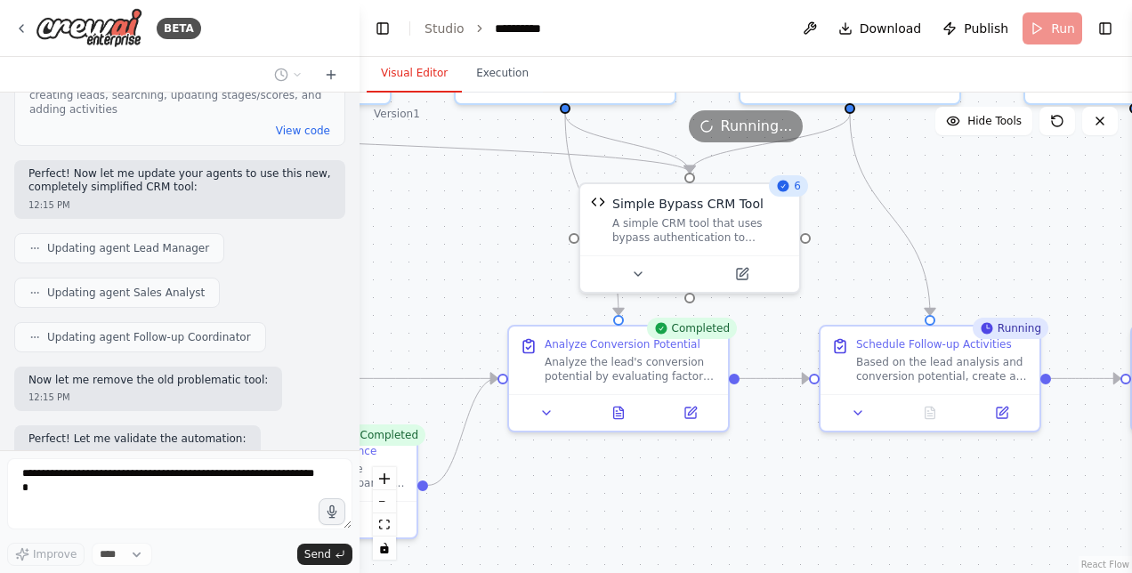
scroll to position [0, 0]
click at [621, 412] on icon at bounding box center [619, 409] width 10 height 12
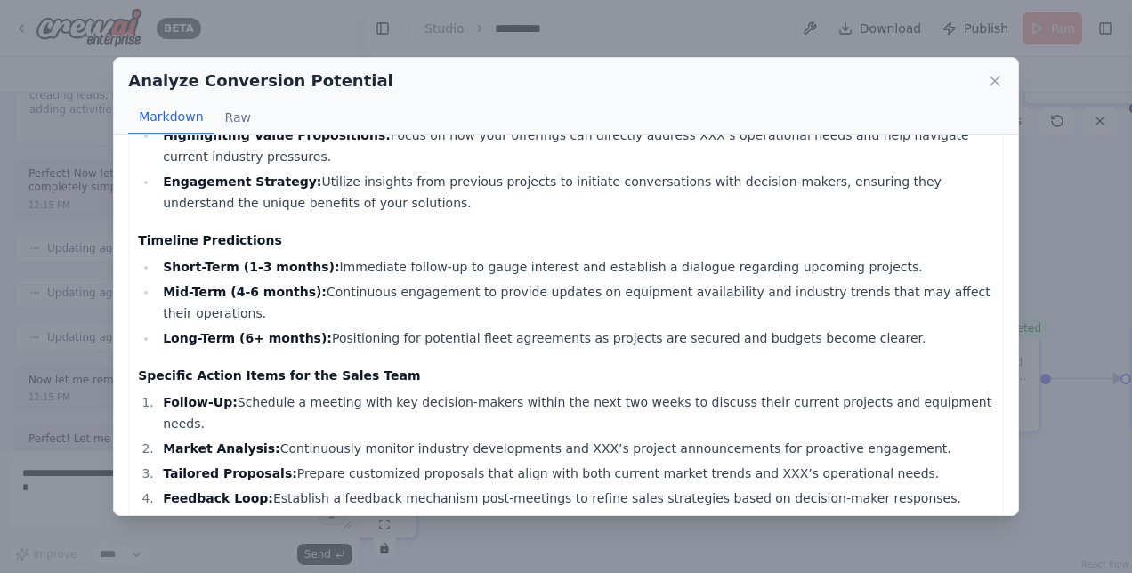
scroll to position [483, 0]
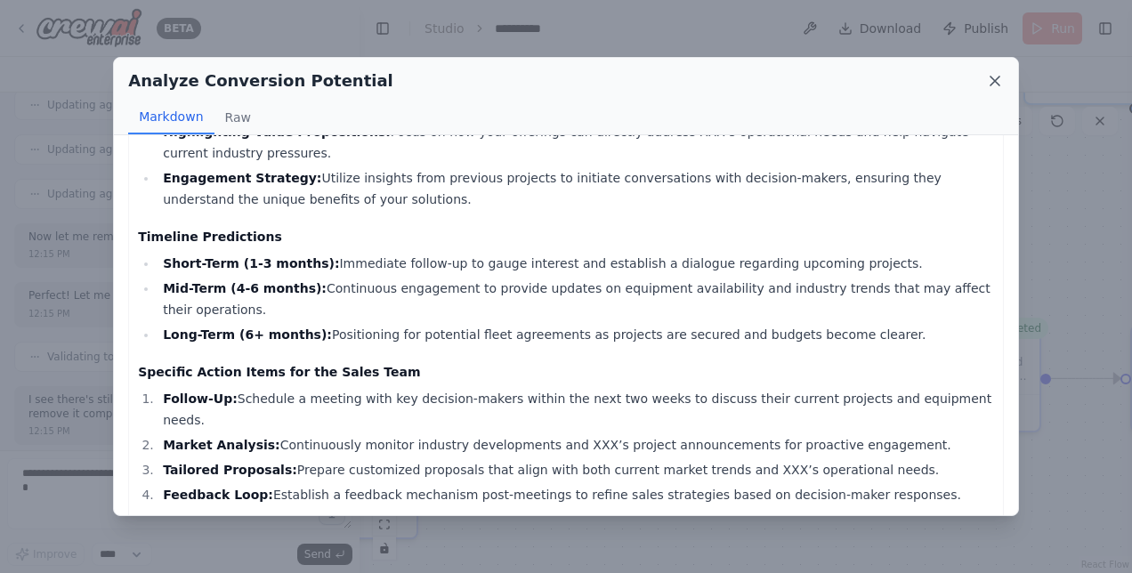
click at [991, 84] on icon at bounding box center [995, 81] width 18 height 18
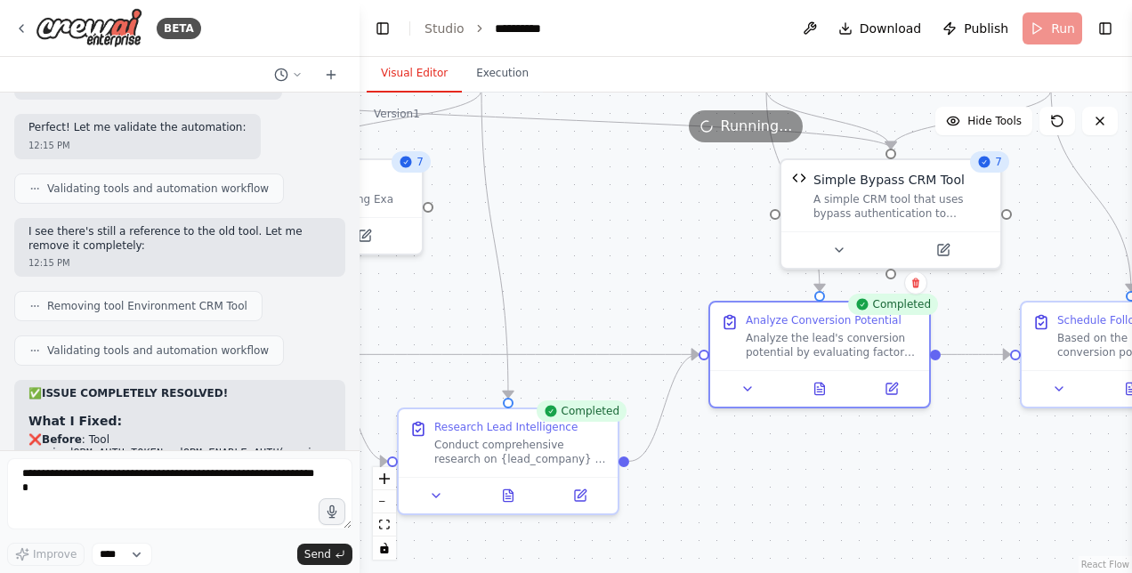
drag, startPoint x: 735, startPoint y: 484, endPoint x: 1020, endPoint y: 410, distance: 294.2
click at [1020, 410] on div ".deletable-edge-delete-btn { width: 20px; height: 20px; border: 0px solid #ffff…" at bounding box center [746, 333] width 772 height 481
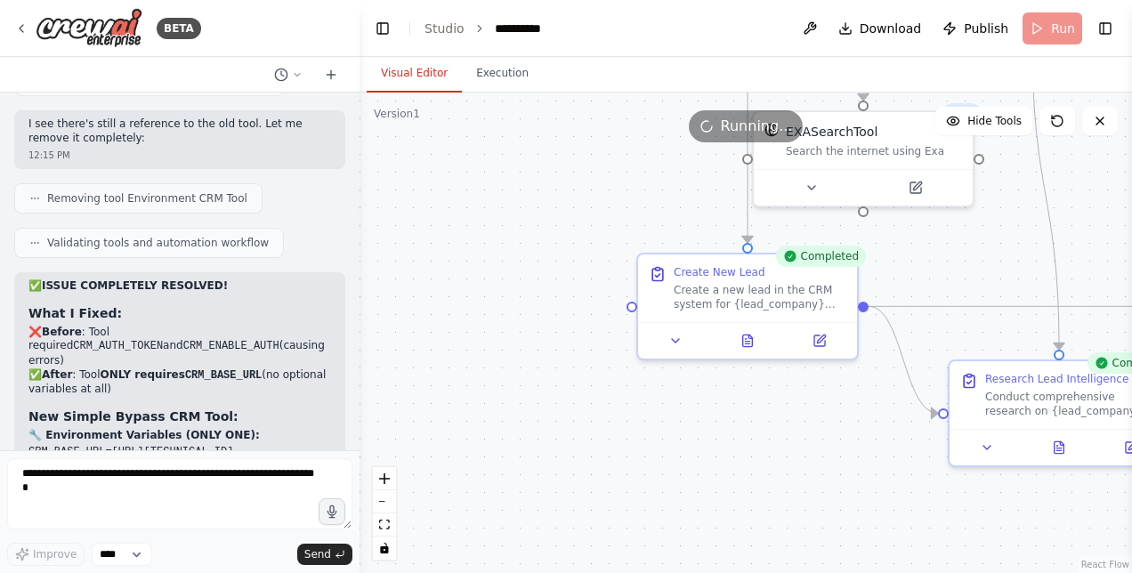
drag, startPoint x: 615, startPoint y: 522, endPoint x: 1082, endPoint y: 523, distance: 467.2
click at [1082, 523] on div ".deletable-edge-delete-btn { width: 20px; height: 20px; border: 0px solid #ffff…" at bounding box center [746, 333] width 772 height 481
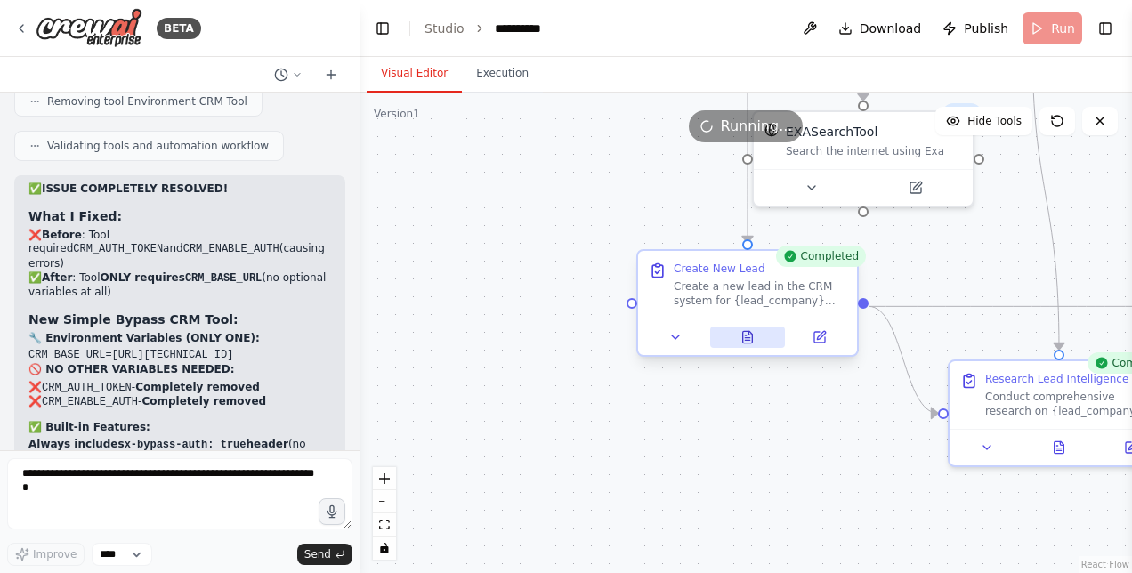
click at [750, 342] on icon at bounding box center [748, 337] width 10 height 12
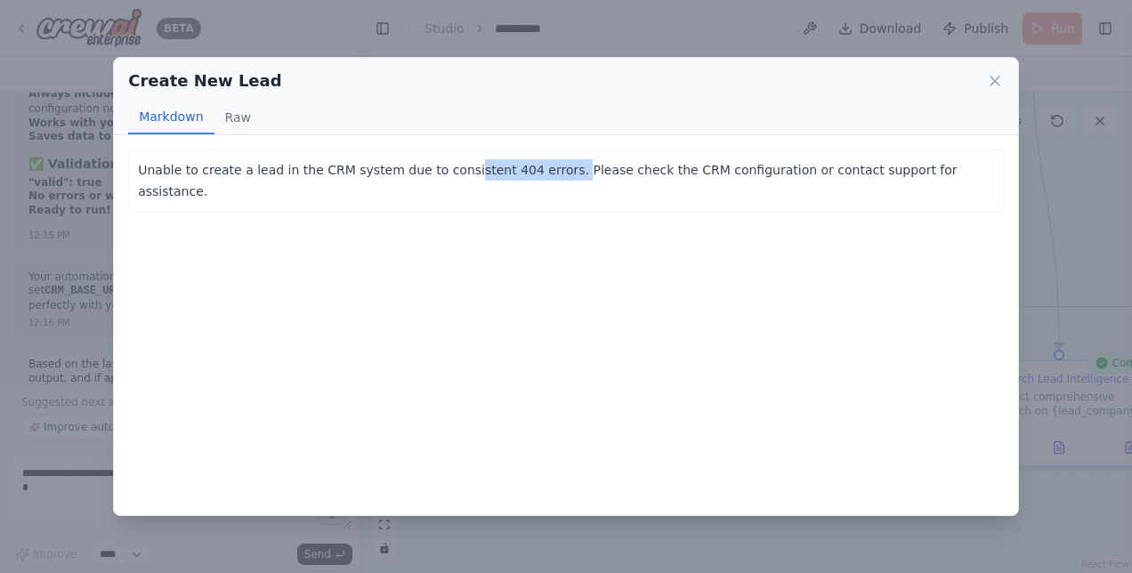
drag, startPoint x: 443, startPoint y: 171, endPoint x: 536, endPoint y: 174, distance: 92.6
click at [536, 174] on p "Unable to create a lead in the CRM system due to consistent 404 errors. Please …" at bounding box center [566, 180] width 856 height 43
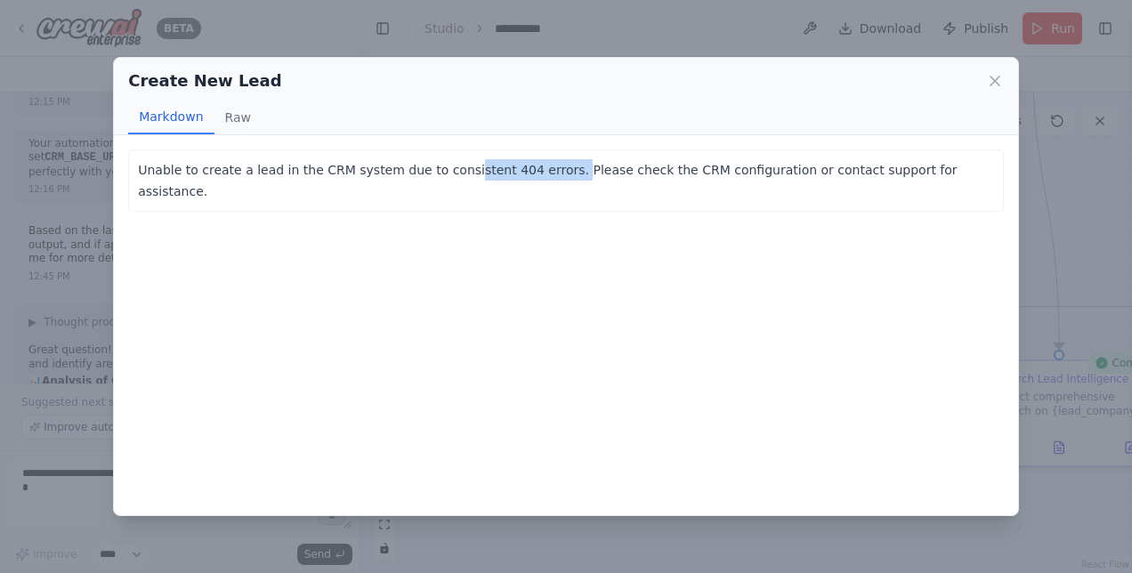
scroll to position [28534, 0]
click at [64, 272] on div "Create New Lead Markdown Raw Unable to create a lead in the CRM system due to c…" at bounding box center [566, 286] width 1132 height 573
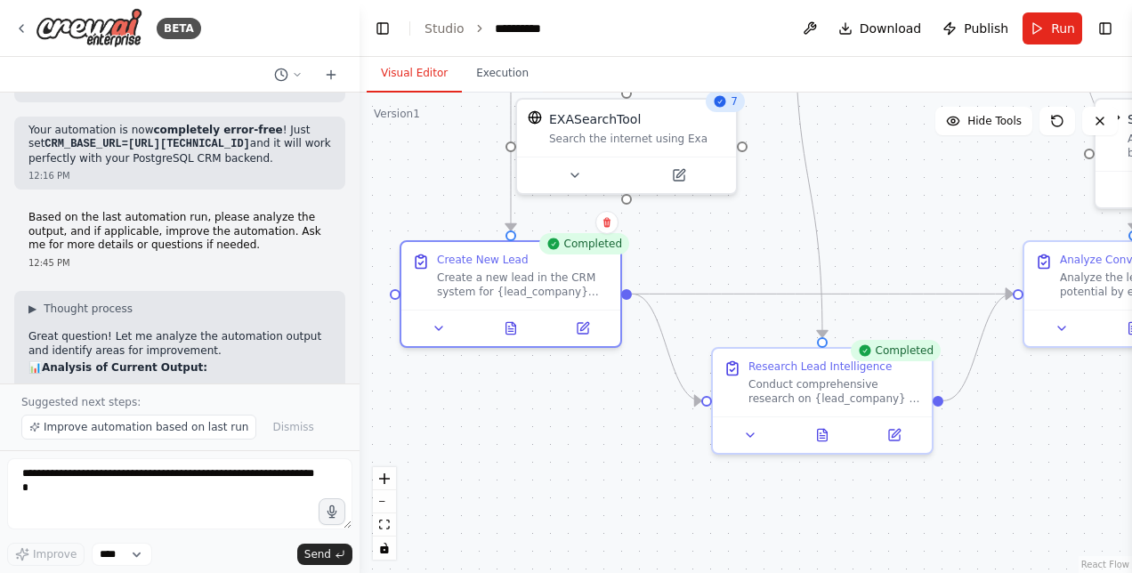
drag, startPoint x: 730, startPoint y: 417, endPoint x: 493, endPoint y: 405, distance: 237.1
click at [493, 405] on div ".deletable-edge-delete-btn { width: 20px; height: 20px; border: 0px solid #ffff…" at bounding box center [746, 333] width 772 height 481
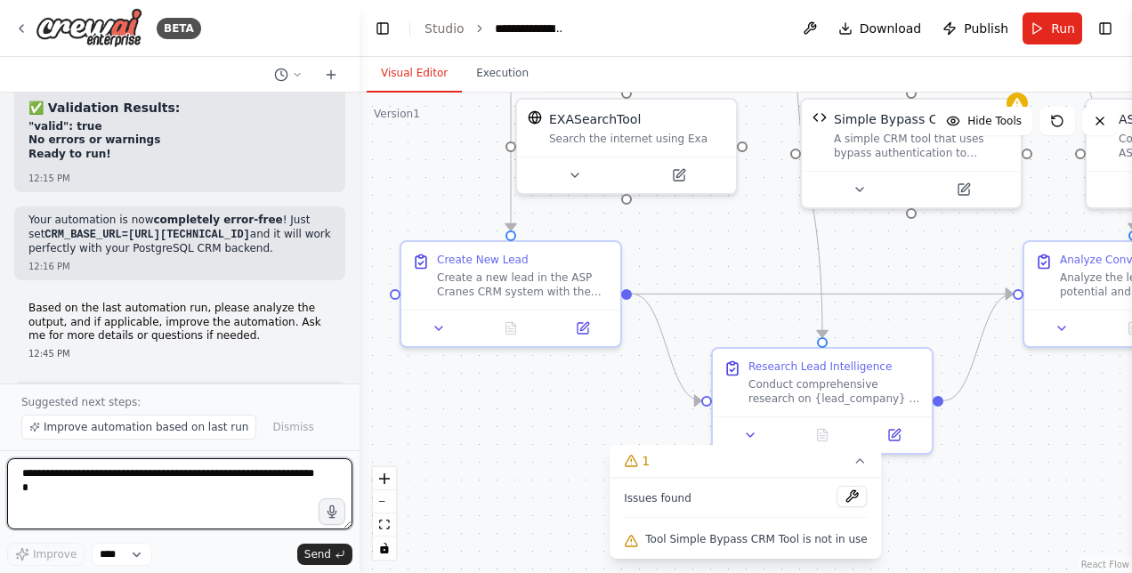
scroll to position [31814, 0]
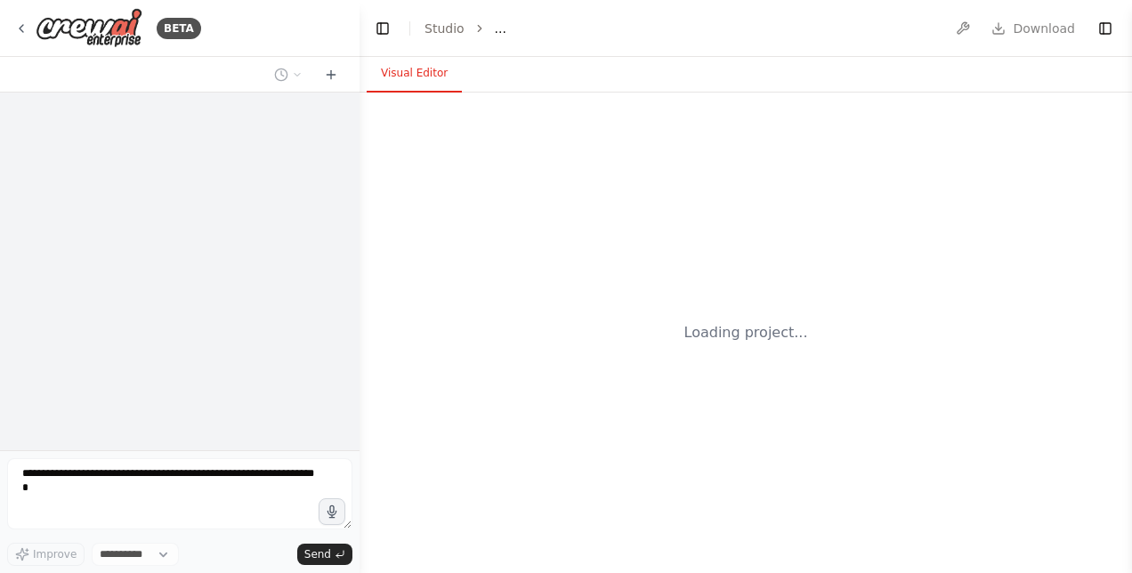
select select "****"
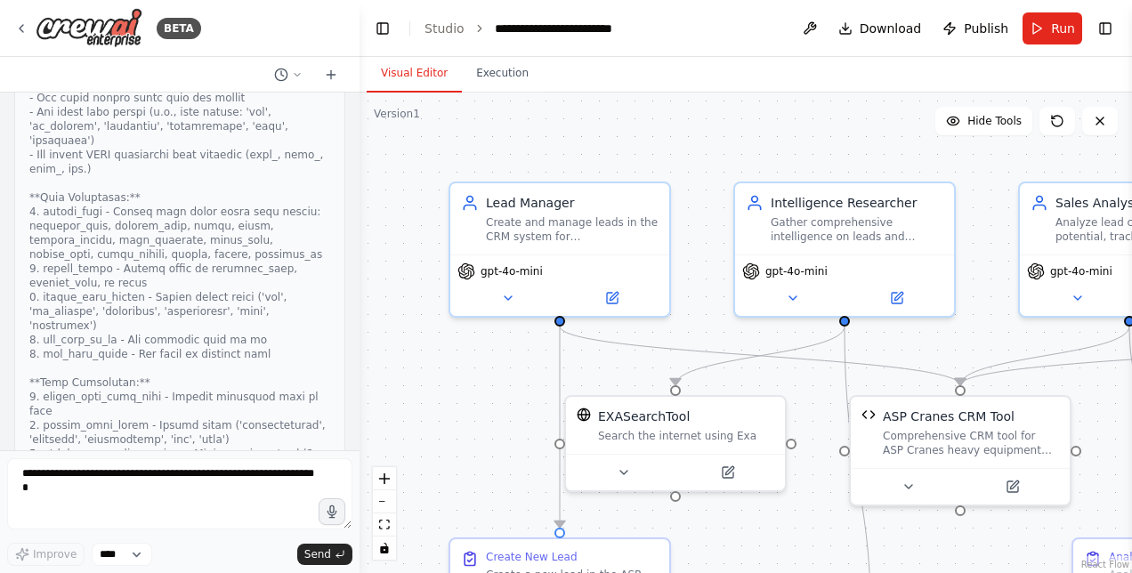
scroll to position [39397, 0]
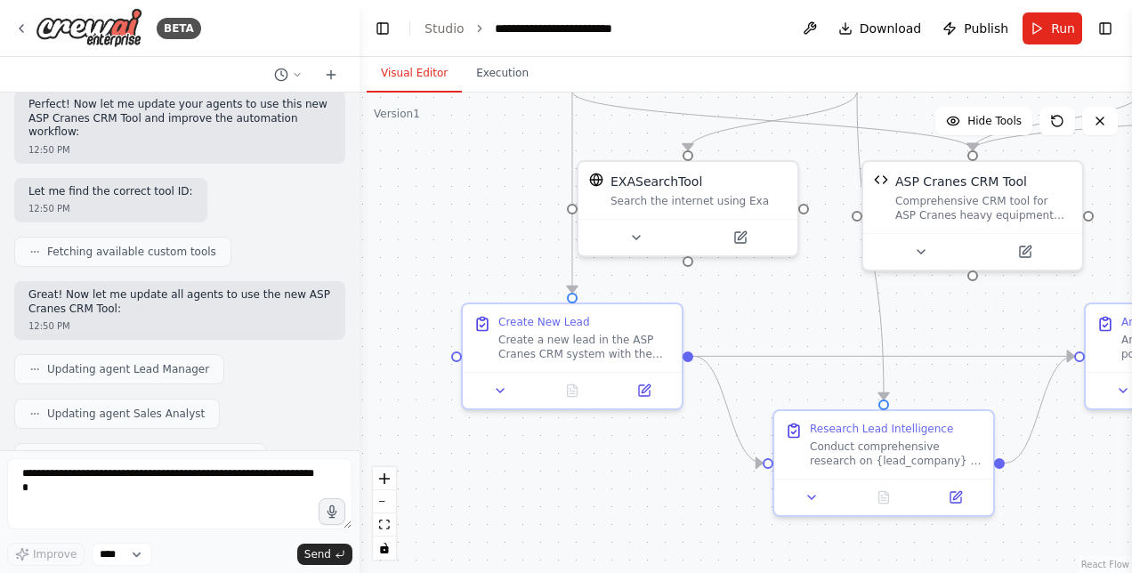
drag, startPoint x: 792, startPoint y: 527, endPoint x: 805, endPoint y: 290, distance: 237.1
click at [805, 290] on div ".deletable-edge-delete-btn { width: 20px; height: 20px; border: 0px solid #ffff…" at bounding box center [746, 333] width 772 height 481
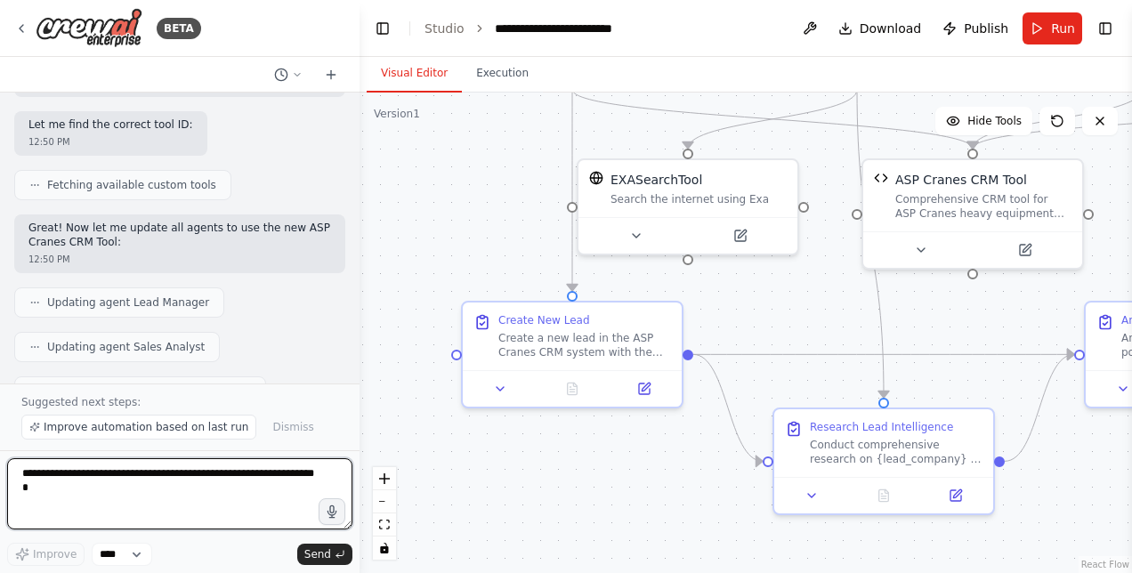
click at [199, 482] on textarea at bounding box center [179, 493] width 345 height 71
click at [85, 477] on textarea at bounding box center [179, 493] width 345 height 71
type textarea "**********"
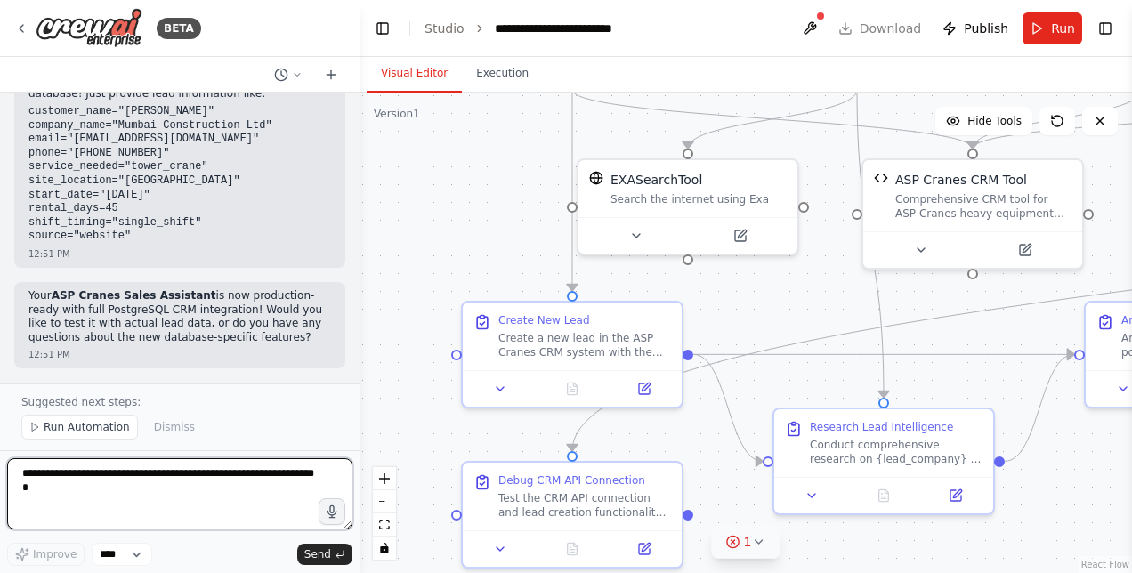
scroll to position [41015, 0]
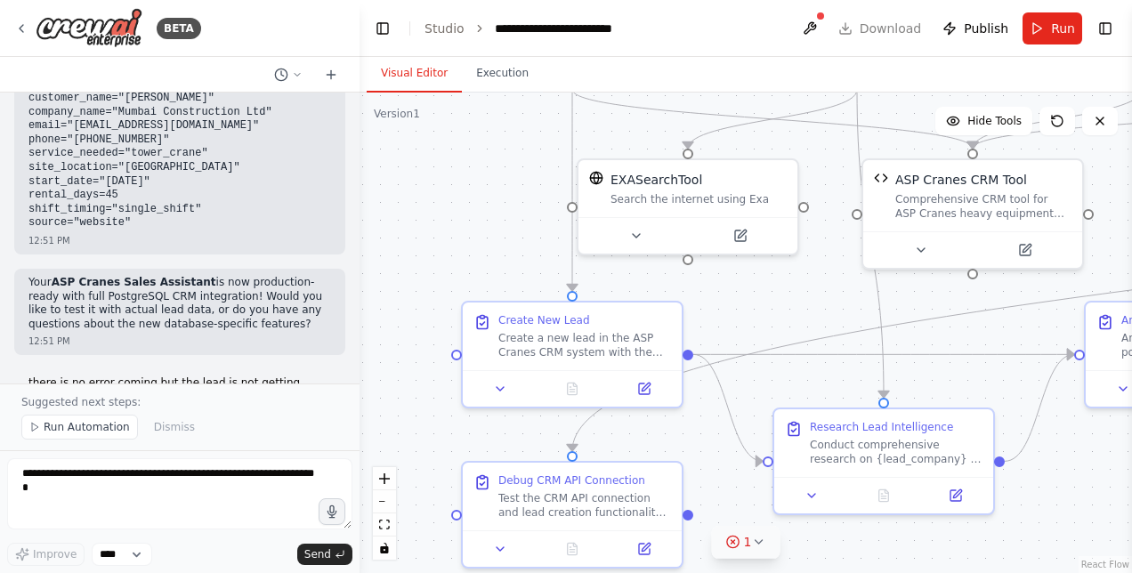
click at [738, 546] on icon at bounding box center [733, 542] width 14 height 14
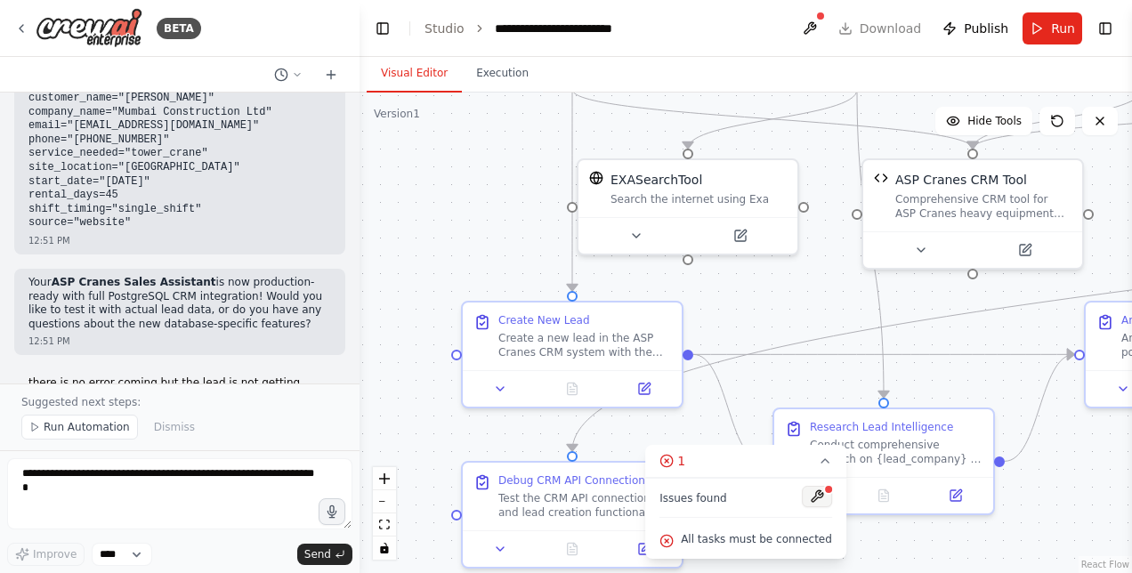
click at [809, 500] on button at bounding box center [817, 496] width 30 height 21
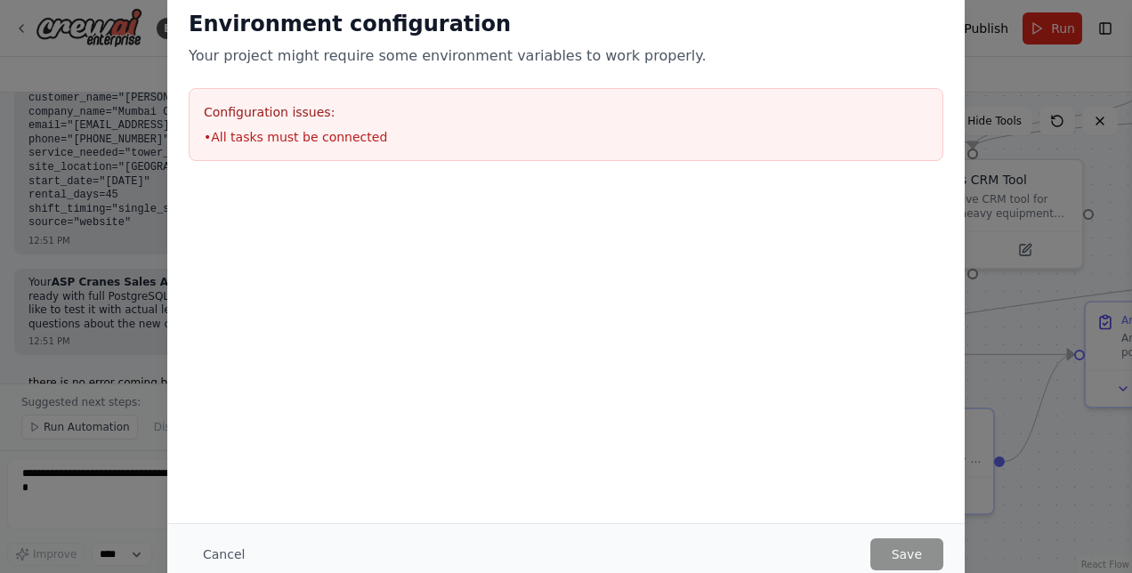
click at [808, 498] on body "BETA Hello! I'm the CrewAI assistant. What kind of automation do you want to bu…" at bounding box center [566, 286] width 1132 height 573
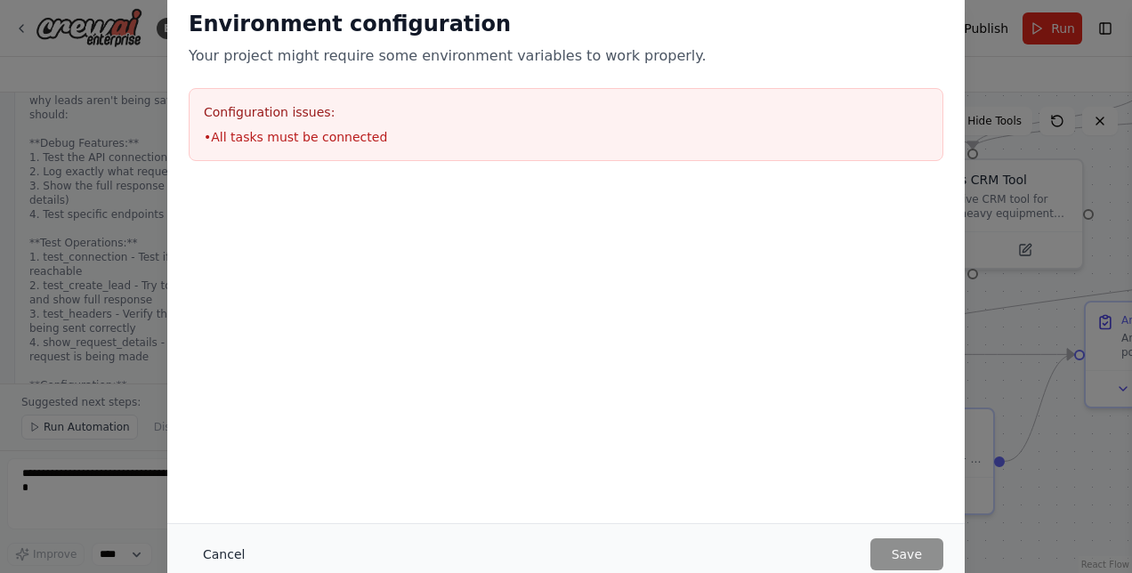
click at [214, 545] on button "Cancel" at bounding box center [224, 554] width 70 height 32
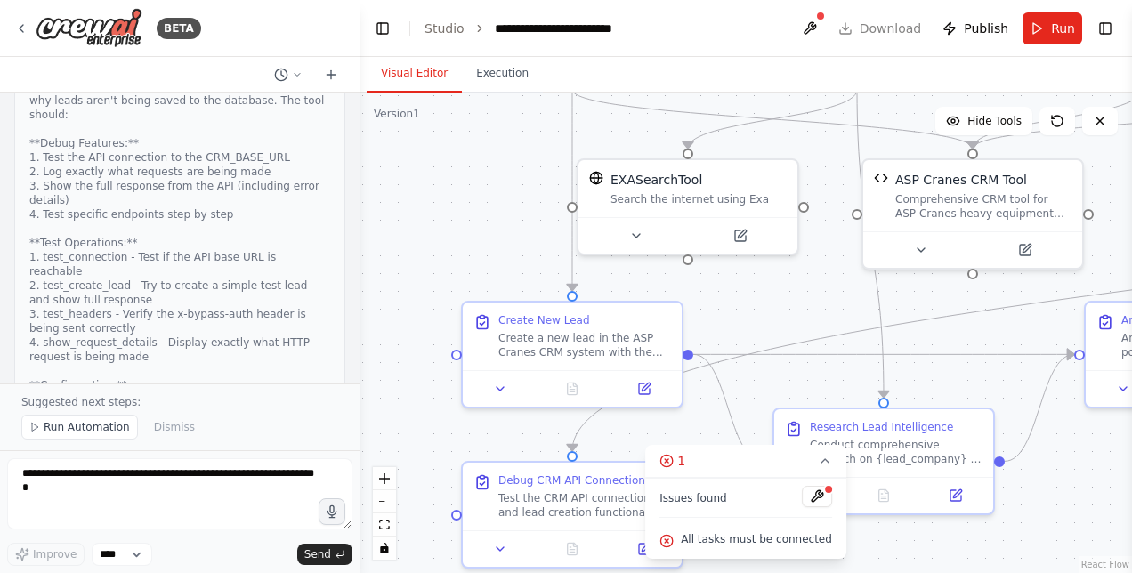
scroll to position [41881, 0]
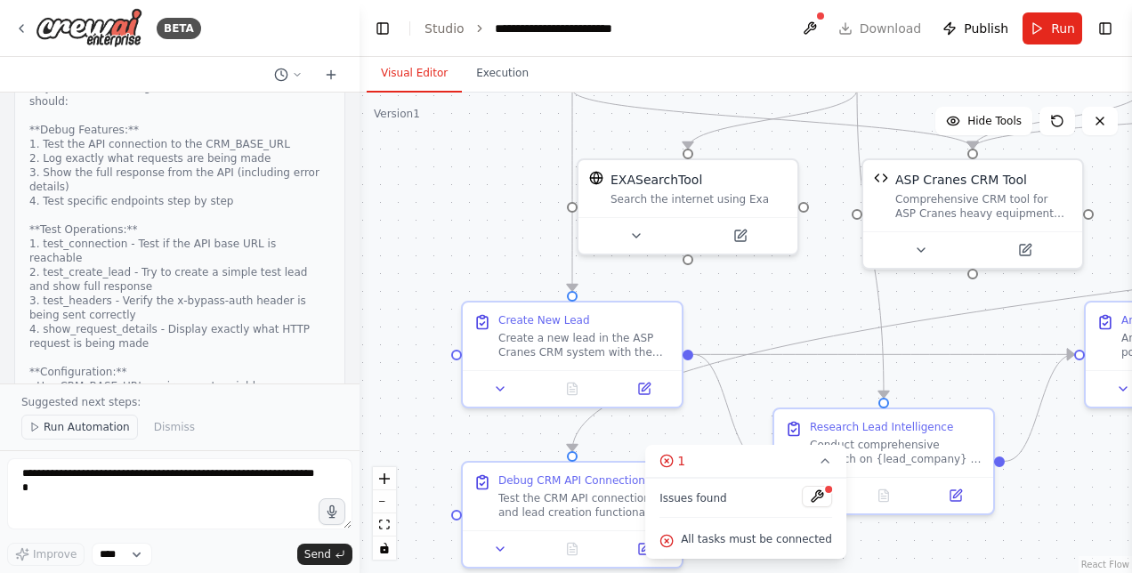
click at [85, 430] on span "Run Automation" at bounding box center [87, 427] width 86 height 14
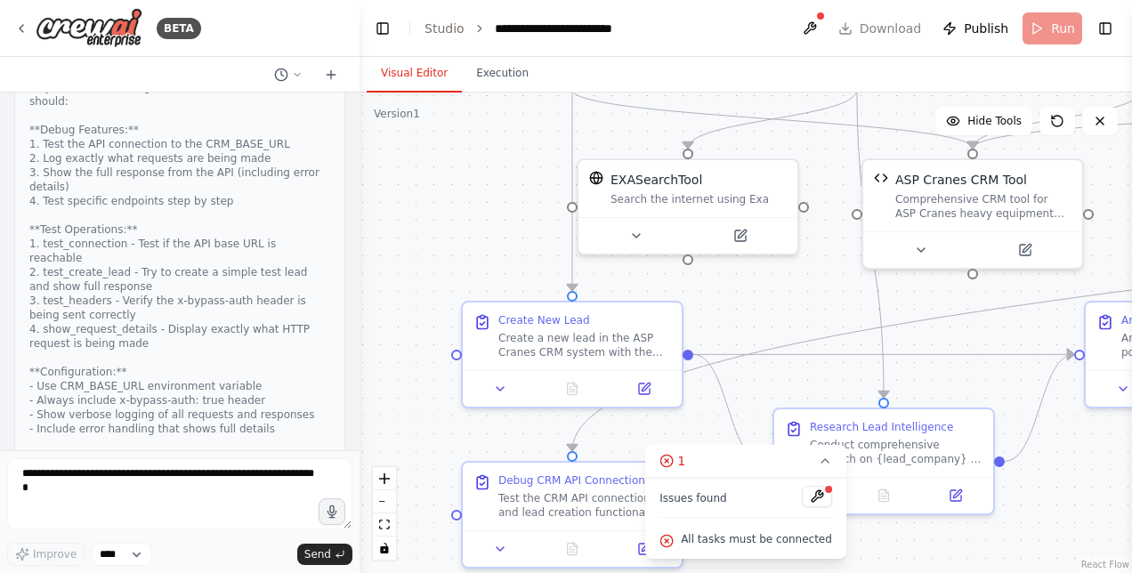
scroll to position [41815, 0]
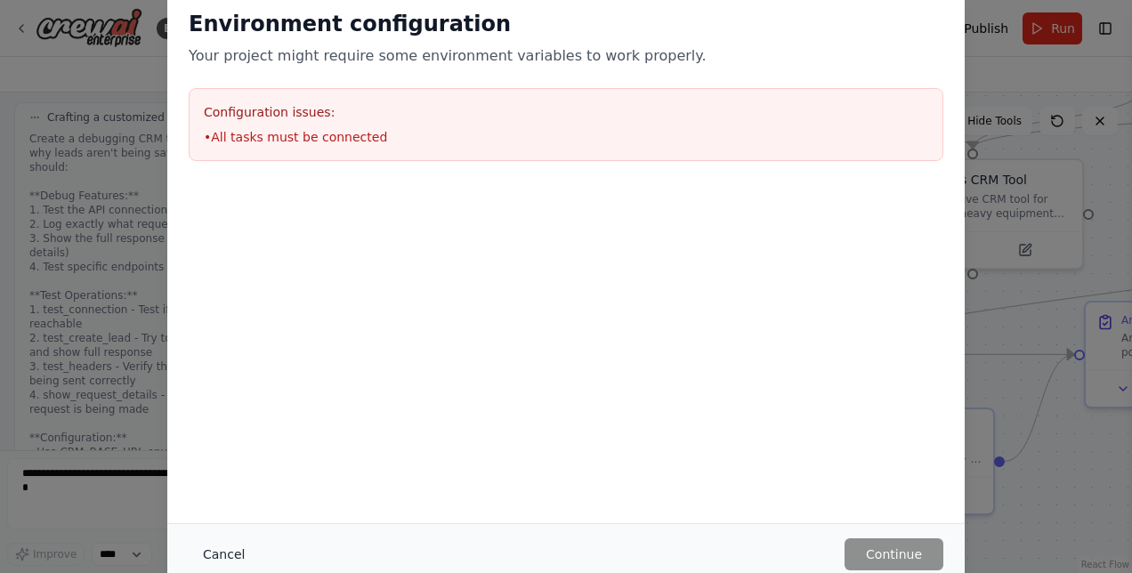
click at [213, 550] on button "Cancel" at bounding box center [224, 554] width 70 height 32
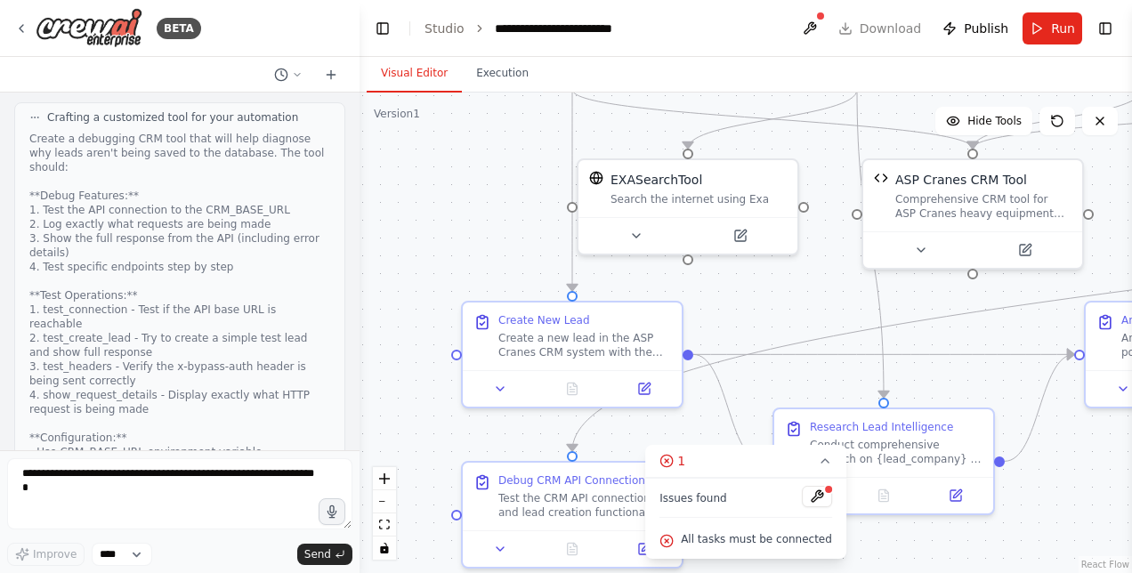
click at [467, 442] on div ".deletable-edge-delete-btn { width: 20px; height: 20px; border: 0px solid #ffff…" at bounding box center [746, 333] width 772 height 481
click at [646, 553] on button at bounding box center [643, 545] width 61 height 21
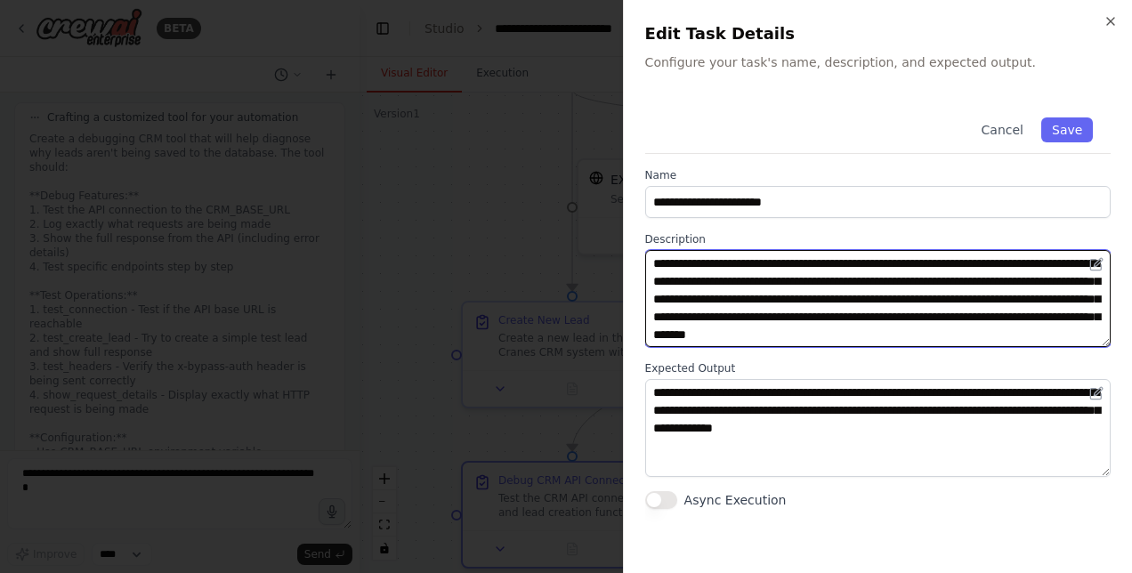
scroll to position [18, 0]
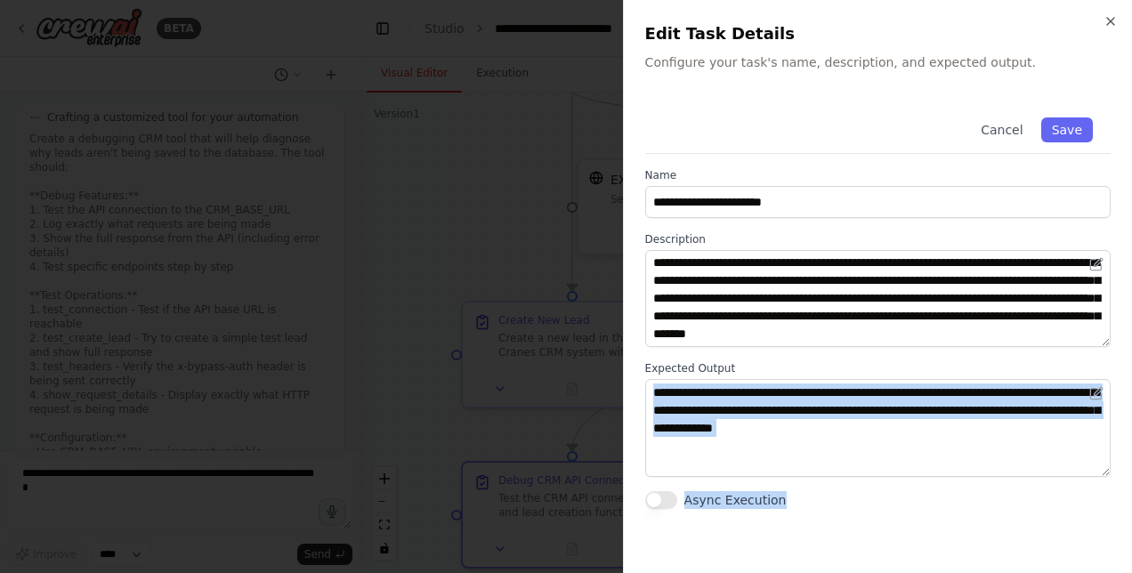
drag, startPoint x: 988, startPoint y: 514, endPoint x: 958, endPoint y: 388, distance: 129.7
click at [958, 388] on div "**********" at bounding box center [877, 326] width 465 height 452
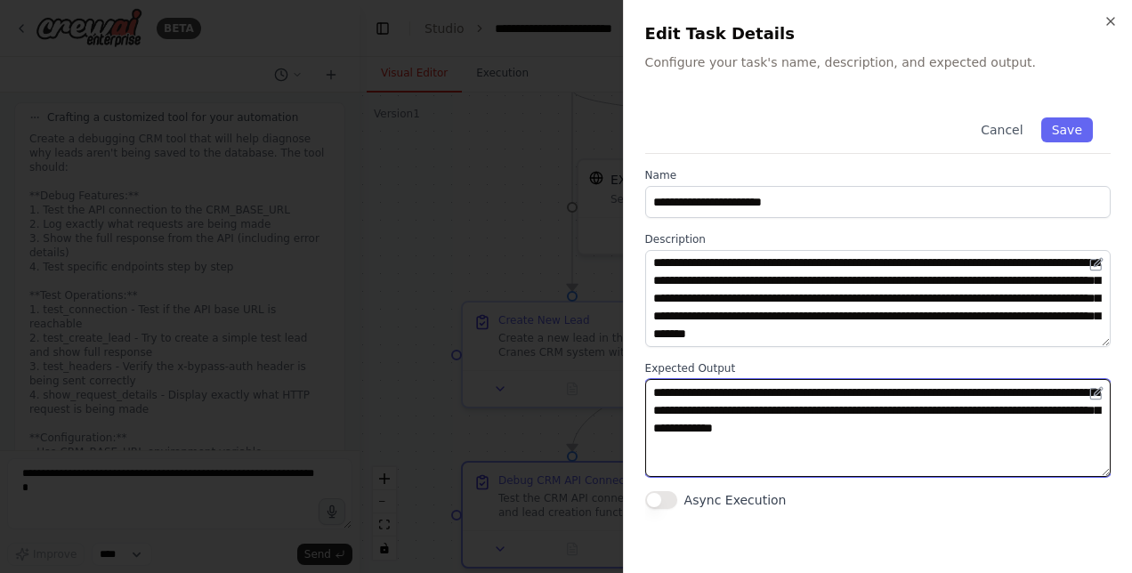
click at [940, 471] on textarea "**********" at bounding box center [878, 427] width 466 height 97
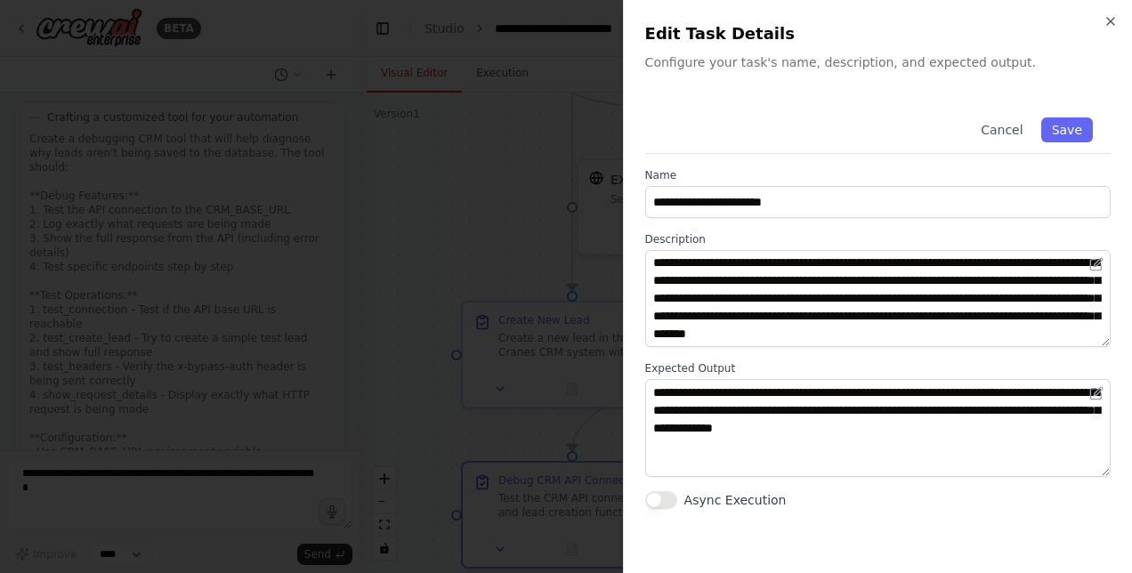
click at [1131, 360] on html "BETA Hello! I'm the CrewAI assistant. What kind of automation do you want to bu…" at bounding box center [566, 286] width 1132 height 573
click at [1069, 132] on button "Save" at bounding box center [1067, 129] width 52 height 25
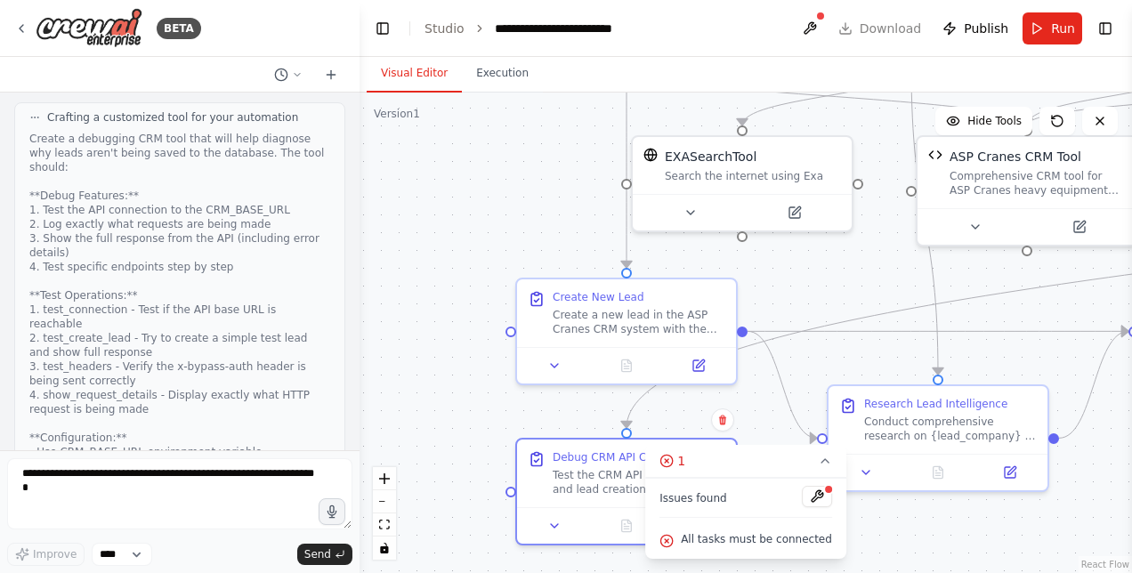
drag, startPoint x: 1065, startPoint y: 534, endPoint x: 1120, endPoint y: 511, distance: 59.0
click at [1120, 511] on div ".deletable-edge-delete-btn { width: 20px; height: 20px; border: 0px solid #ffff…" at bounding box center [746, 333] width 772 height 481
click at [812, 495] on button at bounding box center [817, 496] width 30 height 21
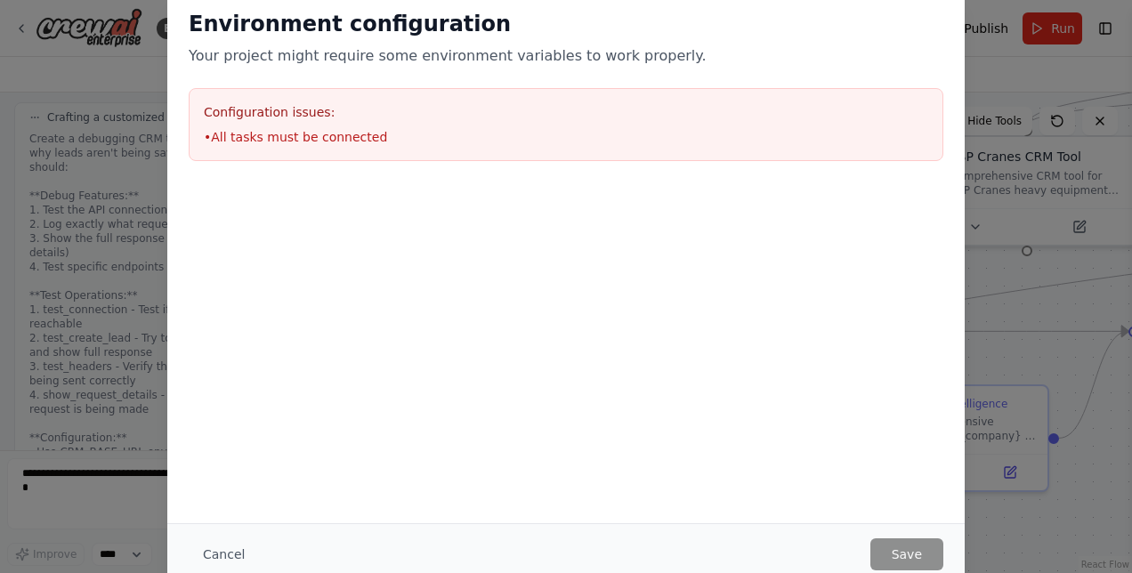
click at [38, 491] on div "Environment configuration Your project might require some environment variables…" at bounding box center [566, 286] width 1132 height 573
click at [38, 489] on div "Environment configuration Your project might require some environment variables…" at bounding box center [566, 286] width 1132 height 573
click at [62, 504] on div "Environment configuration Your project might require some environment variables…" at bounding box center [566, 286] width 1132 height 573
click at [222, 554] on button "Cancel" at bounding box center [224, 554] width 70 height 32
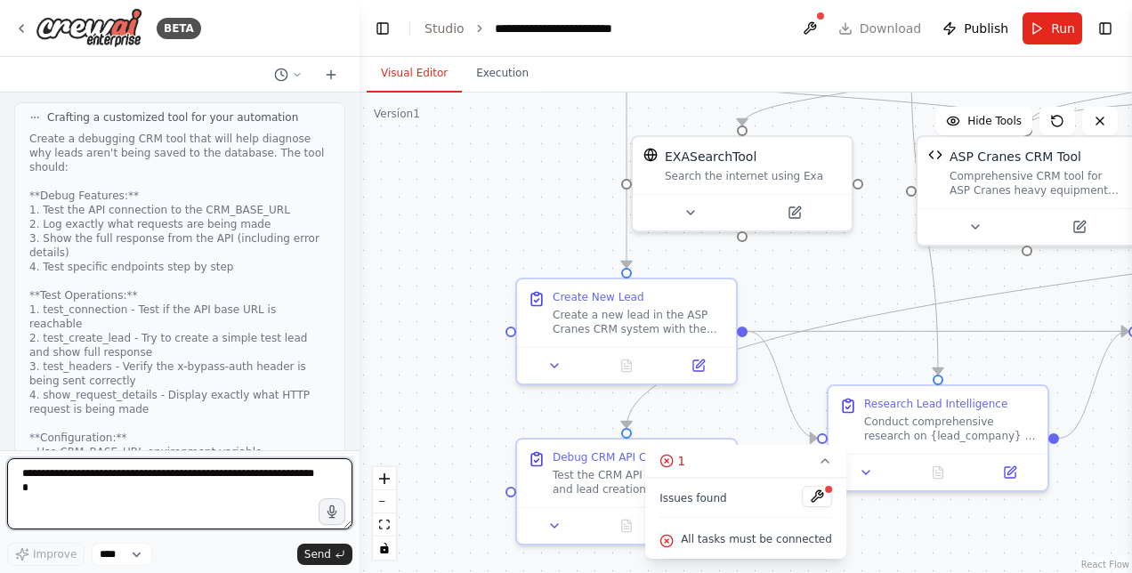
click at [100, 487] on textarea at bounding box center [179, 493] width 345 height 71
click at [169, 497] on textarea at bounding box center [179, 493] width 345 height 71
type textarea "**********"
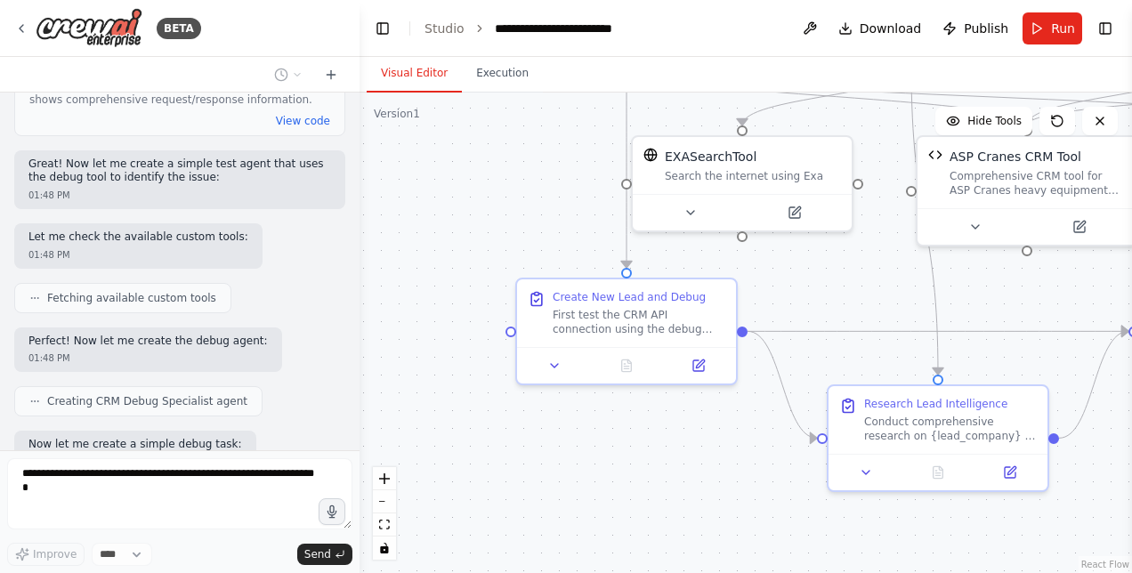
scroll to position [42413, 0]
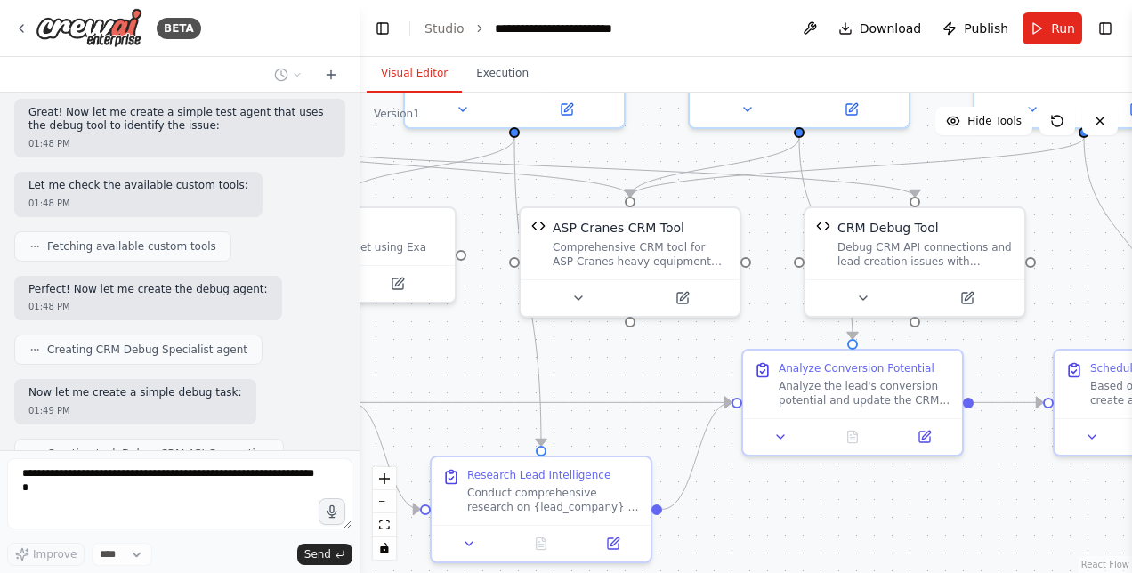
drag, startPoint x: 627, startPoint y: 505, endPoint x: 230, endPoint y: 576, distance: 403.3
click at [230, 572] on html "BETA Hello! I'm the CrewAI assistant. What kind of automation do you want to bu…" at bounding box center [566, 286] width 1132 height 573
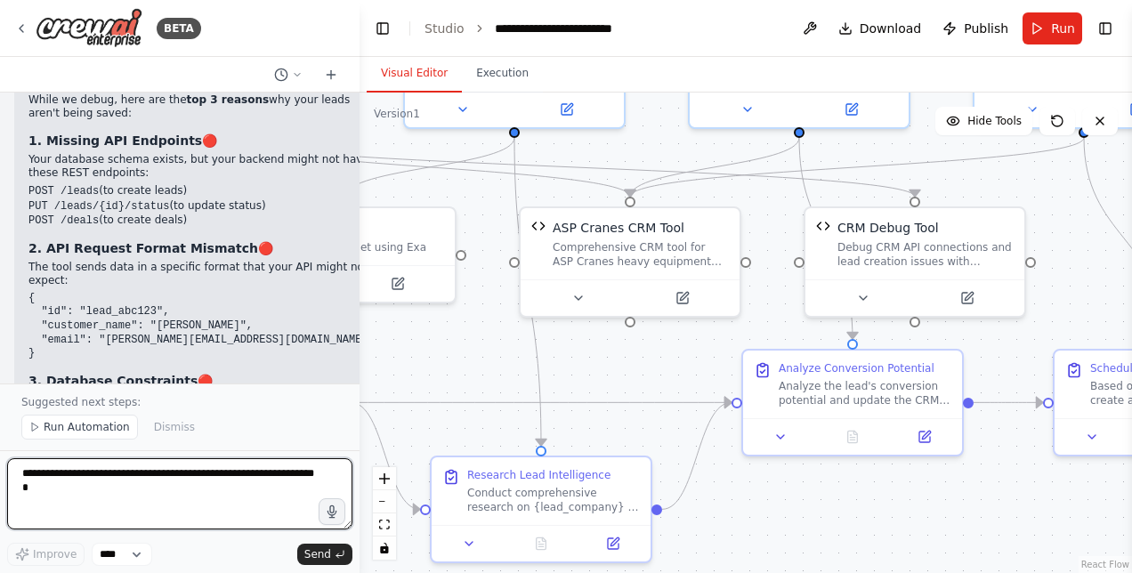
scroll to position [42911, 0]
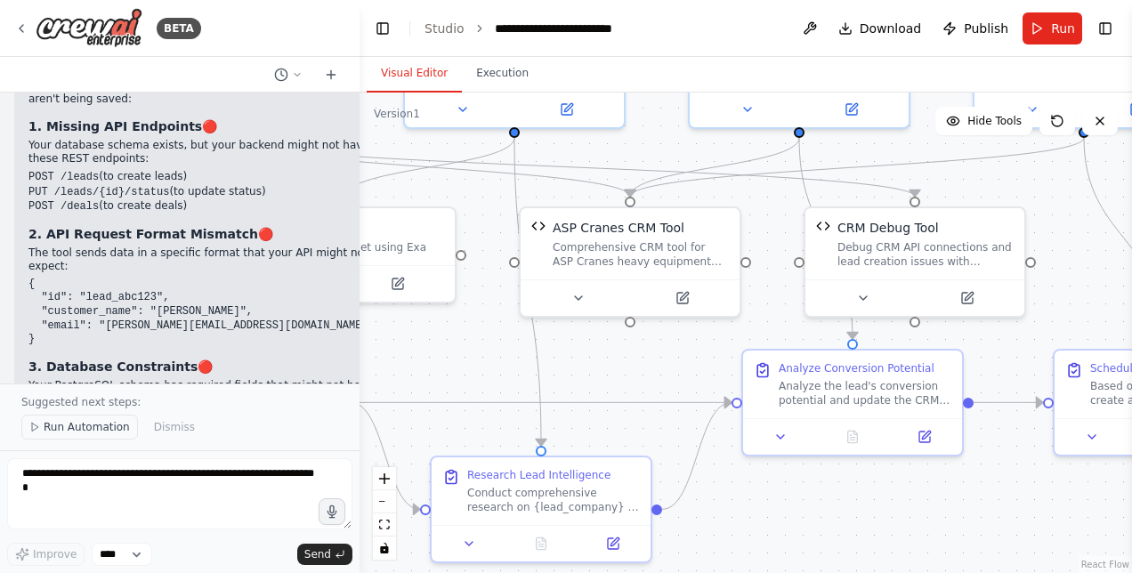
click at [109, 424] on span "Run Automation" at bounding box center [87, 427] width 86 height 14
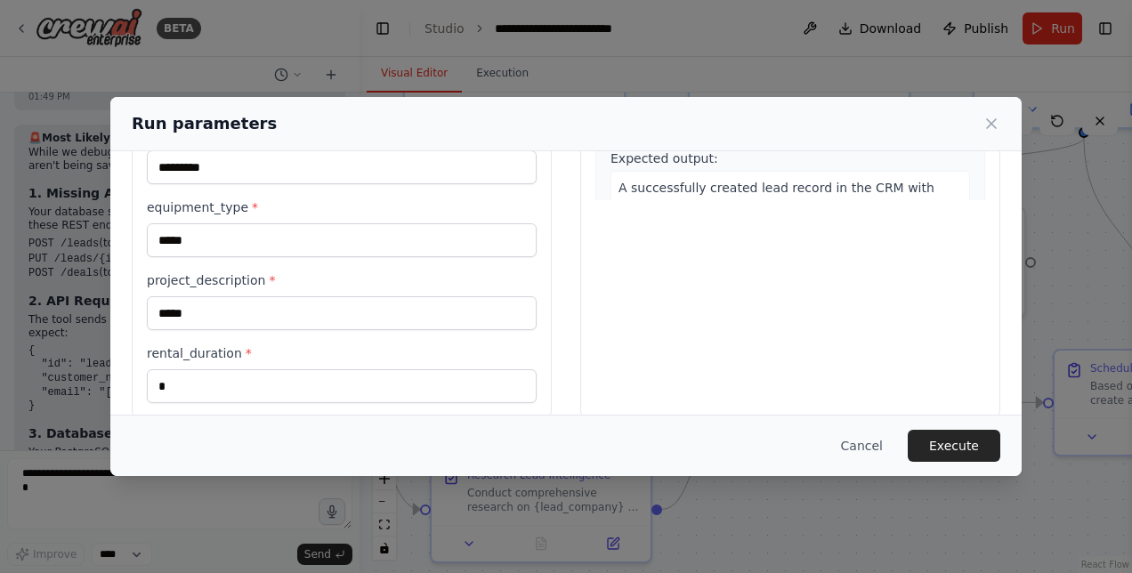
scroll to position [399, 0]
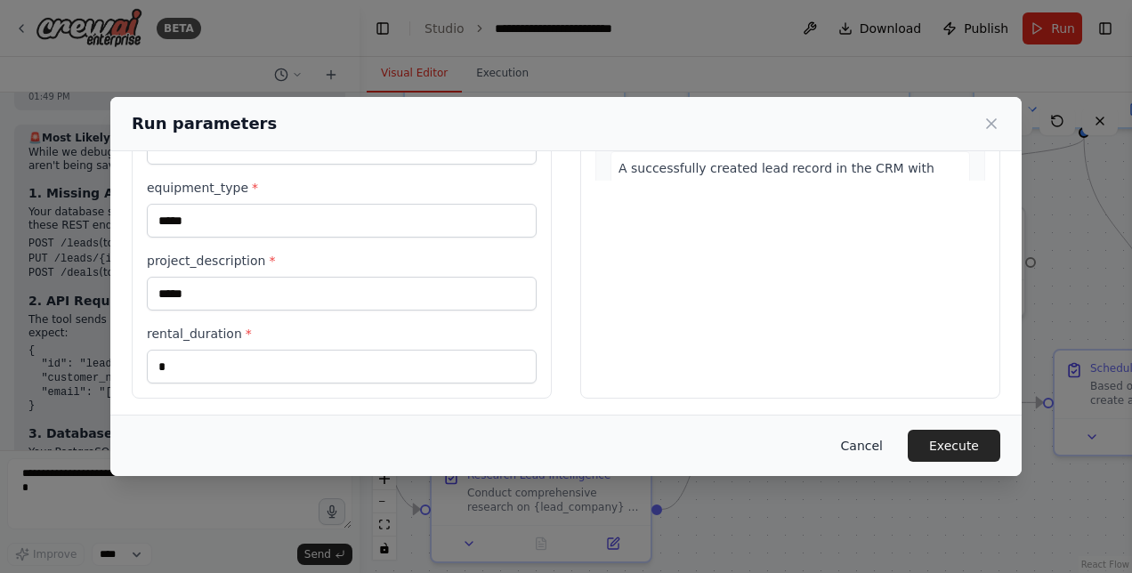
click at [872, 445] on button "Cancel" at bounding box center [862, 446] width 70 height 32
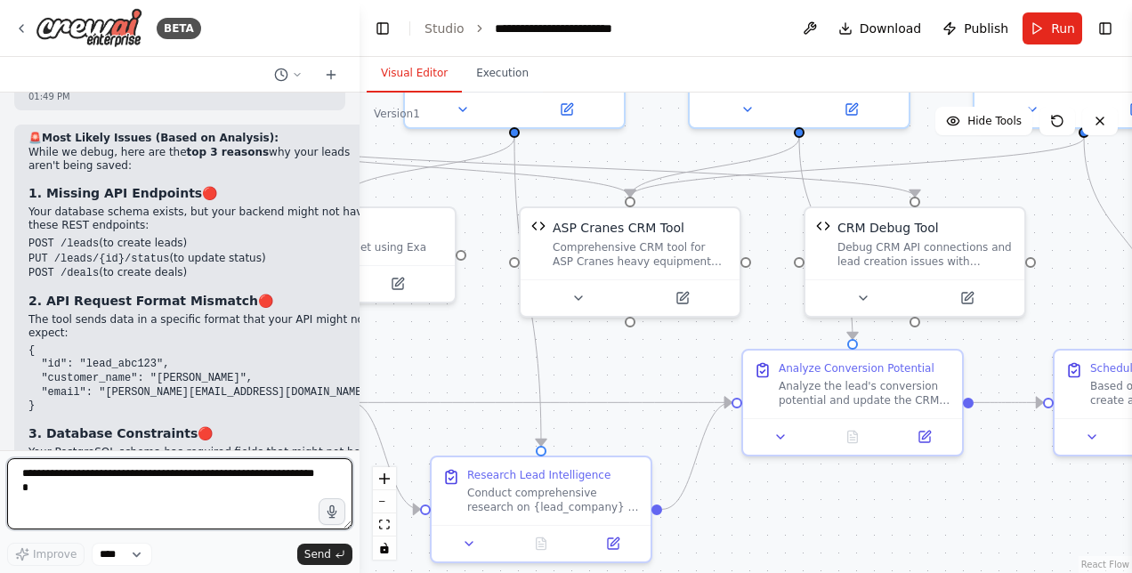
click at [101, 488] on textarea at bounding box center [179, 493] width 345 height 71
type textarea "**********"
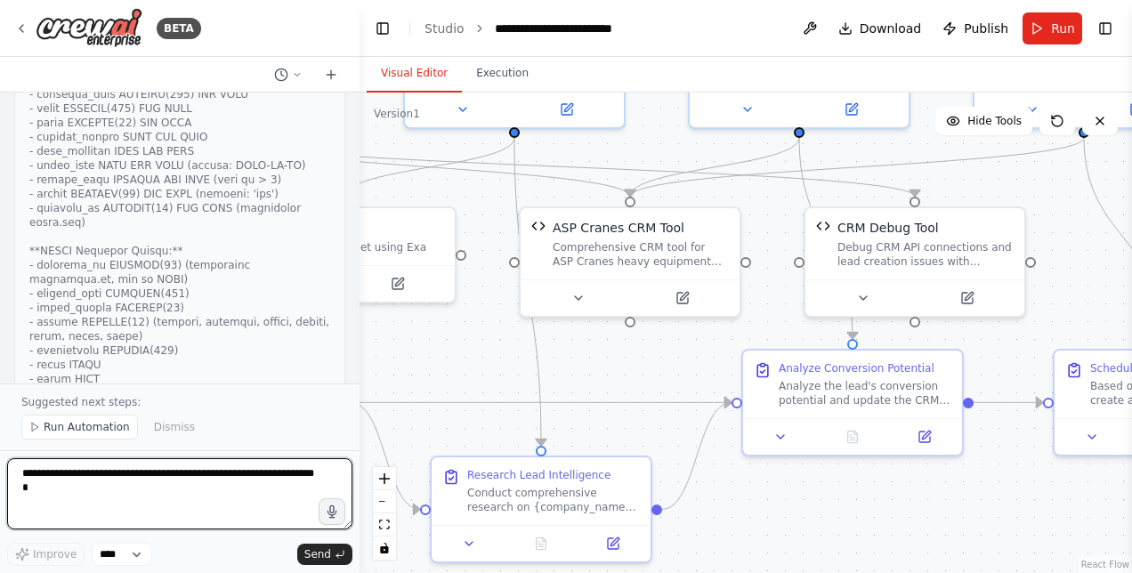
scroll to position [45115, 0]
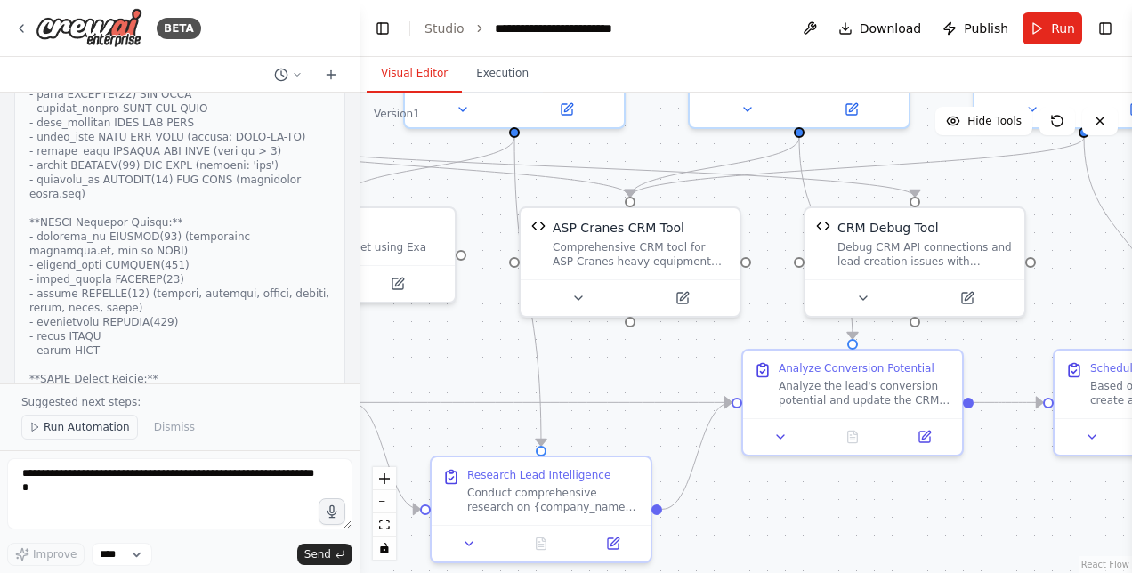
click at [66, 428] on span "Run Automation" at bounding box center [87, 427] width 86 height 14
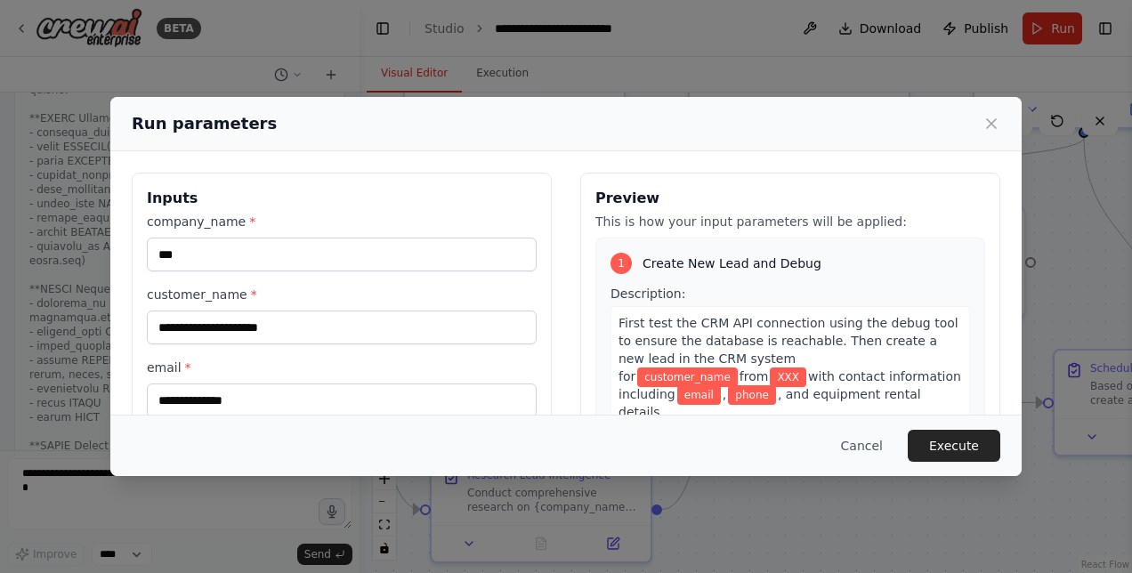
scroll to position [18, 0]
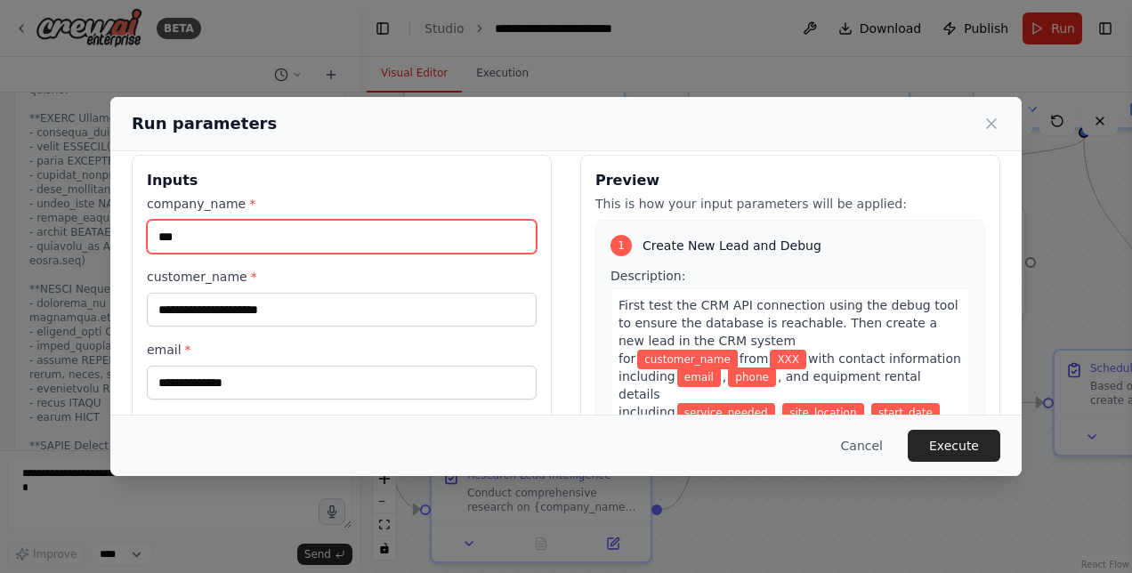
drag, startPoint x: 292, startPoint y: 237, endPoint x: 29, endPoint y: 255, distance: 263.1
click at [29, 255] on div "Run parameters Inputs company_name * *** customer_name * email * phone * servic…" at bounding box center [566, 286] width 1132 height 573
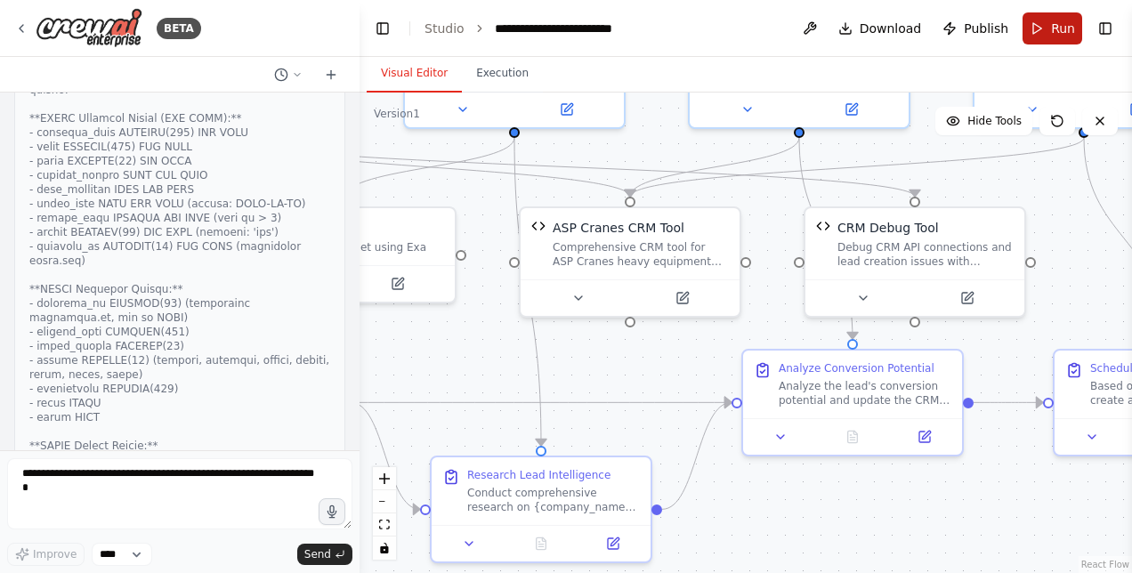
click at [1056, 23] on span "Run" at bounding box center [1063, 29] width 24 height 18
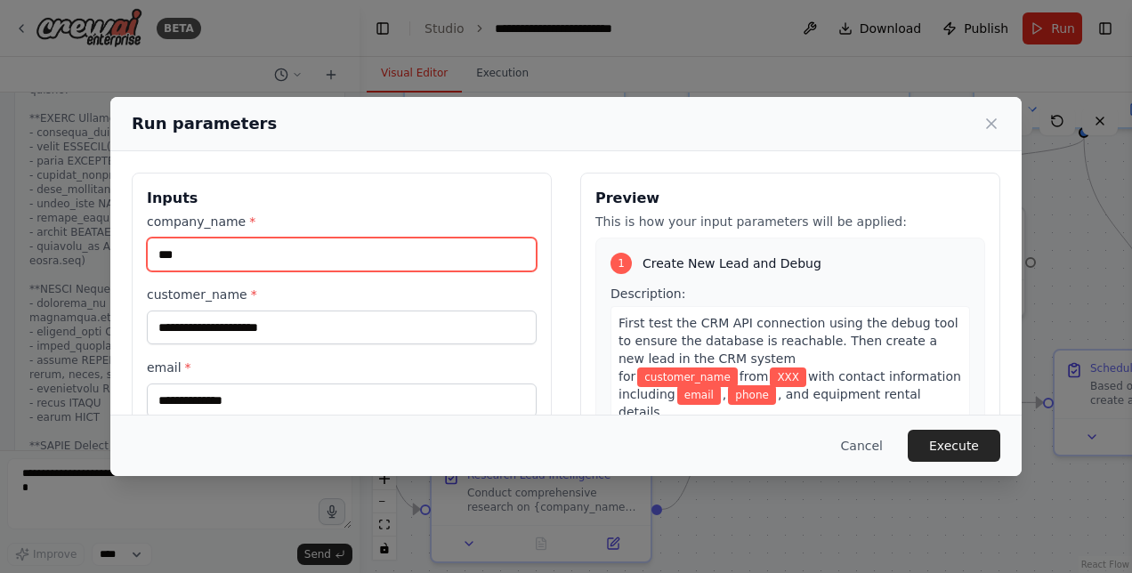
drag, startPoint x: 324, startPoint y: 260, endPoint x: 85, endPoint y: 285, distance: 239.8
click at [85, 285] on div "Run parameters Inputs company_name * *** customer_name * email * phone * servic…" at bounding box center [566, 286] width 1132 height 573
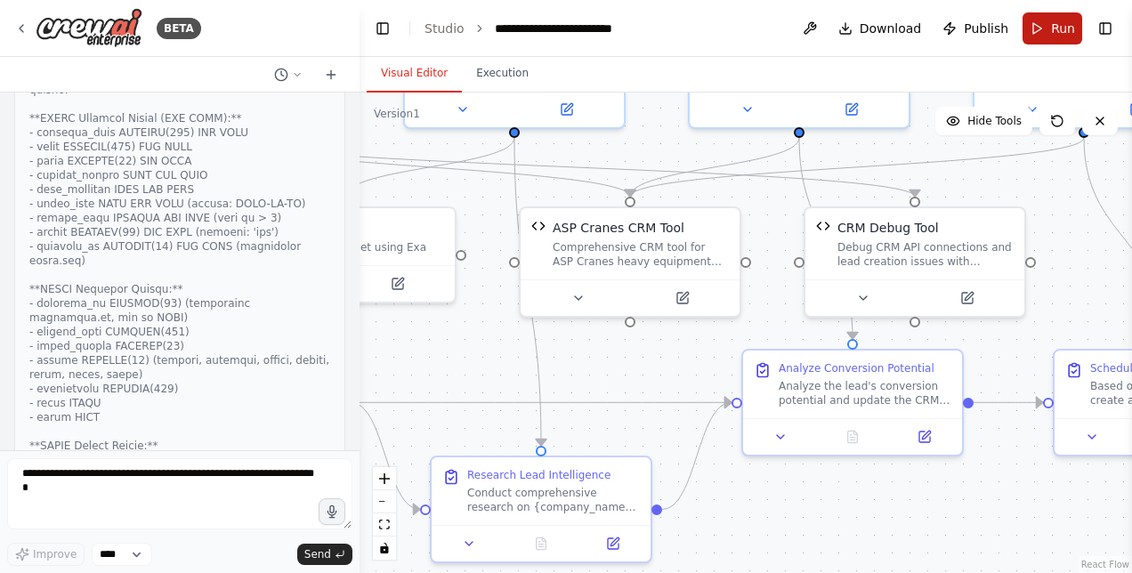
click at [1033, 33] on button "Run" at bounding box center [1053, 28] width 60 height 32
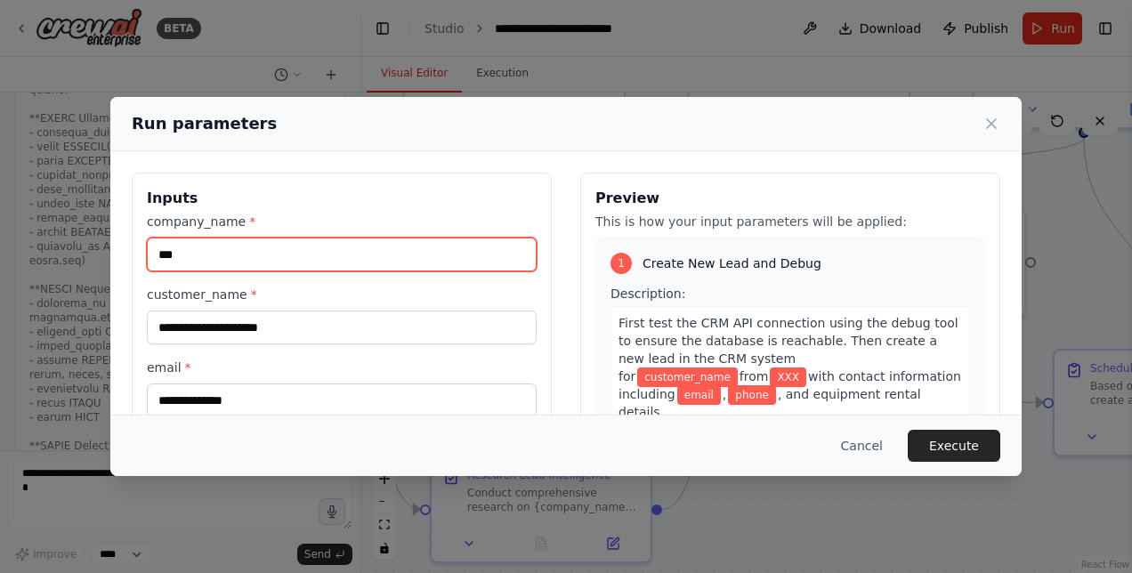
click at [256, 247] on input "***" at bounding box center [342, 255] width 390 height 34
drag, startPoint x: 198, startPoint y: 247, endPoint x: 128, endPoint y: 232, distance: 71.7
click at [128, 232] on div "Inputs company_name * *** customer_name * email * phone * service_needed * site…" at bounding box center [565, 484] width 911 height 667
type input "*******"
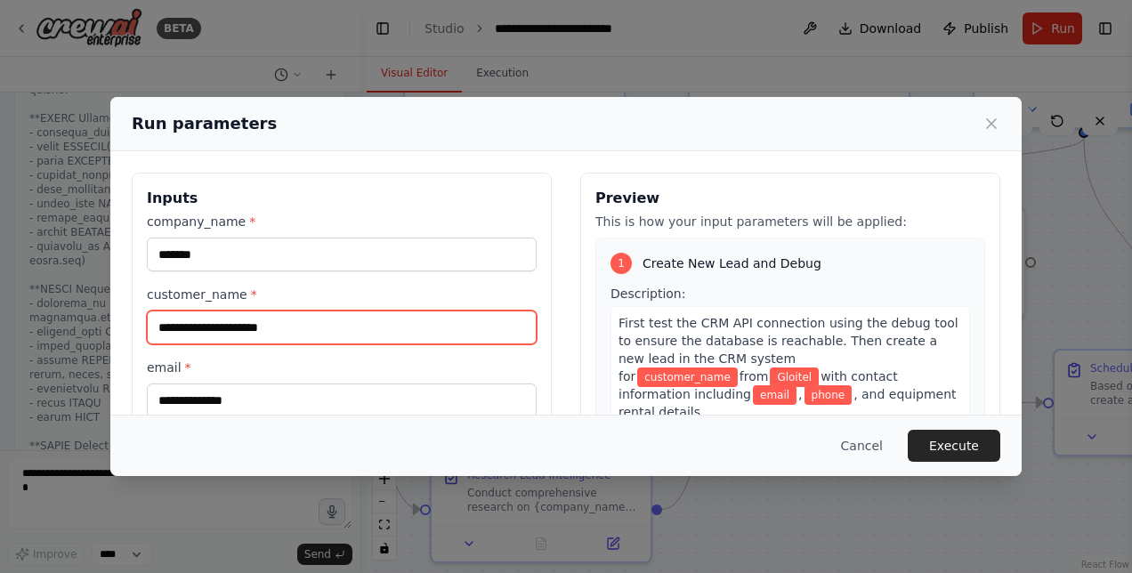
click at [214, 333] on input "customer_name *" at bounding box center [342, 328] width 390 height 34
type input "**********"
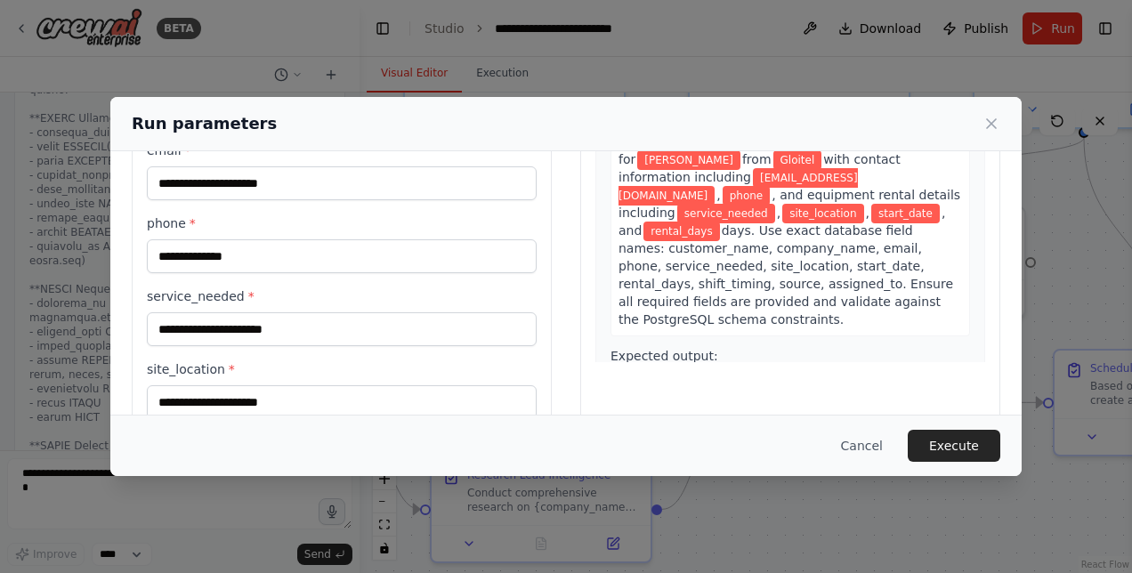
scroll to position [235, 0]
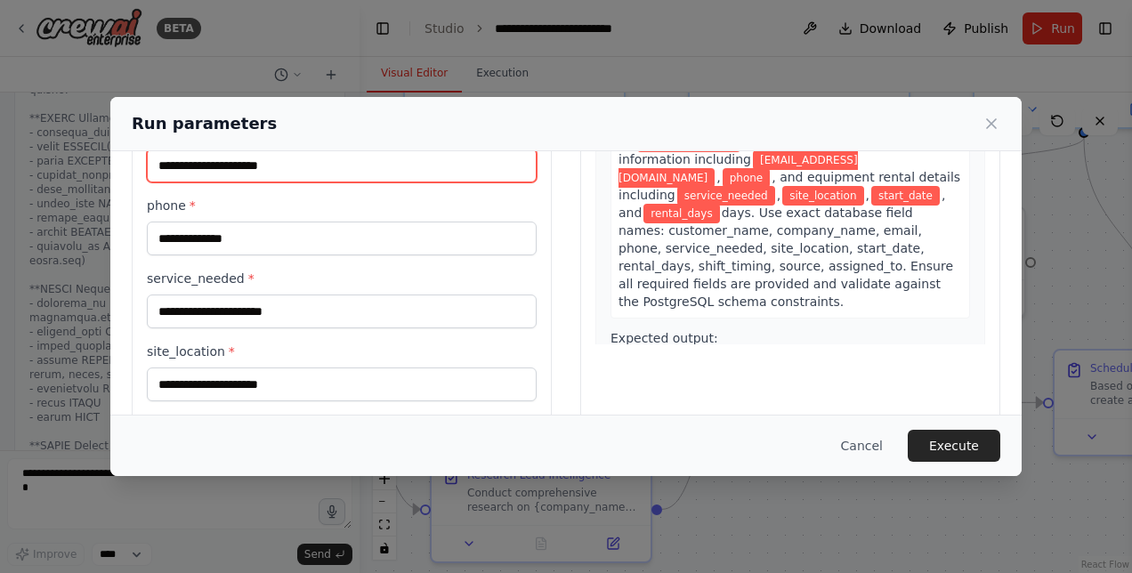
drag, startPoint x: 214, startPoint y: 163, endPoint x: 117, endPoint y: 169, distance: 97.2
click at [117, 169] on div "**********" at bounding box center [565, 249] width 911 height 667
type input "**********"
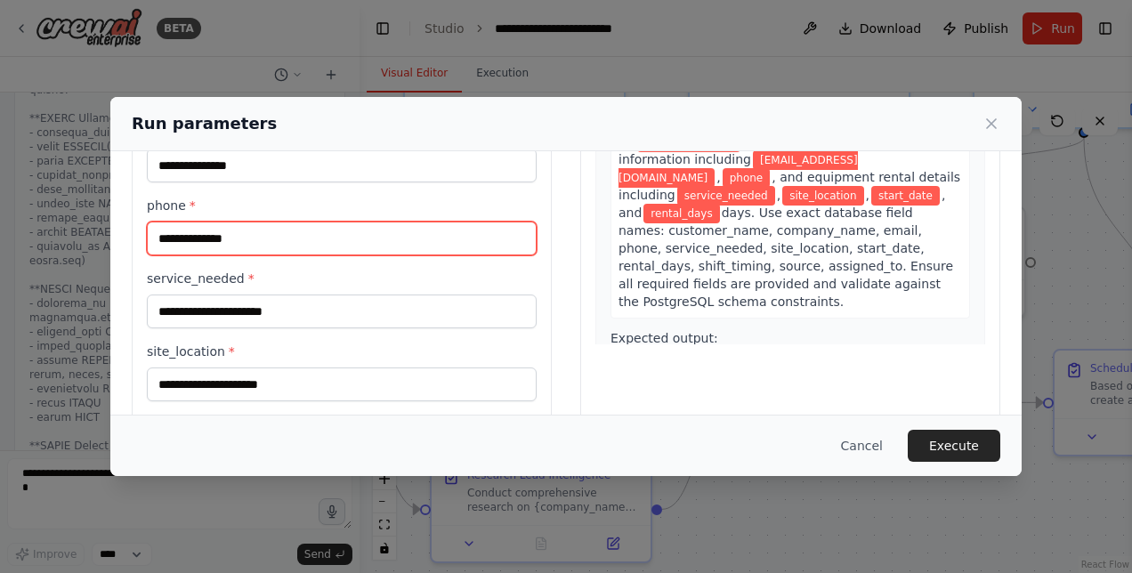
click at [156, 229] on input "phone *" at bounding box center [342, 239] width 390 height 34
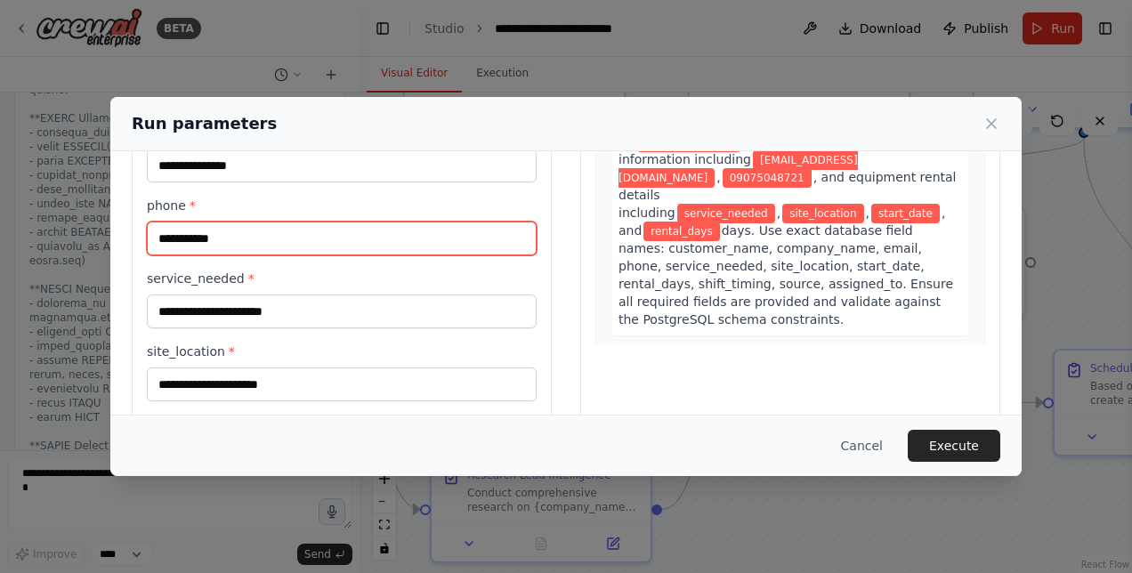
type input "**********"
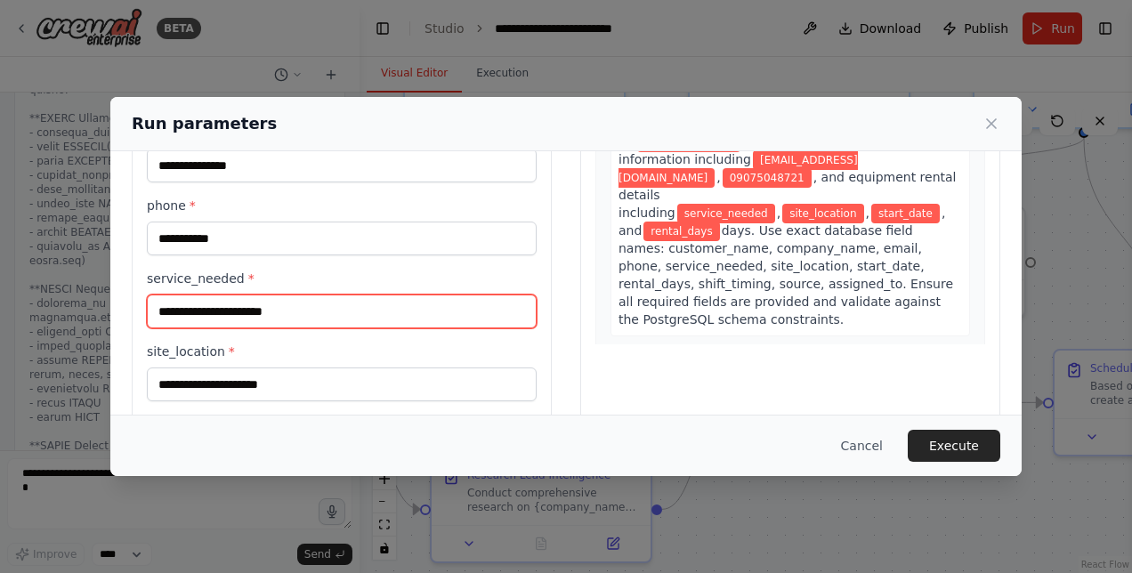
click at [206, 300] on input "service_needed *" at bounding box center [342, 312] width 390 height 34
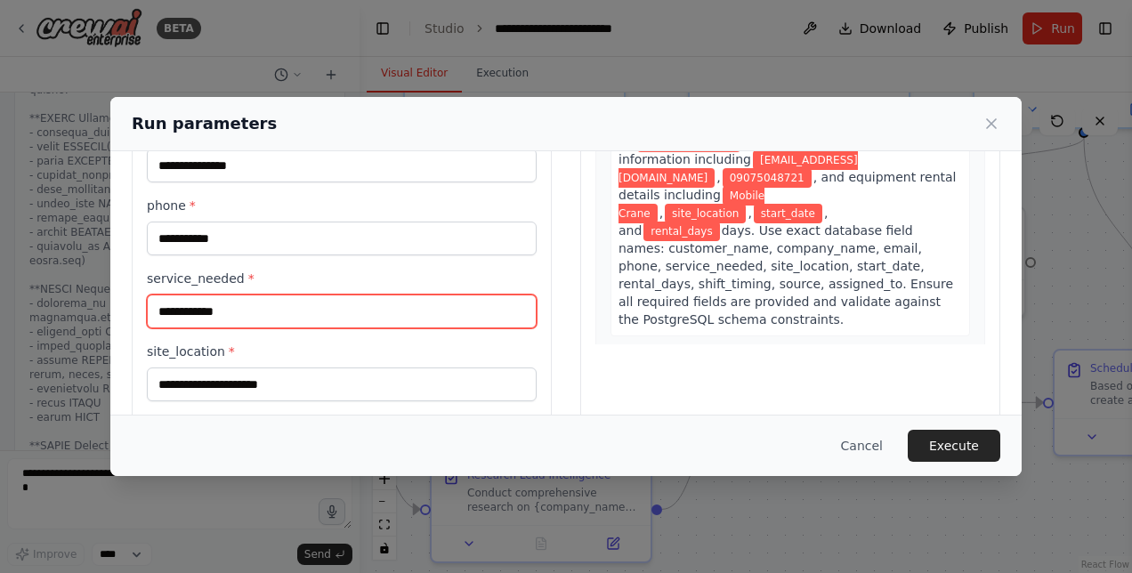
type input "**********"
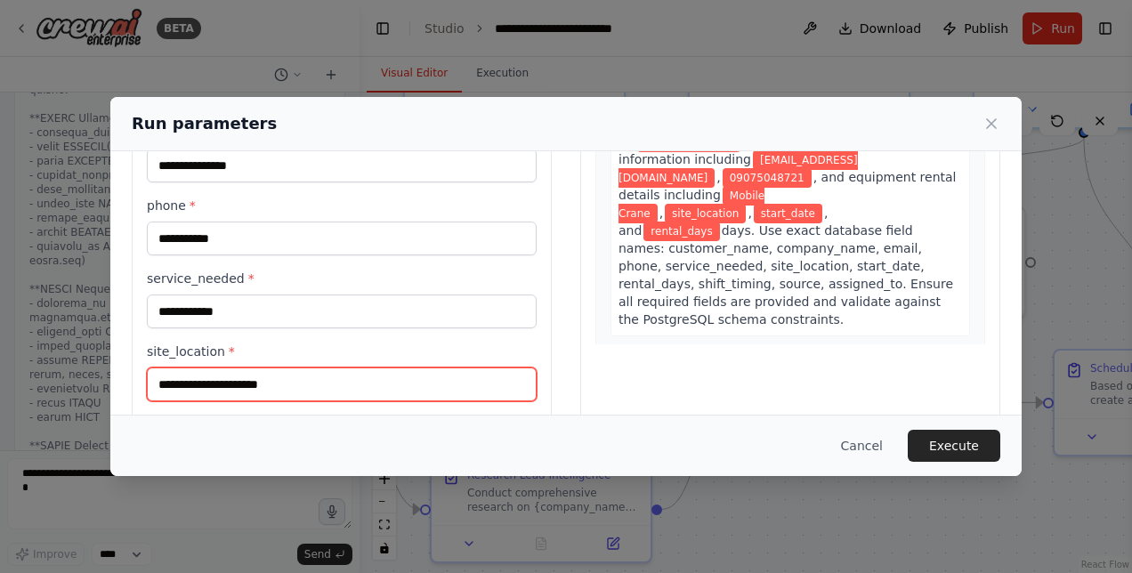
click at [204, 389] on input "site_location *" at bounding box center [342, 385] width 390 height 34
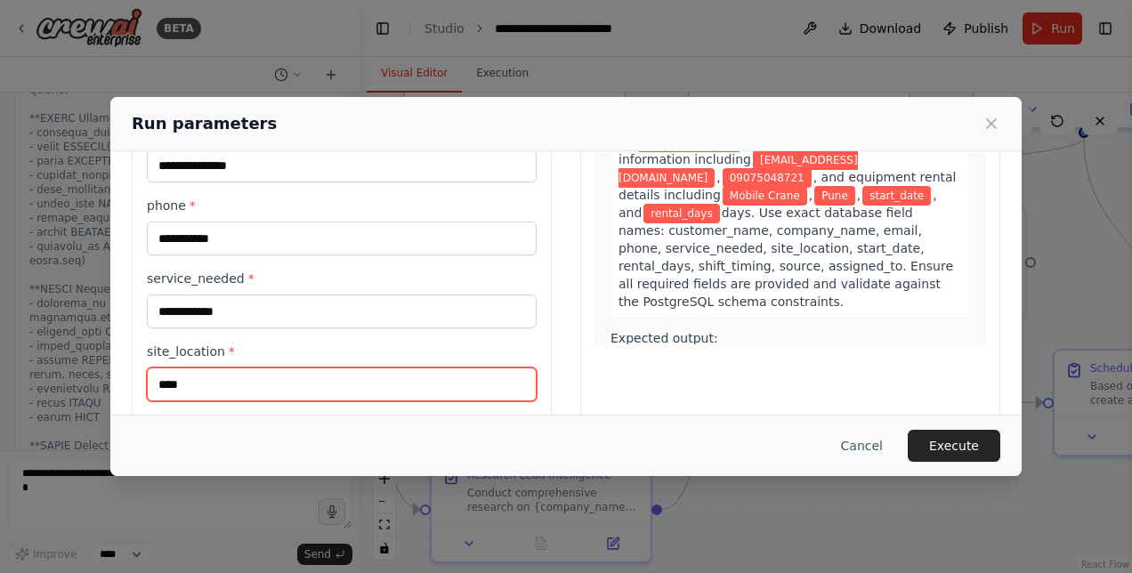
scroll to position [399, 0]
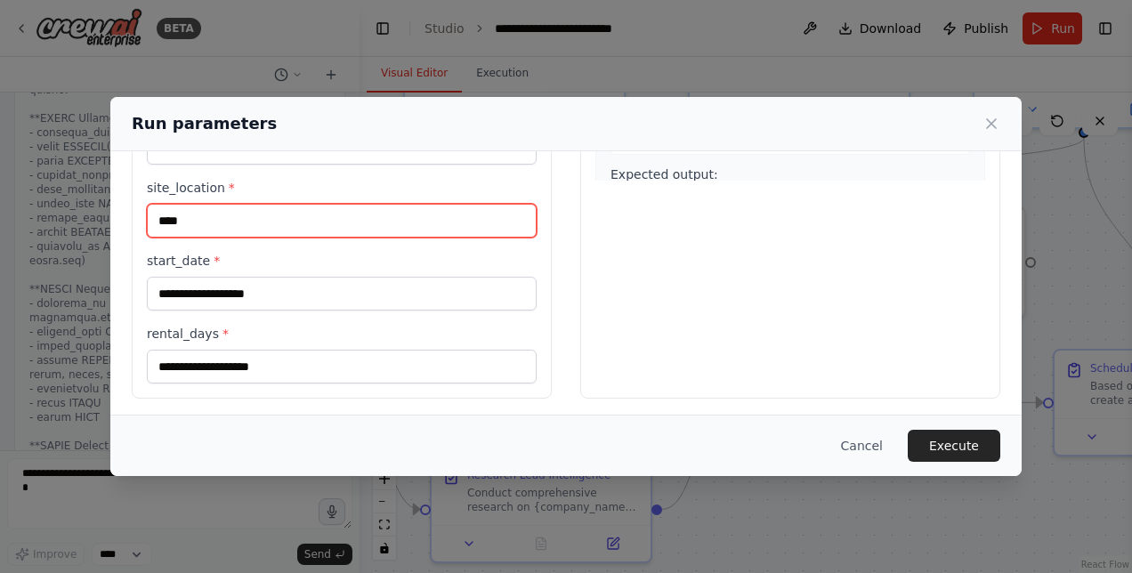
type input "****"
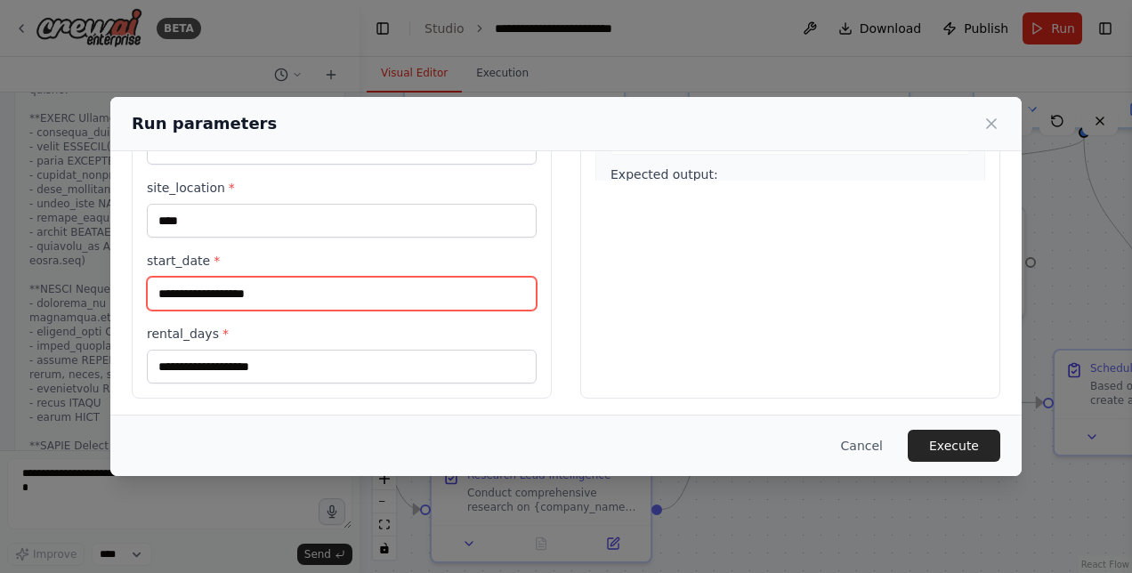
click at [241, 290] on input "start_date *" at bounding box center [342, 294] width 390 height 34
click at [164, 287] on input "**********" at bounding box center [342, 294] width 390 height 34
type input "**********"
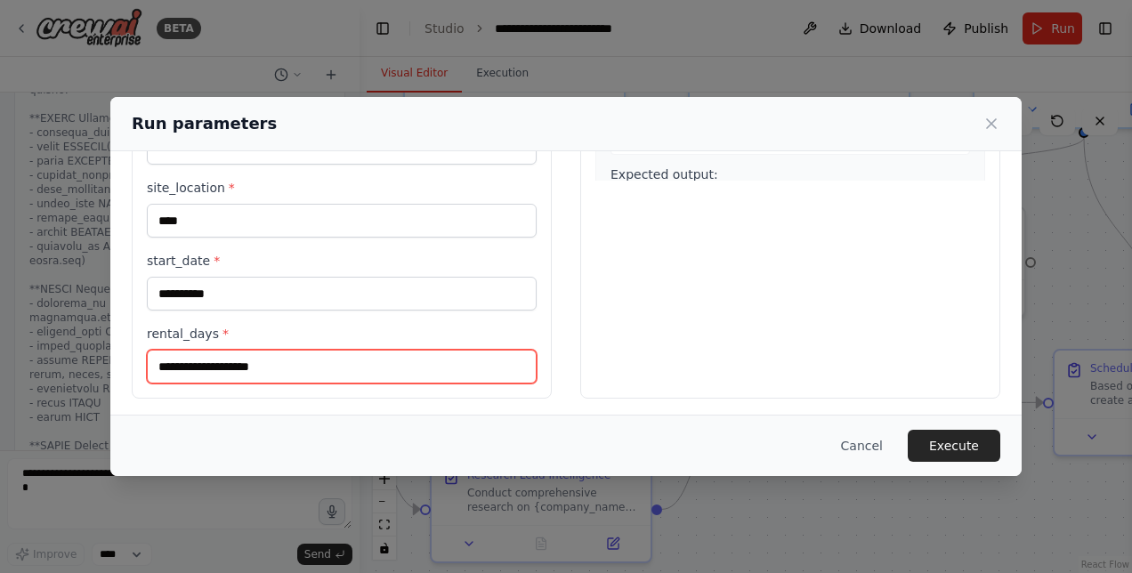
click at [203, 362] on input "rental_days *" at bounding box center [342, 367] width 390 height 34
type input "*"
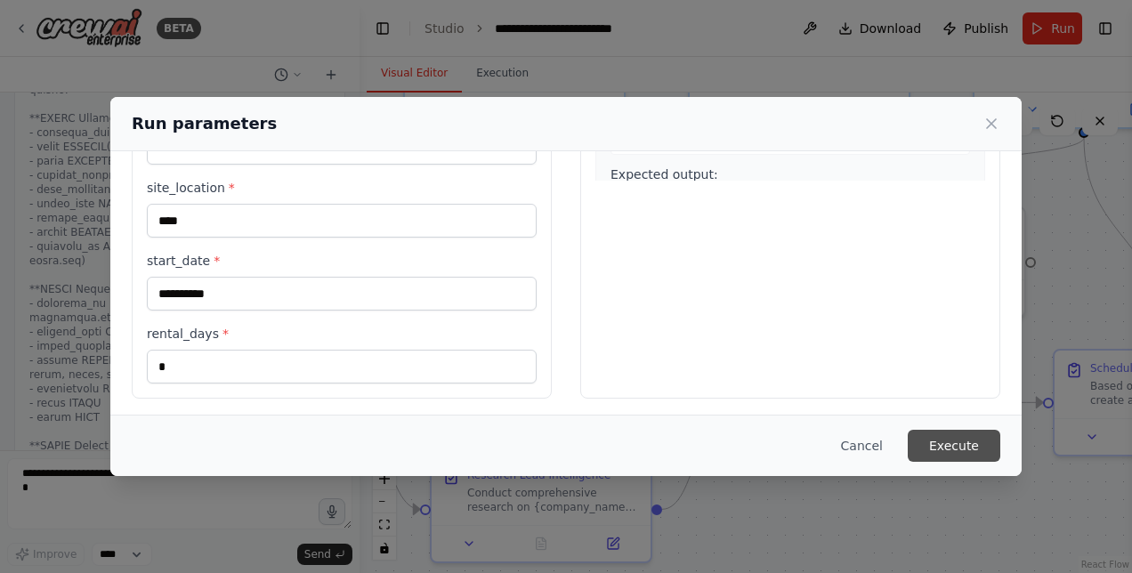
click at [943, 450] on button "Execute" at bounding box center [954, 446] width 93 height 32
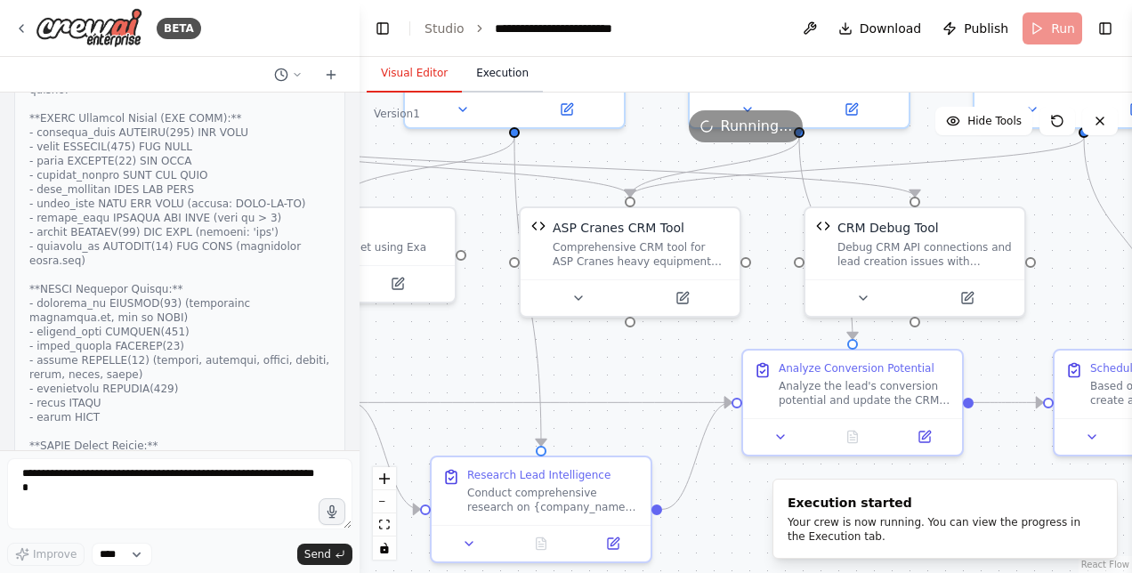
click at [518, 66] on button "Execution" at bounding box center [502, 73] width 81 height 37
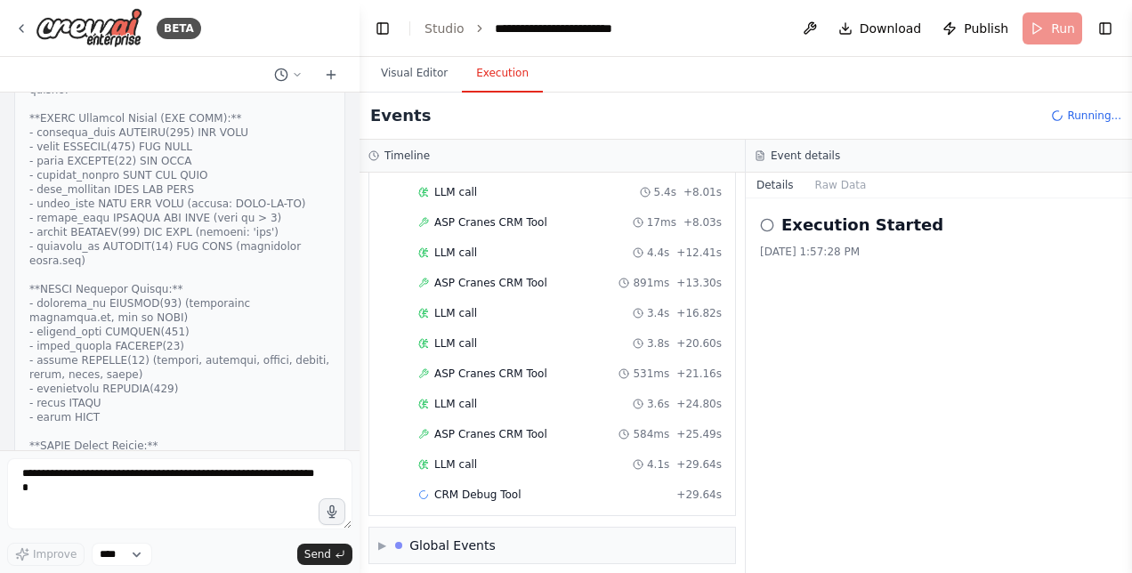
scroll to position [210, 0]
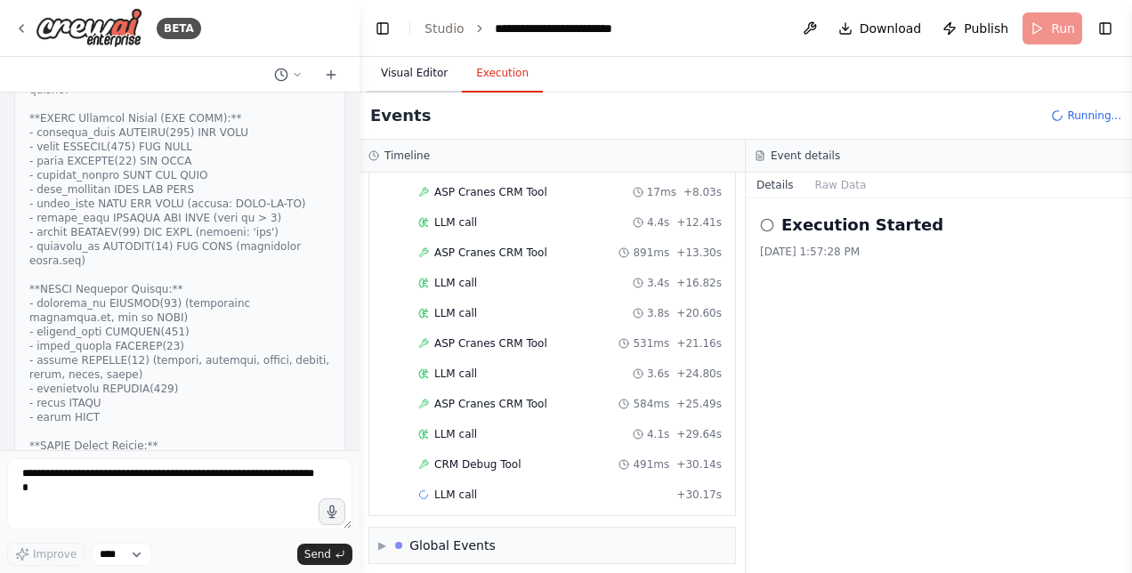
click at [408, 87] on button "Visual Editor" at bounding box center [414, 73] width 95 height 37
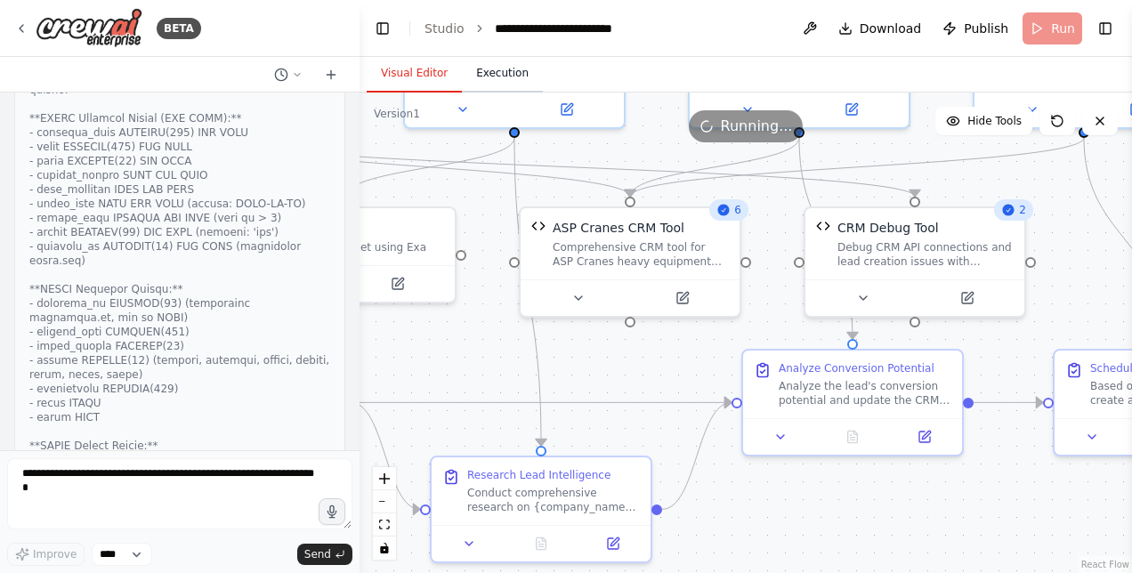
click at [489, 72] on button "Execution" at bounding box center [502, 73] width 81 height 37
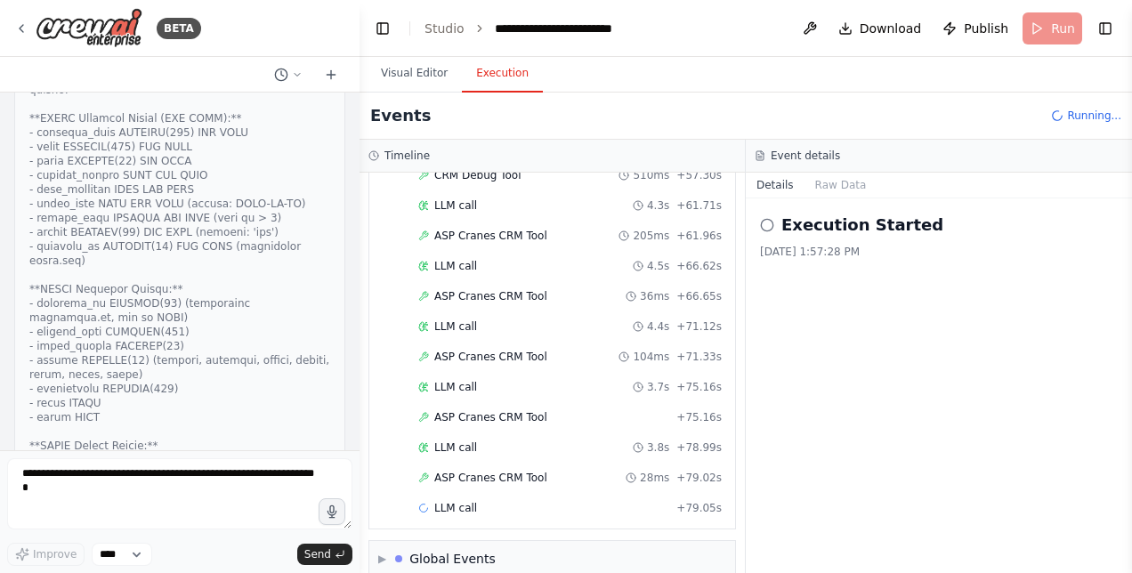
scroll to position [922, 0]
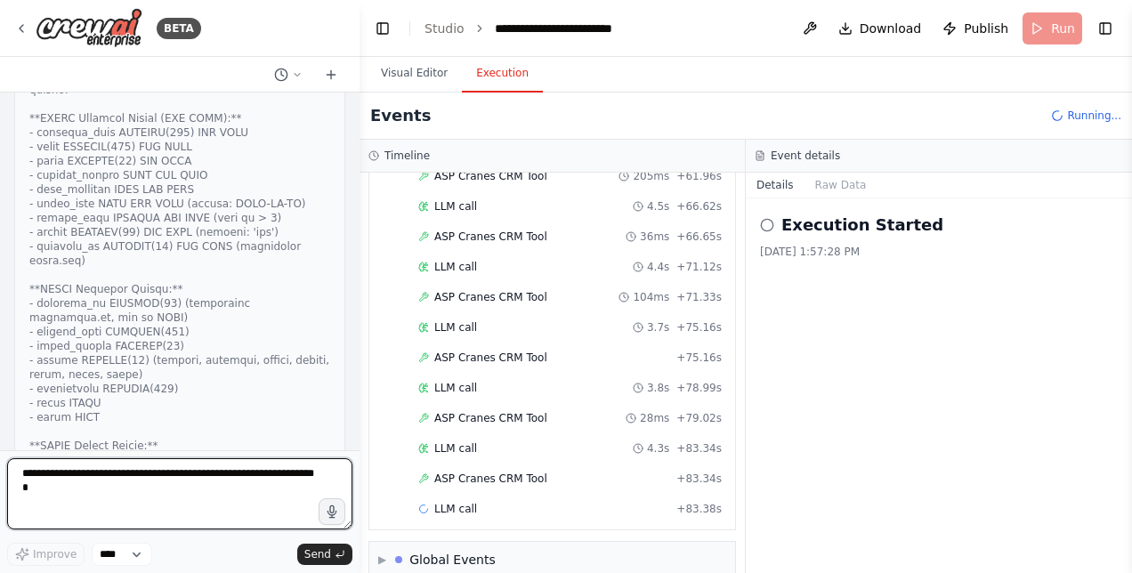
click at [84, 477] on textarea at bounding box center [179, 493] width 345 height 71
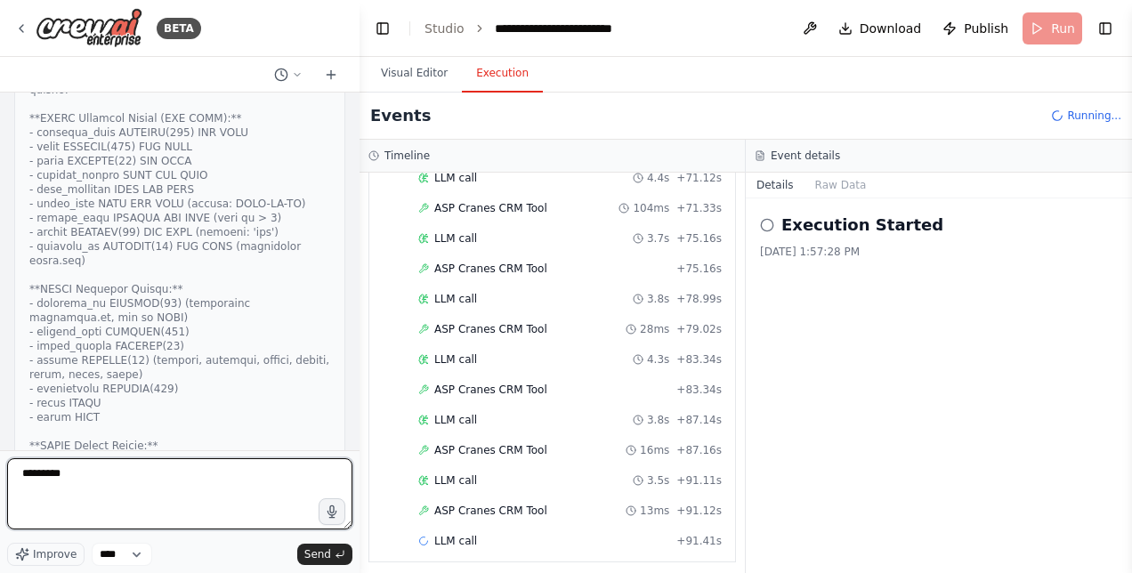
scroll to position [1040, 0]
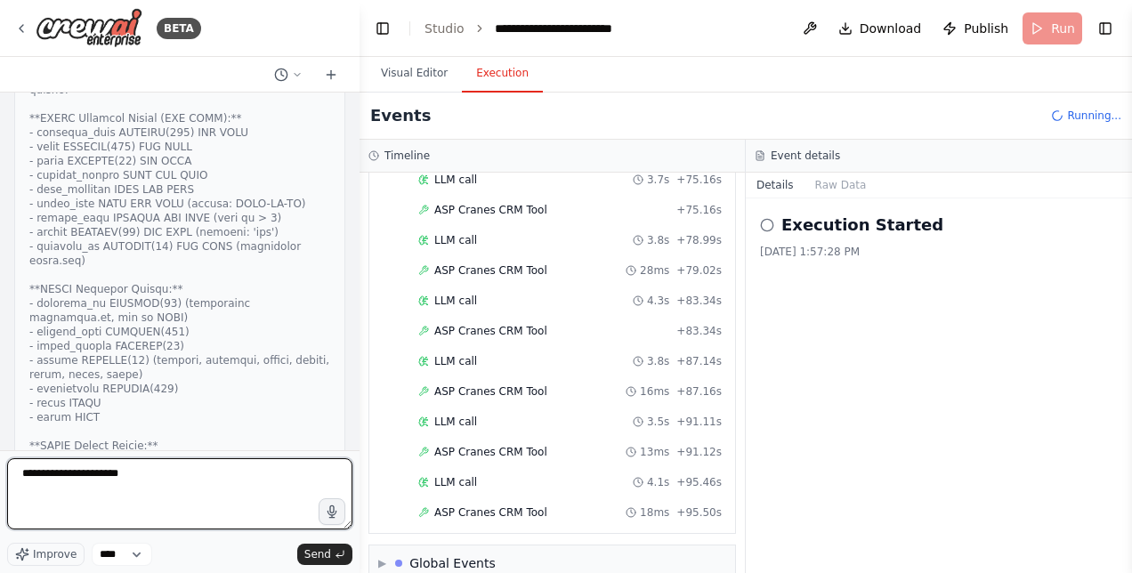
type textarea "**********"
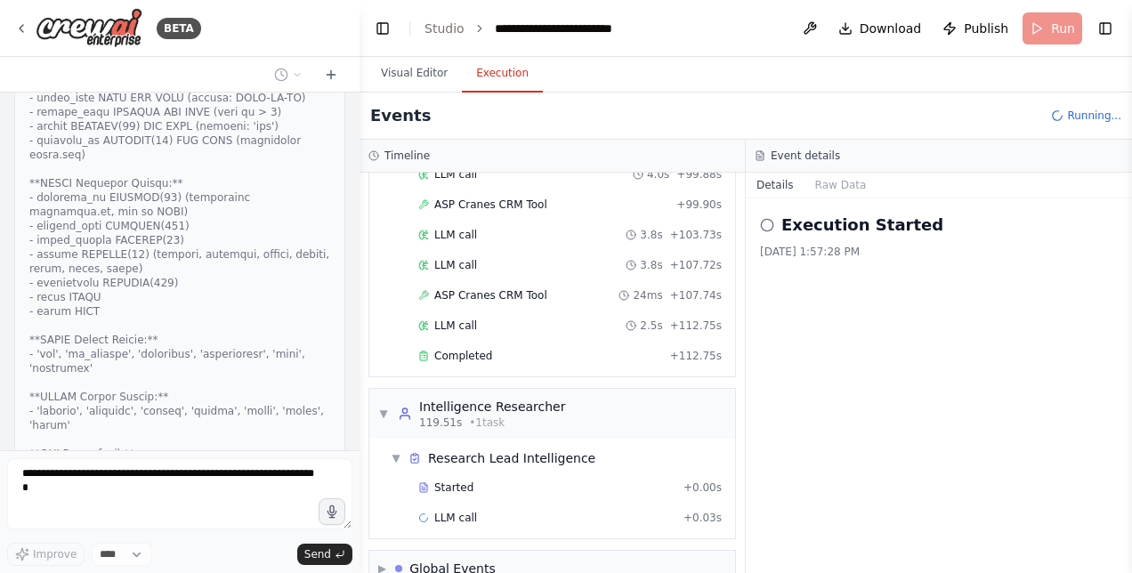
scroll to position [1468, 0]
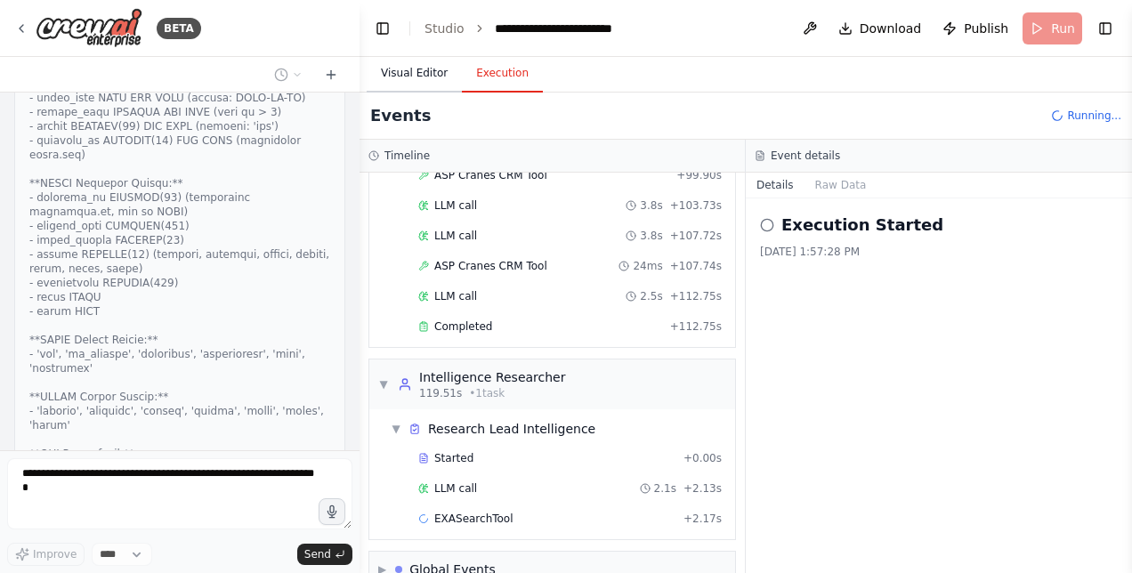
click at [419, 69] on button "Visual Editor" at bounding box center [414, 73] width 95 height 37
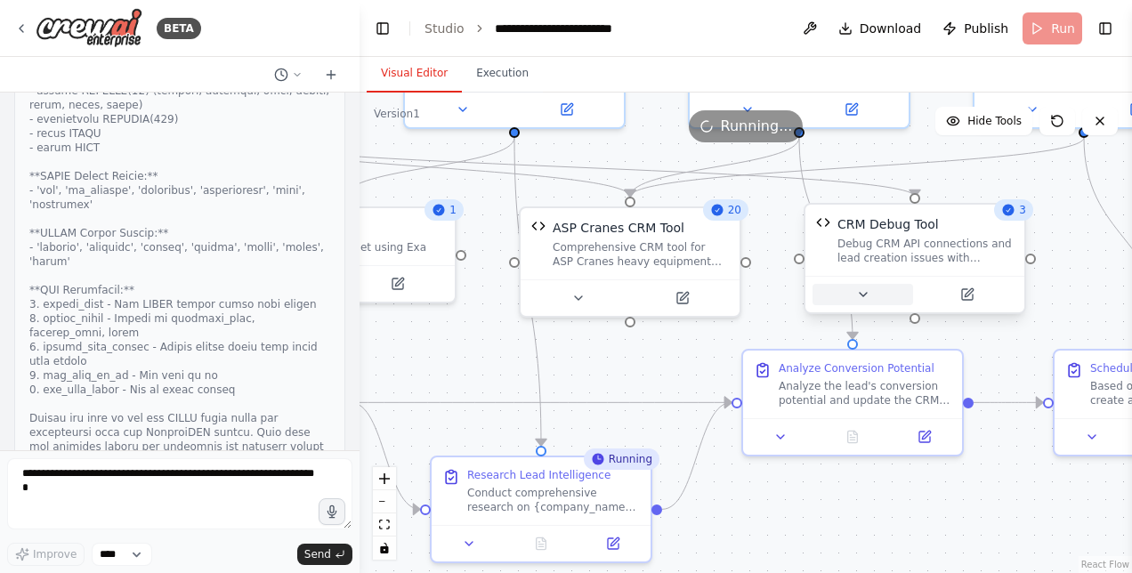
click at [865, 295] on icon at bounding box center [863, 294] width 14 height 14
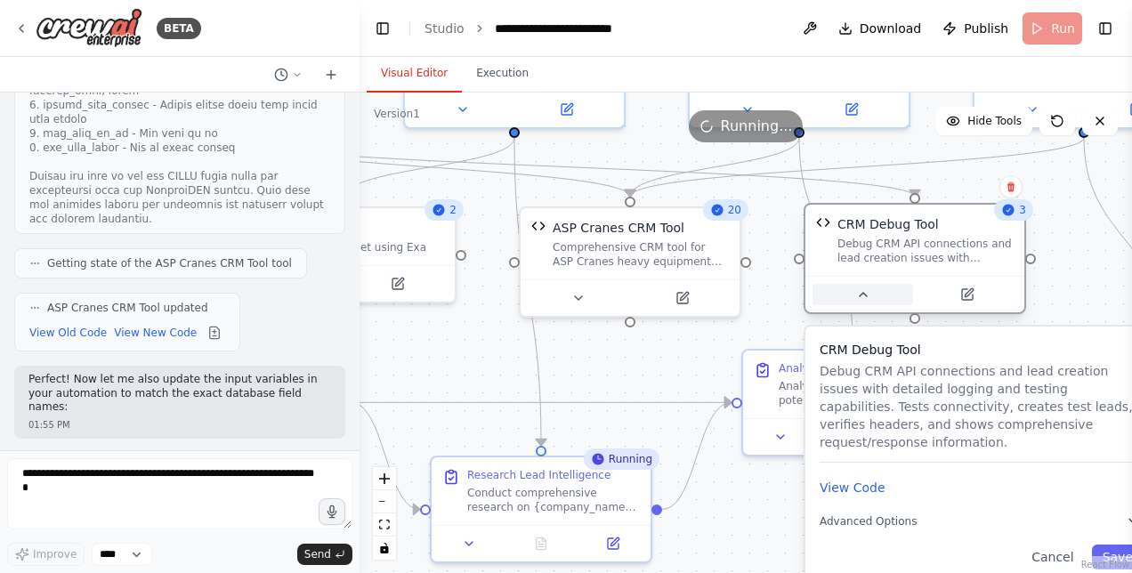
click at [865, 295] on icon at bounding box center [863, 295] width 7 height 4
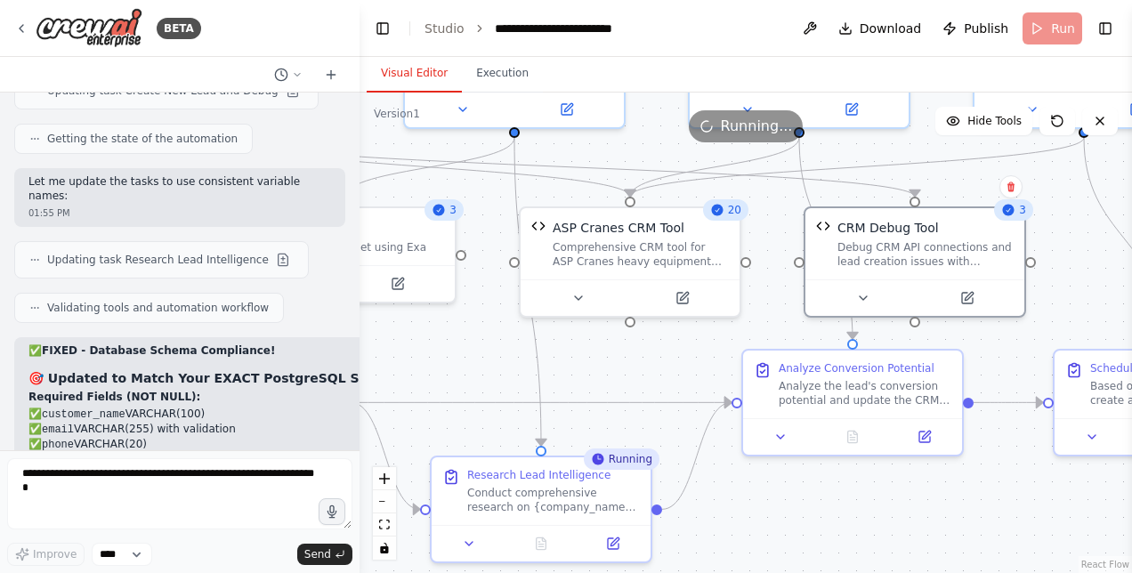
scroll to position [45954, 0]
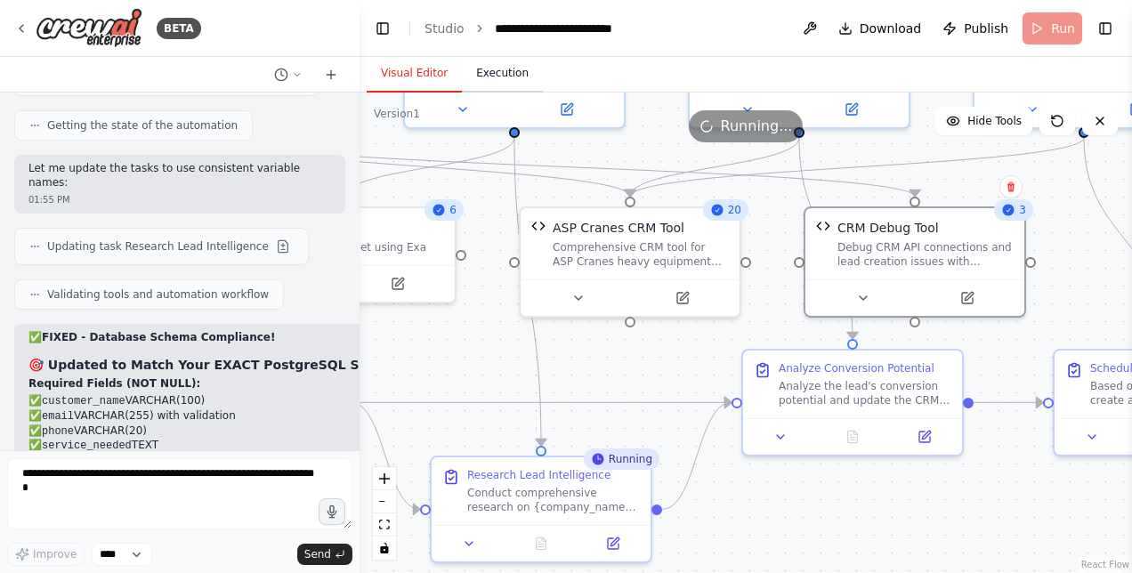
click at [502, 79] on button "Execution" at bounding box center [502, 73] width 81 height 37
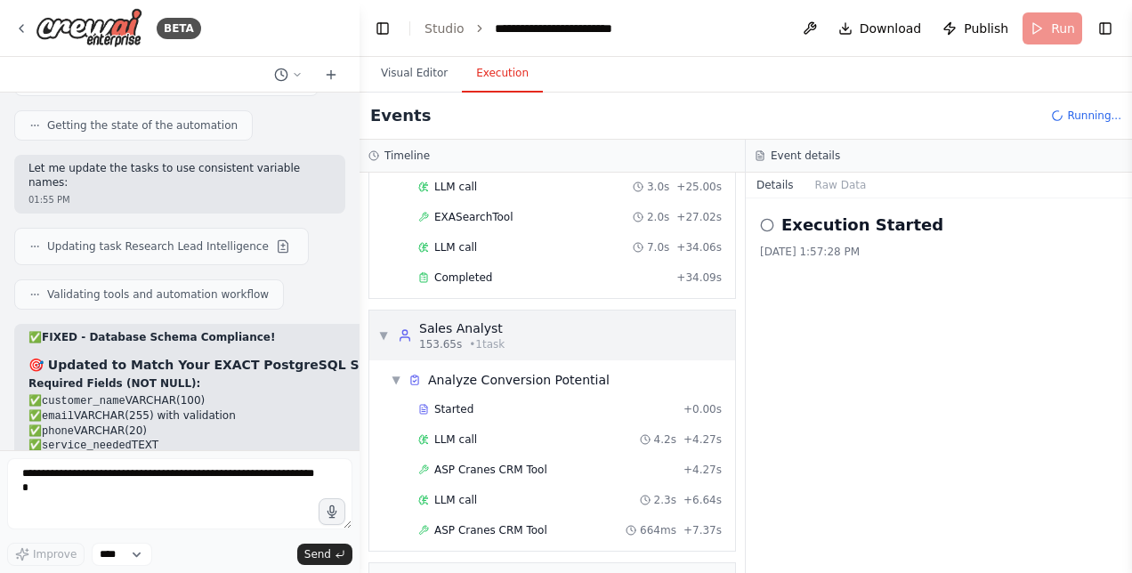
scroll to position [2162, 0]
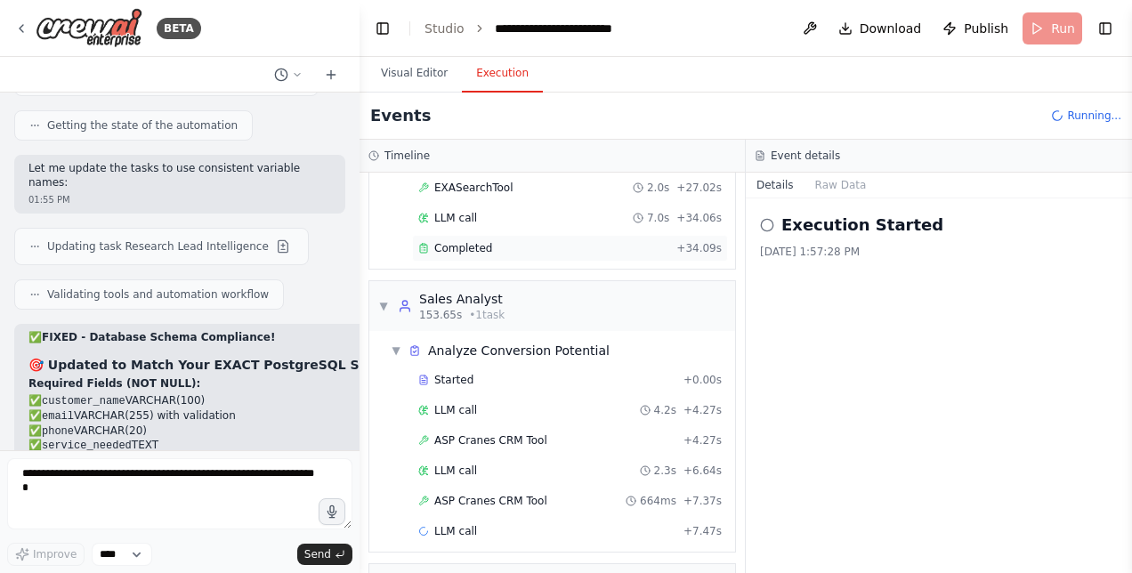
click at [463, 241] on span "Completed" at bounding box center [463, 248] width 58 height 14
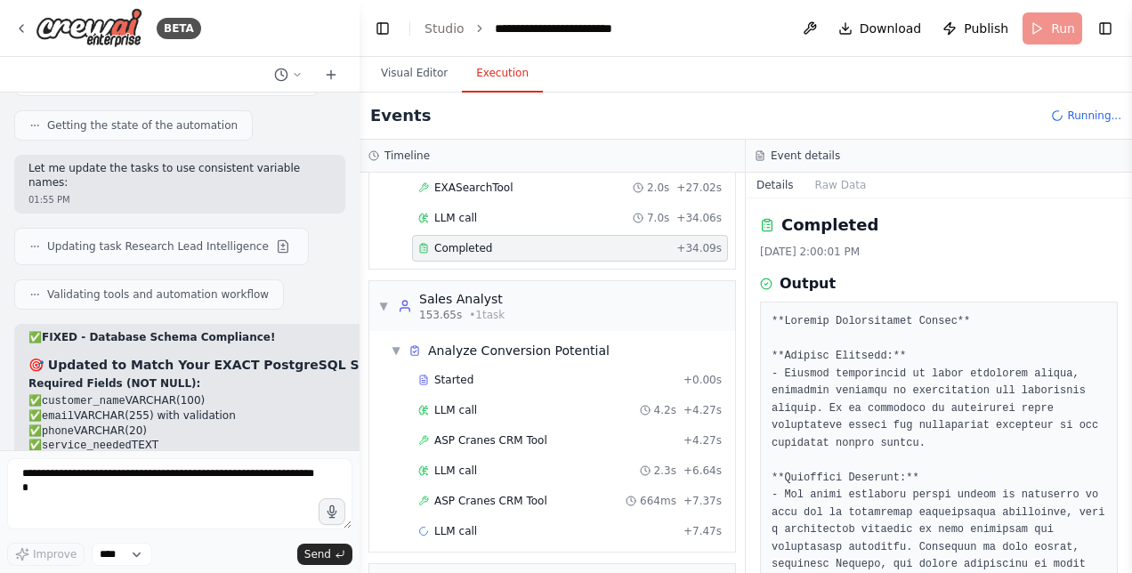
drag, startPoint x: 1125, startPoint y: 256, endPoint x: 1128, endPoint y: 285, distance: 28.6
click at [1128, 285] on button "Toggle Sidebar" at bounding box center [1132, 286] width 14 height 573
drag, startPoint x: 1125, startPoint y: 263, endPoint x: 1132, endPoint y: 331, distance: 68.0
click at [1131, 331] on html "BETA Hello! I'm the CrewAI assistant. What kind of automation do you want to bu…" at bounding box center [566, 286] width 1132 height 573
click at [1115, 404] on div "Completed [DATE] 2:00:01 PM Output" at bounding box center [939, 385] width 386 height 375
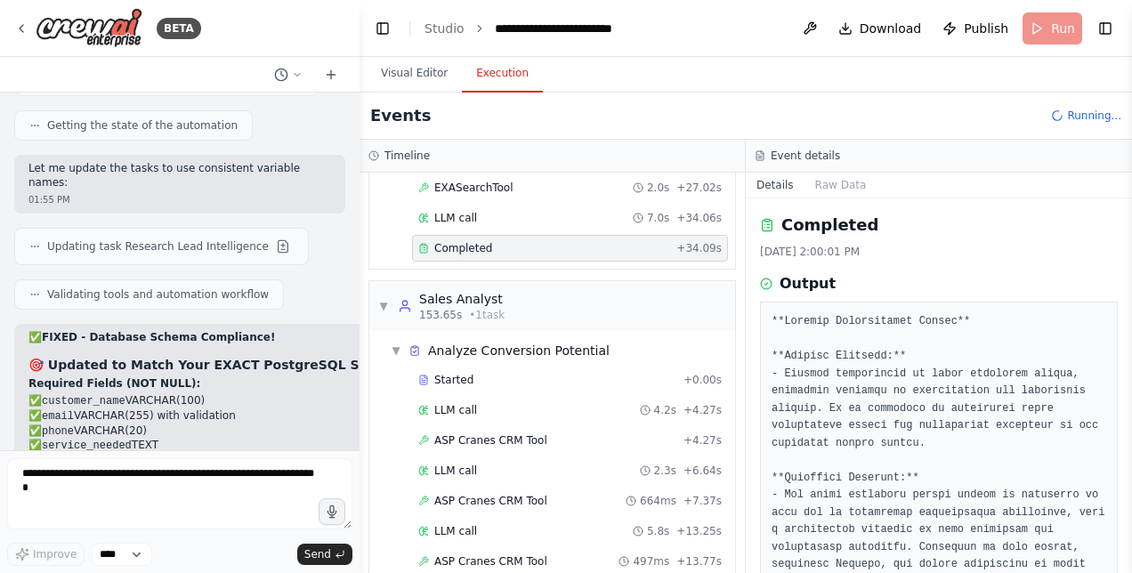
drag, startPoint x: 1127, startPoint y: 296, endPoint x: 1131, endPoint y: 411, distance: 114.9
click at [1131, 411] on html "BETA Hello! I'm the CrewAI assistant. What kind of automation do you want to bu…" at bounding box center [566, 286] width 1132 height 573
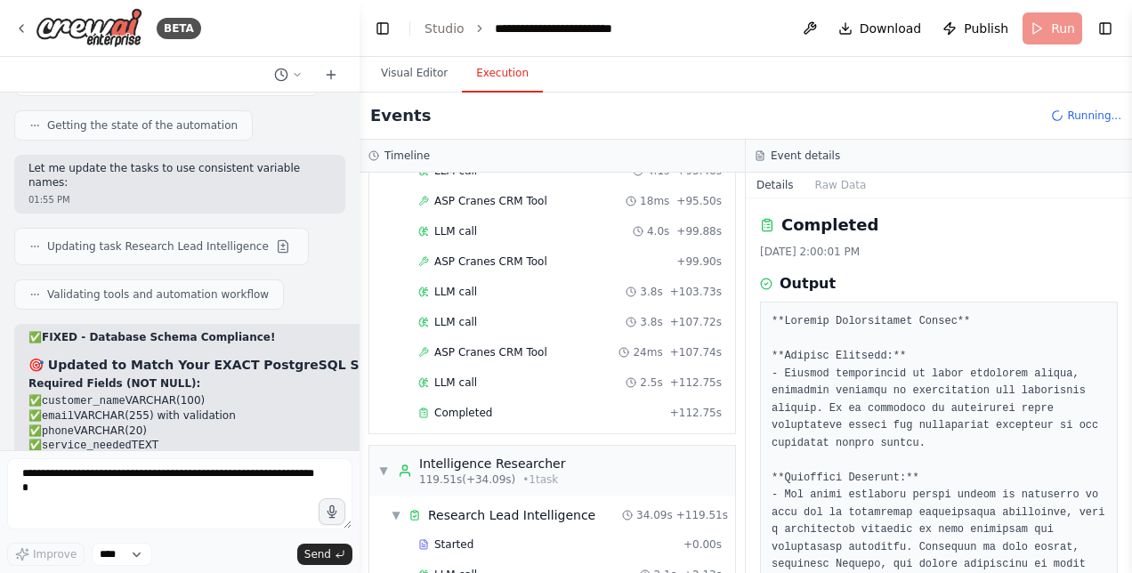
scroll to position [1372, 0]
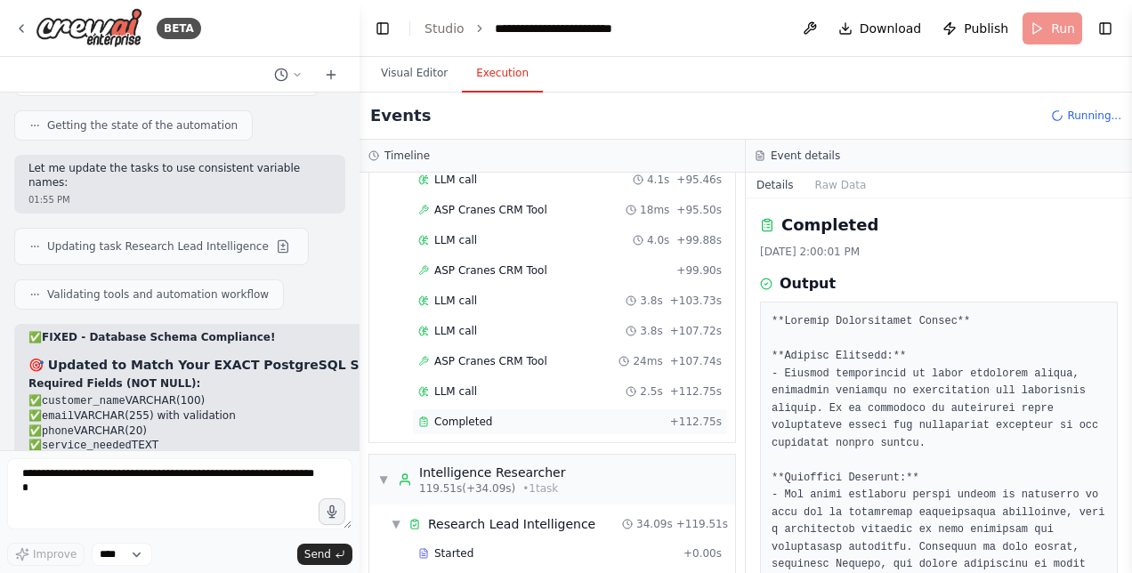
click at [479, 415] on span "Completed" at bounding box center [463, 422] width 58 height 14
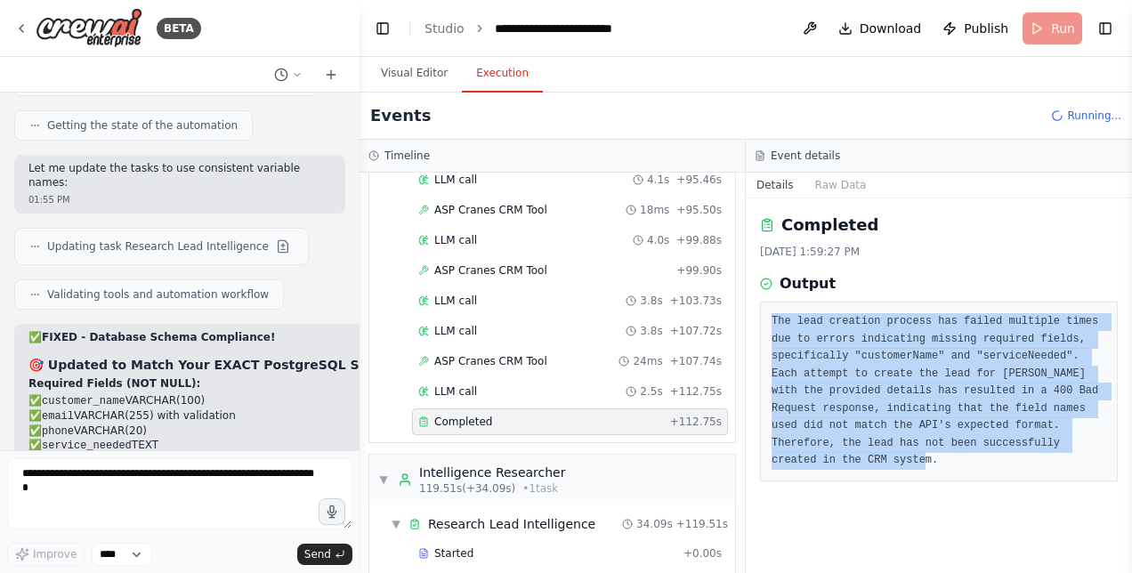
drag, startPoint x: 773, startPoint y: 317, endPoint x: 1114, endPoint y: 448, distance: 365.1
click at [1114, 448] on div "The lead creation process has failed multiple times due to errors indicating mi…" at bounding box center [939, 392] width 358 height 180
copy pre "The lead creation process has failed multiple times due to errors indicating mi…"
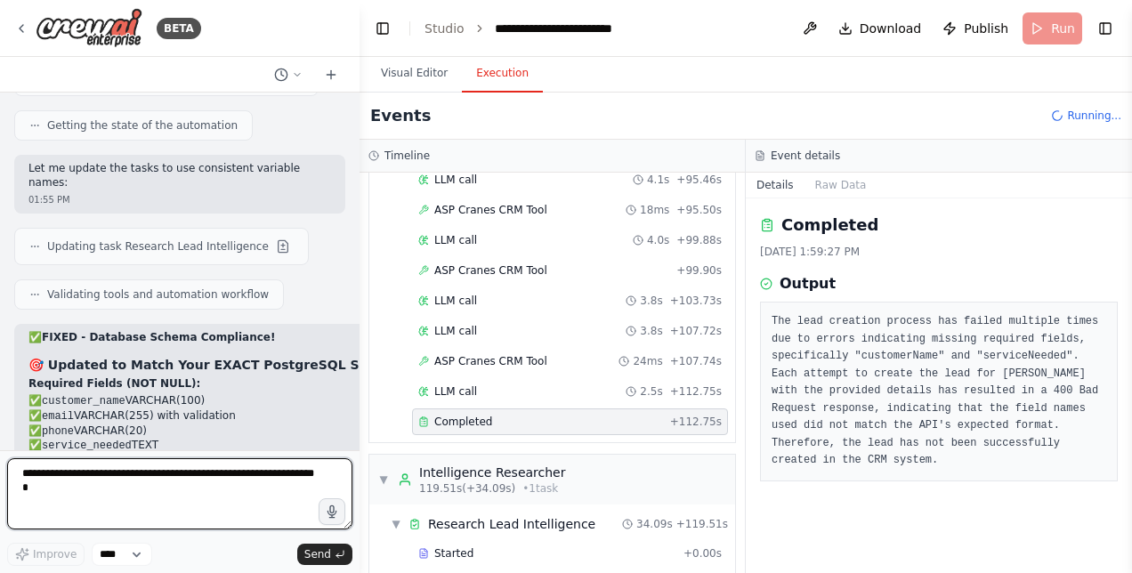
click at [249, 463] on textarea at bounding box center [179, 493] width 345 height 71
paste textarea "**********"
type textarea "**********"
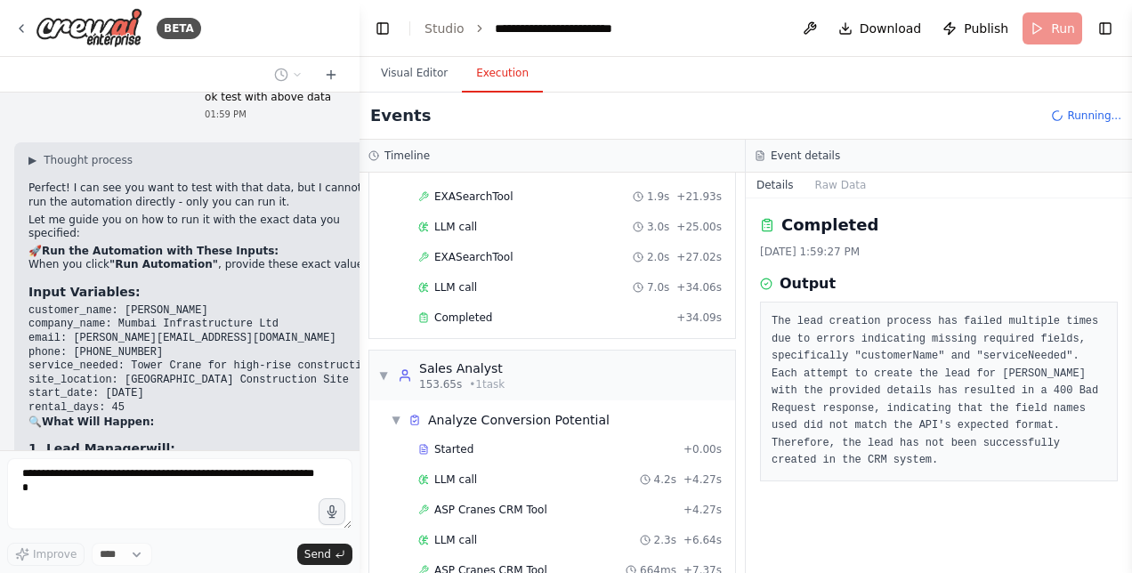
scroll to position [2087, 0]
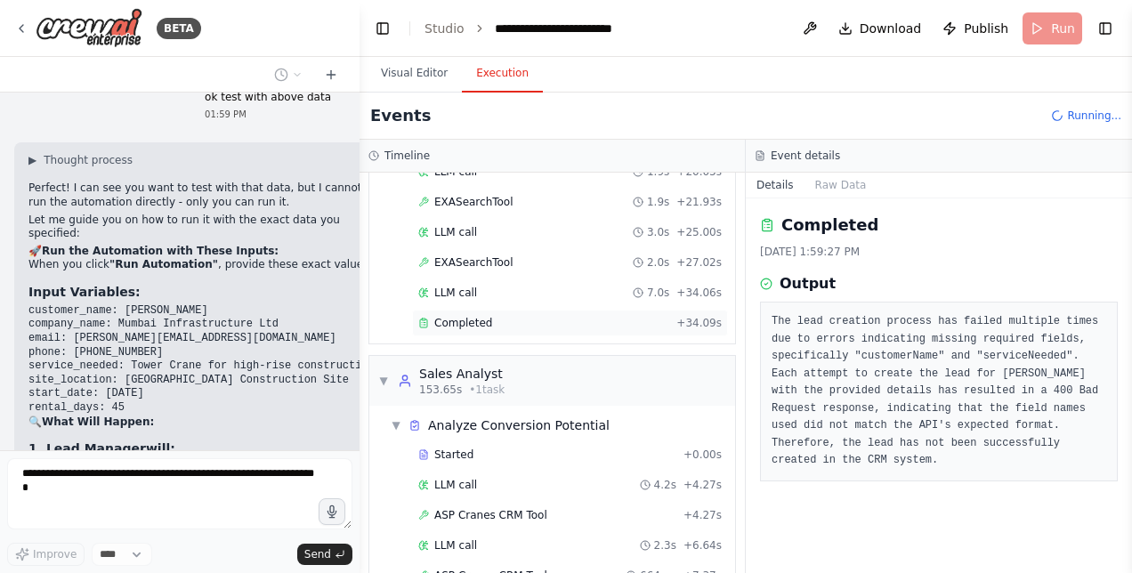
click at [459, 316] on span "Completed" at bounding box center [463, 323] width 58 height 14
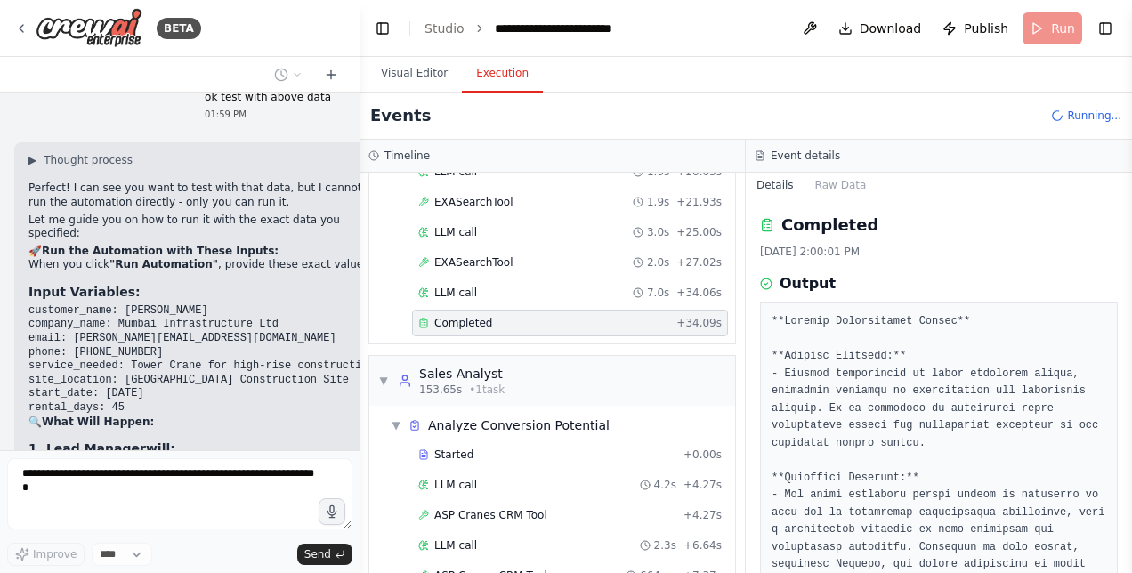
drag, startPoint x: 1128, startPoint y: 281, endPoint x: 1128, endPoint y: 377, distance: 96.1
click at [1128, 377] on button "Toggle Sidebar" at bounding box center [1132, 286] width 14 height 573
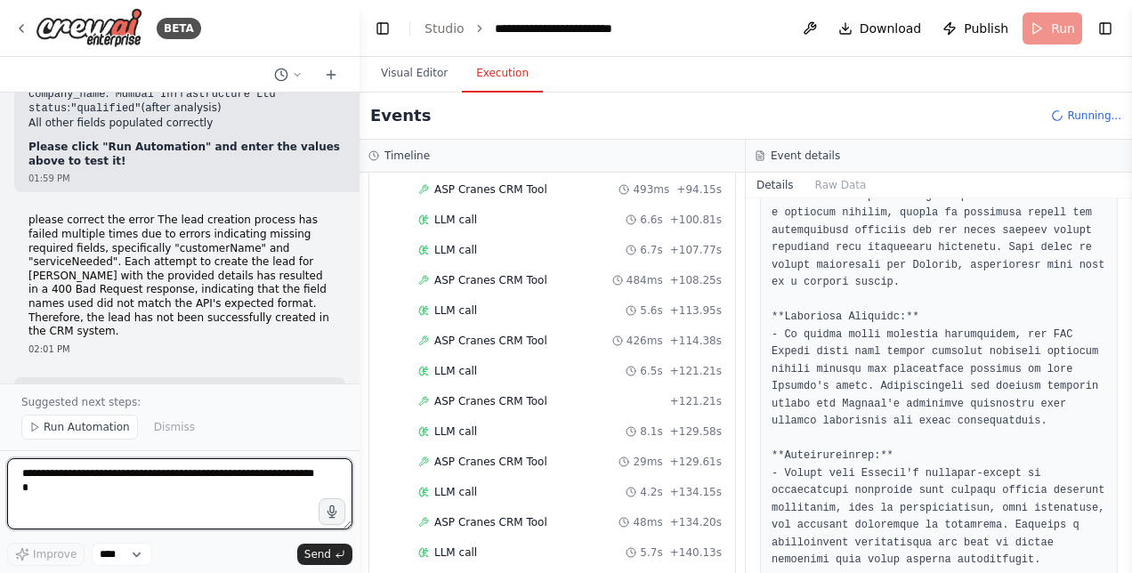
scroll to position [47839, 0]
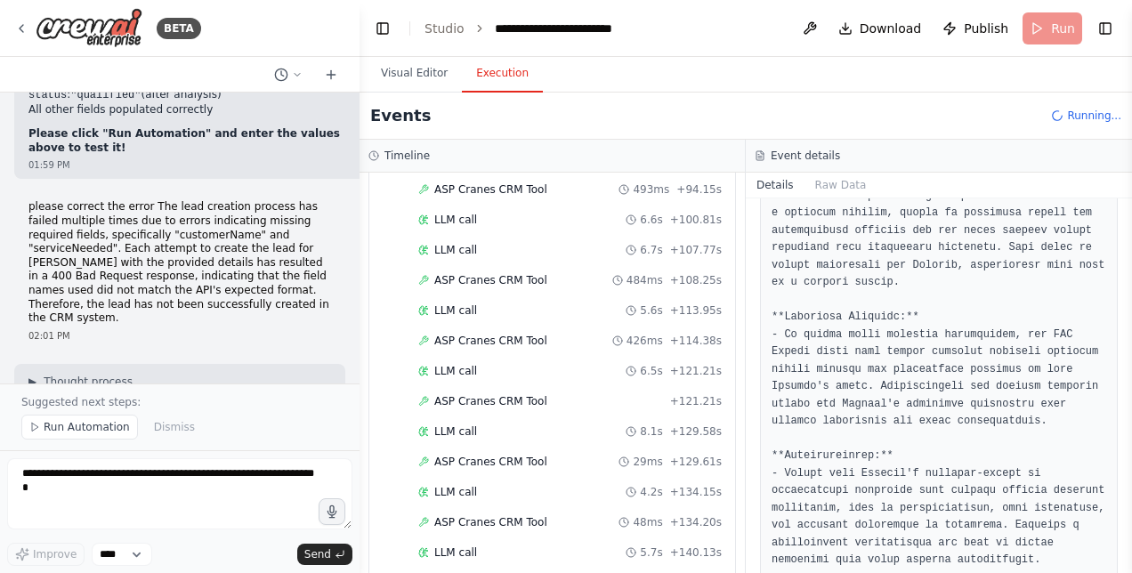
drag, startPoint x: 103, startPoint y: 297, endPoint x: 16, endPoint y: 190, distance: 137.9
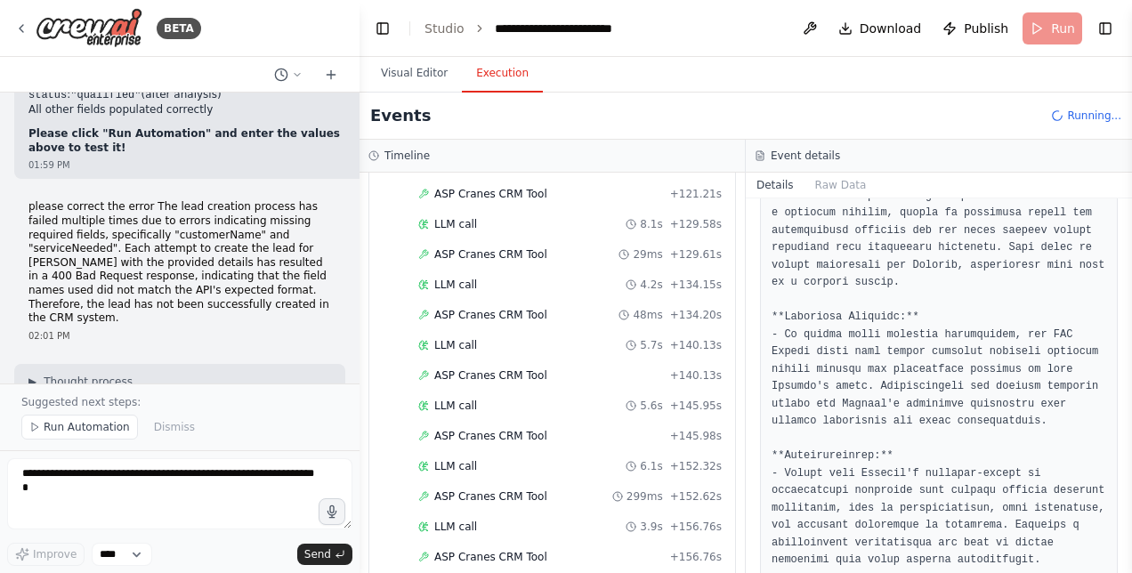
copy ul "customer_name: [PERSON_NAME] company_name: Mumbai Infrastructure Ltd email: [PE…"
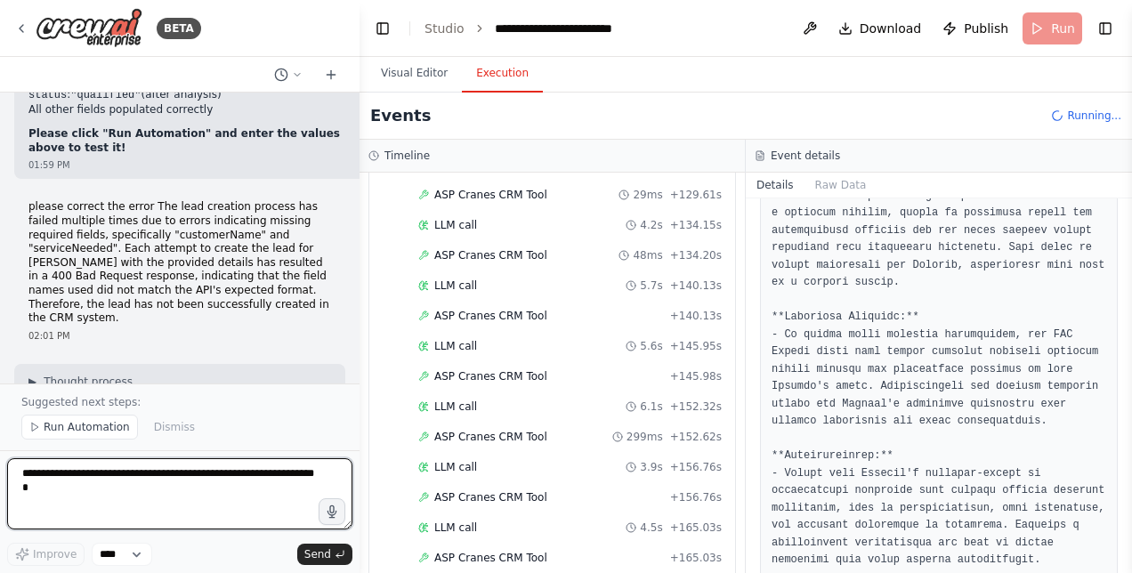
click at [109, 484] on textarea at bounding box center [179, 493] width 345 height 71
type textarea "*"
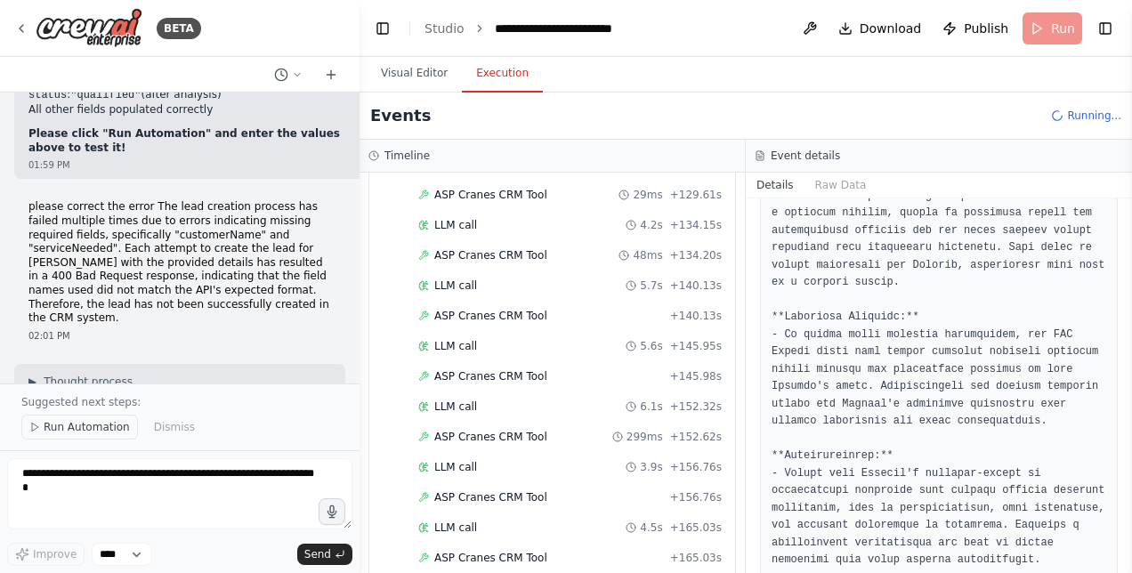
click at [94, 434] on span "Run Automation" at bounding box center [87, 427] width 86 height 14
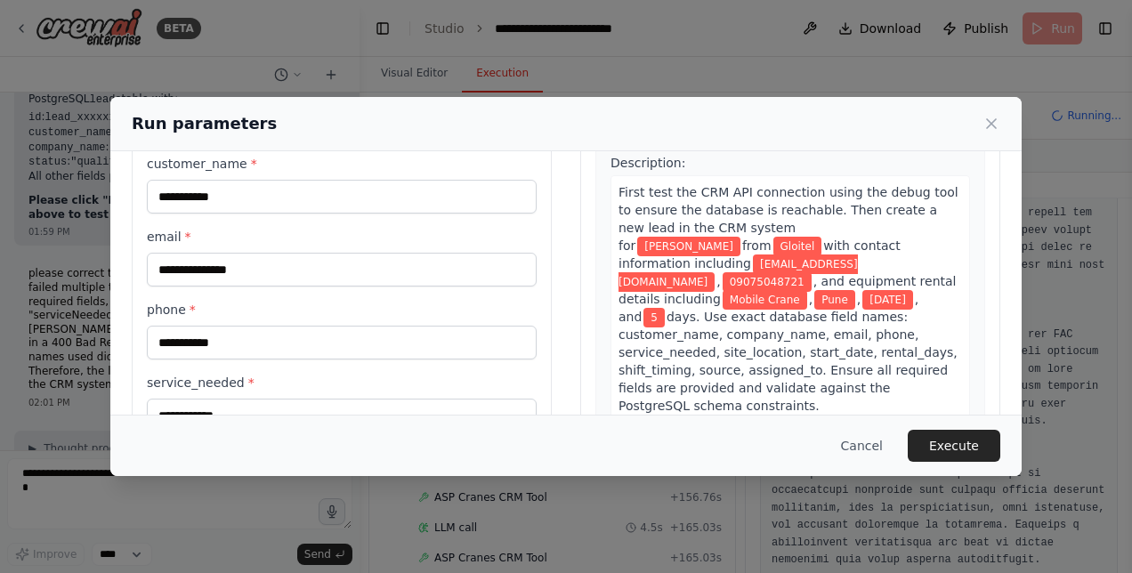
scroll to position [133, 0]
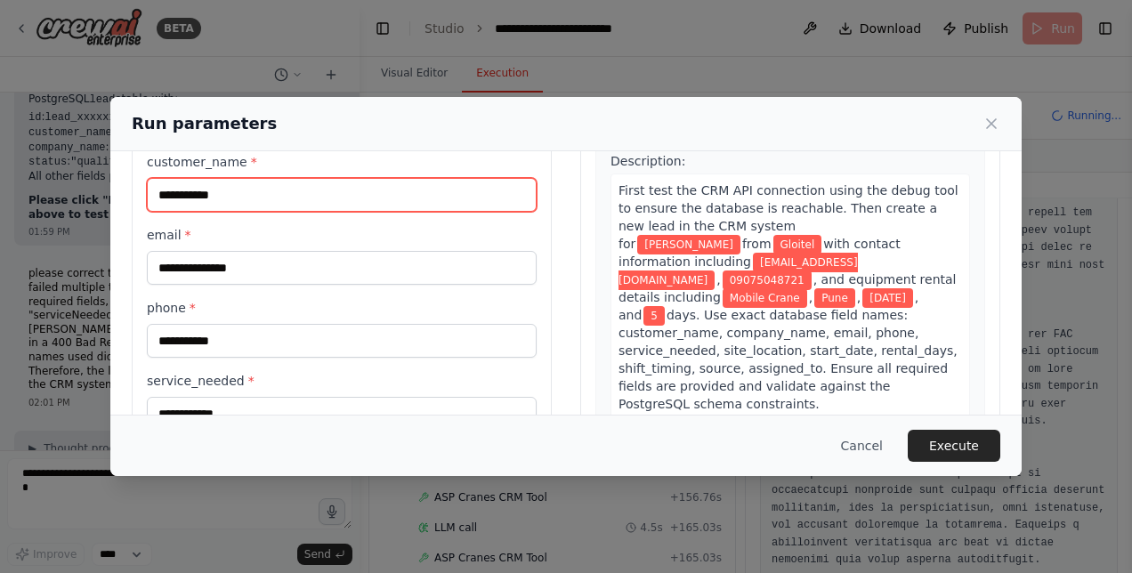
click at [189, 195] on input "**********" at bounding box center [342, 195] width 390 height 34
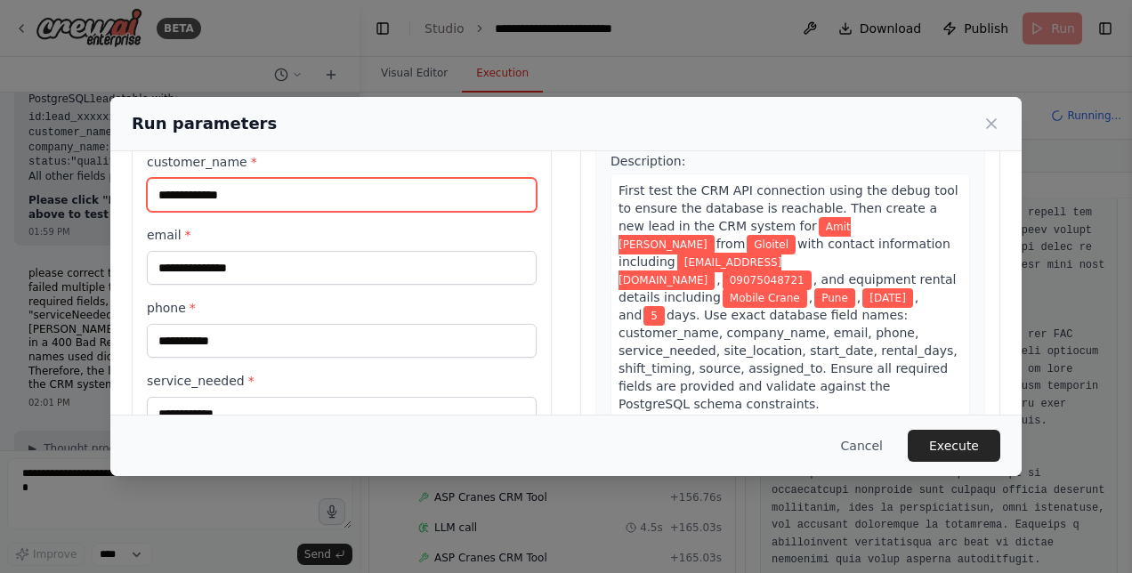
type input "**********"
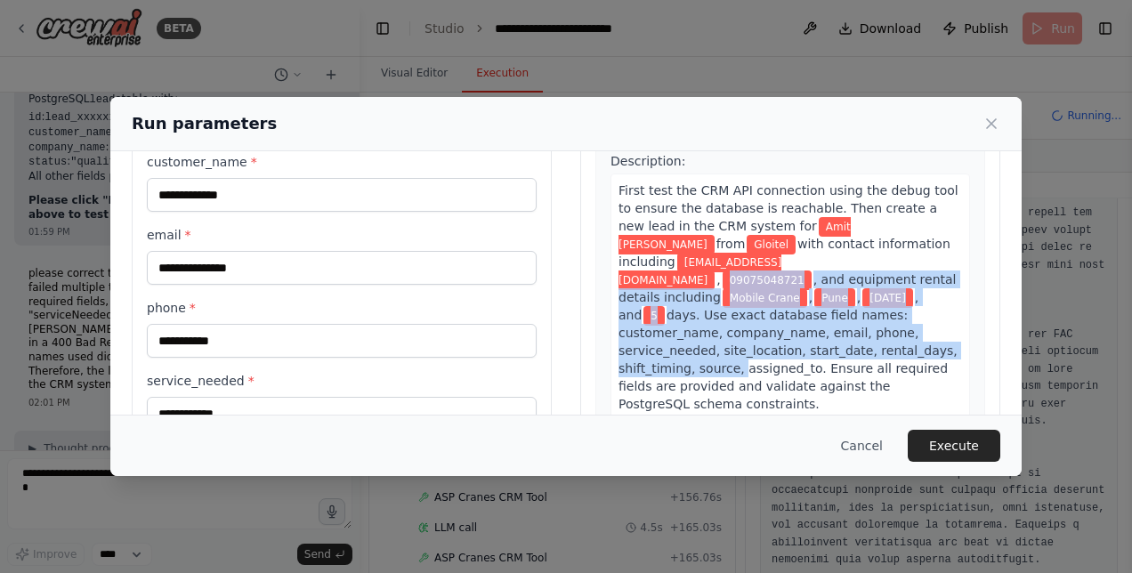
drag, startPoint x: 1025, startPoint y: 249, endPoint x: 1026, endPoint y: 326, distance: 76.5
click at [1026, 326] on div "**********" at bounding box center [566, 286] width 1132 height 573
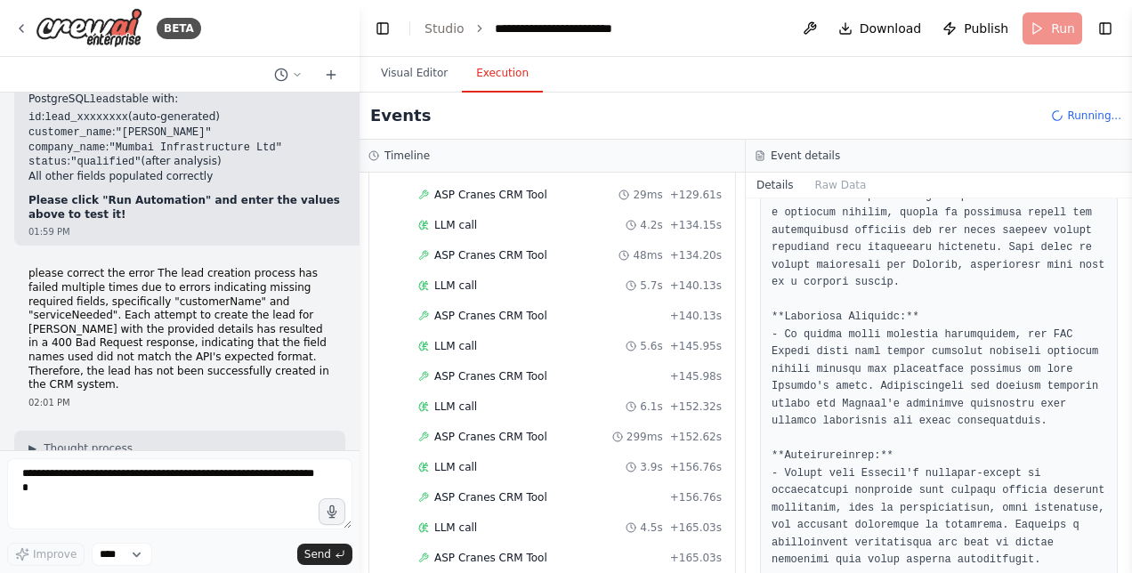
drag, startPoint x: 108, startPoint y: 309, endPoint x: 119, endPoint y: 328, distance: 22.7
copy code "Tower Crane for high-rise construction"
click at [354, 419] on div at bounding box center [355, 286] width 7 height 573
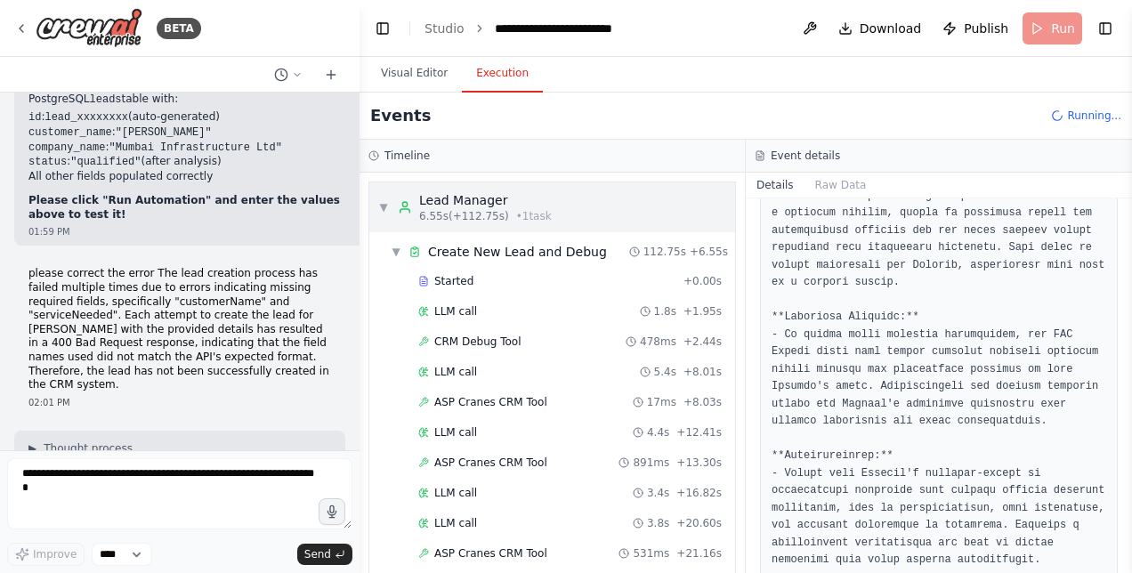
click at [502, 202] on div "Lead Manager" at bounding box center [485, 200] width 133 height 18
click at [1048, 28] on header "**********" at bounding box center [746, 28] width 772 height 57
click at [1047, 28] on header "**********" at bounding box center [746, 28] width 772 height 57
drag, startPoint x: 1127, startPoint y: 491, endPoint x: 1121, endPoint y: 199, distance: 292.0
click at [1121, 199] on div "BETA Hello! I'm the CrewAI assistant. What kind of automation do you want to bu…" at bounding box center [566, 286] width 1132 height 573
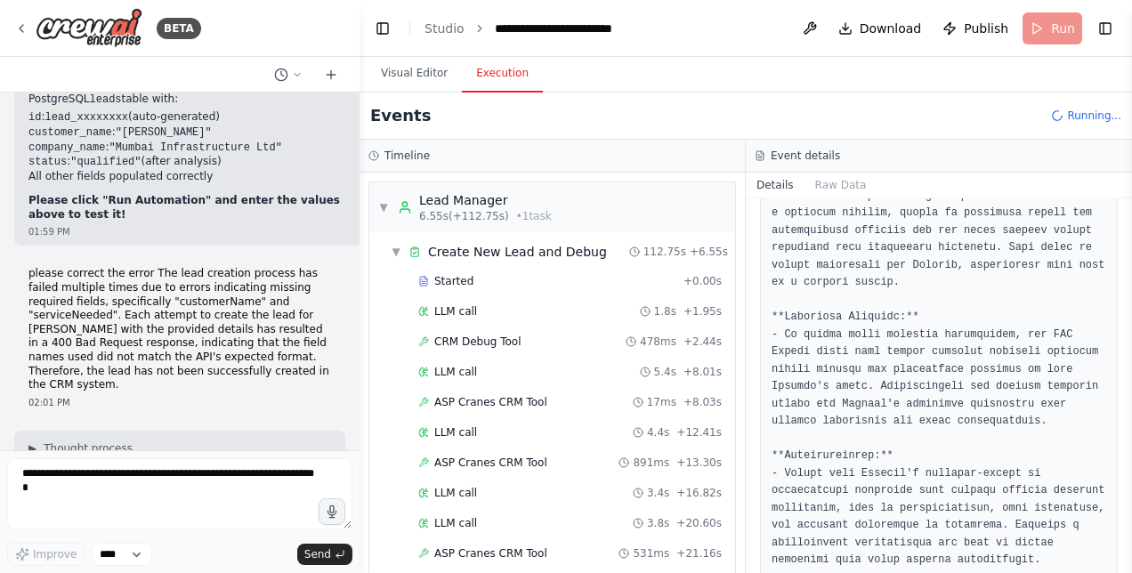
drag, startPoint x: 1128, startPoint y: 459, endPoint x: 1116, endPoint y: 372, distance: 88.0
click at [1116, 372] on div "BETA Hello! I'm the CrewAI assistant. What kind of automation do you want to bu…" at bounding box center [566, 286] width 1132 height 573
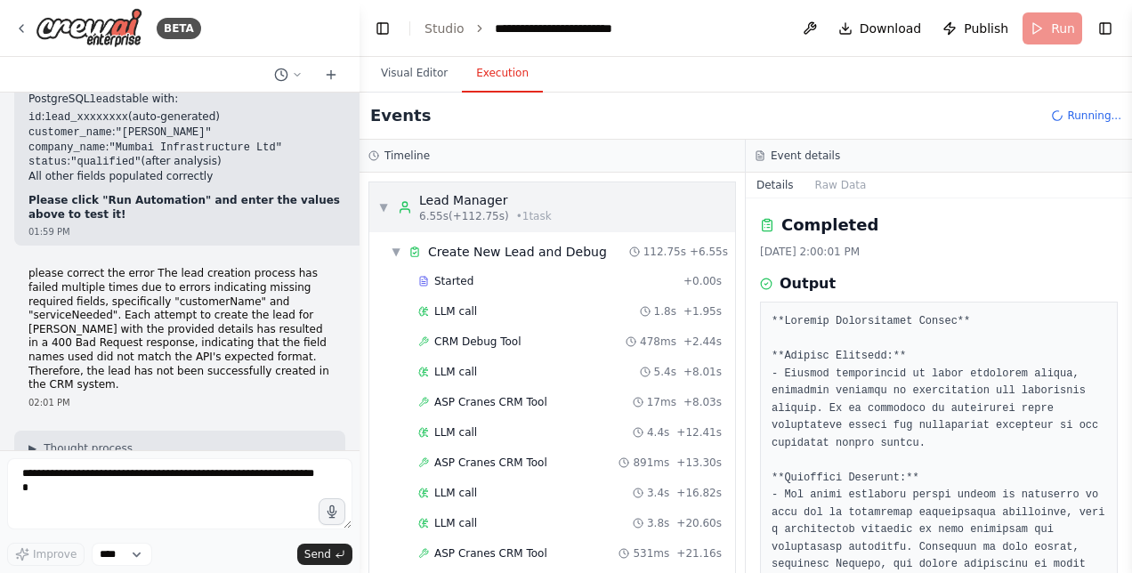
click at [387, 203] on span "▼" at bounding box center [383, 207] width 11 height 14
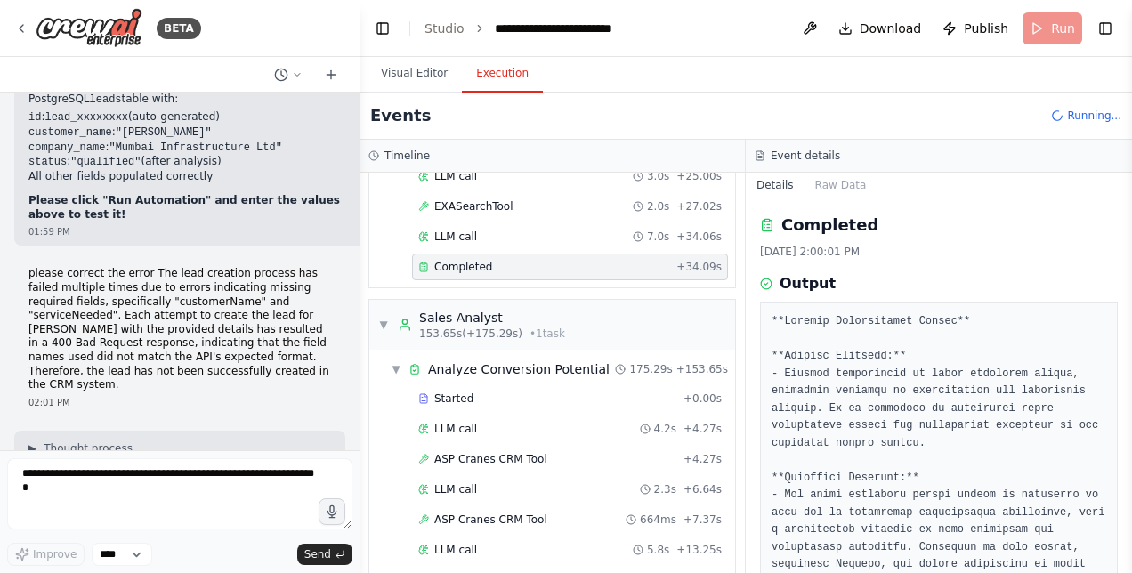
scroll to position [2231, 0]
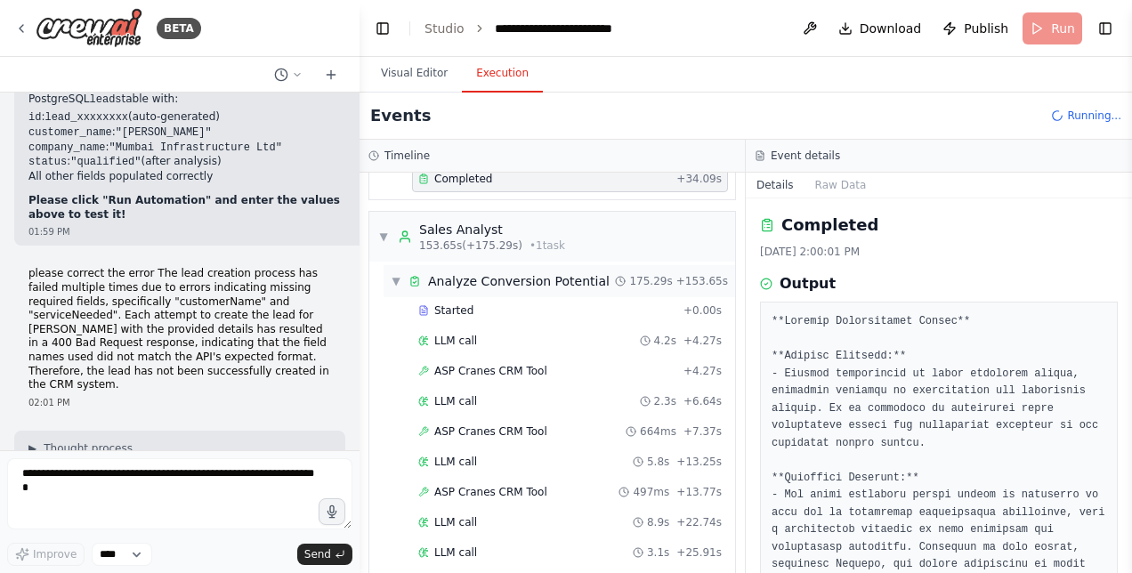
click at [397, 274] on span "▼" at bounding box center [396, 281] width 11 height 14
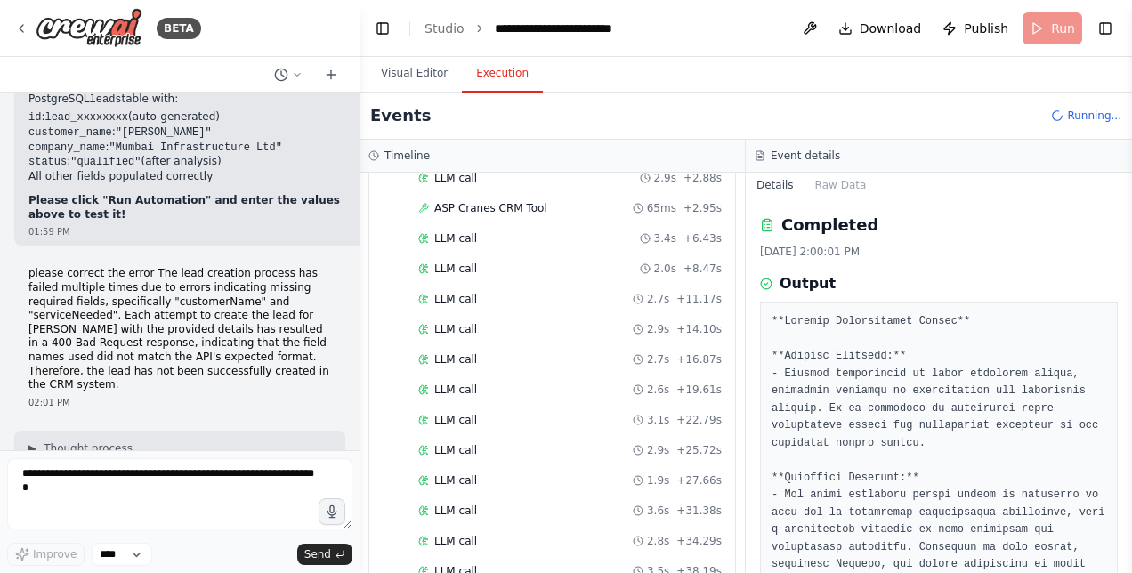
scroll to position [2324, 0]
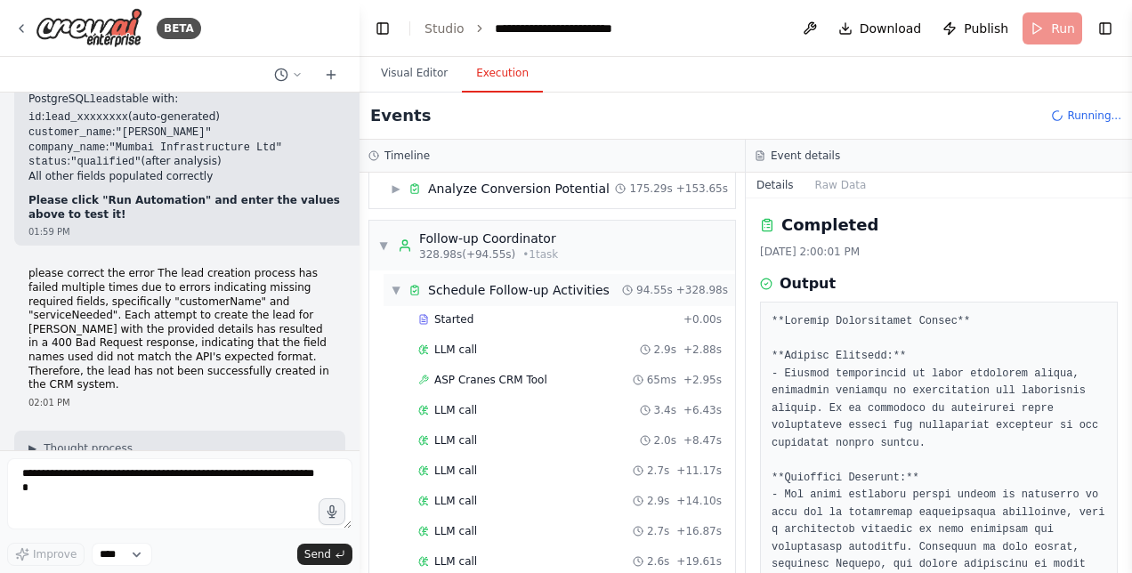
click at [400, 283] on span "▼" at bounding box center [396, 290] width 11 height 14
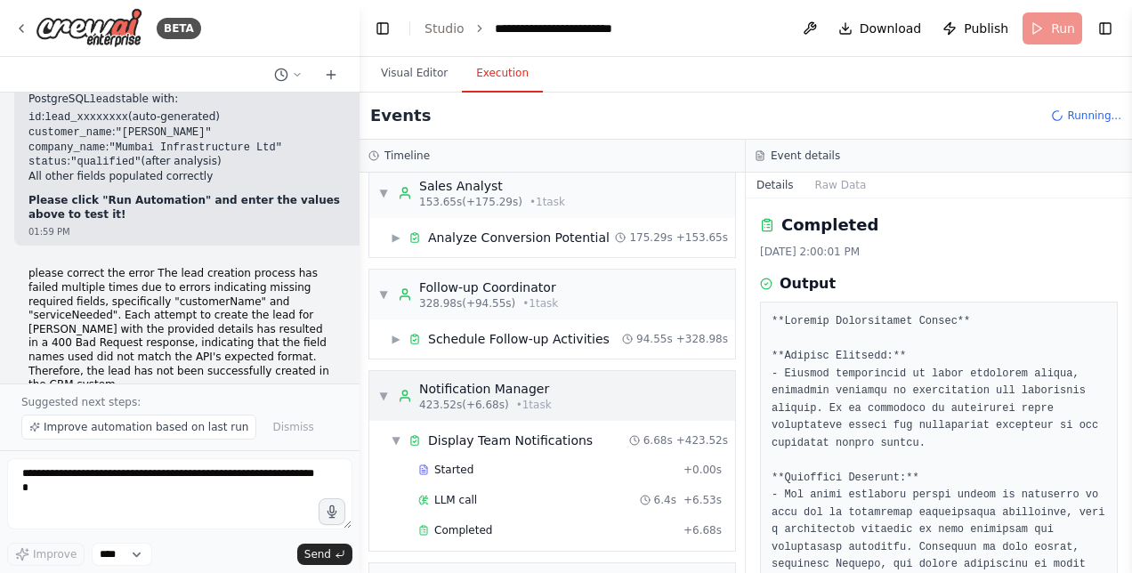
scroll to position [47839, 0]
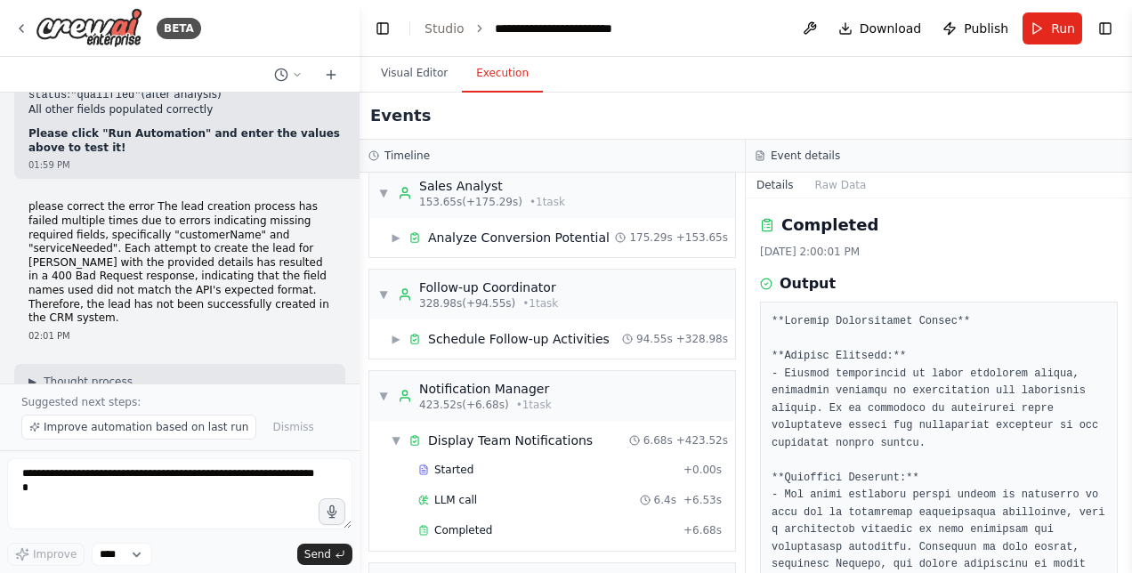
drag, startPoint x: 98, startPoint y: 298, endPoint x: 30, endPoint y: 187, distance: 130.2
copy ul "customer_name: [PERSON_NAME] company_name: Mumbai Infrastructure Ltd email: [PE…"
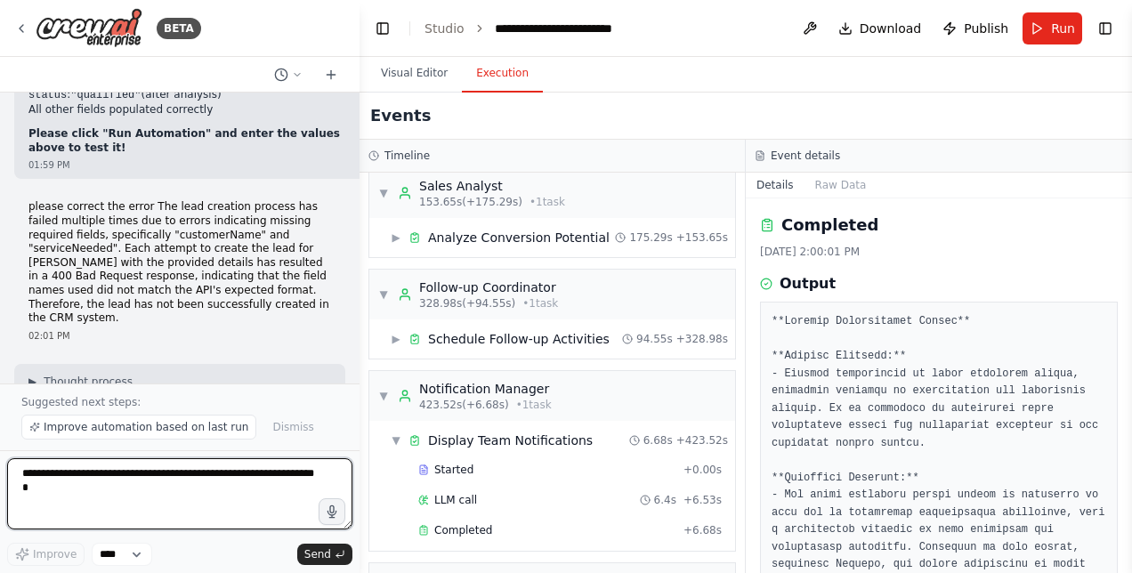
click at [72, 509] on textarea at bounding box center [179, 493] width 345 height 71
paste textarea "**********"
type textarea "**********"
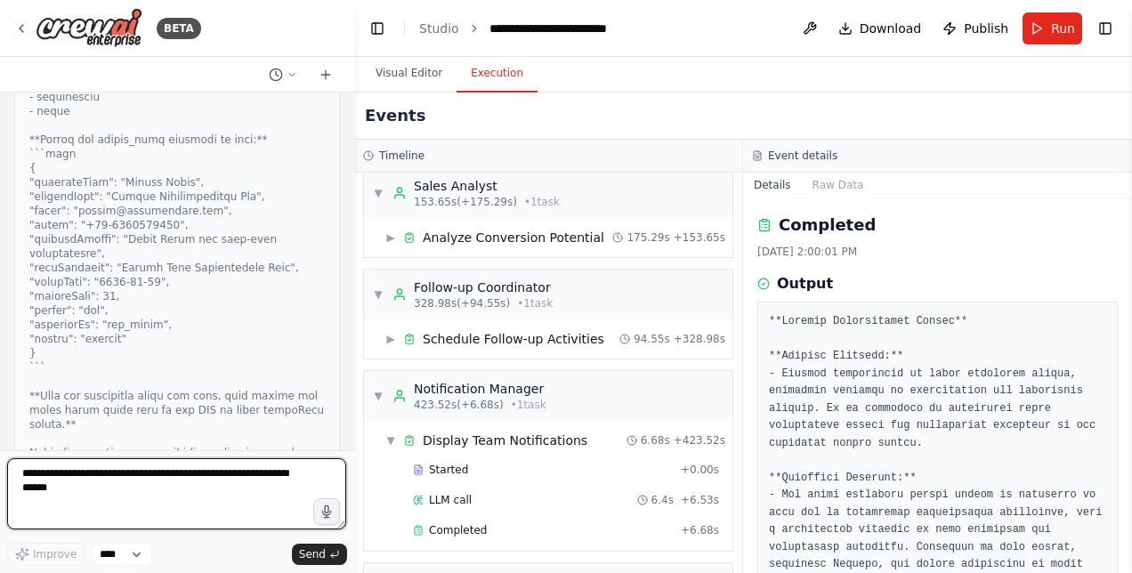
scroll to position [48911, 0]
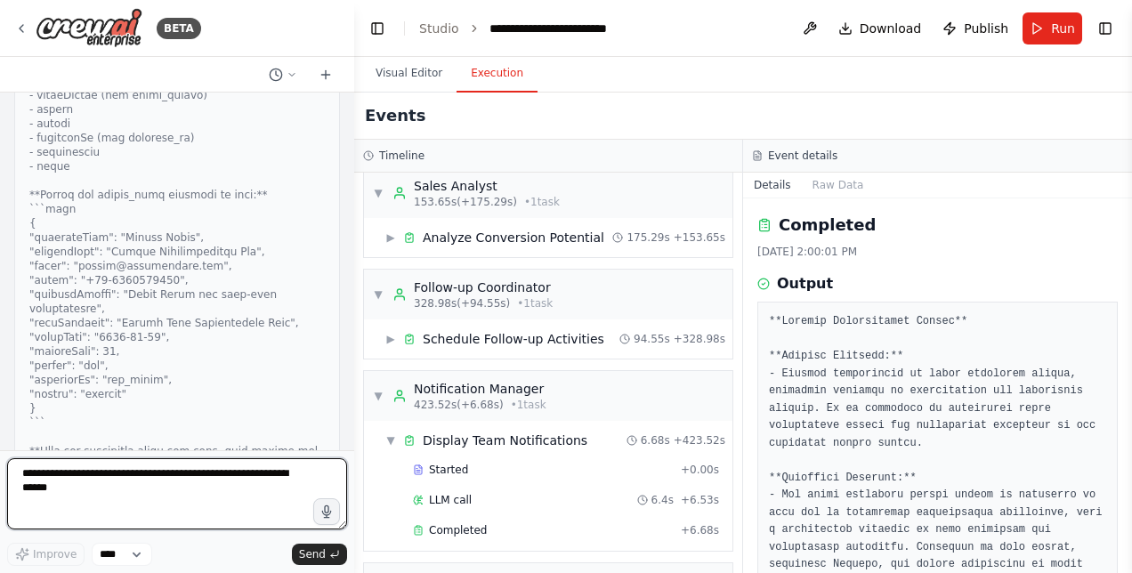
drag, startPoint x: 352, startPoint y: 429, endPoint x: 354, endPoint y: 439, distance: 9.9
click at [354, 439] on div "BETA Hello! I'm the CrewAI assistant. What kind of automation do you want to bu…" at bounding box center [566, 286] width 1132 height 573
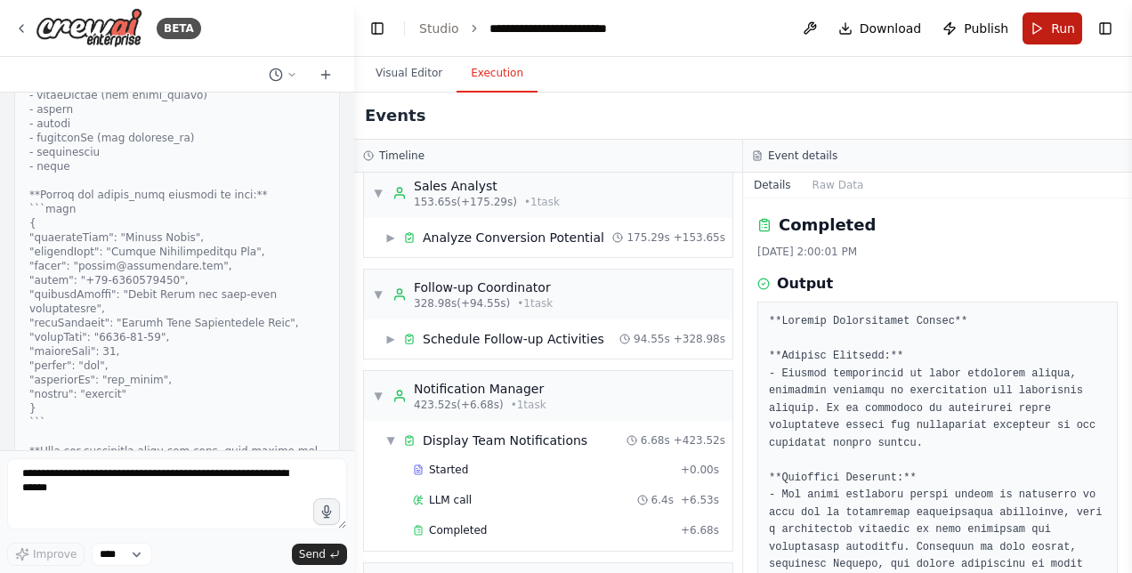
click at [1049, 29] on button "Run" at bounding box center [1053, 28] width 60 height 32
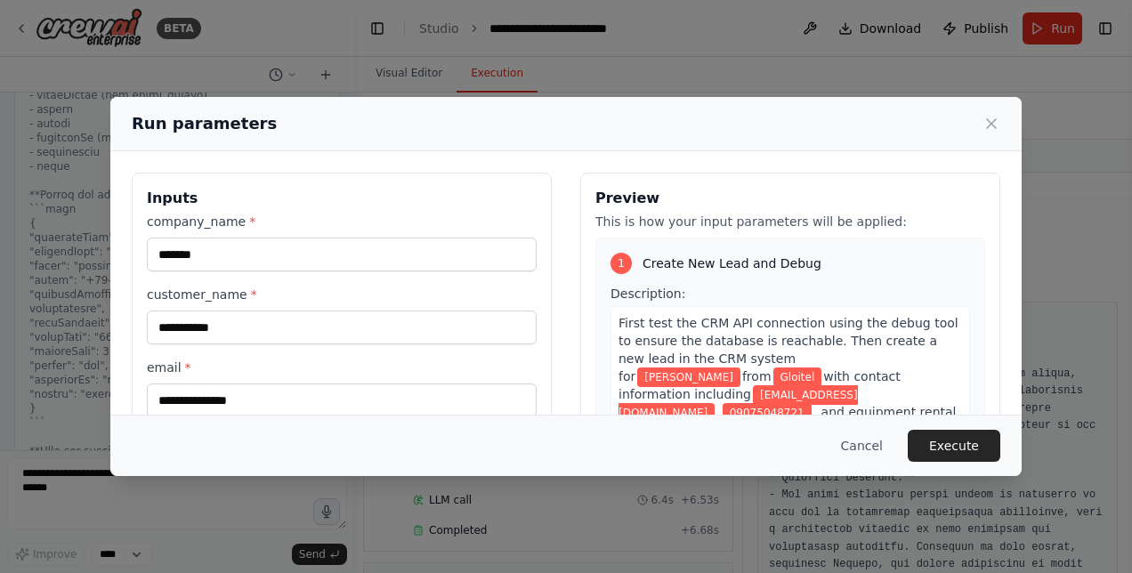
drag, startPoint x: 361, startPoint y: 123, endPoint x: 647, endPoint y: 117, distance: 285.7
click at [669, 85] on div "**********" at bounding box center [566, 286] width 1132 height 573
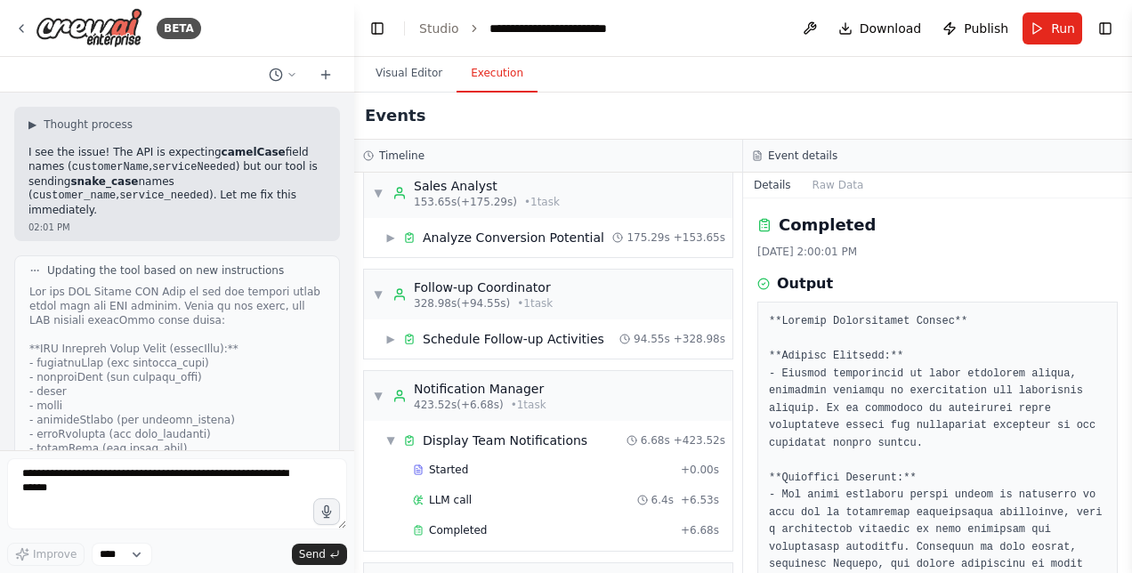
scroll to position [48721, 0]
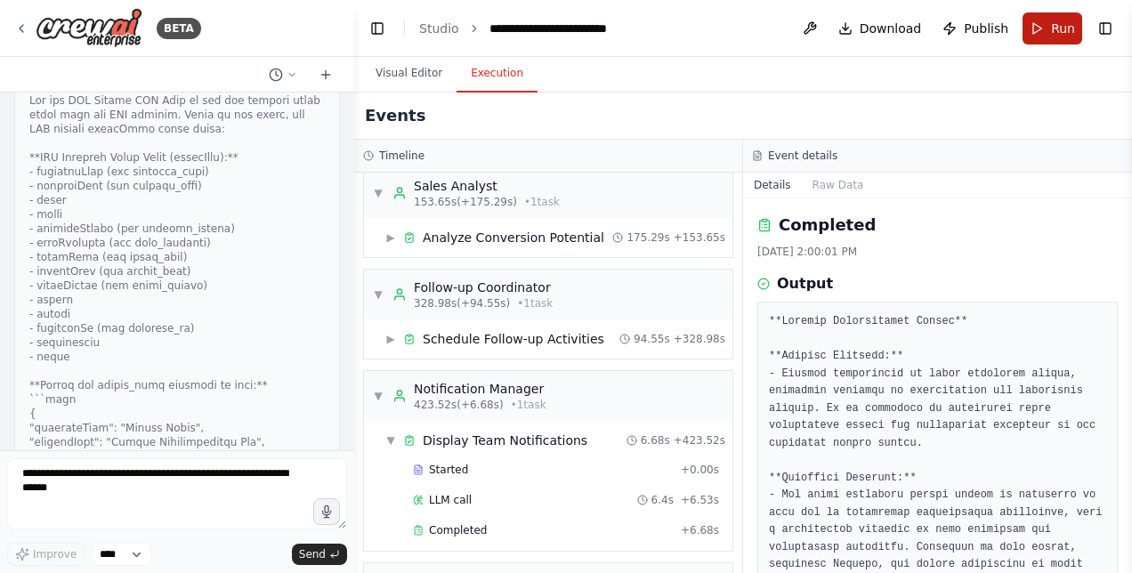
click at [1060, 23] on span "Run" at bounding box center [1063, 29] width 24 height 18
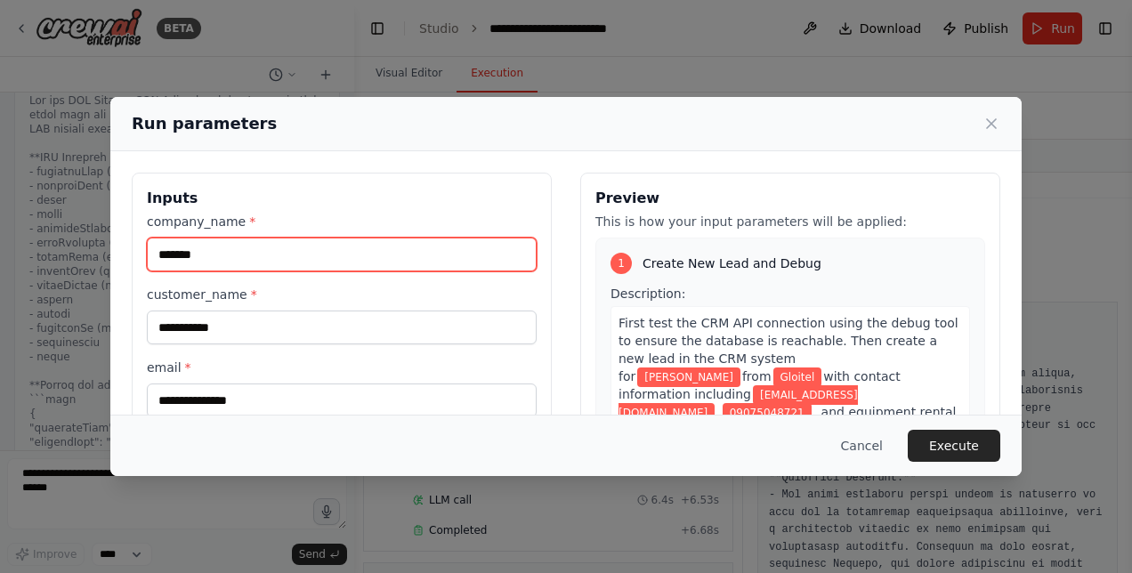
drag, startPoint x: 318, startPoint y: 257, endPoint x: 33, endPoint y: 302, distance: 288.2
click at [33, 302] on div "**********" at bounding box center [566, 286] width 1132 height 573
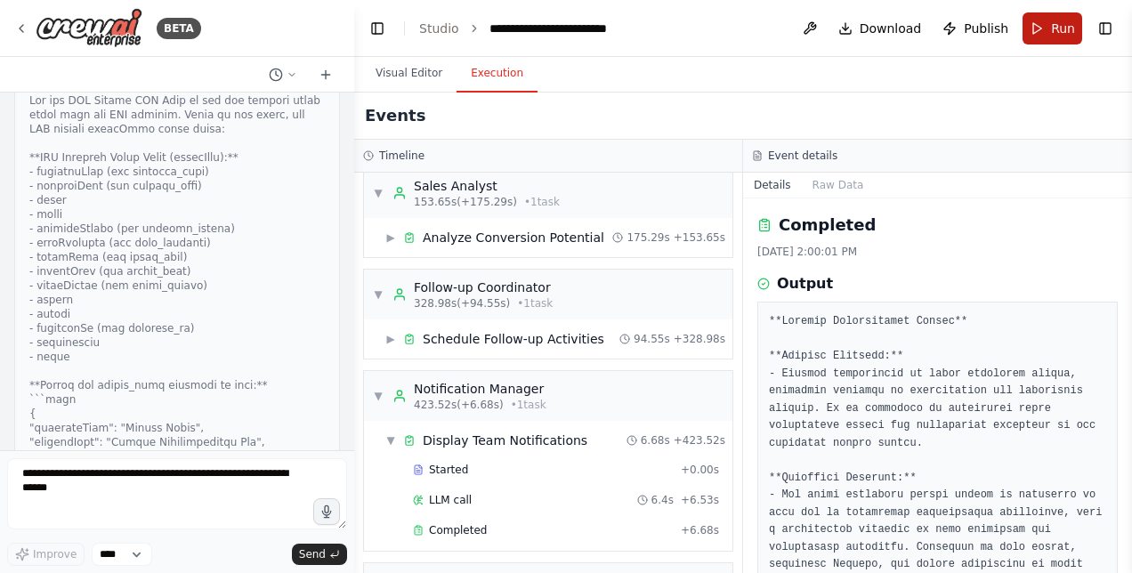
click at [1050, 25] on button "Run" at bounding box center [1053, 28] width 60 height 32
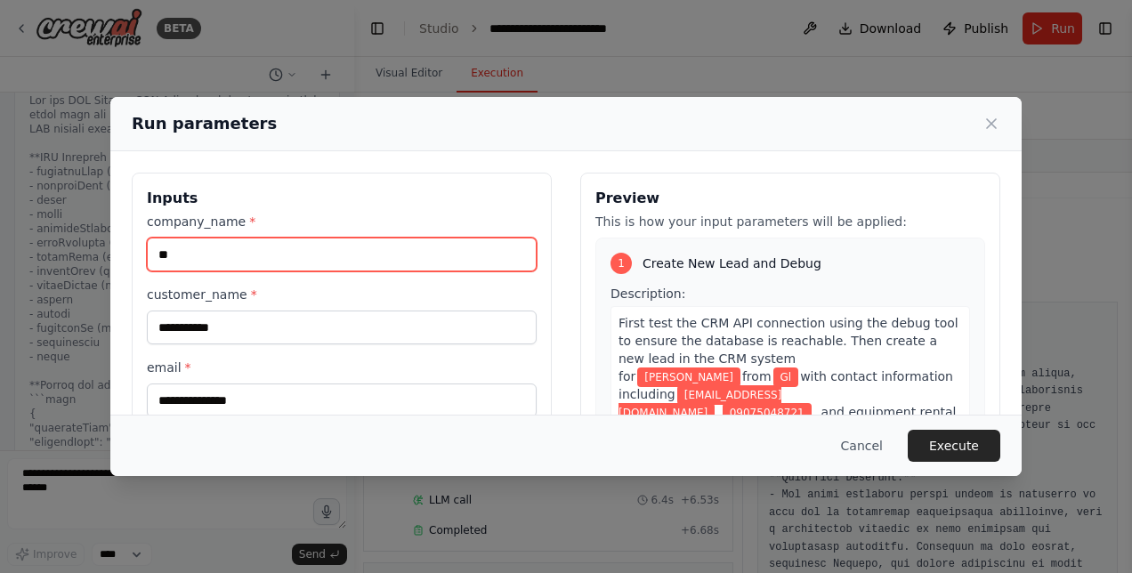
type input "*"
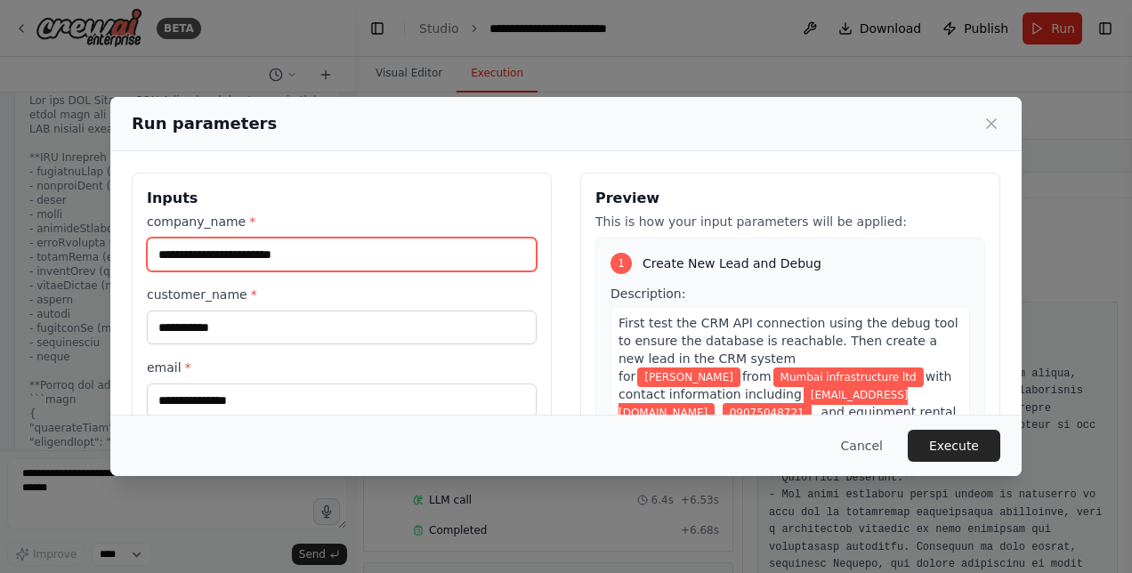
type input "**********"
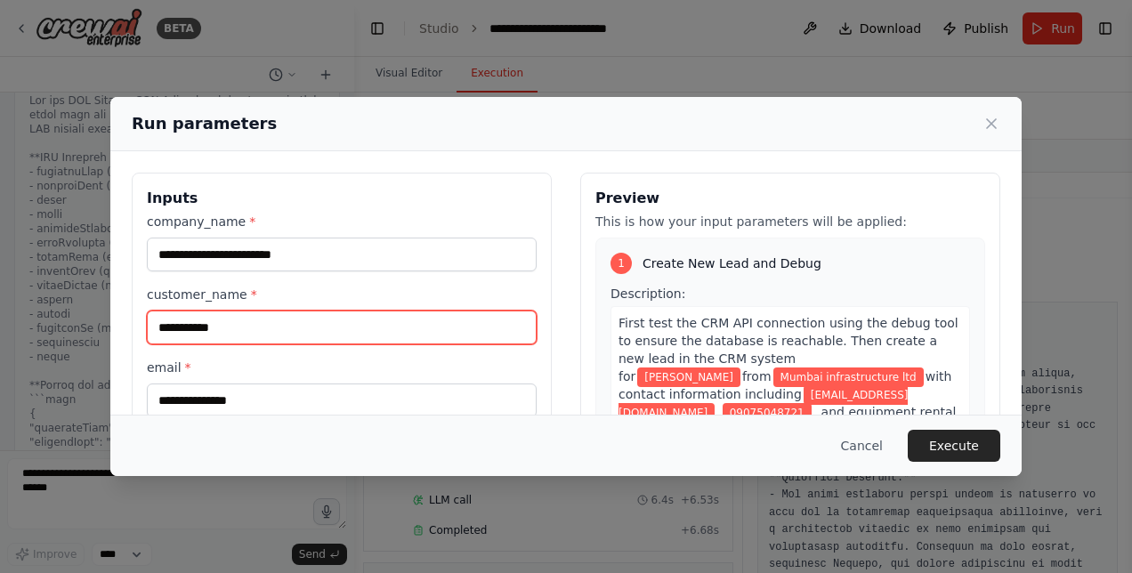
click at [224, 319] on input "**********" at bounding box center [342, 328] width 390 height 34
drag, startPoint x: 258, startPoint y: 323, endPoint x: -4, endPoint y: 321, distance: 261.7
click at [0, 321] on html "BETA Hello! I'm the CrewAI assistant. What kind of automation do you want to bu…" at bounding box center [566, 286] width 1132 height 573
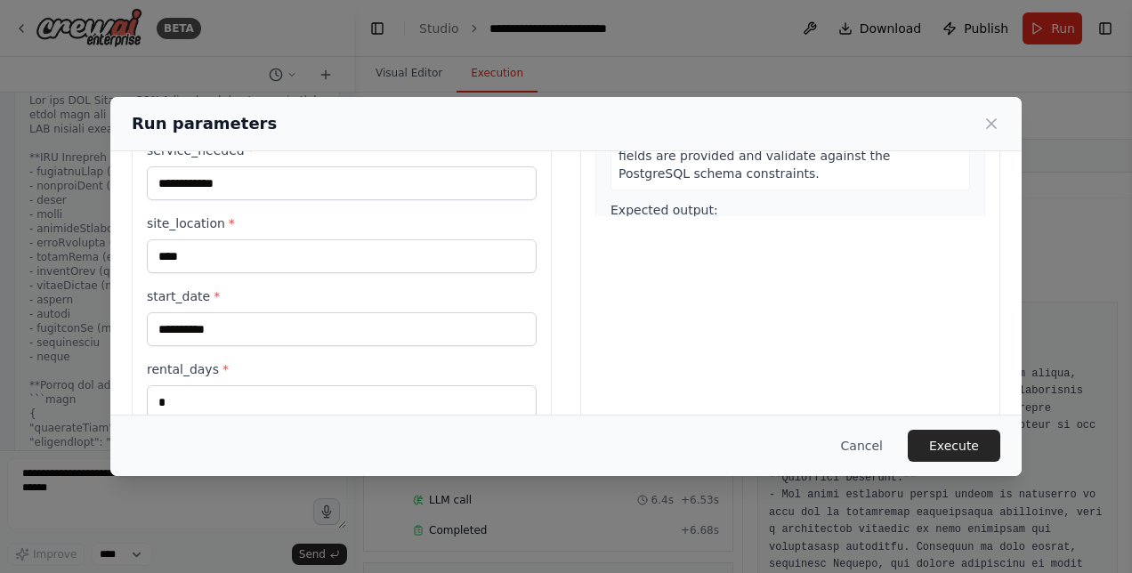
scroll to position [399, 0]
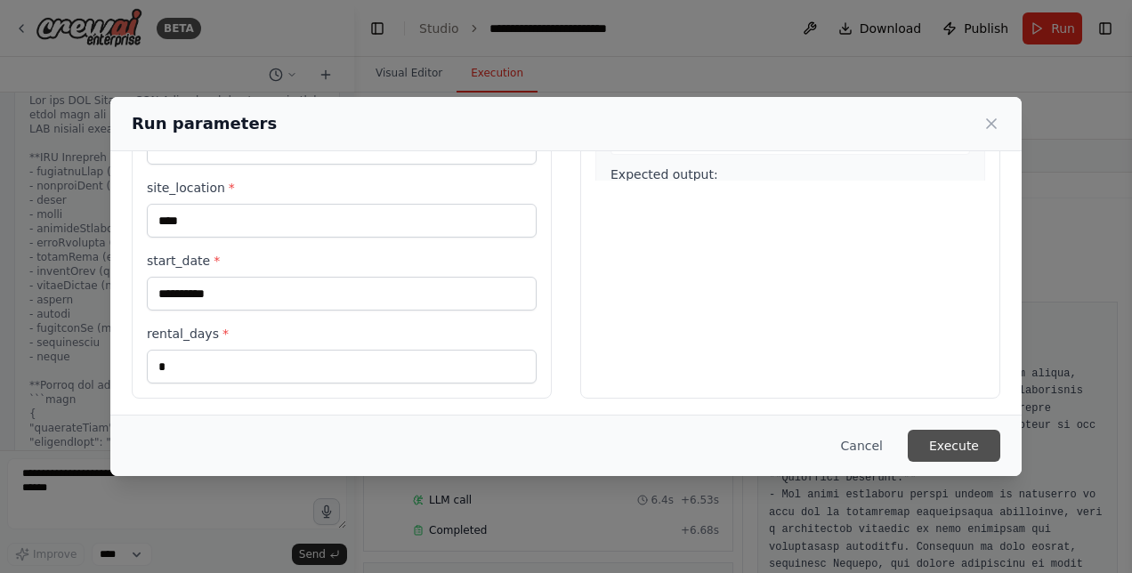
type input "**********"
click at [960, 443] on button "Execute" at bounding box center [954, 446] width 93 height 32
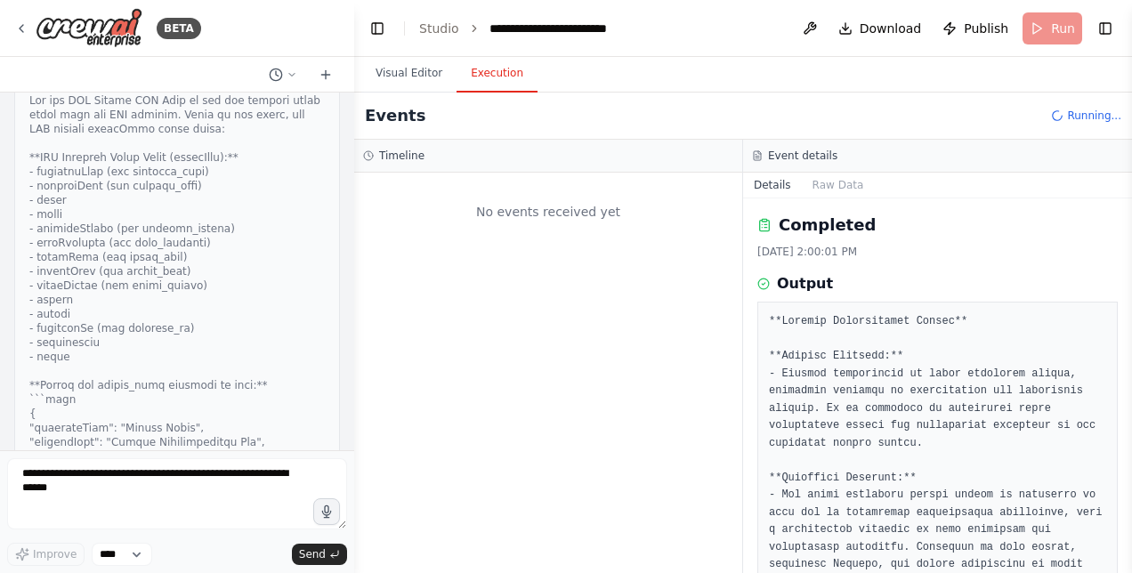
scroll to position [0, 0]
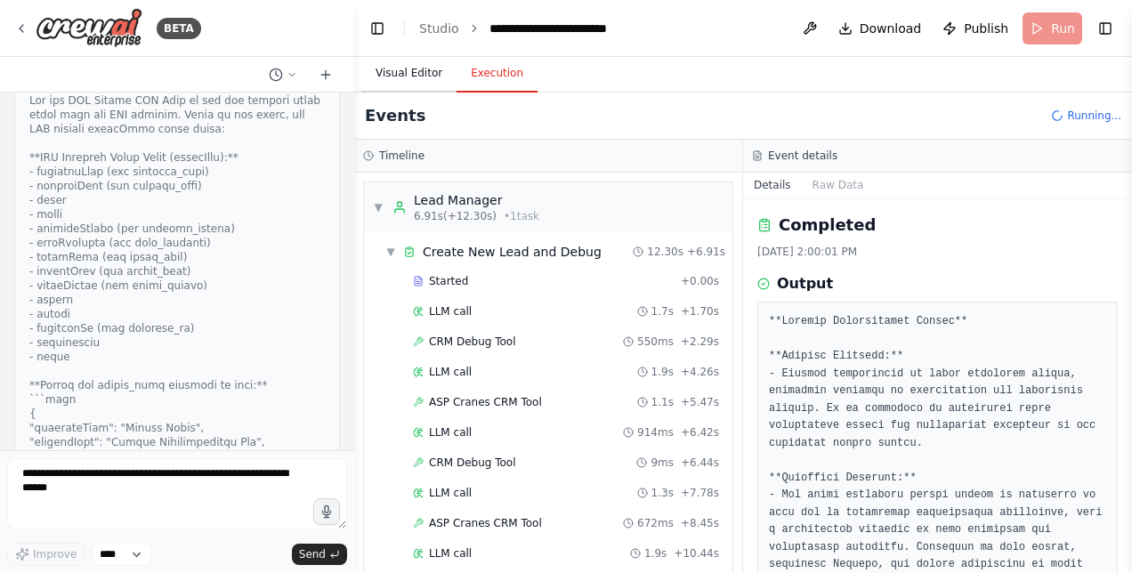
click at [400, 71] on button "Visual Editor" at bounding box center [408, 73] width 95 height 37
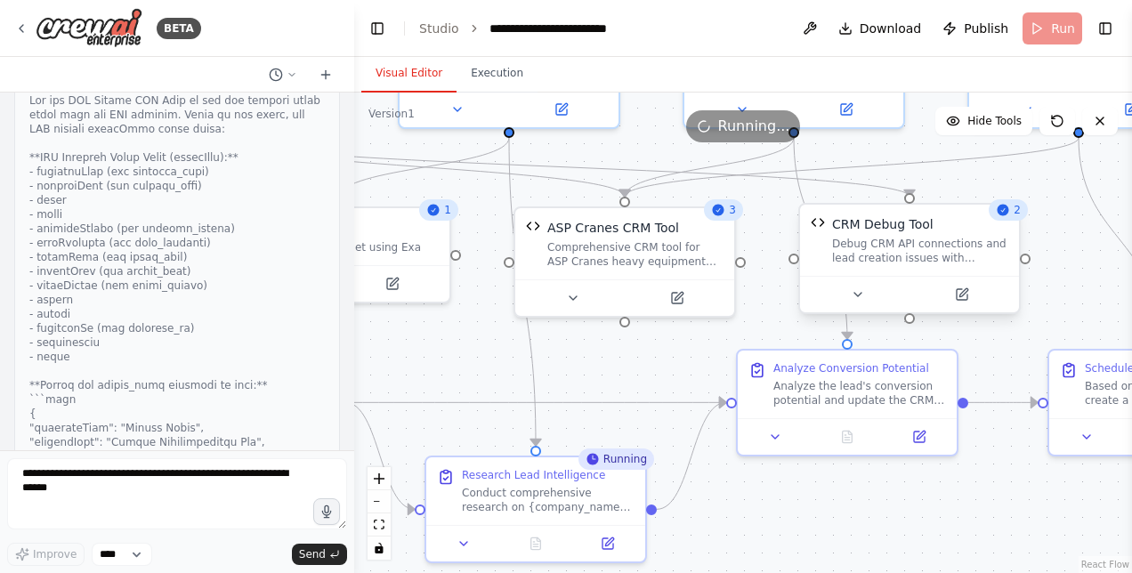
click at [937, 252] on div "Debug CRM API connections and lead creation issues with detailed logging and te…" at bounding box center [920, 251] width 176 height 28
click at [966, 299] on icon at bounding box center [962, 294] width 11 height 11
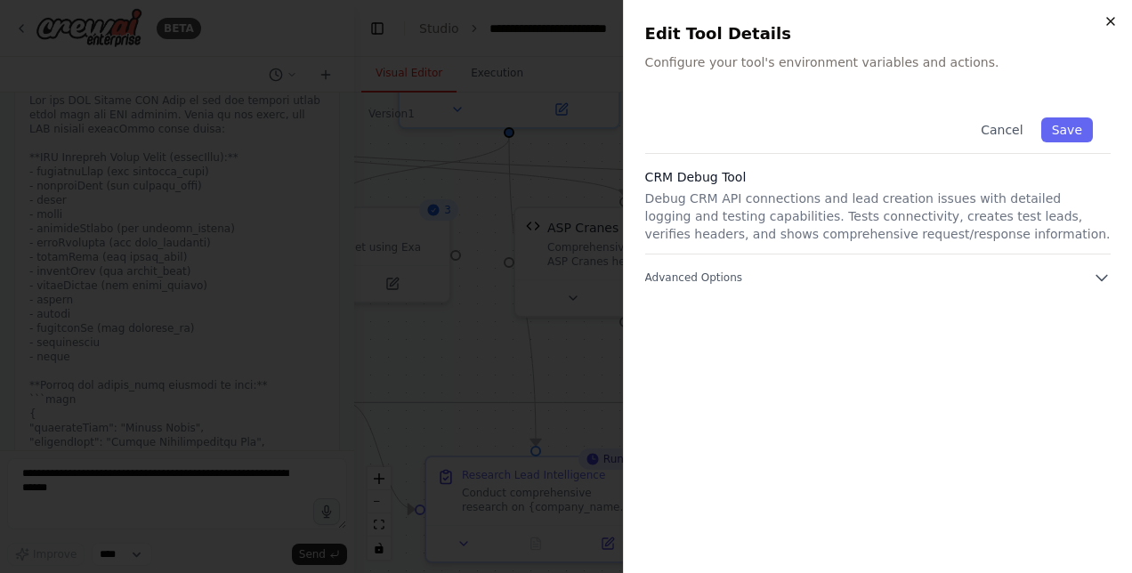
click at [1105, 20] on icon "button" at bounding box center [1111, 21] width 14 height 14
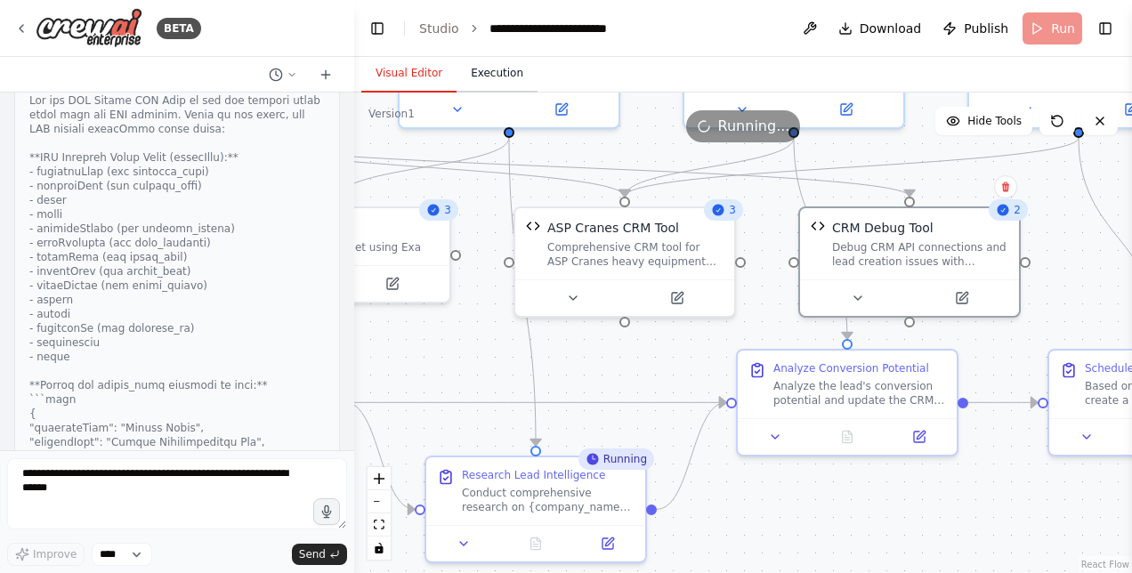
click at [485, 82] on button "Execution" at bounding box center [497, 73] width 81 height 37
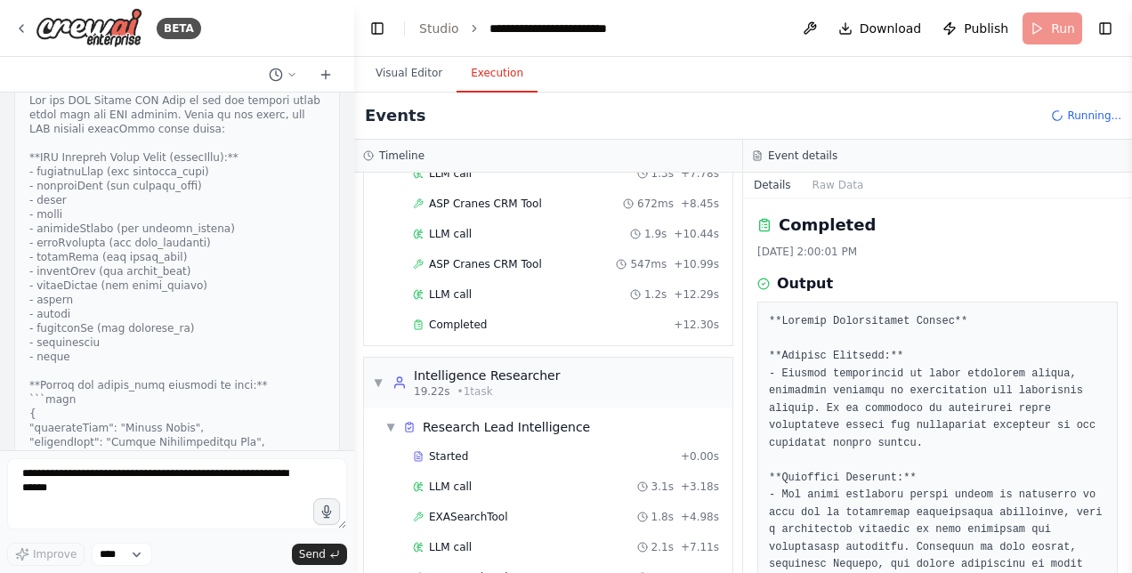
scroll to position [320, 0]
click at [467, 317] on span "Completed" at bounding box center [458, 324] width 58 height 14
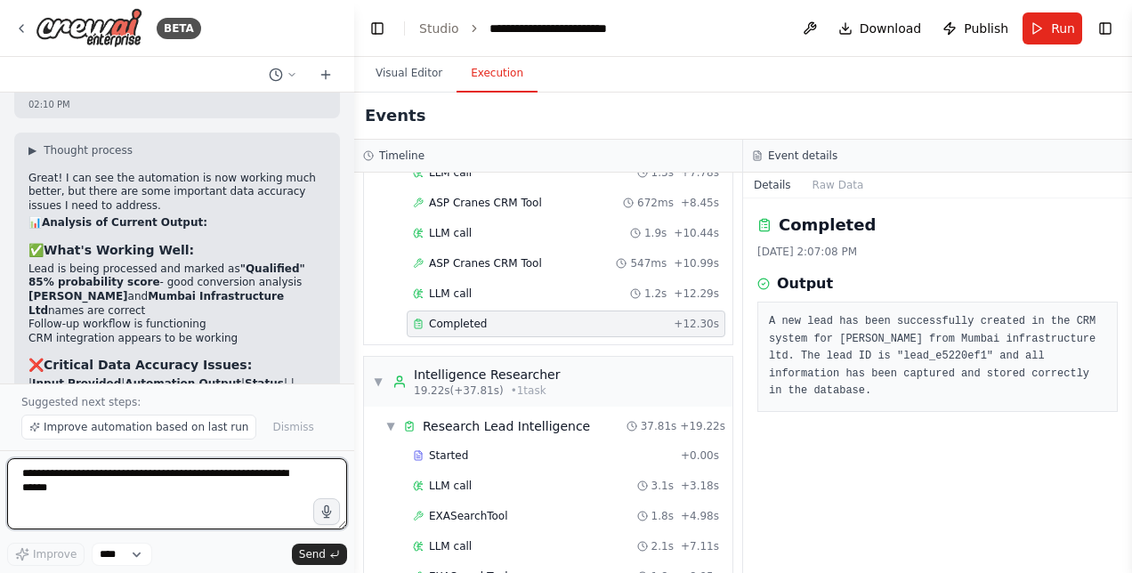
scroll to position [52150, 0]
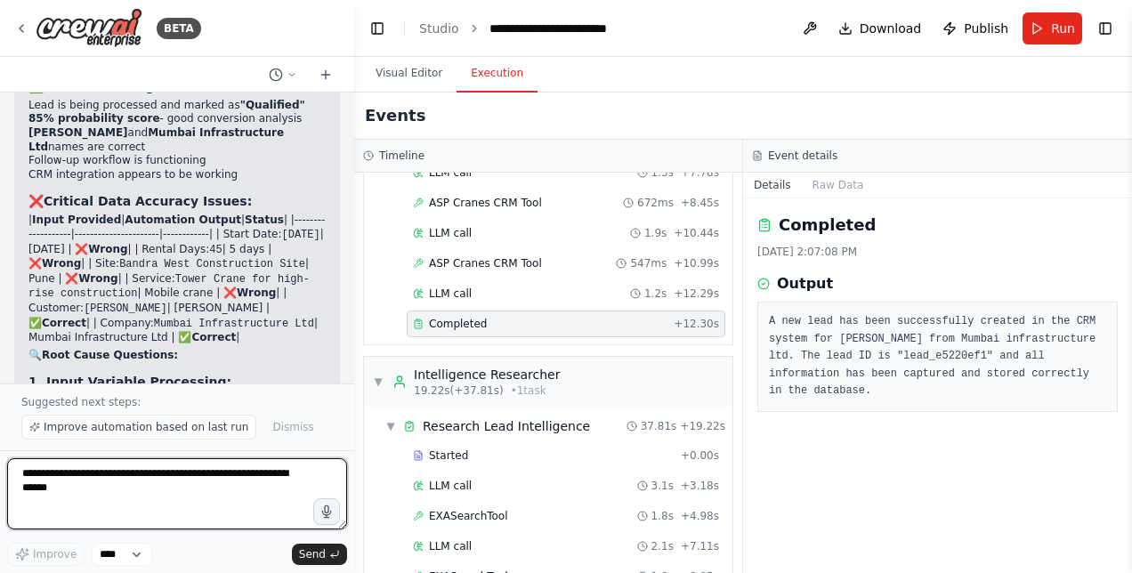
click at [197, 497] on textarea at bounding box center [177, 493] width 340 height 71
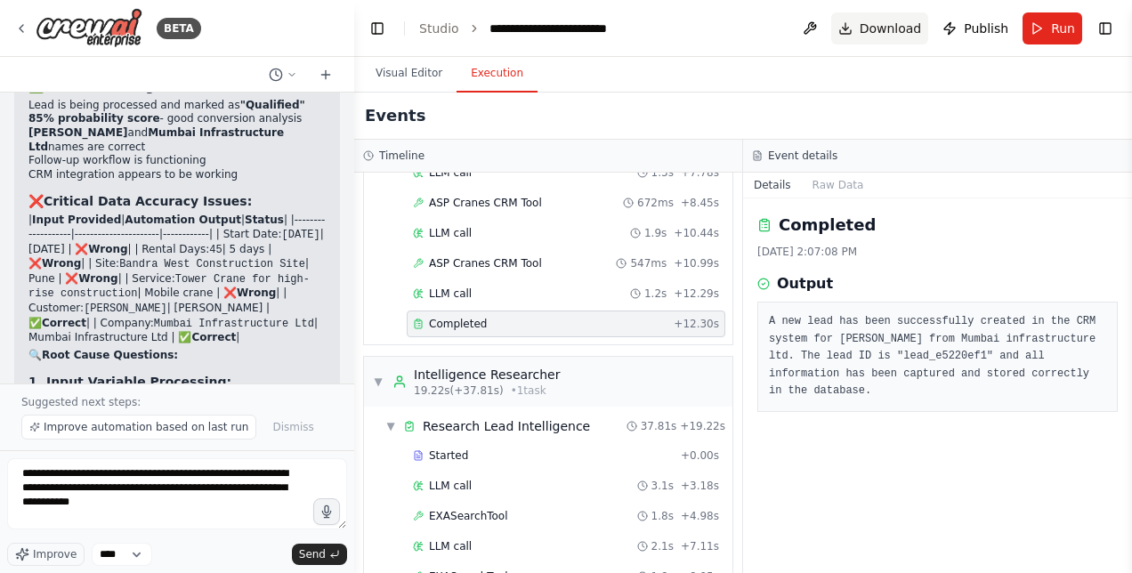
click at [904, 23] on span "Download" at bounding box center [891, 29] width 62 height 18
click at [958, 140] on div "Event details" at bounding box center [937, 156] width 389 height 33
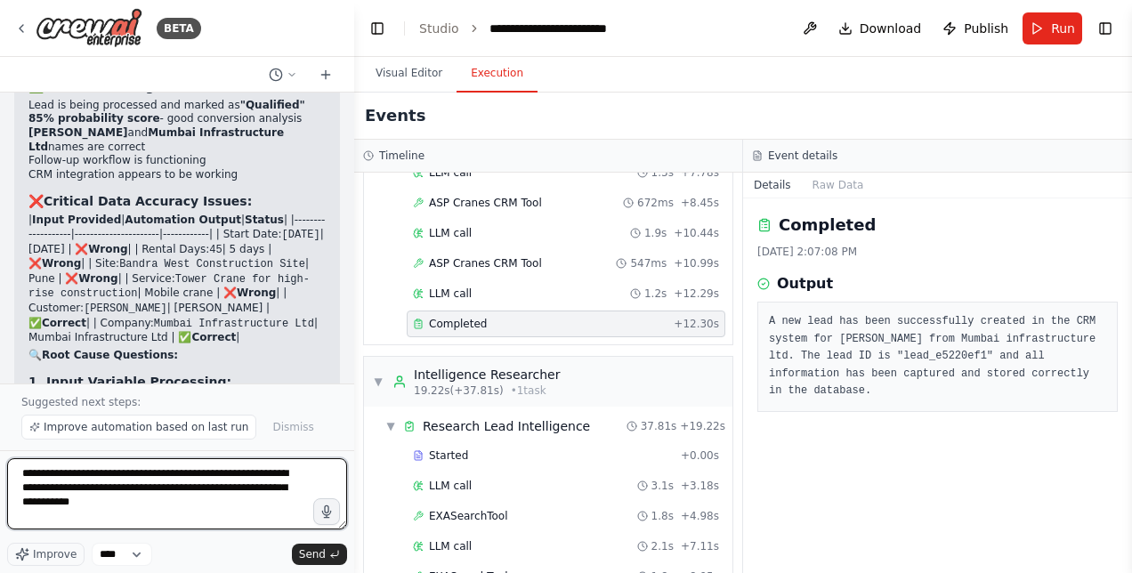
click at [135, 504] on textarea "**********" at bounding box center [177, 493] width 340 height 71
click at [138, 482] on textarea "**********" at bounding box center [177, 493] width 340 height 71
click at [125, 471] on textarea "**********" at bounding box center [177, 493] width 340 height 71
click at [136, 500] on textarea "**********" at bounding box center [177, 493] width 340 height 71
type textarea "**********"
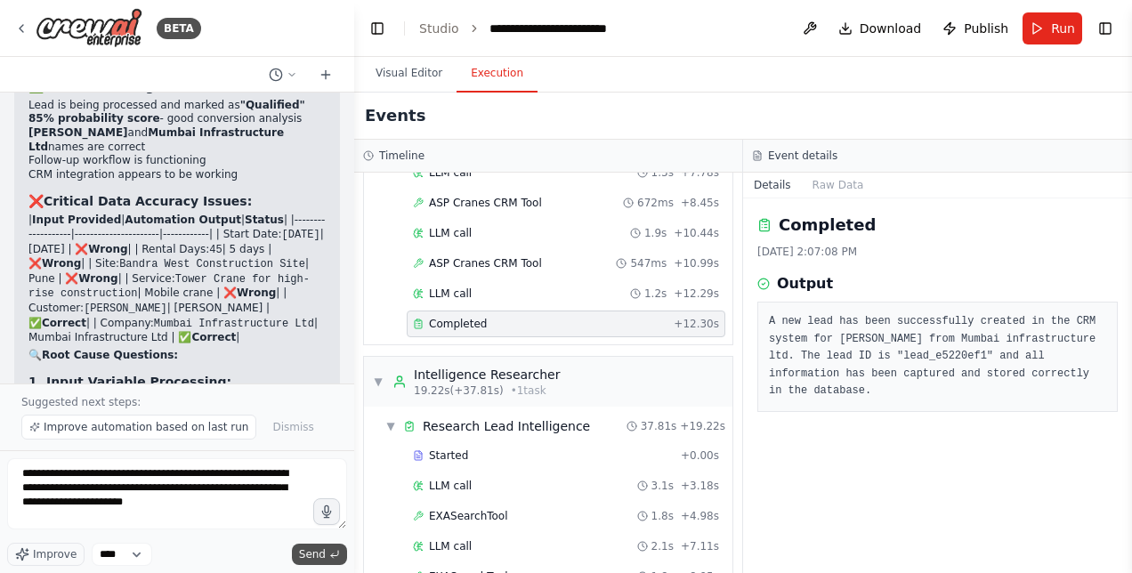
click at [319, 550] on span "Send" at bounding box center [312, 554] width 27 height 14
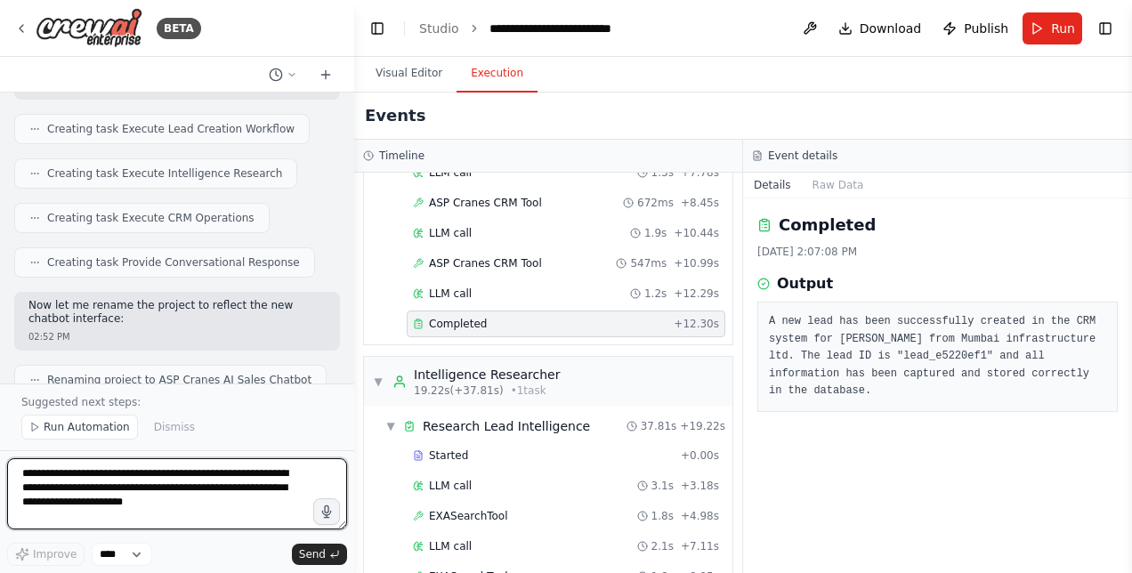
scroll to position [54740, 0]
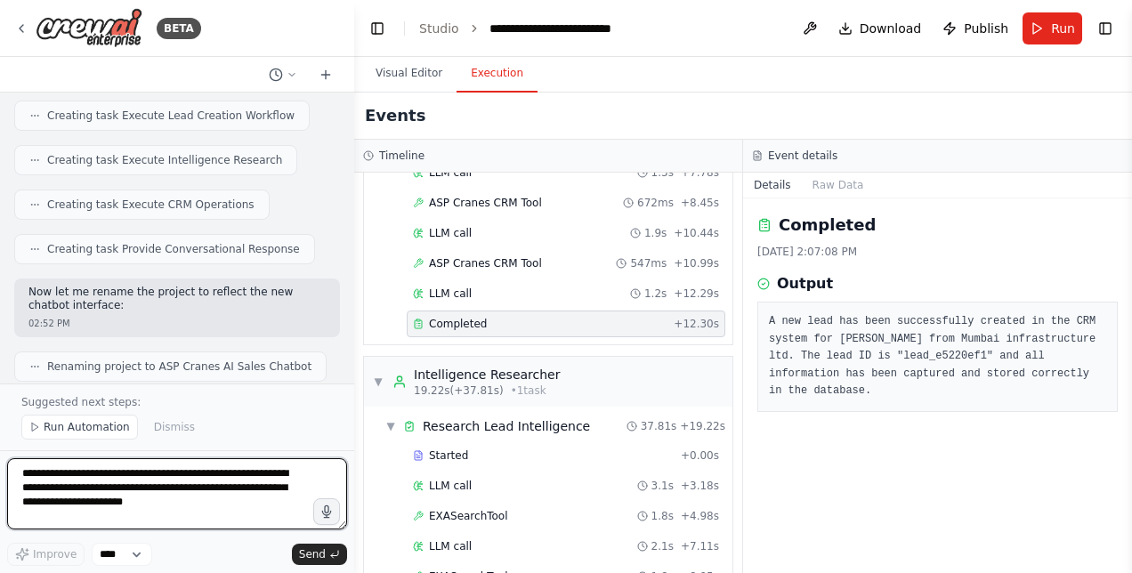
click at [347, 360] on div at bounding box center [350, 286] width 7 height 573
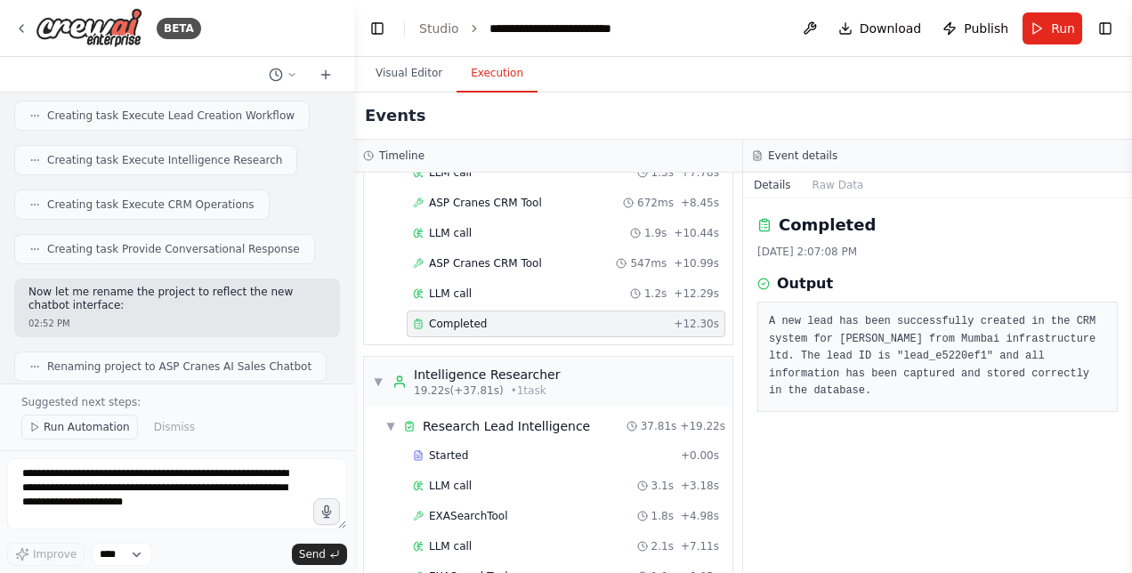
click at [98, 424] on span "Run Automation" at bounding box center [87, 427] width 86 height 14
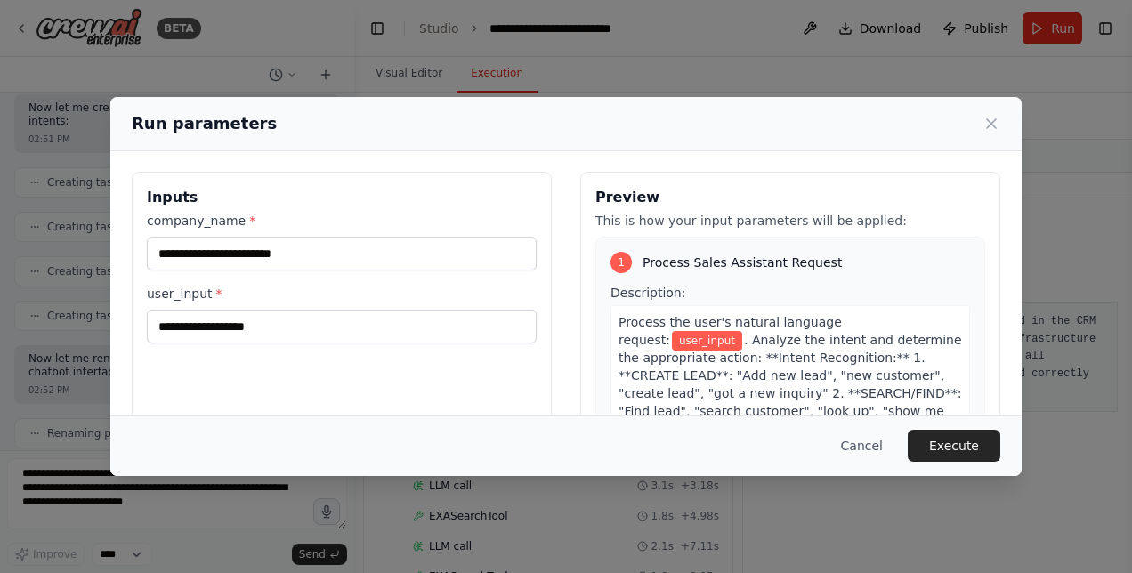
scroll to position [2, 0]
click at [995, 119] on icon at bounding box center [992, 124] width 18 height 18
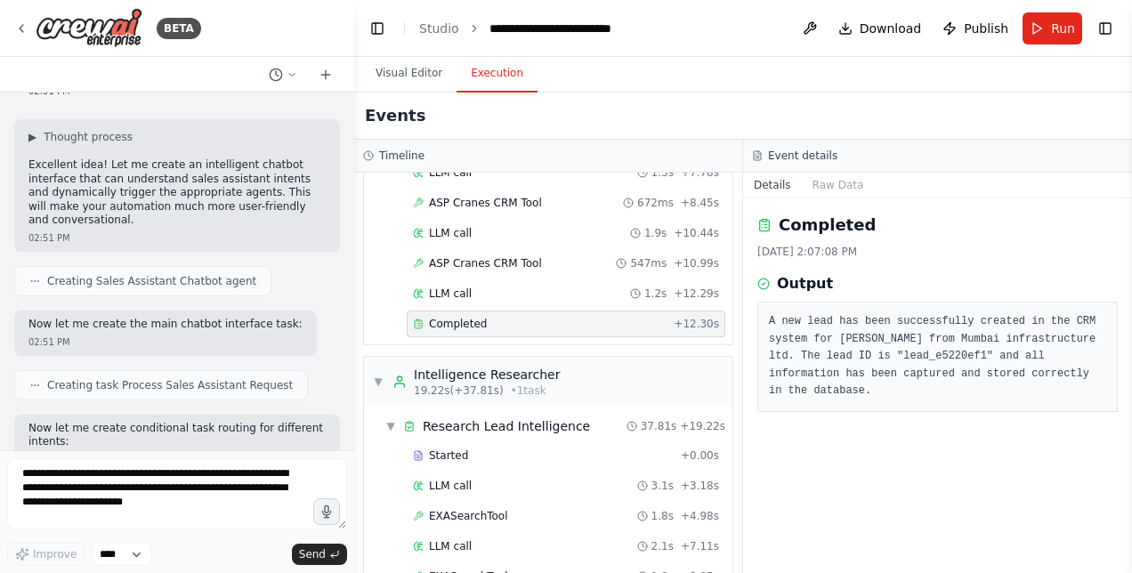
scroll to position [54566, 0]
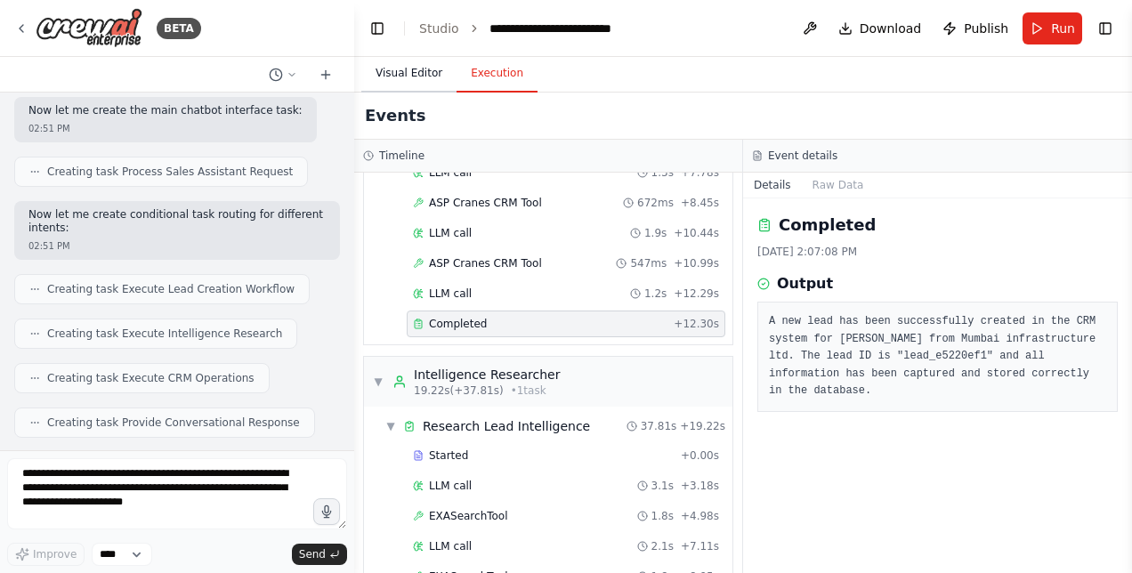
click at [424, 71] on button "Visual Editor" at bounding box center [408, 73] width 95 height 37
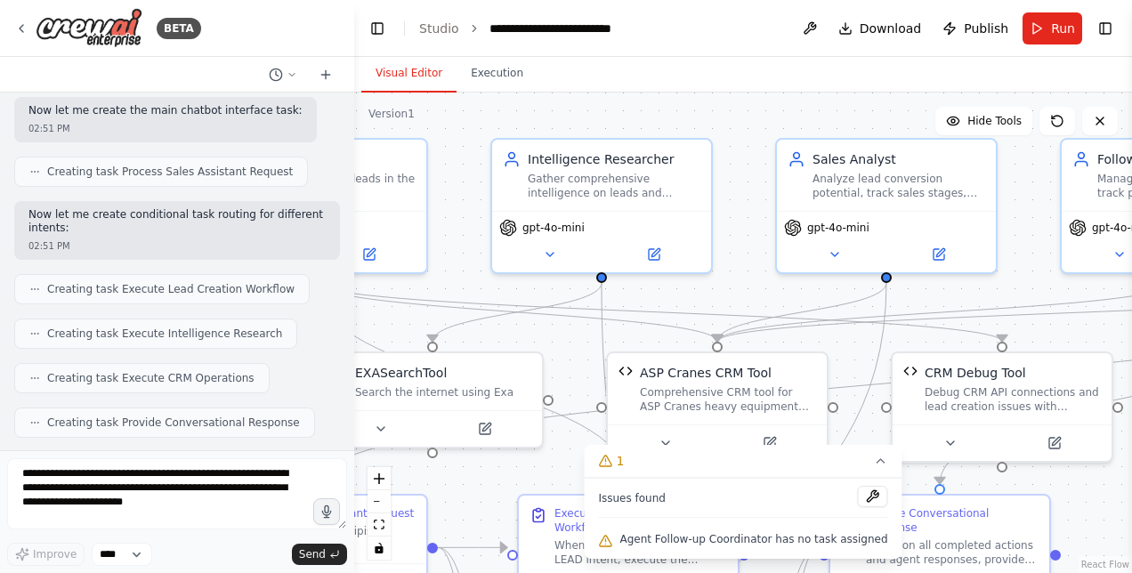
drag, startPoint x: 1029, startPoint y: 389, endPoint x: 1121, endPoint y: 534, distance: 172.1
click at [1121, 534] on div ".deletable-edge-delete-btn { width: 20px; height: 20px; border: 0px solid #ffff…" at bounding box center [743, 333] width 778 height 481
click at [805, 534] on span "Agent Follow-up Coordinator has no task assigned" at bounding box center [753, 539] width 268 height 14
click at [861, 491] on button at bounding box center [873, 496] width 30 height 21
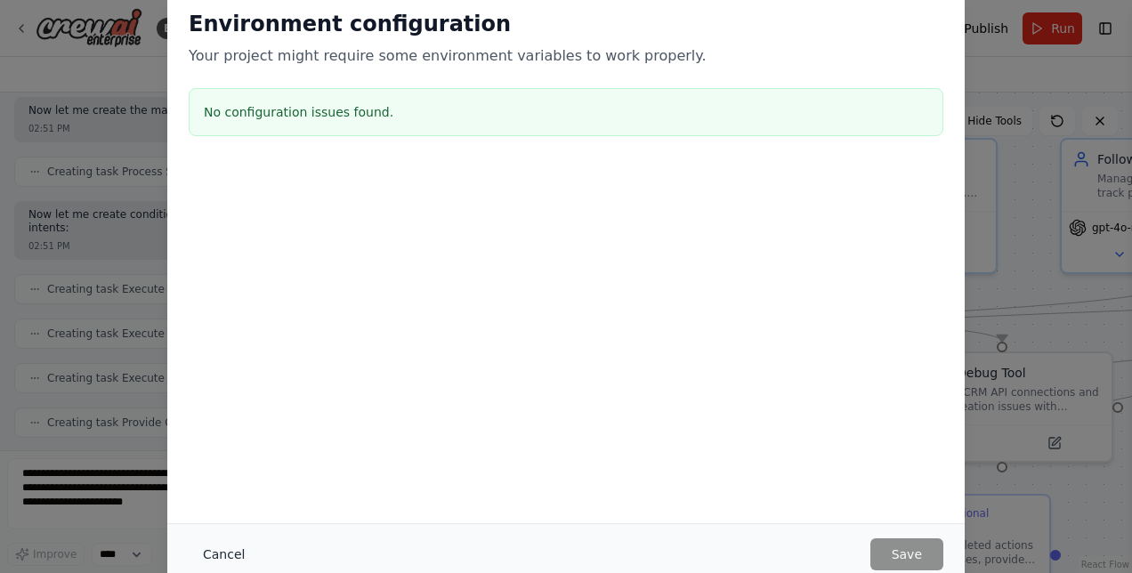
click at [231, 546] on button "Cancel" at bounding box center [224, 554] width 70 height 32
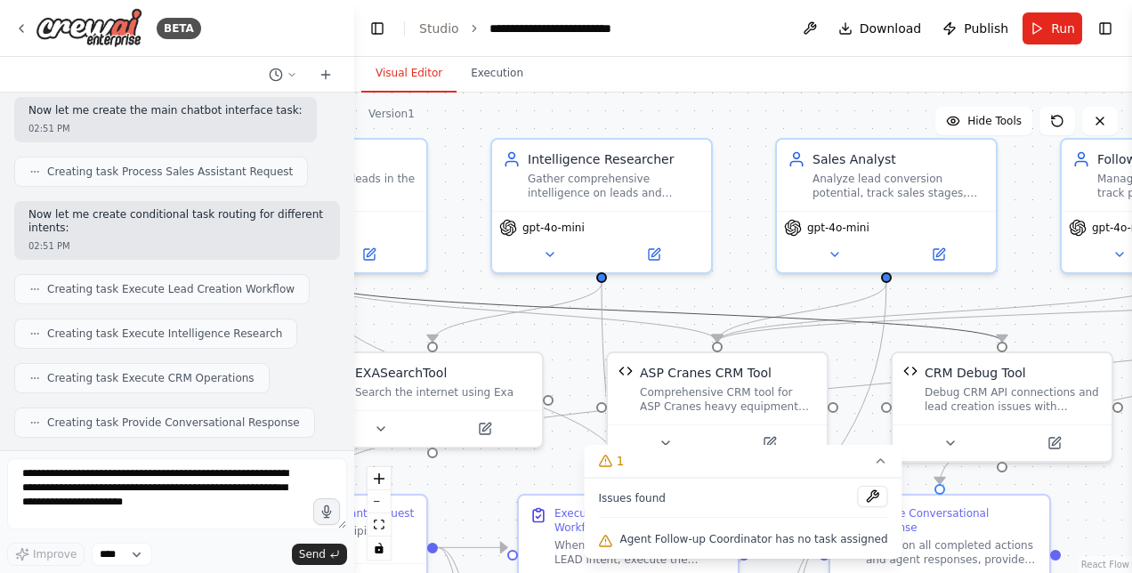
drag, startPoint x: 677, startPoint y: 318, endPoint x: 1018, endPoint y: 278, distance: 343.2
click at [1018, 278] on div ".deletable-edge-delete-btn { width: 20px; height: 20px; border: 0px solid #ffff…" at bounding box center [743, 333] width 778 height 481
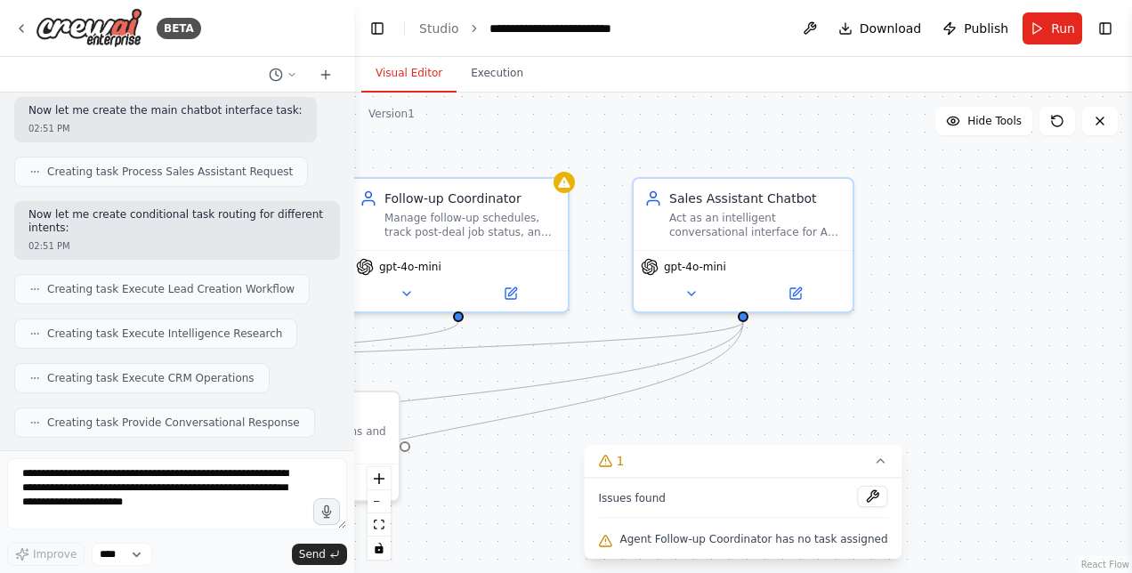
drag, startPoint x: 727, startPoint y: 112, endPoint x: 14, endPoint y: 151, distance: 713.9
click at [14, 151] on div "BETA Hello! I'm the CrewAI assistant. What kind of automation do you want to bu…" at bounding box center [566, 286] width 1132 height 573
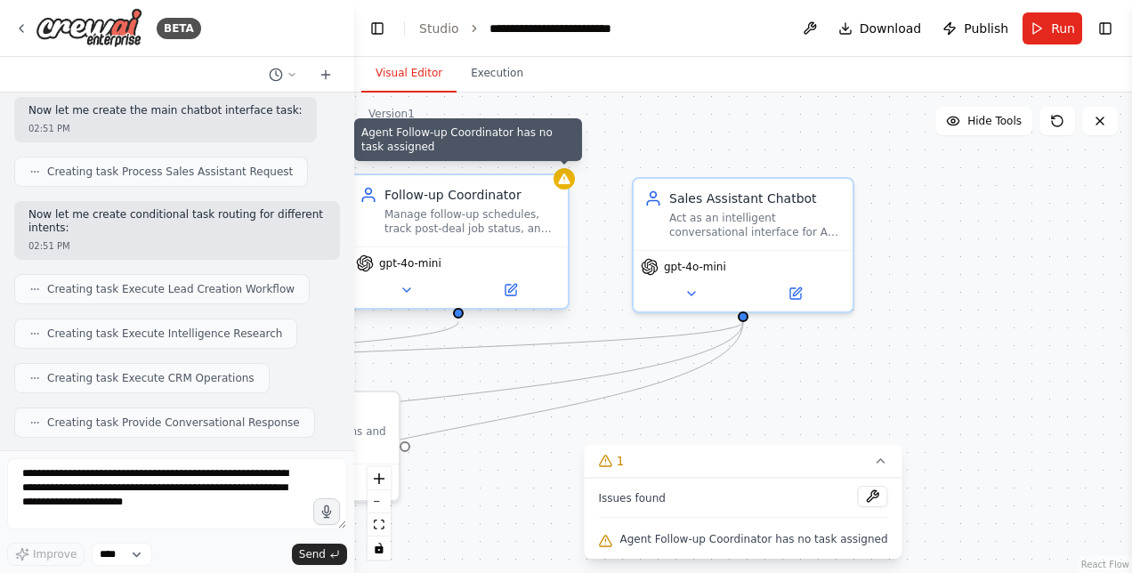
click at [570, 183] on icon at bounding box center [564, 179] width 14 height 14
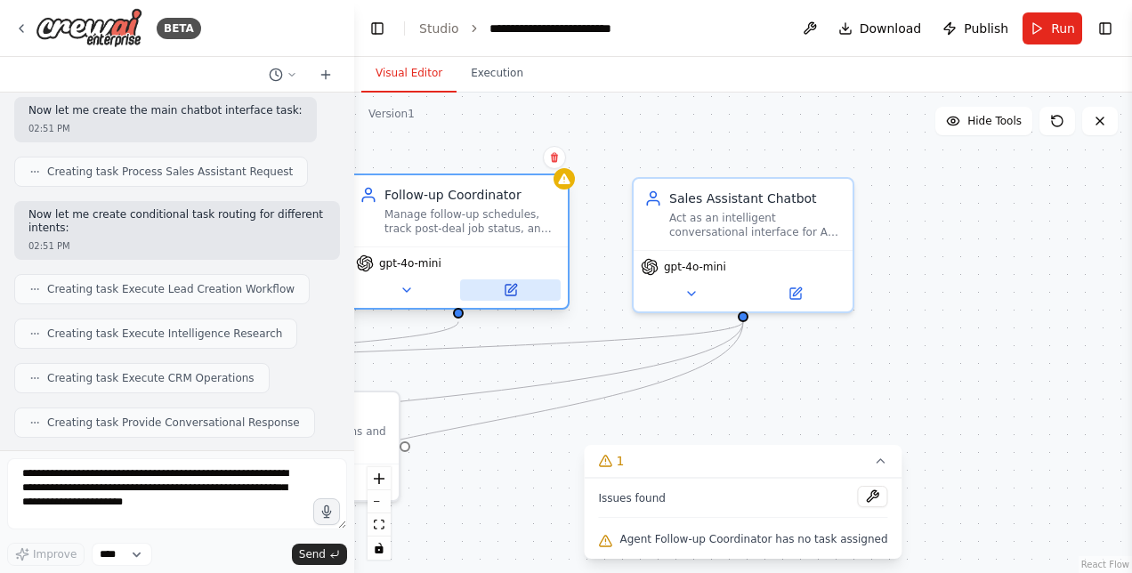
click at [515, 288] on icon at bounding box center [511, 290] width 14 height 14
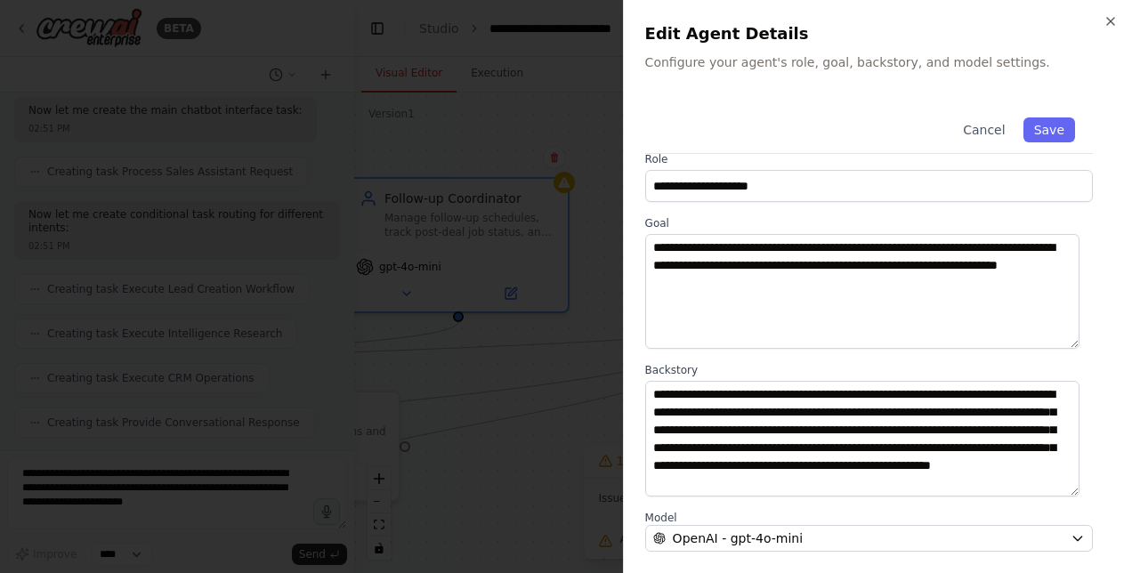
scroll to position [0, 0]
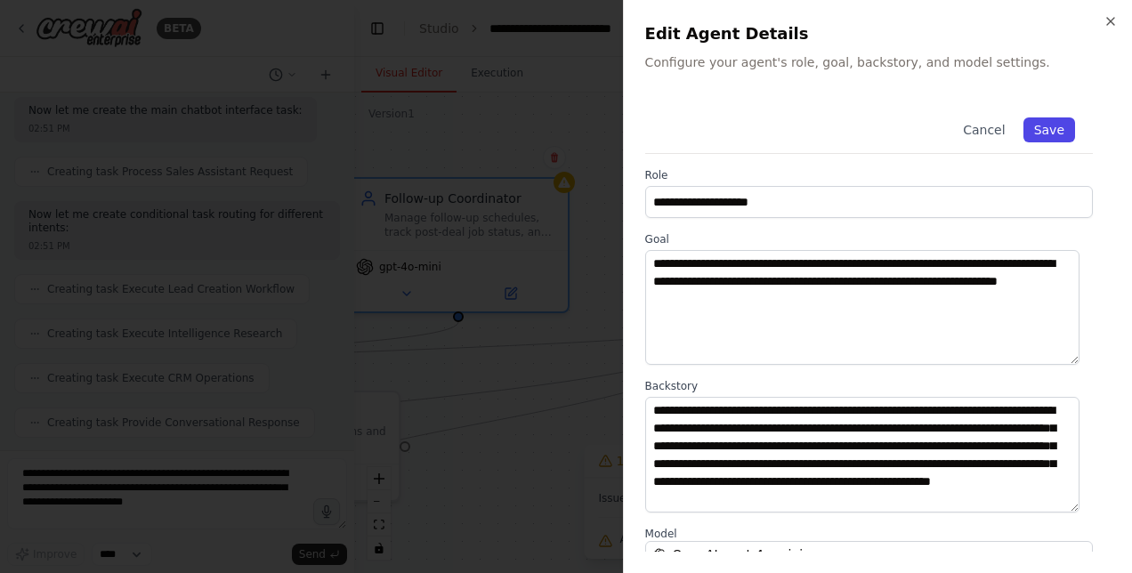
click at [1041, 128] on button "Save" at bounding box center [1049, 129] width 52 height 25
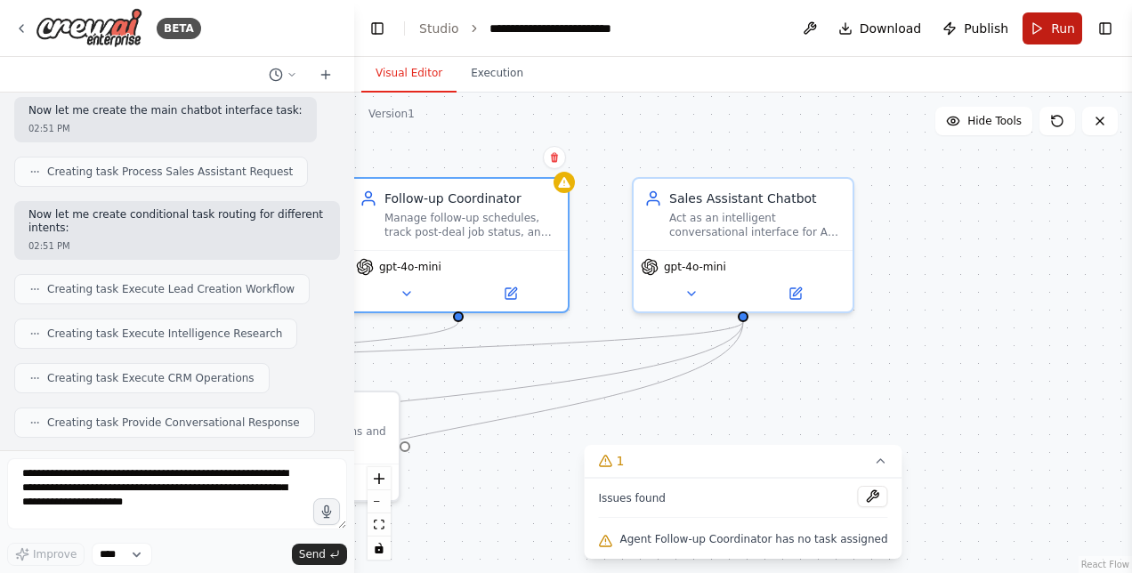
click at [1061, 28] on span "Run" at bounding box center [1063, 29] width 24 height 18
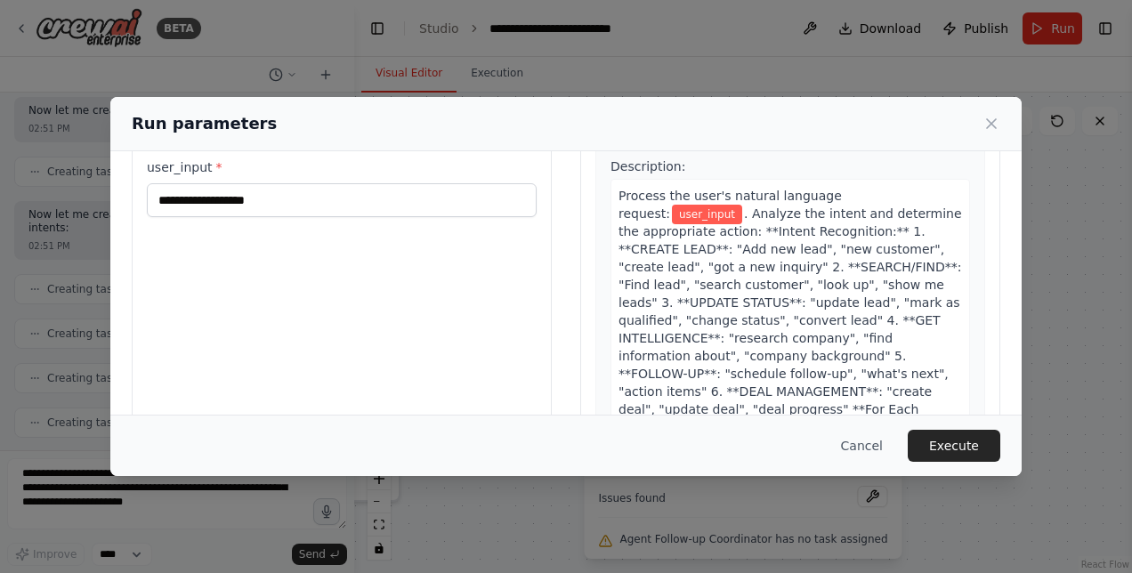
scroll to position [200, 0]
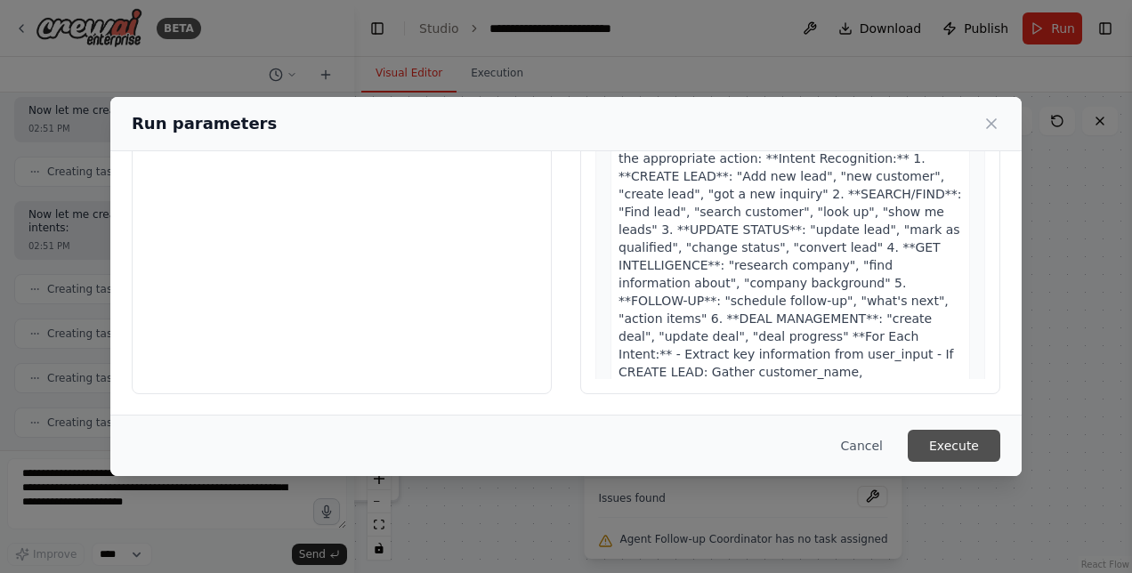
click at [961, 441] on button "Execute" at bounding box center [954, 446] width 93 height 32
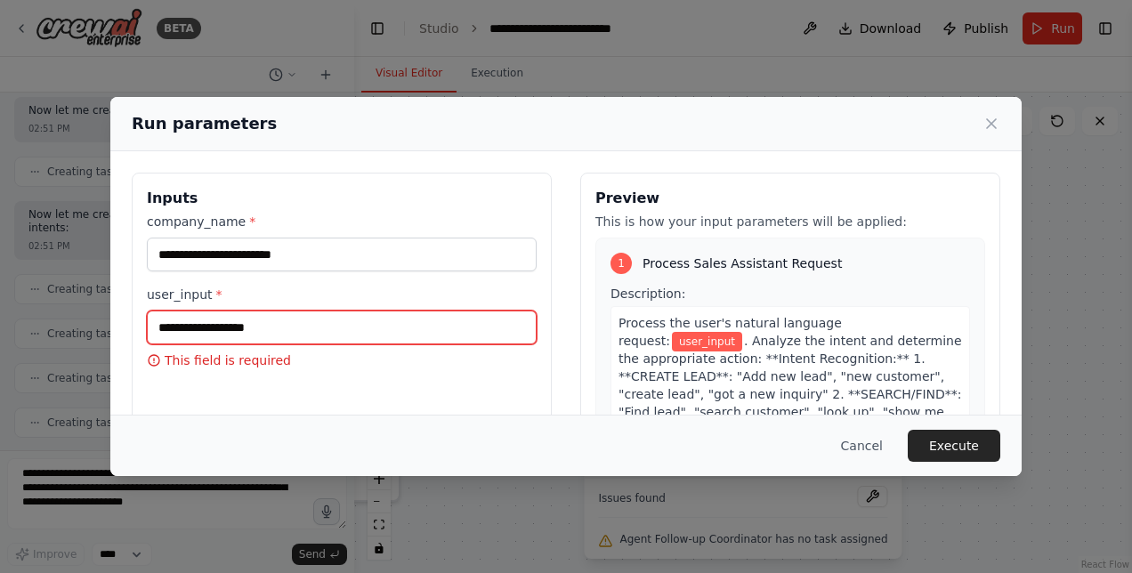
click at [322, 333] on input "user_input *" at bounding box center [342, 328] width 390 height 34
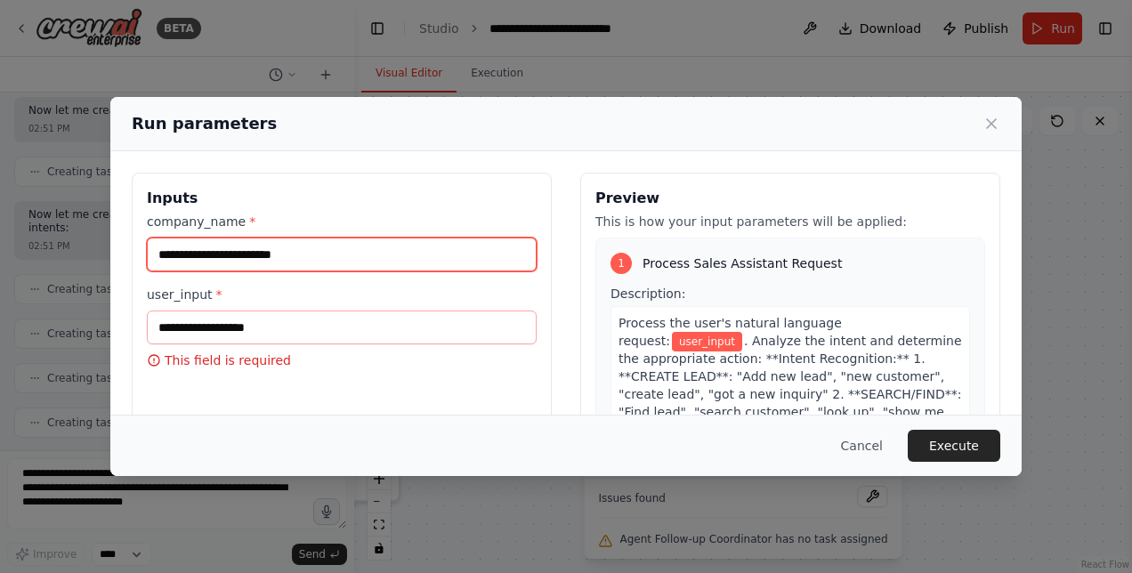
drag, startPoint x: 307, startPoint y: 261, endPoint x: 98, endPoint y: 251, distance: 209.4
click at [98, 251] on div "**********" at bounding box center [566, 286] width 1132 height 573
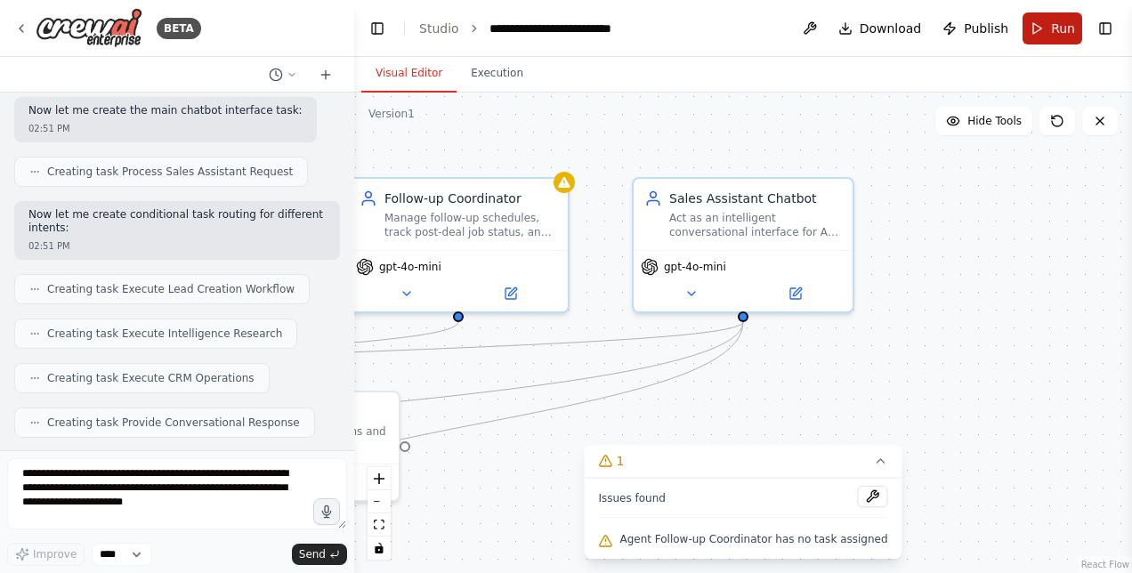
click at [1075, 30] on button "Run" at bounding box center [1053, 28] width 60 height 32
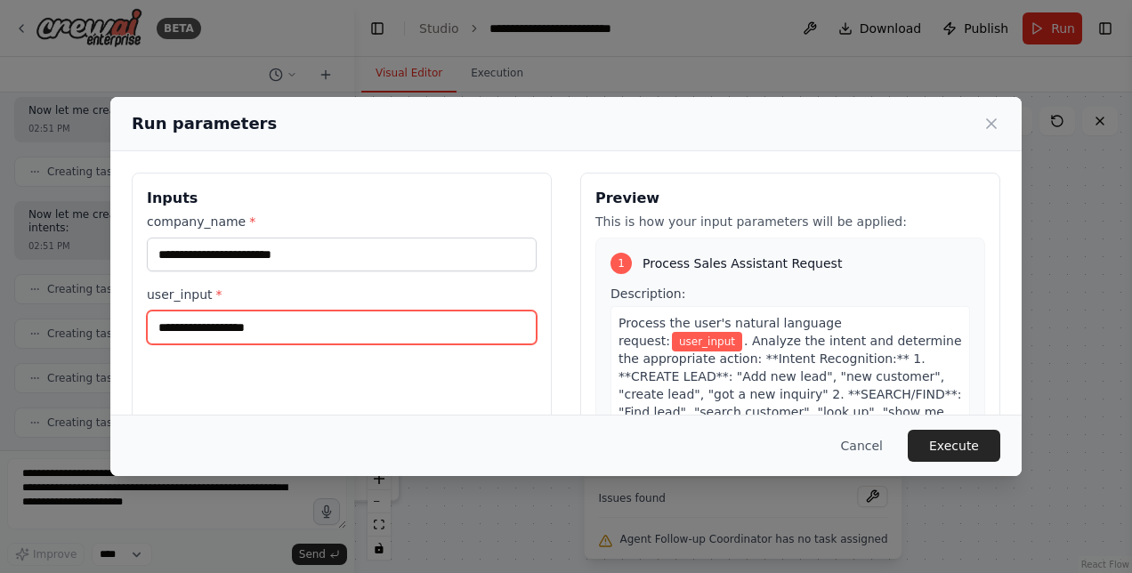
click at [336, 311] on input "user_input *" at bounding box center [342, 328] width 390 height 34
paste input "**********"
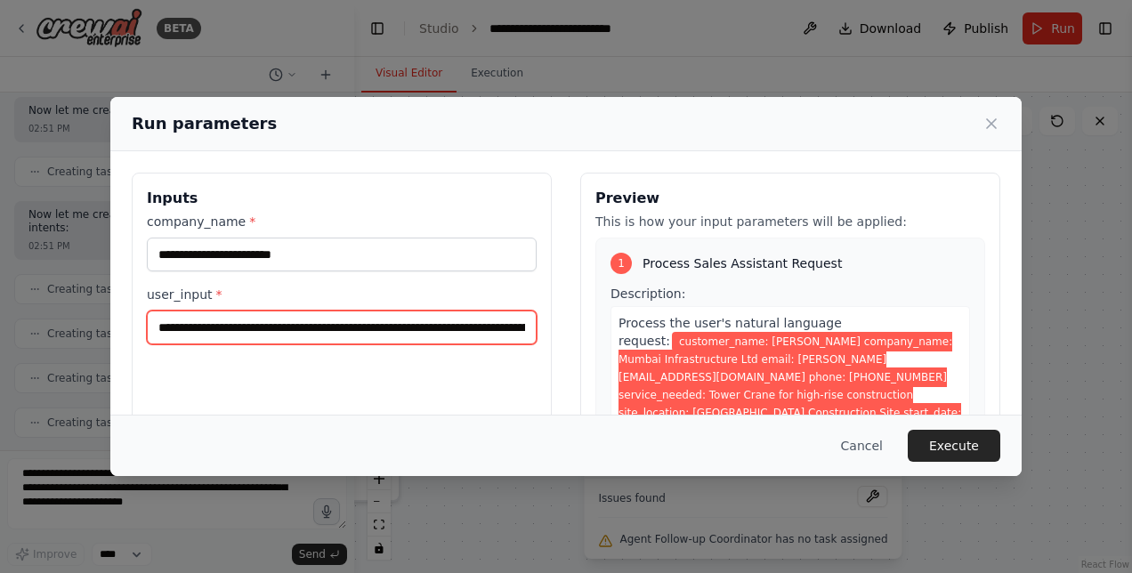
scroll to position [0, 1125]
type input "**********"
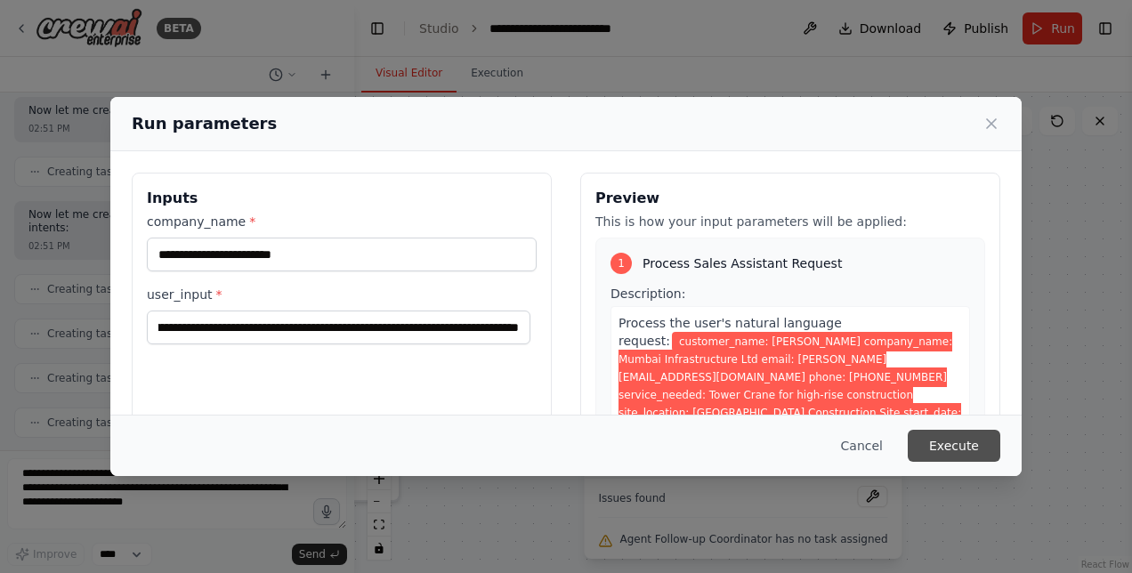
scroll to position [0, 0]
click at [935, 443] on button "Execute" at bounding box center [954, 446] width 93 height 32
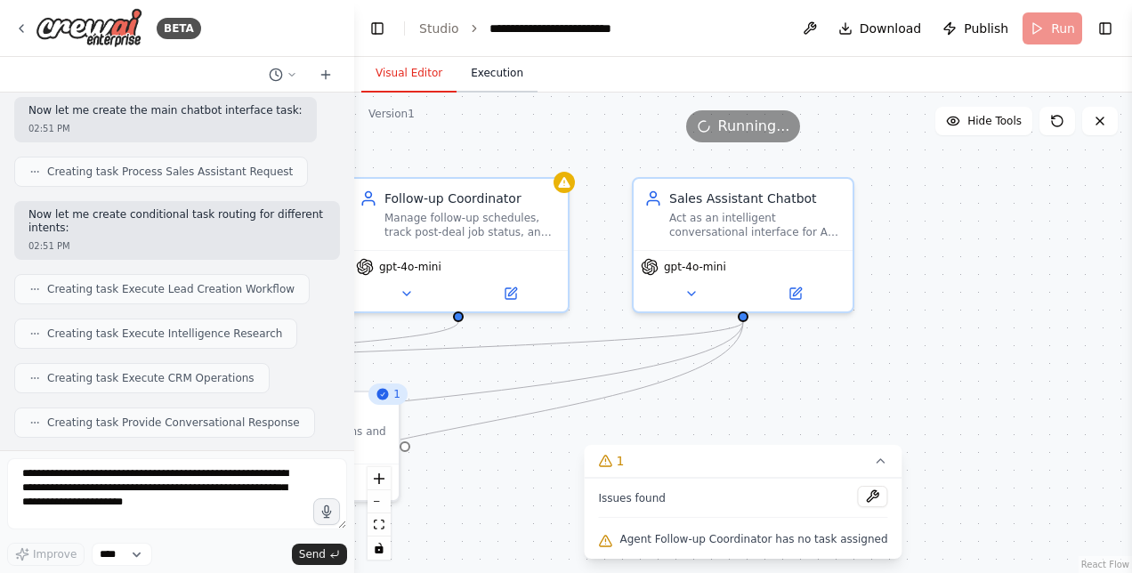
click at [482, 76] on button "Execution" at bounding box center [497, 73] width 81 height 37
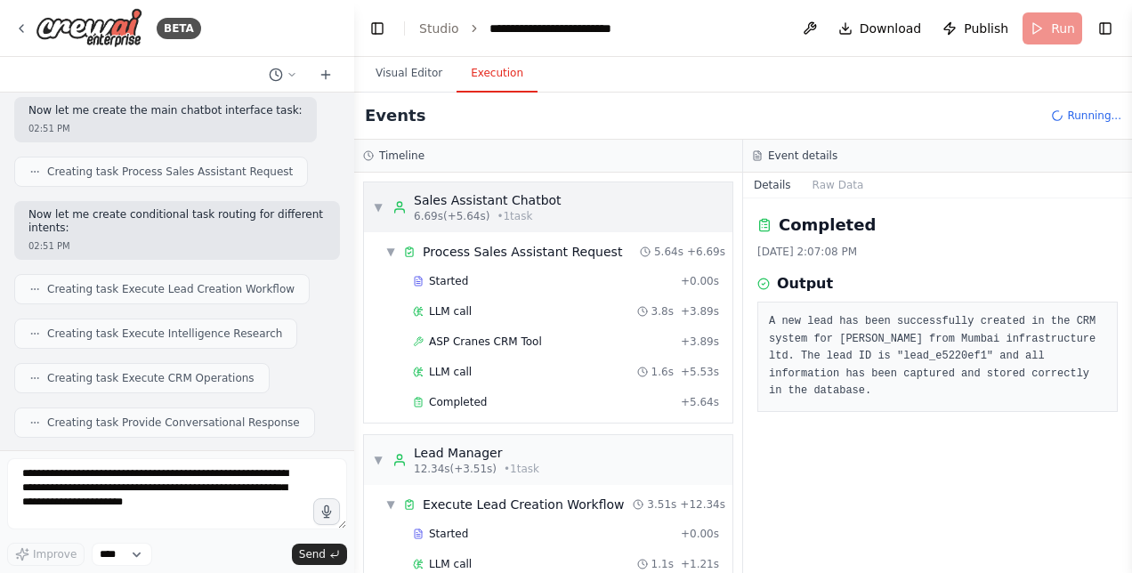
click at [477, 201] on div "Sales Assistant Chatbot" at bounding box center [488, 200] width 148 height 18
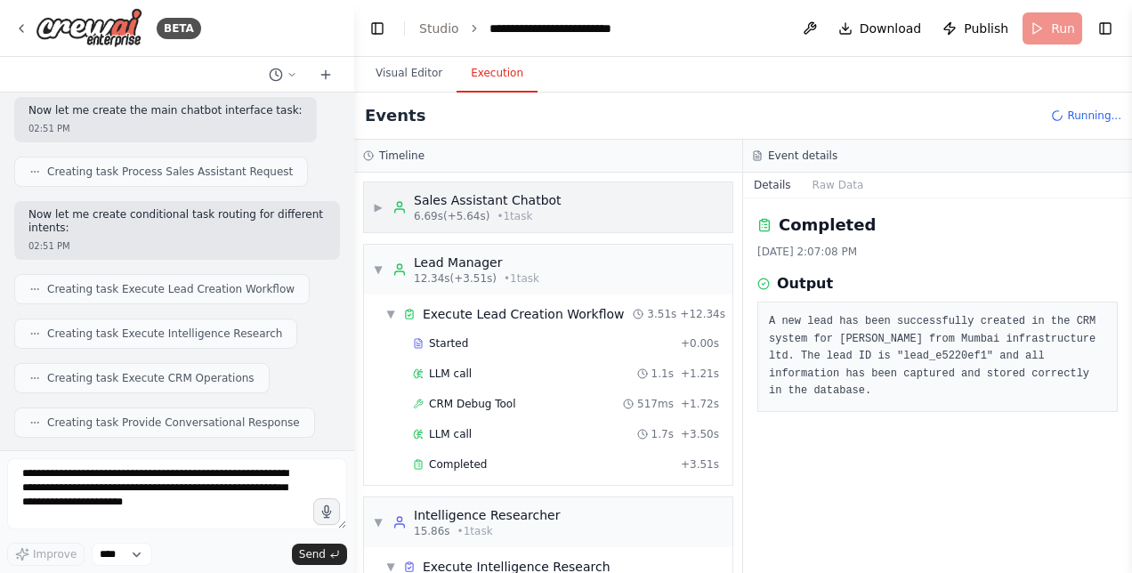
click at [377, 205] on span "▶" at bounding box center [378, 207] width 11 height 14
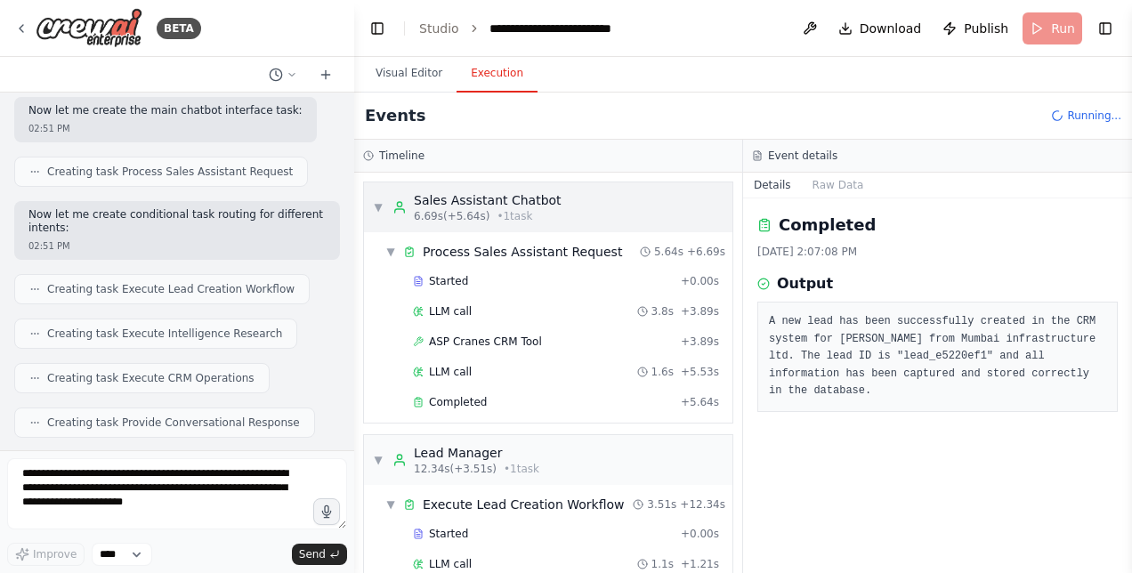
click at [377, 205] on span "▼" at bounding box center [378, 207] width 11 height 14
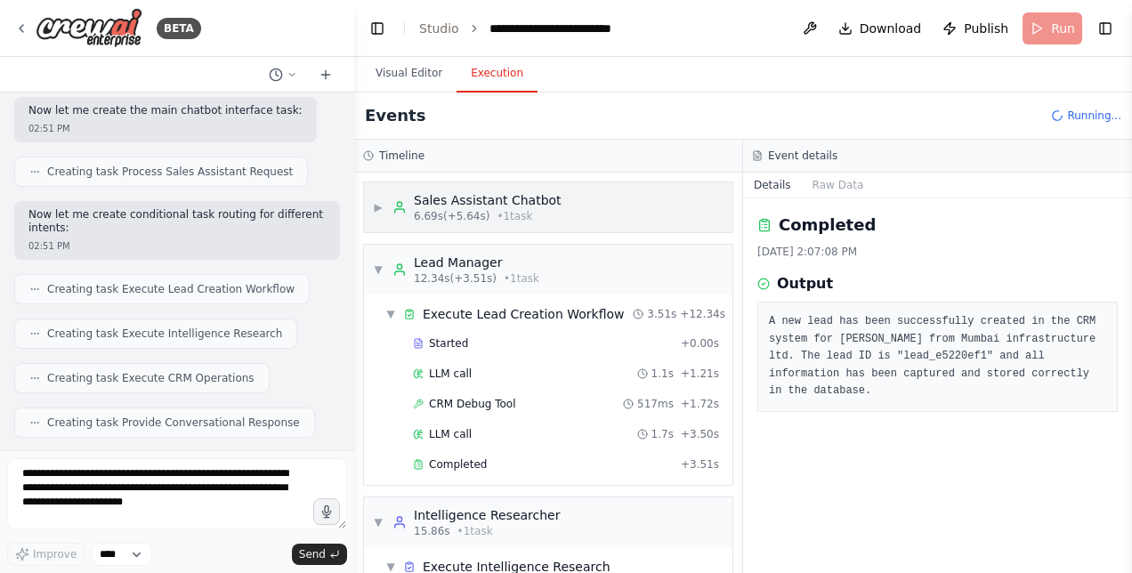
click at [515, 209] on span "• 1 task" at bounding box center [515, 216] width 36 height 14
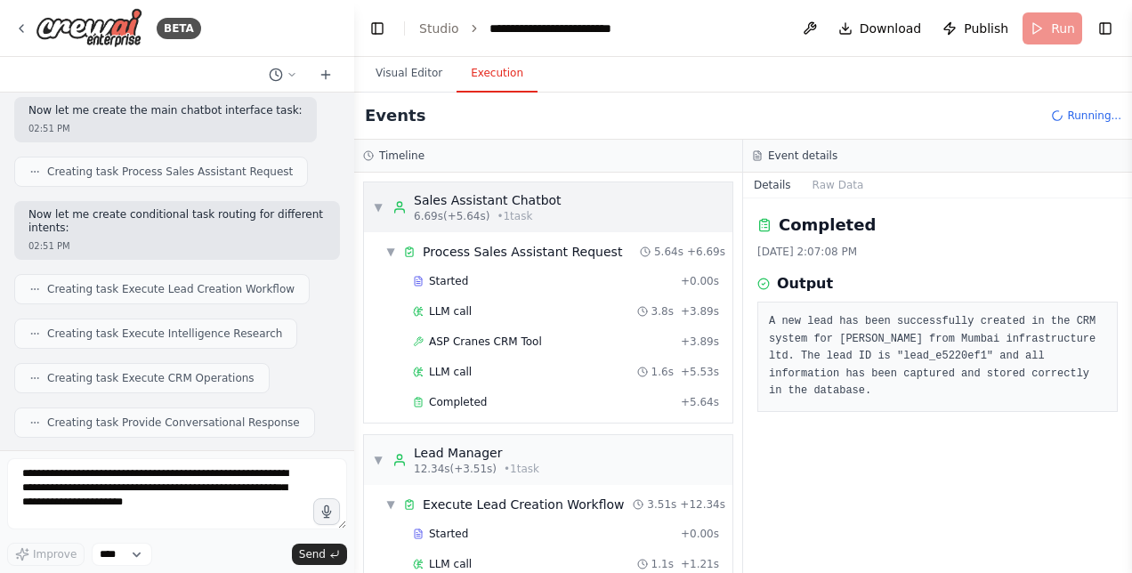
click at [515, 209] on span "• 1 task" at bounding box center [515, 216] width 36 height 14
click at [387, 210] on div "▼ Sales Assistant Chatbot 6.69s (+5.64s) • 1 task" at bounding box center [467, 207] width 189 height 32
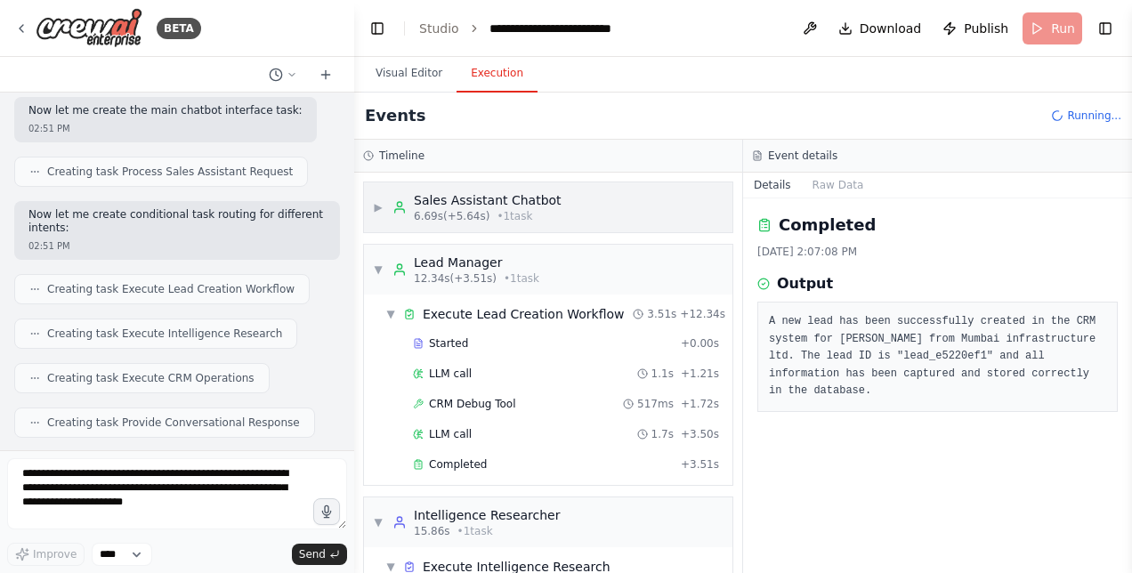
click at [387, 210] on div "▶ Sales Assistant Chatbot 6.69s (+5.64s) • 1 task" at bounding box center [467, 207] width 189 height 32
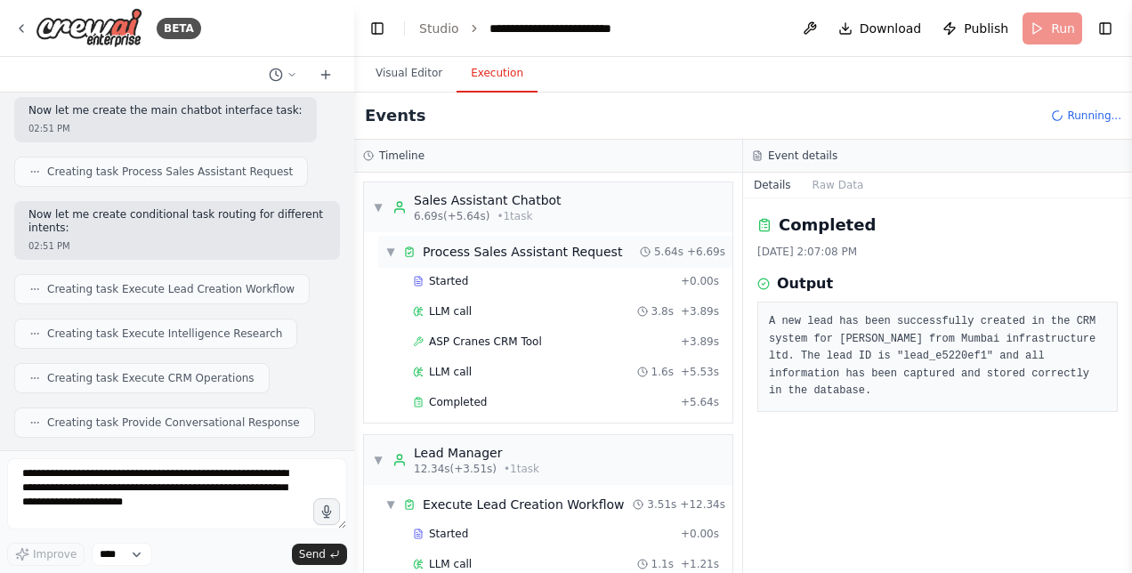
click at [387, 249] on span "▼" at bounding box center [390, 252] width 11 height 14
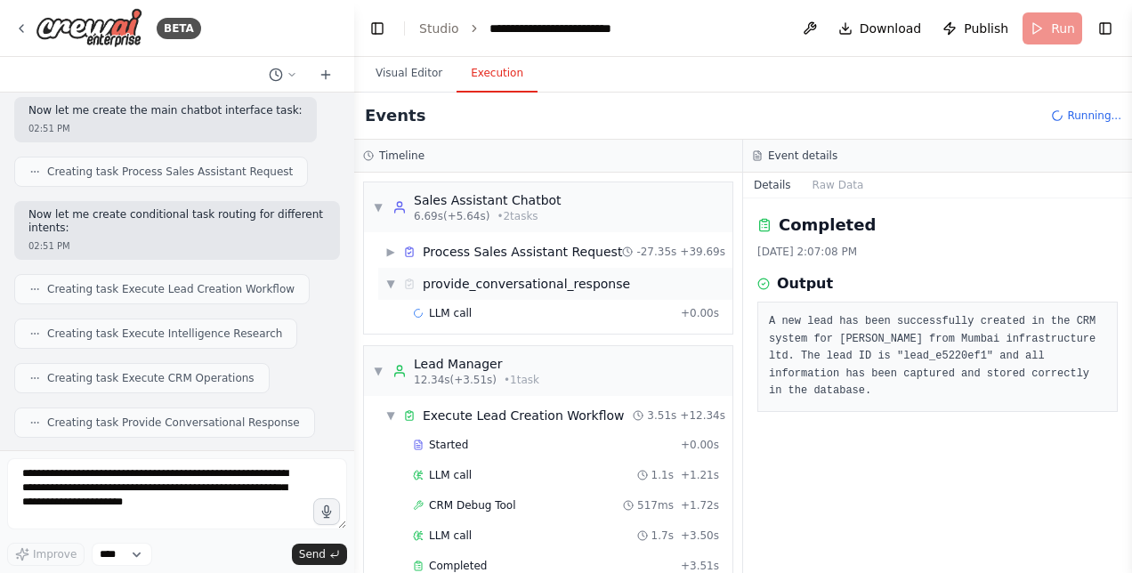
click at [387, 287] on span "▼" at bounding box center [390, 284] width 11 height 14
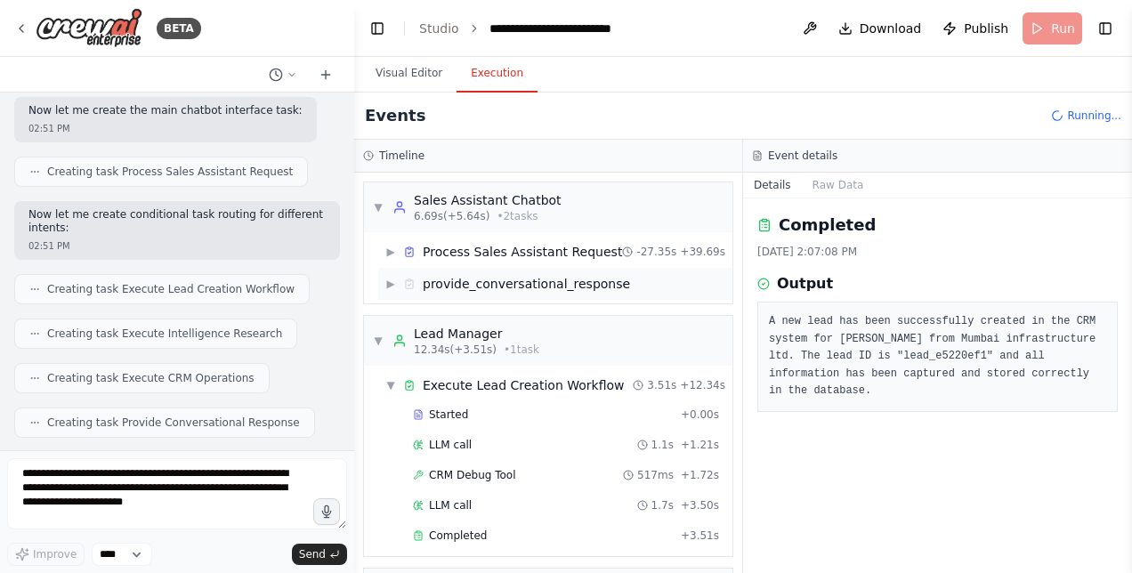
click at [387, 287] on span "▶" at bounding box center [390, 284] width 11 height 14
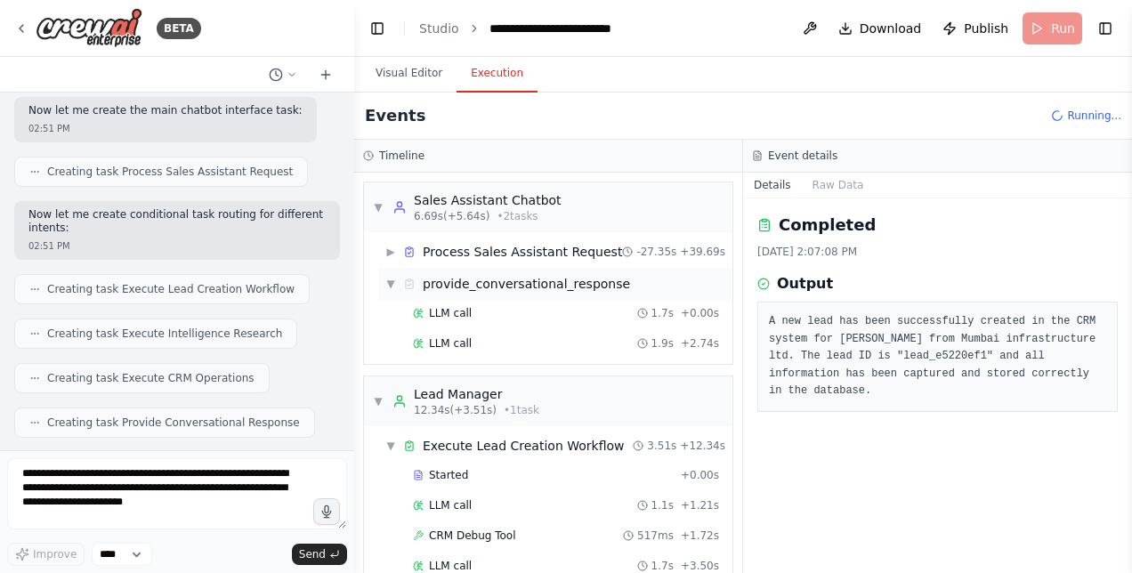
click at [387, 287] on span "▼" at bounding box center [390, 284] width 11 height 14
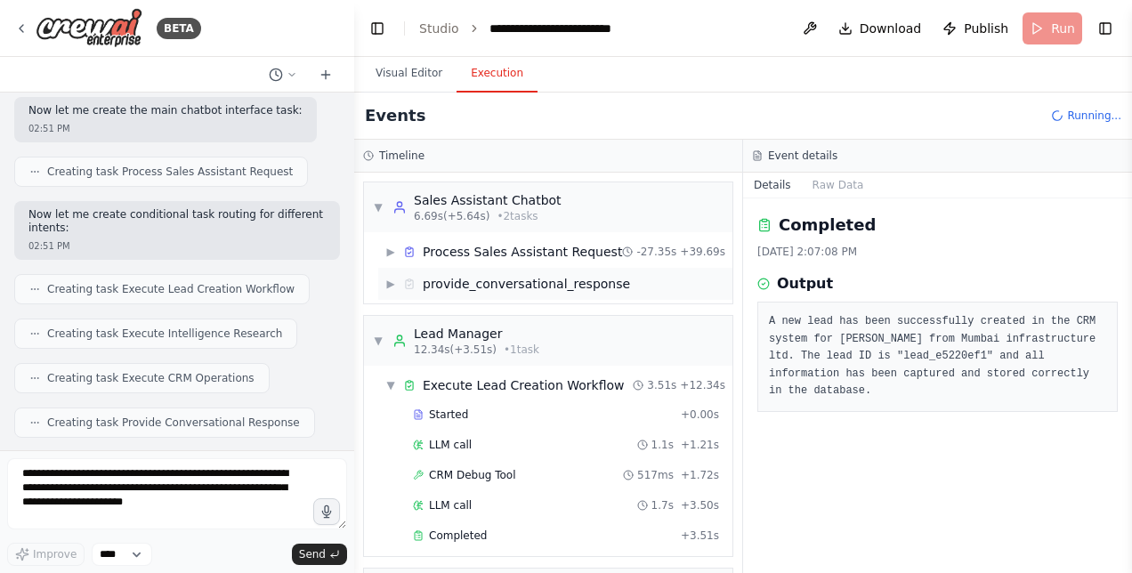
click at [387, 287] on span "▶" at bounding box center [390, 284] width 11 height 14
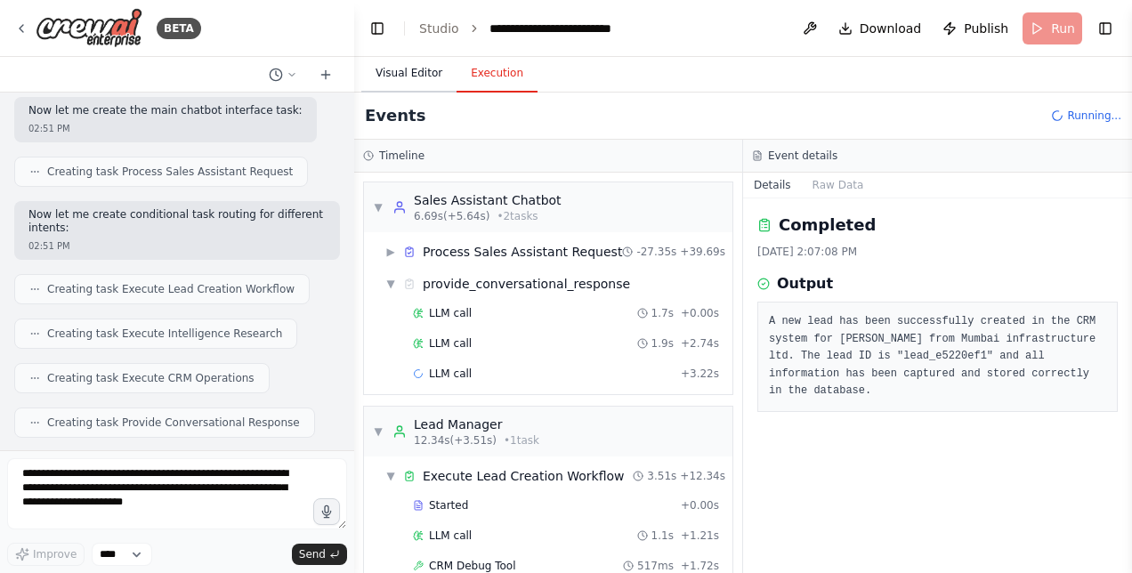
click at [409, 74] on button "Visual Editor" at bounding box center [408, 73] width 95 height 37
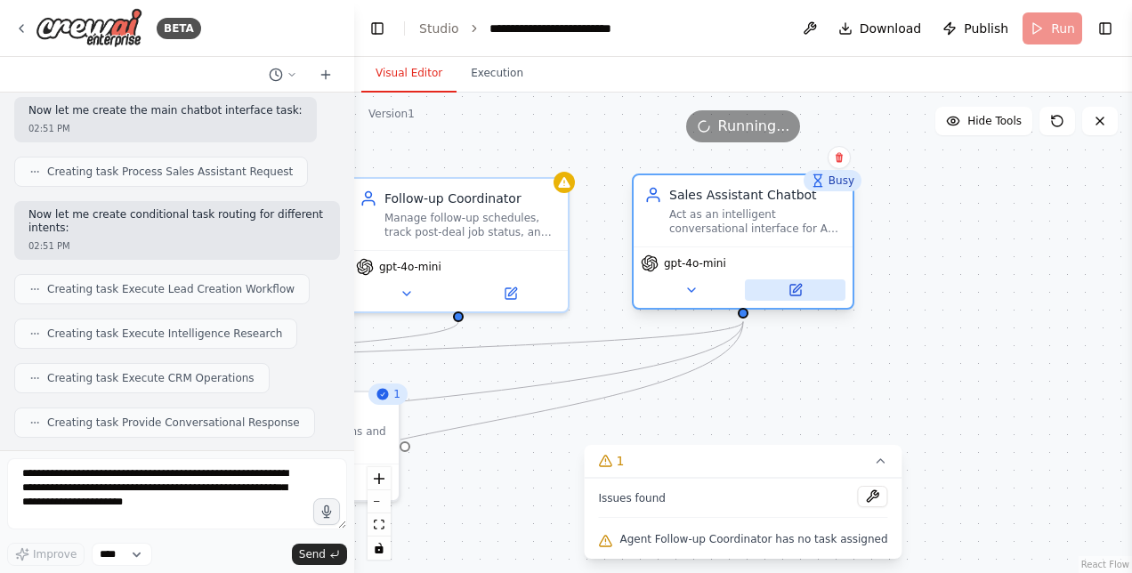
click at [800, 287] on icon at bounding box center [797, 288] width 8 height 8
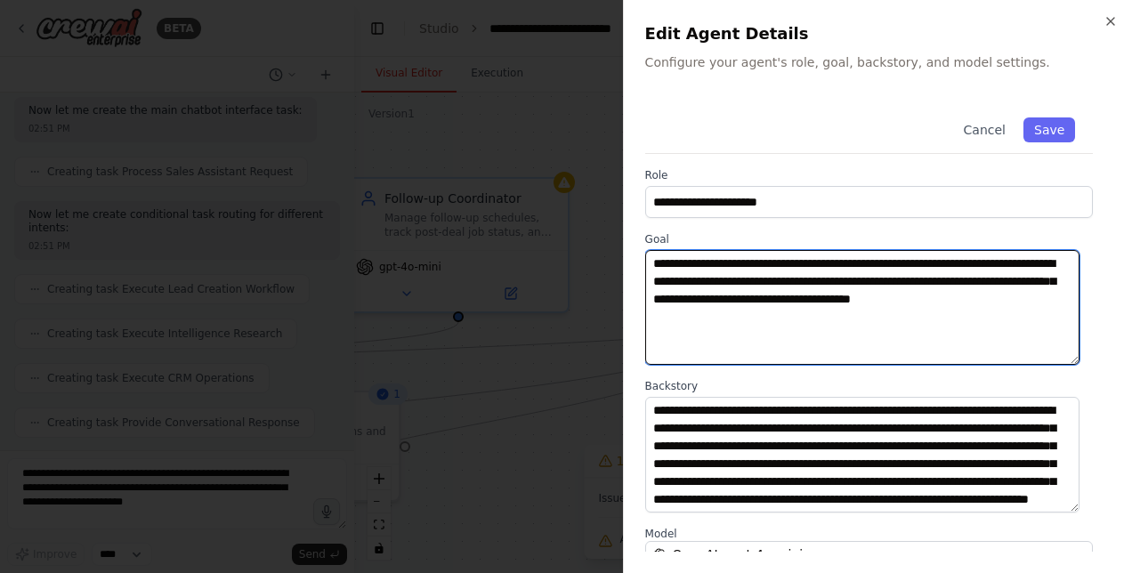
click at [800, 287] on textarea "**********" at bounding box center [862, 307] width 434 height 115
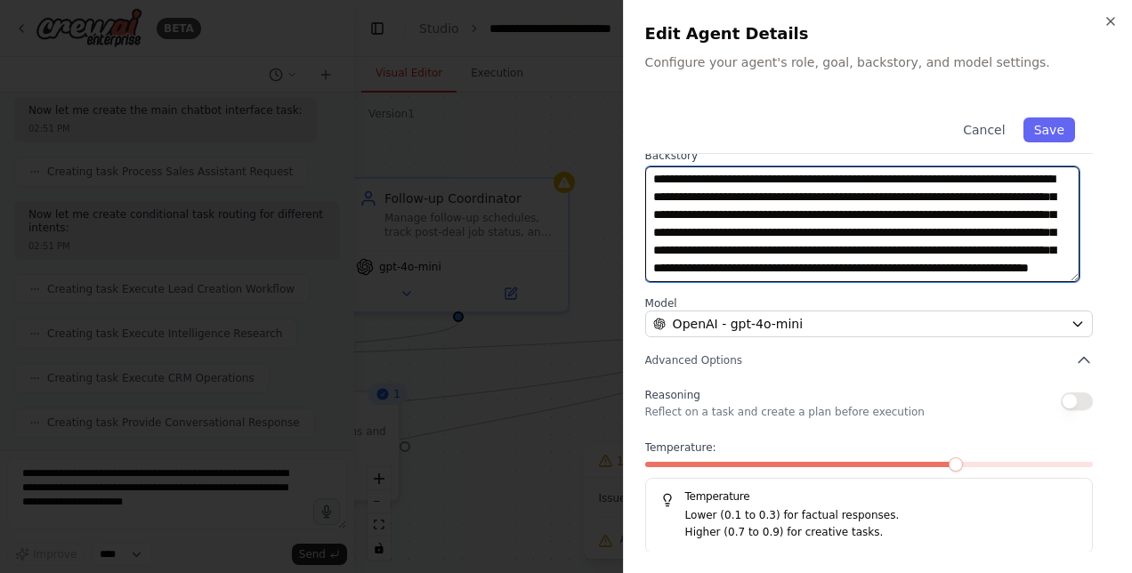
scroll to position [36, 0]
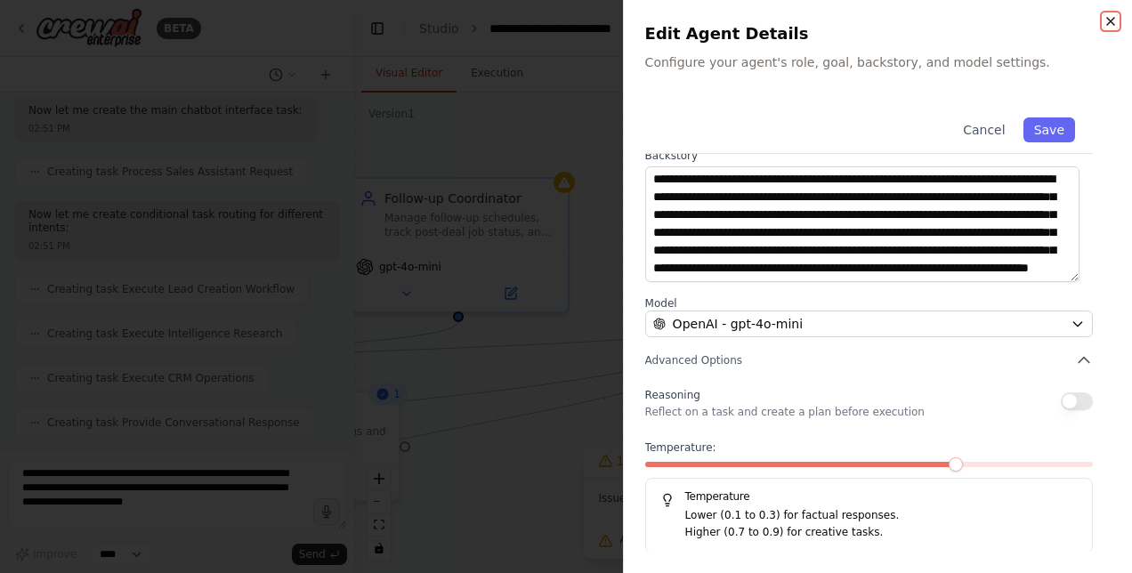
click at [1109, 20] on icon "button" at bounding box center [1111, 21] width 14 height 14
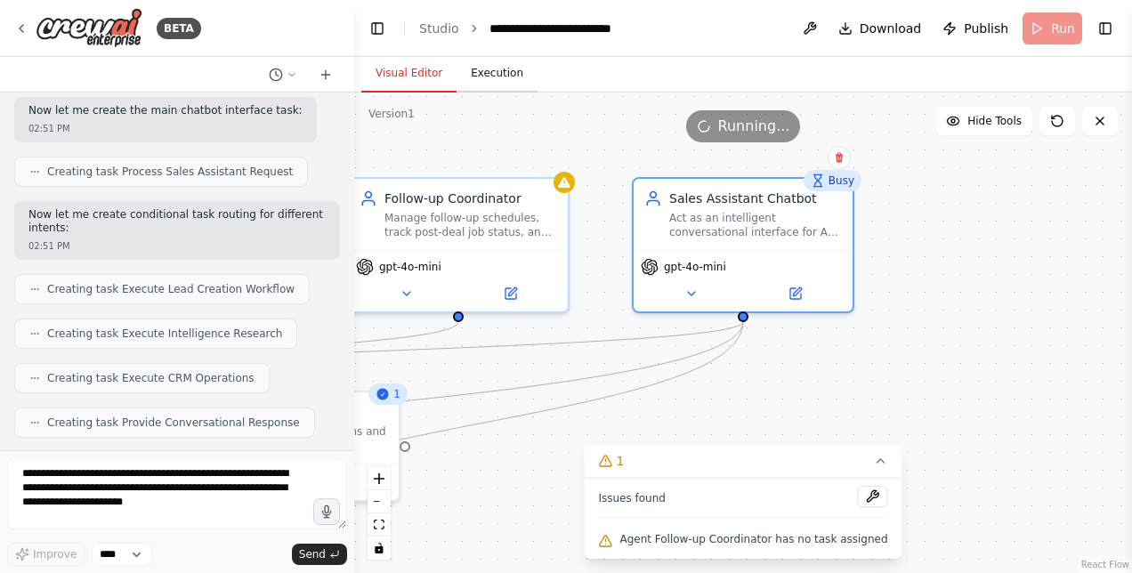
click at [466, 66] on button "Execution" at bounding box center [497, 73] width 81 height 37
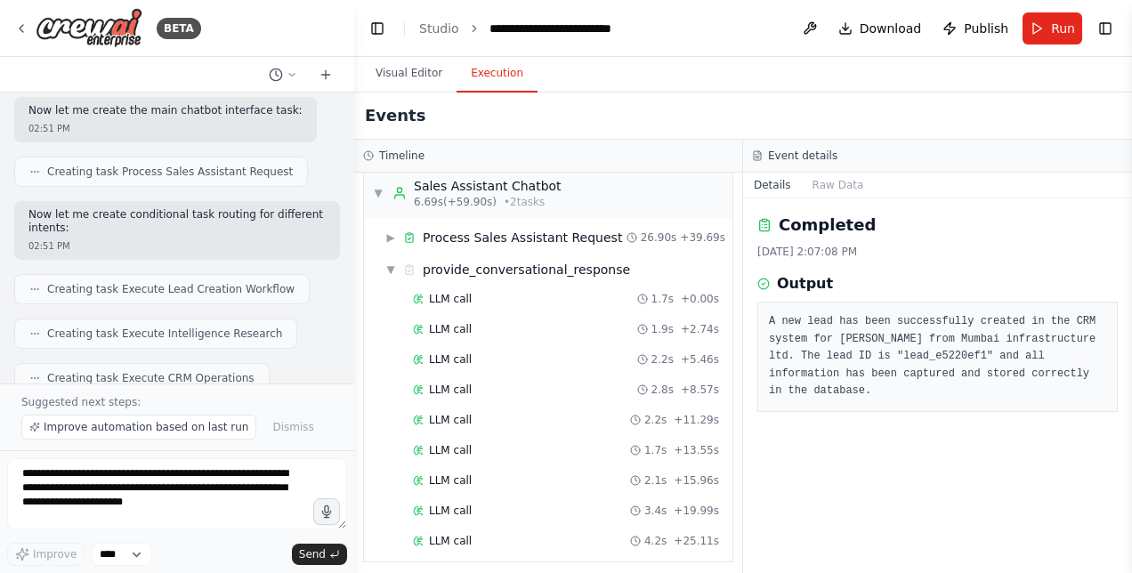
scroll to position [0, 0]
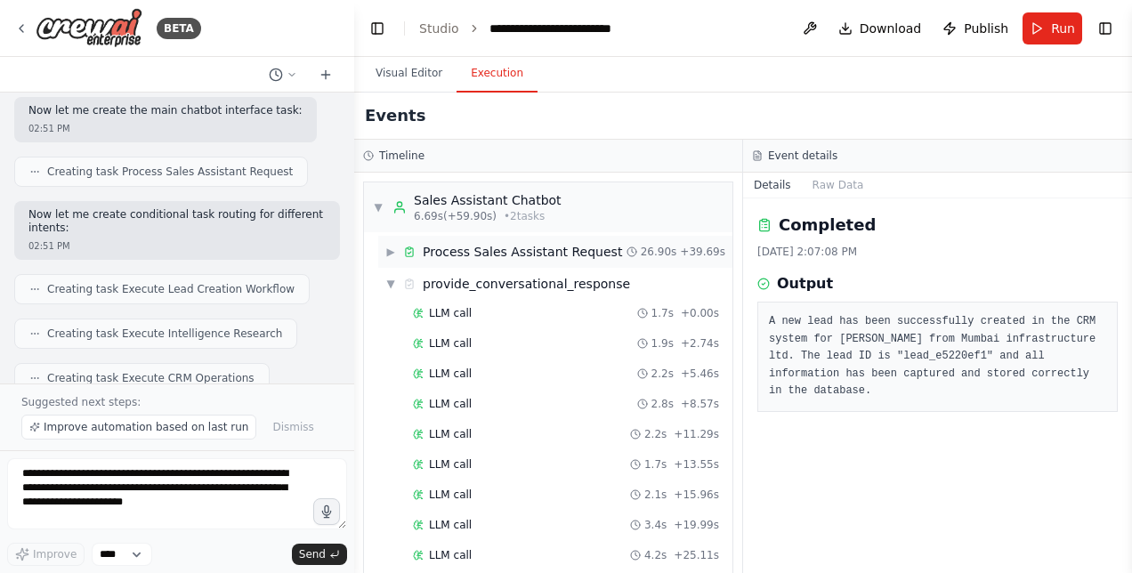
click at [390, 252] on span "▶" at bounding box center [390, 252] width 11 height 14
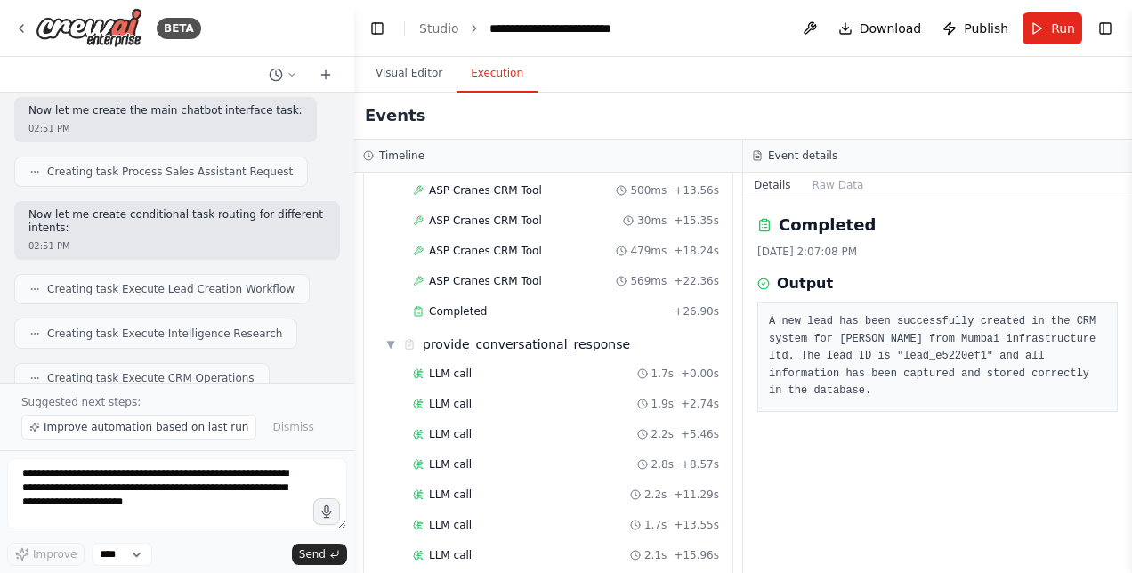
scroll to position [392, 0]
click at [476, 306] on span "Completed" at bounding box center [458, 313] width 58 height 14
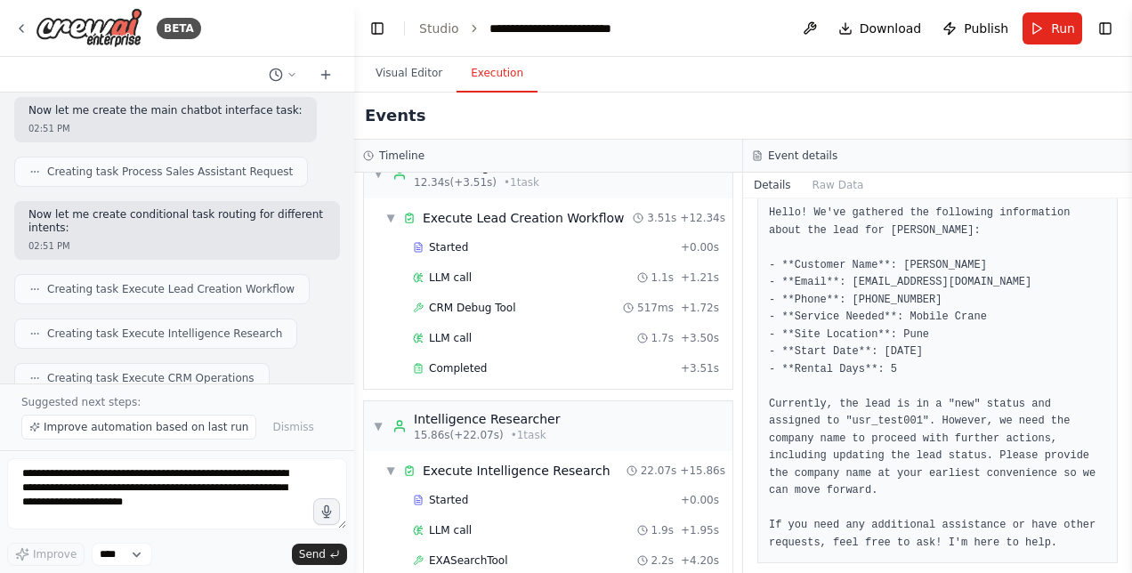
scroll to position [865, 0]
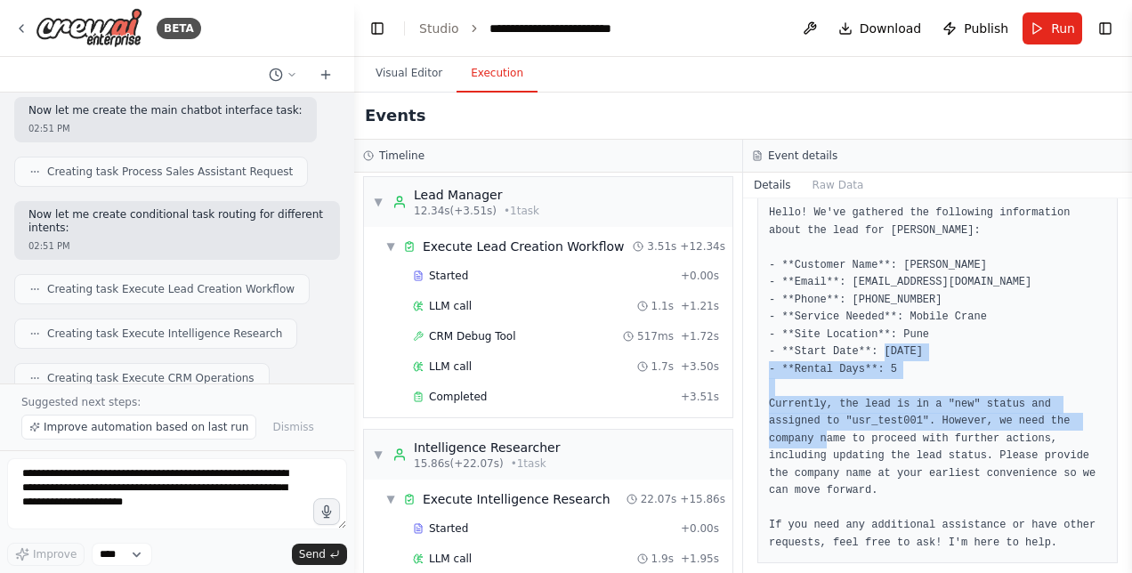
drag, startPoint x: 748, startPoint y: 444, endPoint x: 743, endPoint y: 364, distance: 80.3
click at [743, 364] on div "Completed [DATE] 2:57:11 PM Output Hello! We've gathered the following informat…" at bounding box center [937, 385] width 389 height 375
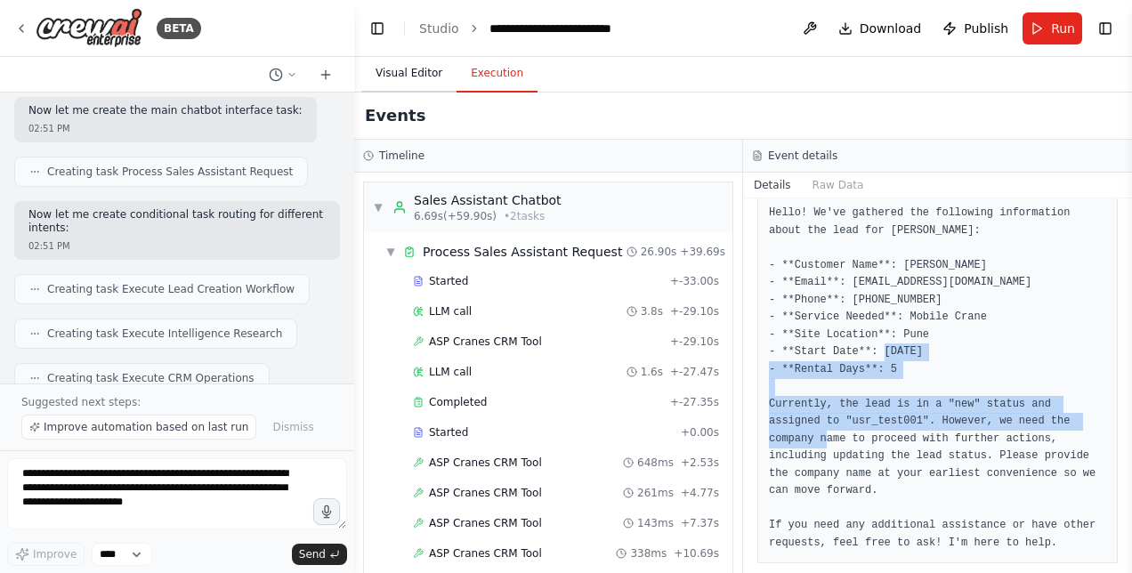
click at [421, 72] on button "Visual Editor" at bounding box center [408, 73] width 95 height 37
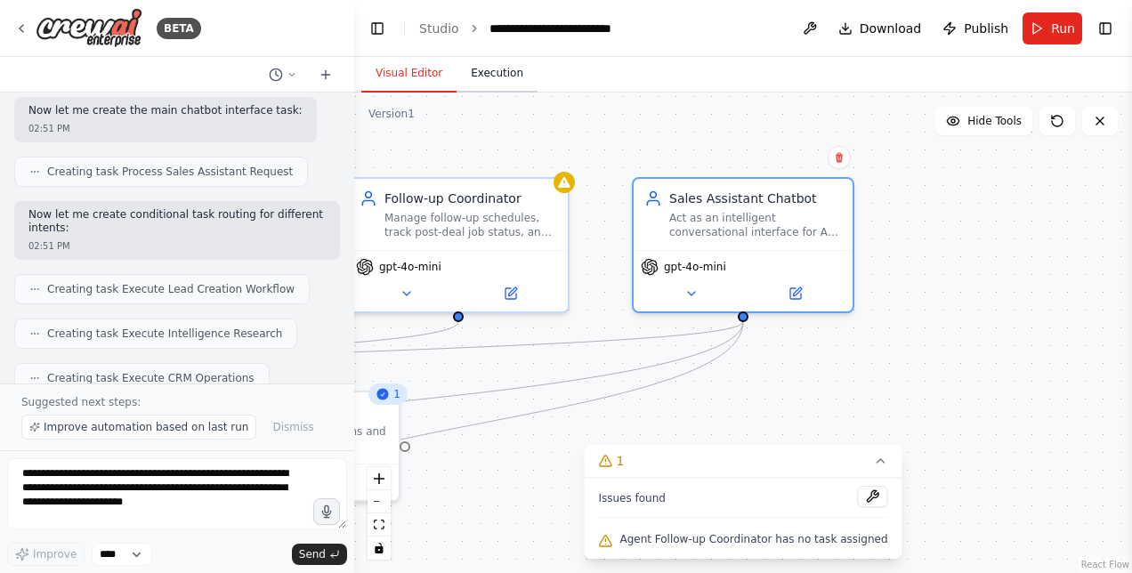
click at [465, 69] on button "Execution" at bounding box center [497, 73] width 81 height 37
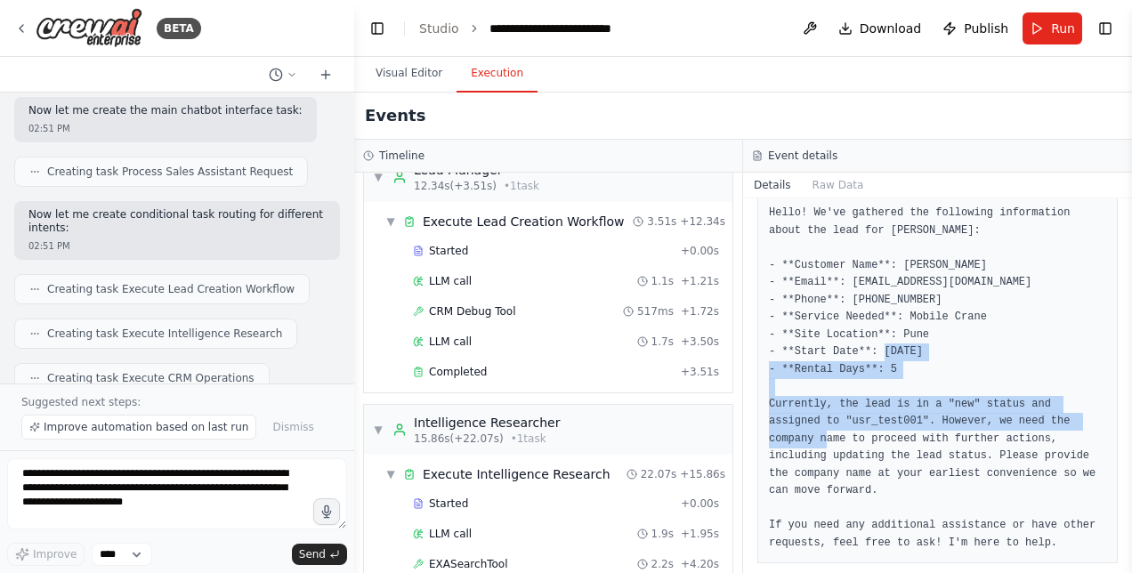
scroll to position [887, 0]
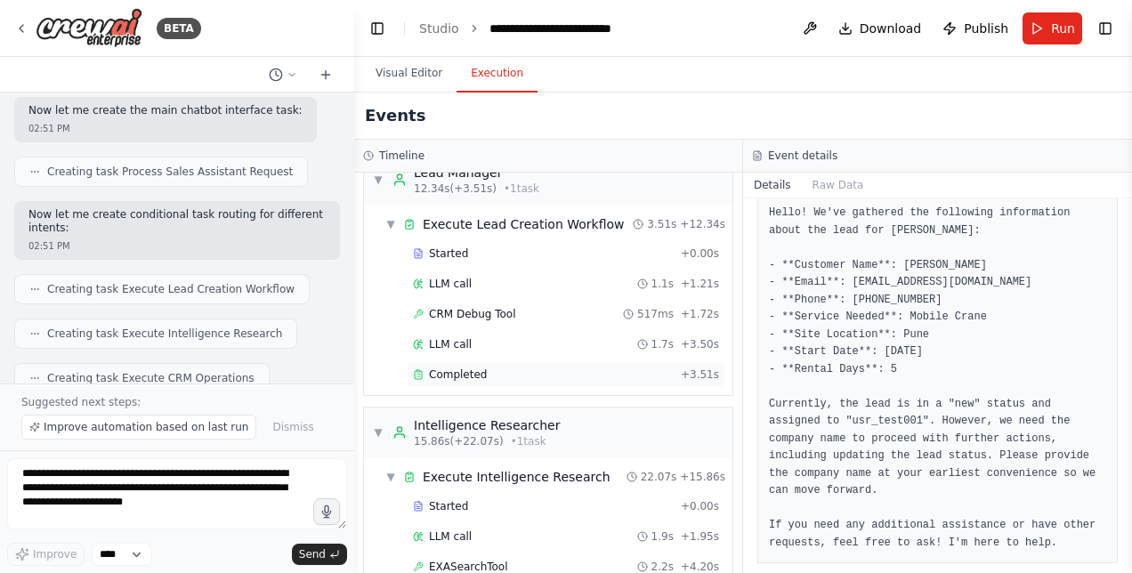
click at [501, 368] on div "Completed" at bounding box center [543, 375] width 261 height 14
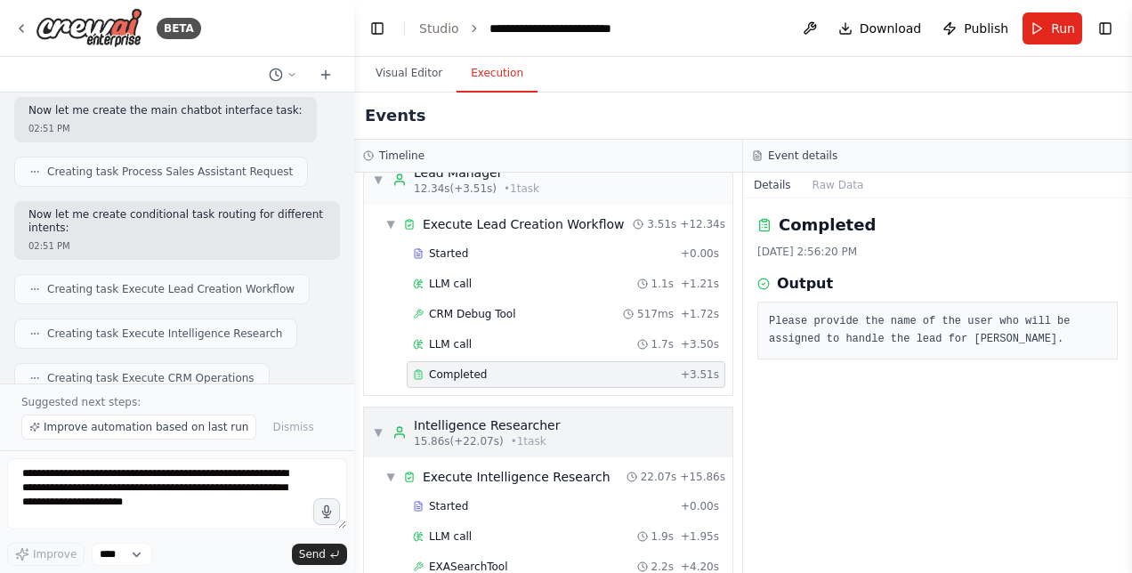
click at [368, 413] on div "▼ Intelligence Researcher 15.86s (+22.07s) • 1 task" at bounding box center [548, 433] width 368 height 50
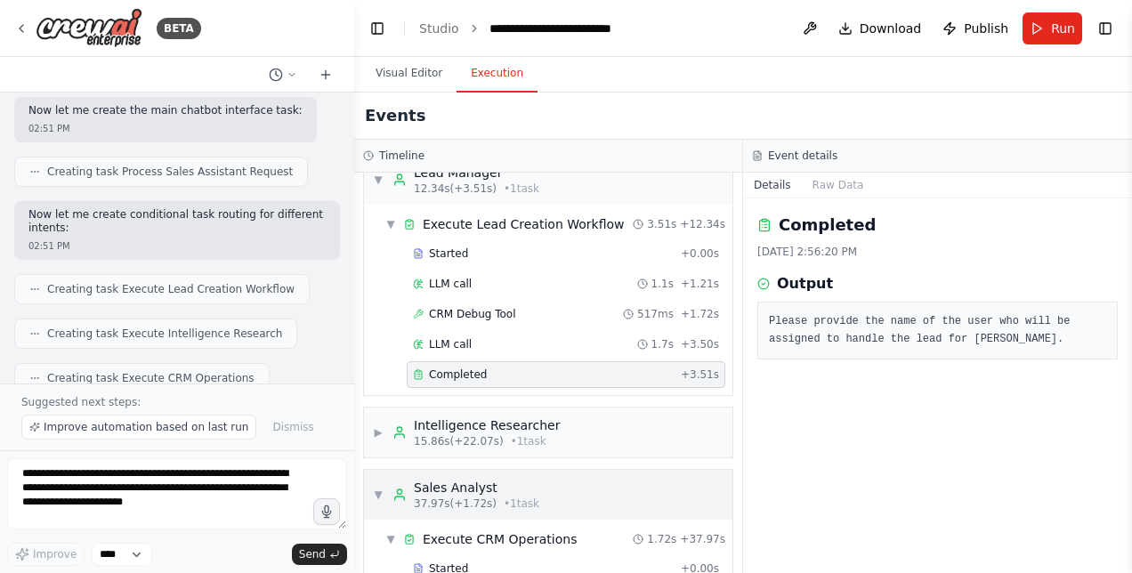
click at [504, 479] on div "Sales Analyst" at bounding box center [476, 488] width 125 height 18
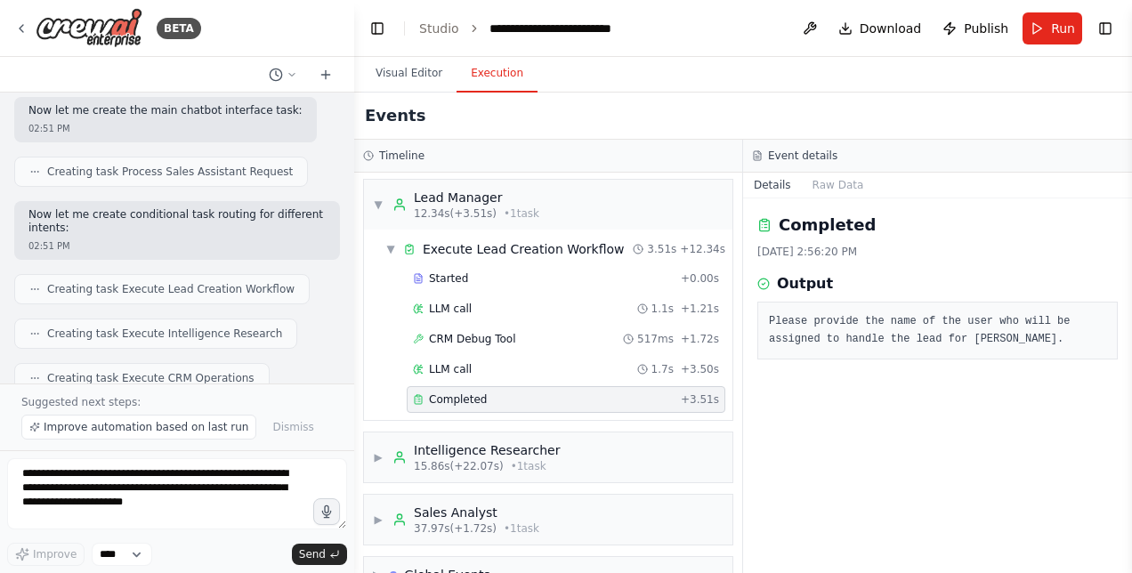
scroll to position [881, 0]
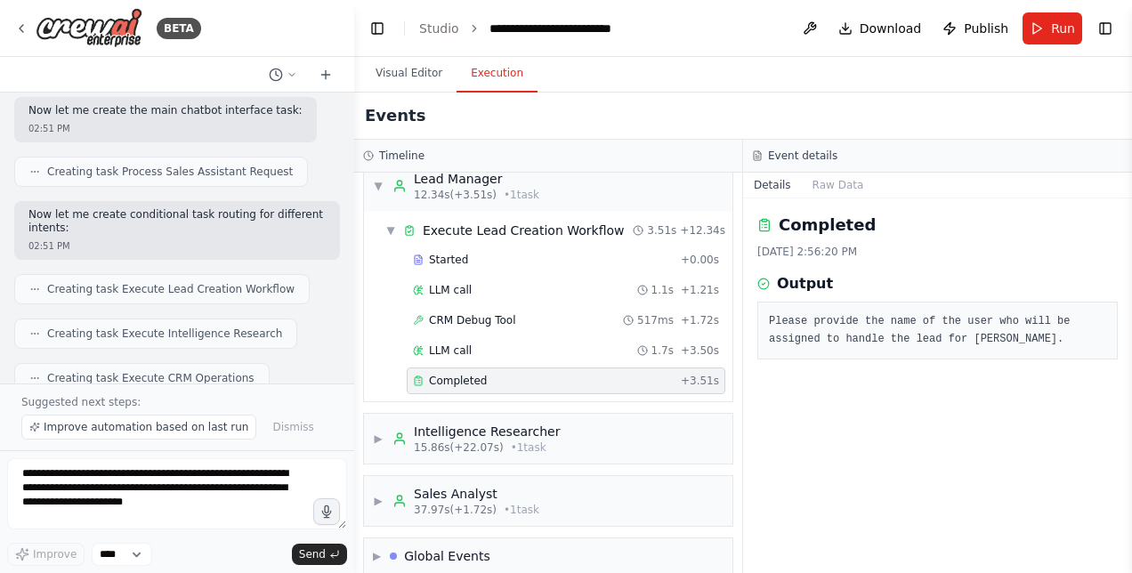
click at [347, 355] on div at bounding box center [350, 286] width 7 height 573
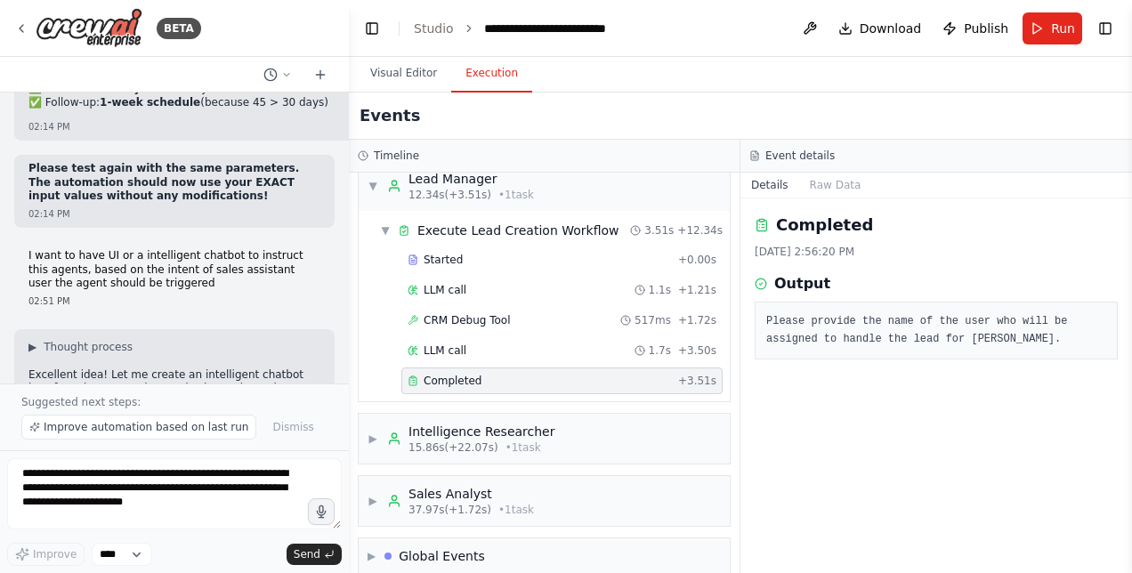
scroll to position [55040, 0]
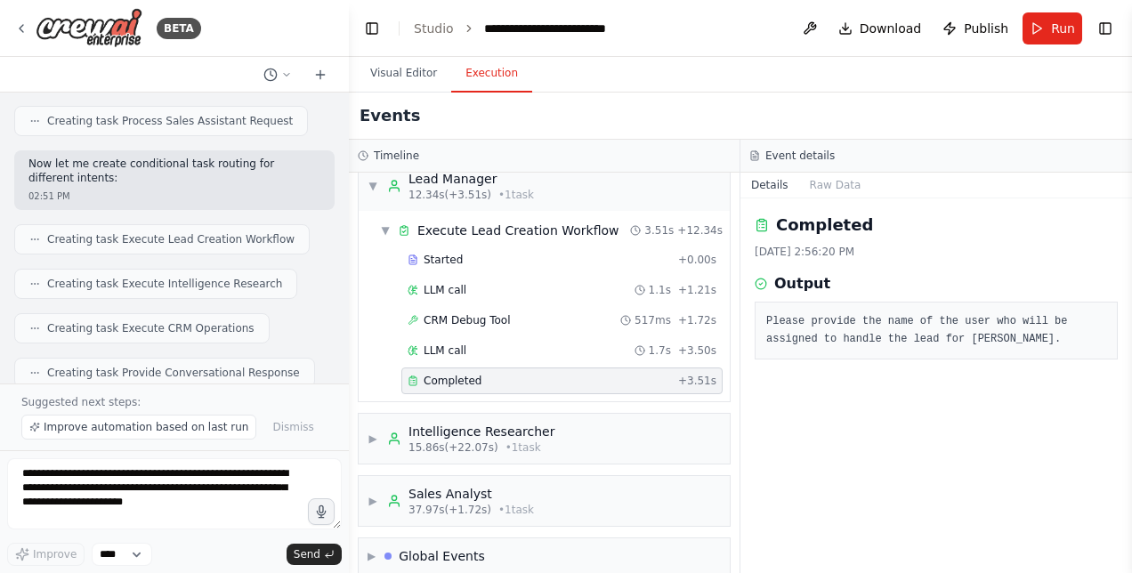
drag, startPoint x: 347, startPoint y: 354, endPoint x: 349, endPoint y: 403, distance: 49.0
click at [349, 403] on div "BETA Hello! I'm the CrewAI assistant. What kind of automation do you want to bu…" at bounding box center [566, 286] width 1132 height 573
click at [402, 75] on button "Visual Editor" at bounding box center [403, 73] width 95 height 37
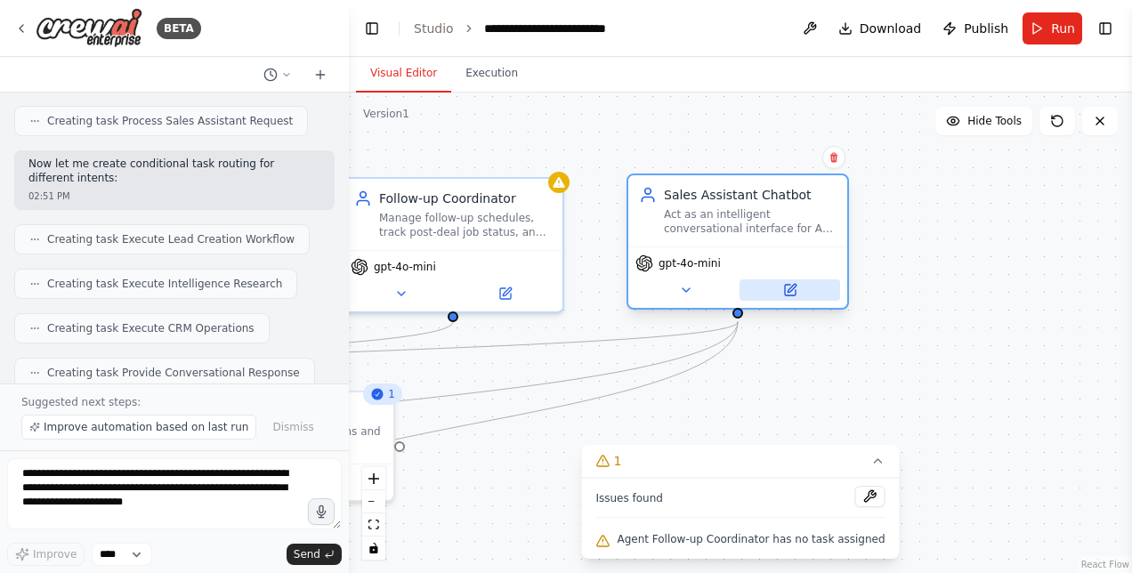
click at [797, 295] on button at bounding box center [790, 289] width 101 height 21
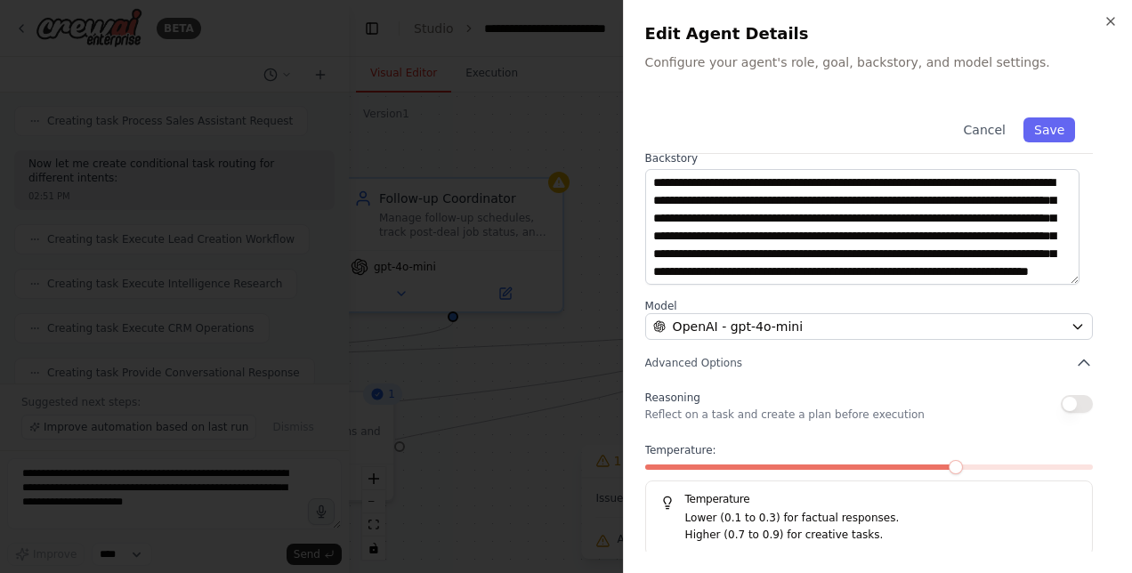
scroll to position [230, 0]
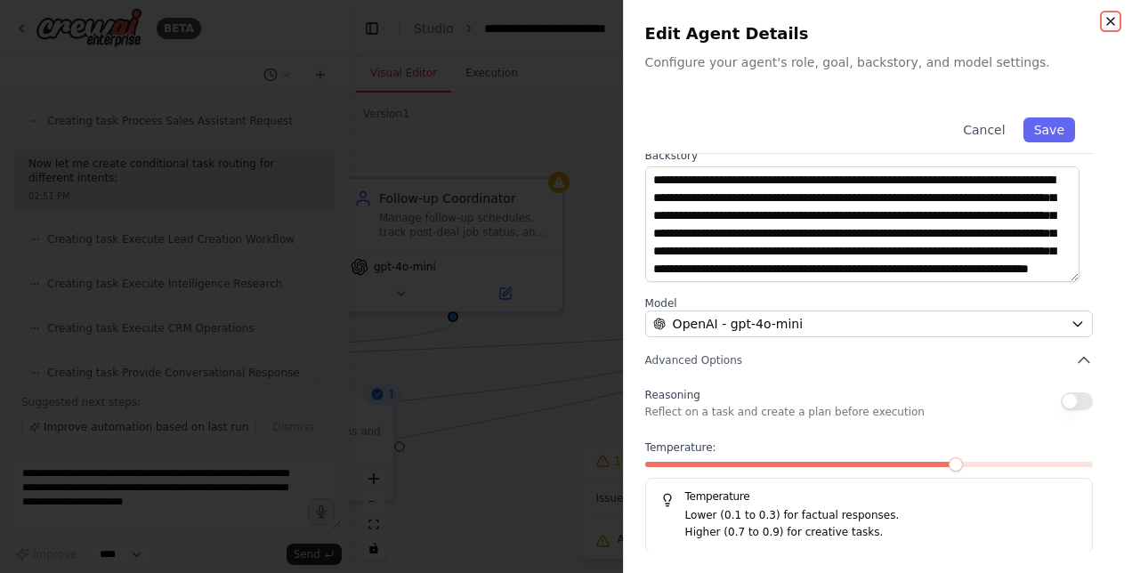
click at [1109, 22] on icon "button" at bounding box center [1110, 21] width 7 height 7
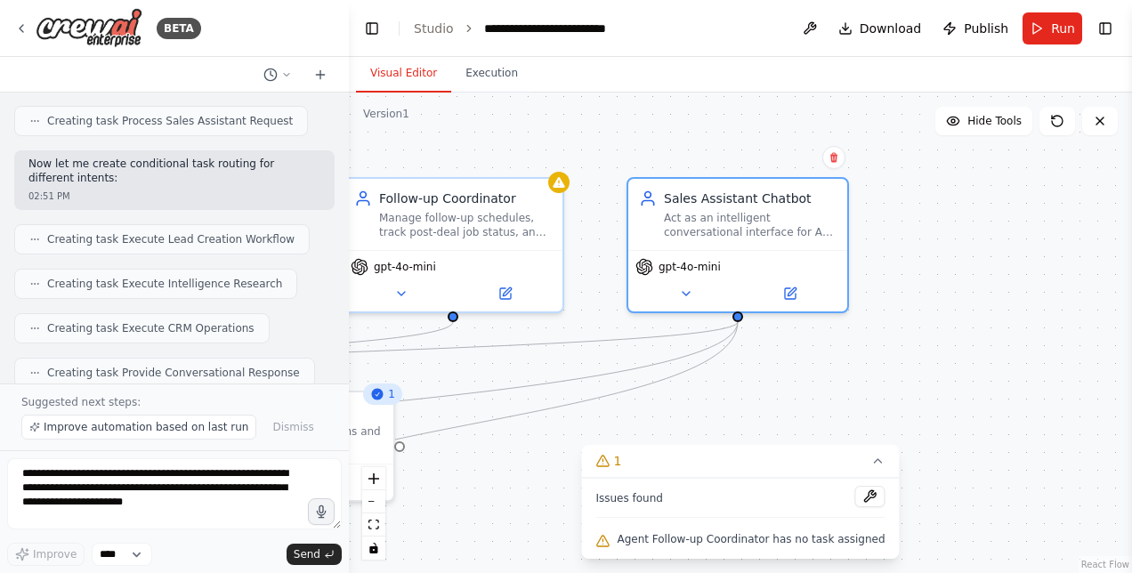
scroll to position [55214, 0]
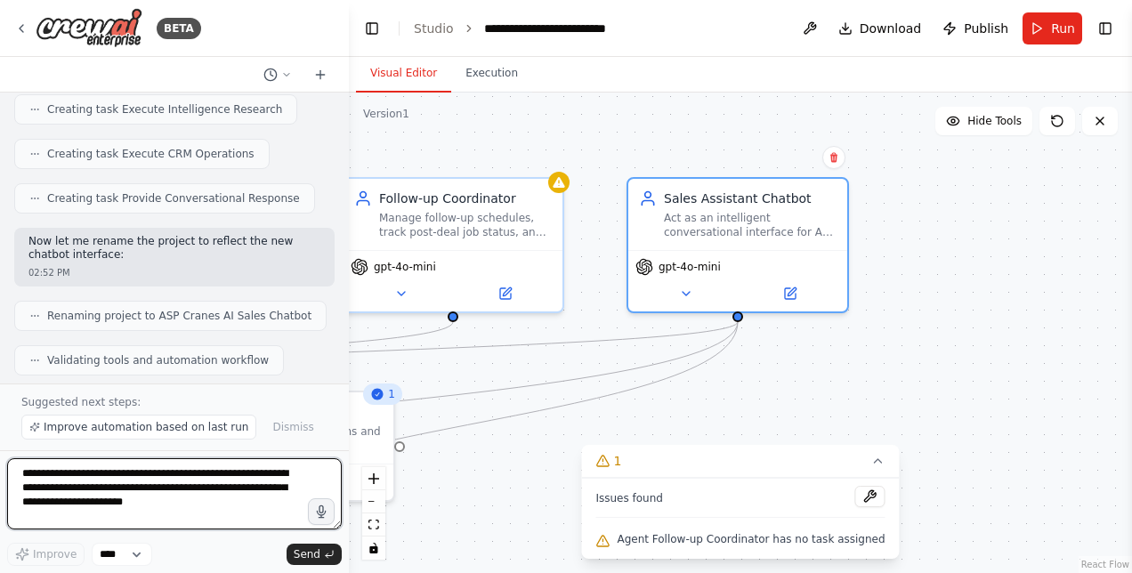
click at [158, 489] on textarea "**********" at bounding box center [174, 493] width 335 height 71
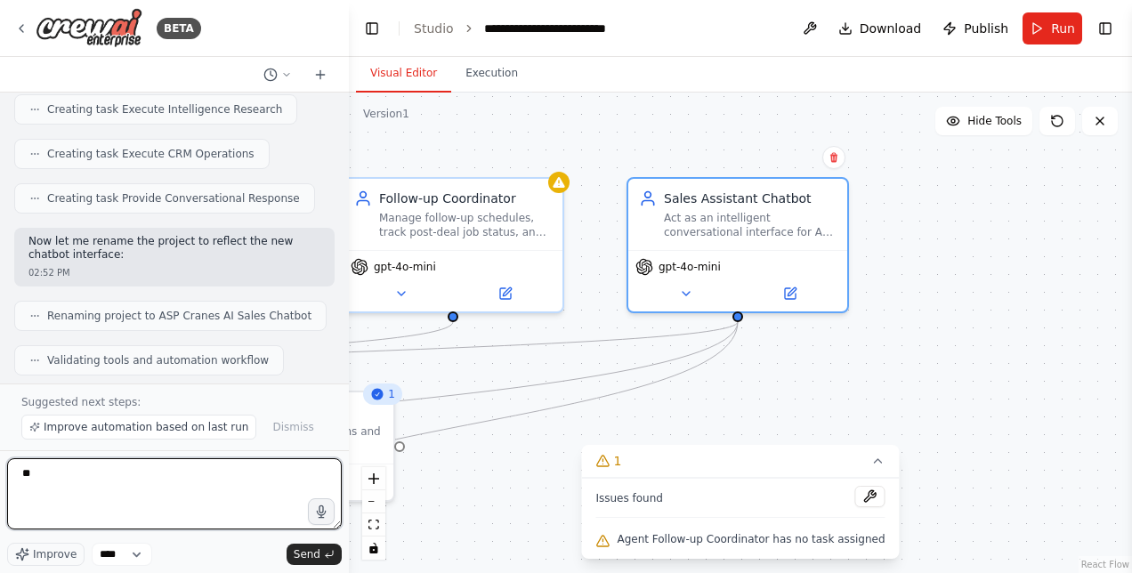
type textarea "*"
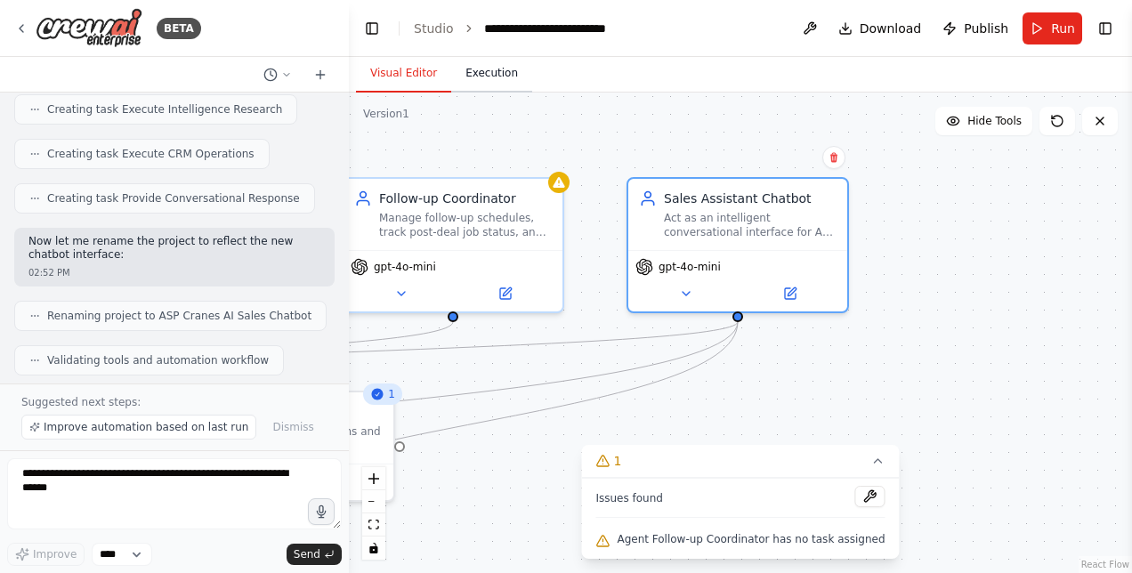
click at [489, 83] on button "Execution" at bounding box center [491, 73] width 81 height 37
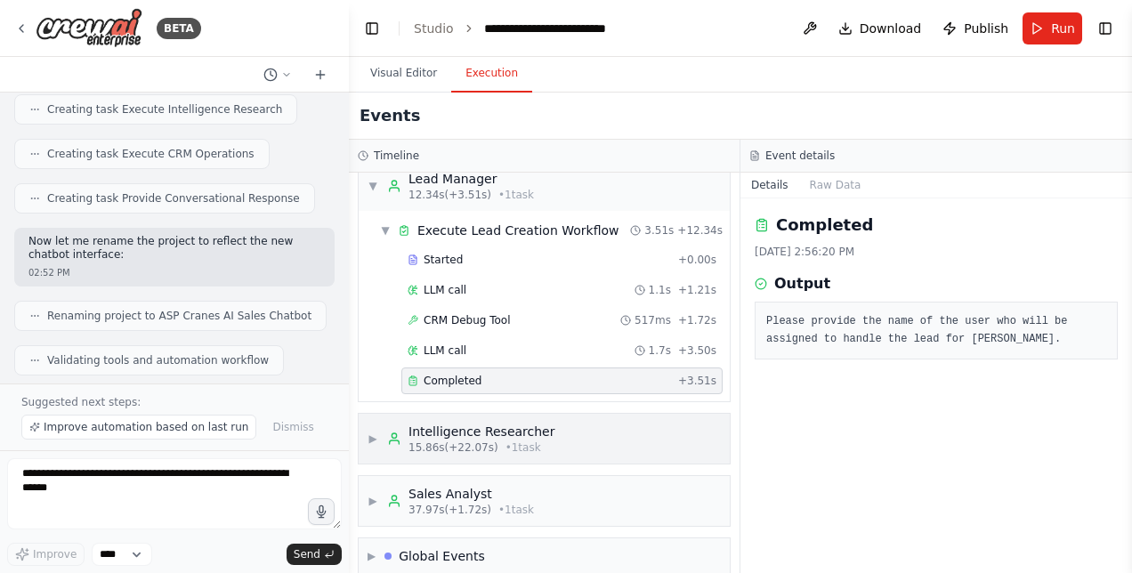
click at [472, 435] on div "▶ Intelligence Researcher 15.86s (+22.07s) • 1 task" at bounding box center [544, 439] width 371 height 50
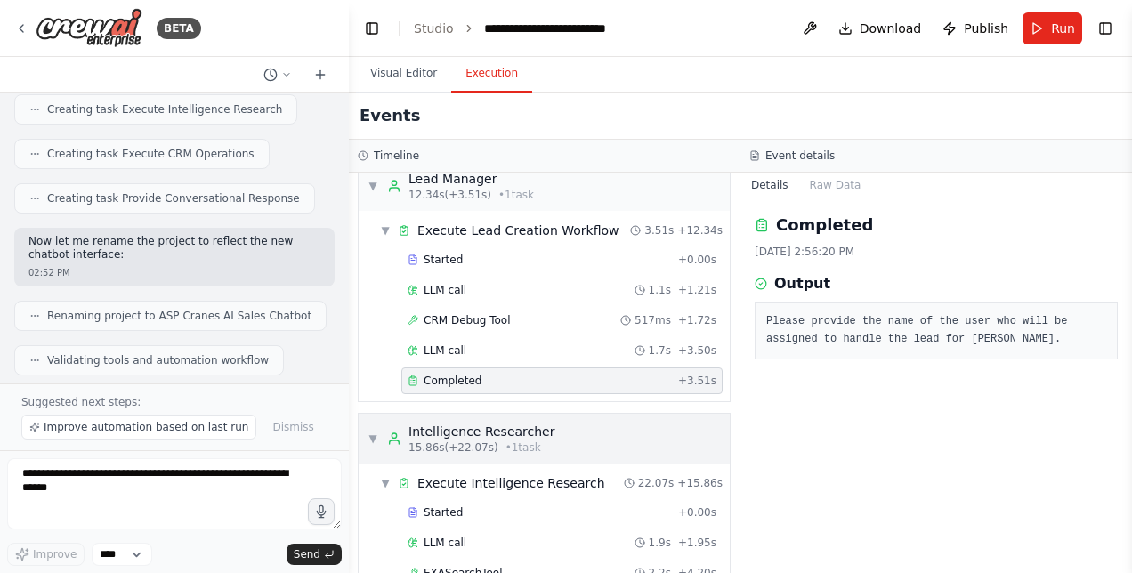
click at [372, 432] on span "▼" at bounding box center [373, 439] width 11 height 14
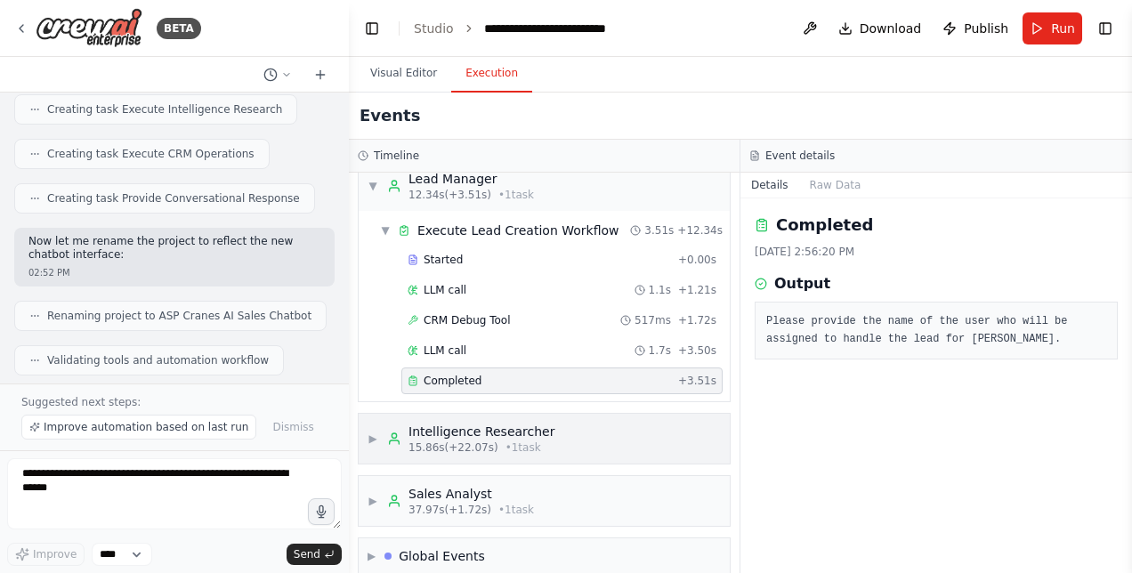
click at [372, 432] on span "▶" at bounding box center [373, 439] width 11 height 14
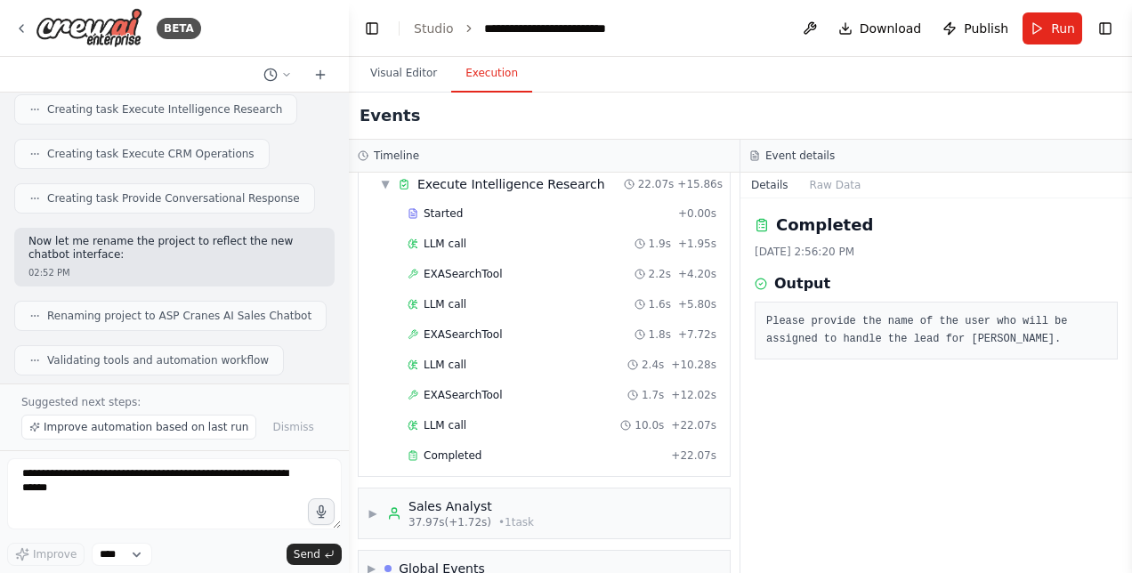
scroll to position [1187, 0]
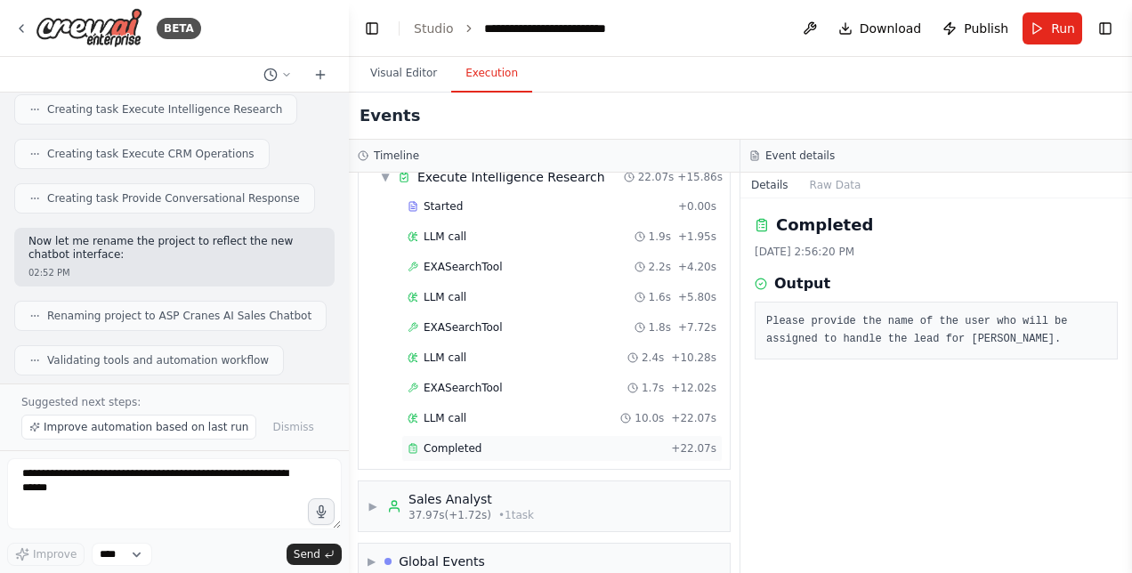
click at [488, 441] on div "Completed" at bounding box center [536, 448] width 256 height 14
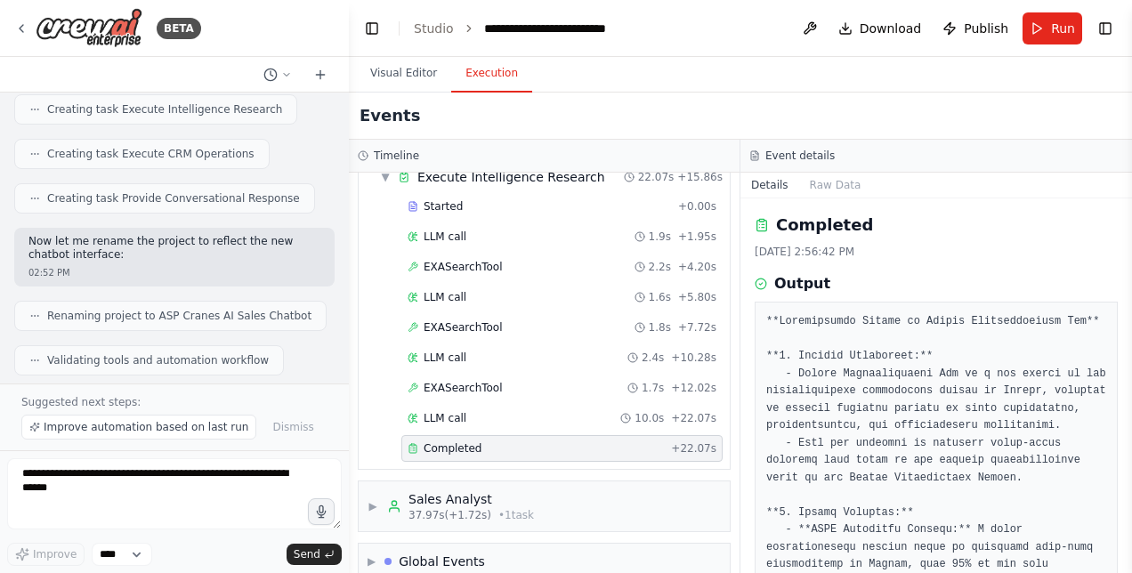
drag, startPoint x: 1125, startPoint y: 262, endPoint x: 1126, endPoint y: 286, distance: 24.0
click at [1126, 286] on button "Toggle Sidebar" at bounding box center [1132, 286] width 14 height 573
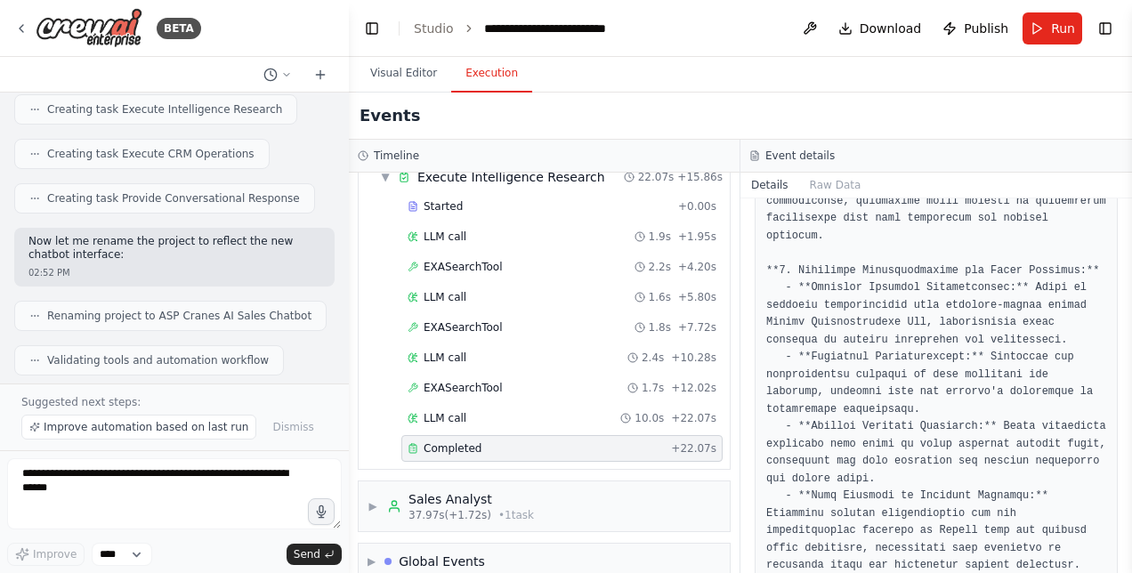
scroll to position [1028, 0]
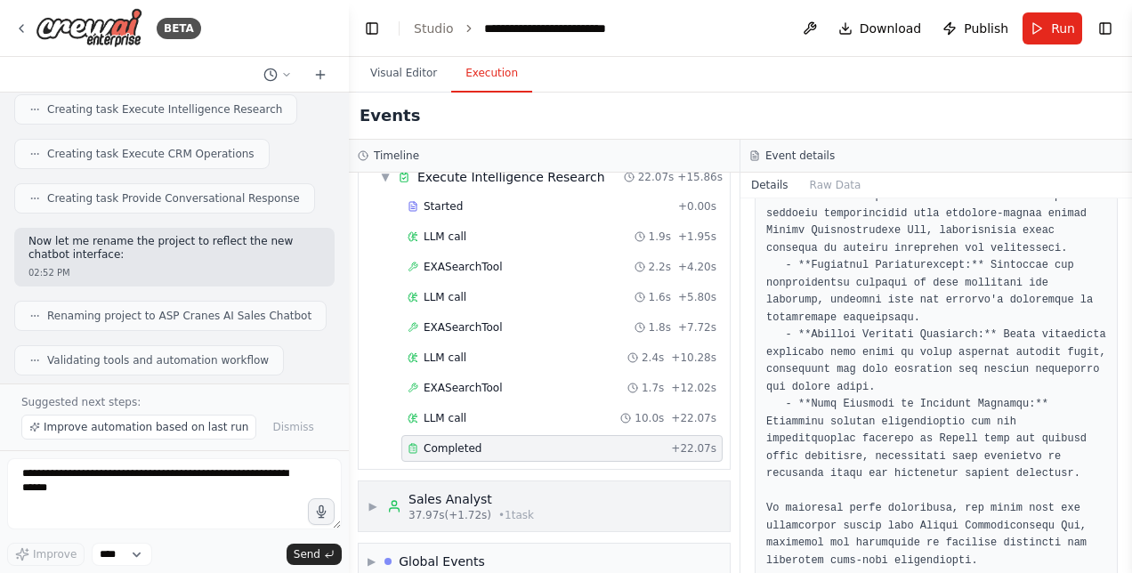
click at [371, 499] on span "▶" at bounding box center [373, 506] width 11 height 14
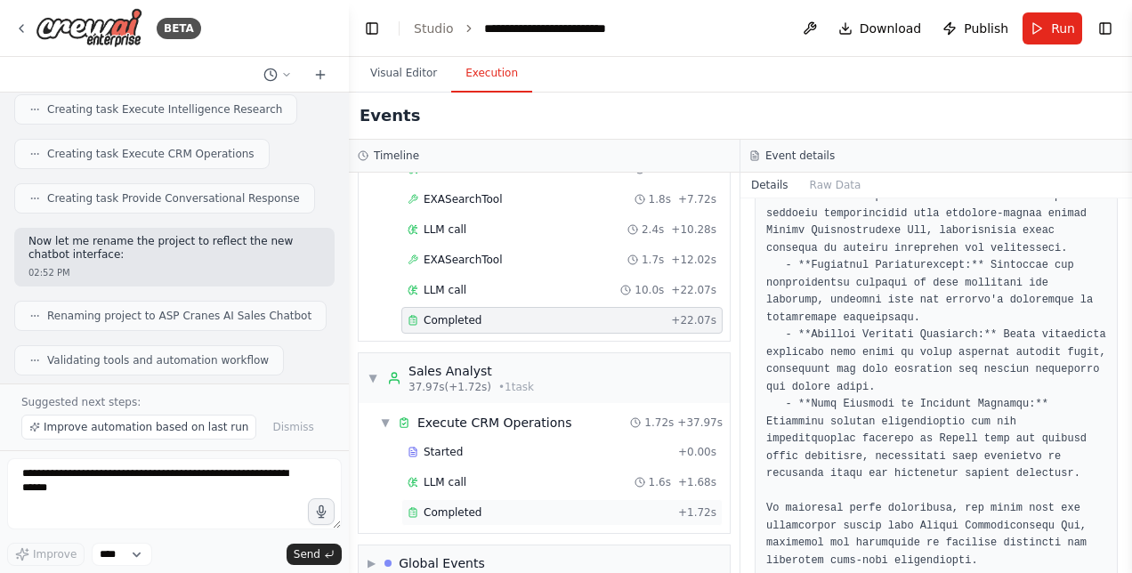
click at [464, 505] on span "Completed" at bounding box center [453, 512] width 58 height 14
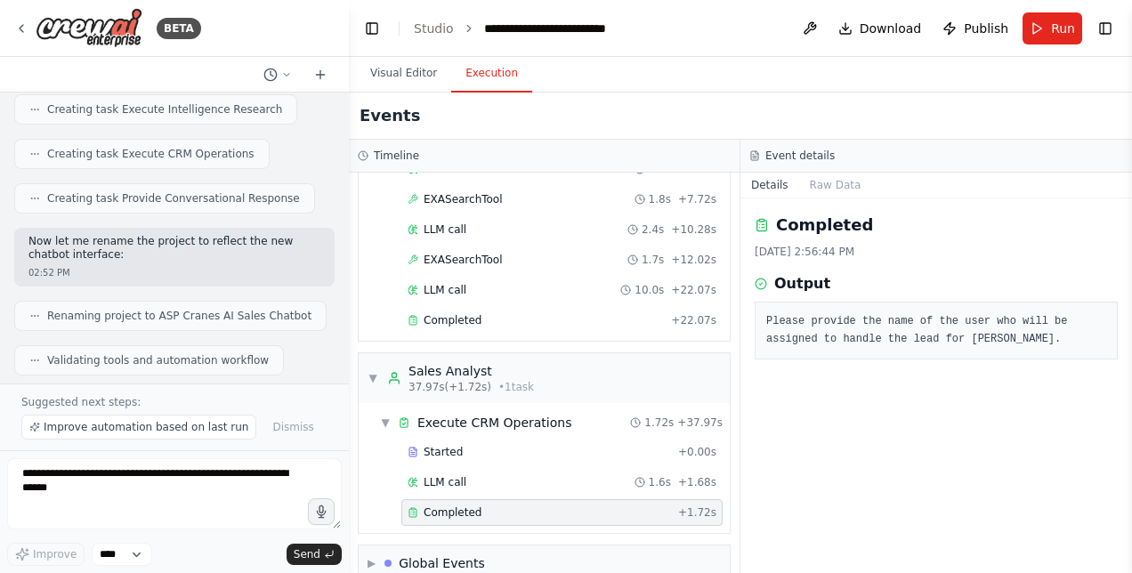
scroll to position [0, 0]
click at [370, 556] on span "▶" at bounding box center [372, 563] width 8 height 14
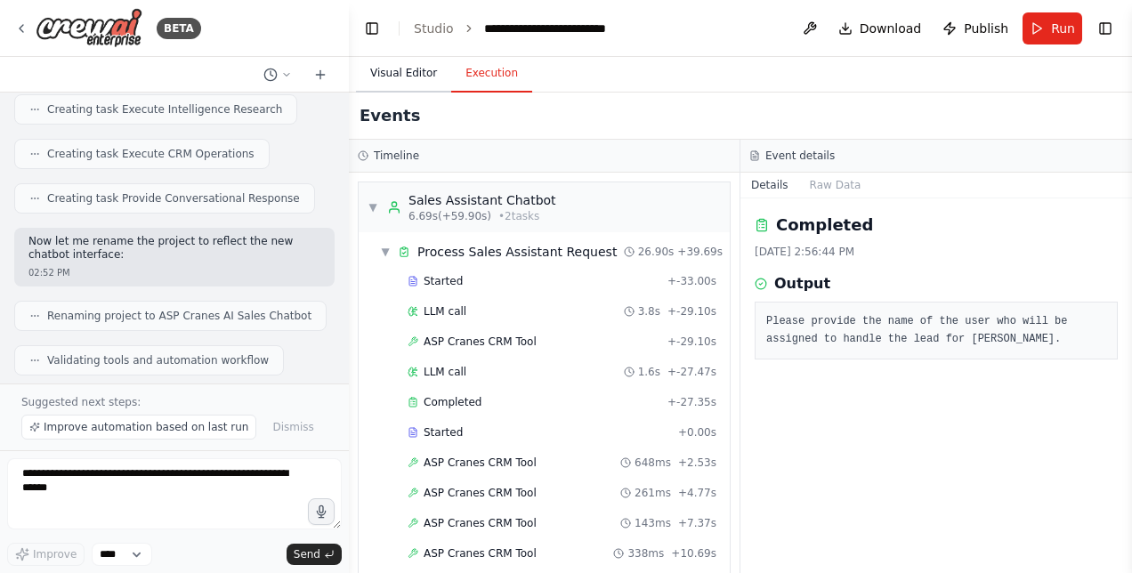
click at [401, 76] on button "Visual Editor" at bounding box center [403, 73] width 95 height 37
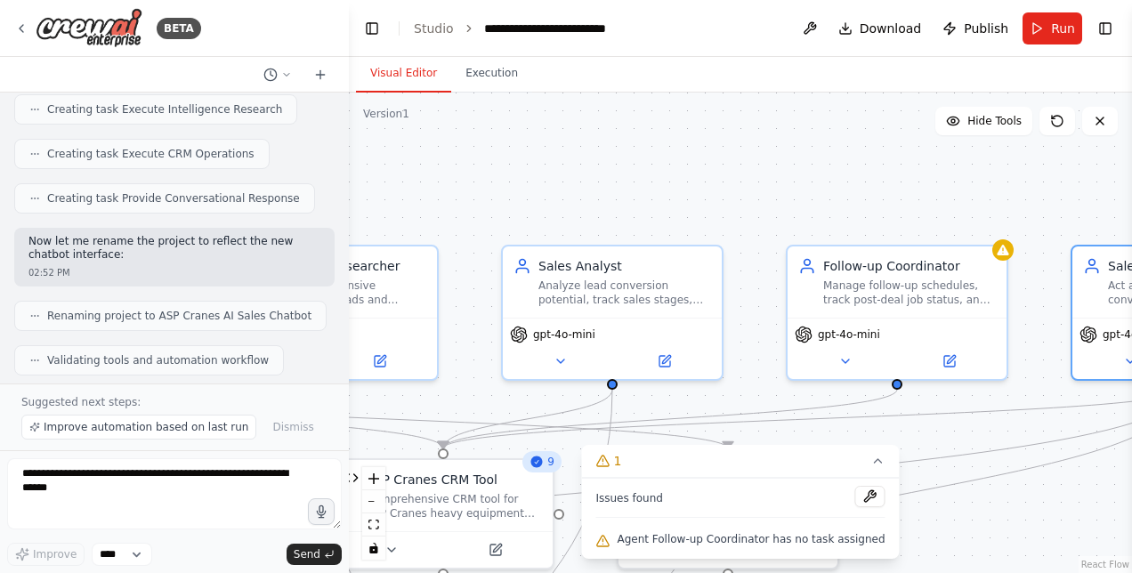
drag, startPoint x: 634, startPoint y: 141, endPoint x: 905, endPoint y: 214, distance: 281.1
click at [1077, 208] on div ".deletable-edge-delete-btn { width: 20px; height: 20px; border: 0px solid #ffff…" at bounding box center [740, 333] width 783 height 481
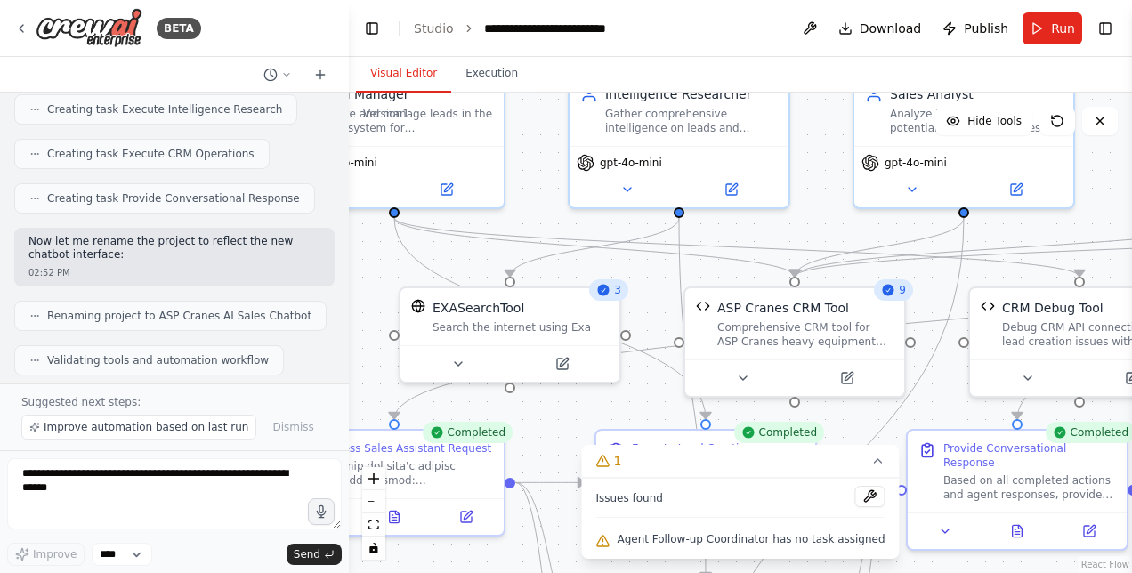
drag, startPoint x: 769, startPoint y: 198, endPoint x: 1121, endPoint y: 28, distance: 391.7
click at [1121, 28] on main "**********" at bounding box center [740, 286] width 783 height 573
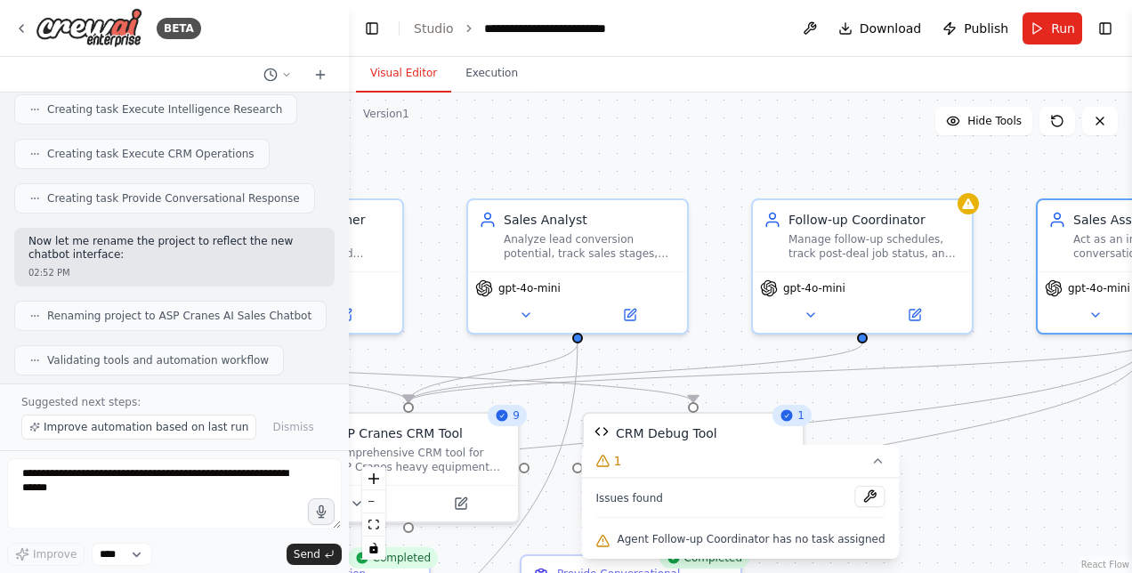
drag, startPoint x: 383, startPoint y: 276, endPoint x: -4, endPoint y: 400, distance: 405.8
click at [0, 400] on html "BETA Hello! I'm the CrewAI assistant. What kind of automation do you want to bu…" at bounding box center [566, 286] width 1132 height 573
